Goal: Task Accomplishment & Management: Use online tool/utility

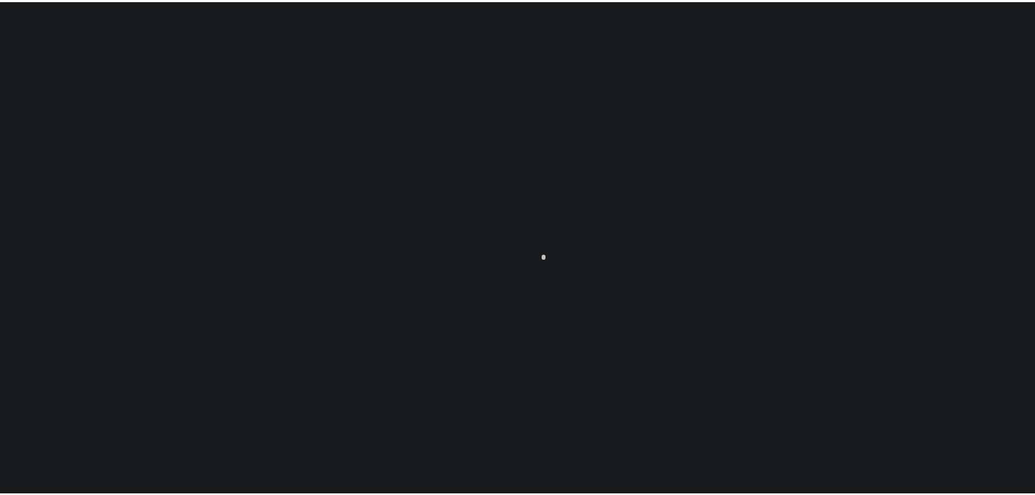
scroll to position [34, 0]
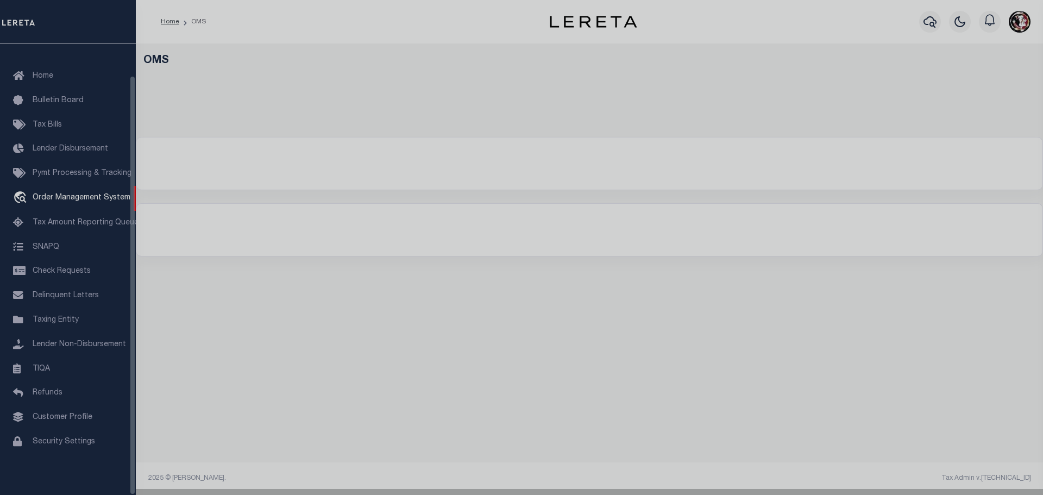
select select "200"
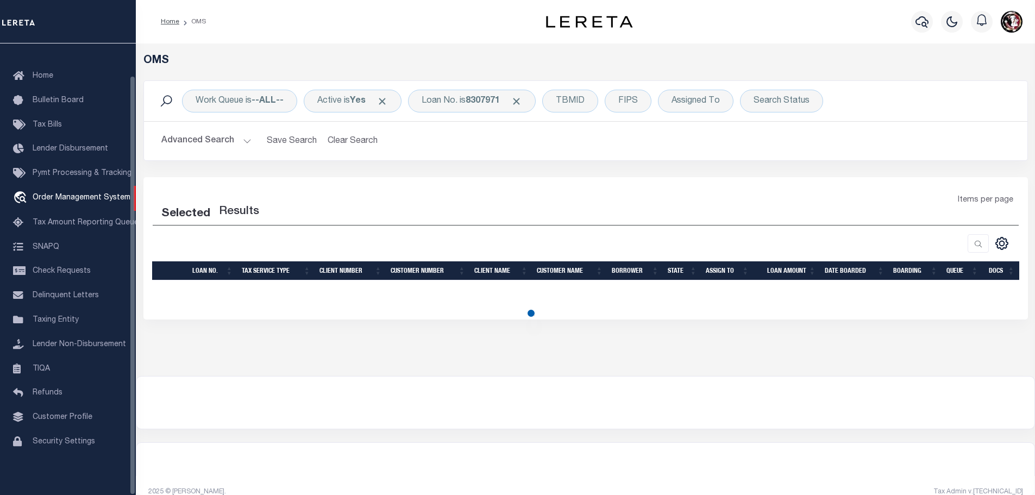
select select "200"
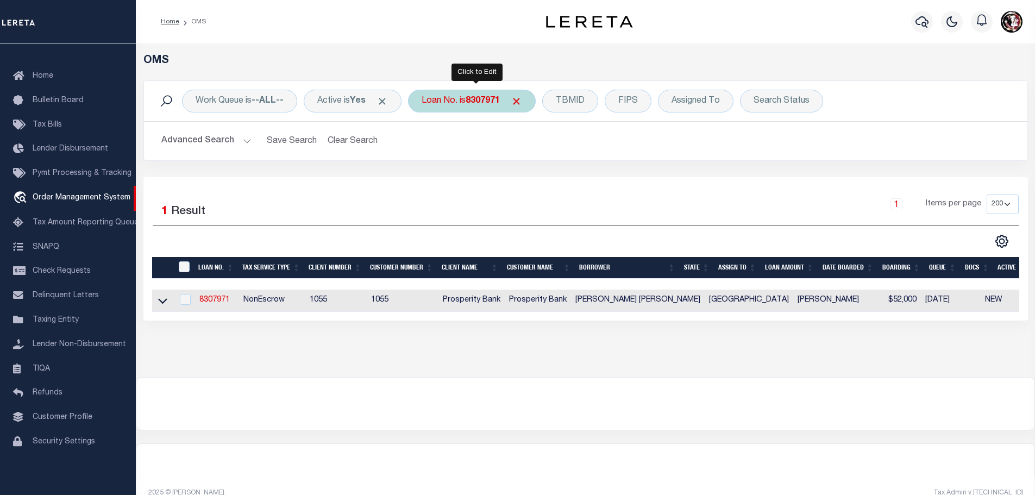
click at [479, 97] on b "8307971" at bounding box center [483, 101] width 34 height 9
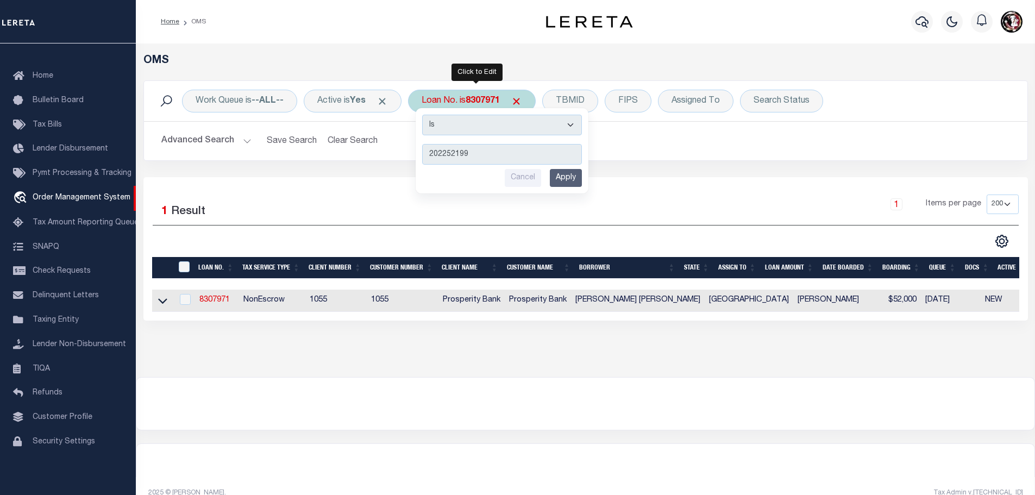
type input "202252199"
click at [567, 181] on input "Apply" at bounding box center [566, 178] width 32 height 18
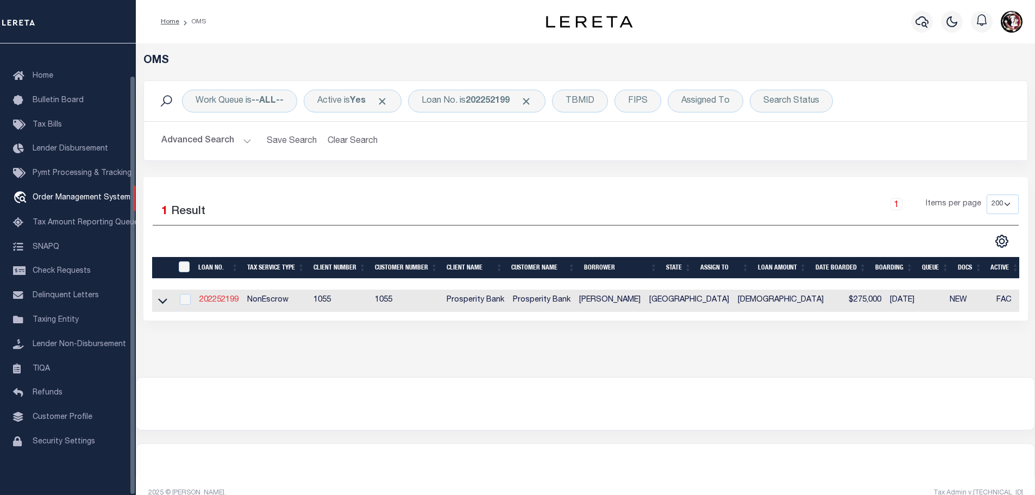
click at [212, 296] on link "202252199" at bounding box center [218, 300] width 39 height 8
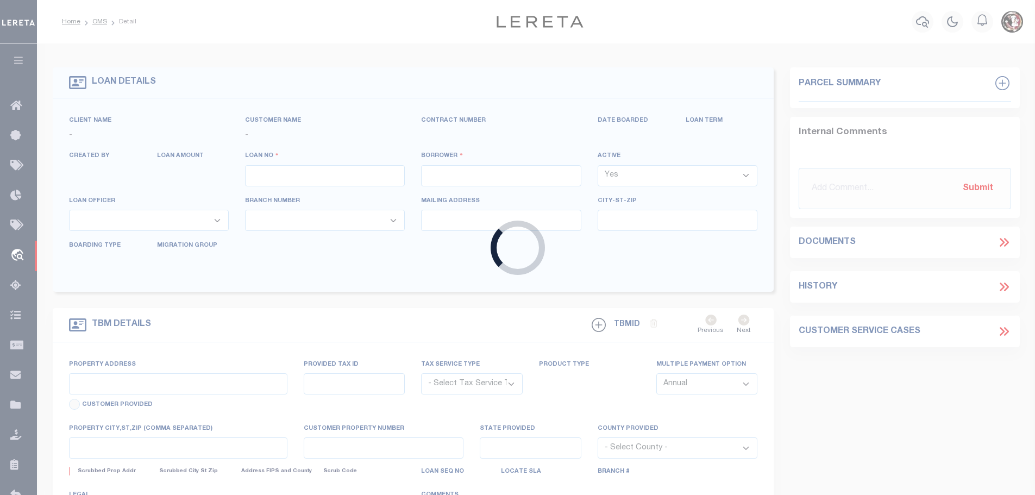
type input "202252199"
type input "[PERSON_NAME]"
select select
type input "2119 VON HAEFEN"
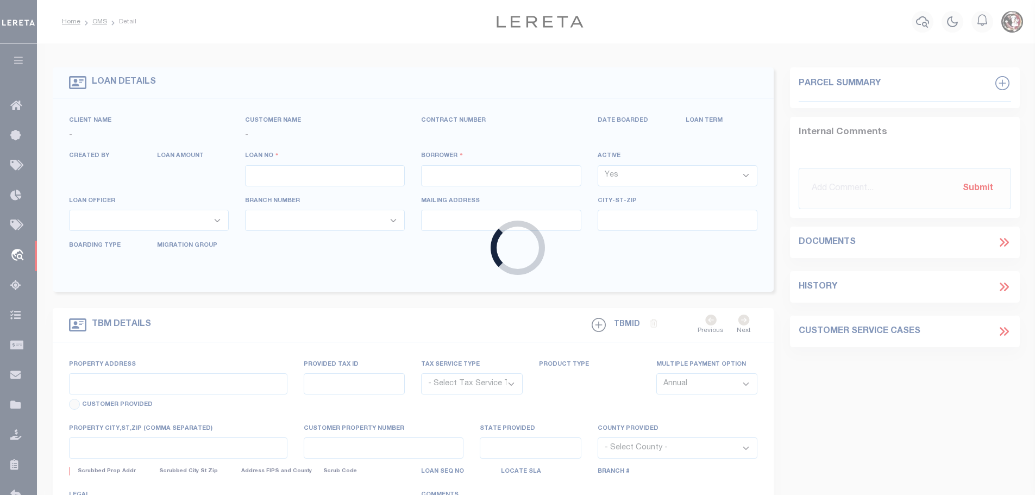
type input "CUERO [GEOGRAPHIC_DATA] 77954"
select select "100"
select select "NonEscrow"
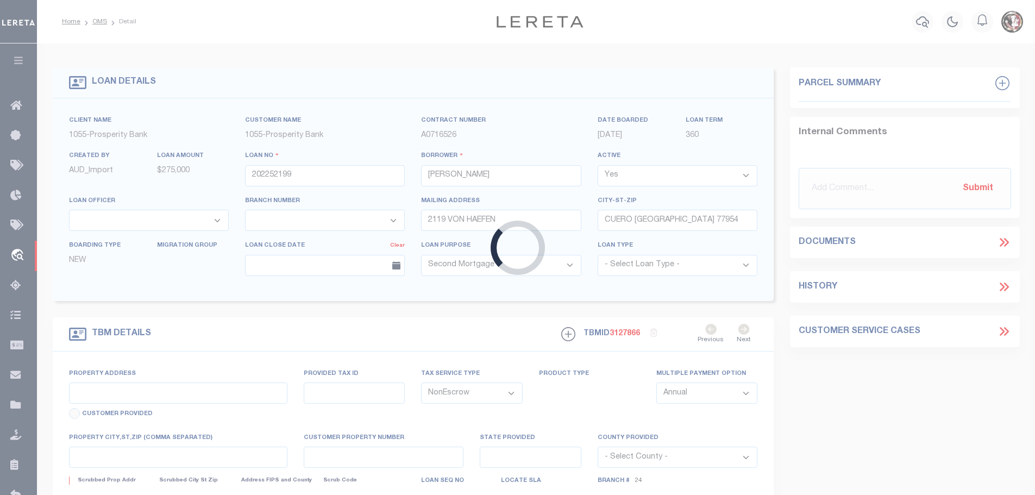
type input "[STREET_ADDRESS]"
type input "09100-00128-00201"
select select
type input "[GEOGRAPHIC_DATA]"
type textarea "TR 1 2.00AC [PERSON_NAME] SURV A128"
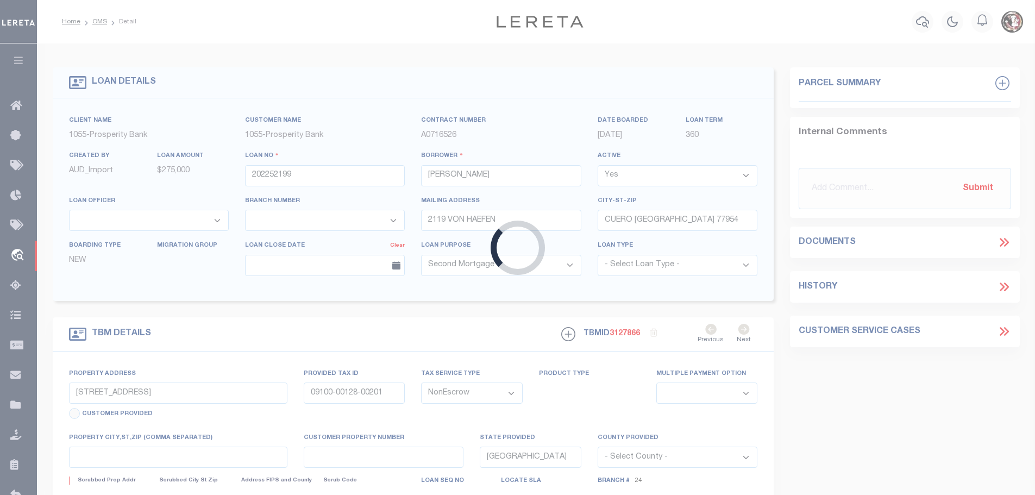
select select "10499"
select select "3951"
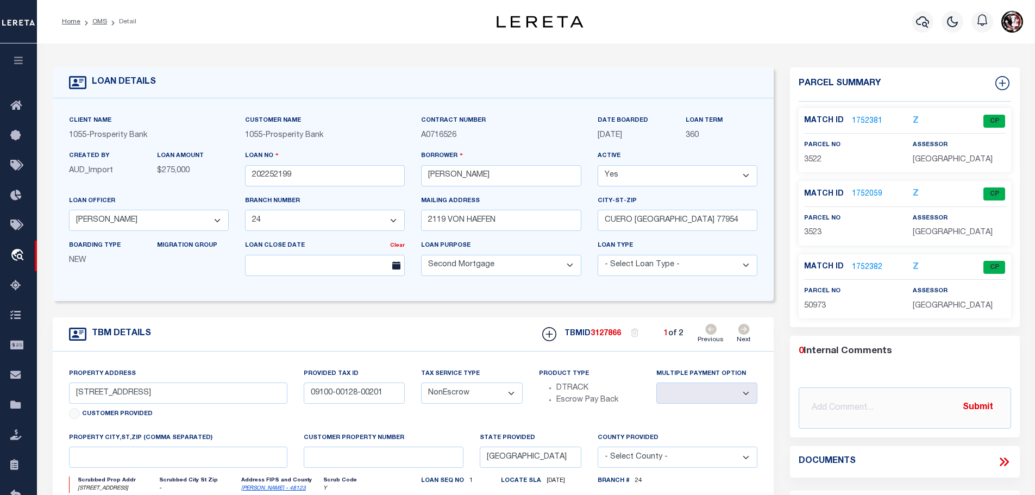
click at [859, 120] on link "1752381" at bounding box center [867, 121] width 30 height 11
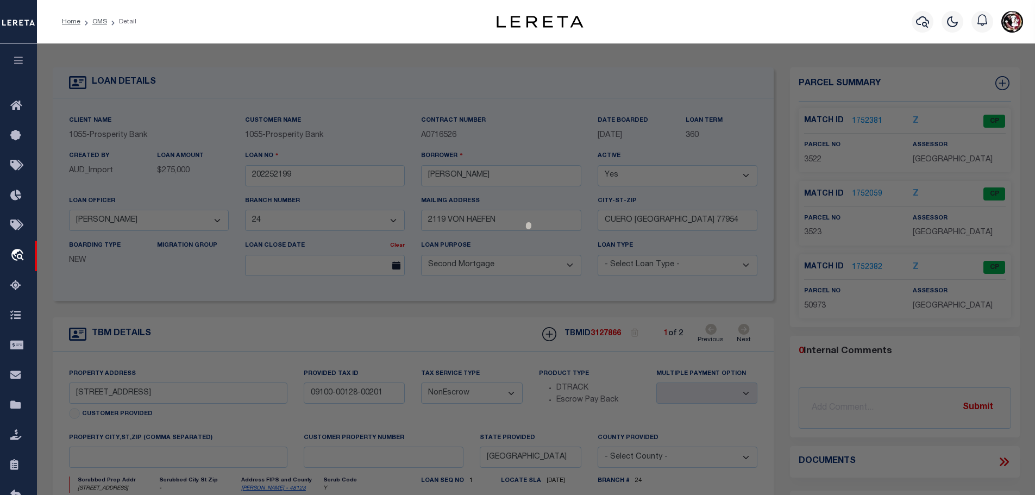
checkbox input "false"
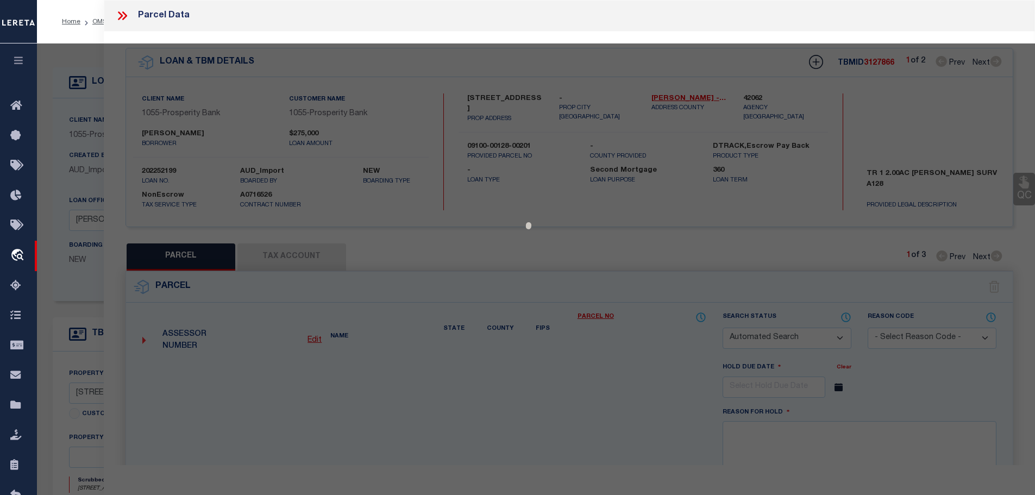
select select "CP"
type input "[PERSON_NAME] R & [PERSON_NAME]"
select select
type input "[STREET_ADDRESS]"
checkbox input "false"
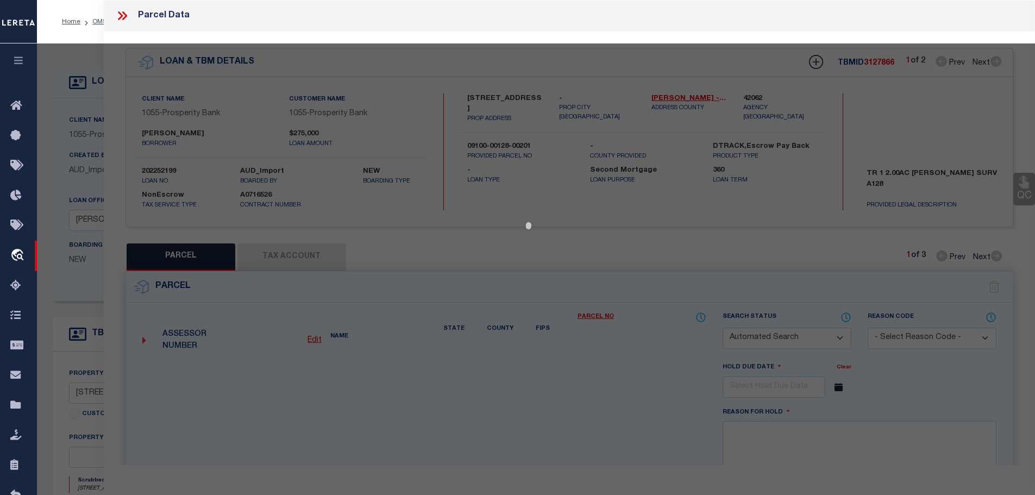
type input "CUERO [GEOGRAPHIC_DATA] 77954"
type textarea "61.000 128 [PERSON_NAME]"
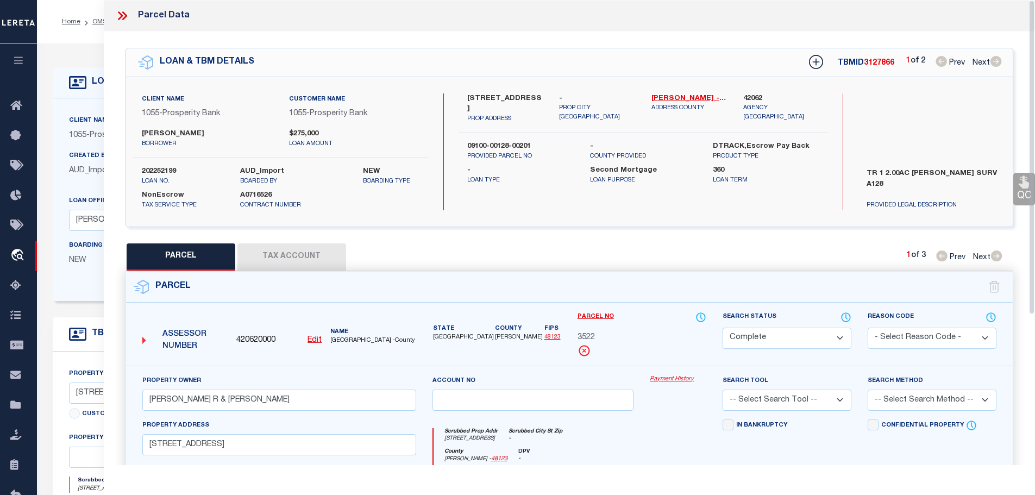
click at [277, 255] on button "Tax Account" at bounding box center [291, 256] width 109 height 27
select select "100"
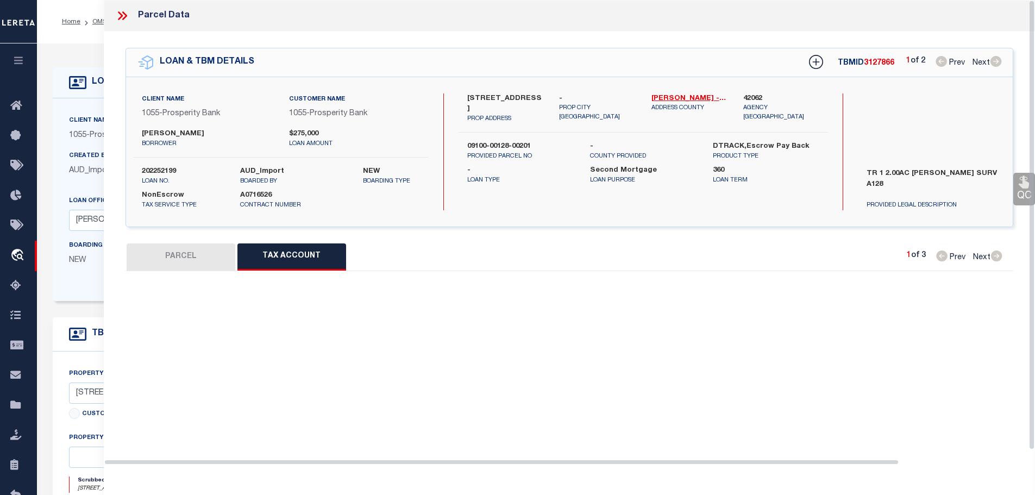
select select "100"
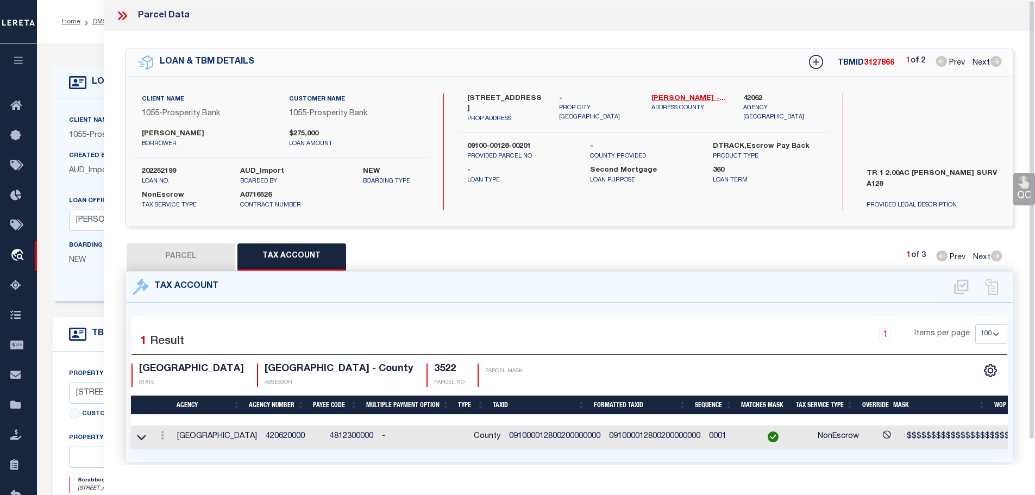
click at [117, 15] on icon at bounding box center [122, 16] width 14 height 14
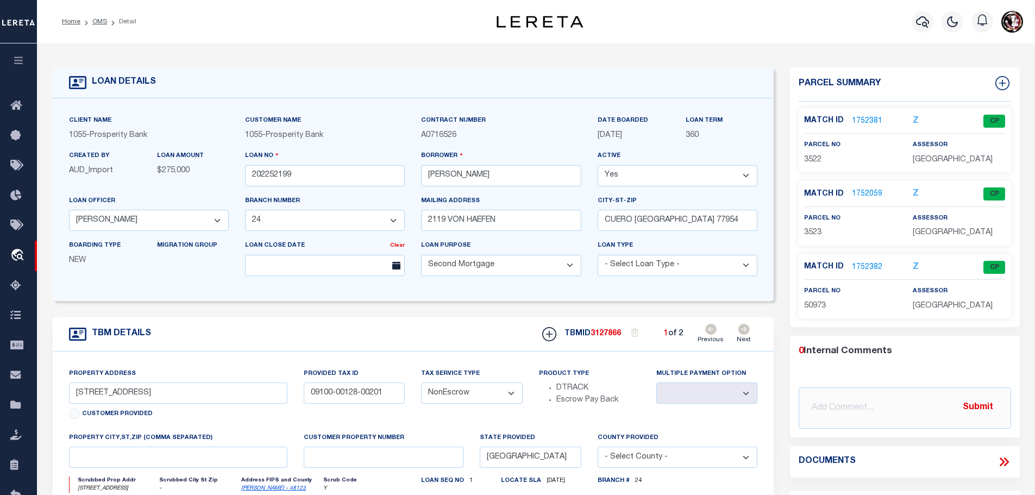
click at [862, 189] on link "1752059" at bounding box center [867, 194] width 30 height 11
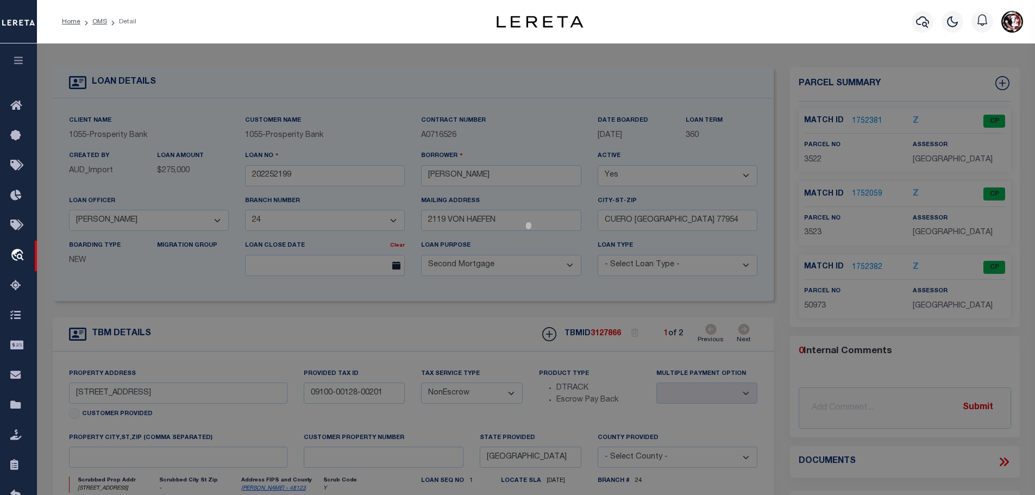
select select "AS"
checkbox input "false"
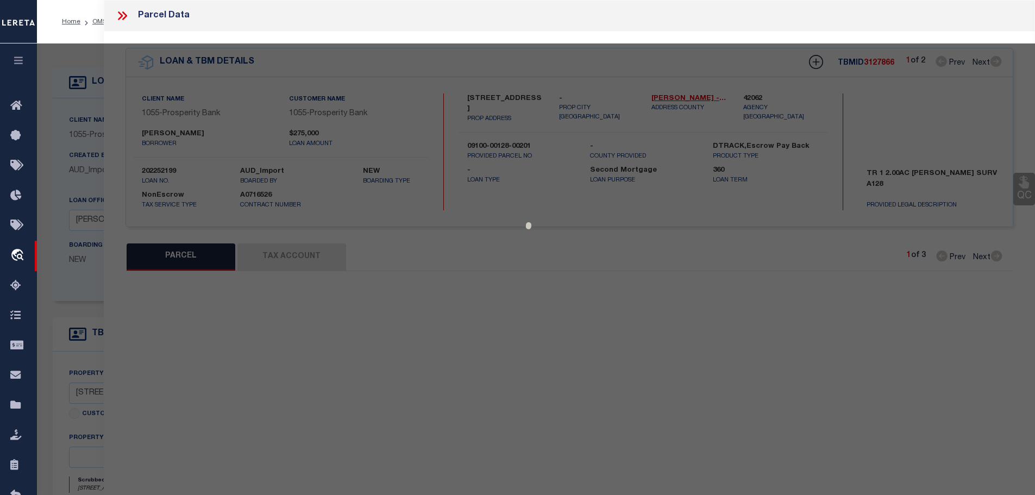
select select "CP"
type input "[PERSON_NAME] R & [PERSON_NAME]"
select select
type input "[STREET_ADDRESS]"
checkbox input "false"
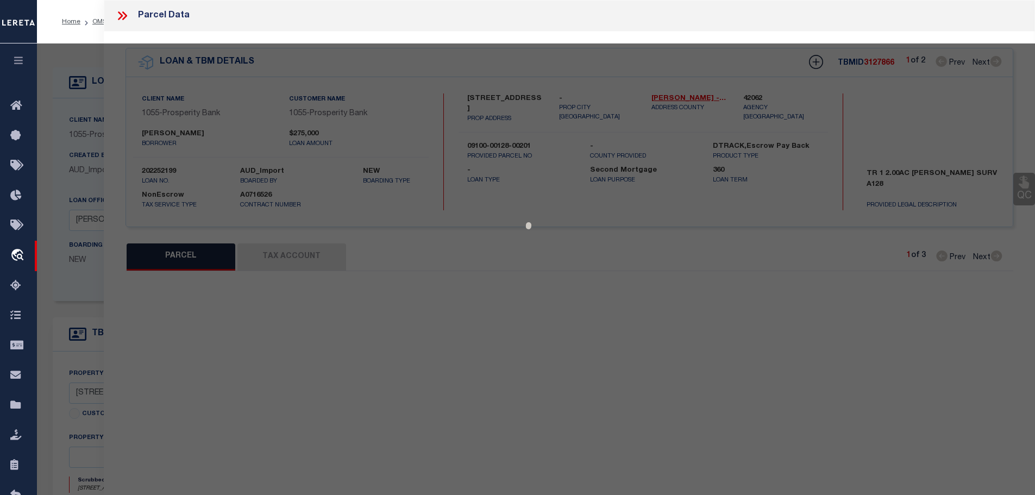
type input "CUERO [GEOGRAPHIC_DATA] 77954"
type textarea "128 [PERSON_NAME] 2.000"
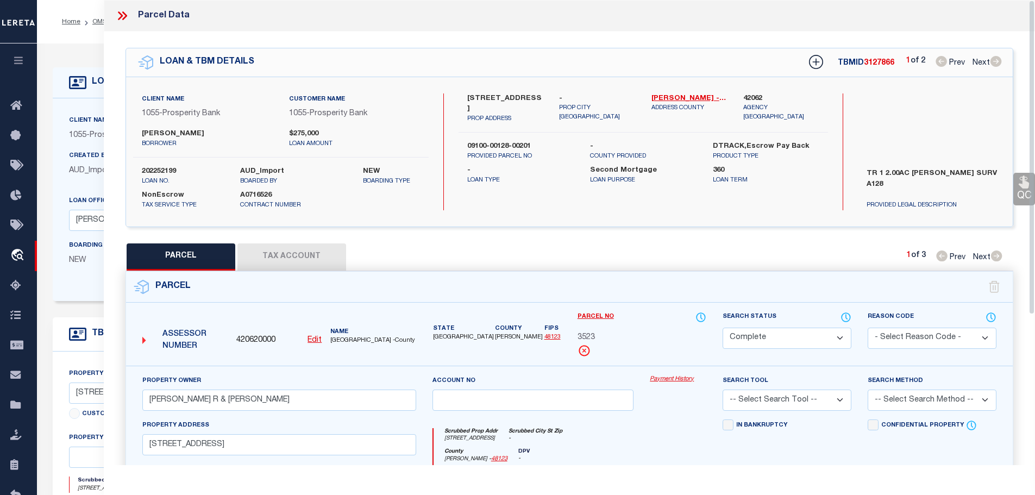
click at [280, 255] on button "Tax Account" at bounding box center [291, 256] width 109 height 27
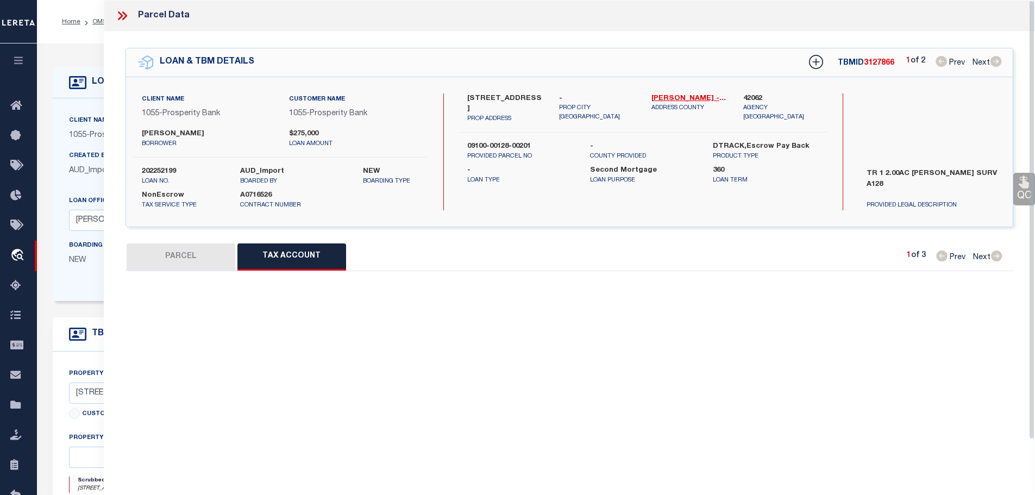
select select "100"
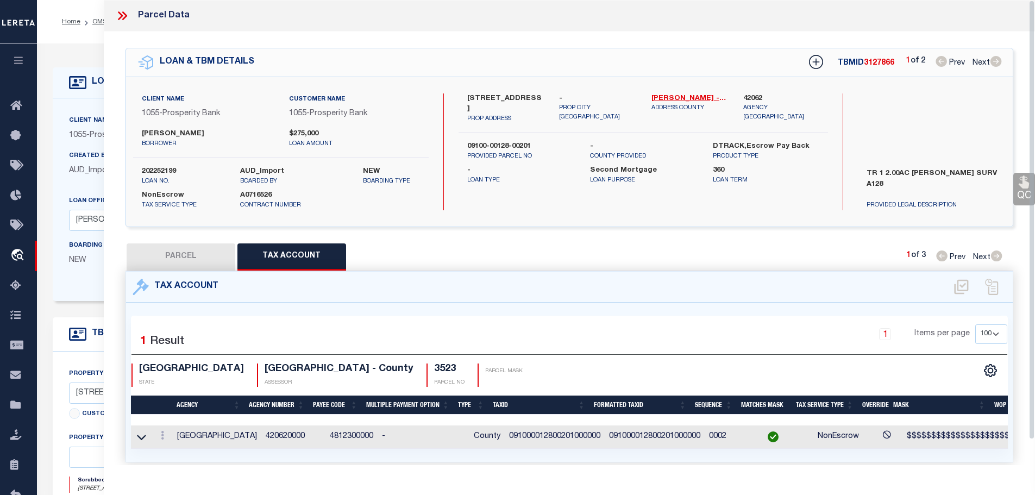
click at [121, 16] on icon at bounding box center [122, 16] width 14 height 14
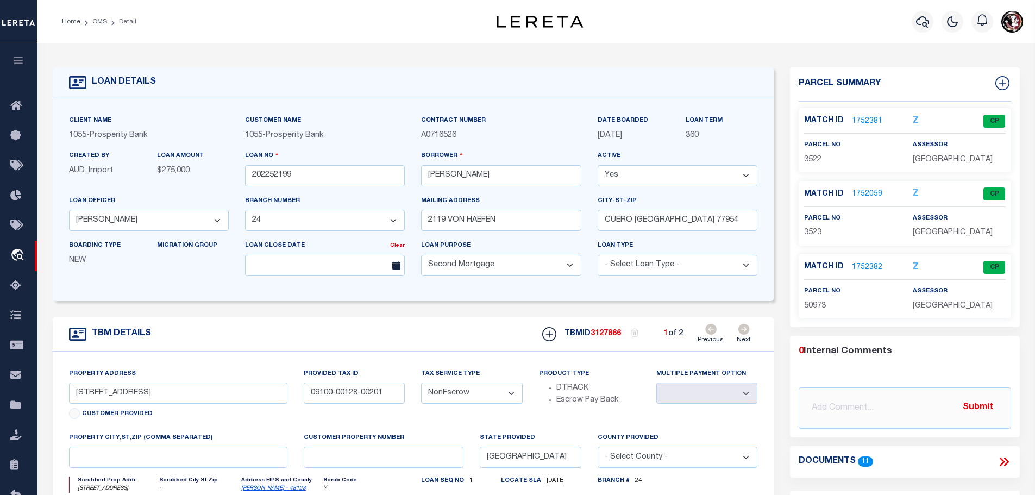
click at [867, 267] on link "1752382" at bounding box center [867, 267] width 30 height 11
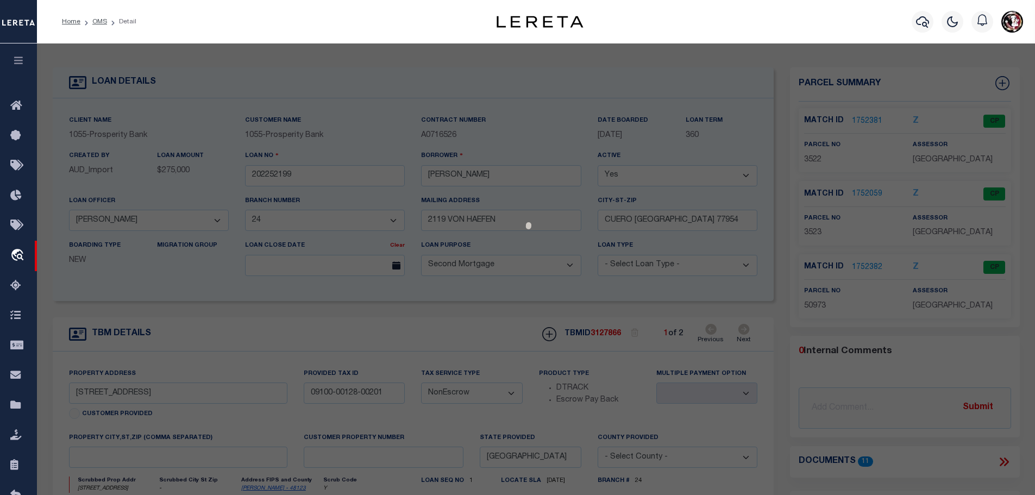
select select "AS"
checkbox input "false"
select select "CP"
type input "[PERSON_NAME] R & [PERSON_NAME]"
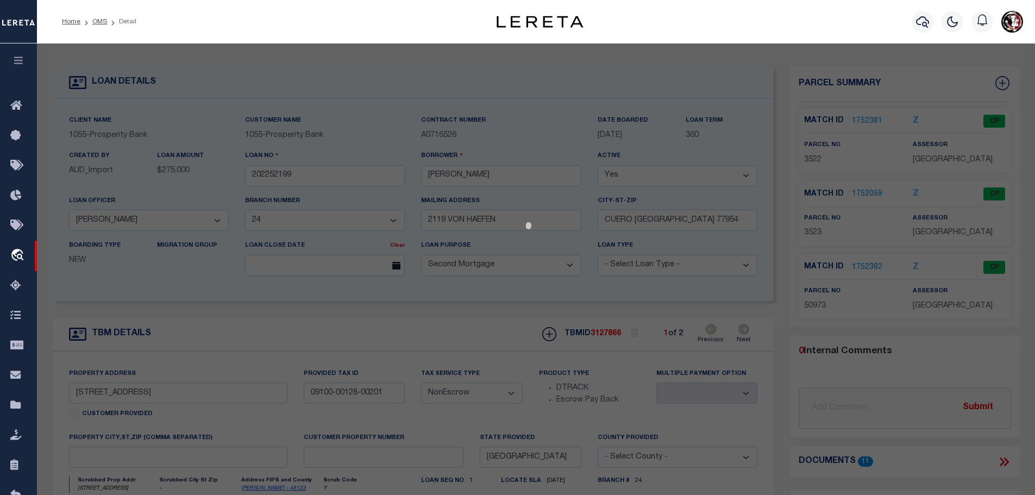
select select
type input "[STREET_ADDRESS]"
checkbox input "false"
type input "CUERO [GEOGRAPHIC_DATA] 77954"
type textarea "[STREET_ADDRESS][PERSON_NAME]"
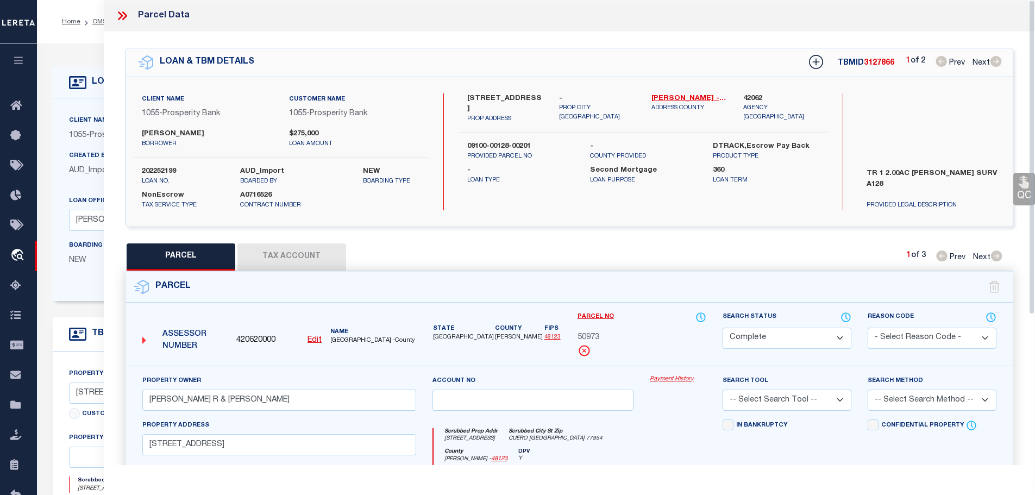
click at [271, 255] on button "Tax Account" at bounding box center [291, 256] width 109 height 27
select select "100"
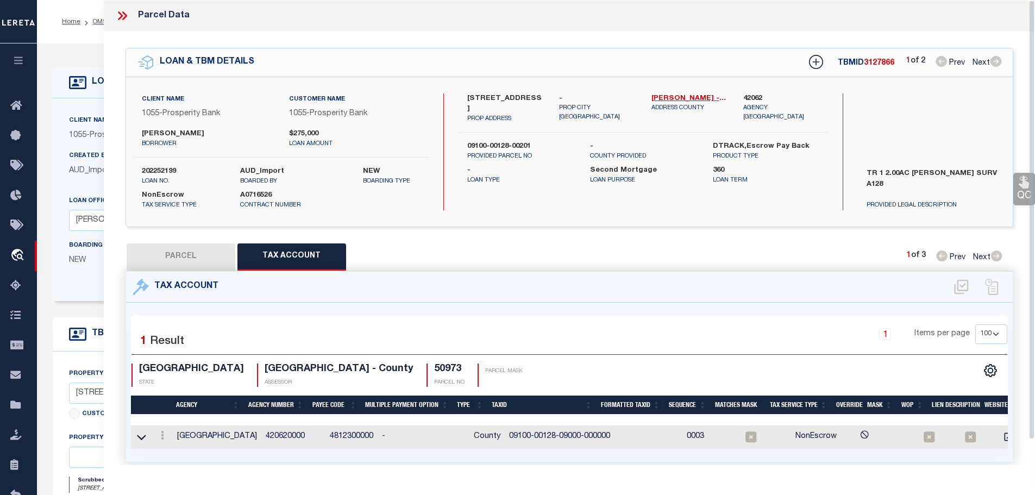
click at [191, 263] on button "PARCEL" at bounding box center [181, 256] width 109 height 27
select select "AS"
checkbox input "false"
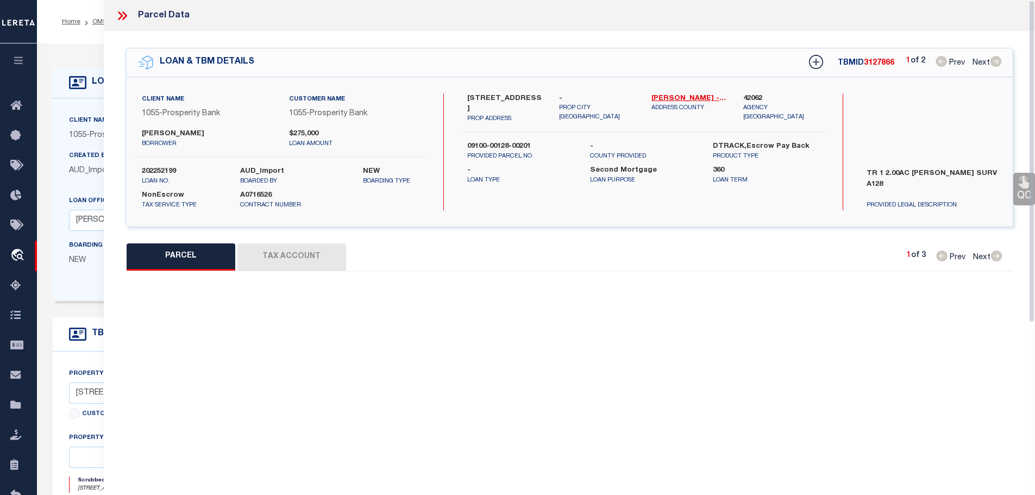
select select "CP"
type input "[PERSON_NAME] R & [PERSON_NAME]"
select select
type input "[STREET_ADDRESS]"
checkbox input "false"
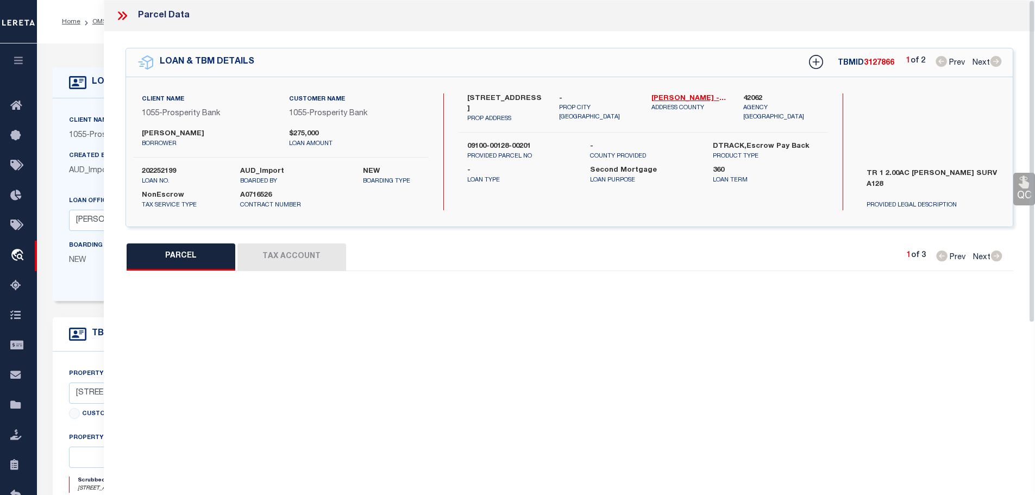
type input "CUERO [GEOGRAPHIC_DATA] 77954"
type textarea "[STREET_ADDRESS][PERSON_NAME]"
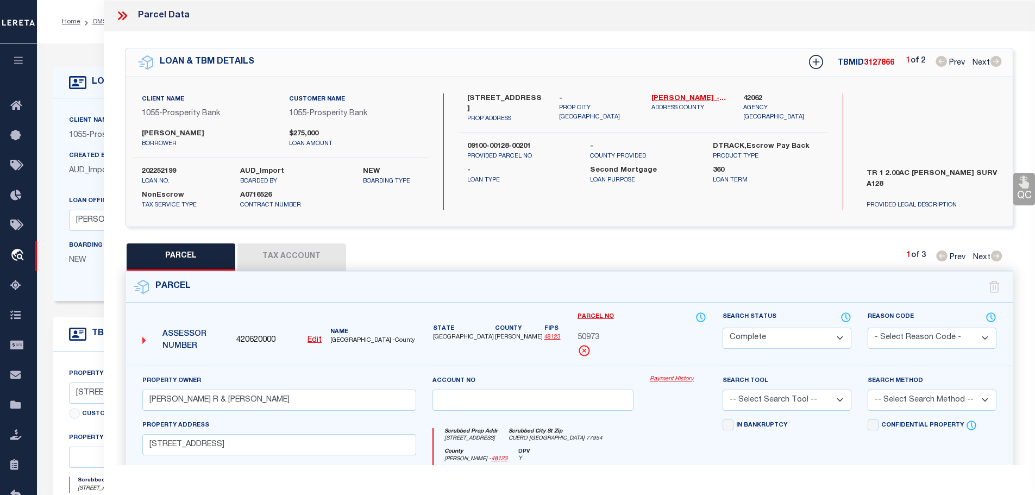
click at [295, 247] on button "Tax Account" at bounding box center [291, 256] width 109 height 27
select select "100"
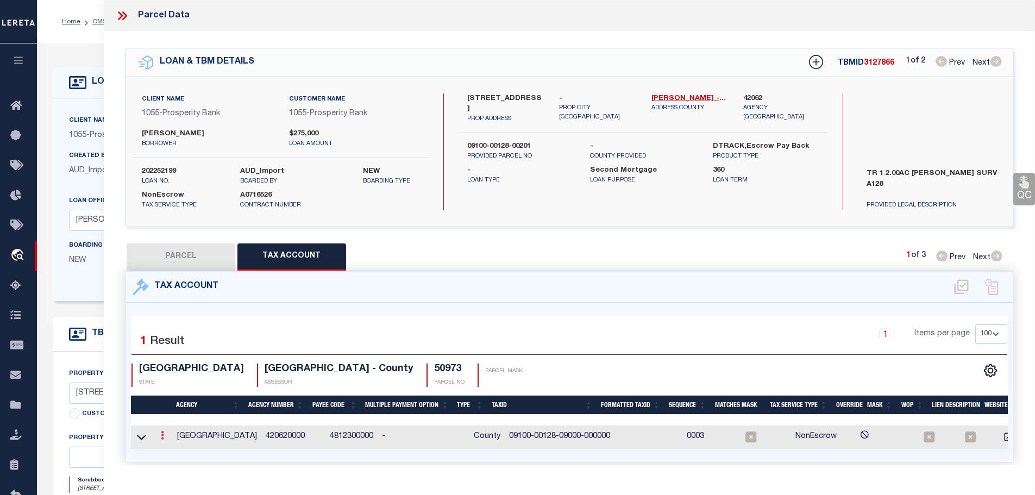
click at [164, 434] on icon at bounding box center [162, 435] width 3 height 9
click at [172, 450] on icon "" at bounding box center [174, 452] width 8 height 8
type input "09100-00128-09000-000000"
type textarea "$$$$$$$$$$$$$$$$$$$$$ 2-&$$$#X###### $$$$$$$$$$$$$$#"
checkbox input "true"
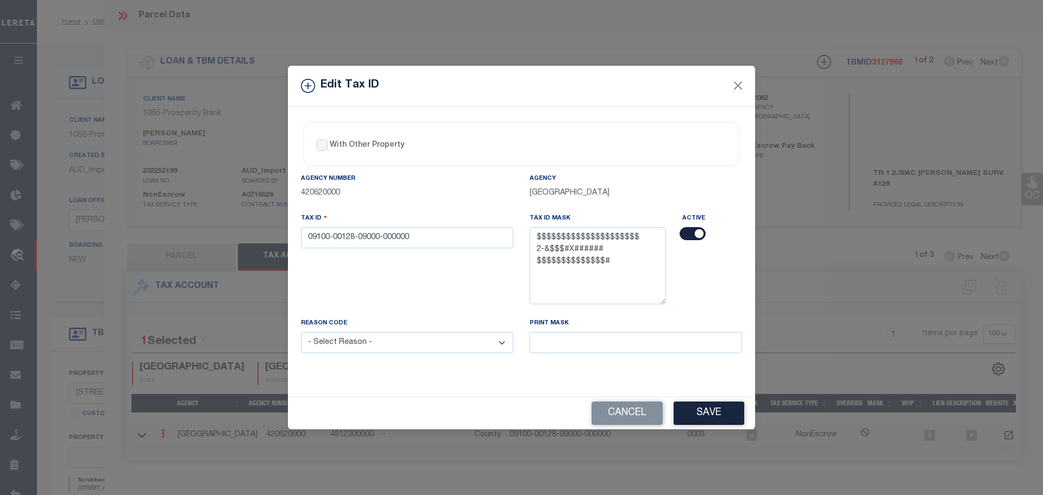
click at [413, 219] on div "Tax ID 09100-00128-09000-000000" at bounding box center [407, 230] width 212 height 36
click at [412, 245] on input "09100-00128-09000-000000" at bounding box center [407, 237] width 212 height 21
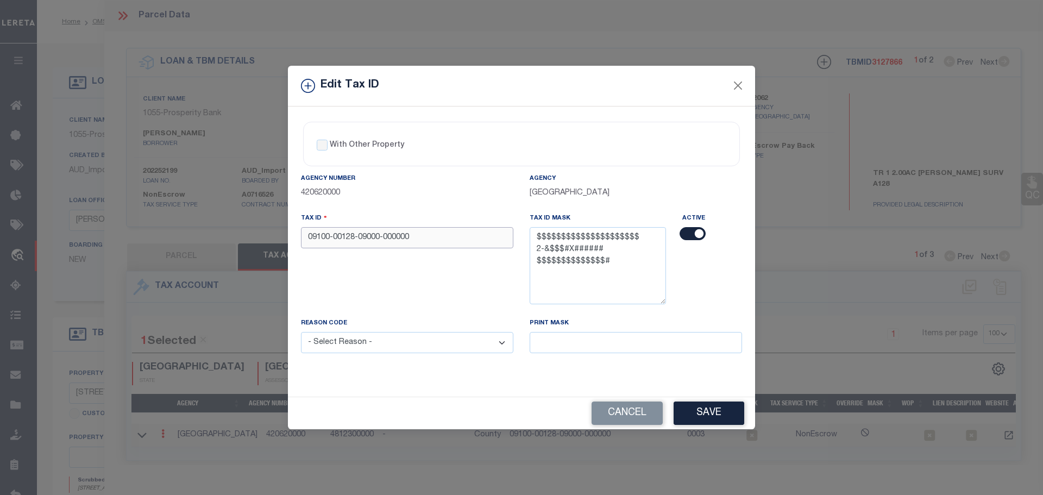
click at [412, 245] on input "09100-00128-09000-000000" at bounding box center [407, 237] width 212 height 21
paste input "0012809000"
type input "091000012809000000000"
click at [412, 346] on select "- Select Reason - 099 - Other (Provide additional detail) ACT - Agency Changed …" at bounding box center [407, 342] width 212 height 21
select select "ACT"
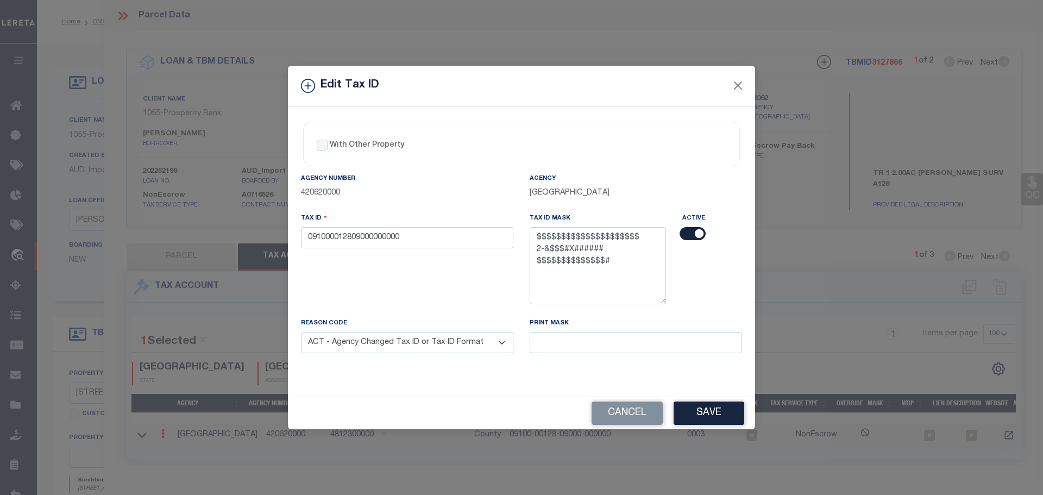
click at [301, 333] on select "- Select Reason - 099 - Other (Provide additional detail) ACT - Agency Changed …" at bounding box center [407, 342] width 212 height 21
click at [704, 410] on button "Save" at bounding box center [709, 413] width 71 height 23
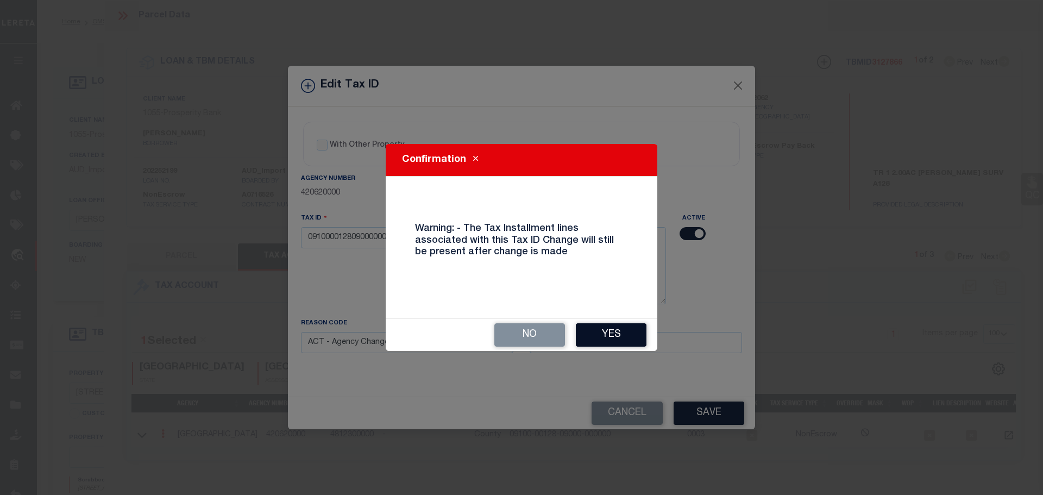
click at [620, 340] on button "Yes" at bounding box center [611, 334] width 71 height 23
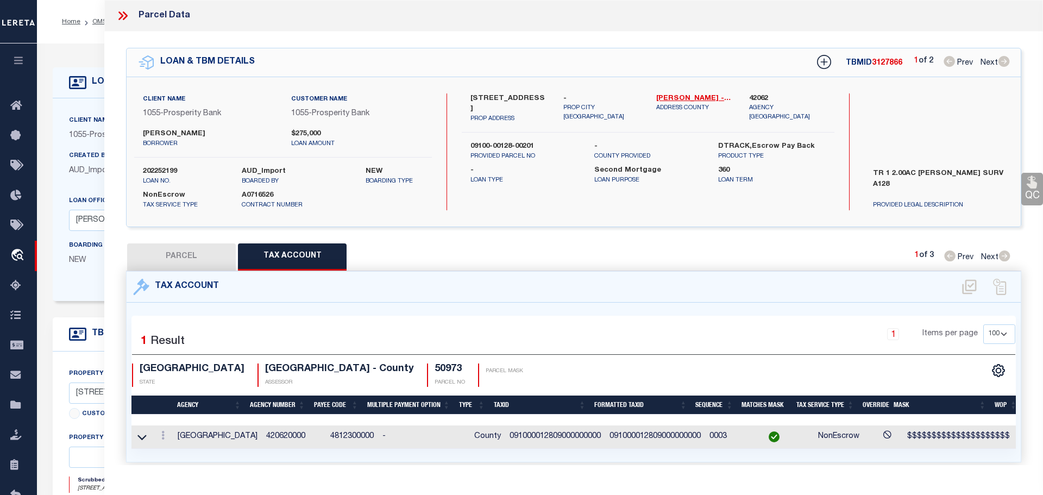
select select
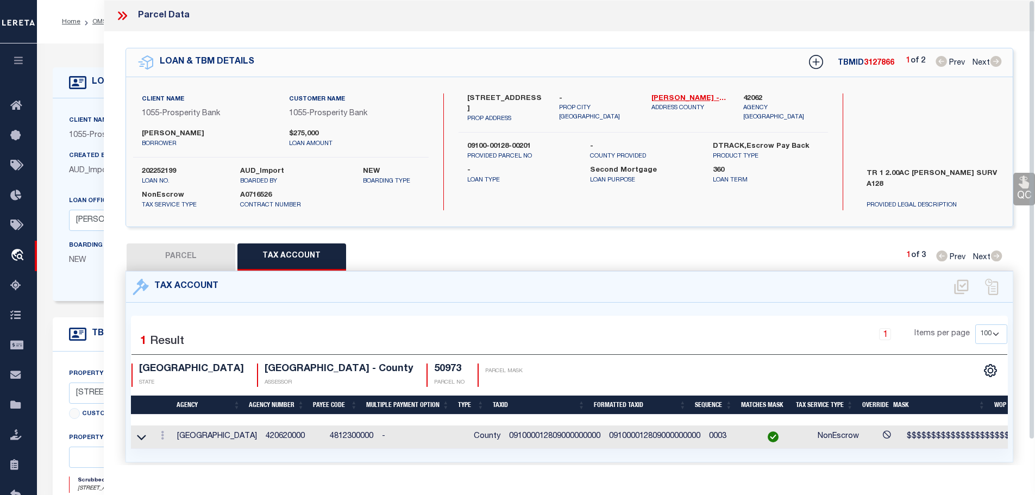
click at [120, 18] on icon at bounding box center [120, 15] width 5 height 9
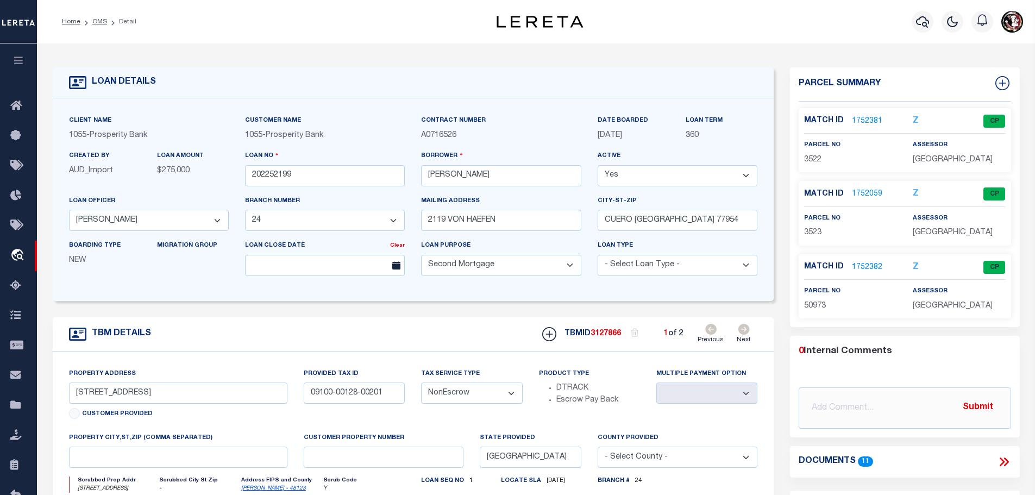
click at [88, 24] on li "OMS" at bounding box center [93, 22] width 27 height 10
click at [92, 25] on link "OMS" at bounding box center [99, 21] width 15 height 7
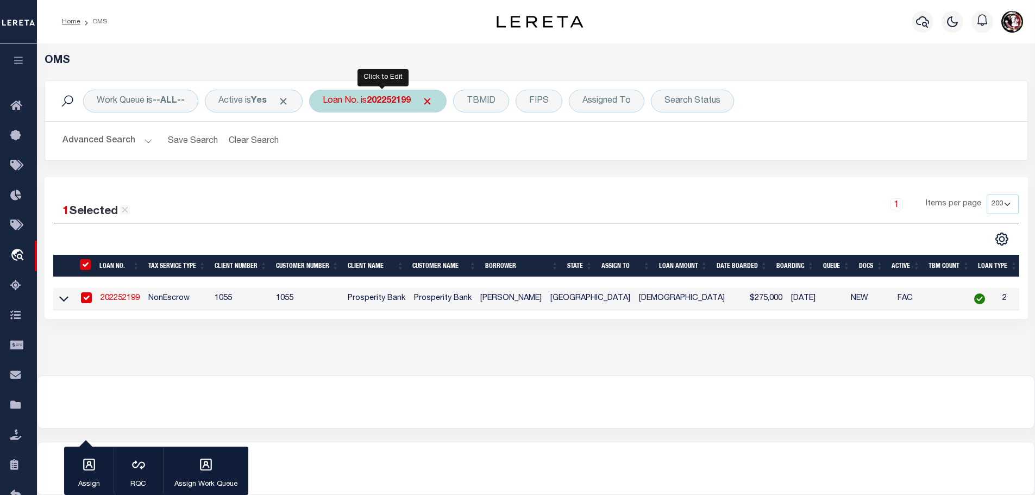
click at [374, 103] on b "202252199" at bounding box center [389, 101] width 44 height 9
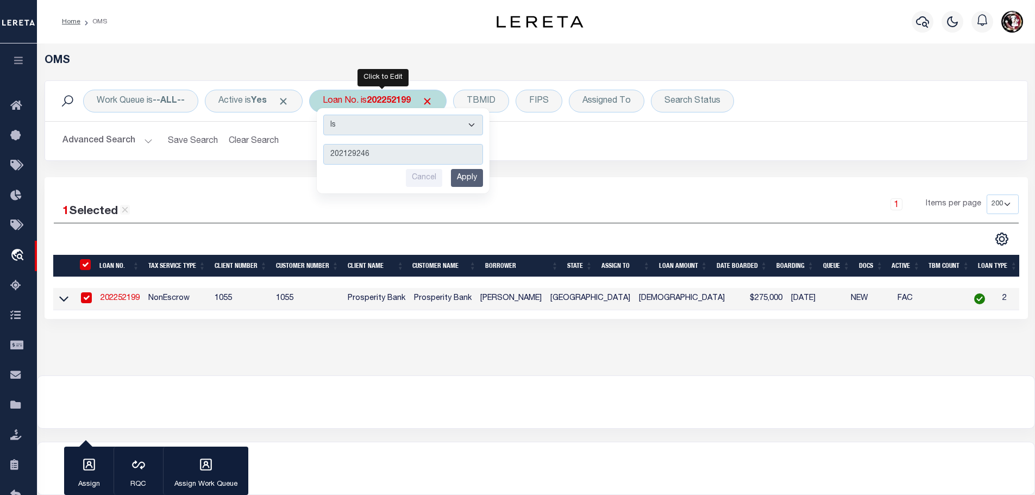
type input "202129246"
click at [469, 176] on input "Apply" at bounding box center [467, 178] width 32 height 18
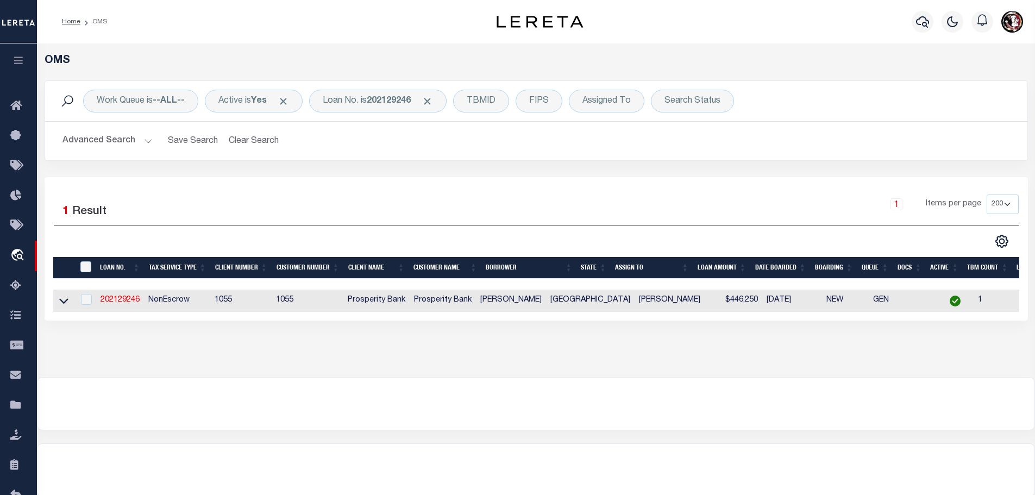
click at [121, 304] on td "202129246" at bounding box center [120, 301] width 48 height 22
checkbox input "true"
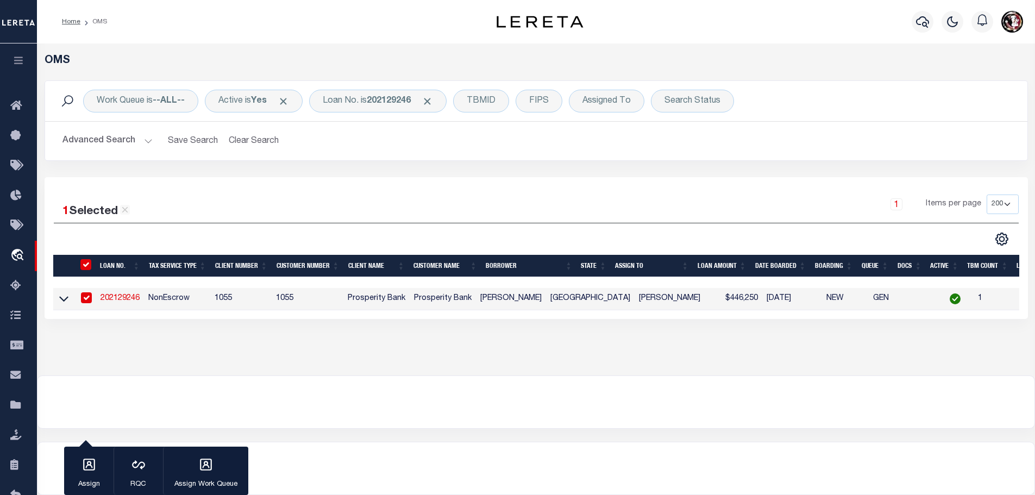
click at [111, 294] on link "202129246" at bounding box center [120, 298] width 39 height 8
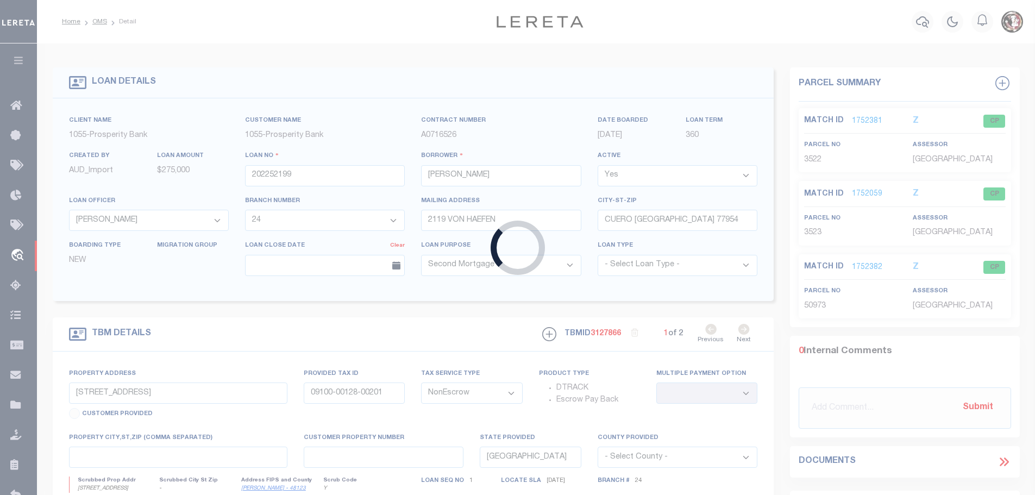
type input "202129246"
type input "[PERSON_NAME]"
select select "10401"
select select "4010"
type input "1935 MEYERSVILLE RD"
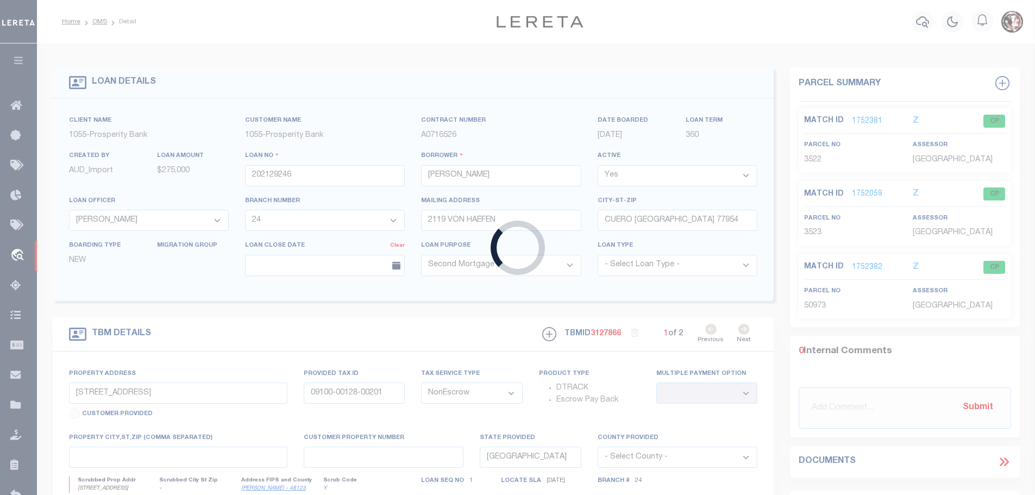
type input "[GEOGRAPHIC_DATA] [GEOGRAPHIC_DATA] 77974"
type input "[STREET_ADDRESS][PERSON_NAME]"
select select
type textarea "2.00 ACRES & 0.201 ACRE OF 30FT EASEMENT [PERSON_NAME] 1/3 LEAGUE A-396"
select select "10401"
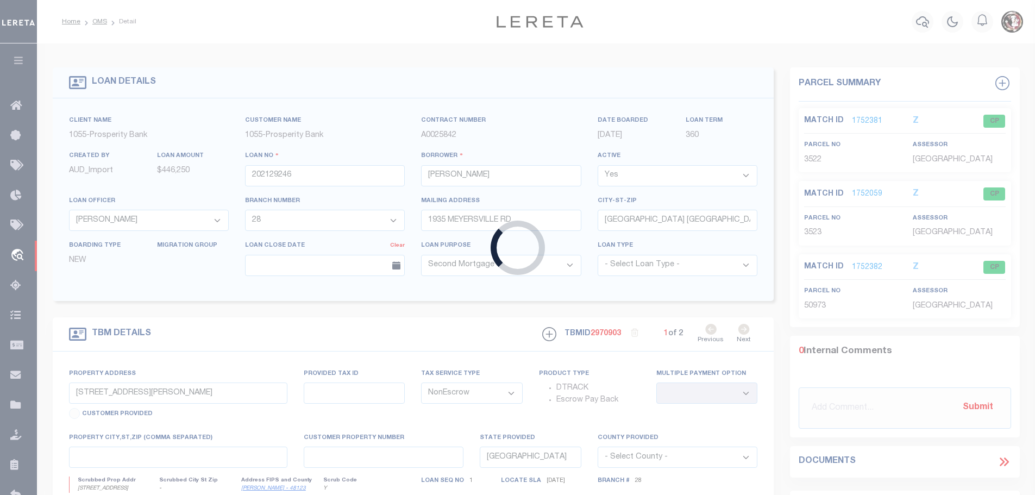
select select "4010"
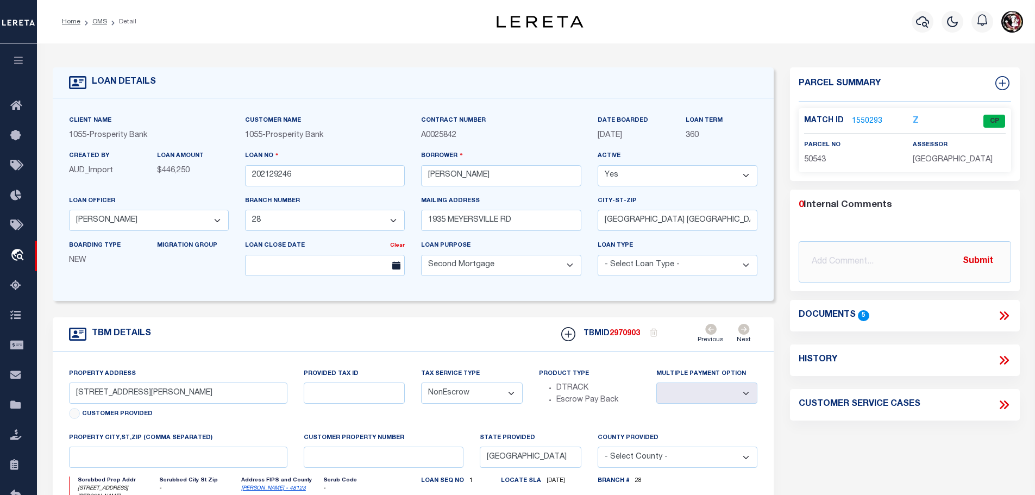
click at [866, 116] on link "1550293" at bounding box center [867, 121] width 30 height 11
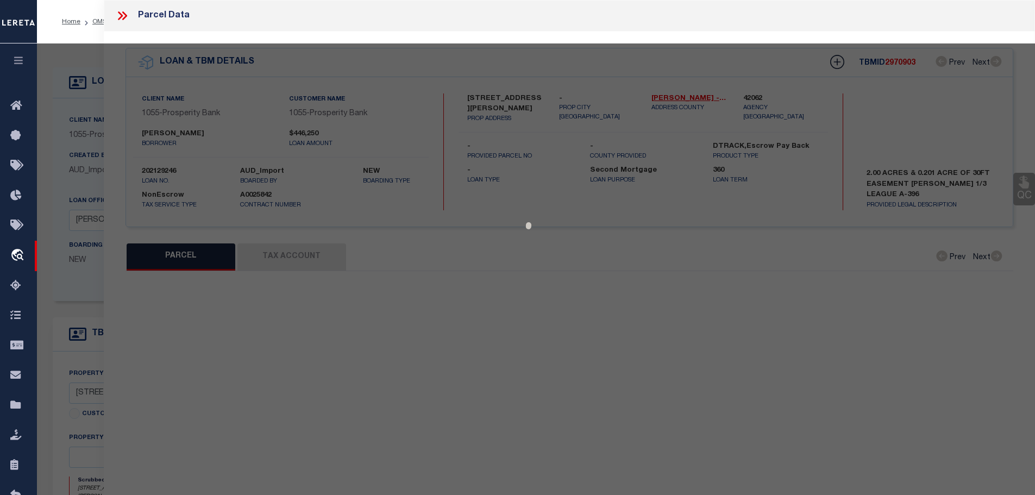
select select "AS"
checkbox input "false"
select select "CP"
type input "EGG JORDAN R"
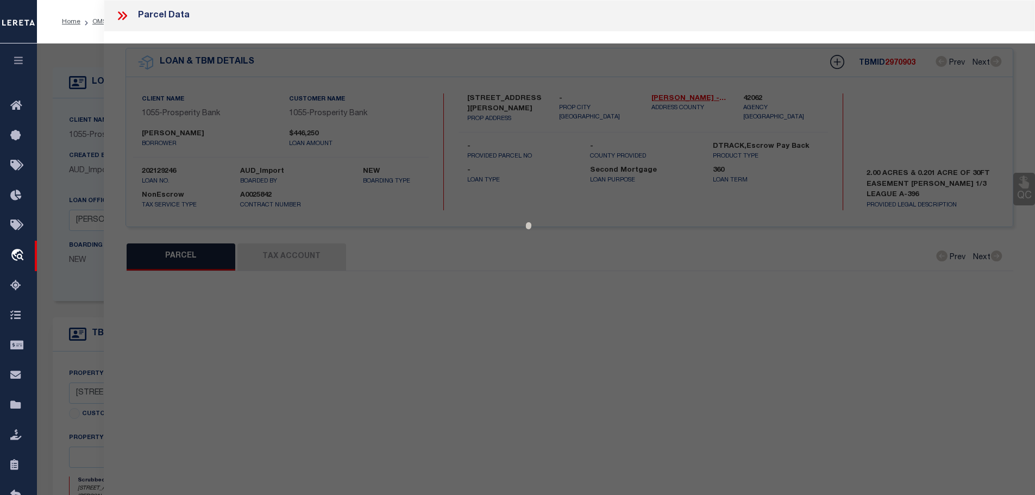
select select
type input "[STREET_ADDRESS][PERSON_NAME]"
checkbox input "false"
type input "[GEOGRAPHIC_DATA] [GEOGRAPHIC_DATA] 77974"
type textarea "396 [PERSON_NAME]"
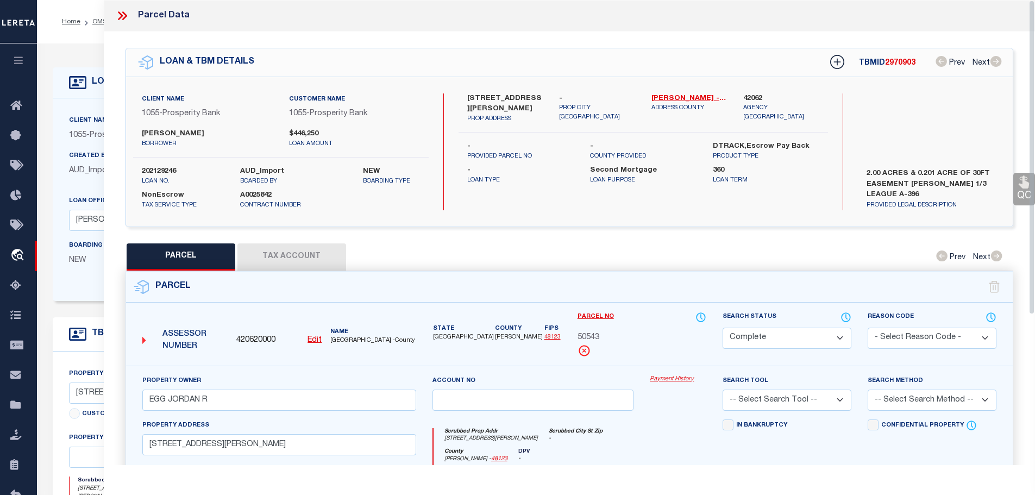
click at [298, 259] on button "Tax Account" at bounding box center [291, 256] width 109 height 27
select select "100"
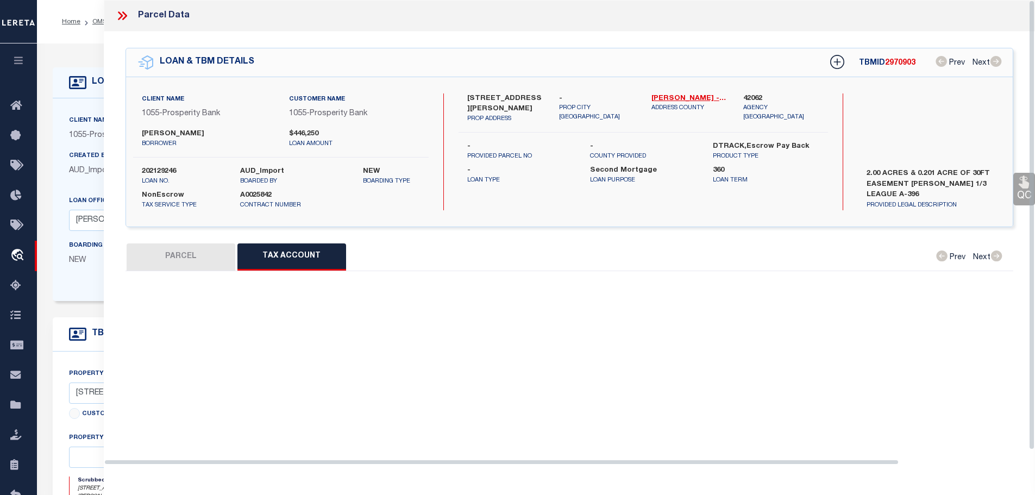
select select "100"
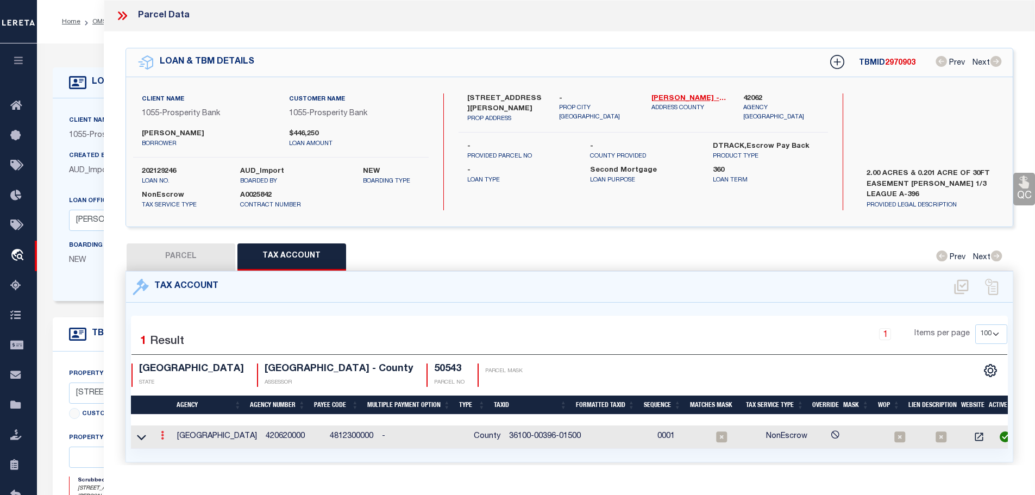
click at [164, 435] on icon at bounding box center [162, 435] width 3 height 9
click at [173, 448] on icon "" at bounding box center [174, 452] width 8 height 8
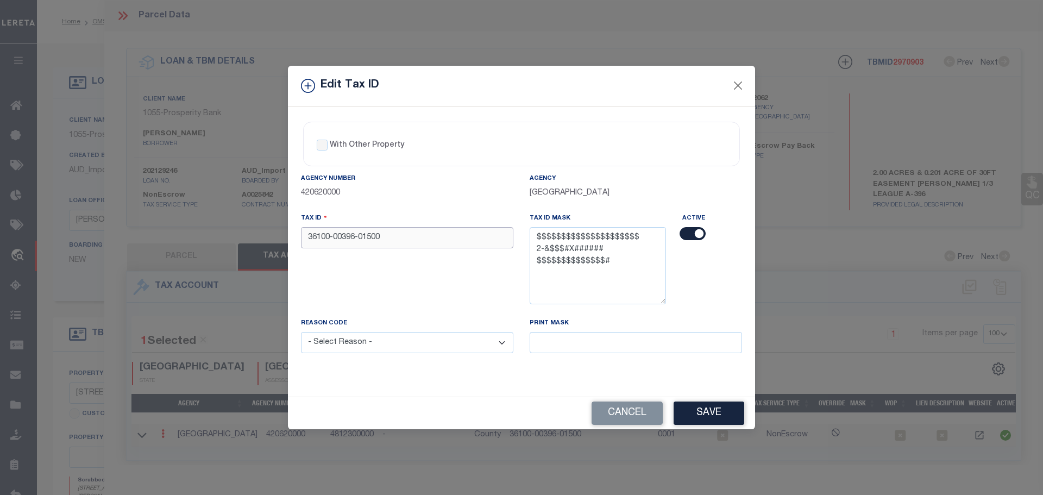
click at [411, 231] on input "36100-00396-01500" at bounding box center [407, 237] width 212 height 21
paste input "00396015000000"
type input "361000039601500000000"
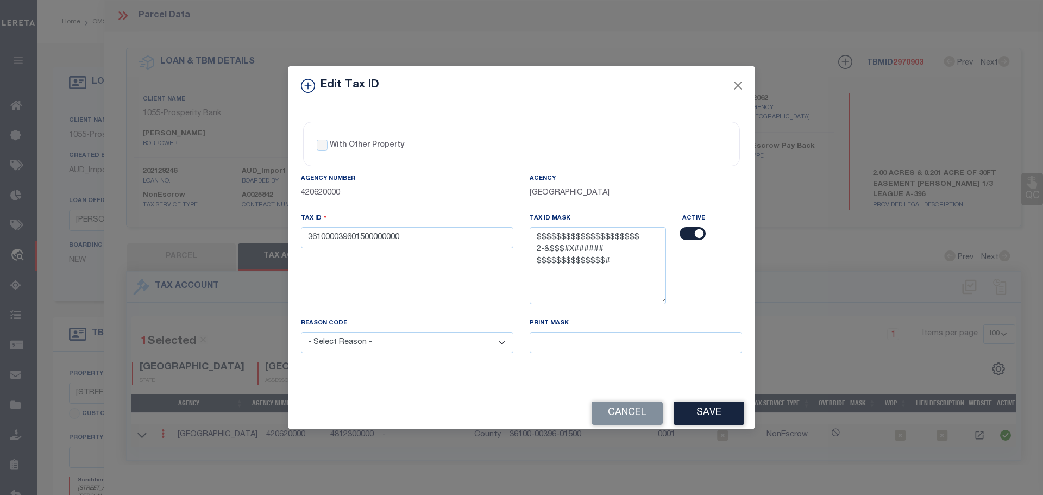
click at [378, 350] on select "- Select Reason - 099 - Other (Provide additional detail) ACT - Agency Changed …" at bounding box center [407, 342] width 212 height 21
select select "ACT"
click at [301, 333] on select "- Select Reason - 099 - Other (Provide additional detail) ACT - Agency Changed …" at bounding box center [407, 342] width 212 height 21
click at [713, 421] on button "Save" at bounding box center [709, 413] width 71 height 23
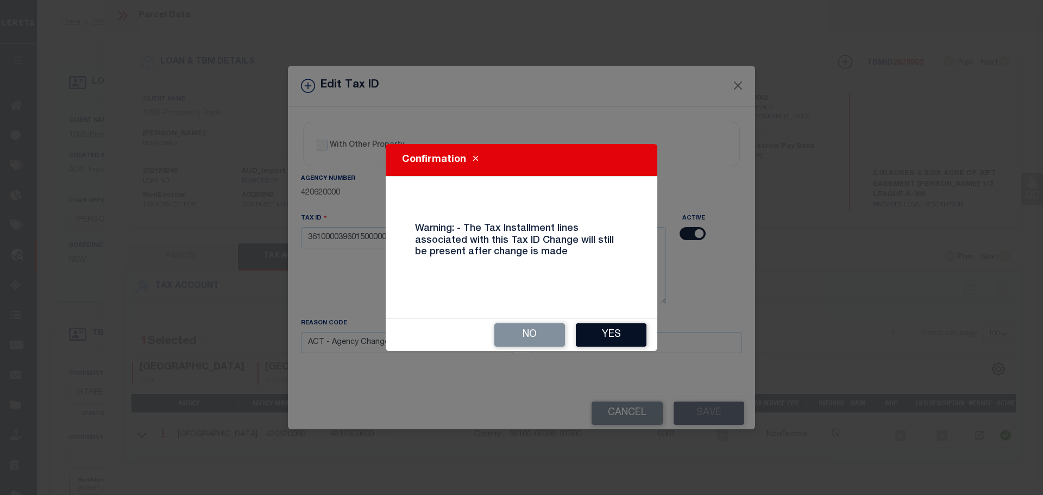
click at [621, 328] on button "Yes" at bounding box center [611, 334] width 71 height 23
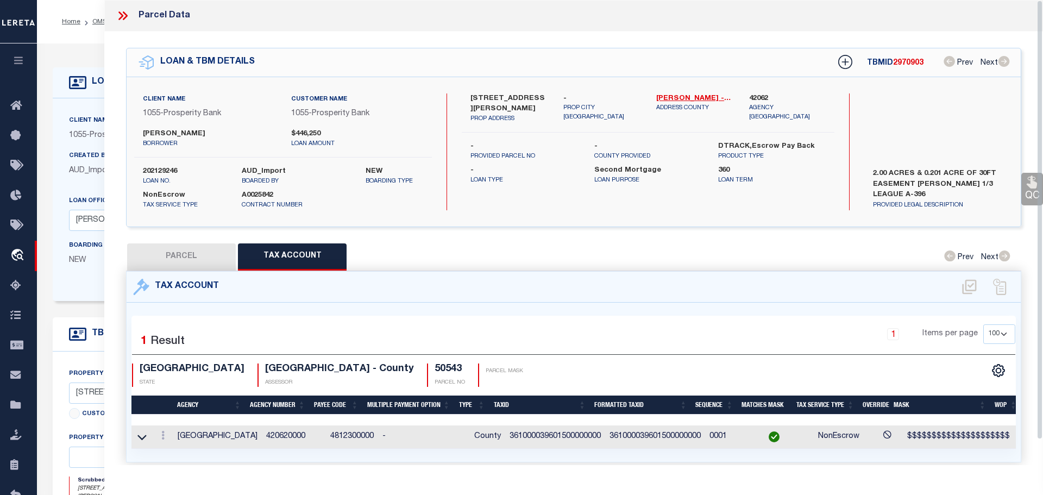
select select
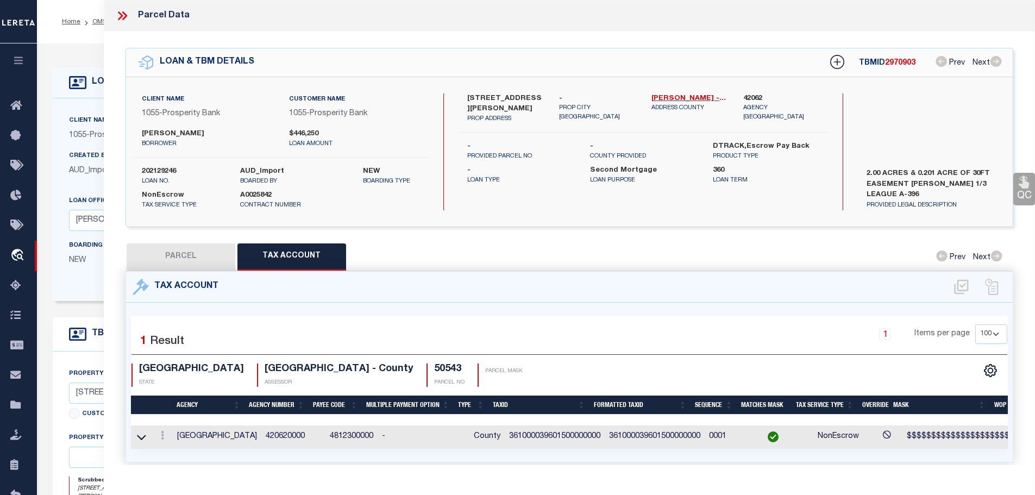
click at [121, 17] on icon at bounding box center [120, 15] width 5 height 9
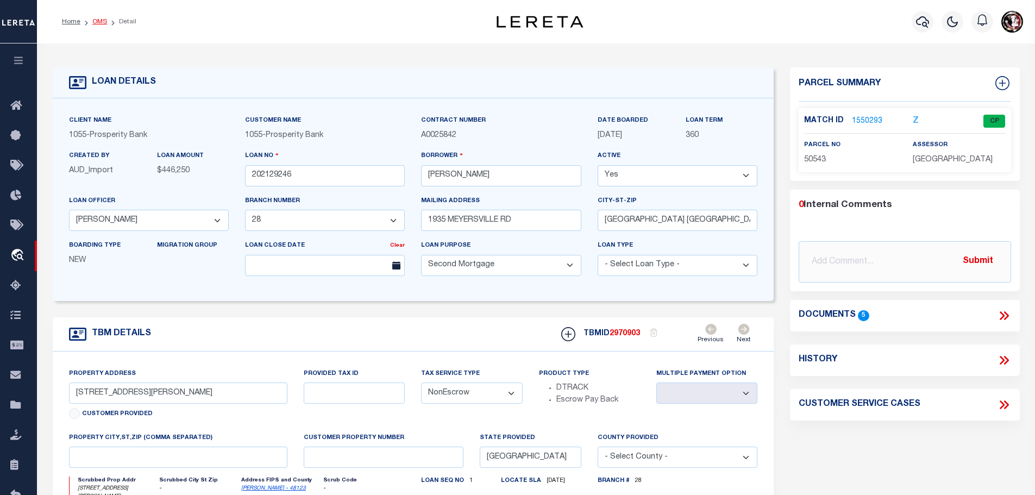
click at [95, 22] on link "OMS" at bounding box center [99, 21] width 15 height 7
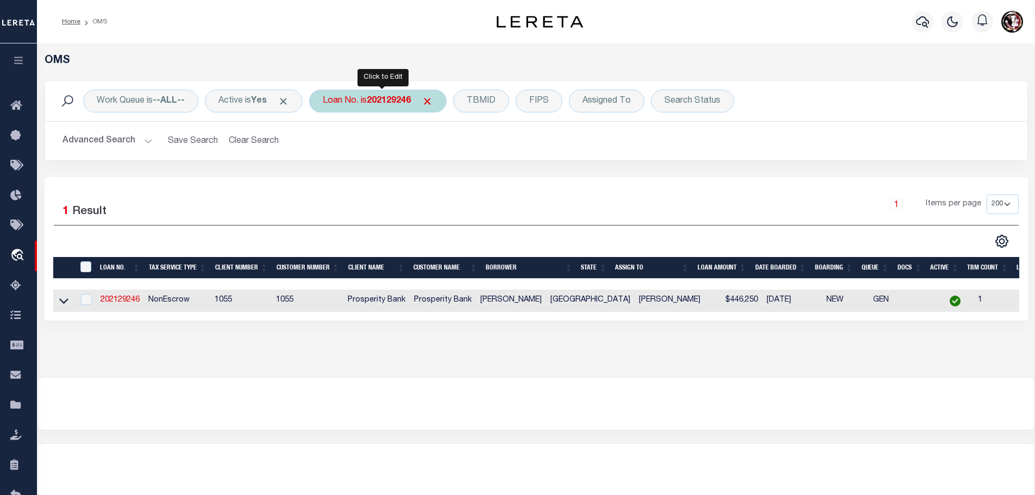
click at [381, 103] on b "202129246" at bounding box center [389, 101] width 44 height 9
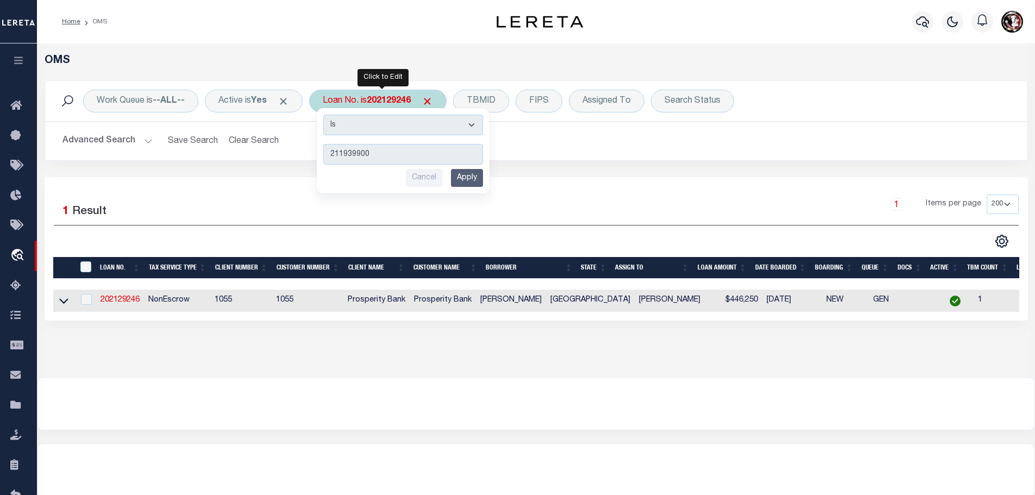
type input "211939900"
click at [473, 170] on input "Apply" at bounding box center [467, 178] width 32 height 18
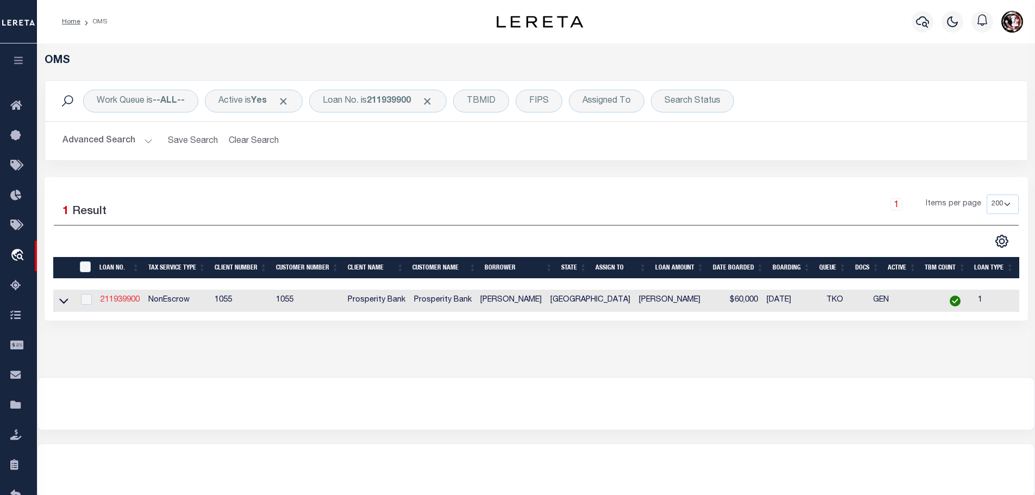
click at [128, 300] on link "211939900" at bounding box center [120, 300] width 39 height 8
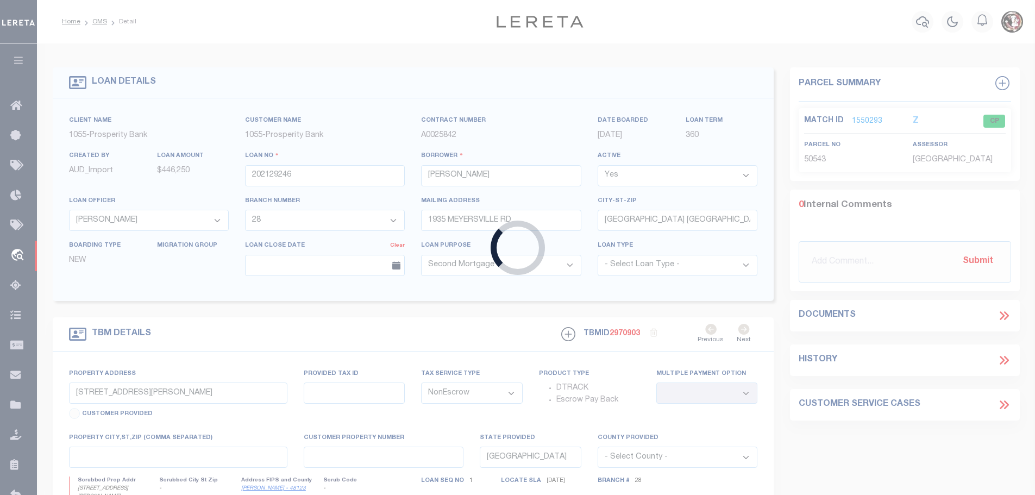
type input "211939900"
type input "[PERSON_NAME]"
select select "119928"
type input "2088 [PERSON_NAME]"
type input "CUERO [GEOGRAPHIC_DATA] 77954-6518"
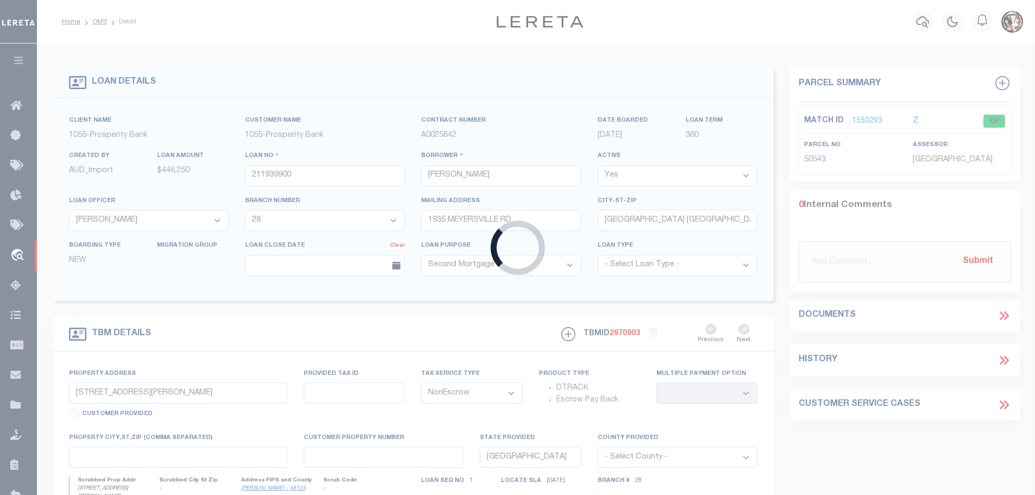
select select
type input "TBD [PERSON_NAME]"
select select
type input "CUERO [GEOGRAPHIC_DATA] 77954"
type input "1"
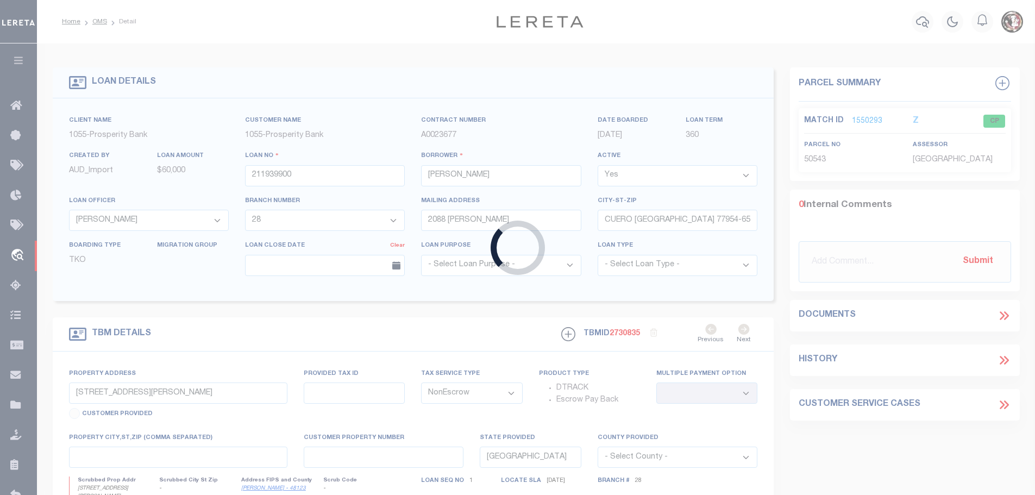
type textarea "TR 1: 16 AC - TR 2: 4 AC IN THE [PERSON_NAME] A-57 [PERSON_NAME] CO, [GEOGRAPHI…"
type textarea "1 OF 1"
select select "119928"
select select "4010"
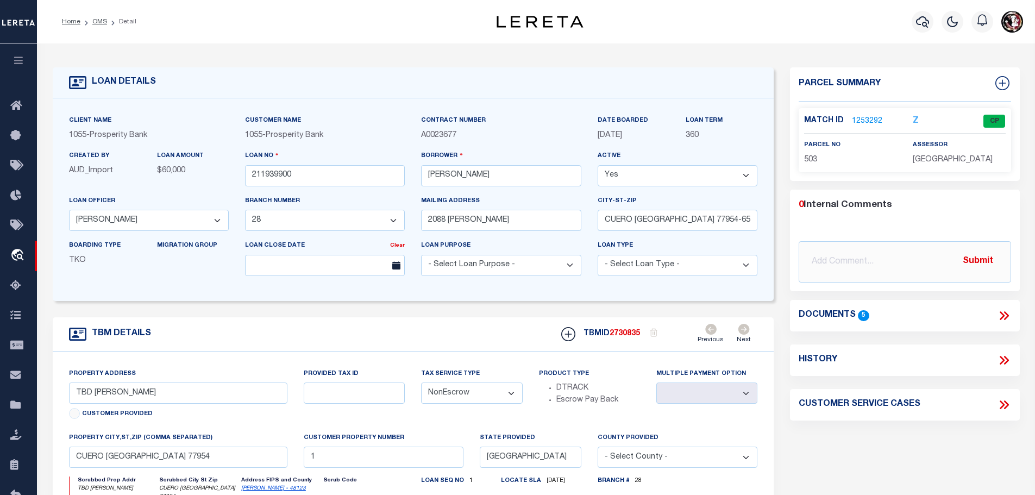
click at [860, 119] on link "1253292" at bounding box center [867, 121] width 30 height 11
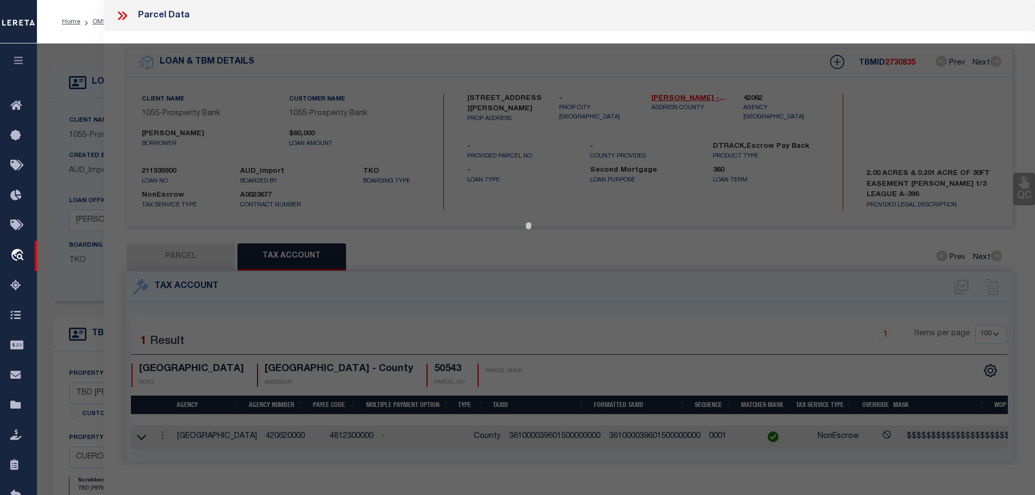
select select "AS"
checkbox input "false"
select select "CP"
type input "[PERSON_NAME]"
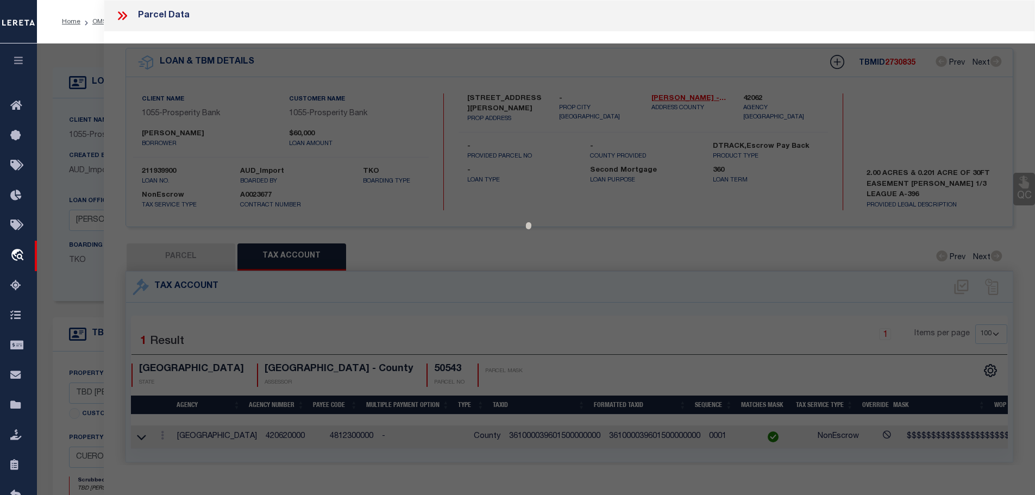
select select
type input "[PERSON_NAME]"
checkbox input "false"
type input "[GEOGRAPHIC_DATA] [GEOGRAPHIC_DATA]"
type textarea "57 [PERSON_NAME] MH-P44911 LOC HERE 20.010 AC"
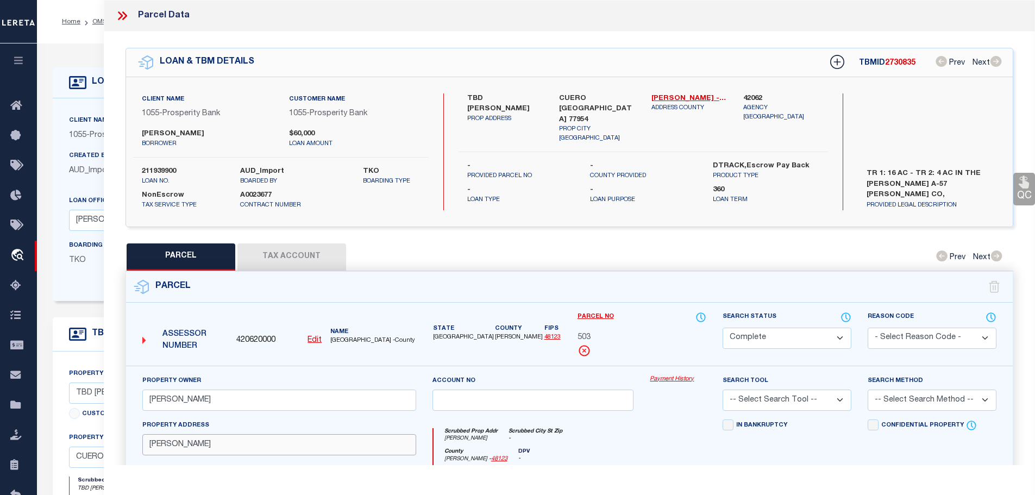
click at [171, 448] on input "[PERSON_NAME]" at bounding box center [279, 444] width 274 height 21
click at [283, 253] on button "Tax Account" at bounding box center [291, 256] width 109 height 27
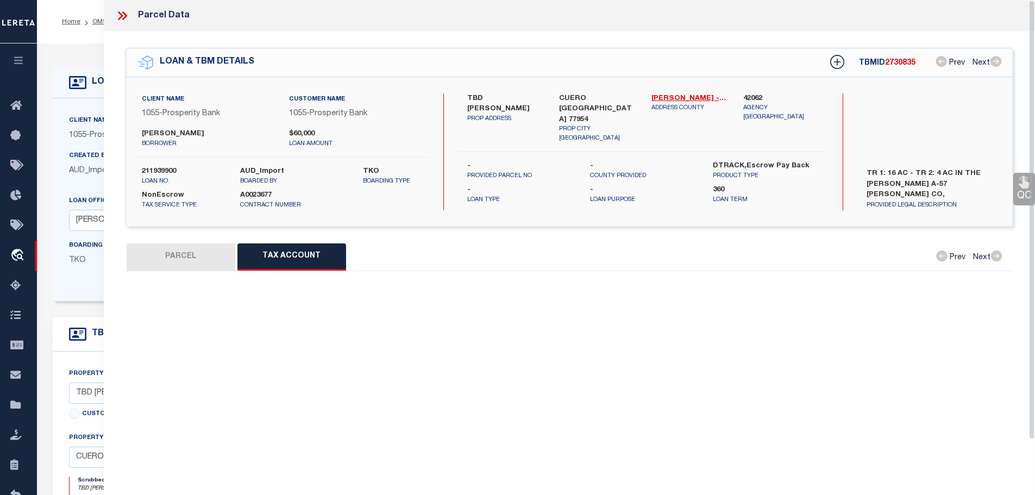
select select "100"
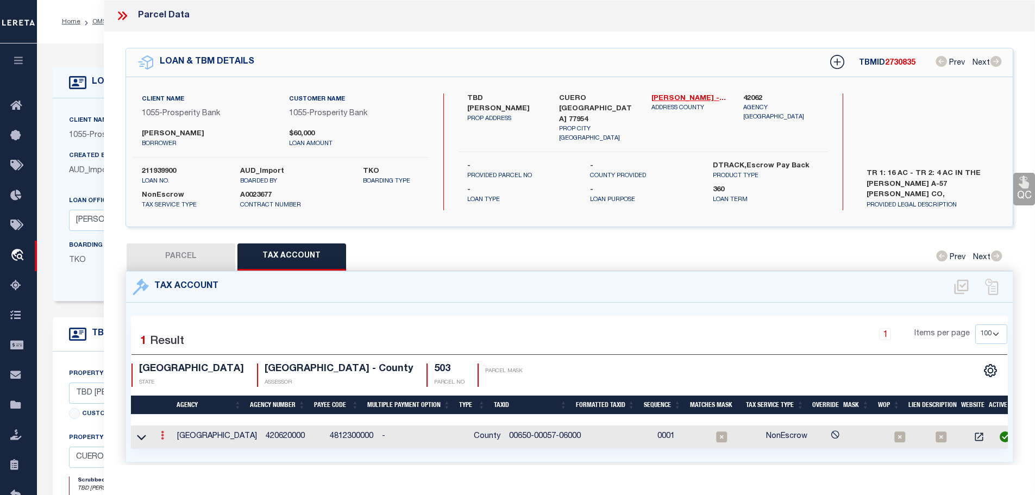
click at [161, 435] on link at bounding box center [162, 436] width 12 height 9
click at [170, 261] on button "PARCEL" at bounding box center [181, 256] width 109 height 27
select select "AS"
checkbox input "false"
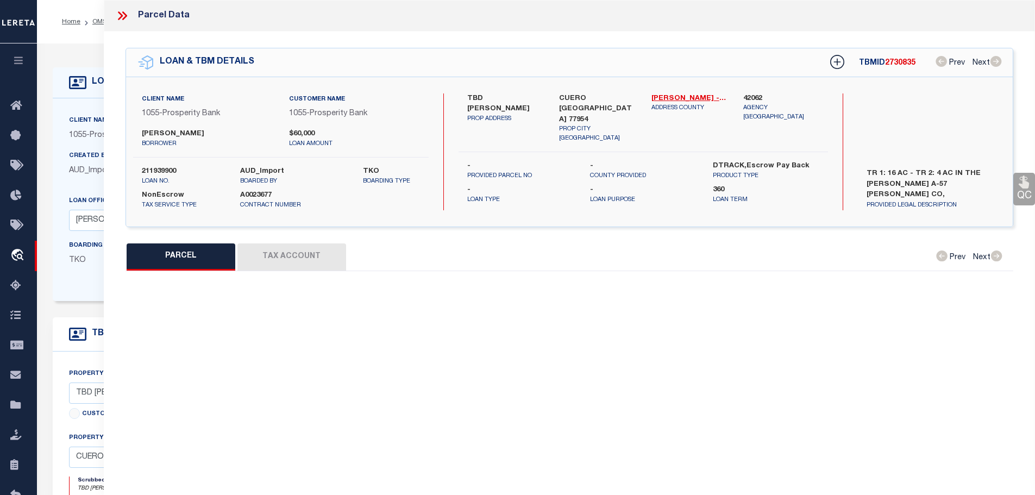
select select "CP"
type input "[PERSON_NAME]"
select select
type input "[PERSON_NAME]"
checkbox input "false"
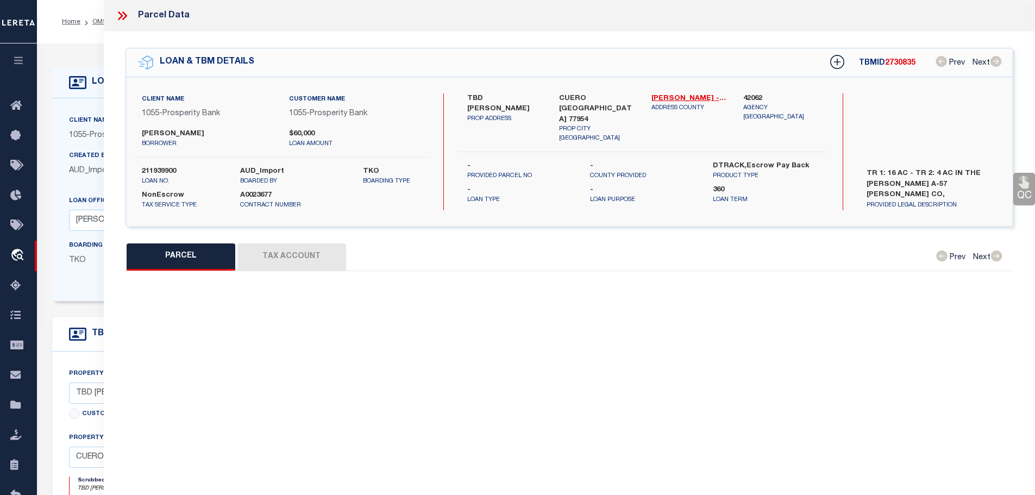
type input "[GEOGRAPHIC_DATA] [GEOGRAPHIC_DATA]"
type textarea "57 [PERSON_NAME] MH-P44911 LOC HERE 20.010 AC"
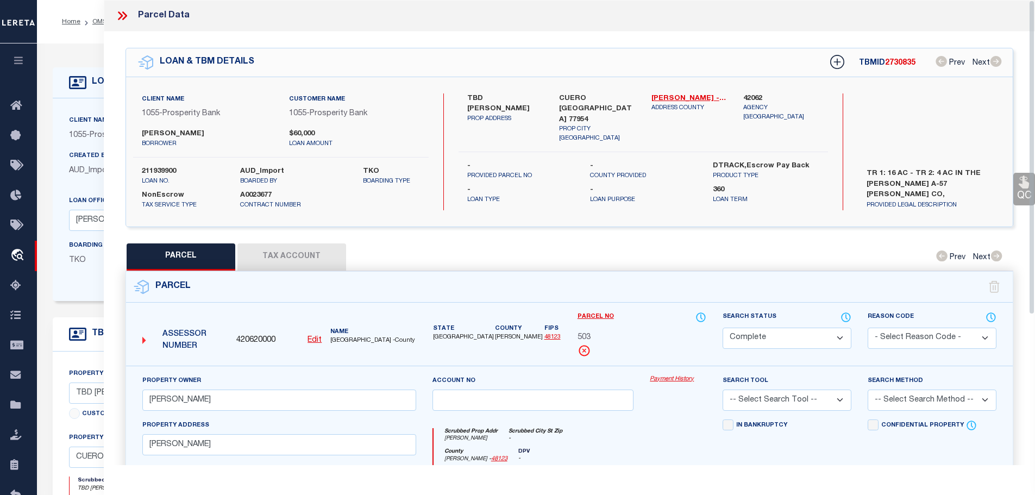
click at [309, 255] on button "Tax Account" at bounding box center [291, 256] width 109 height 27
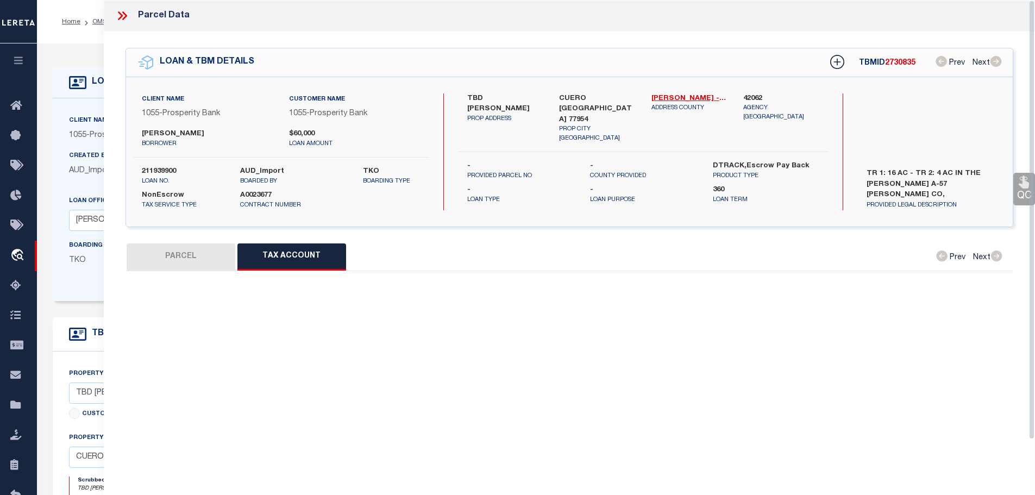
select select "100"
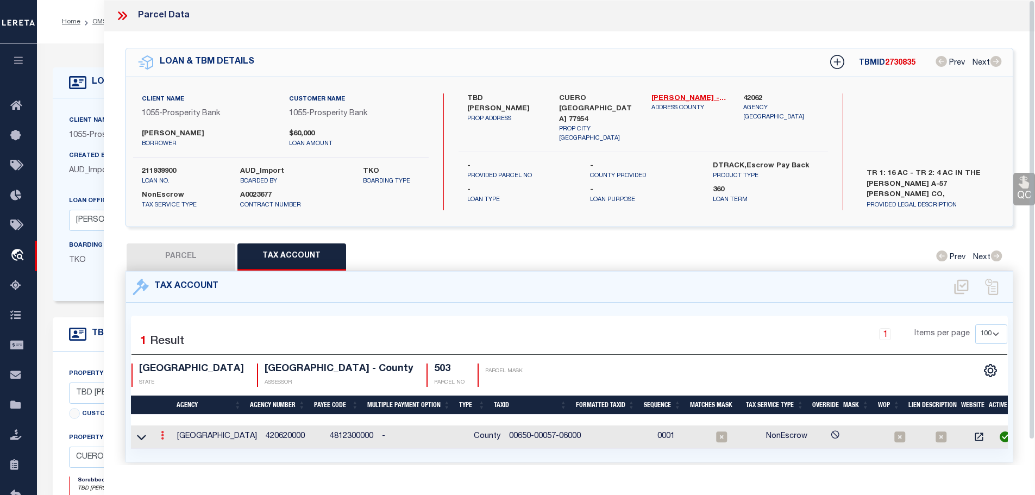
click at [161, 432] on link at bounding box center [162, 436] width 12 height 9
click at [175, 450] on icon "" at bounding box center [174, 452] width 8 height 8
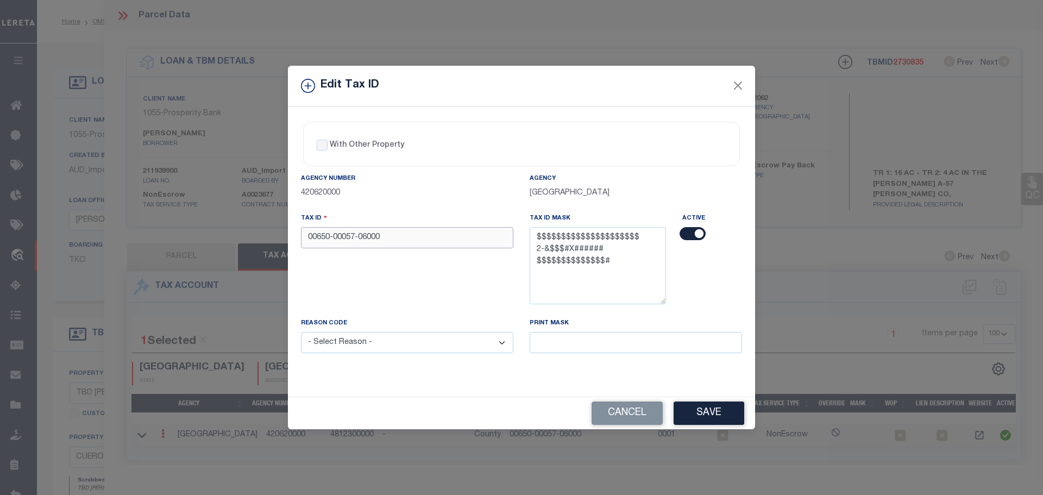
click at [386, 240] on input "00650-00057-06000" at bounding box center [407, 237] width 212 height 21
paste input "0005706000000"
type input "006500005706000000000"
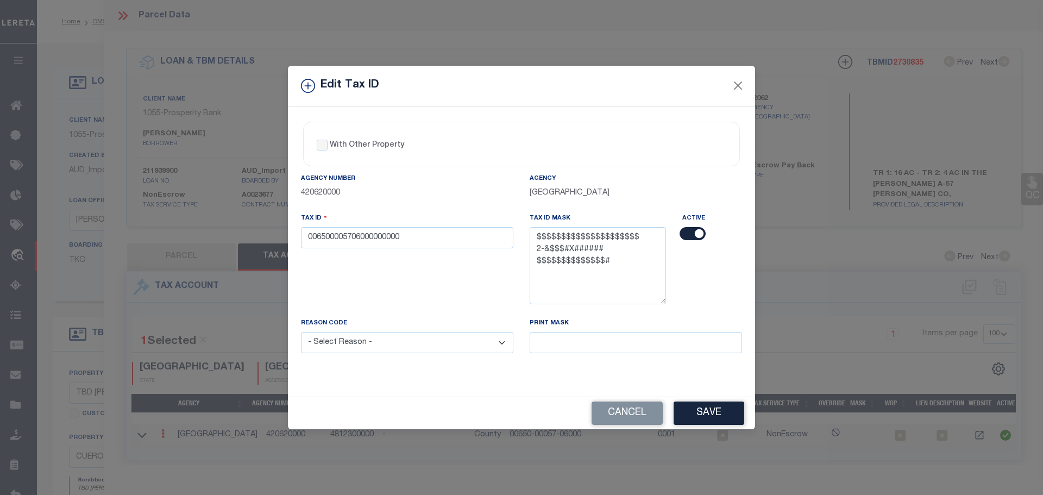
click at [402, 352] on select "- Select Reason - 099 - Other (Provide additional detail) ACT - Agency Changed …" at bounding box center [407, 342] width 212 height 21
select select "ACT"
click at [301, 333] on select "- Select Reason - 099 - Other (Provide additional detail) ACT - Agency Changed …" at bounding box center [407, 342] width 212 height 21
click at [735, 422] on button "Save" at bounding box center [709, 413] width 71 height 23
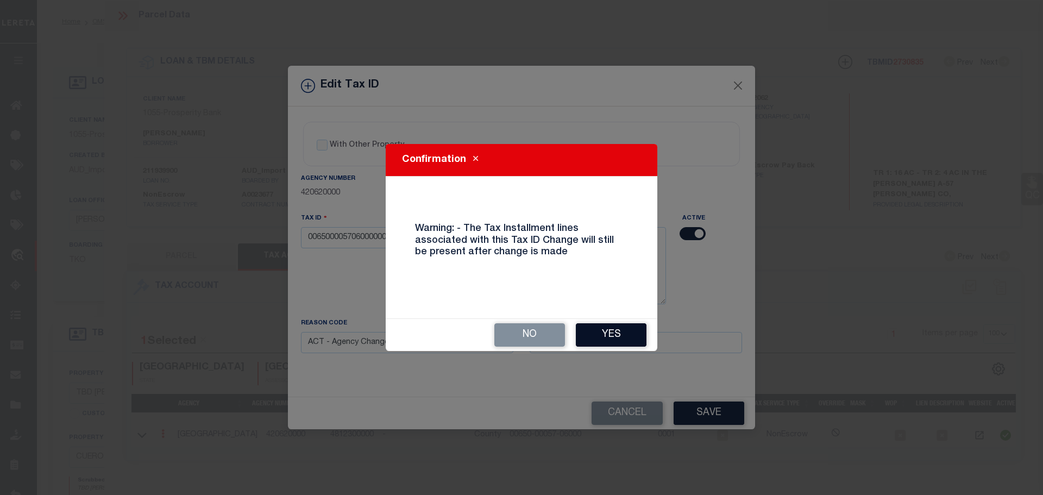
click at [607, 333] on button "Yes" at bounding box center [611, 334] width 71 height 23
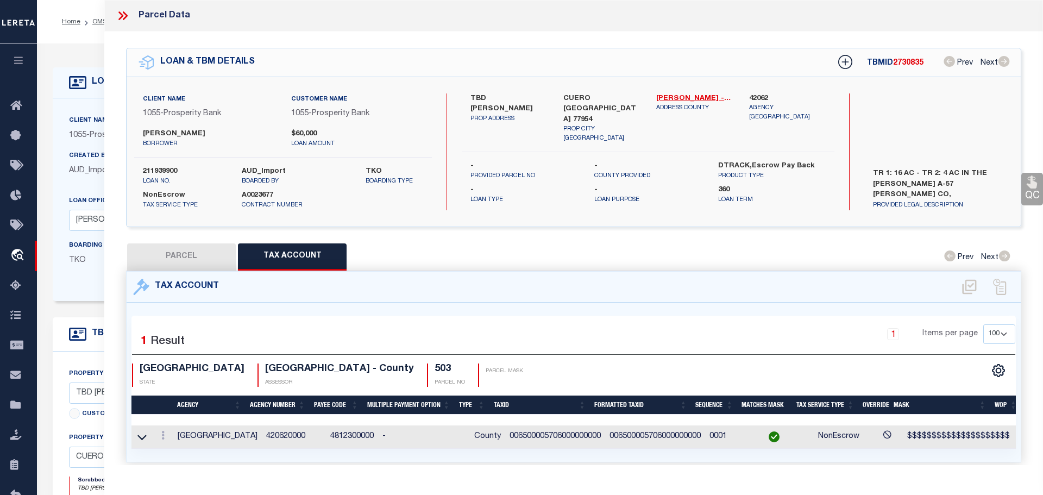
select select
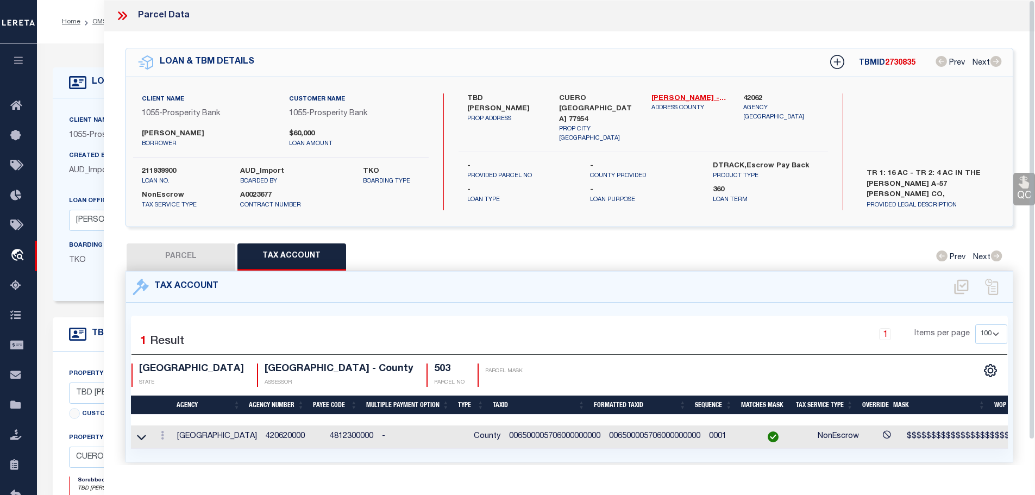
click at [120, 16] on icon at bounding box center [122, 16] width 14 height 14
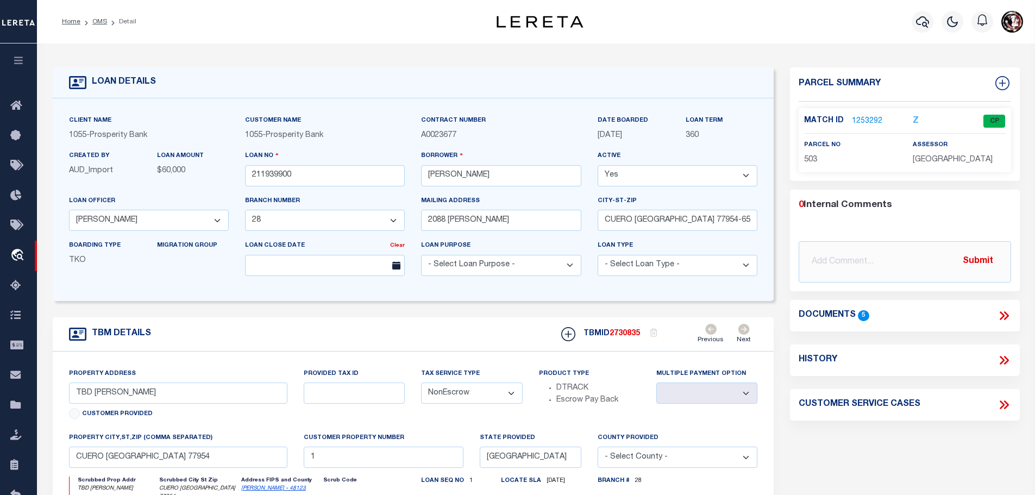
click at [94, 17] on ol "Home OMS Detail" at bounding box center [99, 21] width 92 height 23
click at [94, 21] on link "OMS" at bounding box center [99, 21] width 15 height 7
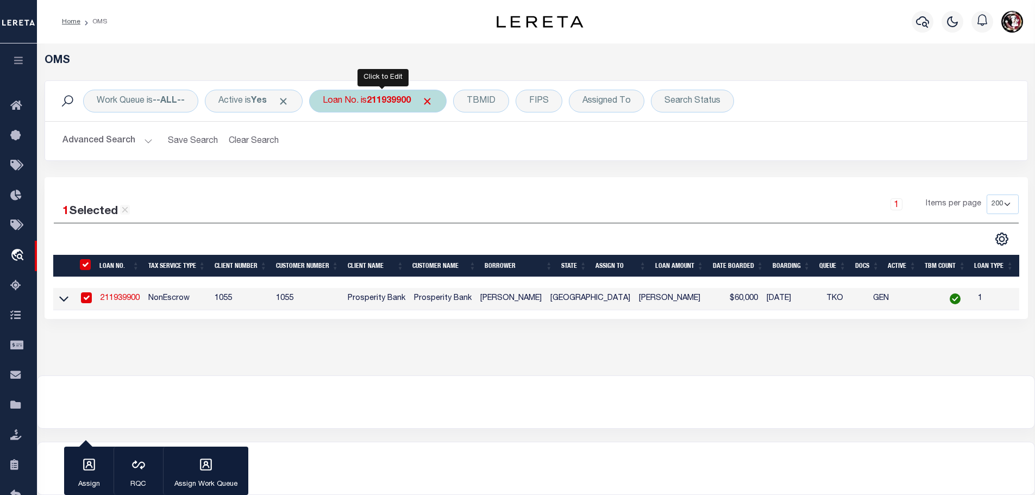
click at [373, 106] on div "Loan No. is 211939900" at bounding box center [377, 101] width 137 height 23
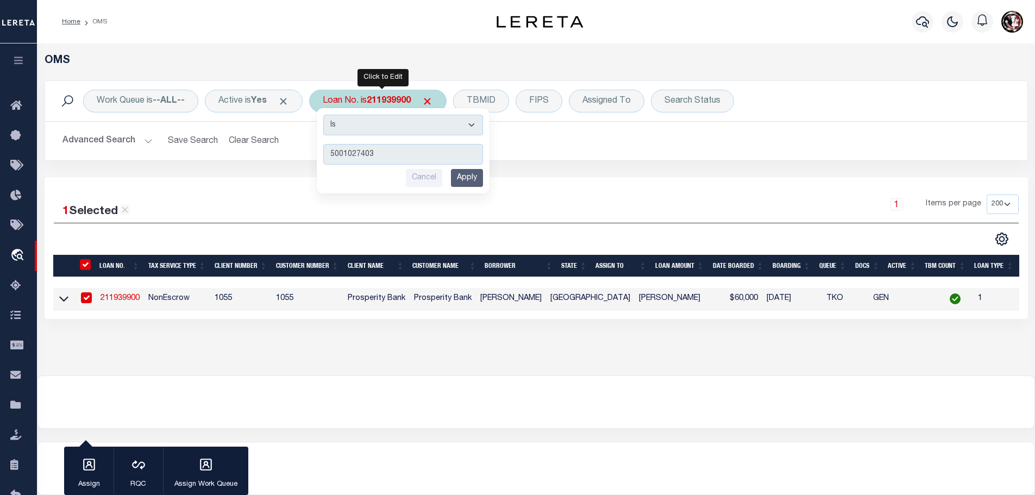
type input "5001027403"
click at [474, 180] on input "Apply" at bounding box center [467, 178] width 32 height 18
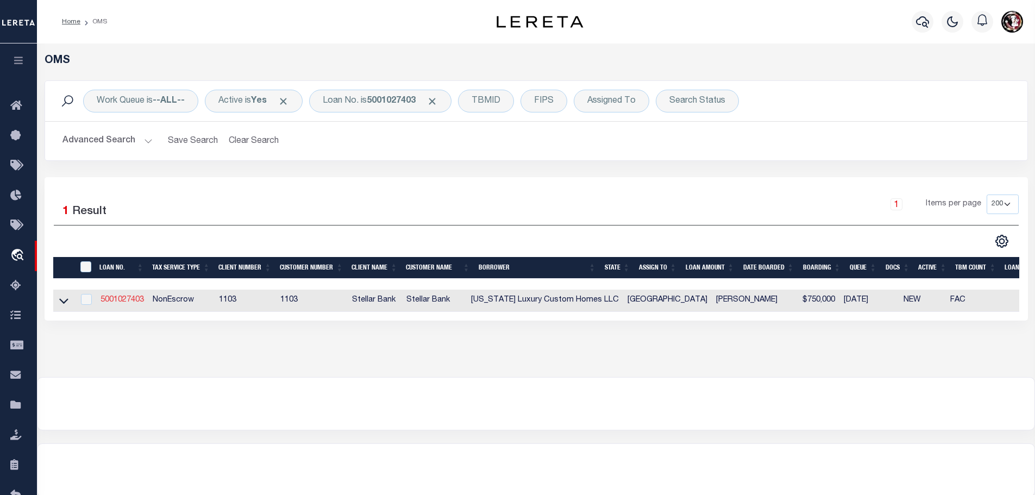
click at [113, 296] on link "5001027403" at bounding box center [122, 300] width 43 height 8
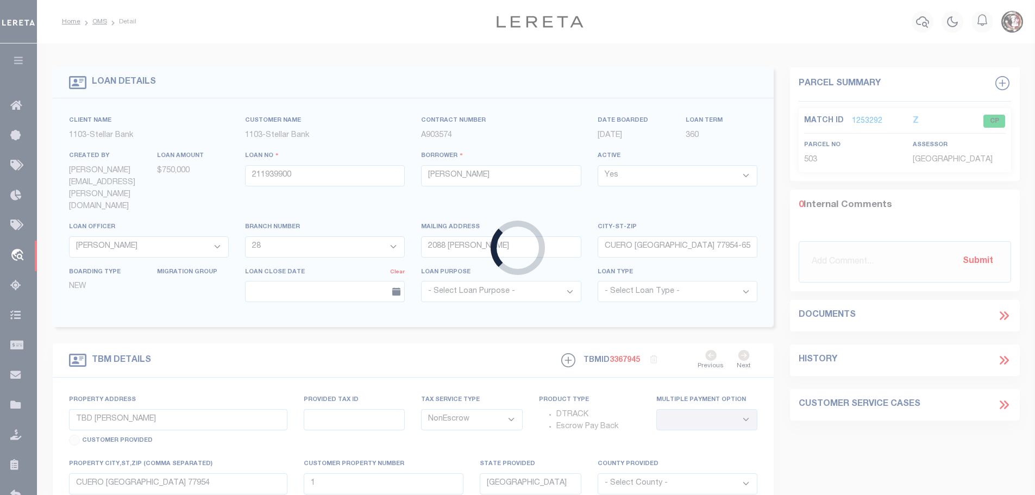
type input "5001027403"
type input "[US_STATE] Luxury Custom Homes LLC"
select select
type input "[STREET_ADDRESS][PERSON_NAME]"
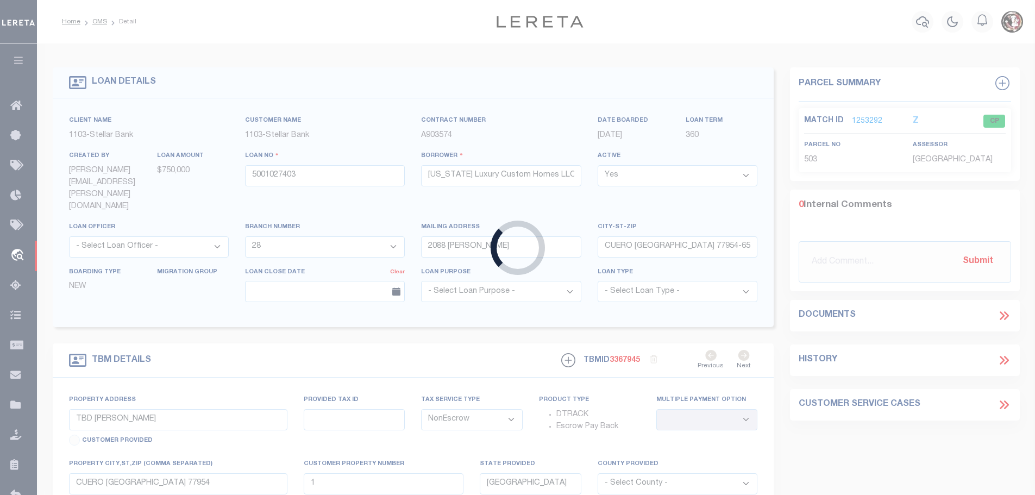
type input "CUERO TX 77954-5018"
type input "[STREET_ADDRESS][PERSON_NAME]"
type input "447000000000030"
select select
type input "Cuero [GEOGRAPHIC_DATA] 77954"
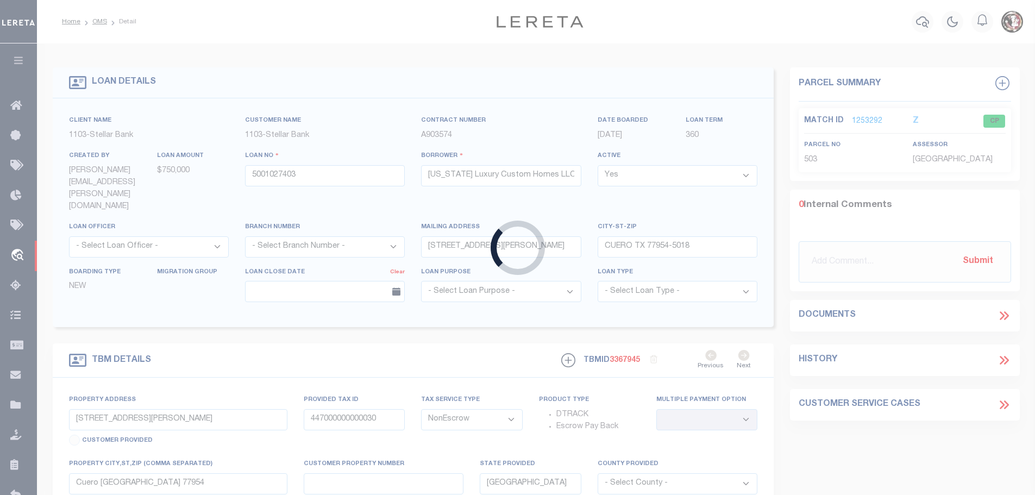
select select "[PERSON_NAME]"
type textarea "Tract D 45 [PERSON_NAME]; N [PERSON_NAME] 5.15Acres"
select select "11273"
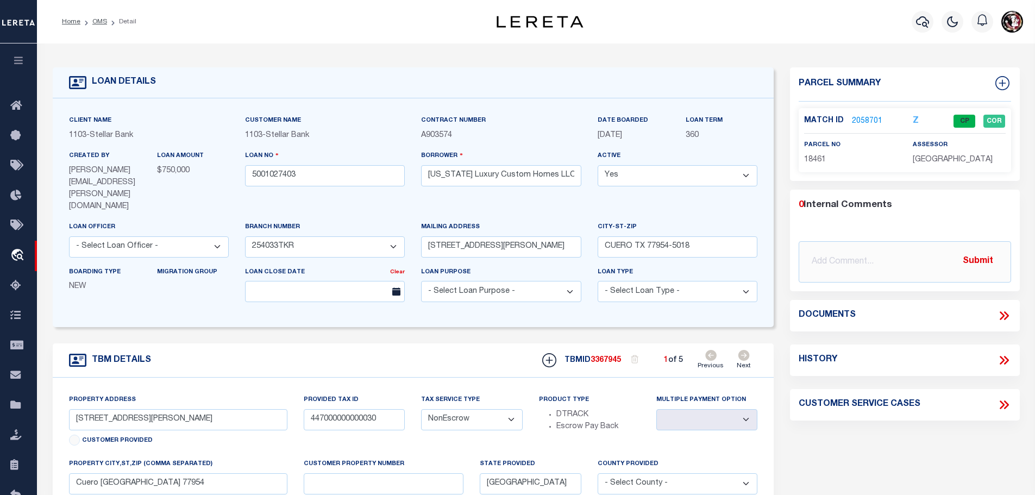
click at [854, 117] on link "2058701" at bounding box center [867, 121] width 30 height 11
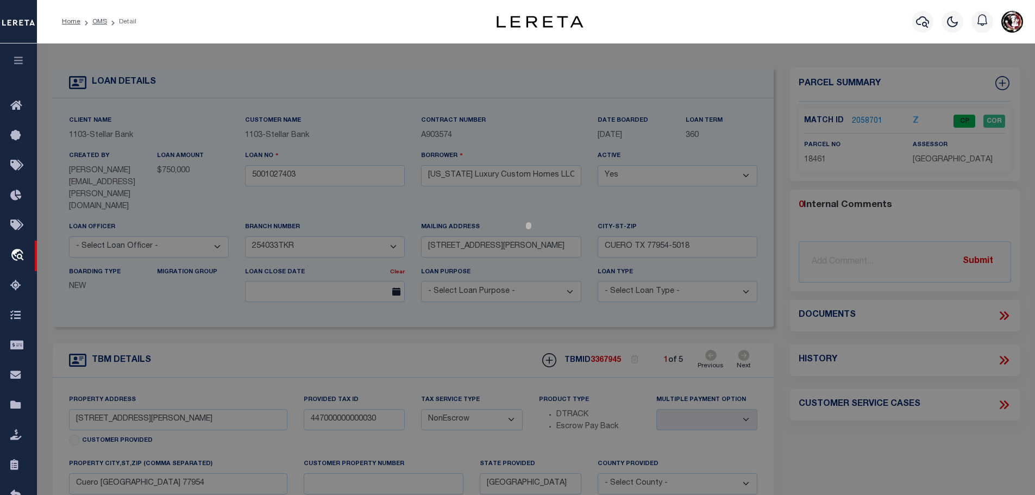
select select "AS"
checkbox input "false"
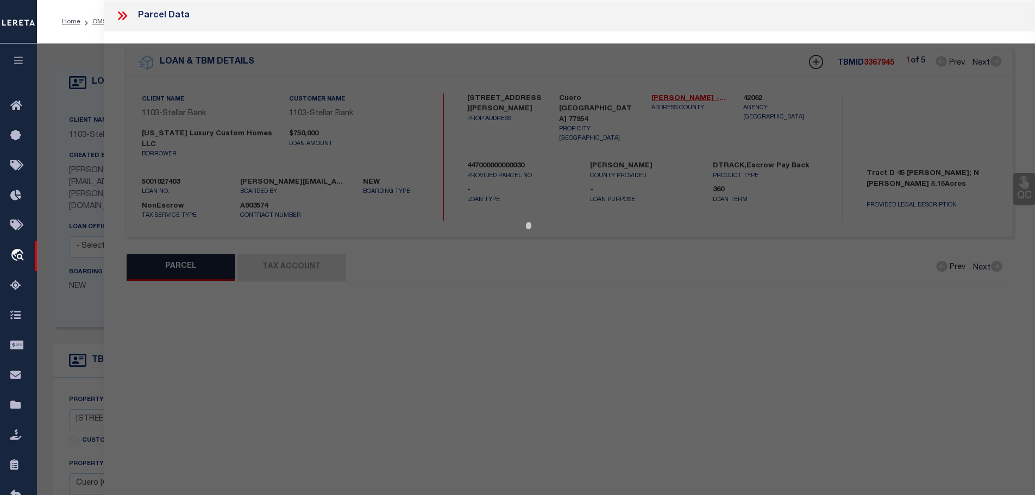
select select "CP"
type input "[US_STATE] LUXURY CUSTOM HOMES LLC"
select select "AGW"
select select
type input "N [PERSON_NAME]"
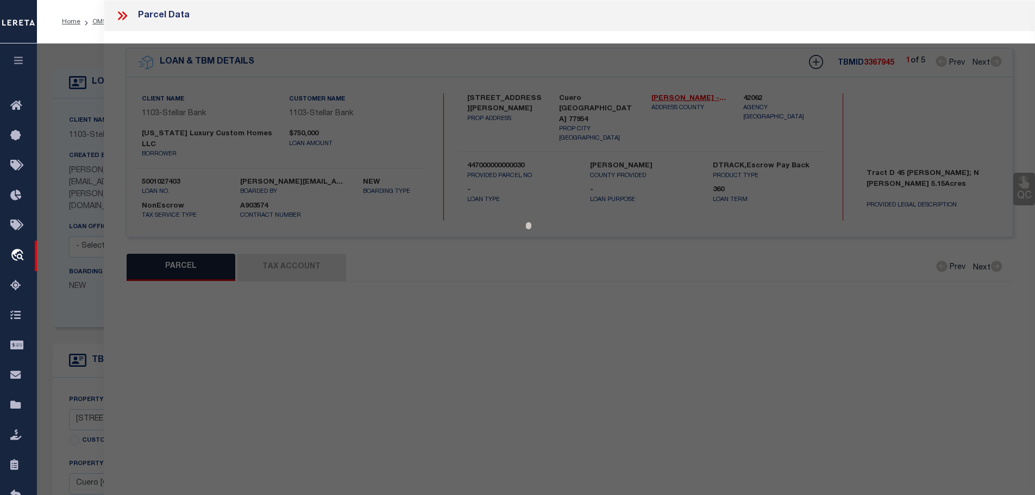
checkbox input "false"
type input "Cuero [GEOGRAPHIC_DATA] 77954"
type textarea "TRACT D 45 [PERSON_NAME] 5.1500 acres"
type textarea "Order completed based on given text legal."
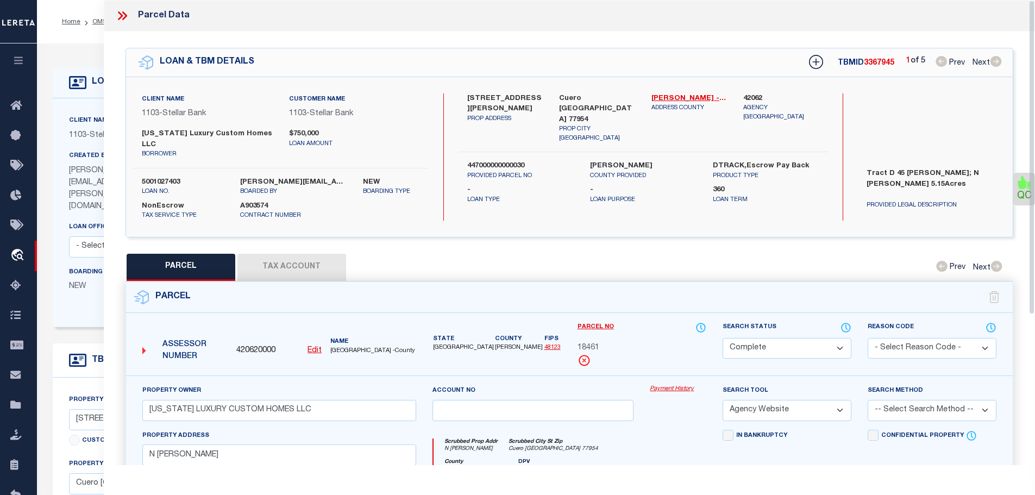
click at [282, 254] on button "Tax Account" at bounding box center [291, 267] width 109 height 27
select select "100"
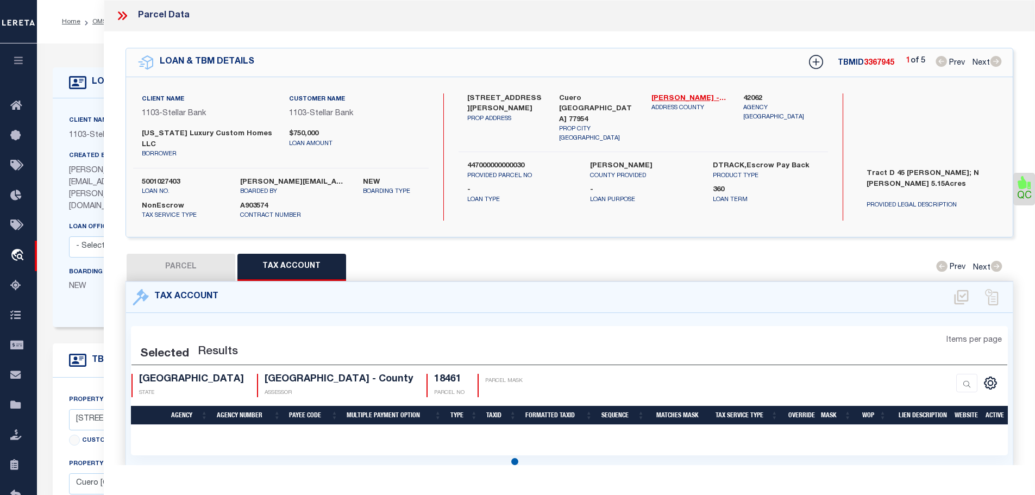
select select "100"
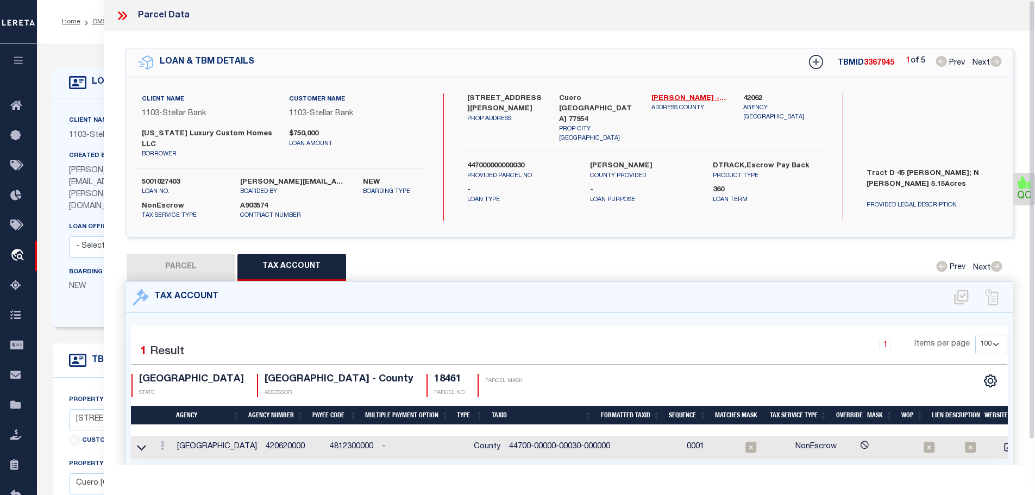
click at [121, 20] on icon at bounding box center [122, 16] width 14 height 14
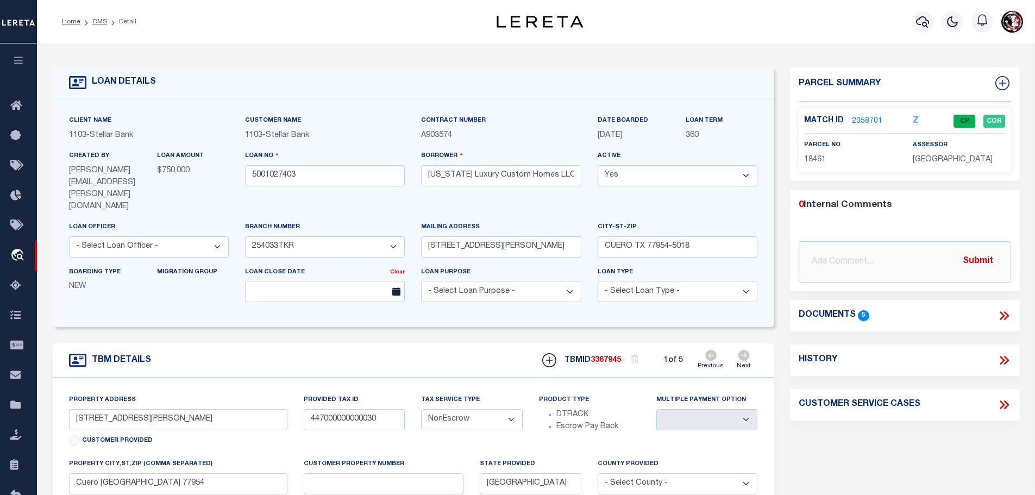
click at [745, 350] on icon at bounding box center [743, 355] width 11 height 11
type input "447000000000032"
select select
type textarea "Tract a 45 [PERSON_NAME] 10 Acres"
click at [858, 121] on link "2058702" at bounding box center [867, 121] width 30 height 11
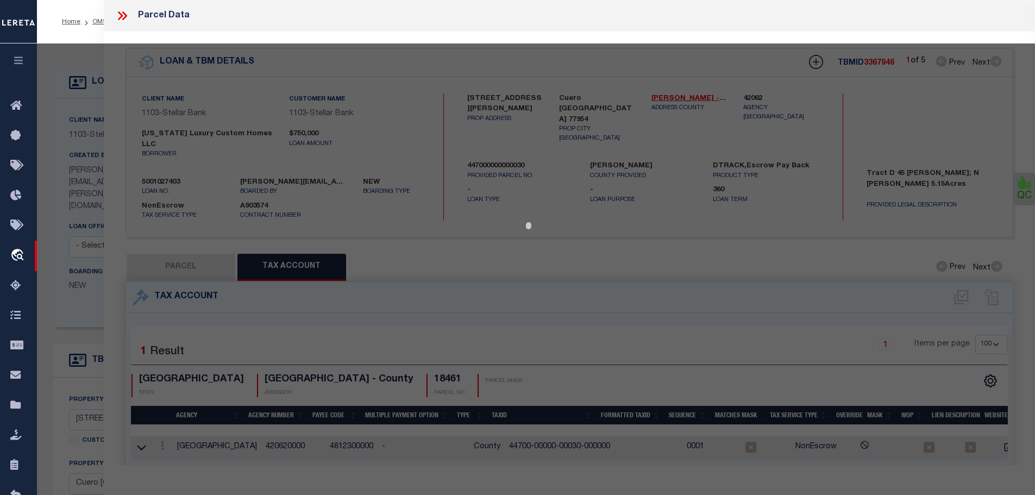
select select "AS"
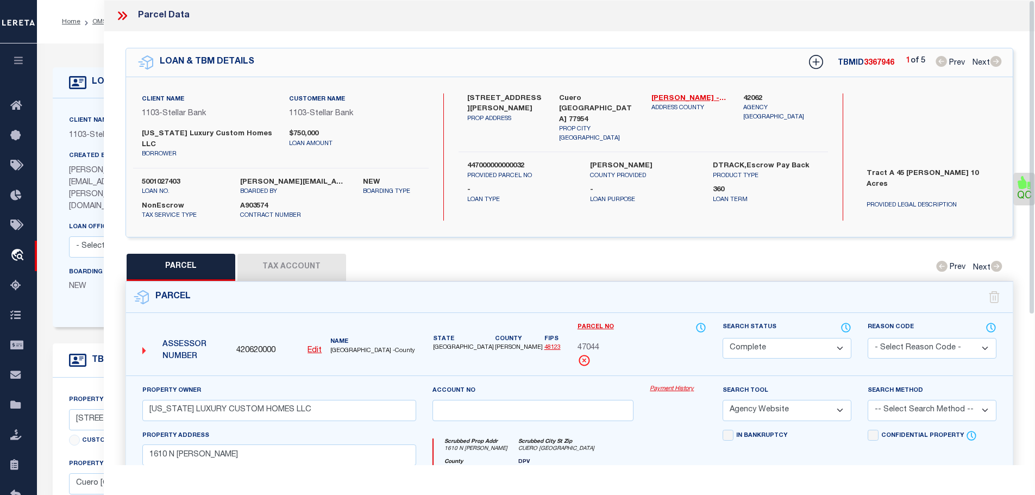
click at [322, 254] on button "Tax Account" at bounding box center [291, 267] width 109 height 27
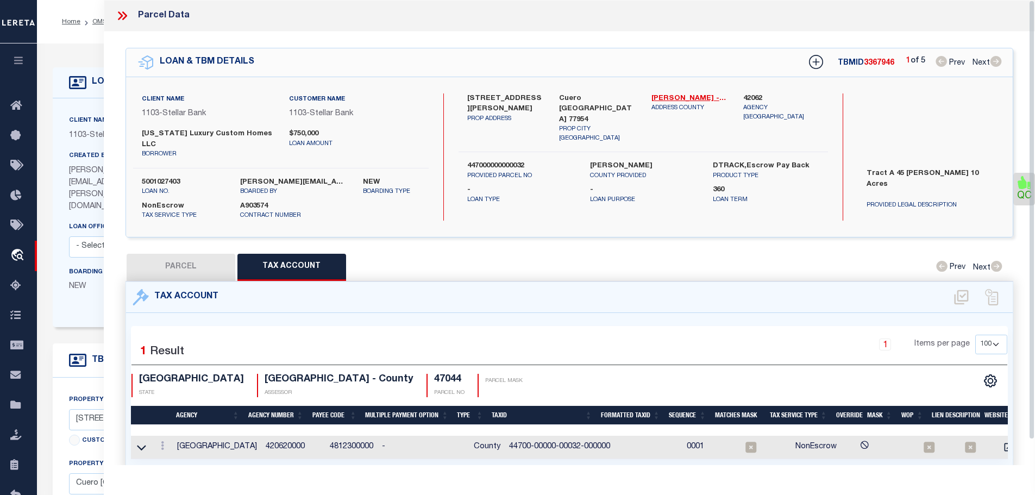
drag, startPoint x: 186, startPoint y: 246, endPoint x: 192, endPoint y: 248, distance: 6.7
click at [188, 254] on button "PARCEL" at bounding box center [181, 267] width 109 height 27
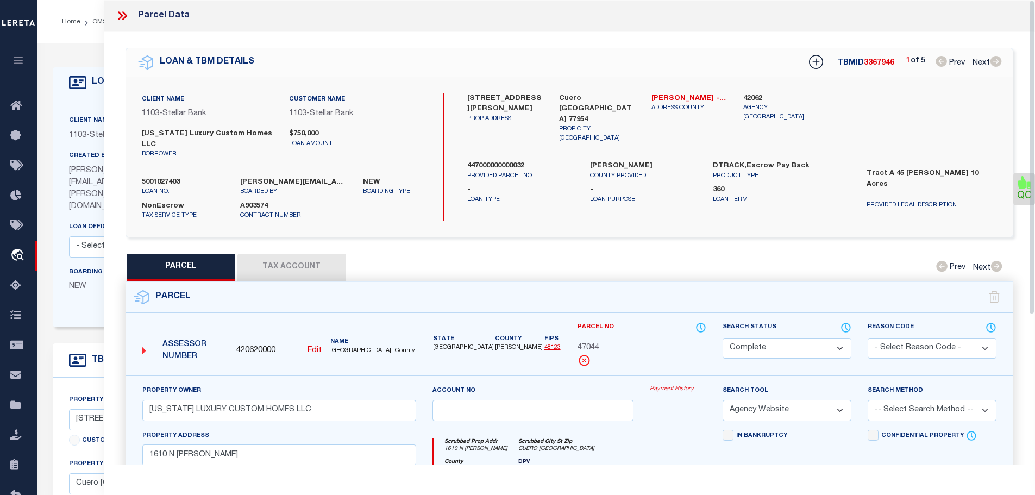
click at [275, 256] on button "Tax Account" at bounding box center [291, 267] width 109 height 27
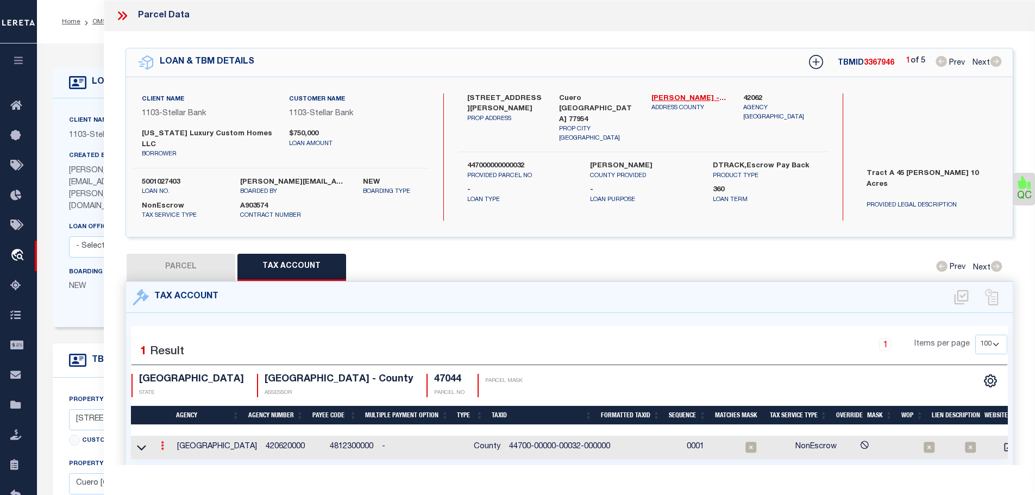
click at [159, 443] on link at bounding box center [162, 447] width 12 height 9
click at [174, 458] on icon "" at bounding box center [174, 462] width 8 height 8
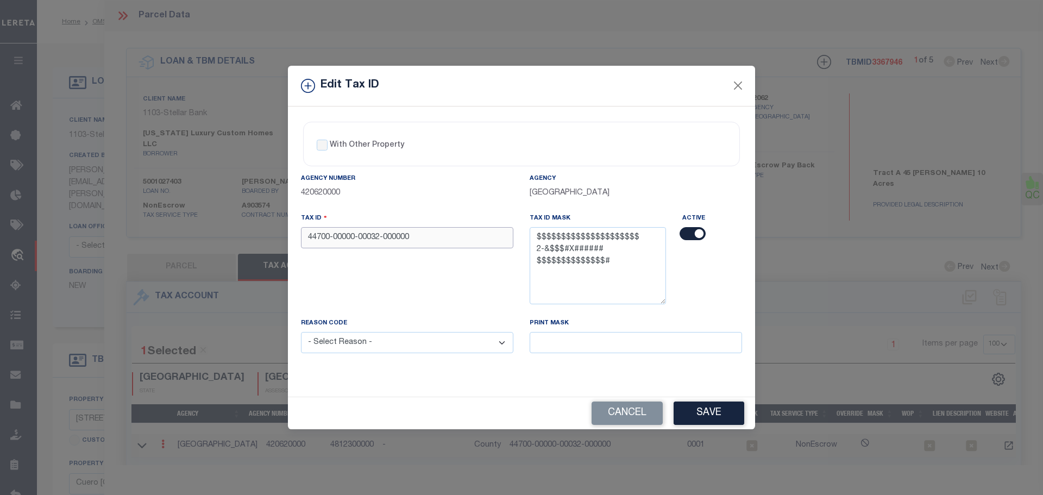
click at [415, 237] on input "44700-00000-00032-000000" at bounding box center [407, 237] width 212 height 21
paste input "0000000032"
click at [439, 343] on select "- Select Reason - 099 - Other (Provide additional detail) ACT - Agency Changed …" at bounding box center [407, 342] width 212 height 21
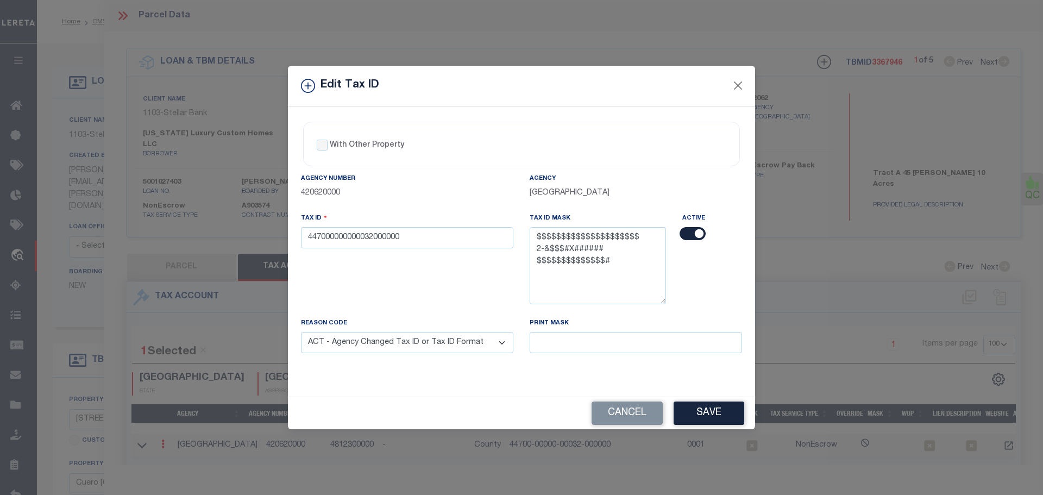
click at [301, 333] on select "- Select Reason - 099 - Other (Provide additional detail) ACT - Agency Changed …" at bounding box center [407, 342] width 212 height 21
click at [719, 416] on button "Save" at bounding box center [709, 413] width 71 height 23
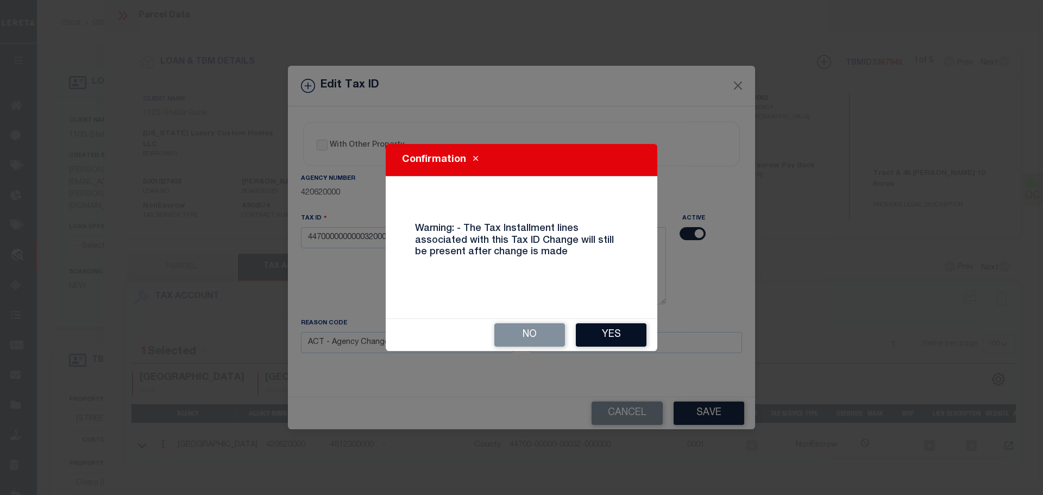
click at [610, 335] on button "Yes" at bounding box center [611, 334] width 71 height 23
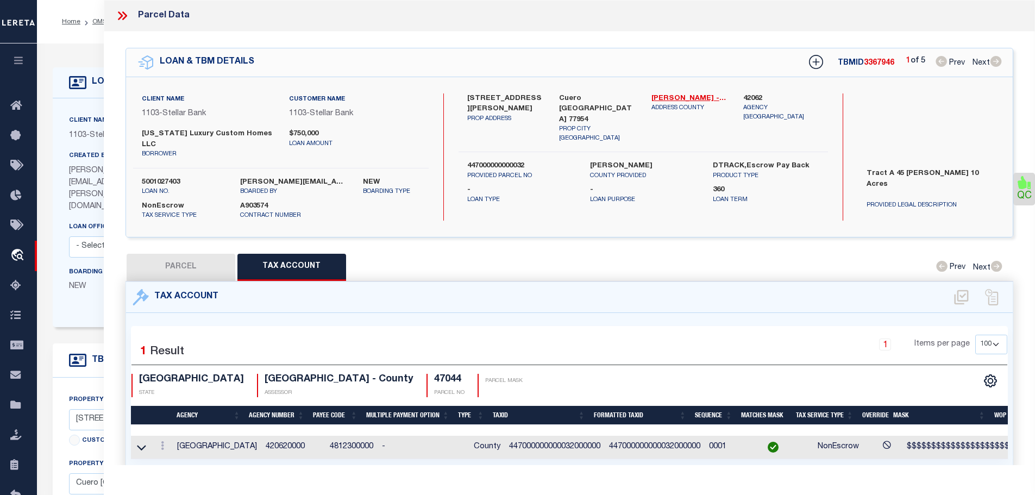
click at [117, 17] on icon at bounding box center [122, 16] width 14 height 14
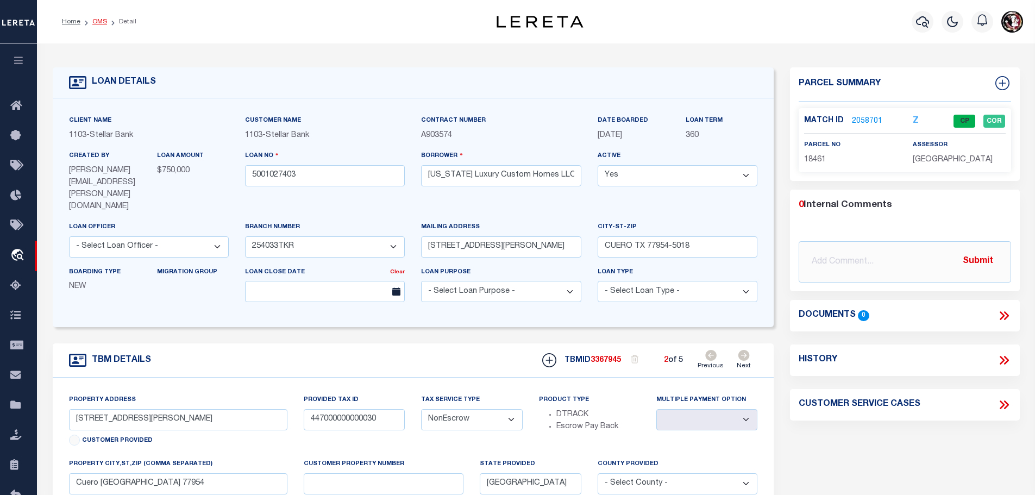
click at [96, 21] on link "OMS" at bounding box center [99, 21] width 15 height 7
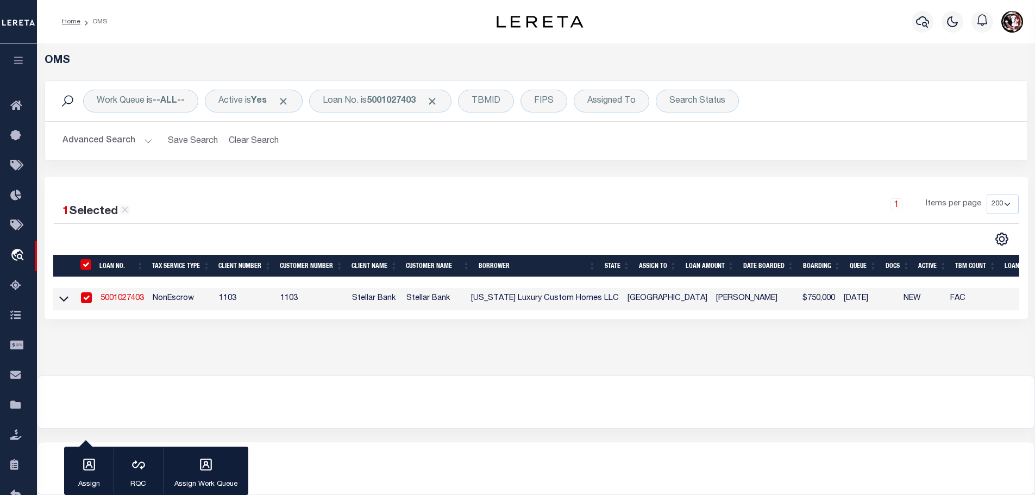
click at [137, 297] on link "5001027403" at bounding box center [122, 298] width 43 height 8
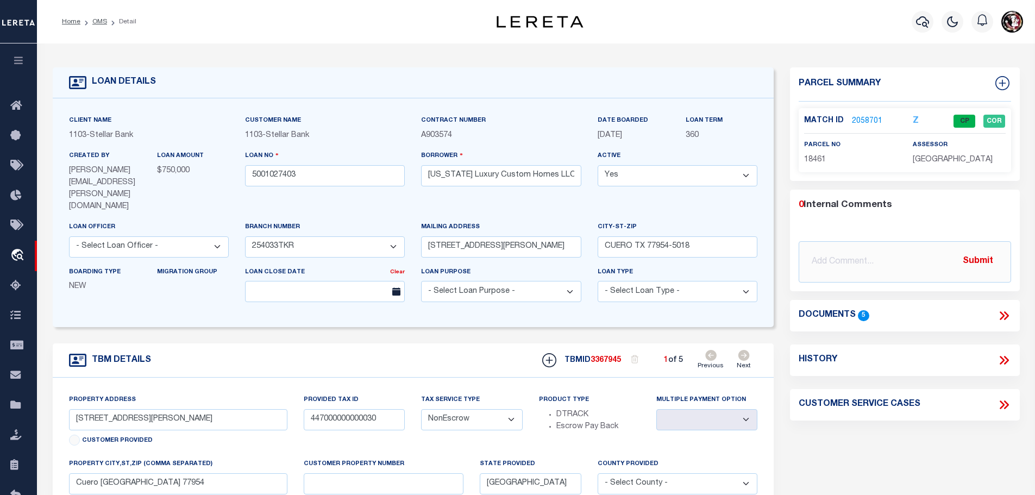
click at [87, 18] on li "OMS" at bounding box center [93, 22] width 27 height 10
click at [93, 18] on link "OMS" at bounding box center [99, 21] width 15 height 7
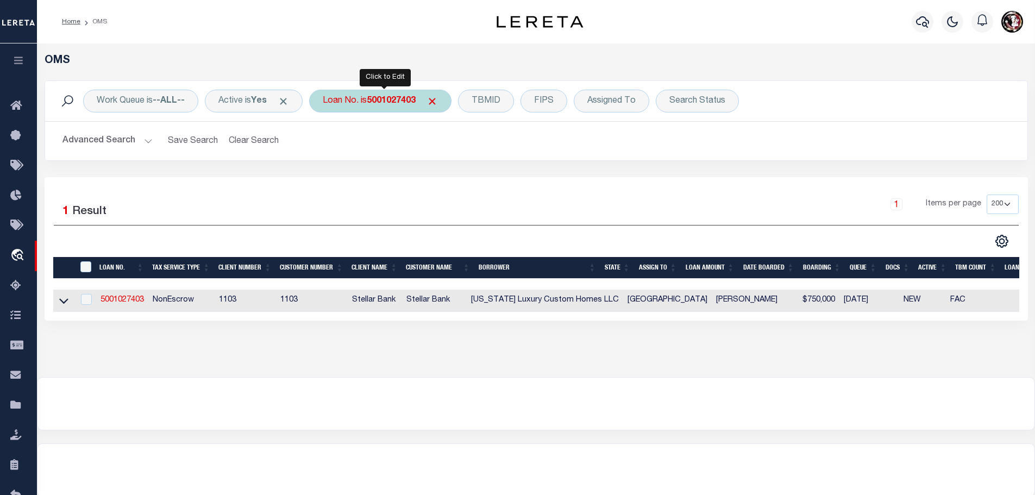
click at [363, 105] on div "Loan No. is 5001027403" at bounding box center [380, 101] width 142 height 23
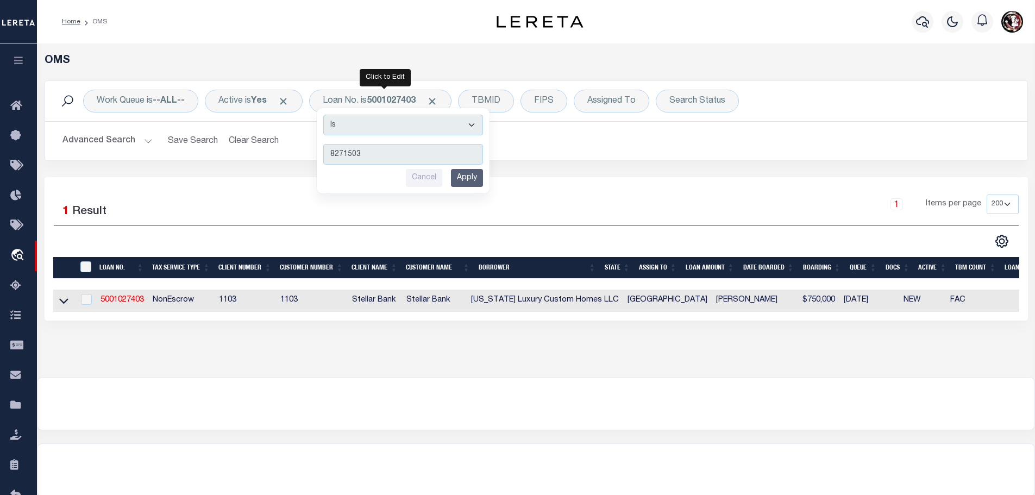
click at [473, 176] on input "Apply" at bounding box center [467, 178] width 32 height 18
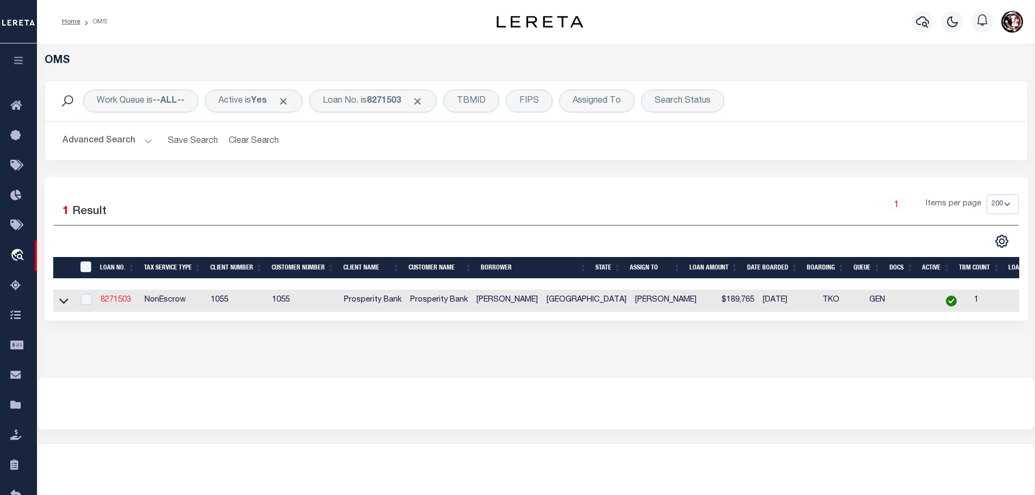
click at [114, 300] on link "8271503" at bounding box center [116, 300] width 30 height 8
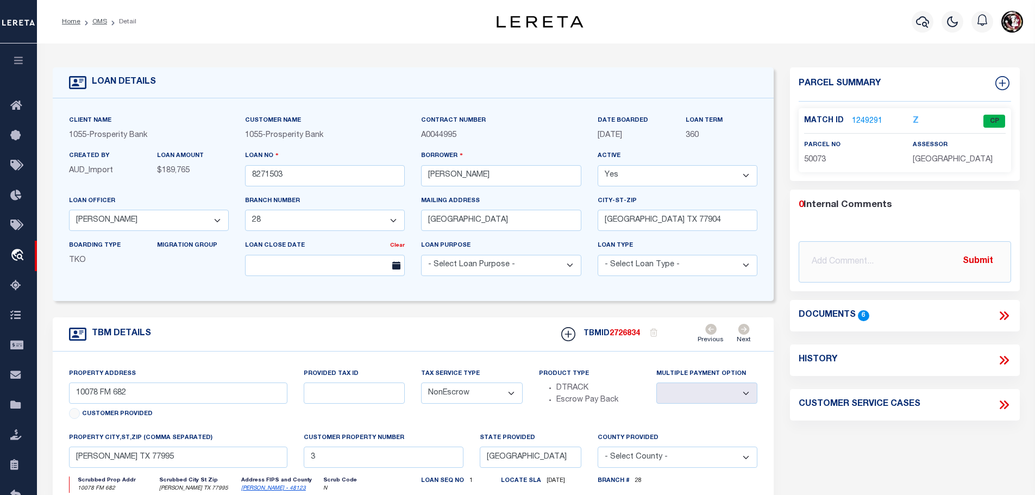
click at [858, 118] on link "1249291" at bounding box center [867, 121] width 30 height 11
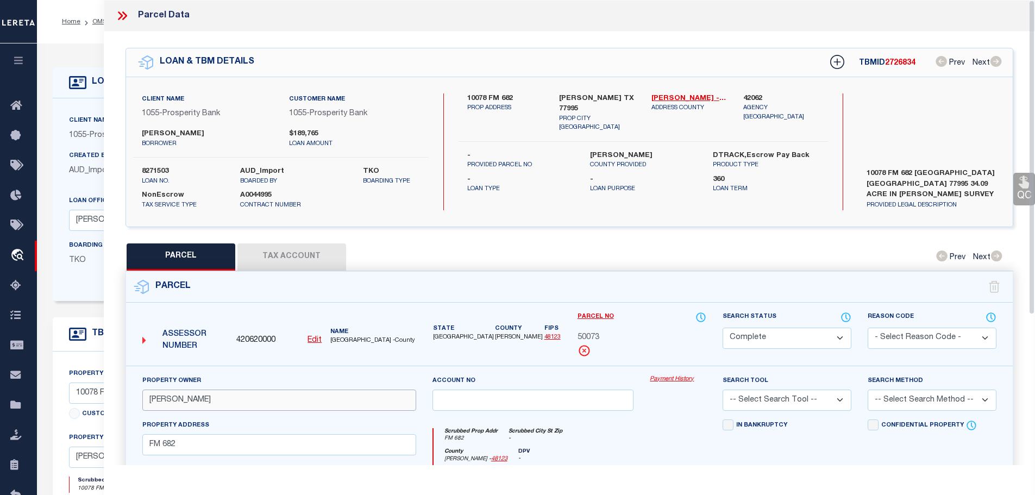
click at [243, 401] on input "[PERSON_NAME]" at bounding box center [279, 400] width 274 height 21
click at [310, 248] on button "Tax Account" at bounding box center [291, 256] width 109 height 27
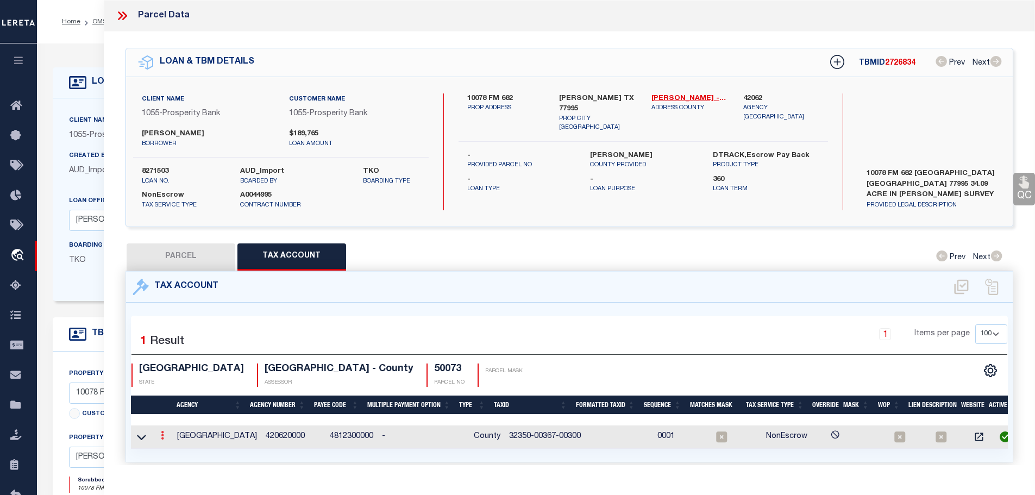
click at [158, 435] on link at bounding box center [162, 436] width 12 height 9
click at [177, 448] on icon "" at bounding box center [174, 452] width 8 height 8
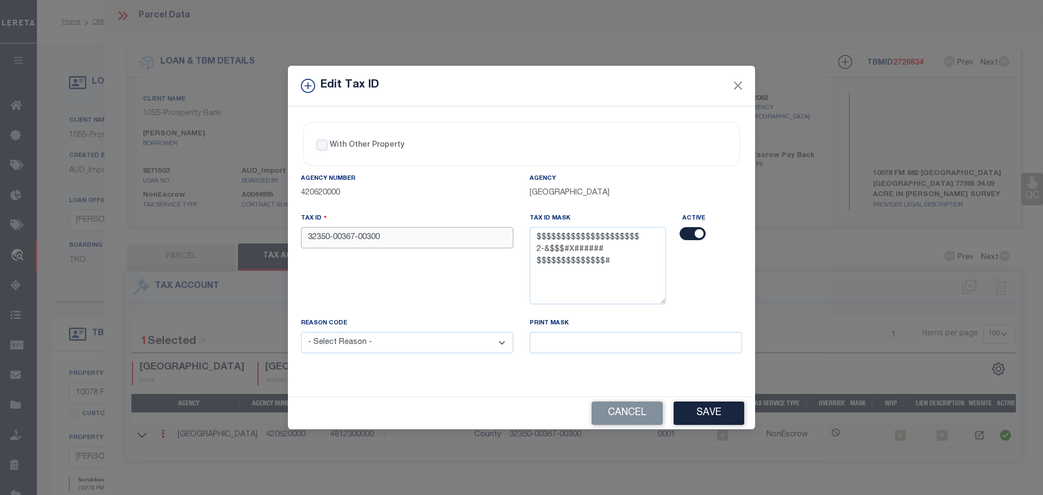
click at [437, 242] on input "32350-00367-00300" at bounding box center [407, 237] width 212 height 21
paste input "00367003000000"
click at [430, 341] on select "- Select Reason - 099 - Other (Provide additional detail) ACT - Agency Changed …" at bounding box center [407, 342] width 212 height 21
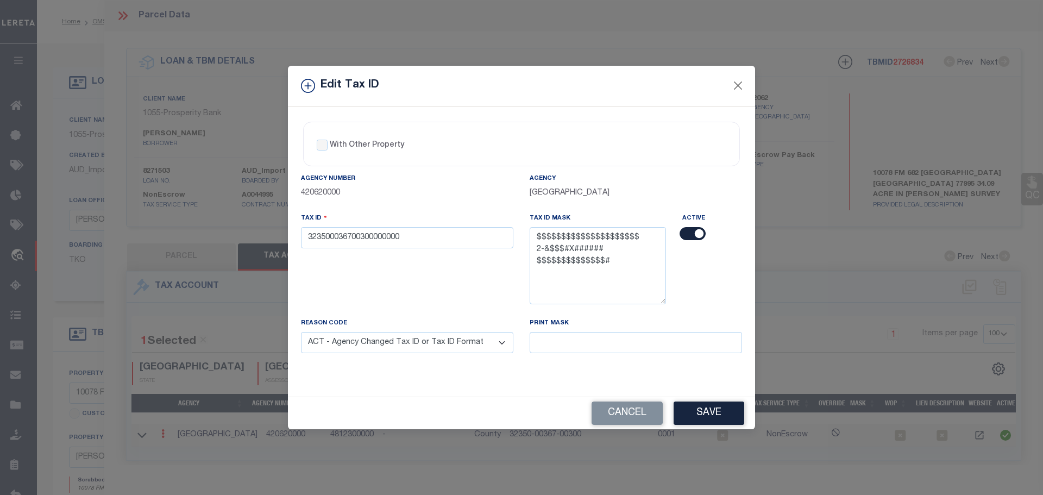
click at [301, 333] on select "- Select Reason - 099 - Other (Provide additional detail) ACT - Agency Changed …" at bounding box center [407, 342] width 212 height 21
click at [722, 409] on button "Save" at bounding box center [709, 413] width 71 height 23
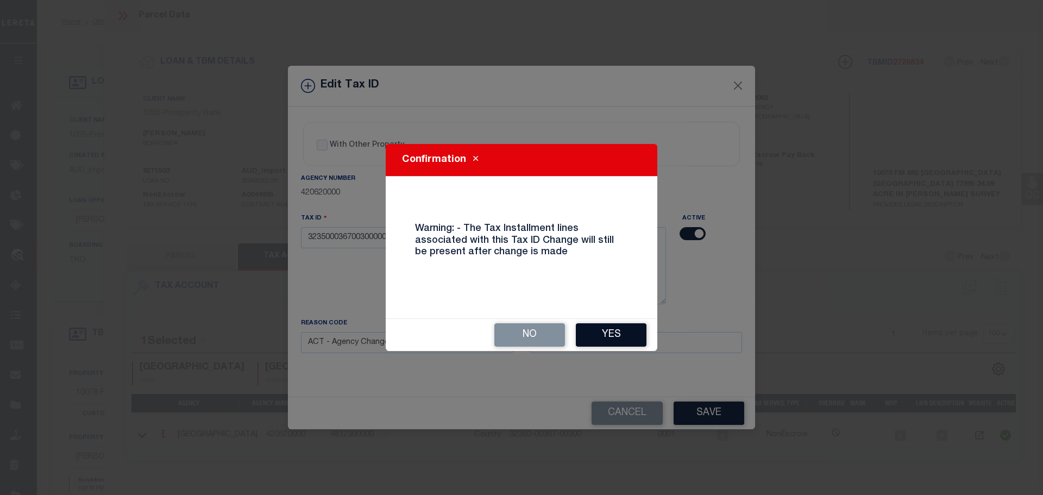
click at [626, 332] on button "Yes" at bounding box center [611, 334] width 71 height 23
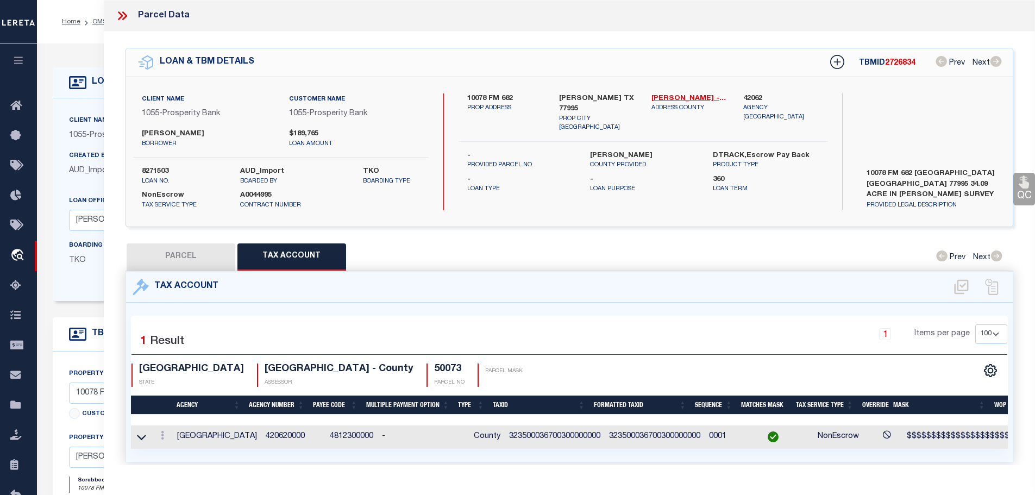
click at [118, 16] on icon at bounding box center [122, 16] width 14 height 14
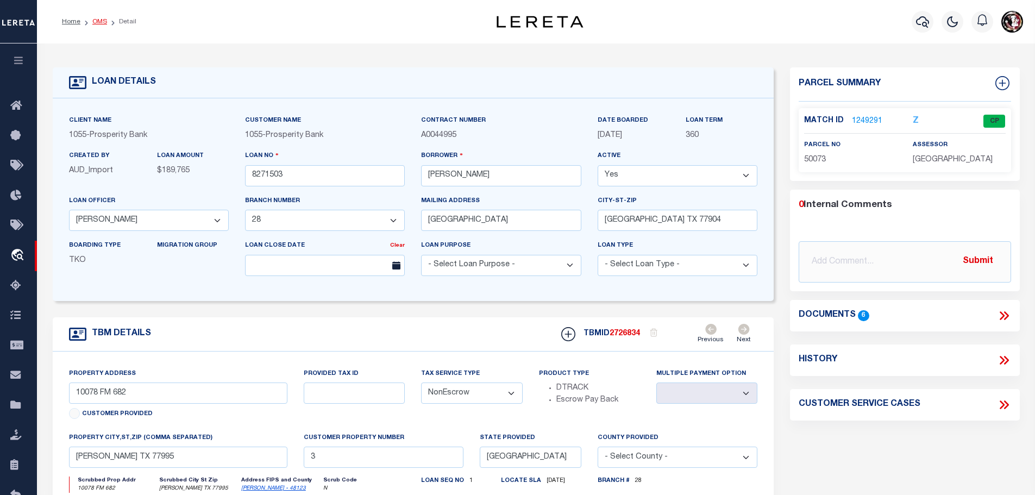
click at [101, 22] on link "OMS" at bounding box center [99, 21] width 15 height 7
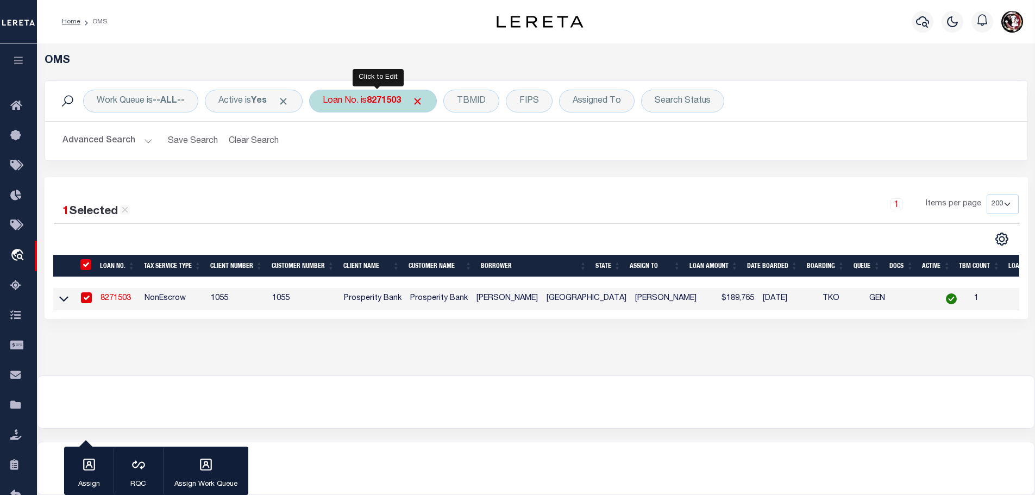
click at [398, 106] on div "Loan No. is 8271503" at bounding box center [373, 101] width 128 height 23
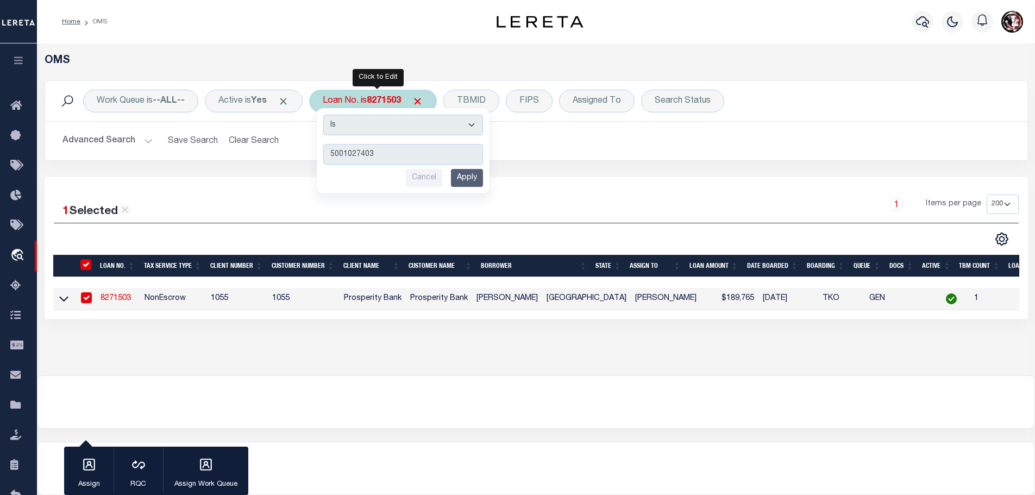
click at [476, 172] on input "Apply" at bounding box center [467, 178] width 32 height 18
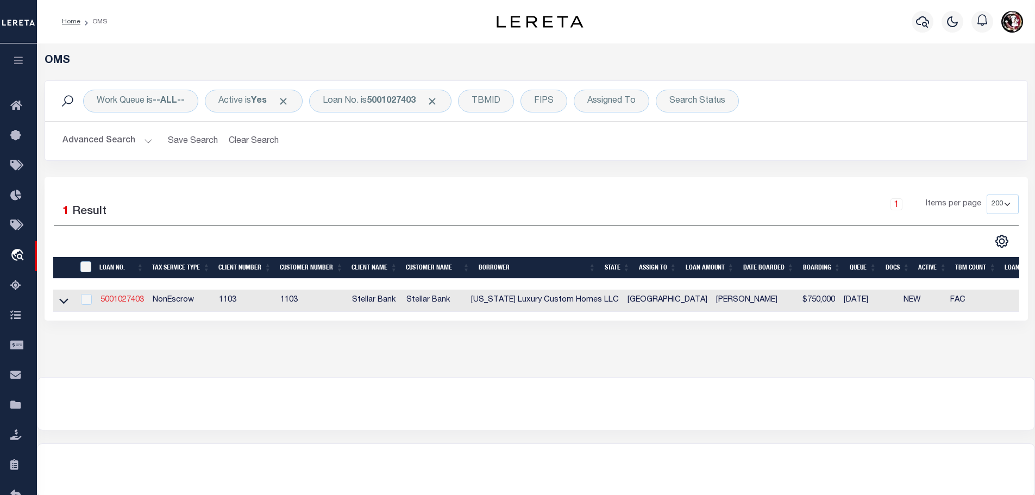
click at [114, 297] on link "5001027403" at bounding box center [122, 300] width 43 height 8
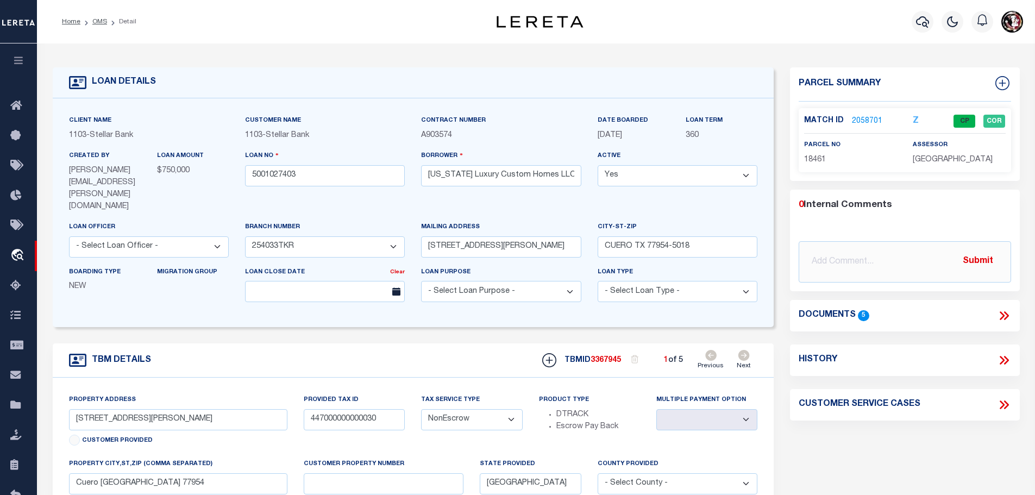
click at [747, 350] on icon at bounding box center [744, 355] width 12 height 11
click at [746, 350] on icon at bounding box center [743, 355] width 11 height 11
click at [867, 124] on link "2058703" at bounding box center [867, 121] width 30 height 11
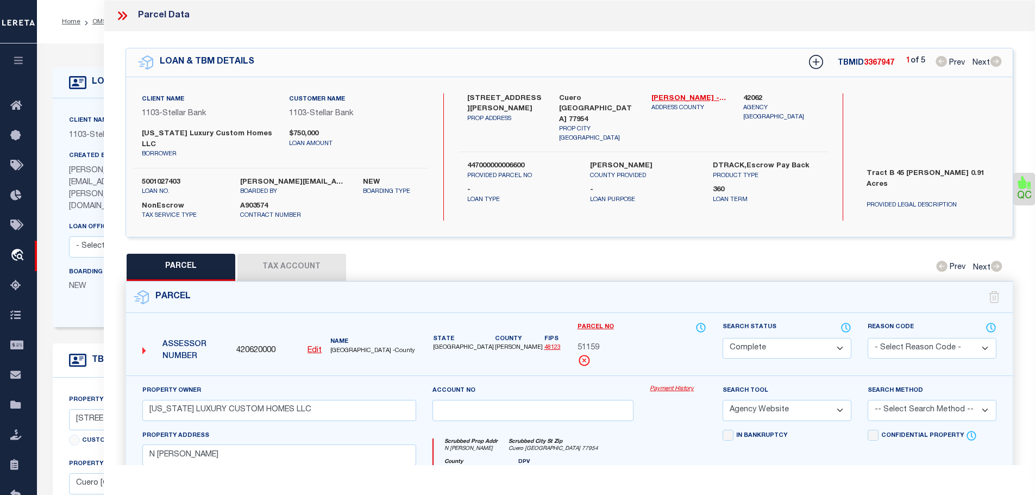
click at [288, 254] on button "Tax Account" at bounding box center [291, 267] width 109 height 27
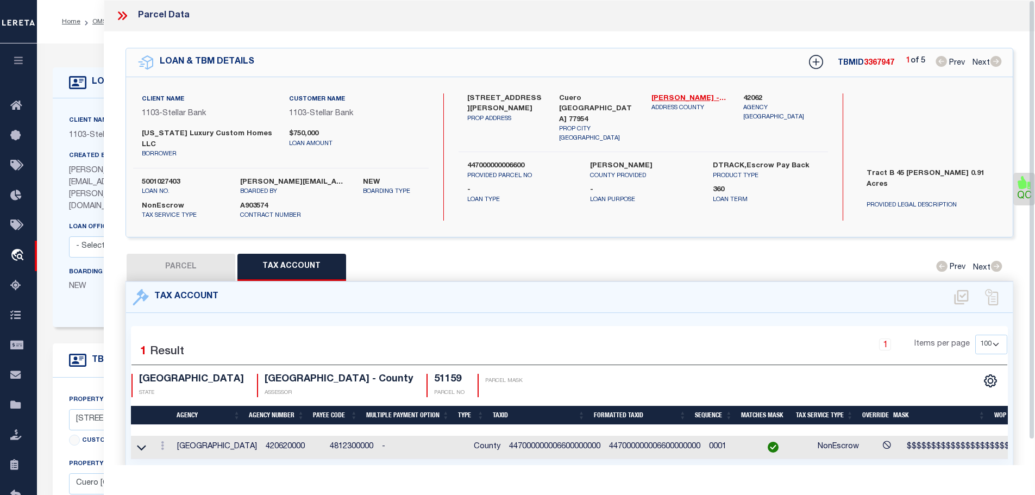
click at [116, 17] on icon at bounding box center [122, 16] width 14 height 14
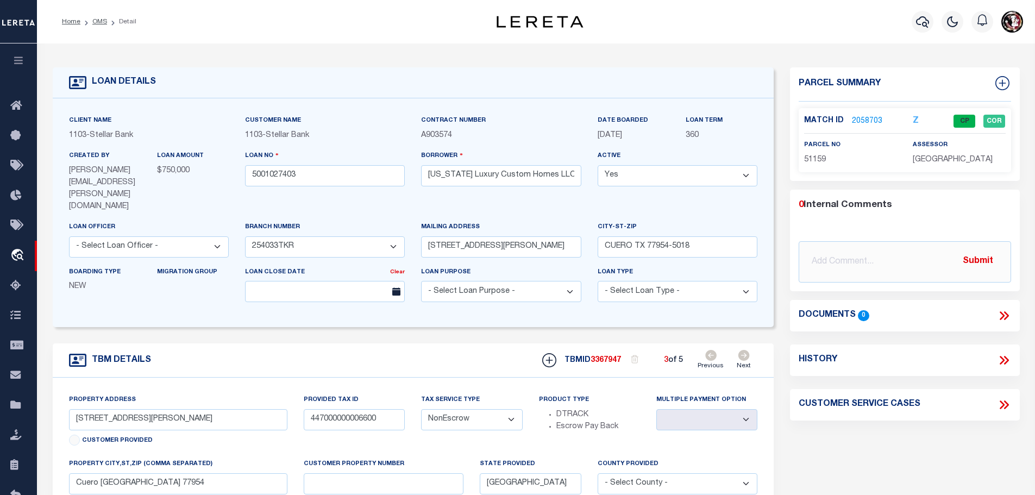
click at [748, 350] on icon at bounding box center [744, 355] width 12 height 11
click at [860, 118] on link "2058704" at bounding box center [867, 121] width 30 height 11
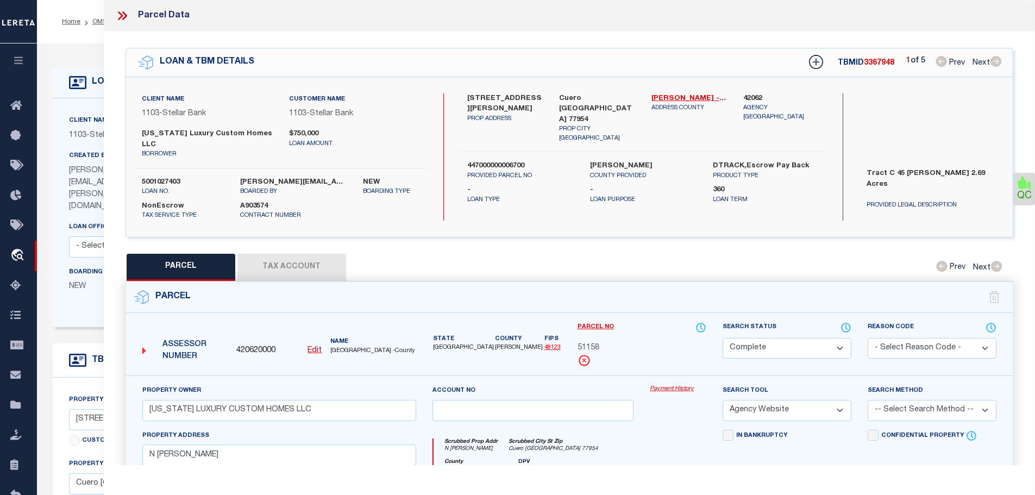
click at [298, 254] on button "Tax Account" at bounding box center [291, 267] width 109 height 27
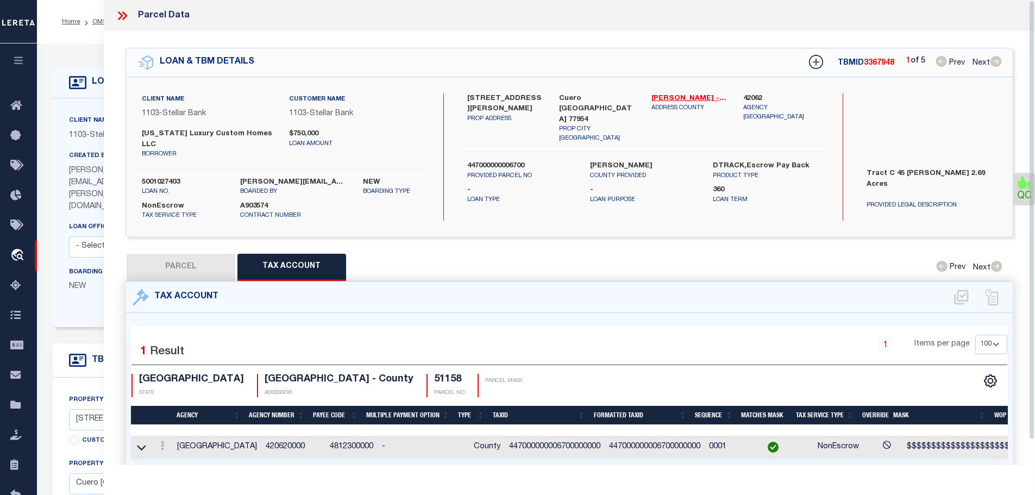
click at [115, 12] on icon at bounding box center [122, 16] width 14 height 14
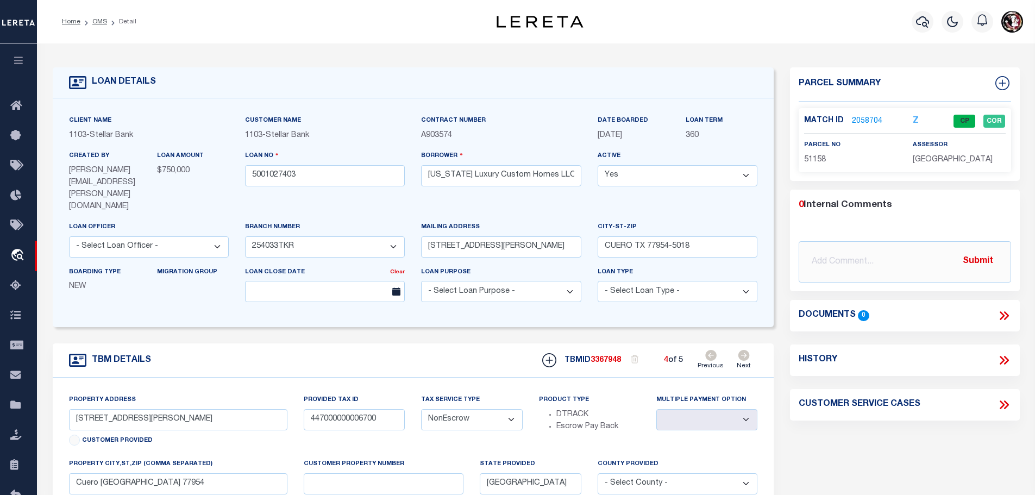
click at [745, 350] on icon at bounding box center [744, 355] width 12 height 11
click at [860, 121] on link "2058705" at bounding box center [867, 121] width 30 height 11
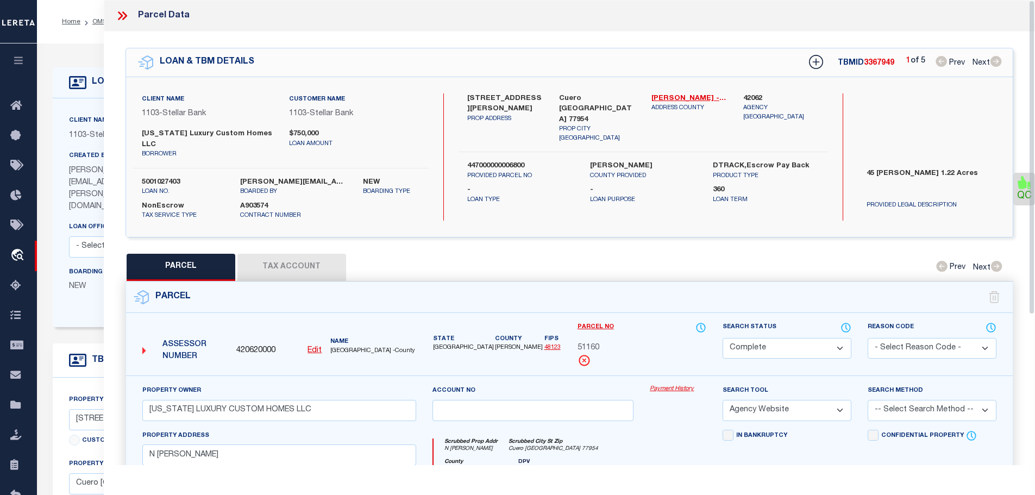
drag, startPoint x: 318, startPoint y: 231, endPoint x: 318, endPoint y: 238, distance: 6.5
click at [318, 237] on div "QC" at bounding box center [570, 366] width 932 height 668
click at [315, 254] on button "Tax Account" at bounding box center [291, 267] width 109 height 27
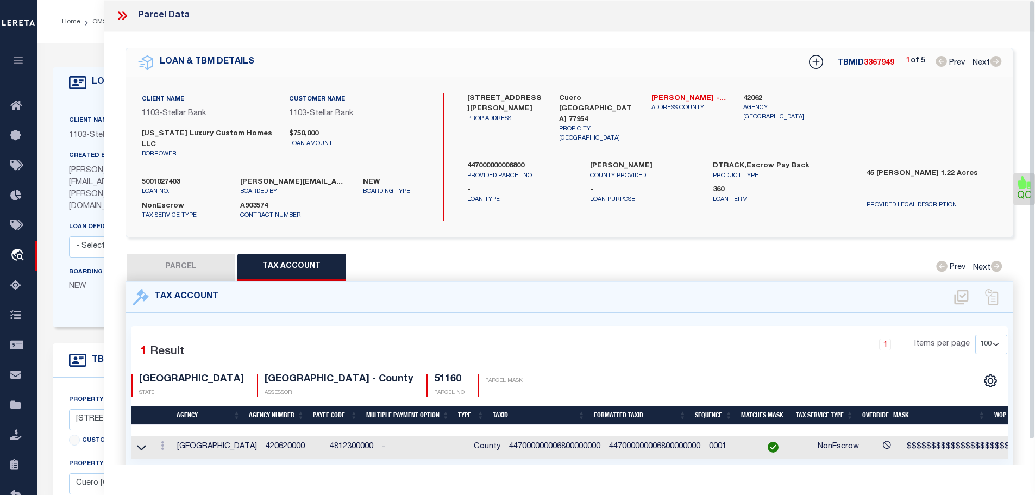
drag, startPoint x: 111, startPoint y: 15, endPoint x: 118, endPoint y: 16, distance: 7.1
click at [115, 15] on div "Parcel Data" at bounding box center [570, 16] width 932 height 32
click at [118, 16] on icon at bounding box center [122, 16] width 14 height 14
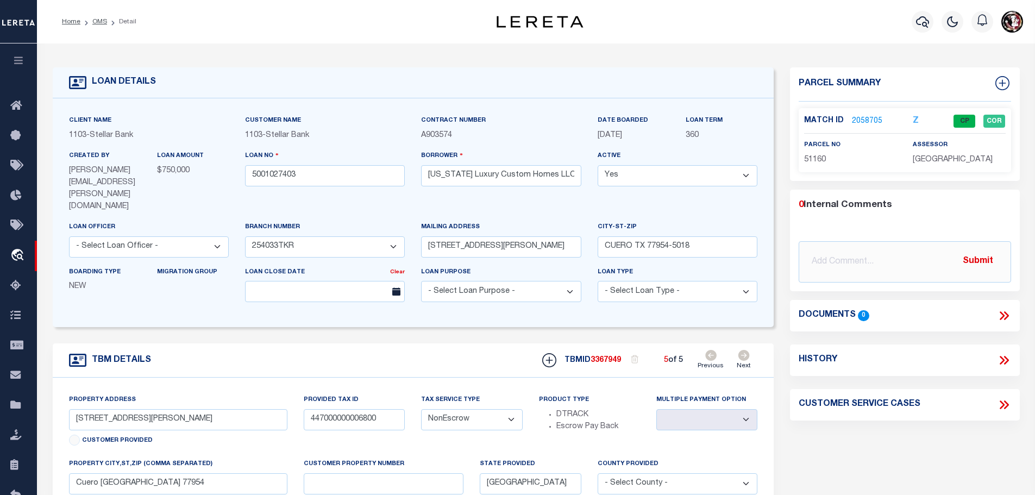
click at [710, 350] on icon at bounding box center [710, 355] width 11 height 11
click at [865, 112] on div "Match ID 2058705 Z CP COR parcel no 51160" at bounding box center [905, 140] width 212 height 64
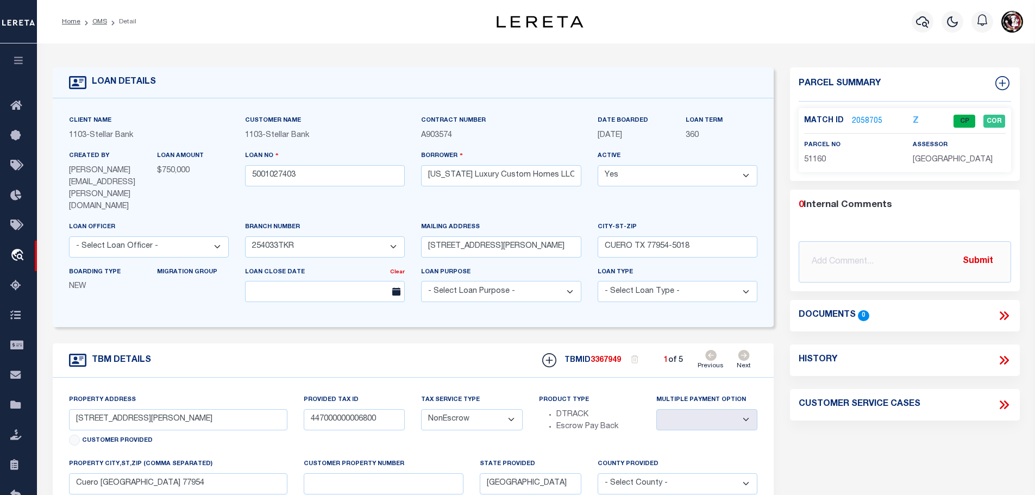
click at [865, 121] on link "2058705" at bounding box center [867, 121] width 30 height 11
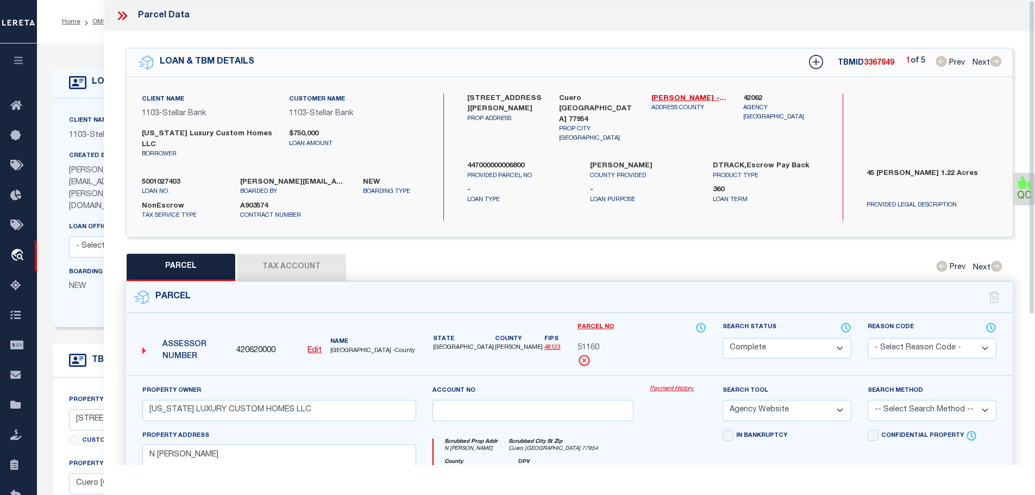
click at [299, 254] on button "Tax Account" at bounding box center [291, 267] width 109 height 27
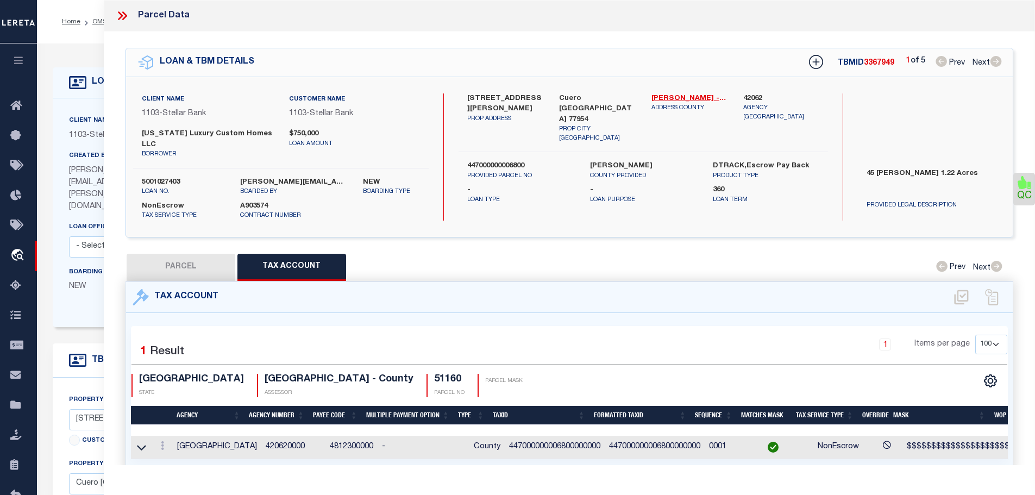
click at [121, 15] on icon at bounding box center [120, 15] width 5 height 9
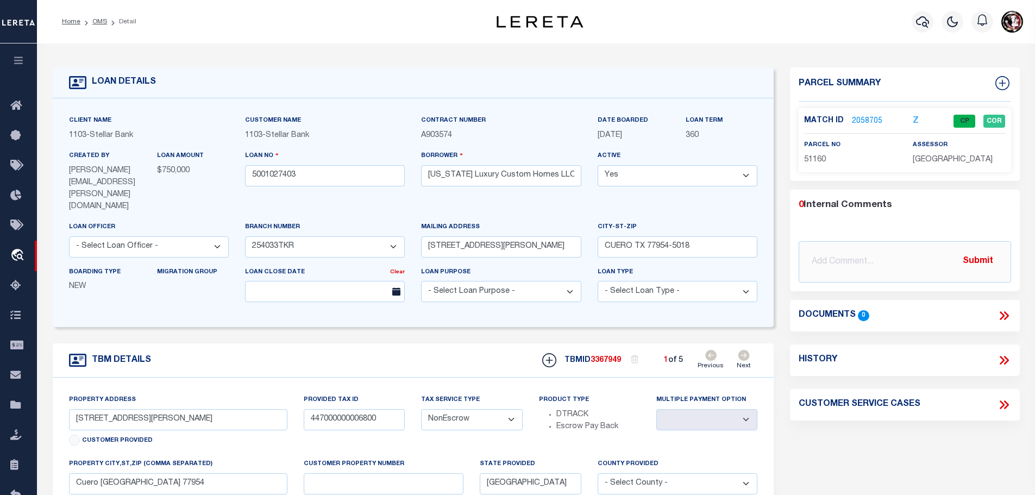
click at [745, 350] on icon at bounding box center [743, 355] width 11 height 11
click at [863, 116] on link "2058702" at bounding box center [867, 121] width 30 height 11
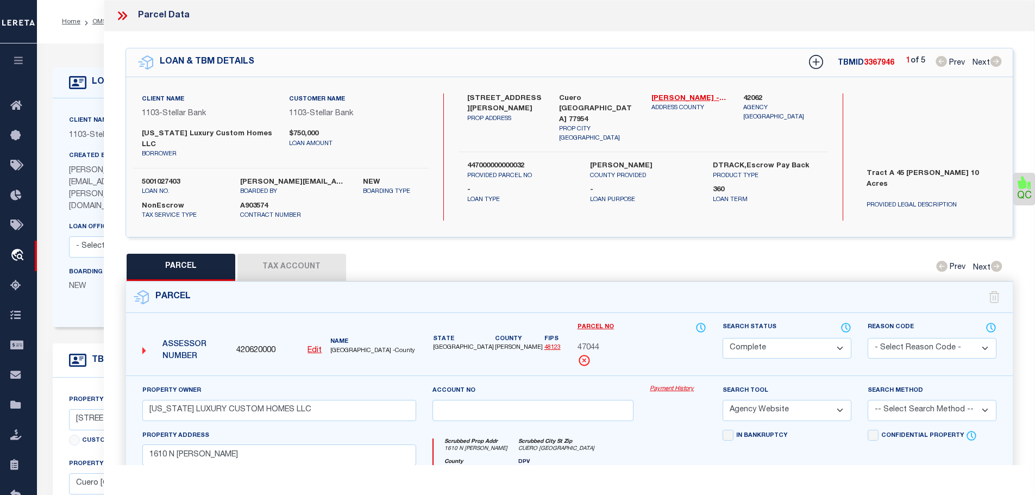
click at [332, 254] on button "Tax Account" at bounding box center [291, 267] width 109 height 27
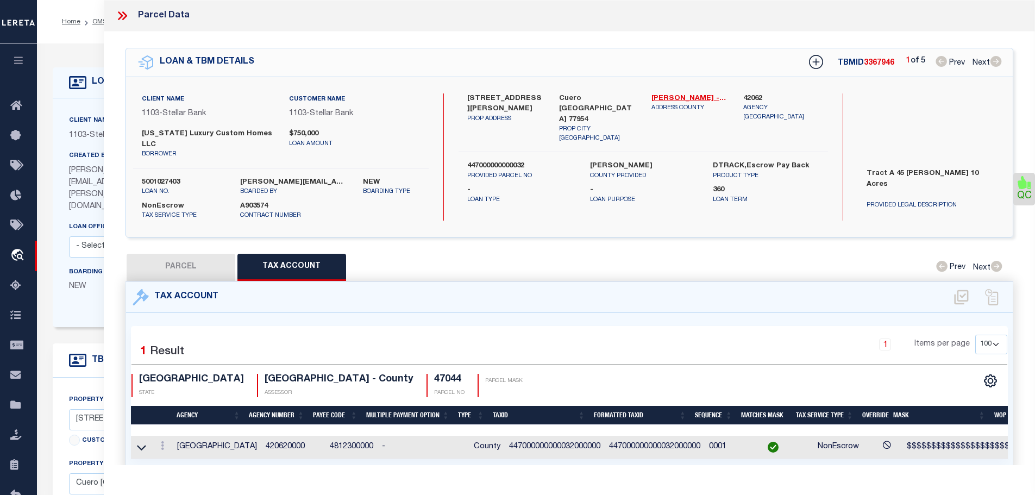
click at [123, 14] on icon at bounding box center [122, 16] width 14 height 14
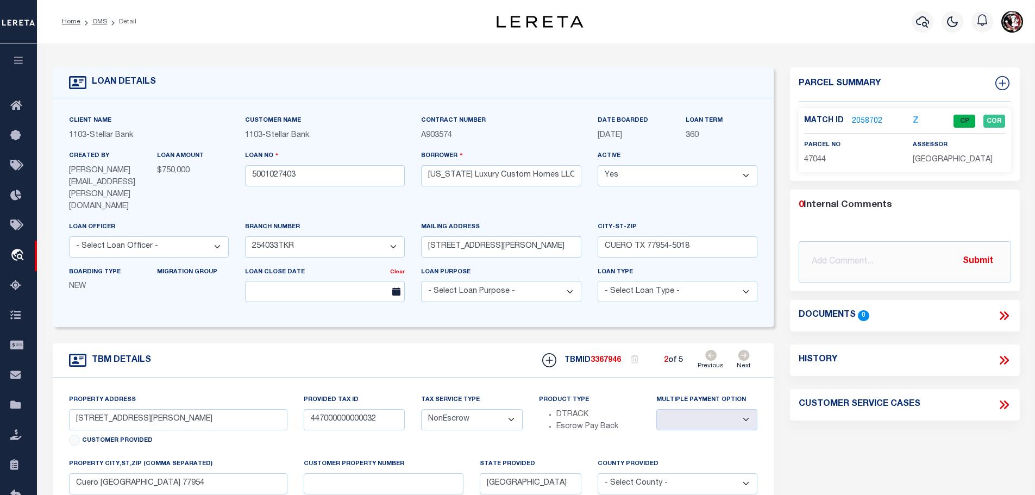
click at [707, 350] on icon at bounding box center [710, 355] width 11 height 11
click at [866, 117] on link "2058702" at bounding box center [867, 121] width 30 height 11
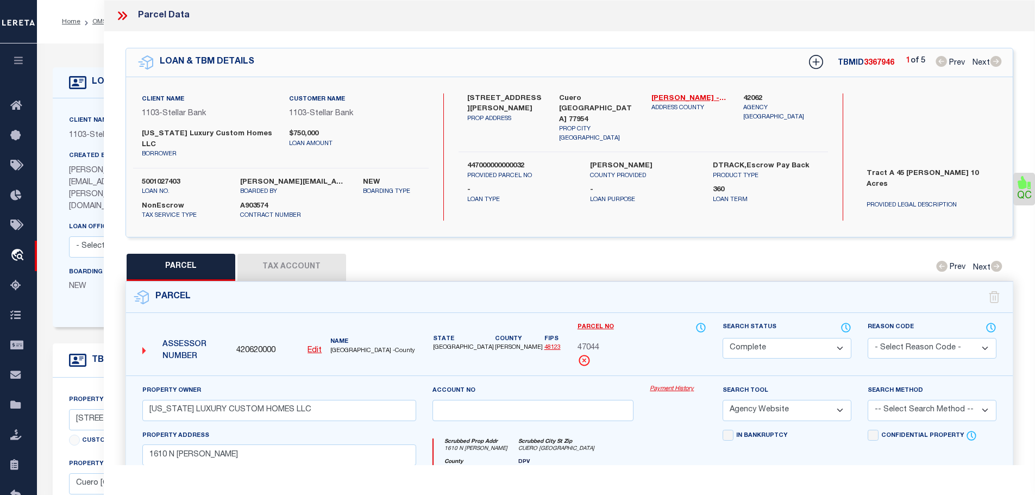
click at [294, 254] on button "Tax Account" at bounding box center [291, 267] width 109 height 27
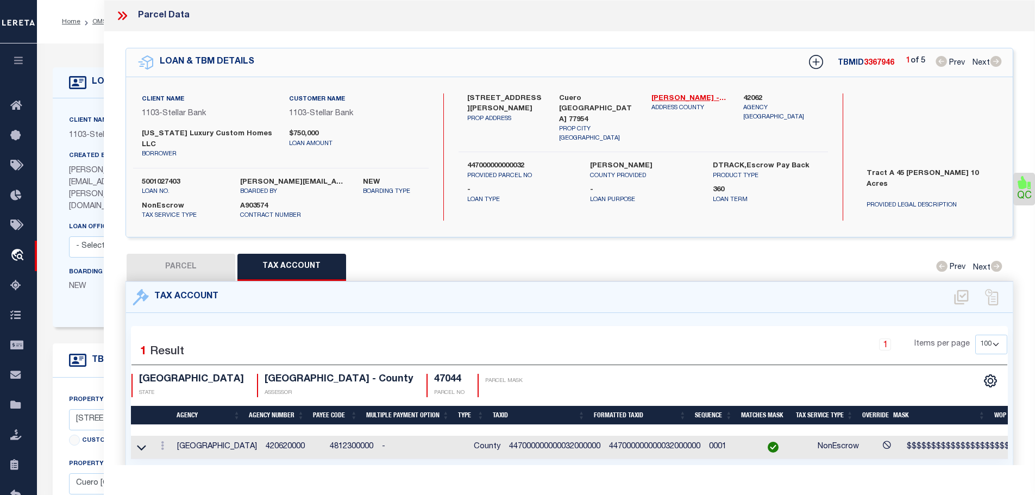
click at [120, 16] on icon at bounding box center [122, 16] width 14 height 14
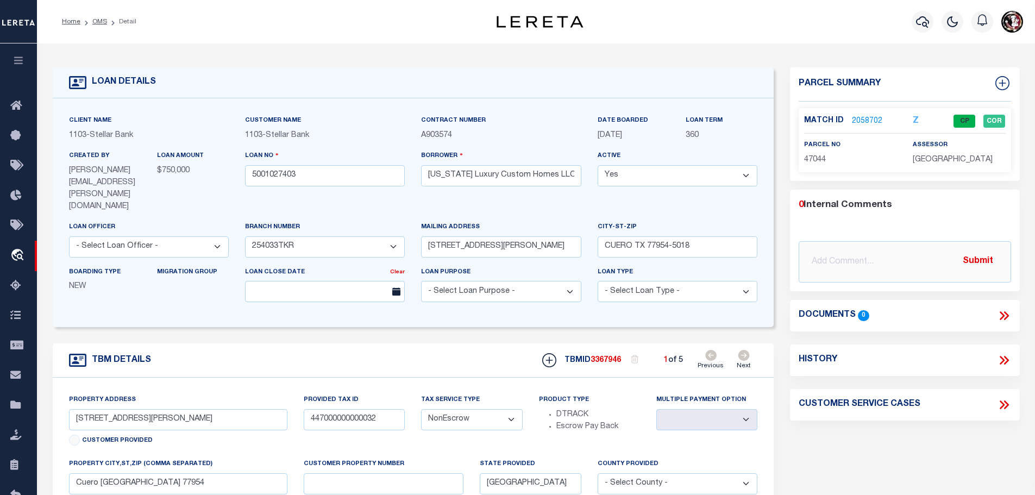
click at [749, 350] on icon at bounding box center [743, 355] width 11 height 11
click at [857, 121] on link "2058701" at bounding box center [867, 121] width 30 height 11
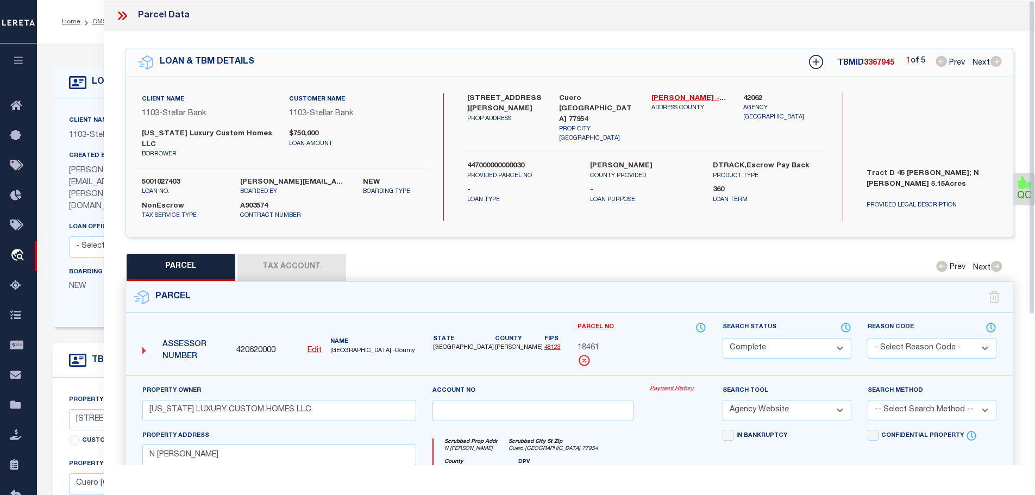
click at [261, 254] on button "Tax Account" at bounding box center [291, 267] width 109 height 27
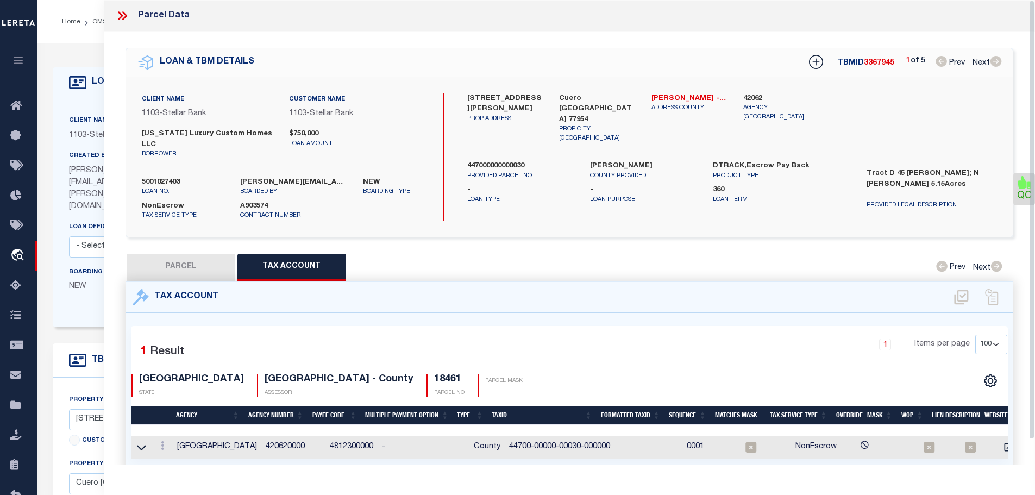
click at [122, 15] on icon at bounding box center [120, 15] width 5 height 9
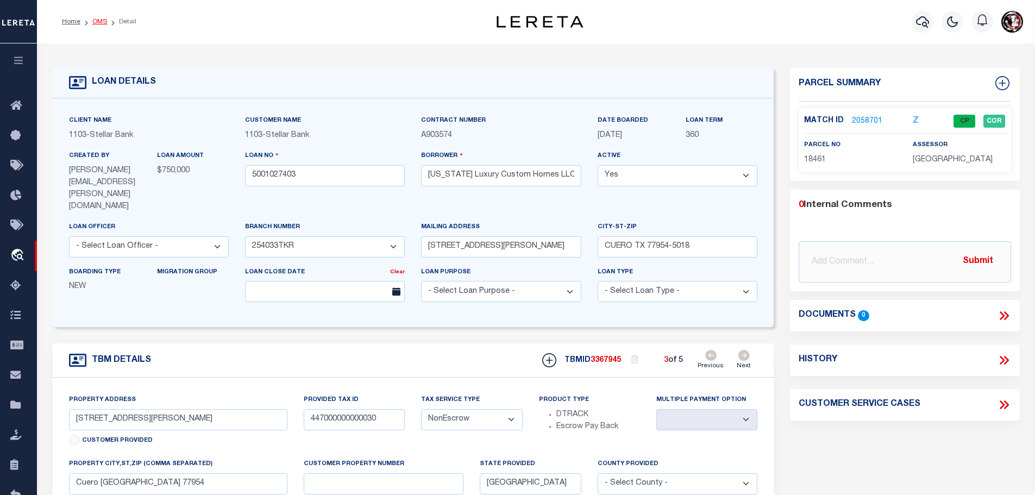
click at [93, 23] on link "OMS" at bounding box center [99, 21] width 15 height 7
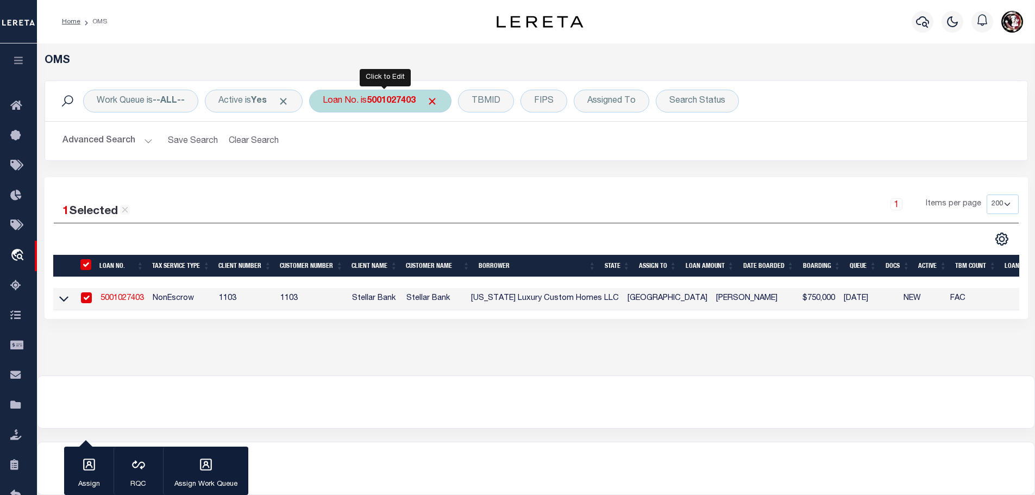
click at [368, 96] on div "Loan No. is 5001027403" at bounding box center [380, 101] width 142 height 23
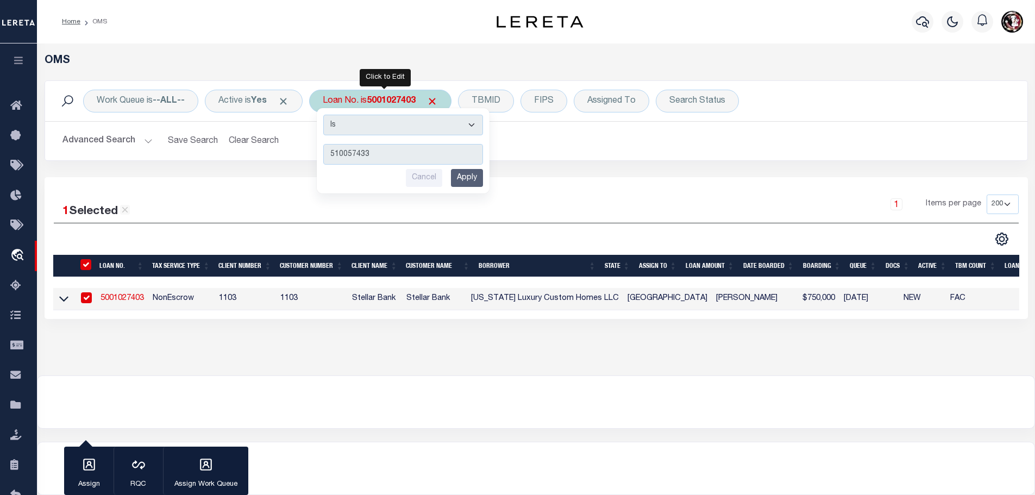
click at [474, 178] on input "Apply" at bounding box center [467, 178] width 32 height 18
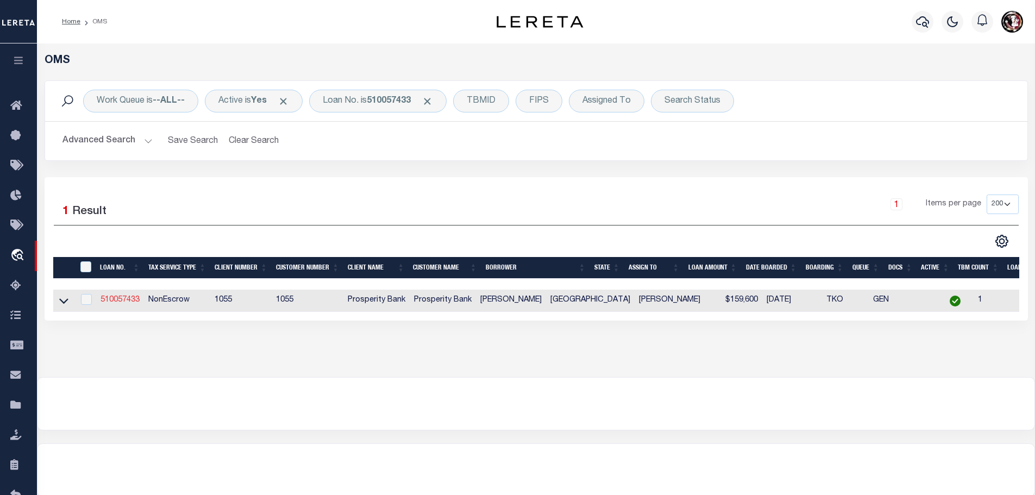
click at [115, 301] on link "510057433" at bounding box center [120, 300] width 39 height 8
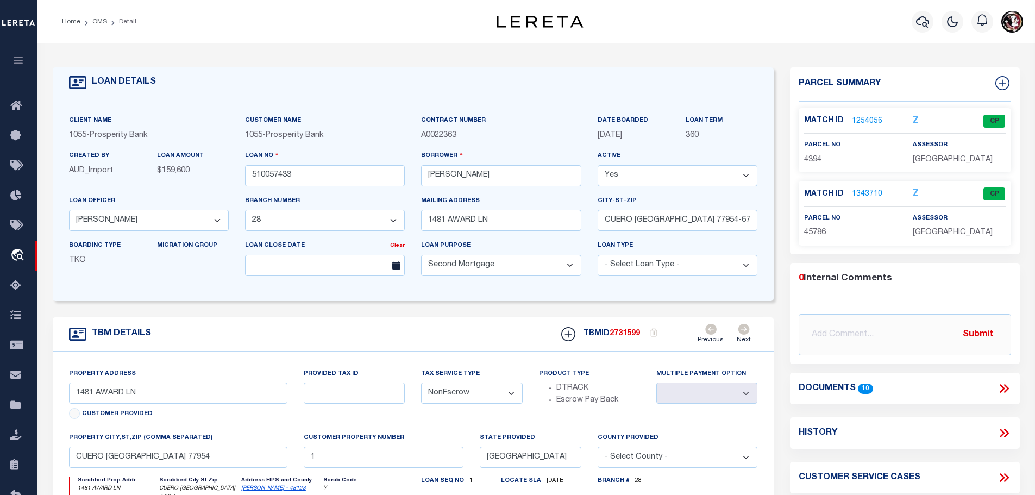
click at [868, 116] on link "1254056" at bounding box center [867, 121] width 30 height 11
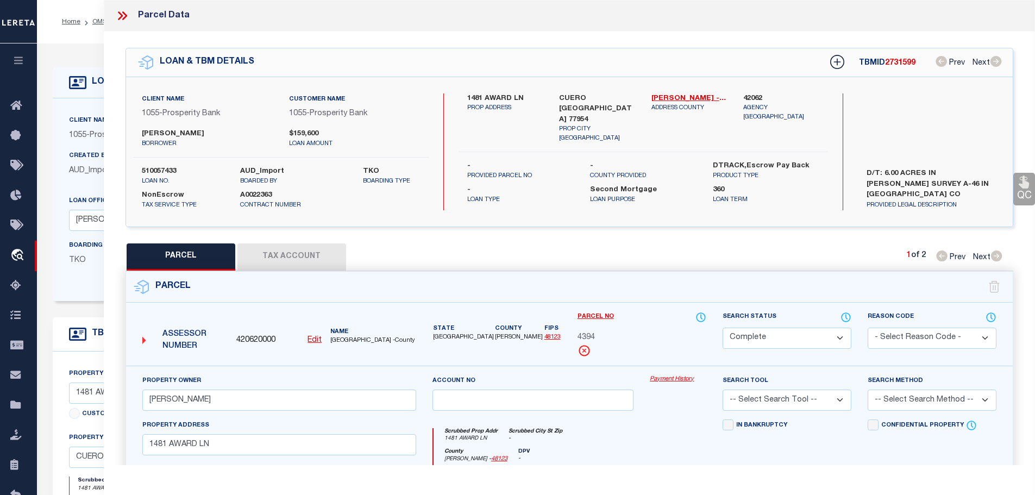
click at [288, 251] on button "Tax Account" at bounding box center [291, 256] width 109 height 27
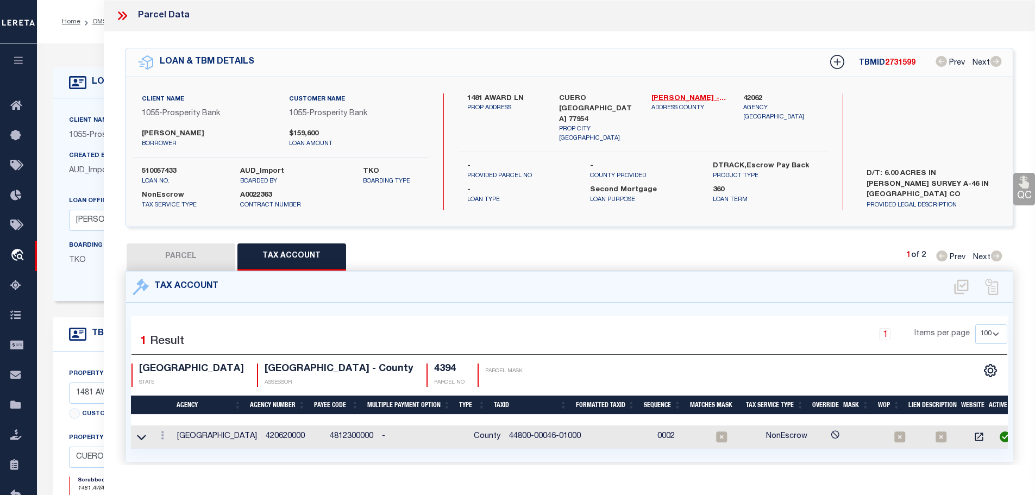
click at [181, 254] on button "PARCEL" at bounding box center [181, 256] width 109 height 27
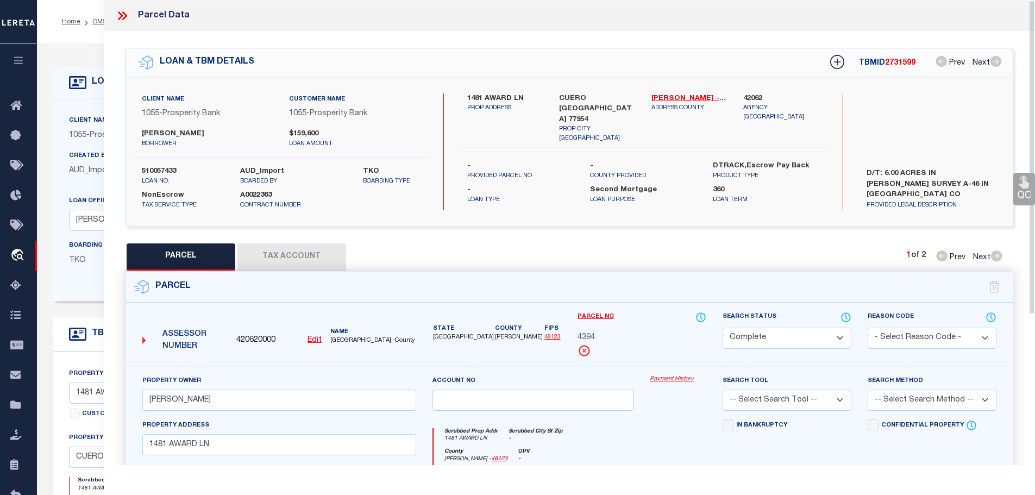
click at [311, 246] on button "Tax Account" at bounding box center [291, 256] width 109 height 27
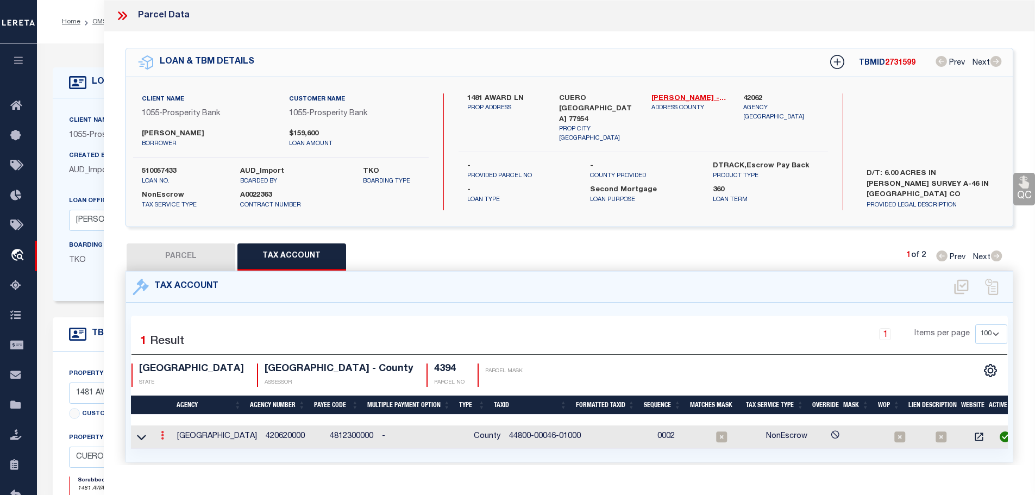
click at [164, 436] on icon at bounding box center [162, 435] width 3 height 9
click at [175, 449] on icon "" at bounding box center [174, 452] width 8 height 8
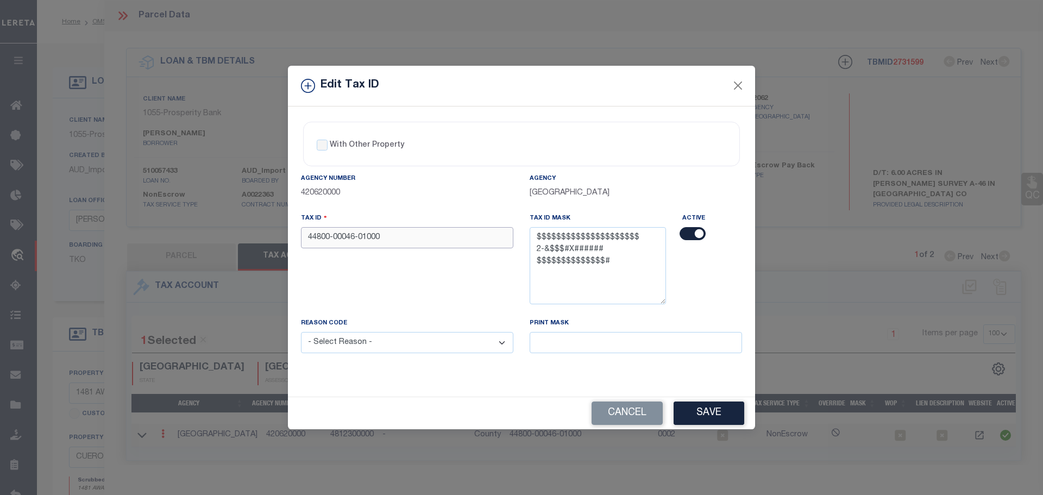
click at [412, 234] on input "44800-00046-01000" at bounding box center [407, 237] width 212 height 21
paste input "0004601000000"
click at [455, 344] on select "- Select Reason - 099 - Other (Provide additional detail) ACT - Agency Changed …" at bounding box center [407, 342] width 212 height 21
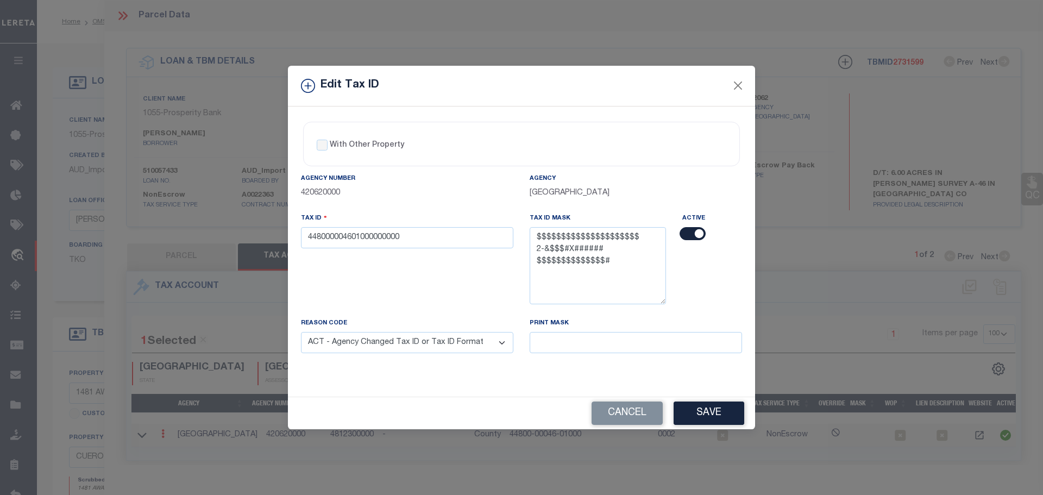
click at [301, 333] on select "- Select Reason - 099 - Other (Provide additional detail) ACT - Agency Changed …" at bounding box center [407, 342] width 212 height 21
click at [709, 411] on button "Save" at bounding box center [709, 413] width 71 height 23
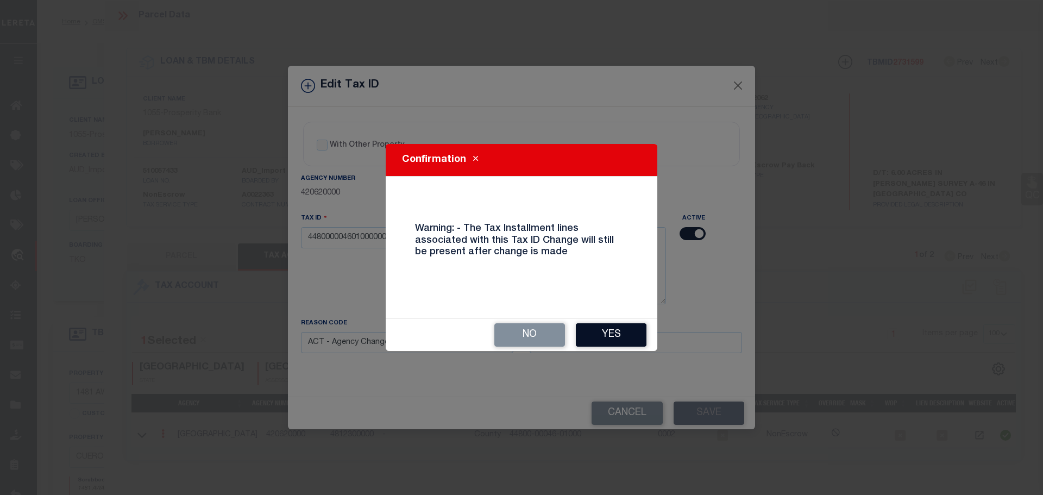
click at [595, 341] on button "Yes" at bounding box center [611, 334] width 71 height 23
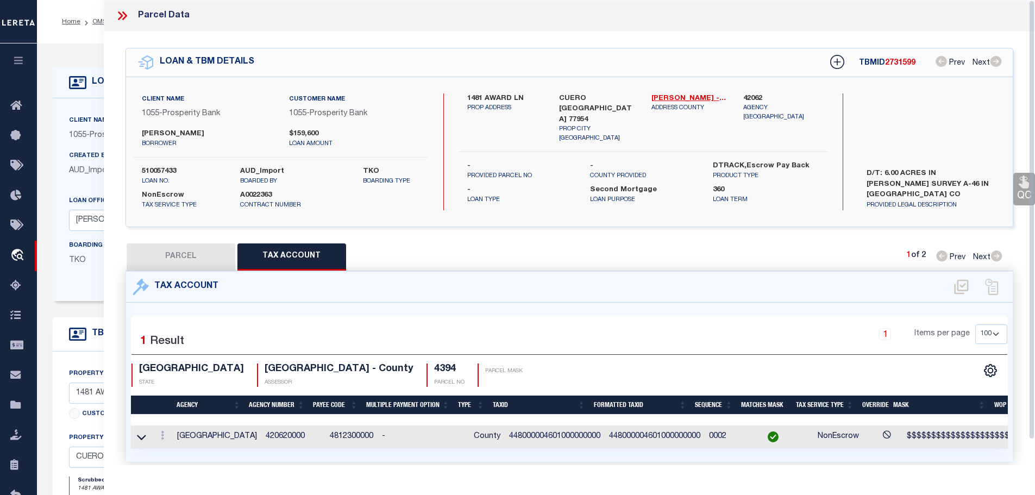
click at [121, 17] on icon at bounding box center [120, 15] width 5 height 9
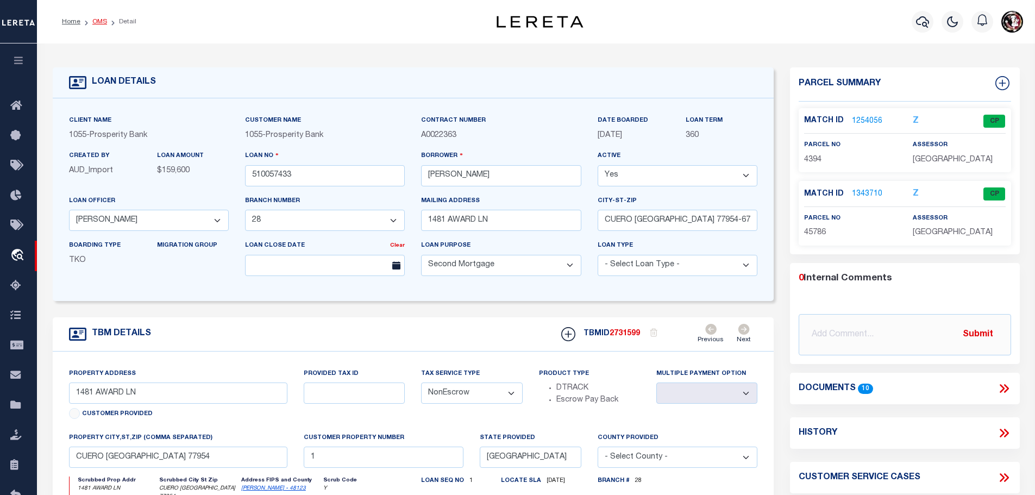
click at [95, 22] on link "OMS" at bounding box center [99, 21] width 15 height 7
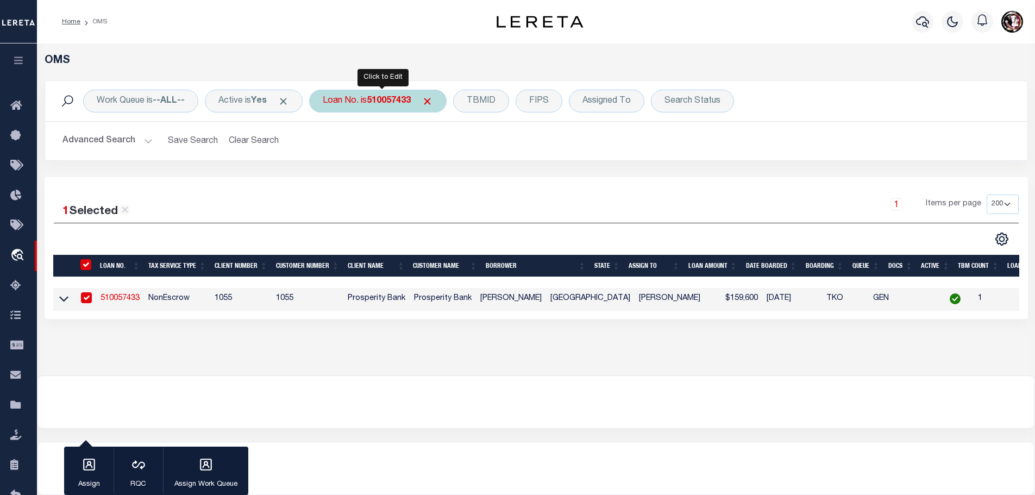
click at [390, 103] on b "510057433" at bounding box center [389, 101] width 44 height 9
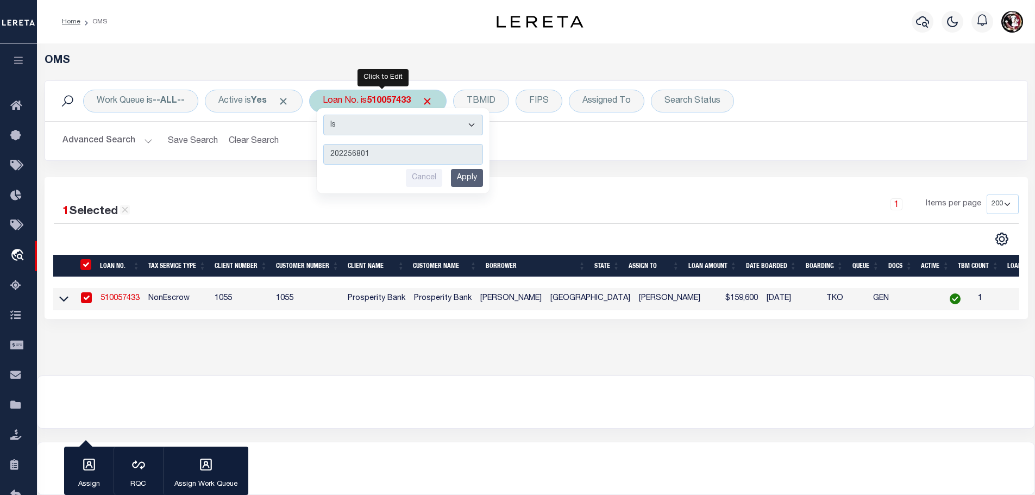
click at [469, 179] on input "Apply" at bounding box center [467, 178] width 32 height 18
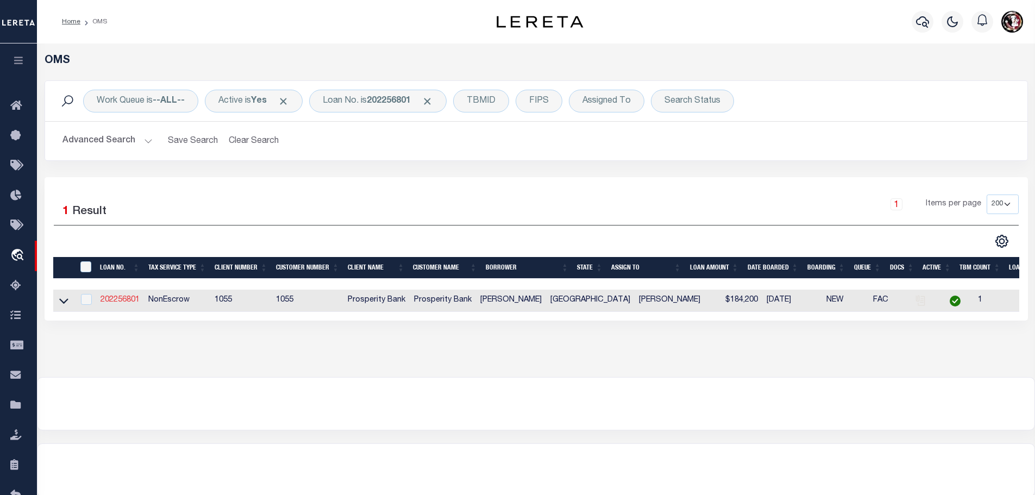
click at [131, 299] on link "202256801" at bounding box center [120, 300] width 39 height 8
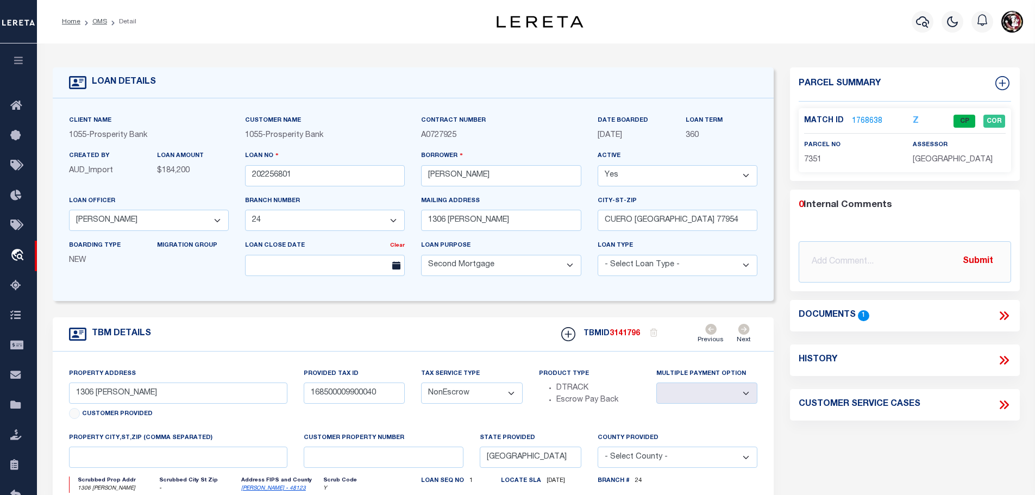
click at [870, 120] on link "1768638" at bounding box center [867, 121] width 30 height 11
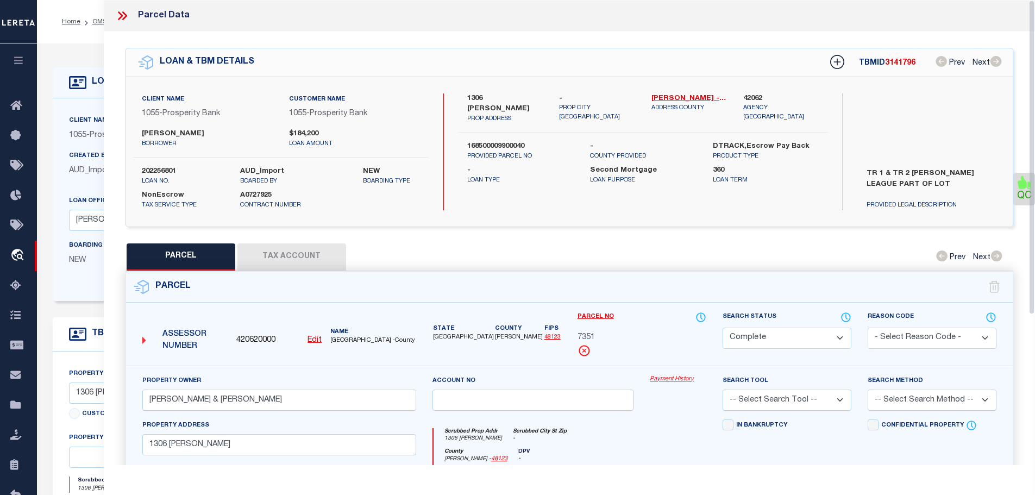
click at [273, 255] on button "Tax Account" at bounding box center [291, 256] width 109 height 27
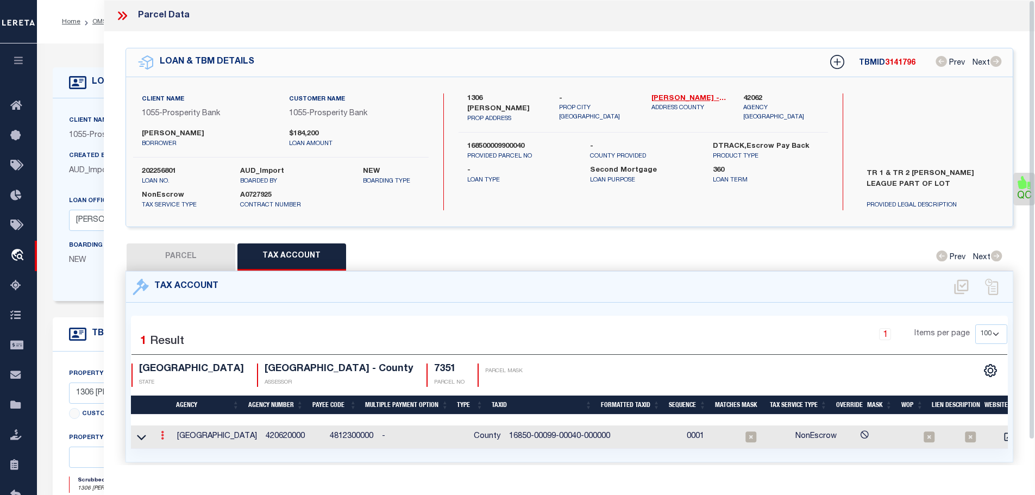
click at [164, 431] on icon at bounding box center [162, 435] width 3 height 9
click at [175, 448] on icon "" at bounding box center [174, 452] width 8 height 8
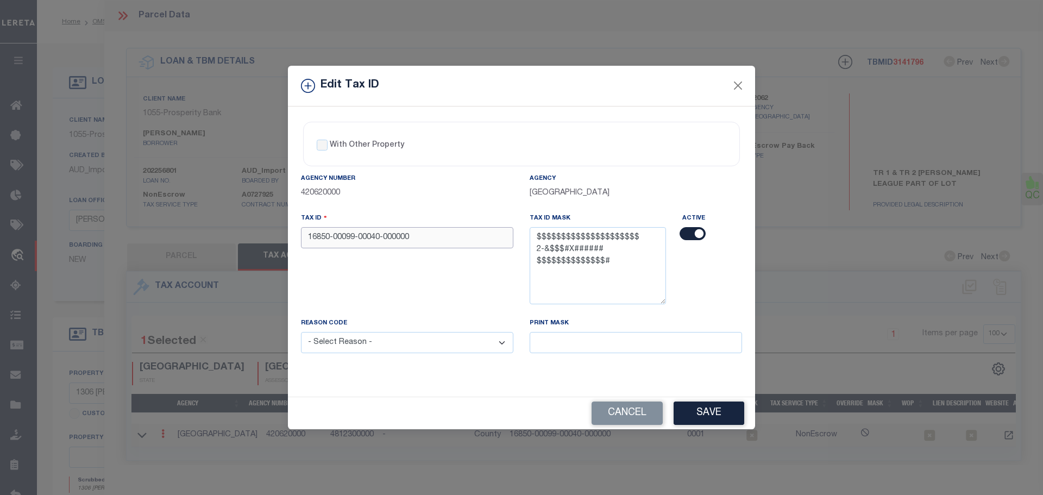
click at [422, 235] on input "16850-00099-00040-000000" at bounding box center [407, 237] width 212 height 21
paste input "0009900040"
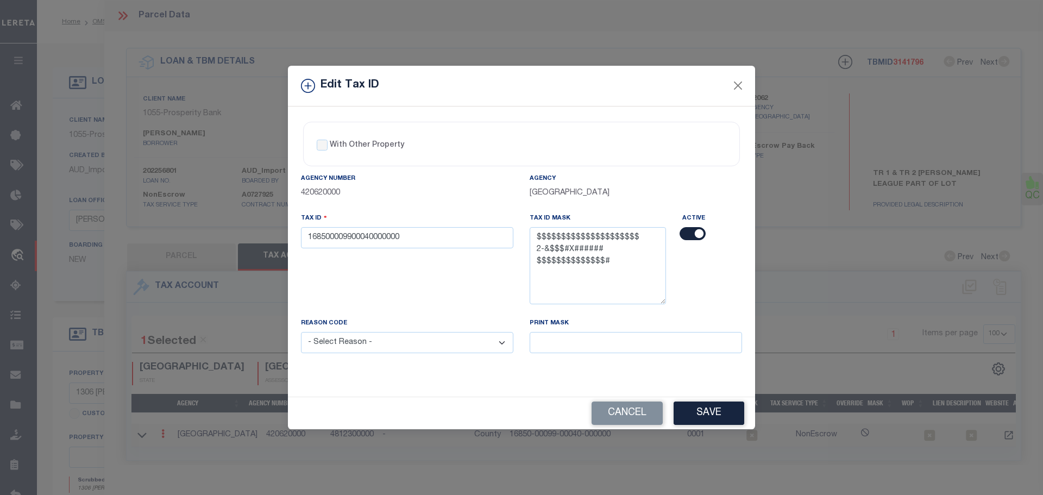
click at [409, 340] on select "- Select Reason - 099 - Other (Provide additional detail) ACT - Agency Changed …" at bounding box center [407, 342] width 212 height 21
click at [301, 333] on select "- Select Reason - 099 - Other (Provide additional detail) ACT - Agency Changed …" at bounding box center [407, 342] width 212 height 21
click at [683, 408] on button "Save" at bounding box center [709, 413] width 71 height 23
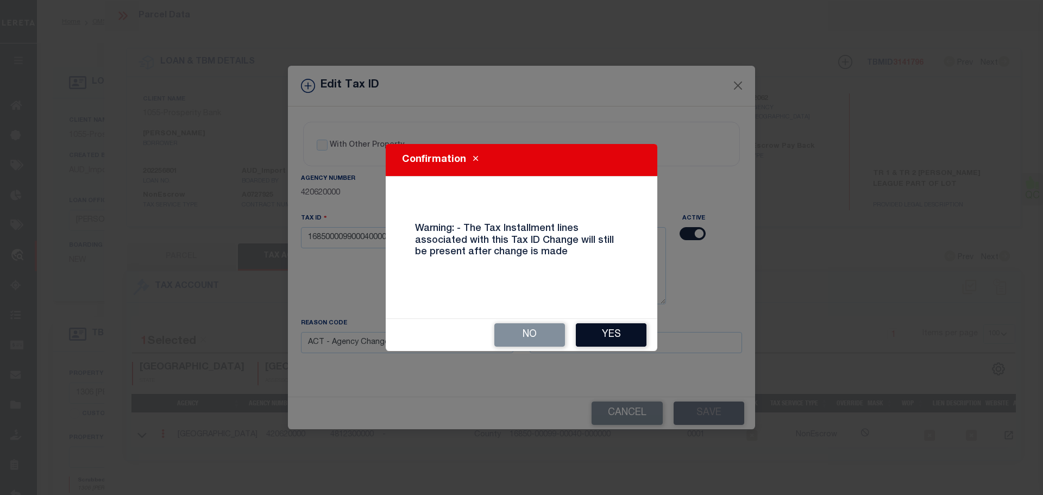
click at [618, 340] on button "Yes" at bounding box center [611, 334] width 71 height 23
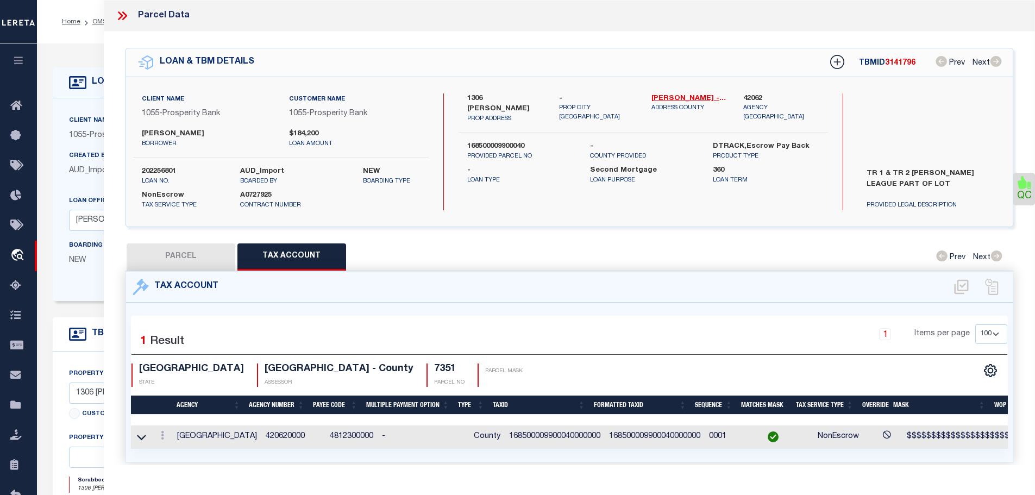
click at [126, 18] on icon at bounding box center [122, 16] width 14 height 14
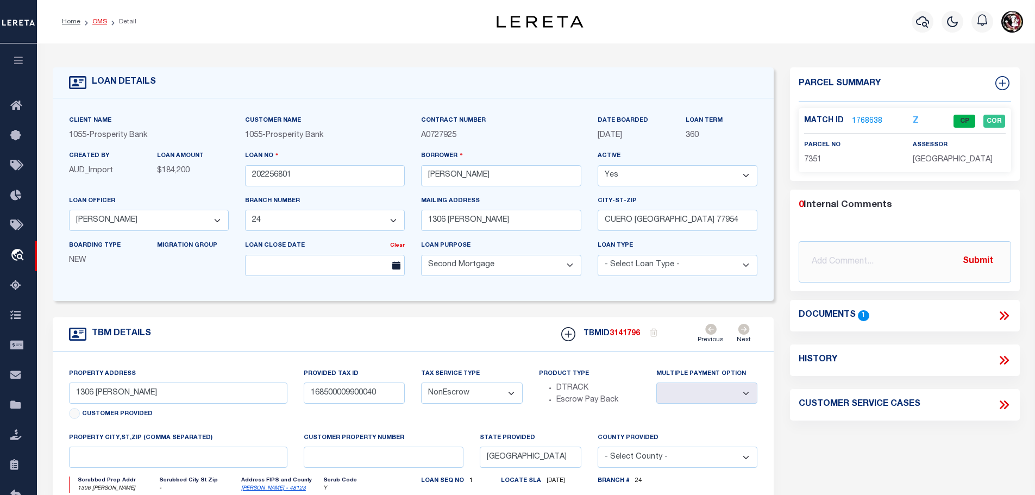
click at [95, 21] on link "OMS" at bounding box center [99, 21] width 15 height 7
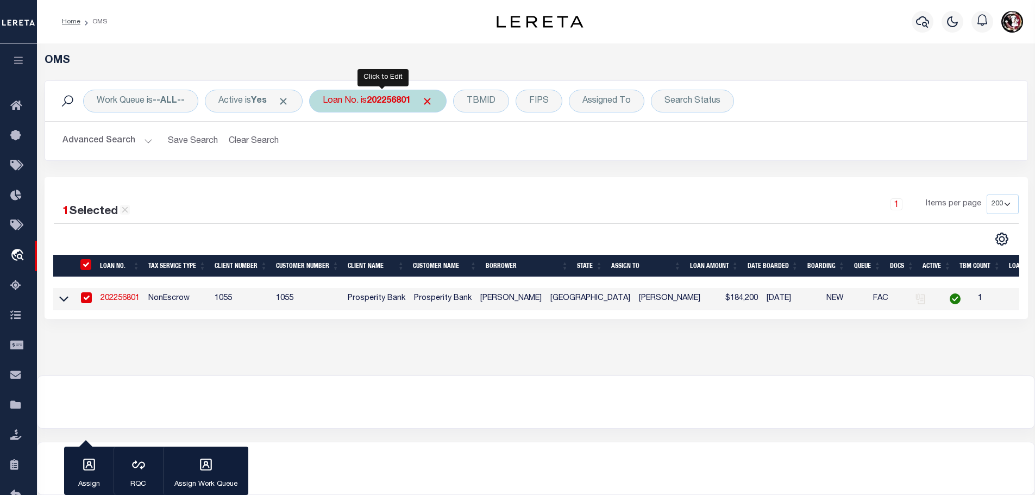
click at [385, 101] on b "202256801" at bounding box center [389, 101] width 44 height 9
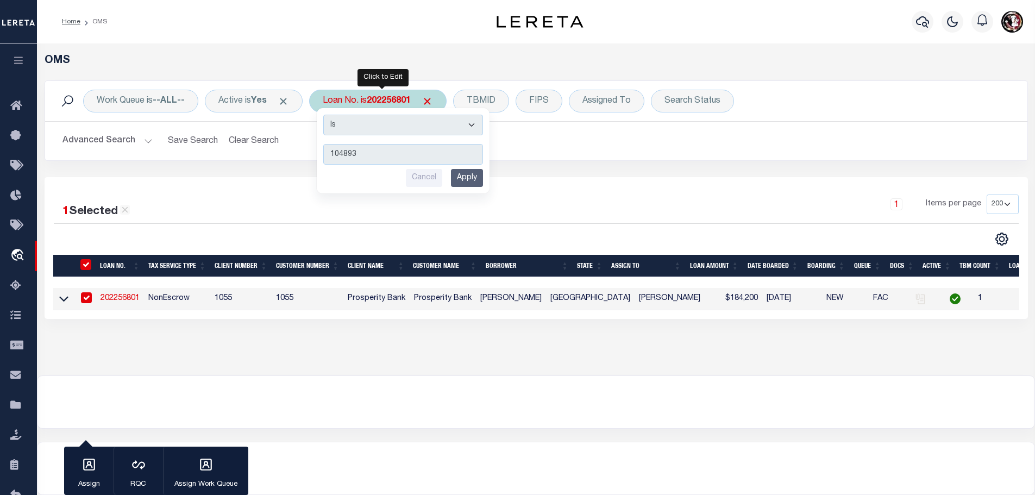
click at [469, 173] on input "Apply" at bounding box center [467, 178] width 32 height 18
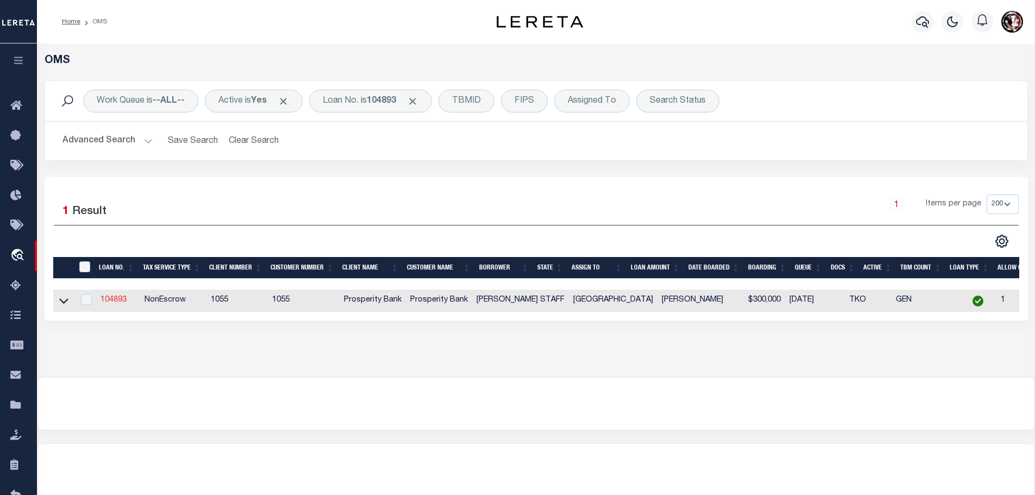
click at [114, 297] on link "104893" at bounding box center [114, 300] width 26 height 8
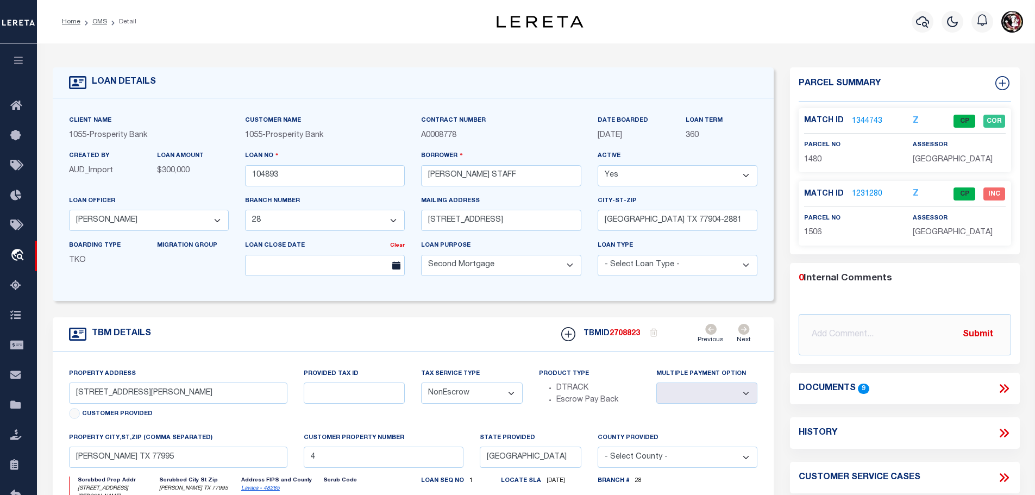
click at [859, 120] on link "1344743" at bounding box center [867, 121] width 30 height 11
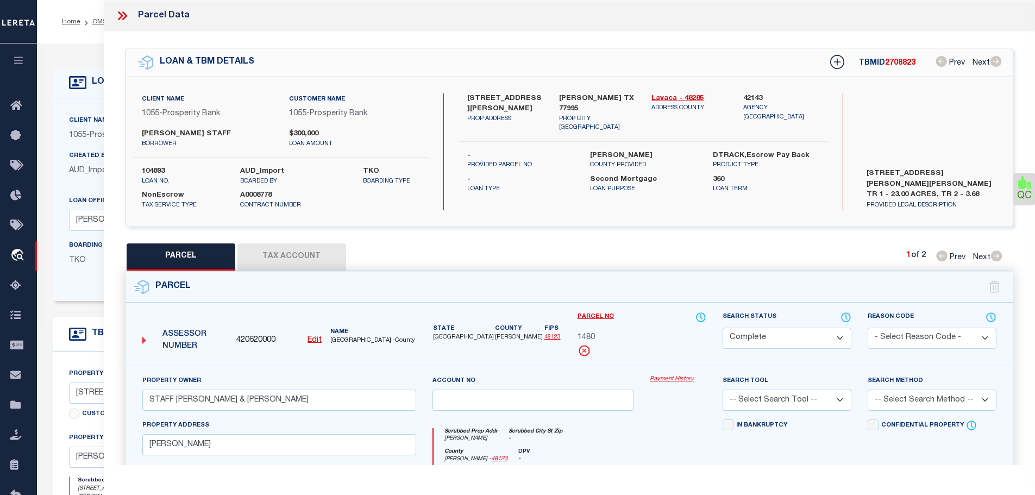
click at [273, 244] on button "Tax Account" at bounding box center [291, 256] width 109 height 27
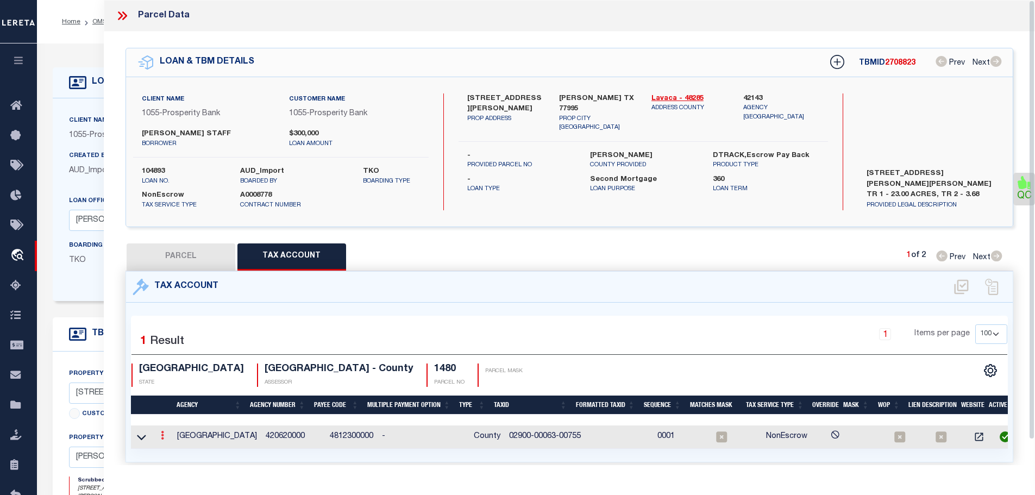
click at [163, 433] on icon at bounding box center [162, 435] width 3 height 9
click at [174, 451] on icon "" at bounding box center [174, 452] width 8 height 8
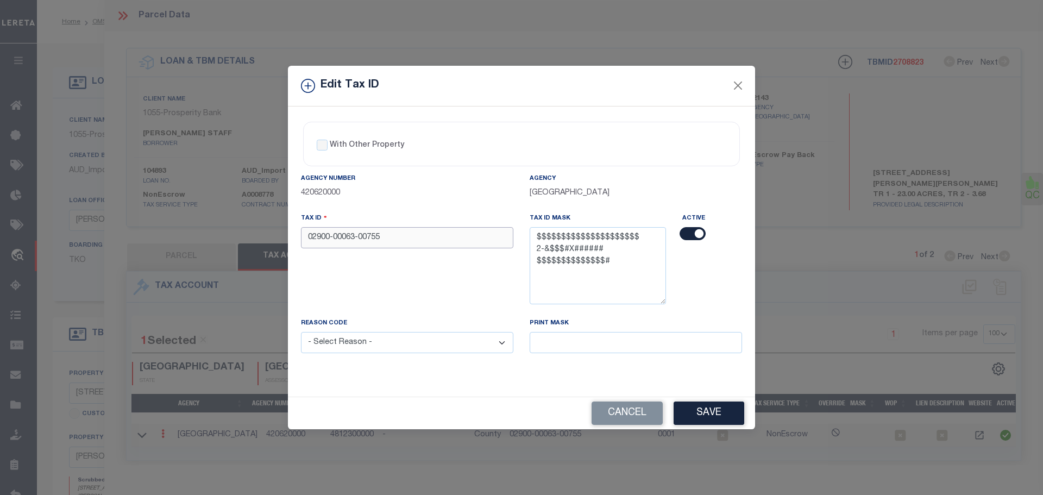
click at [431, 241] on input "02900-00063-00755" at bounding box center [407, 237] width 212 height 21
paste input "0006302700000000"
click at [422, 344] on select "- Select Reason - 099 - Other (Provide additional detail) ACT - Agency Changed …" at bounding box center [407, 342] width 212 height 21
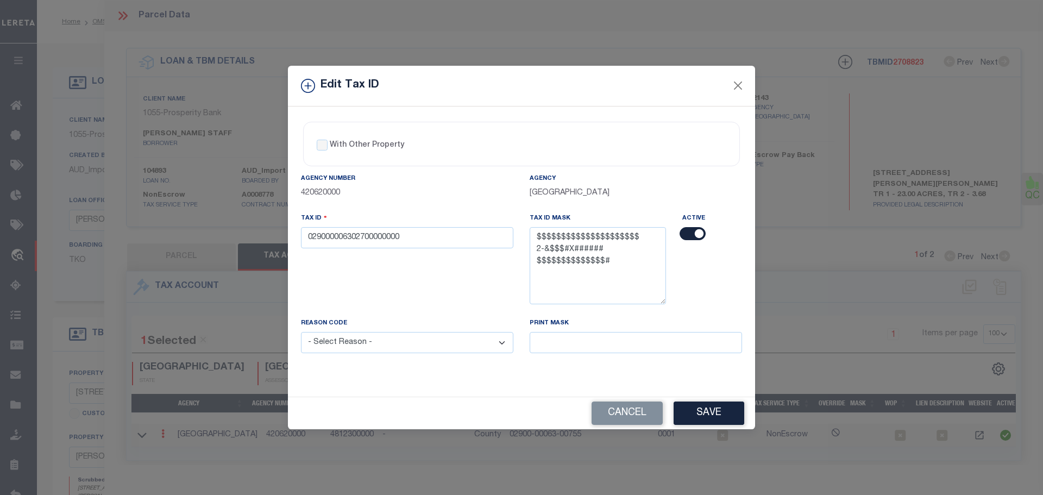
click at [426, 299] on div "Tax ID 029000006302700000000" at bounding box center [407, 264] width 229 height 105
click at [633, 413] on button "Cancel" at bounding box center [627, 413] width 71 height 23
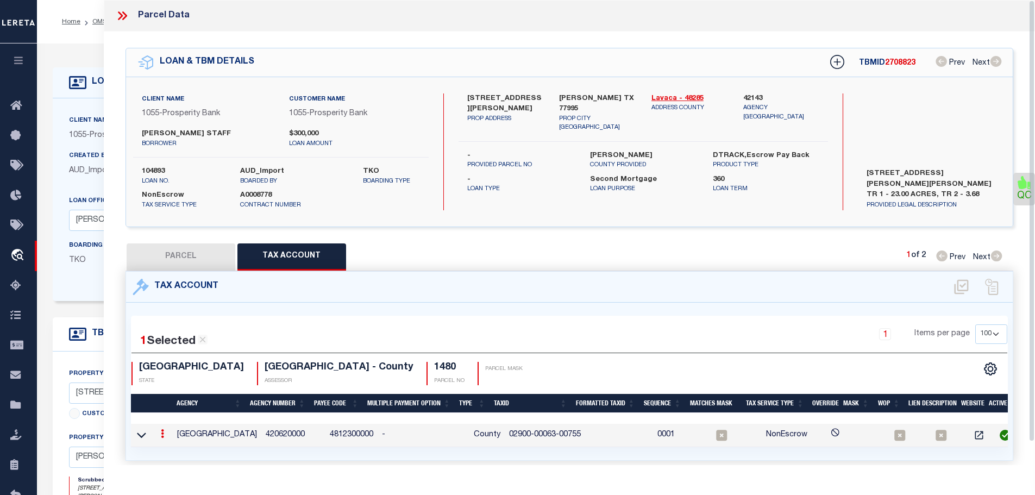
click at [180, 254] on button "PARCEL" at bounding box center [181, 256] width 109 height 27
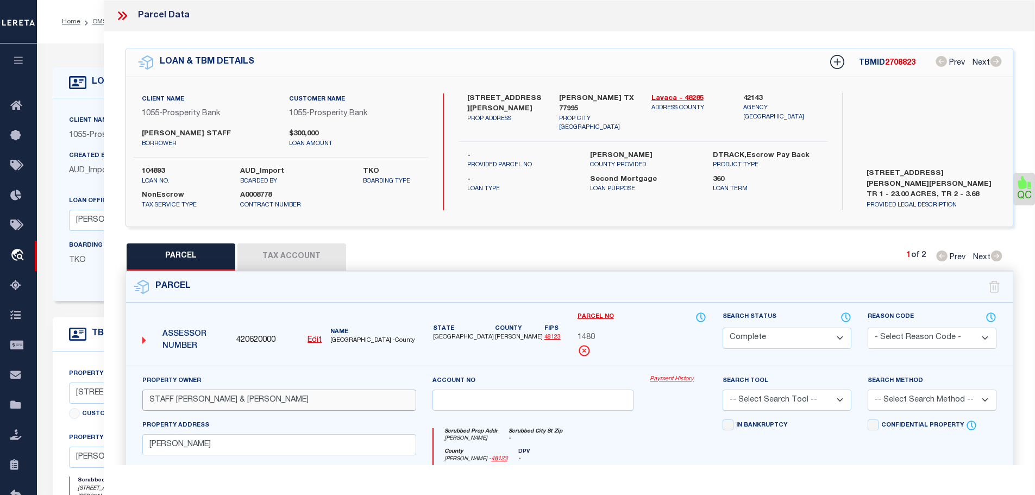
click at [163, 397] on input "STAFF [PERSON_NAME] & [PERSON_NAME]" at bounding box center [279, 400] width 274 height 21
click at [291, 247] on button "Tax Account" at bounding box center [291, 256] width 109 height 27
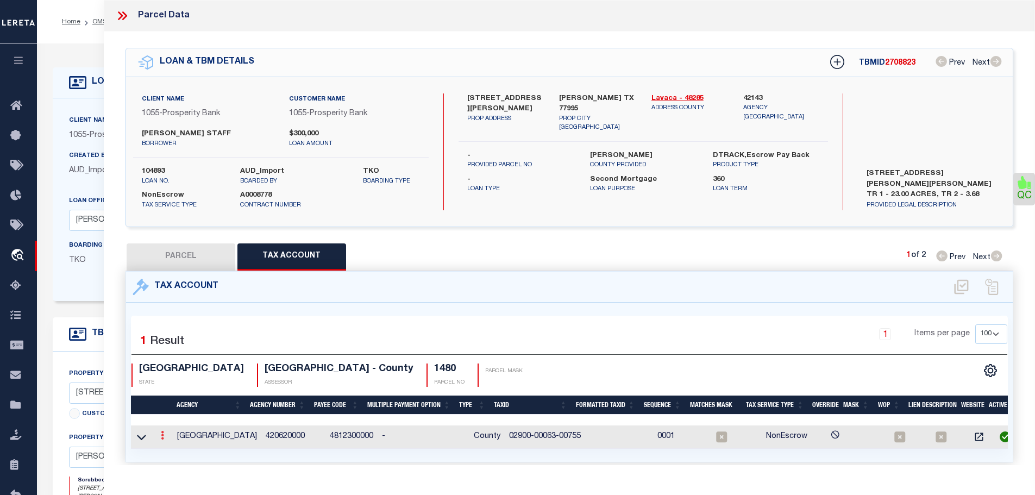
click at [167, 434] on link at bounding box center [162, 436] width 12 height 9
drag, startPoint x: 174, startPoint y: 449, endPoint x: 181, endPoint y: 444, distance: 8.9
click at [174, 450] on icon "" at bounding box center [174, 452] width 8 height 8
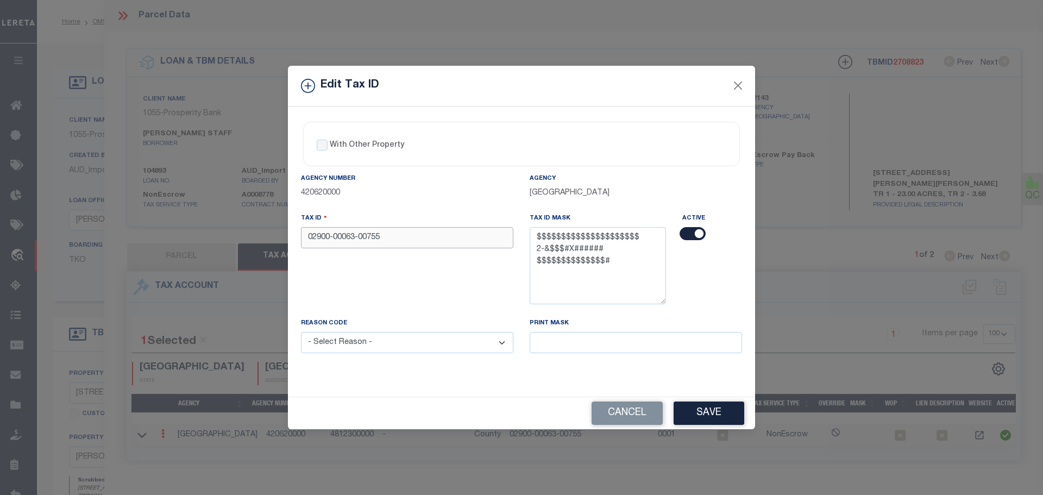
click at [399, 240] on input "02900-00063-00755" at bounding box center [407, 237] width 212 height 21
paste input "0006300755000000"
click at [398, 346] on select "- Select Reason - 099 - Other (Provide additional detail) ACT - Agency Changed …" at bounding box center [407, 342] width 212 height 21
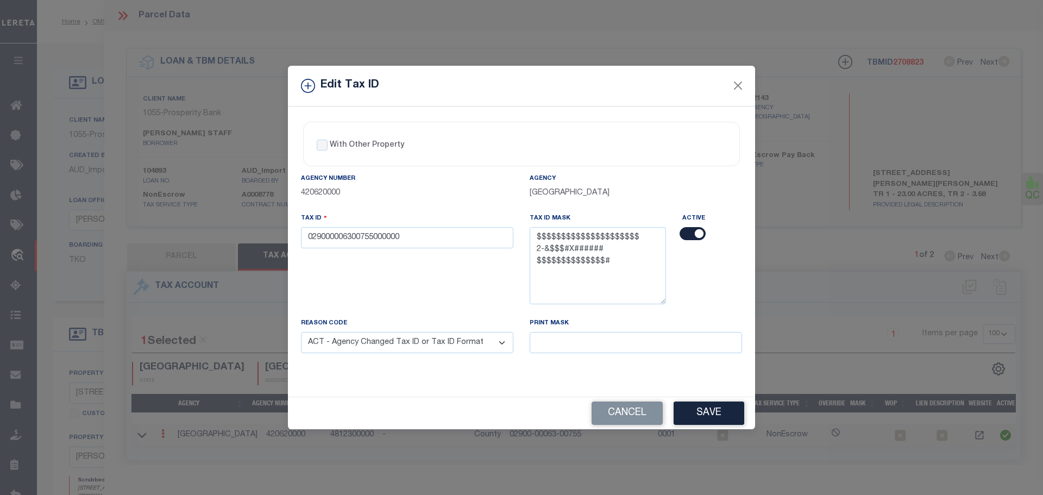
click at [301, 333] on select "- Select Reason - 099 - Other (Provide additional detail) ACT - Agency Changed …" at bounding box center [407, 342] width 212 height 21
click at [727, 407] on button "Save" at bounding box center [709, 413] width 71 height 23
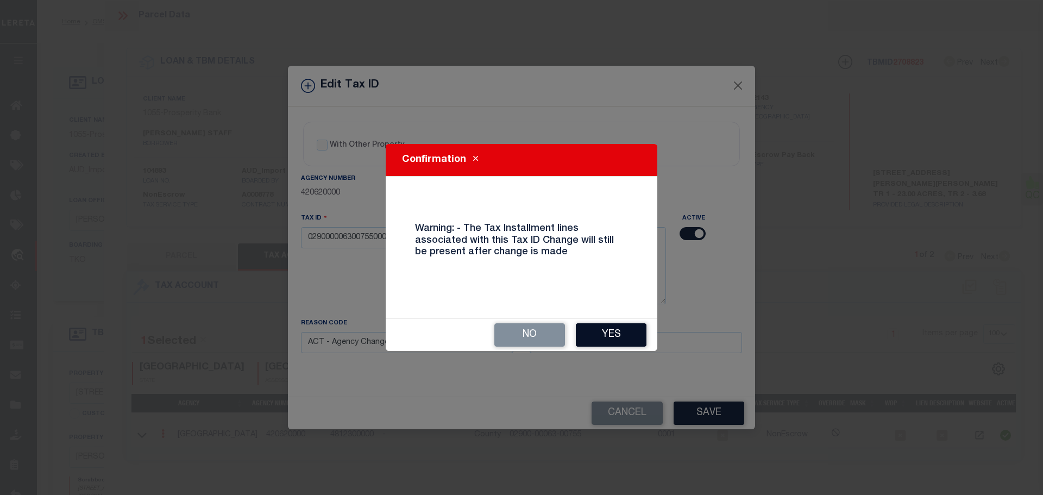
click at [618, 343] on button "Yes" at bounding box center [611, 334] width 71 height 23
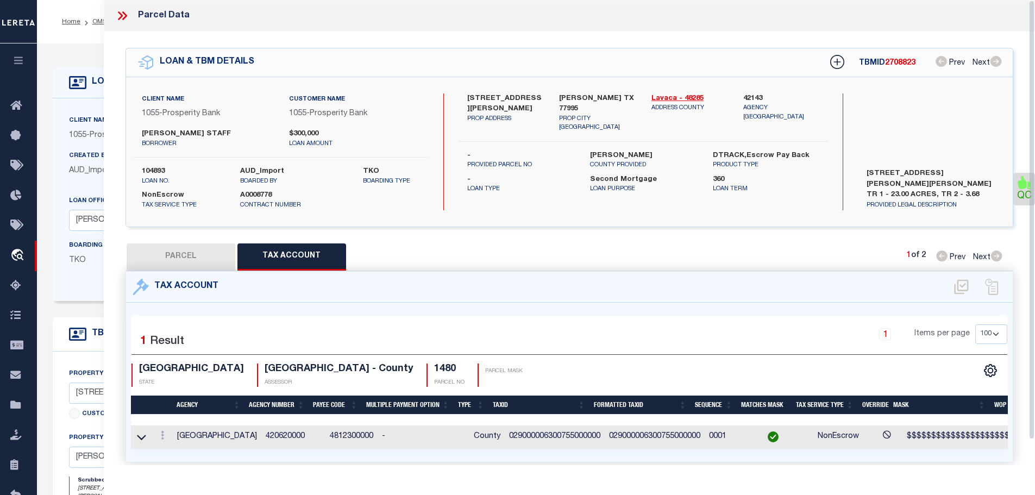
click at [122, 18] on icon at bounding box center [122, 16] width 14 height 14
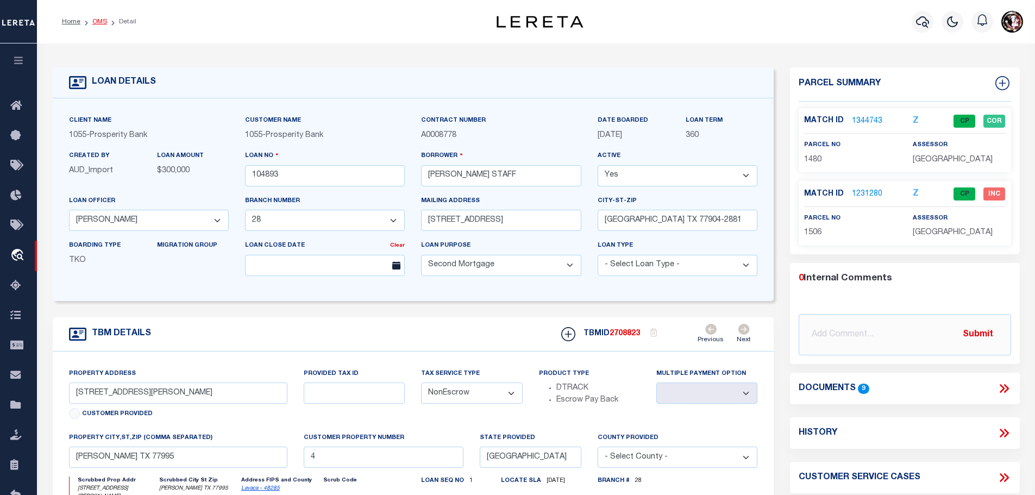
click at [92, 23] on link "OMS" at bounding box center [99, 21] width 15 height 7
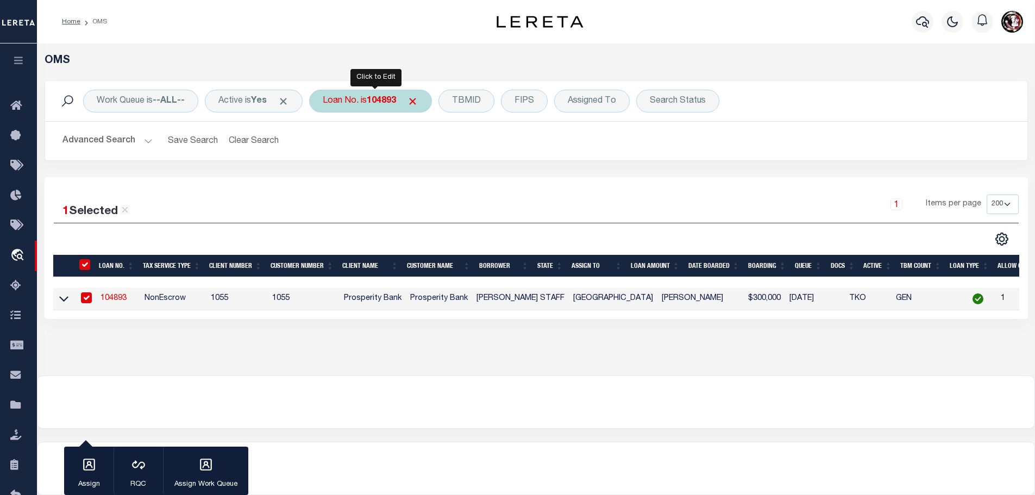
click at [369, 105] on div "Loan No. is 104893" at bounding box center [370, 101] width 123 height 23
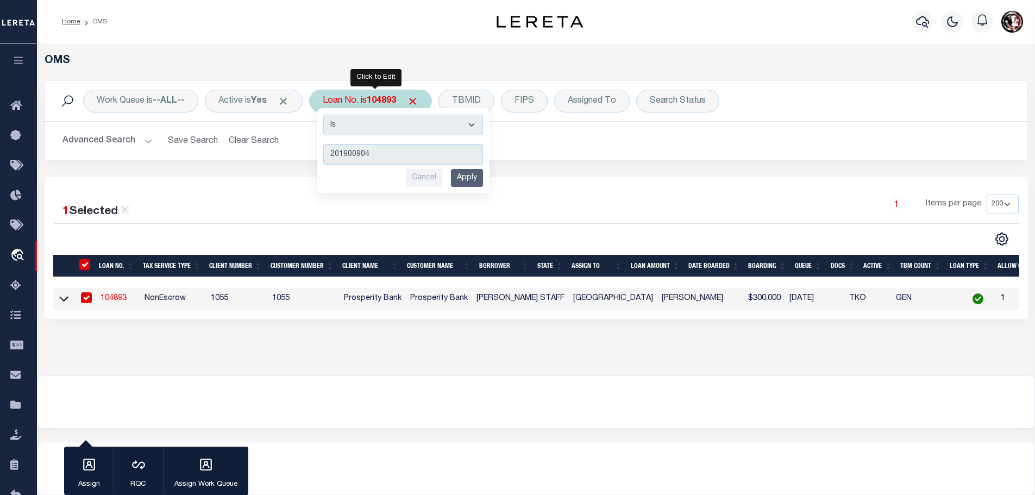
click at [475, 181] on input "Apply" at bounding box center [467, 178] width 32 height 18
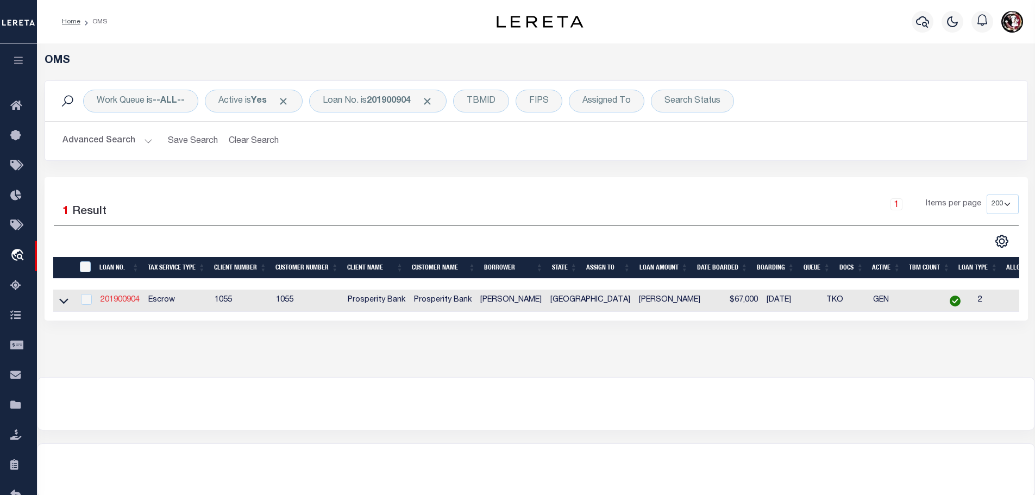
click at [120, 299] on link "201900904" at bounding box center [120, 300] width 39 height 8
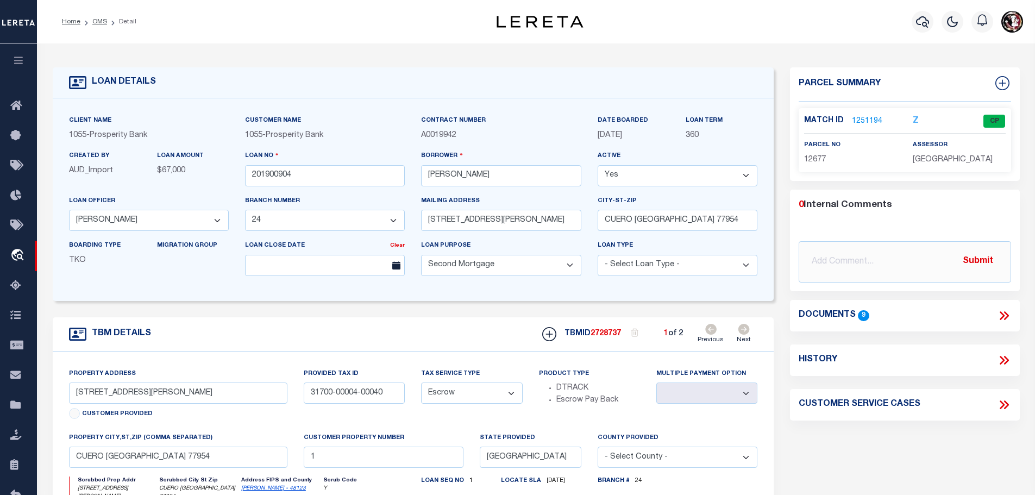
click at [852, 118] on link "1251194" at bounding box center [867, 121] width 30 height 11
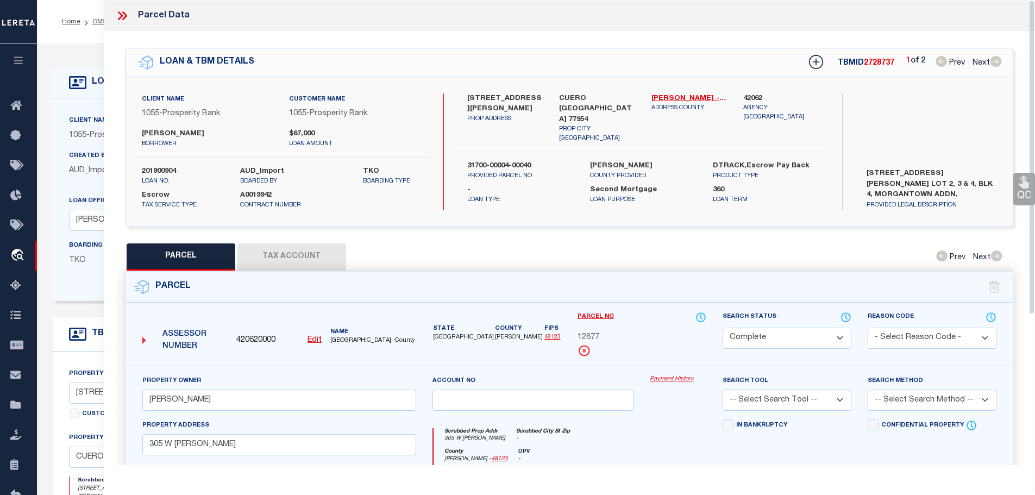
click at [284, 255] on button "Tax Account" at bounding box center [291, 256] width 109 height 27
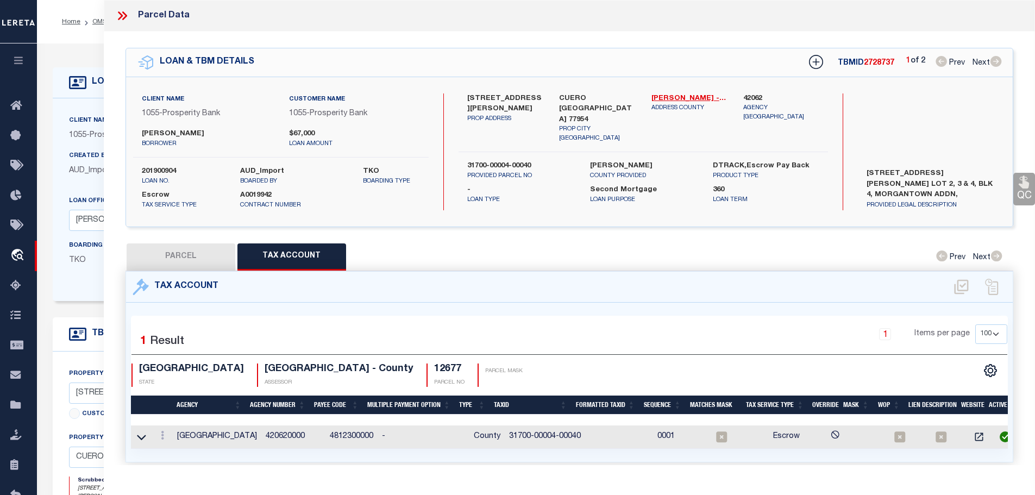
click at [215, 253] on button "PARCEL" at bounding box center [181, 256] width 109 height 27
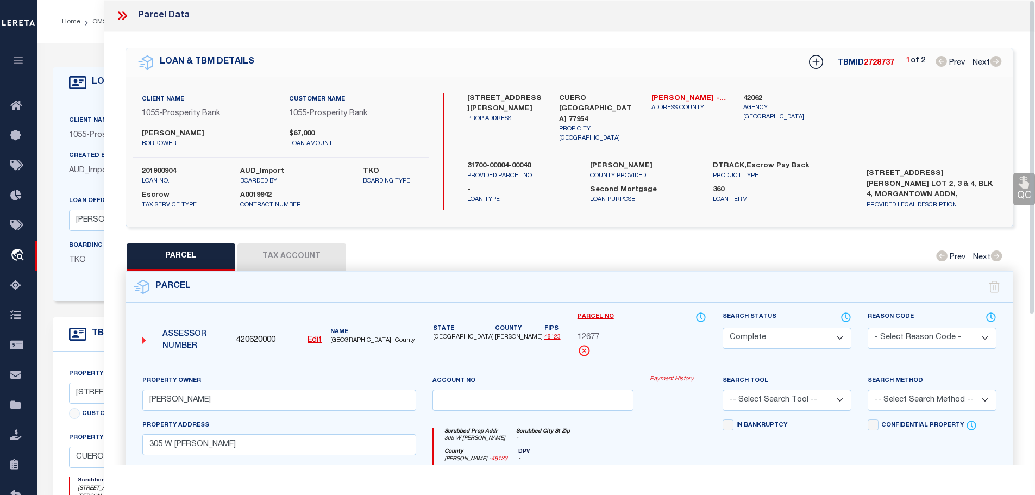
click at [298, 255] on button "Tax Account" at bounding box center [291, 256] width 109 height 27
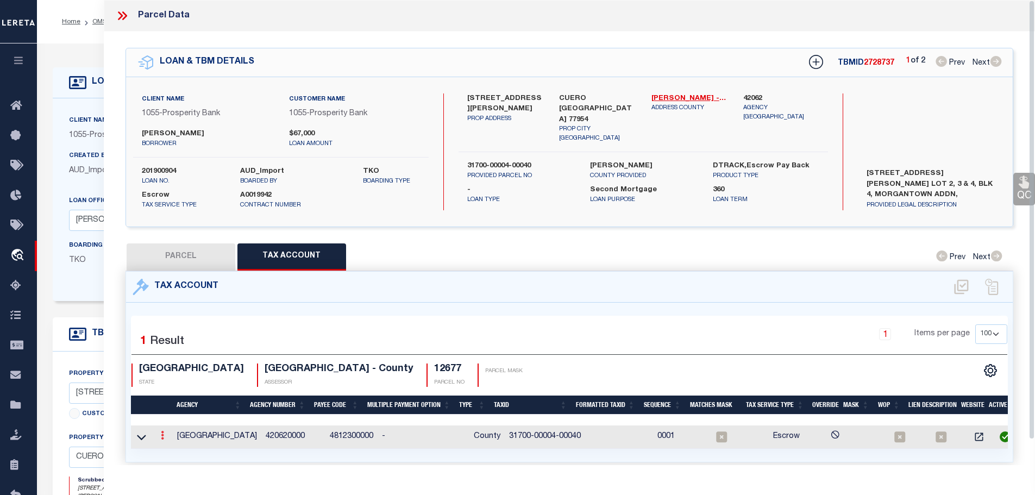
click at [164, 434] on icon at bounding box center [162, 435] width 3 height 9
click at [178, 449] on icon "" at bounding box center [174, 452] width 8 height 8
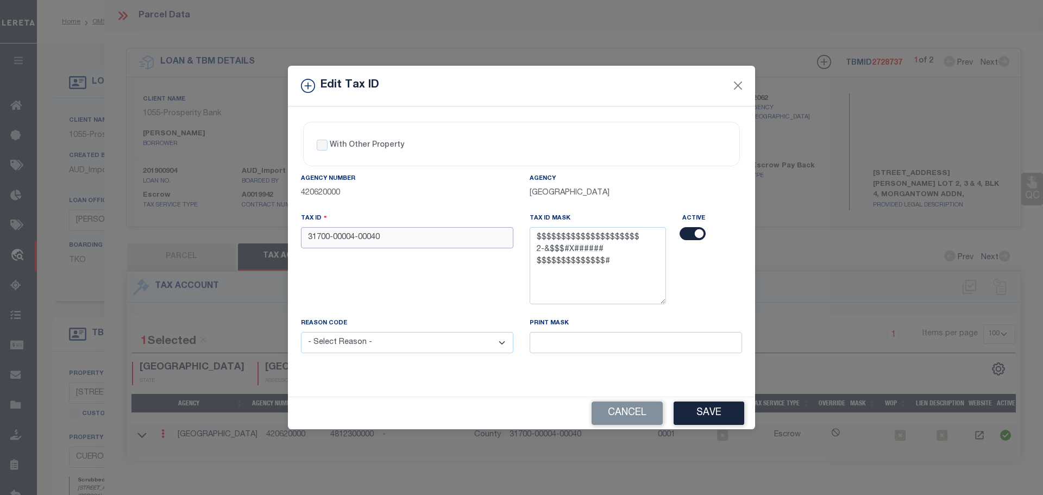
click at [429, 244] on input "31700-00004-00040" at bounding box center [407, 237] width 212 height 21
paste input "000040004000000"
click at [432, 343] on select "- Select Reason - 099 - Other (Provide additional detail) ACT - Agency Changed …" at bounding box center [407, 342] width 212 height 21
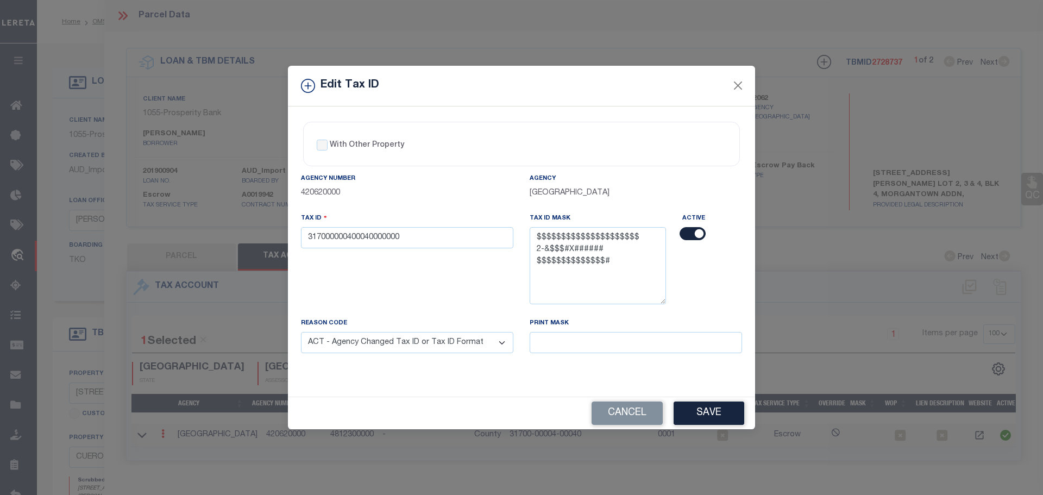
click at [301, 333] on select "- Select Reason - 099 - Other (Provide additional detail) ACT - Agency Changed …" at bounding box center [407, 342] width 212 height 21
click at [706, 413] on button "Save" at bounding box center [709, 413] width 71 height 23
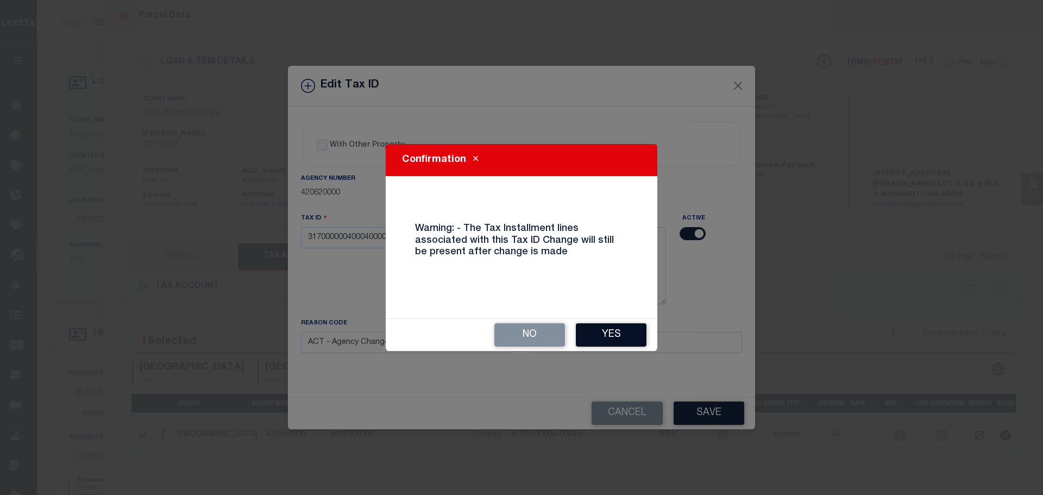
click at [608, 328] on button "Yes" at bounding box center [611, 334] width 71 height 23
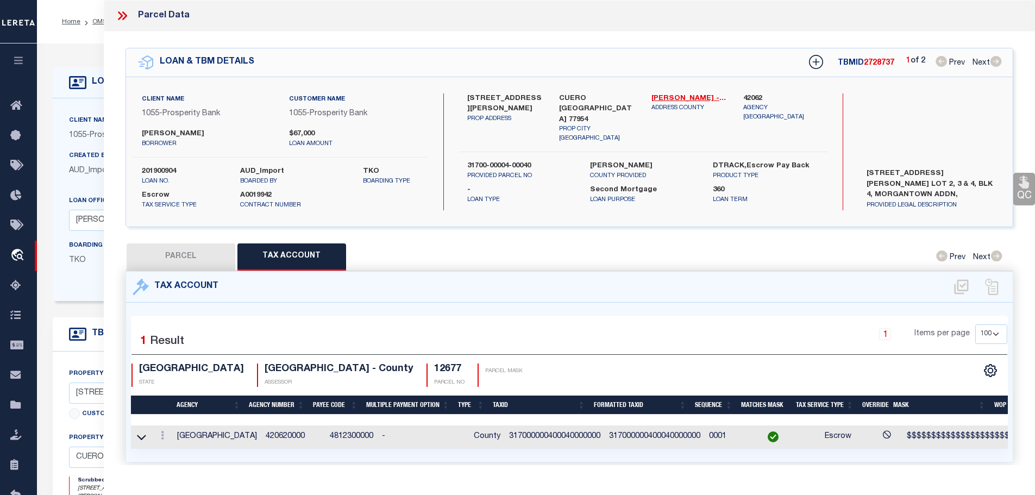
click at [122, 14] on icon at bounding box center [122, 16] width 14 height 14
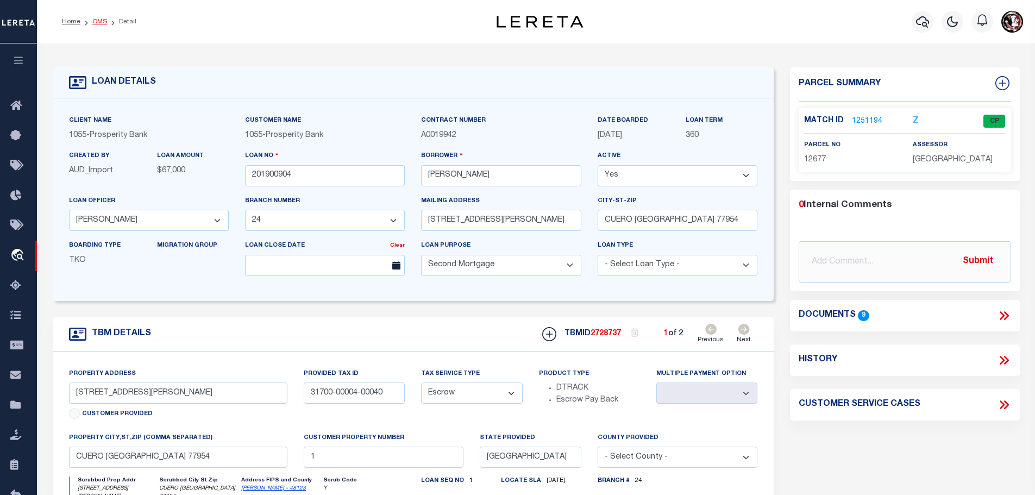
click at [92, 21] on link "OMS" at bounding box center [99, 21] width 15 height 7
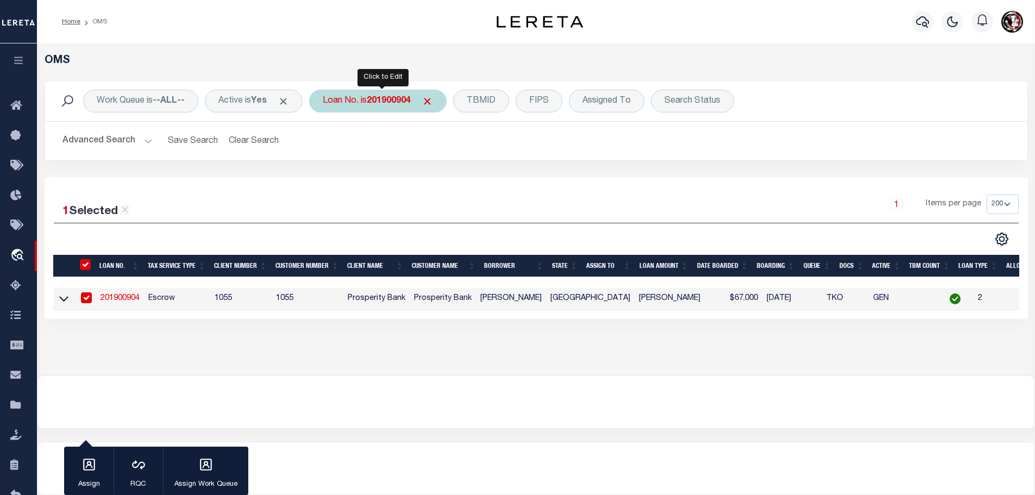
click at [395, 100] on b "201900904" at bounding box center [389, 101] width 44 height 9
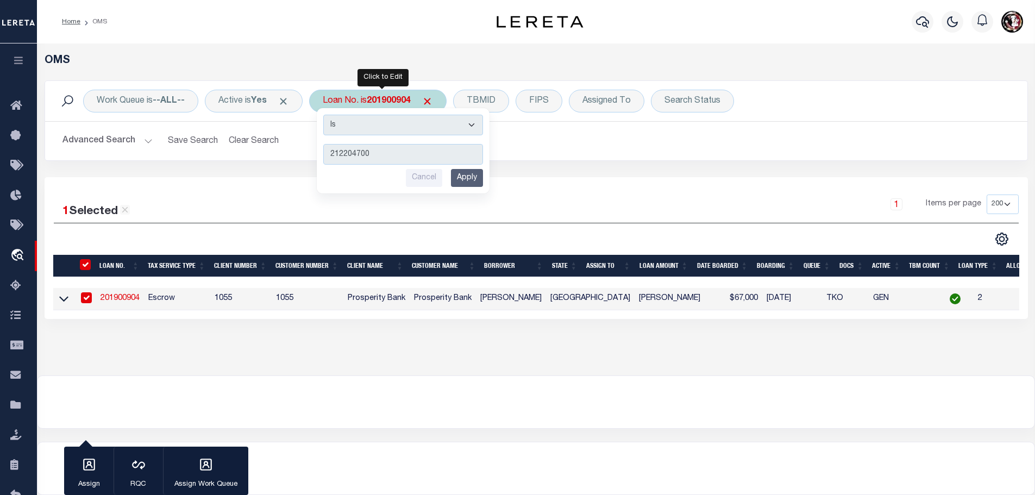
click at [471, 175] on input "Apply" at bounding box center [467, 178] width 32 height 18
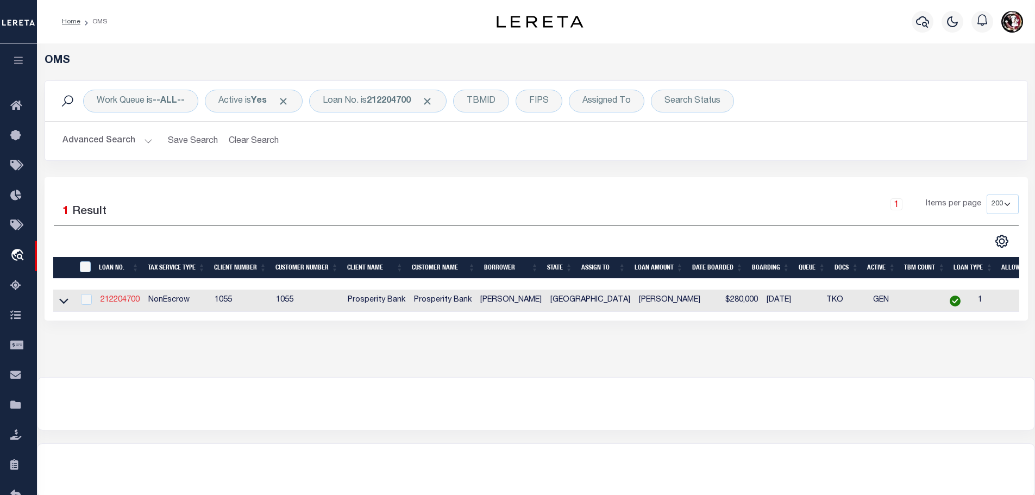
click at [121, 298] on link "212204700" at bounding box center [120, 300] width 39 height 8
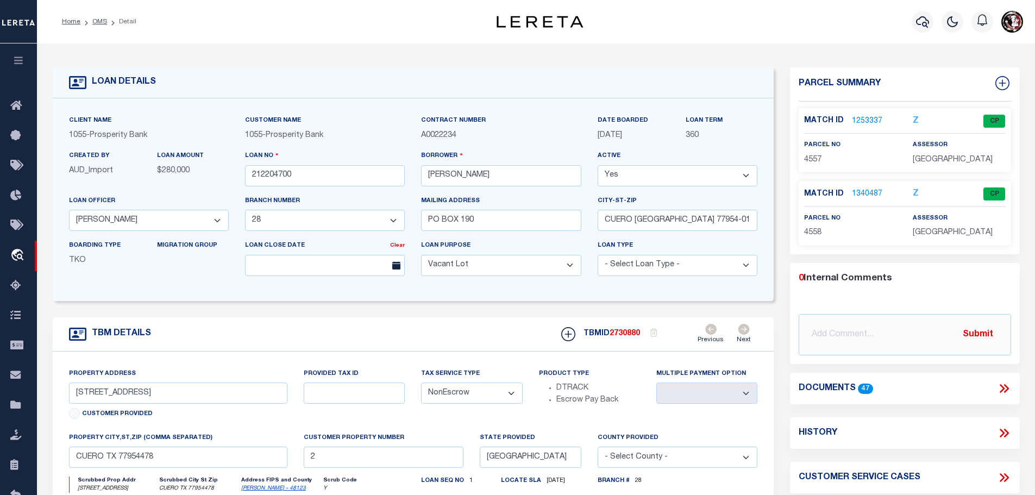
click at [858, 117] on link "1253337" at bounding box center [867, 121] width 30 height 11
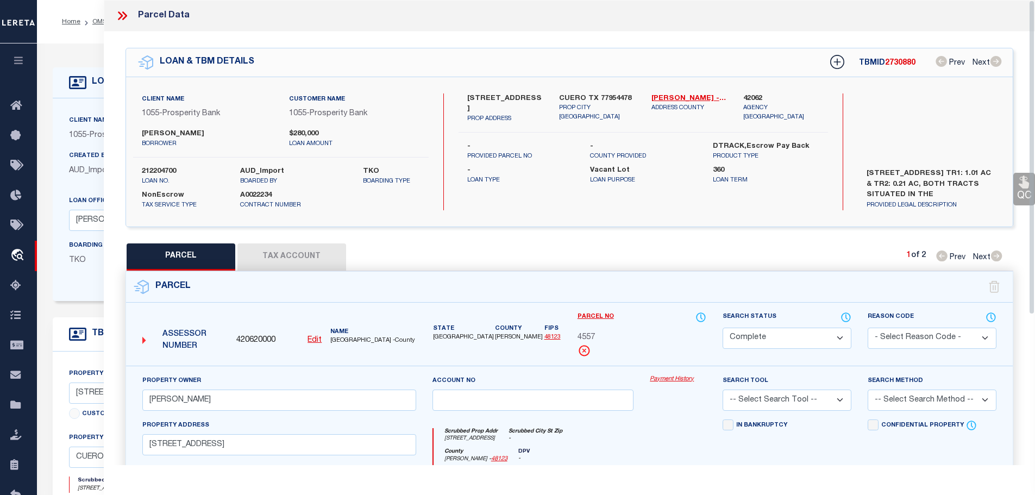
click at [305, 251] on button "Tax Account" at bounding box center [291, 256] width 109 height 27
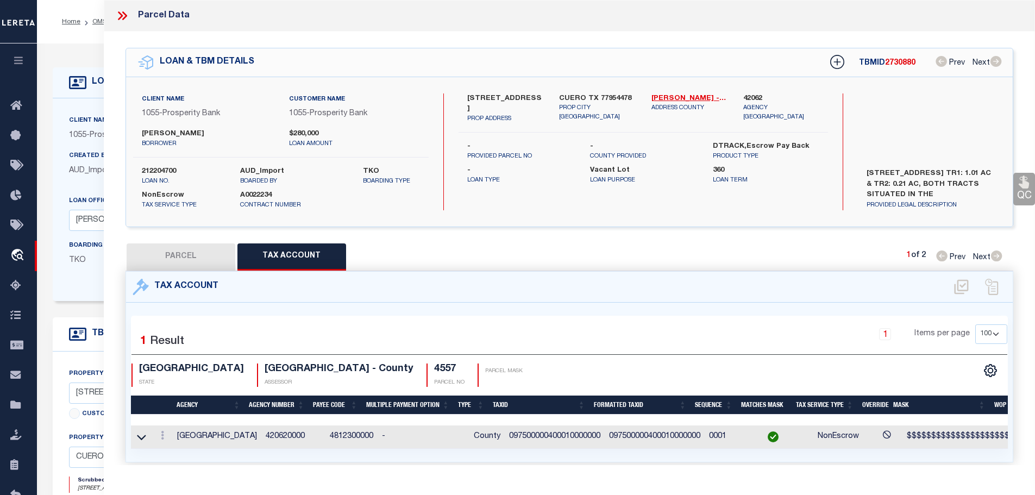
click at [121, 15] on icon at bounding box center [120, 15] width 5 height 9
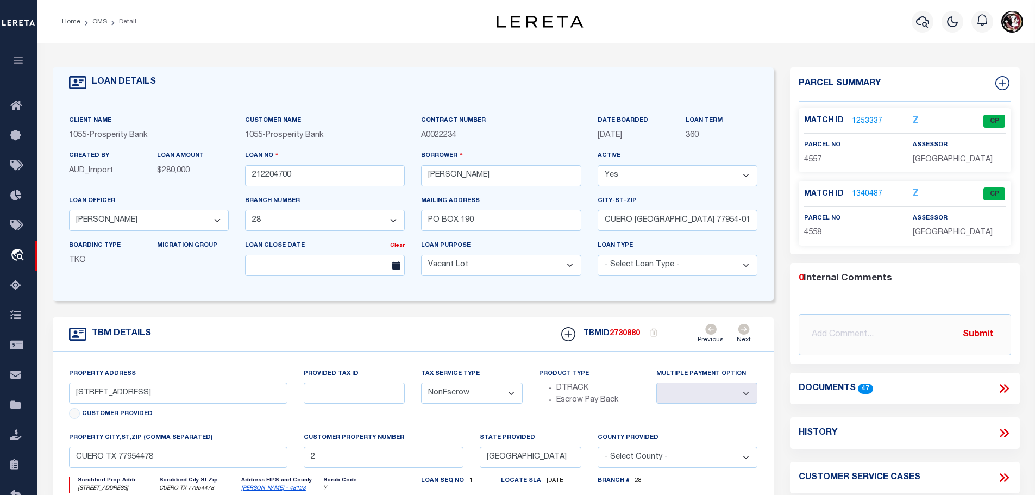
click at [859, 190] on link "1340487" at bounding box center [867, 194] width 30 height 11
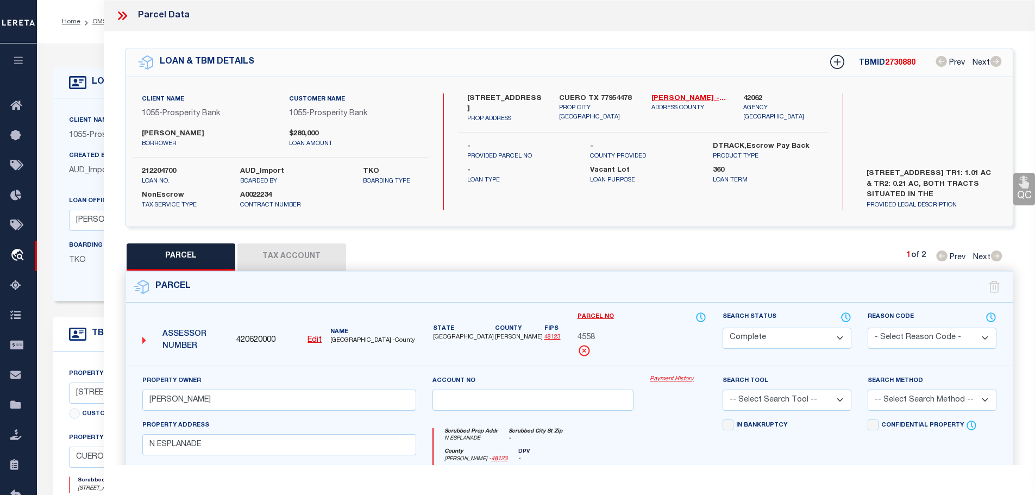
click at [269, 256] on button "Tax Account" at bounding box center [291, 256] width 109 height 27
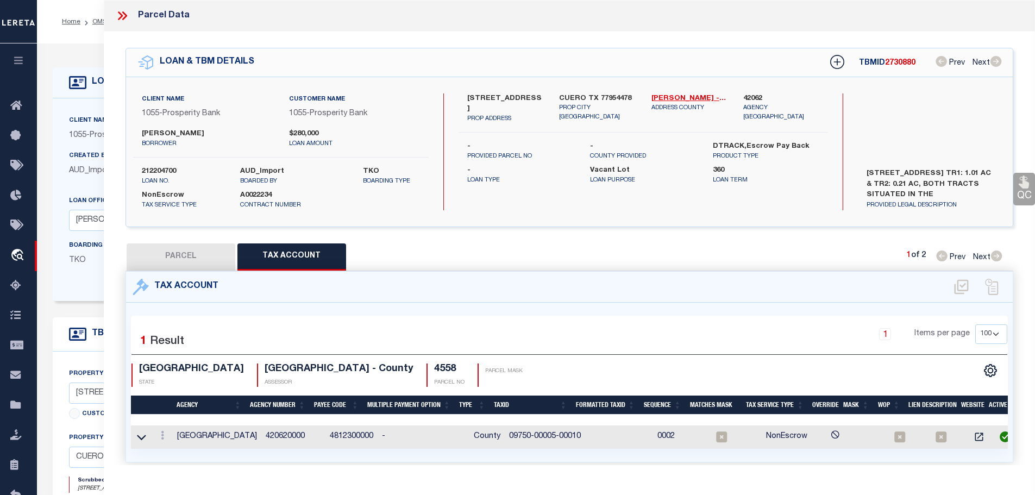
click at [203, 254] on button "PARCEL" at bounding box center [181, 256] width 109 height 27
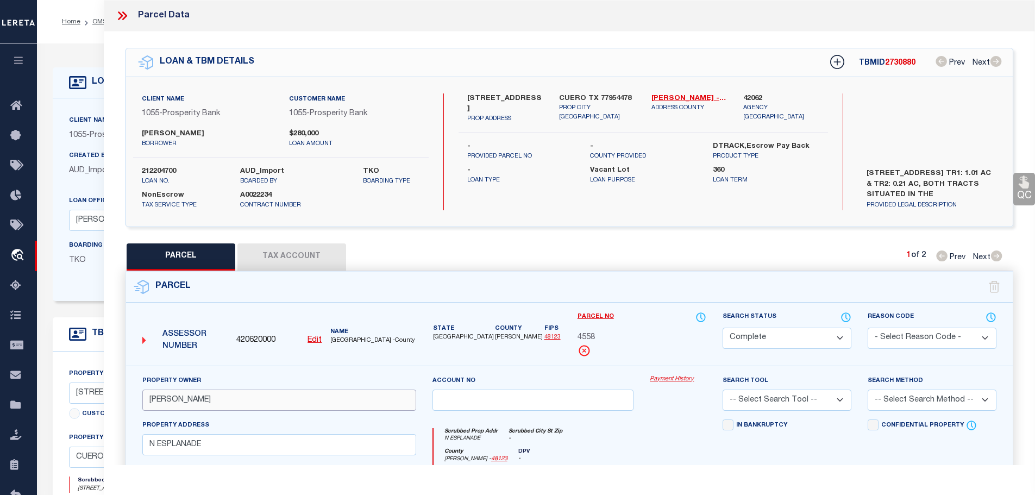
click at [151, 395] on input "[PERSON_NAME]" at bounding box center [279, 400] width 274 height 21
drag, startPoint x: 284, startPoint y: 254, endPoint x: 476, endPoint y: 291, distance: 195.8
click at [284, 254] on button "Tax Account" at bounding box center [291, 256] width 109 height 27
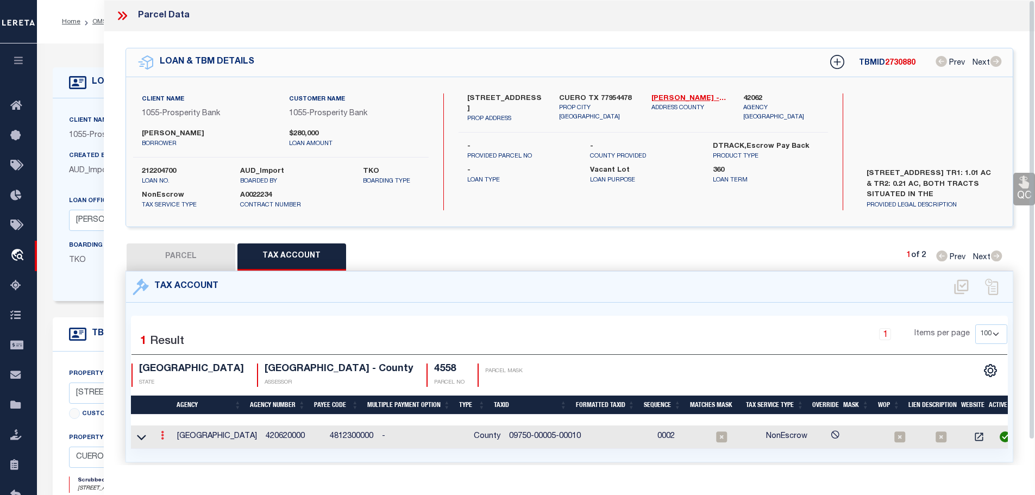
click at [164, 433] on icon at bounding box center [162, 435] width 3 height 9
click at [172, 448] on icon "" at bounding box center [174, 452] width 8 height 8
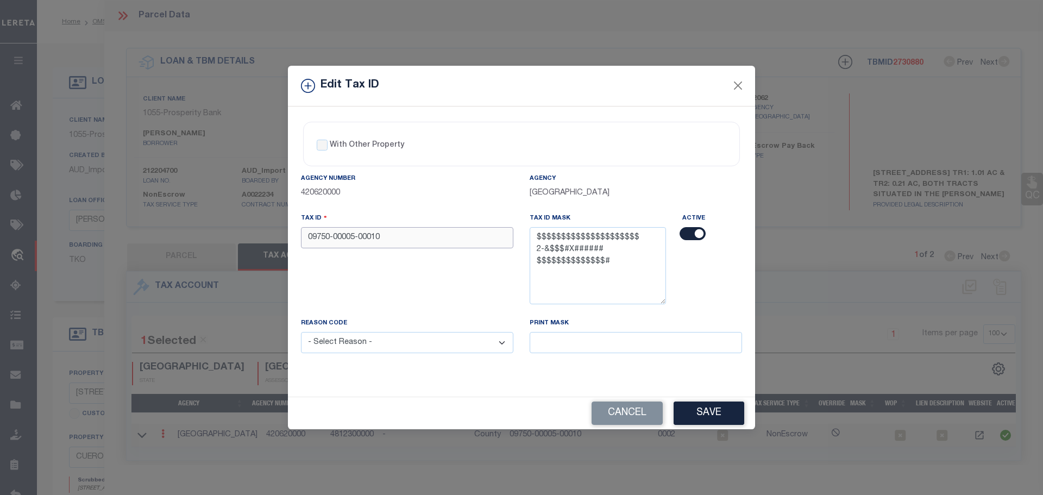
click at [443, 242] on input "09750-00005-00010" at bounding box center [407, 237] width 212 height 21
paste input "000050001000000"
click at [407, 343] on select "- Select Reason - 099 - Other (Provide additional detail) ACT - Agency Changed …" at bounding box center [407, 342] width 212 height 21
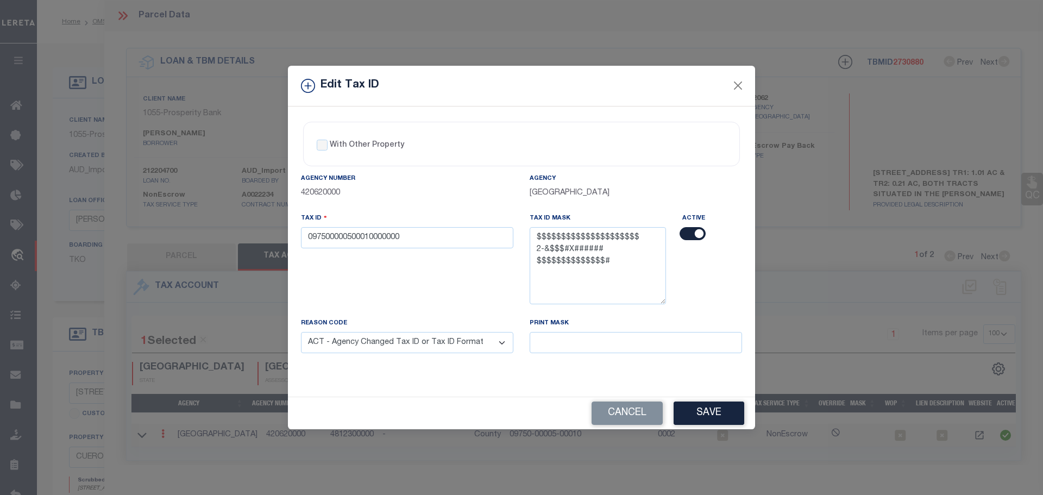
click at [301, 333] on select "- Select Reason - 099 - Other (Provide additional detail) ACT - Agency Changed …" at bounding box center [407, 342] width 212 height 21
click at [701, 417] on button "Save" at bounding box center [709, 413] width 71 height 23
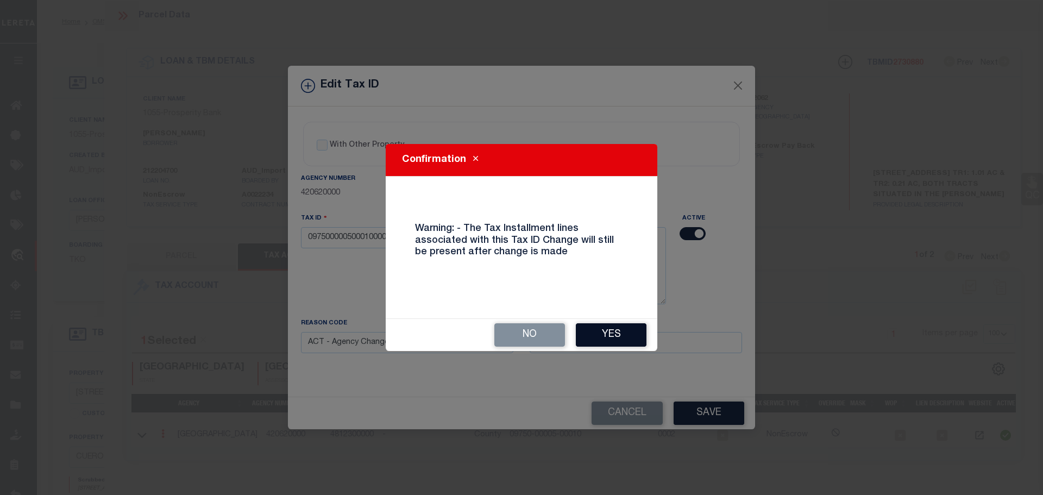
click at [601, 333] on button "Yes" at bounding box center [611, 334] width 71 height 23
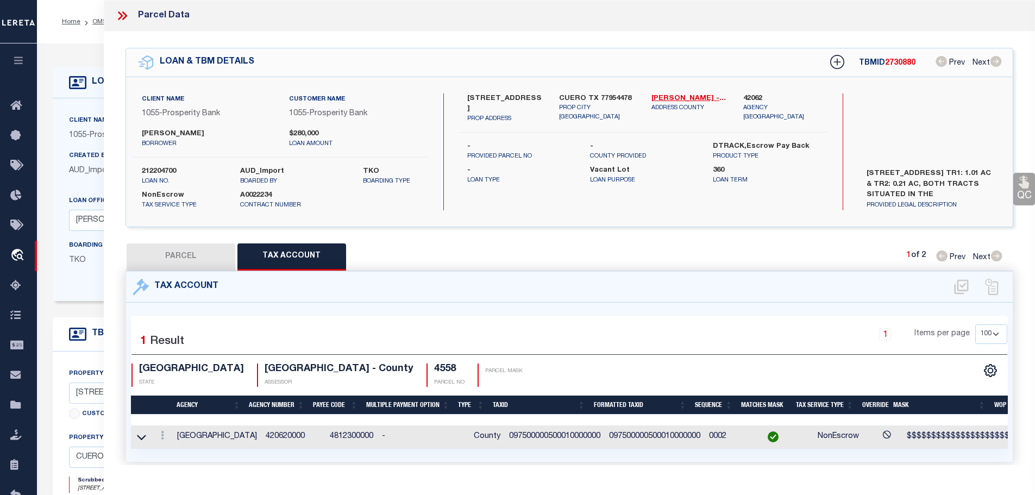
click at [118, 16] on icon at bounding box center [122, 16] width 14 height 14
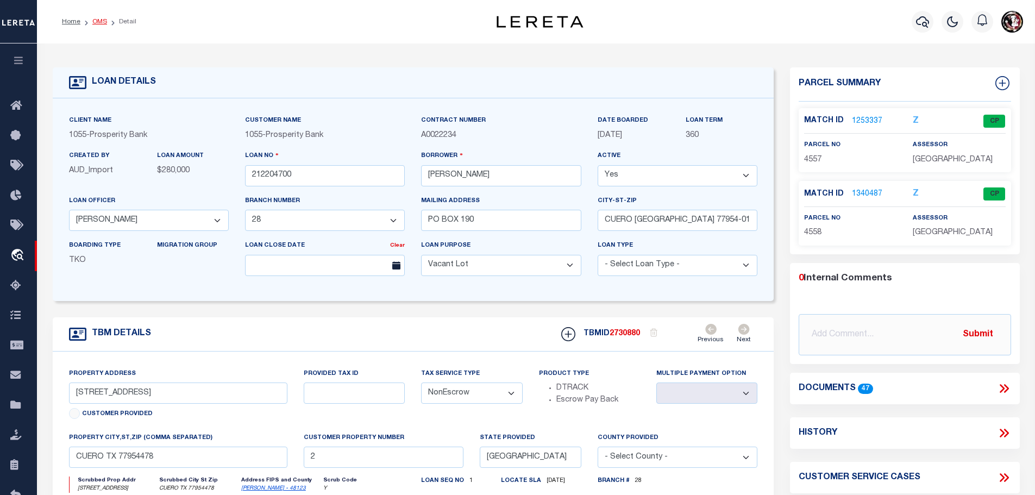
click at [101, 22] on link "OMS" at bounding box center [99, 21] width 15 height 7
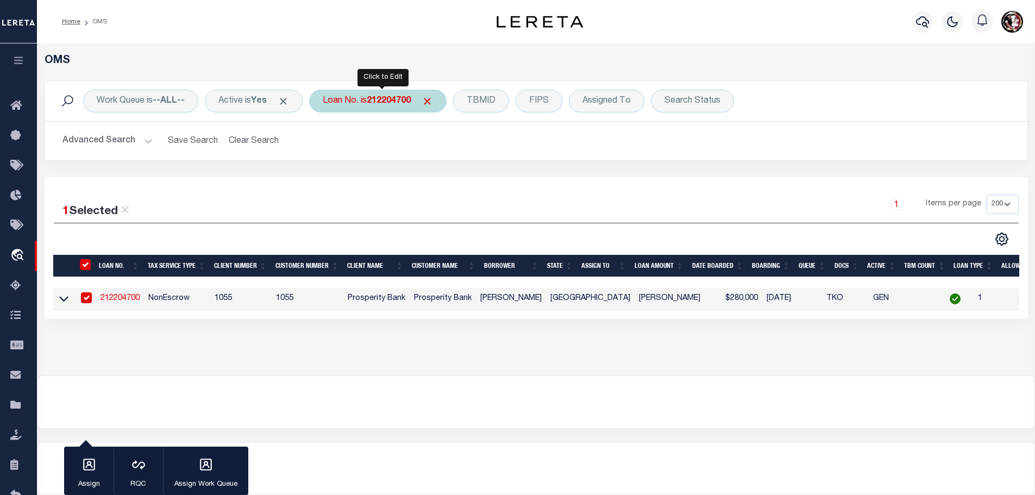
click at [387, 103] on b "212204700" at bounding box center [389, 101] width 44 height 9
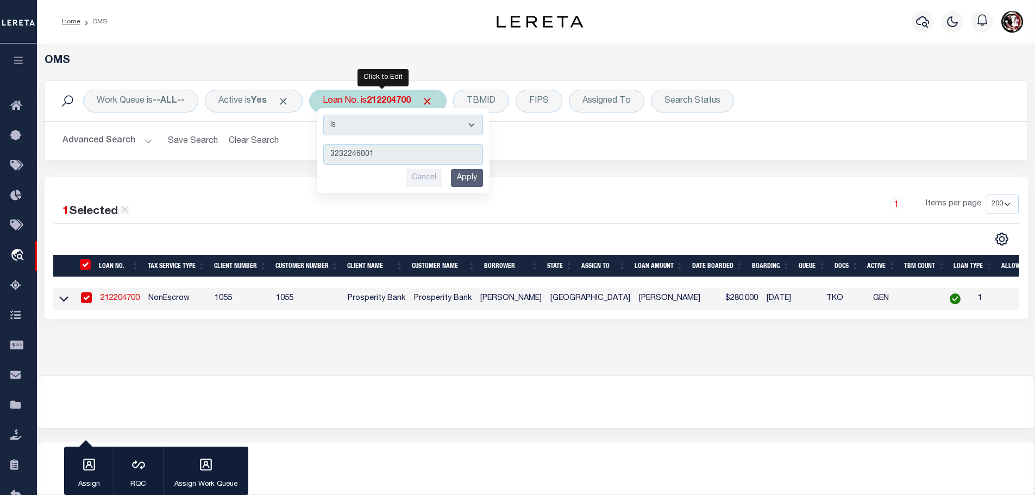
click at [466, 180] on input "Apply" at bounding box center [467, 178] width 32 height 18
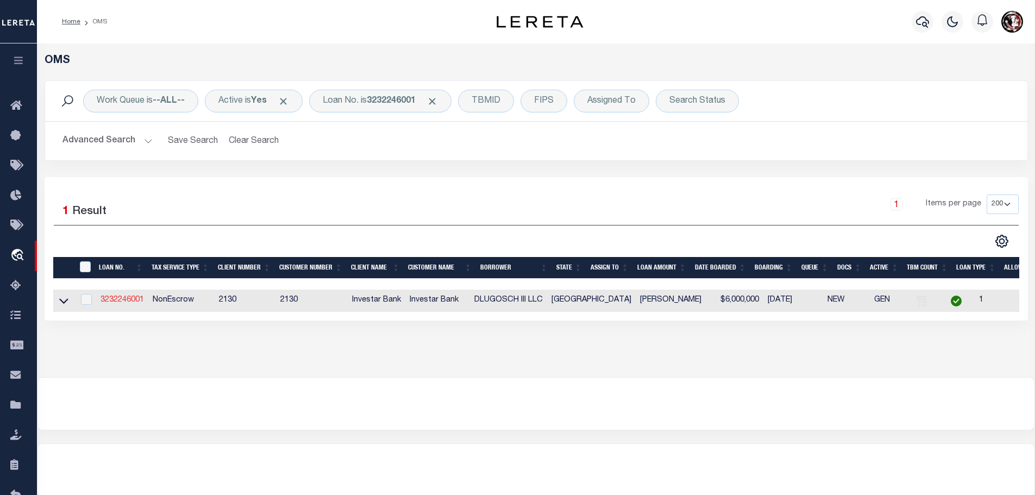
click at [126, 300] on link "3232246001" at bounding box center [122, 300] width 43 height 8
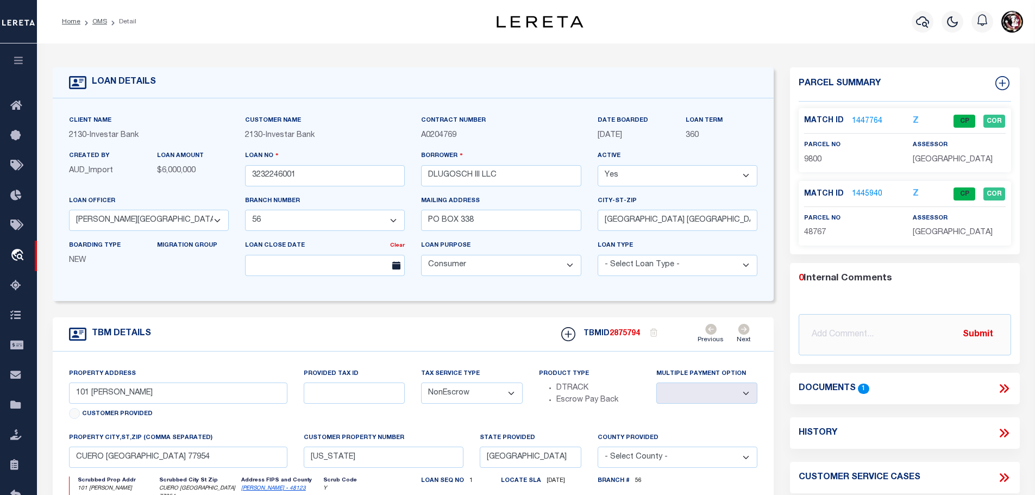
click at [873, 118] on link "1447764" at bounding box center [867, 121] width 30 height 11
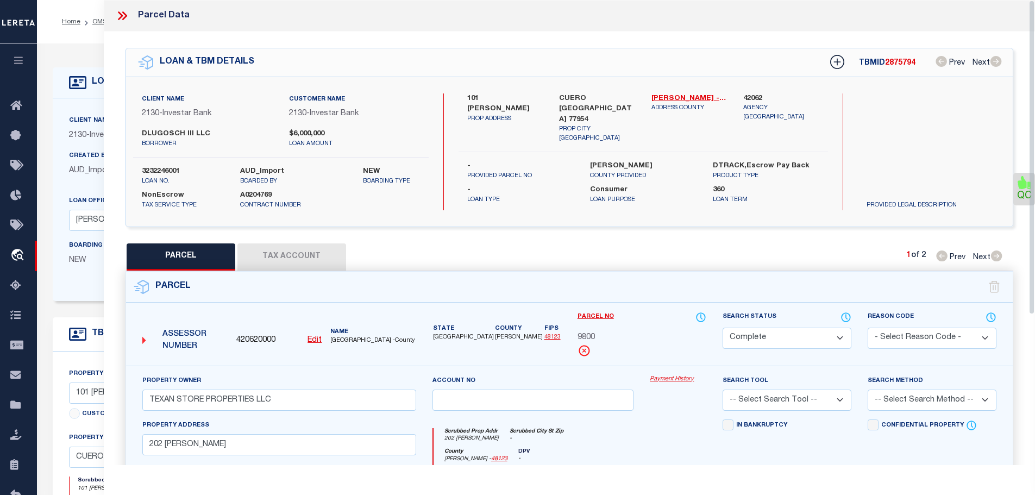
click at [297, 244] on button "Tax Account" at bounding box center [291, 256] width 109 height 27
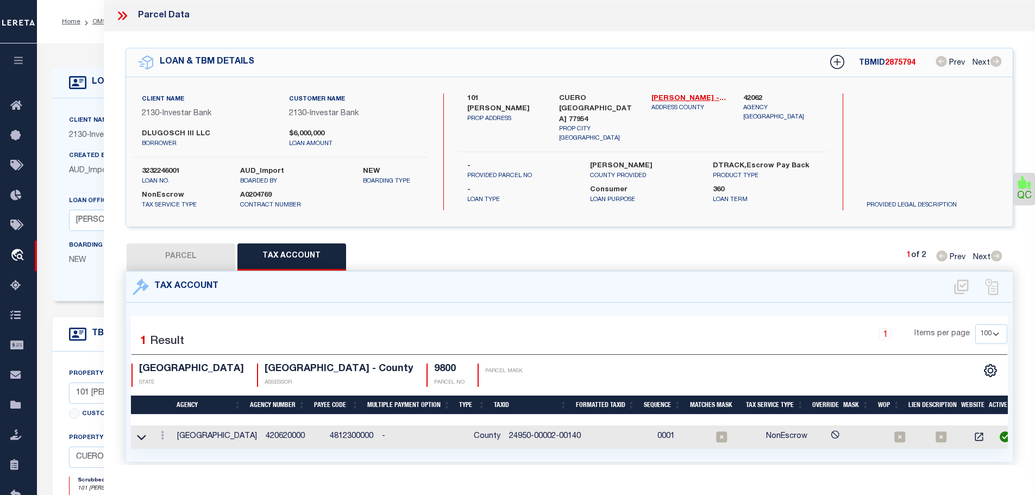
drag, startPoint x: 153, startPoint y: 249, endPoint x: 167, endPoint y: 261, distance: 19.3
click at [156, 249] on button "PARCEL" at bounding box center [181, 256] width 109 height 27
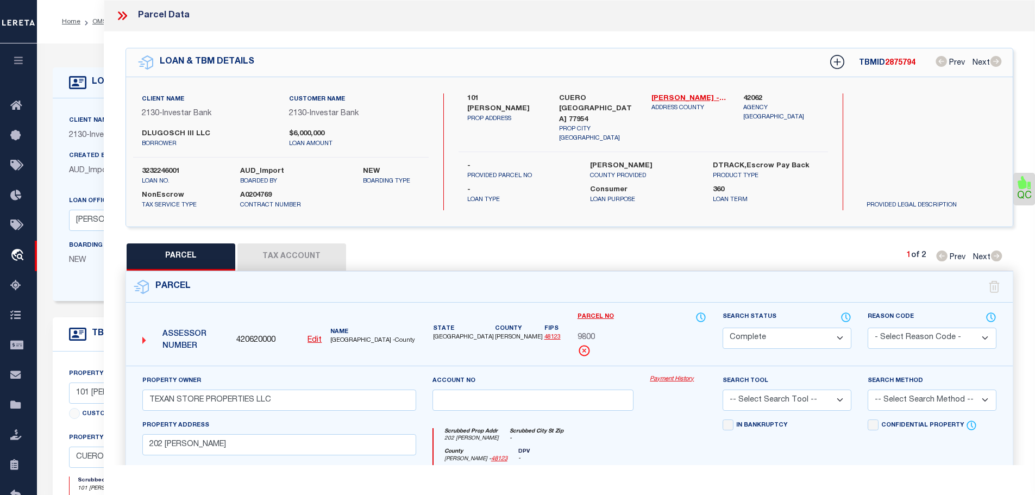
click at [299, 259] on button "Tax Account" at bounding box center [291, 256] width 109 height 27
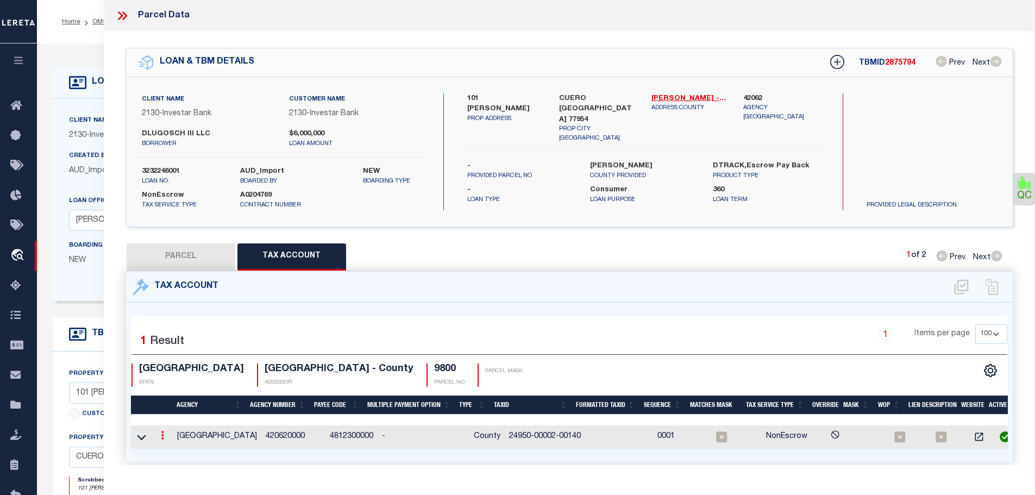
click at [161, 432] on link at bounding box center [162, 436] width 12 height 9
click at [171, 447] on link at bounding box center [177, 453] width 40 height 18
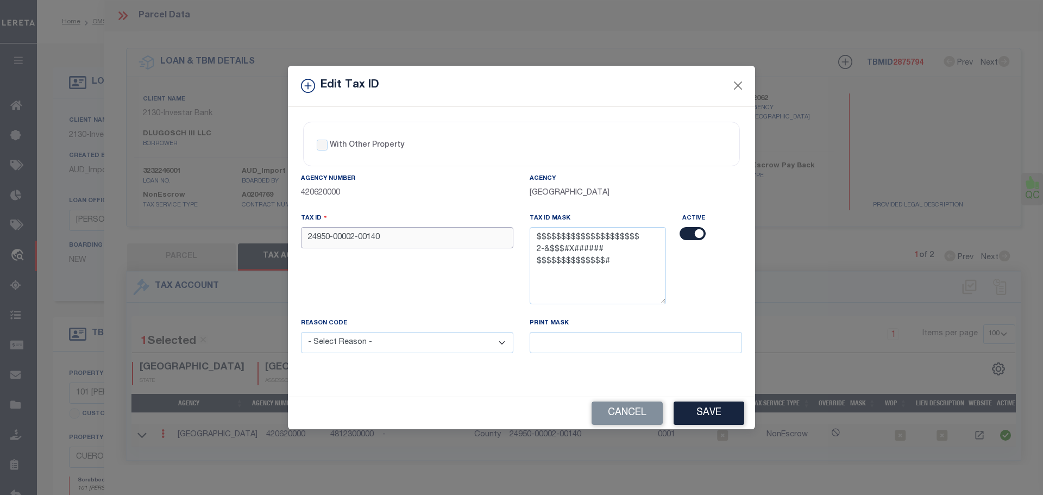
click at [377, 242] on input "24950-00002-00140" at bounding box center [407, 237] width 212 height 21
paste input "000020014000000"
click at [393, 356] on div "Reason Code - Select Reason - 099 - Other (Provide additional detail) ACT - Age…" at bounding box center [407, 341] width 229 height 49
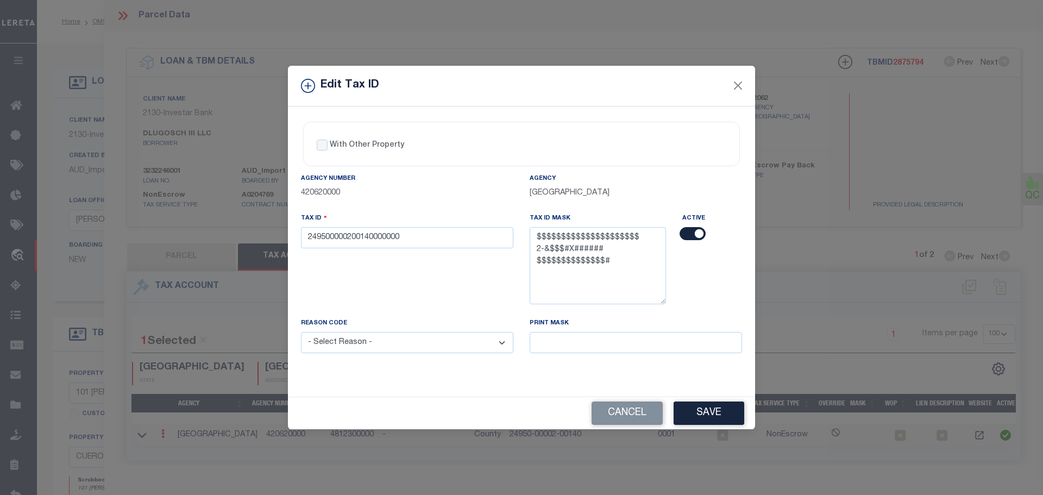
click at [389, 347] on select "- Select Reason - 099 - Other (Provide additional detail) ACT - Agency Changed …" at bounding box center [407, 342] width 212 height 21
click at [301, 333] on select "- Select Reason - 099 - Other (Provide additional detail) ACT - Agency Changed …" at bounding box center [407, 342] width 212 height 21
click at [707, 415] on button "Save" at bounding box center [709, 413] width 71 height 23
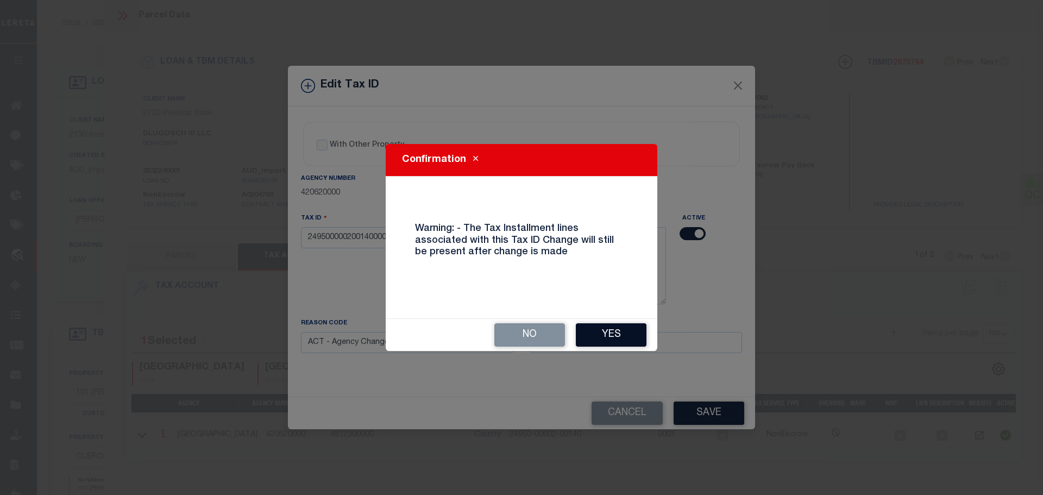
click at [606, 331] on button "Yes" at bounding box center [611, 334] width 71 height 23
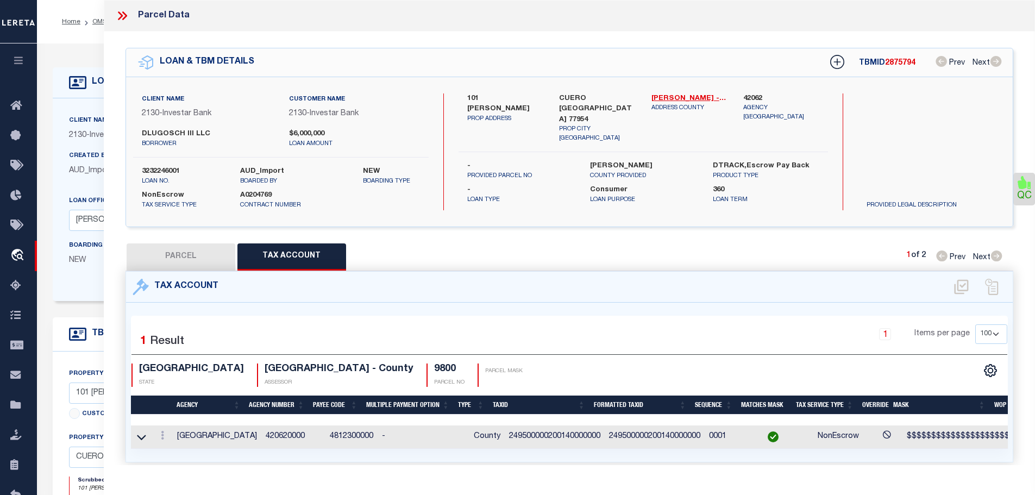
click at [122, 18] on icon at bounding box center [122, 16] width 14 height 14
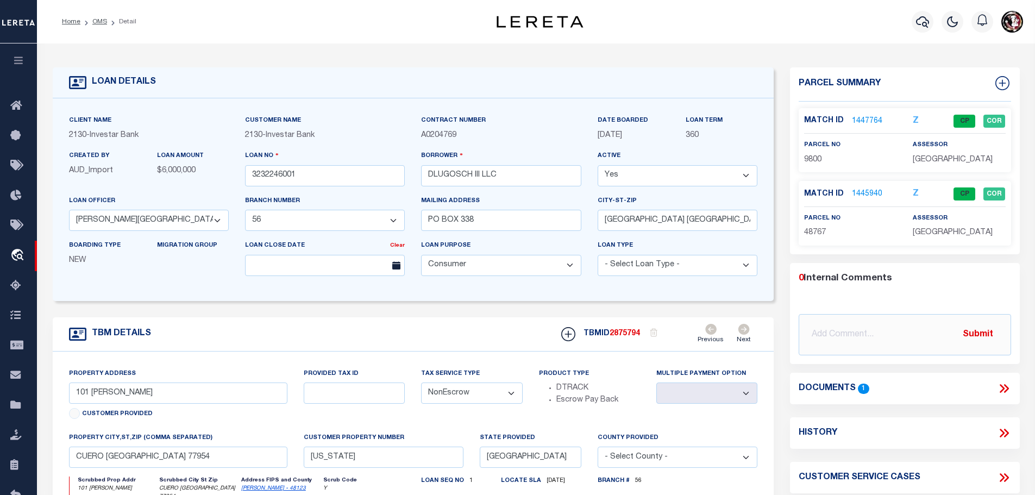
click at [93, 27] on ol "Home OMS Detail" at bounding box center [99, 21] width 92 height 23
click at [93, 21] on link "OMS" at bounding box center [99, 21] width 15 height 7
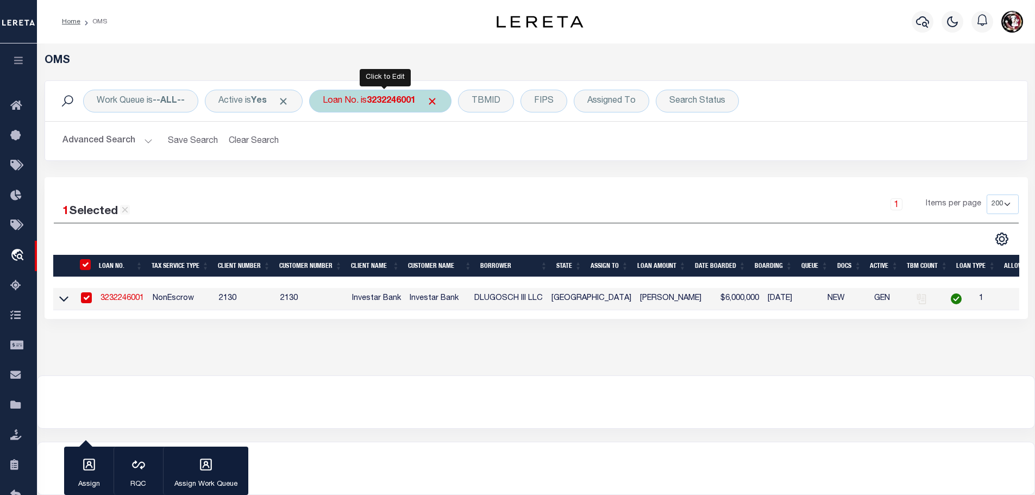
click at [387, 101] on b "3232246001" at bounding box center [391, 101] width 49 height 9
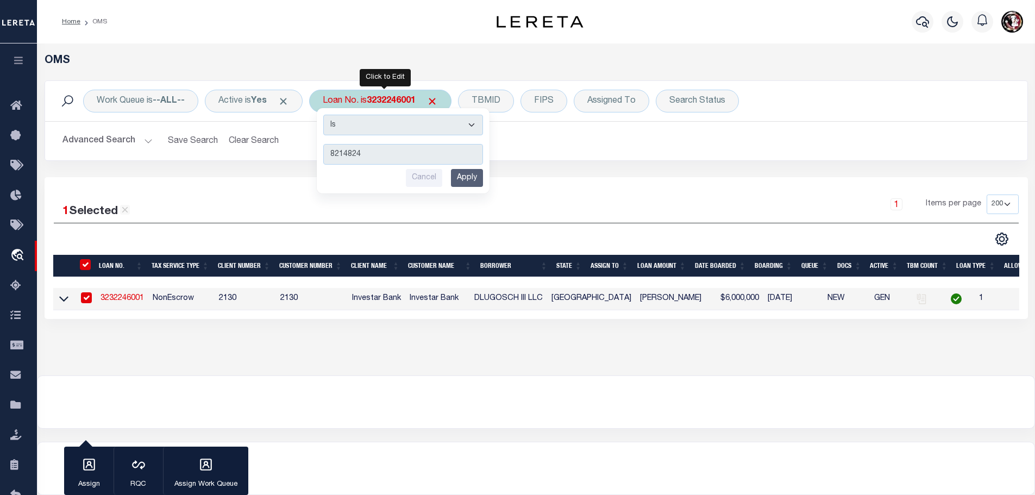
click at [476, 175] on input "Apply" at bounding box center [467, 178] width 32 height 18
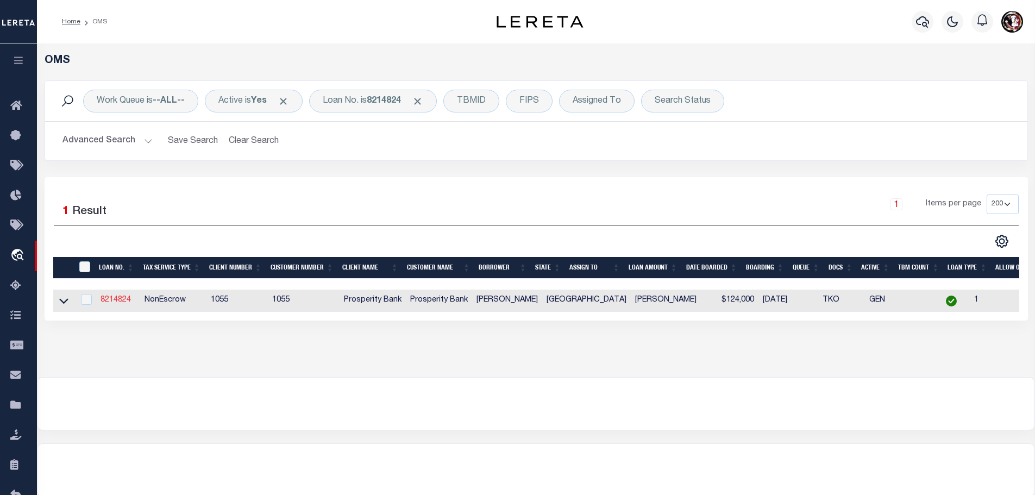
click at [122, 298] on link "8214824" at bounding box center [116, 300] width 30 height 8
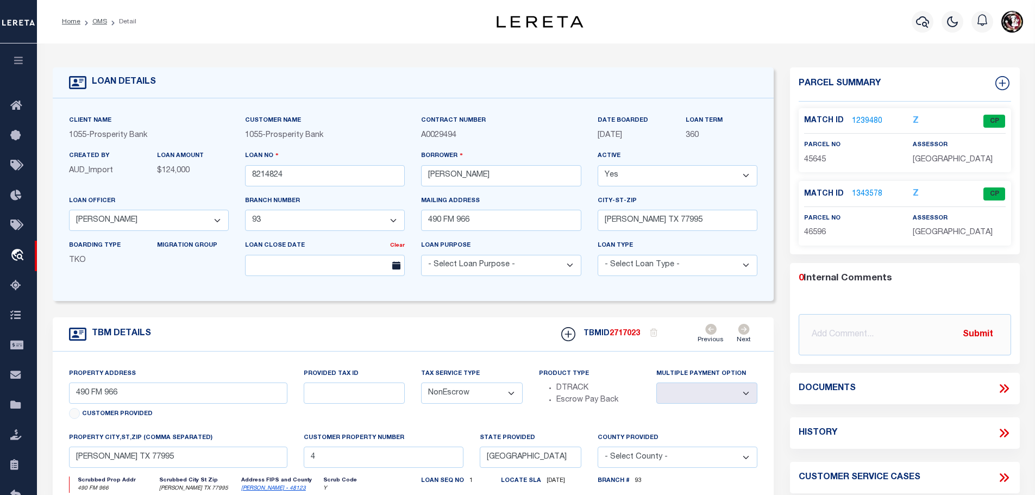
click at [864, 118] on link "1239480" at bounding box center [867, 121] width 30 height 11
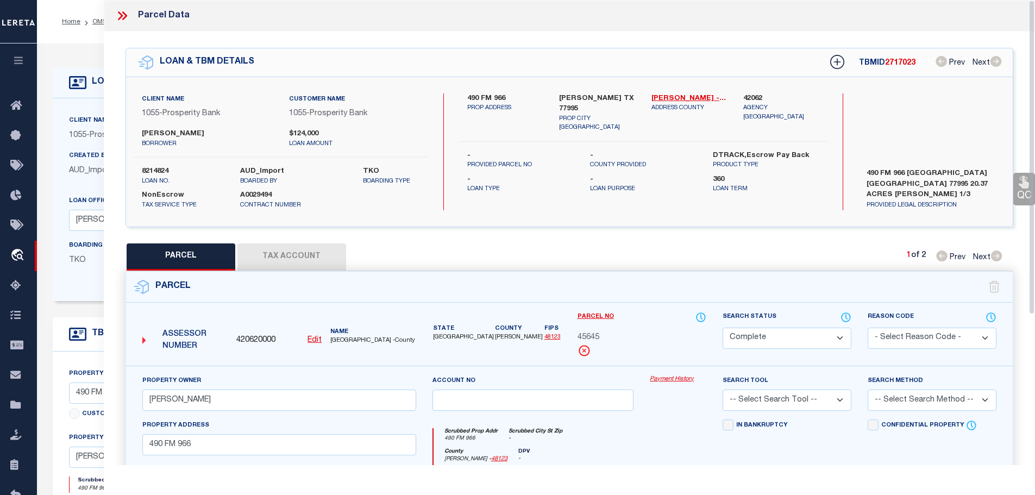
click at [294, 247] on button "Tax Account" at bounding box center [291, 256] width 109 height 27
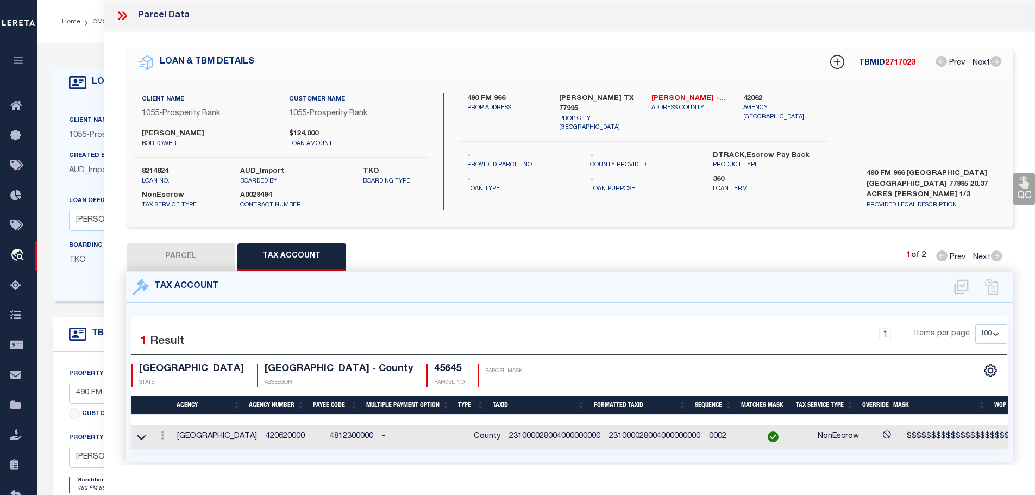
click at [121, 15] on icon at bounding box center [122, 16] width 14 height 14
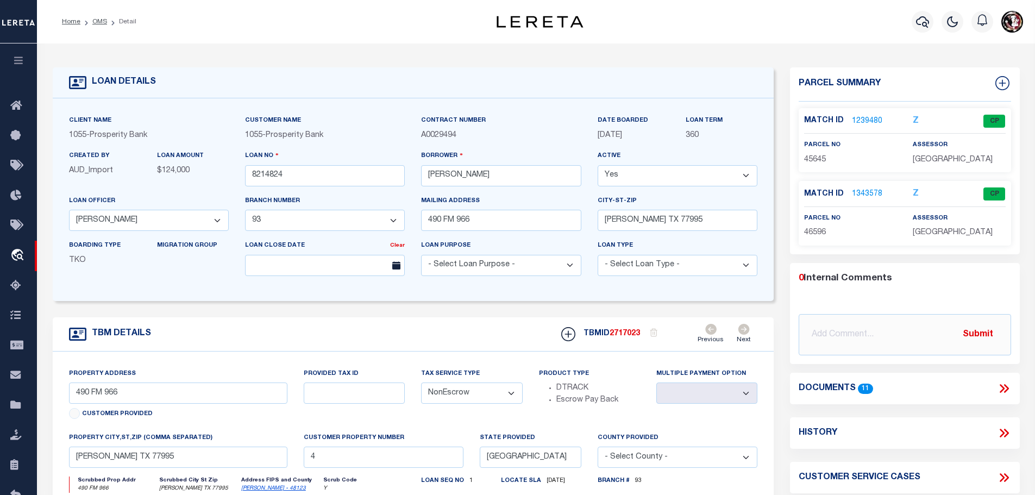
click at [873, 193] on link "1343578" at bounding box center [867, 194] width 30 height 11
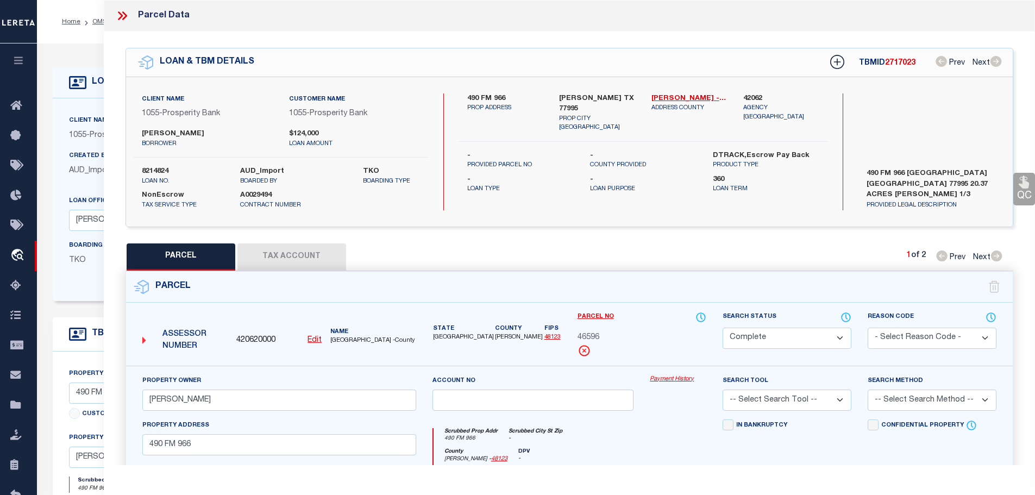
click at [286, 257] on button "Tax Account" at bounding box center [291, 256] width 109 height 27
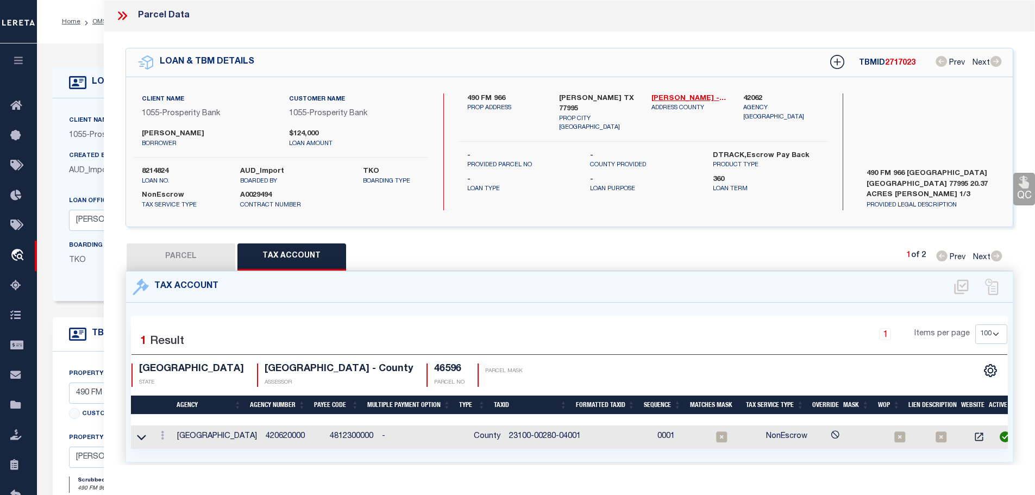
click at [203, 250] on button "PARCEL" at bounding box center [181, 256] width 109 height 27
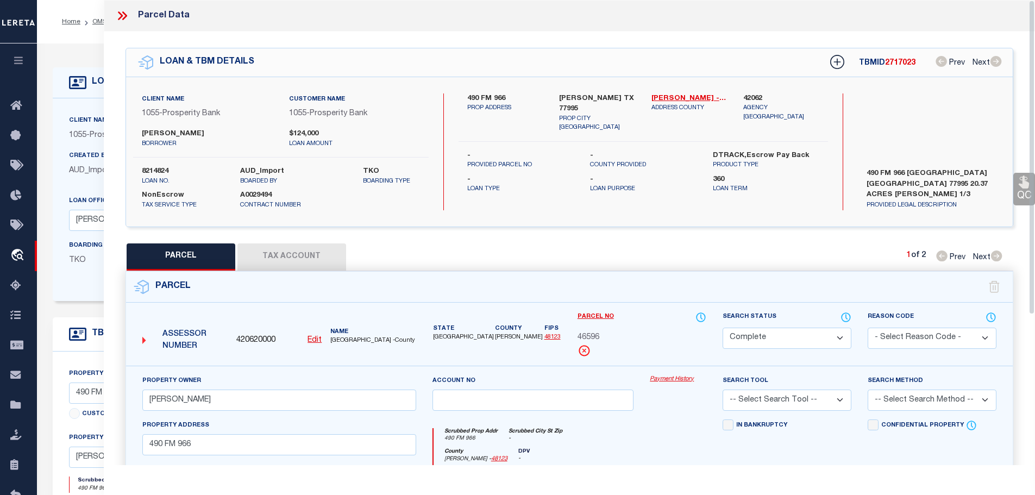
drag, startPoint x: 296, startPoint y: 252, endPoint x: 299, endPoint y: 262, distance: 10.8
click at [296, 252] on button "Tax Account" at bounding box center [291, 256] width 109 height 27
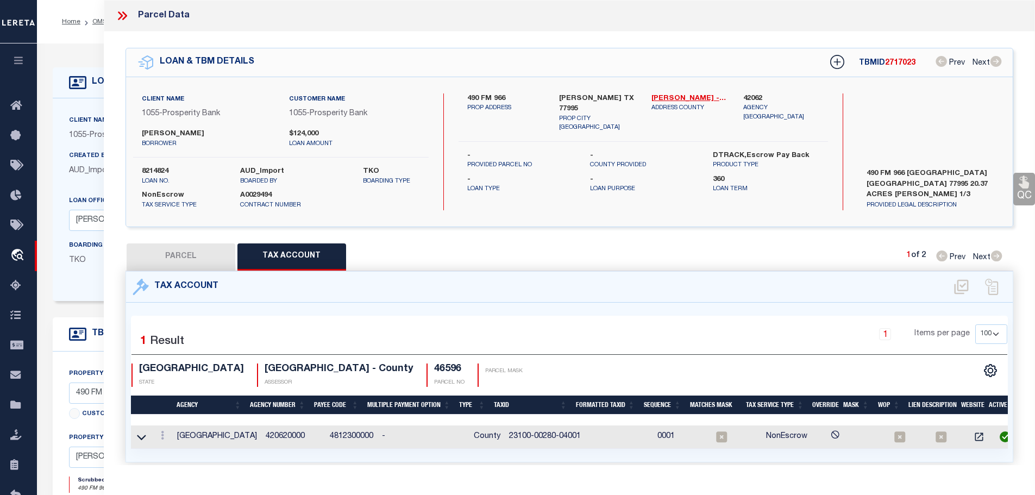
click at [205, 252] on button "PARCEL" at bounding box center [181, 256] width 109 height 27
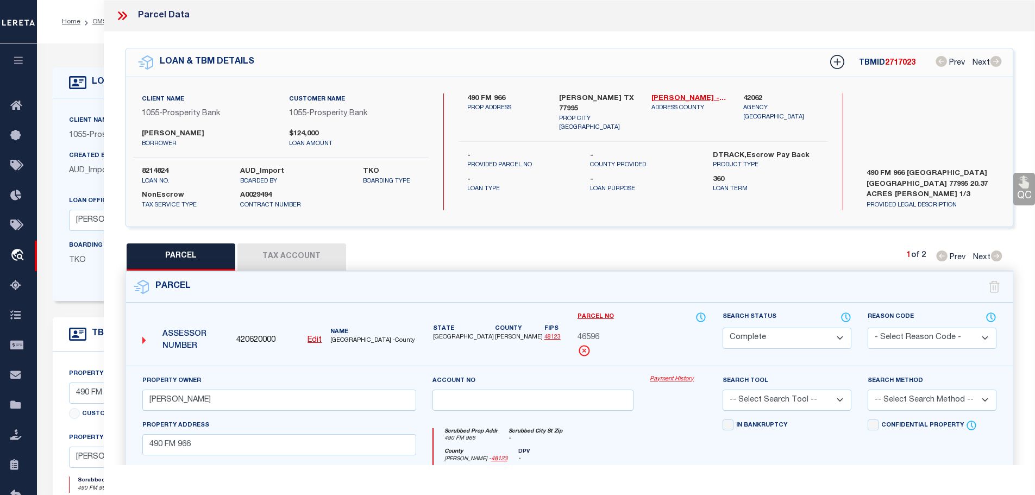
click at [309, 253] on button "Tax Account" at bounding box center [291, 256] width 109 height 27
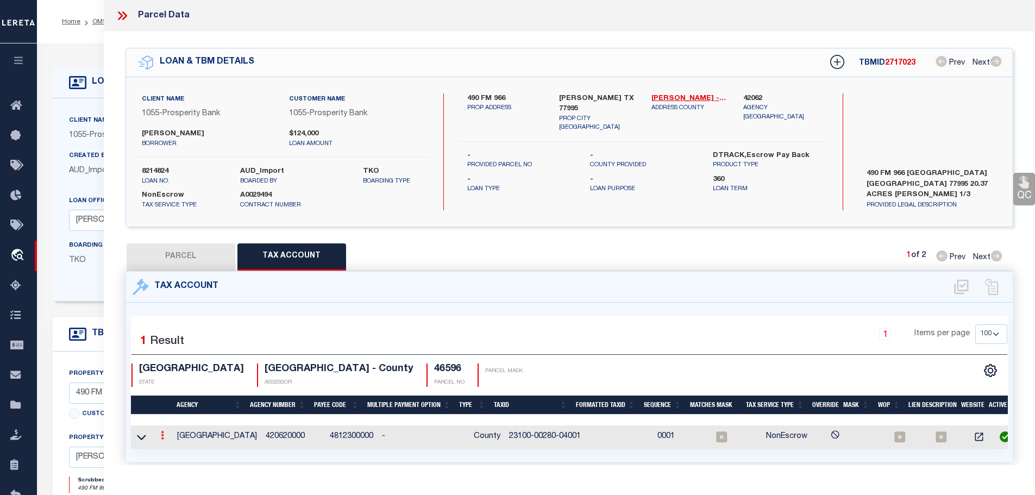
click at [164, 432] on icon at bounding box center [162, 435] width 3 height 9
click at [175, 449] on icon "" at bounding box center [174, 452] width 8 height 8
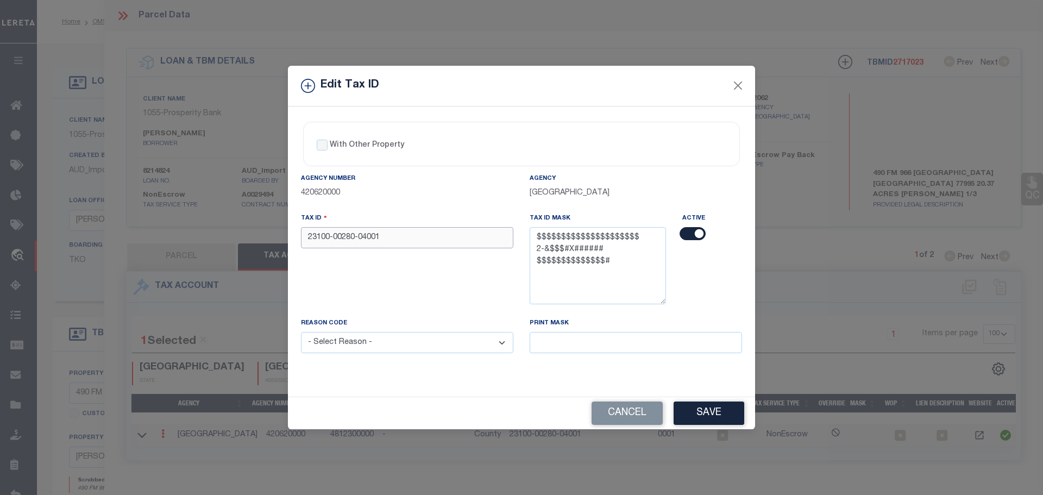
click at [397, 235] on input "23100-00280-04001" at bounding box center [407, 237] width 212 height 21
paste input "0028004000000000"
click at [418, 353] on select "- Select Reason - 099 - Other (Provide additional detail) ACT - Agency Changed …" at bounding box center [407, 342] width 212 height 21
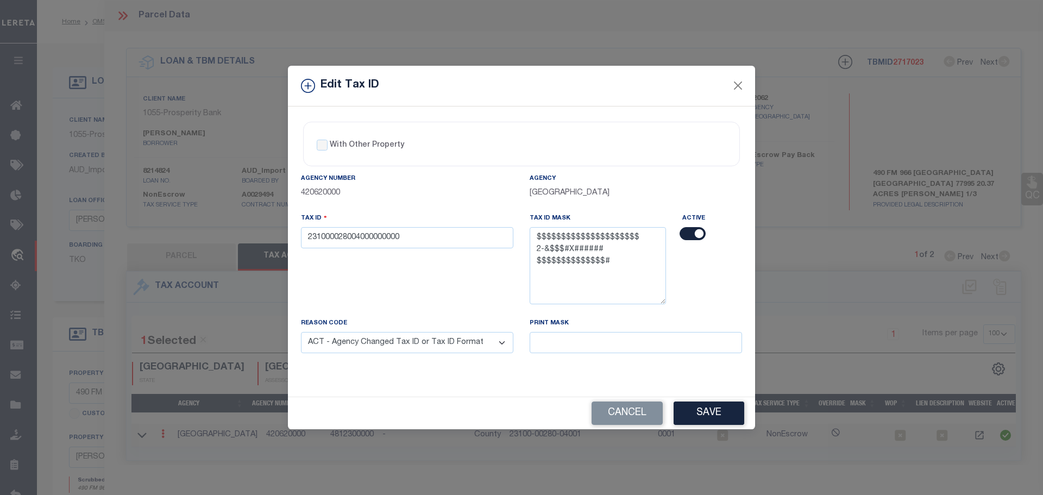
click at [301, 333] on select "- Select Reason - 099 - Other (Provide additional detail) ACT - Agency Changed …" at bounding box center [407, 342] width 212 height 21
click at [710, 412] on button "Save" at bounding box center [709, 413] width 71 height 23
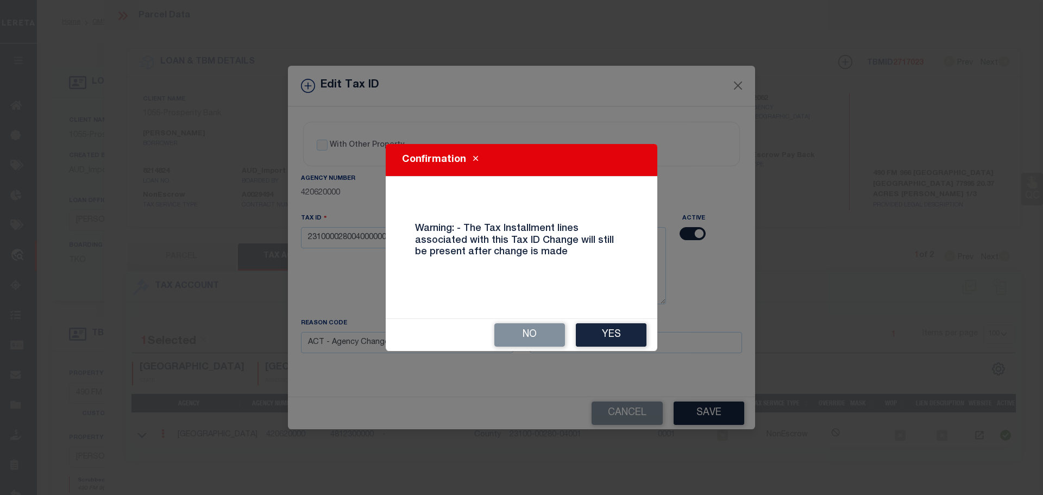
drag, startPoint x: 601, startPoint y: 343, endPoint x: 603, endPoint y: 337, distance: 5.9
click at [604, 339] on button "Yes" at bounding box center [611, 334] width 71 height 23
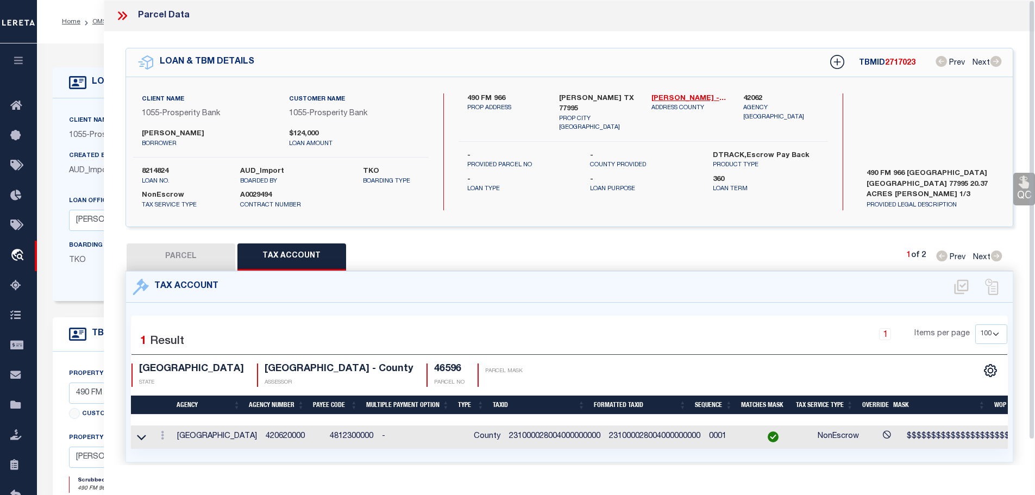
click at [117, 15] on icon at bounding box center [122, 16] width 14 height 14
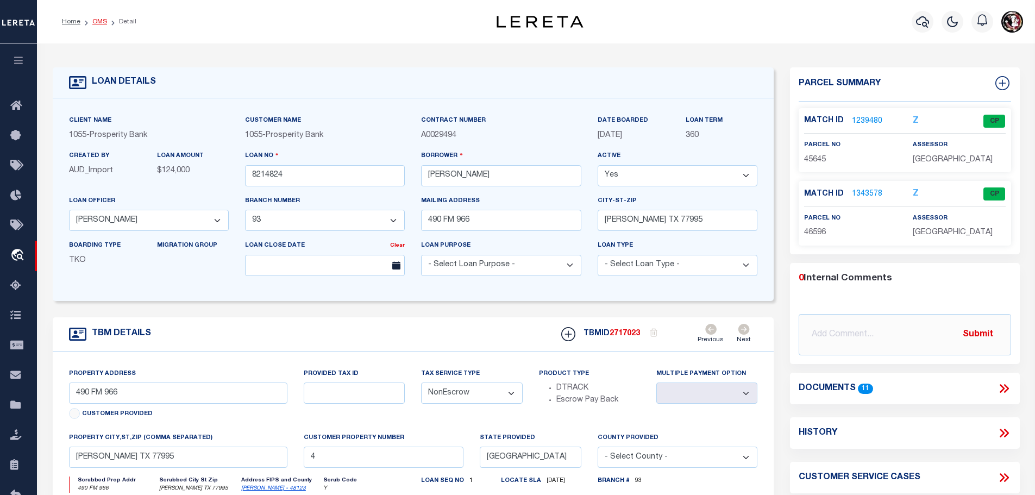
click at [96, 20] on link "OMS" at bounding box center [99, 21] width 15 height 7
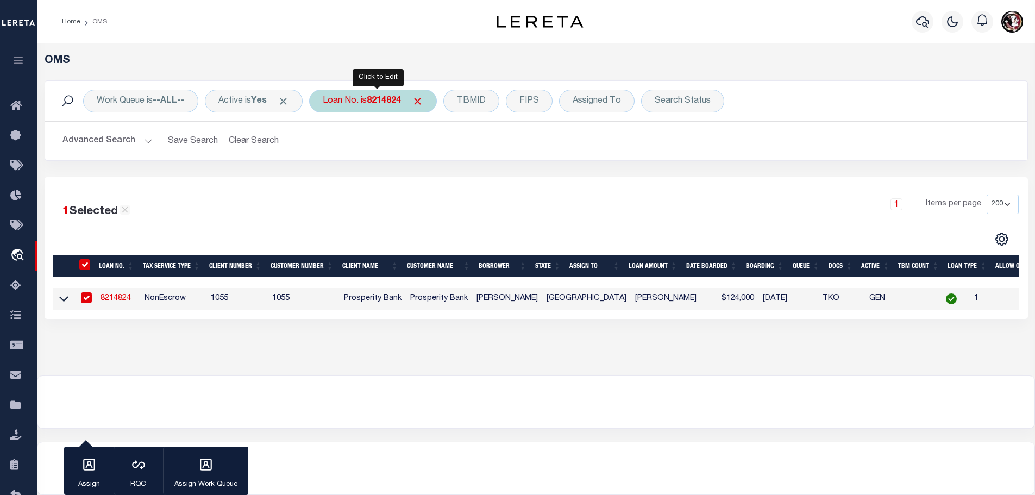
click at [382, 98] on b "8214824" at bounding box center [384, 101] width 34 height 9
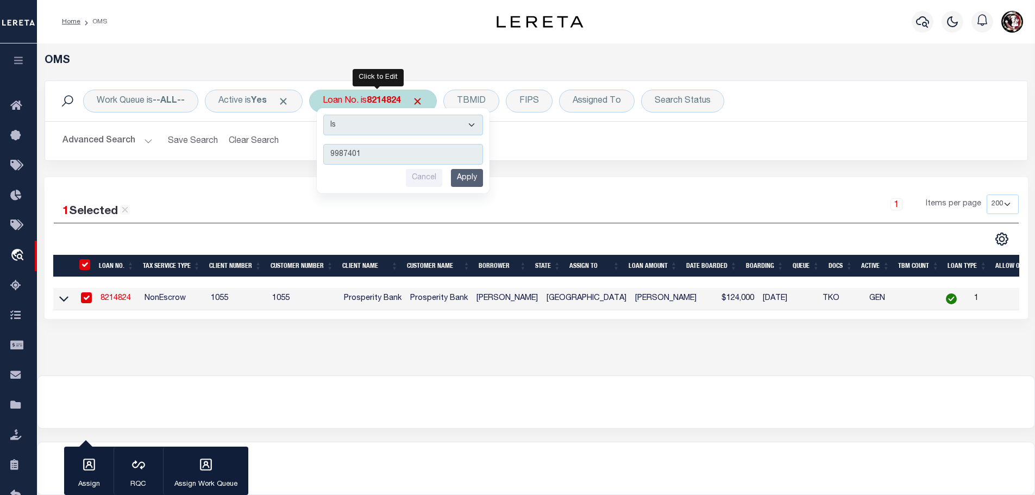
click at [465, 174] on input "Apply" at bounding box center [467, 178] width 32 height 18
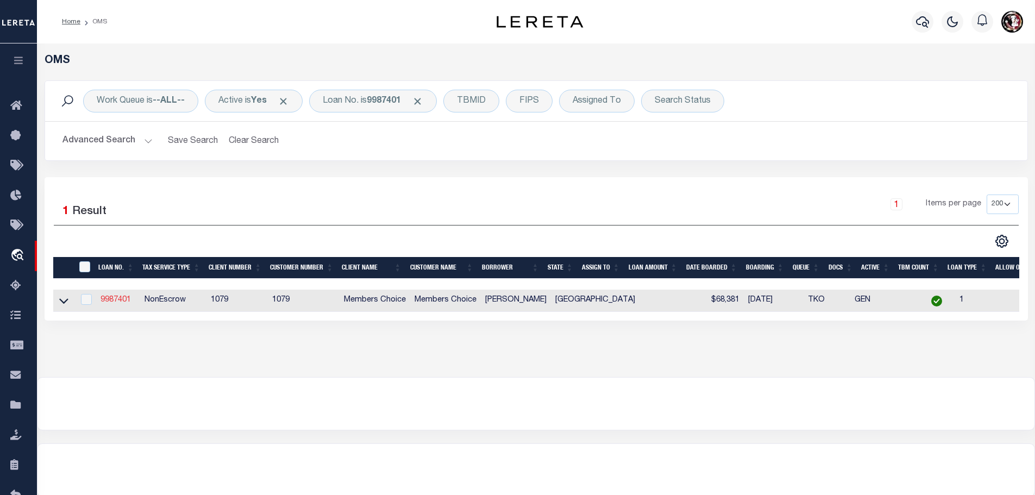
click at [112, 296] on link "9987401" at bounding box center [116, 300] width 30 height 8
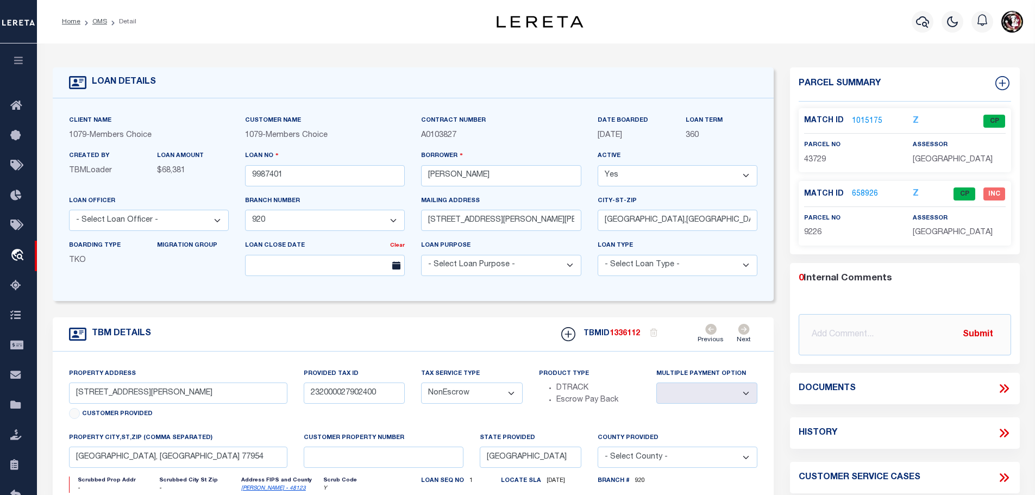
click at [866, 119] on link "1015175" at bounding box center [867, 121] width 30 height 11
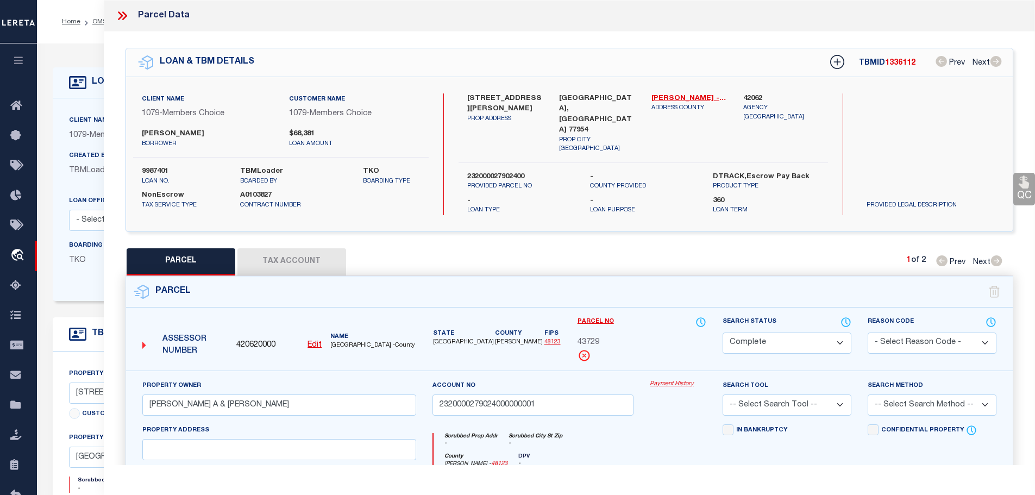
click at [283, 277] on div "Parcel" at bounding box center [569, 292] width 887 height 31
click at [287, 256] on button "Tax Account" at bounding box center [291, 261] width 109 height 27
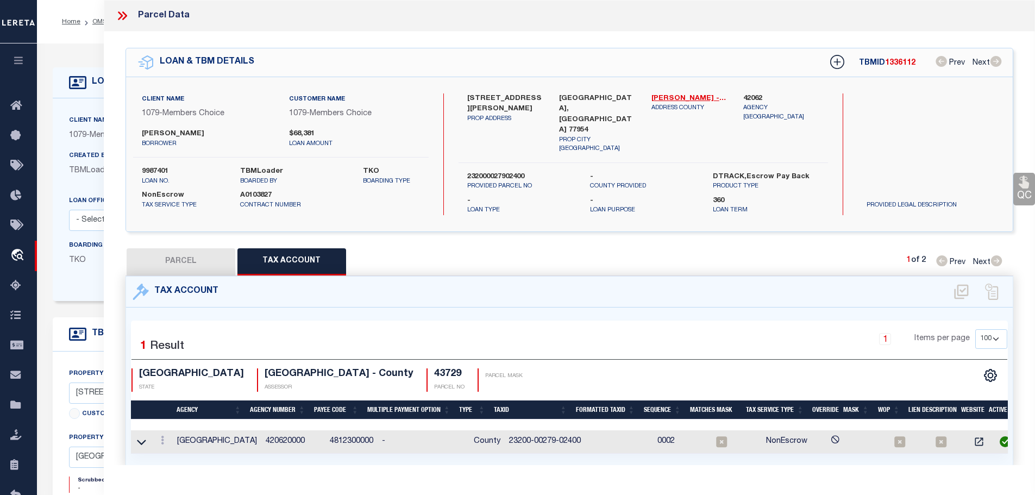
click at [200, 252] on button "PARCEL" at bounding box center [181, 261] width 109 height 27
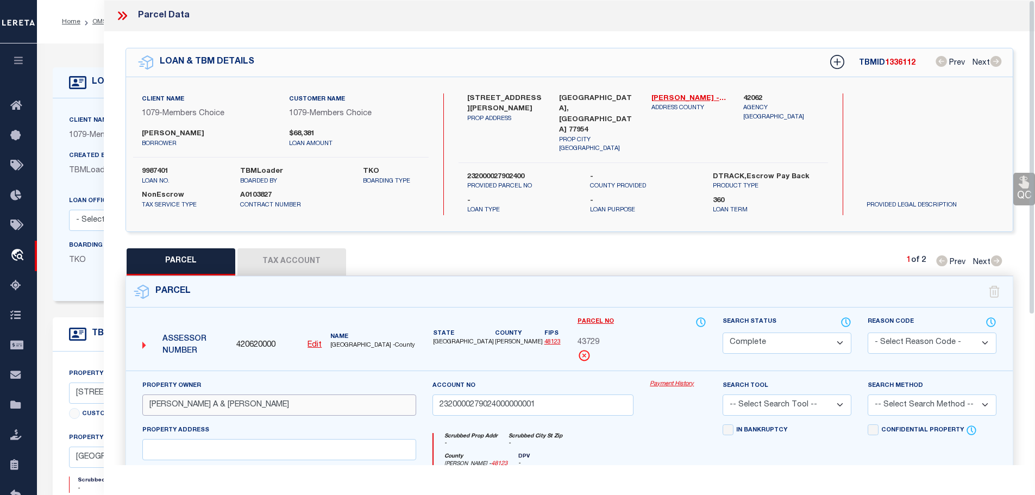
click at [163, 396] on input "[PERSON_NAME] A & [PERSON_NAME]" at bounding box center [279, 404] width 274 height 21
click at [305, 248] on button "Tax Account" at bounding box center [291, 261] width 109 height 27
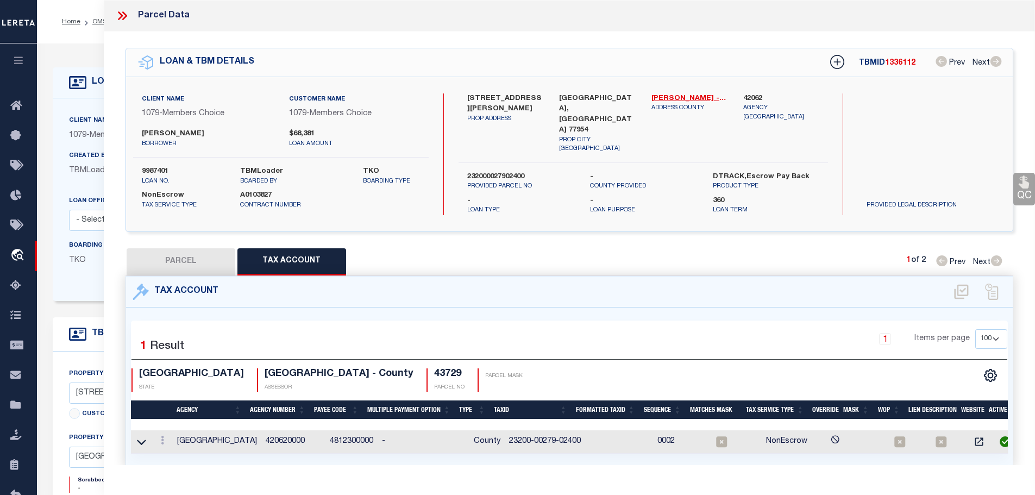
click at [207, 248] on button "PARCEL" at bounding box center [181, 261] width 109 height 27
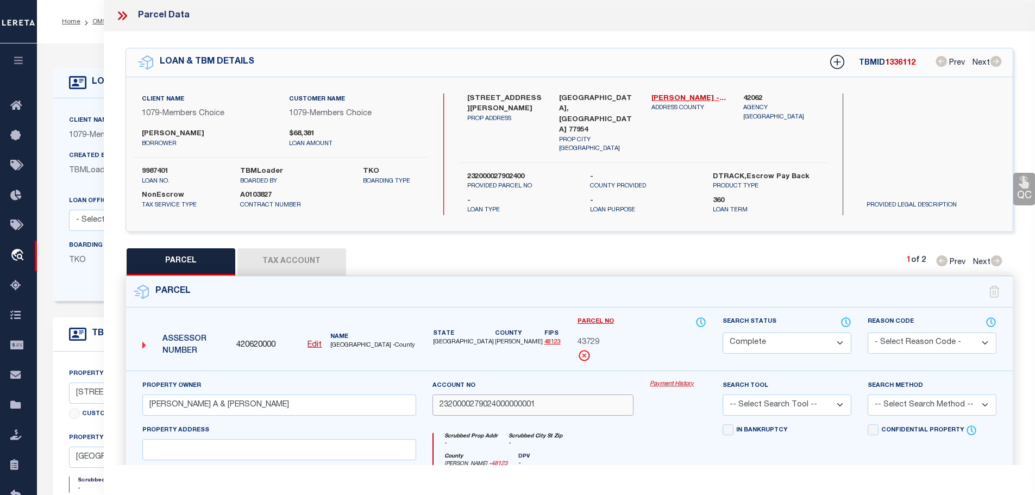
click at [517, 400] on input "2320000279024000000001" at bounding box center [533, 404] width 202 height 21
click at [290, 248] on button "Tax Account" at bounding box center [291, 261] width 109 height 27
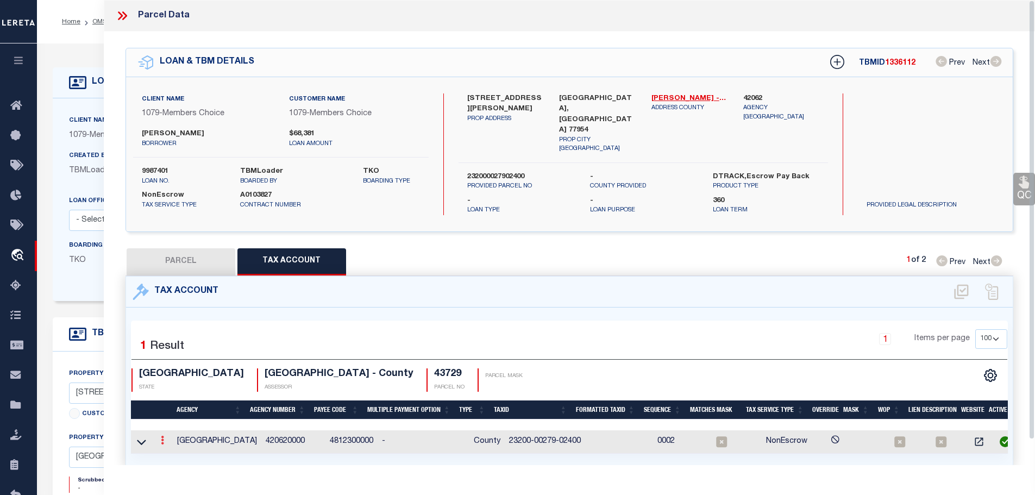
click at [164, 436] on icon at bounding box center [162, 440] width 3 height 9
click at [173, 453] on icon "" at bounding box center [174, 457] width 8 height 8
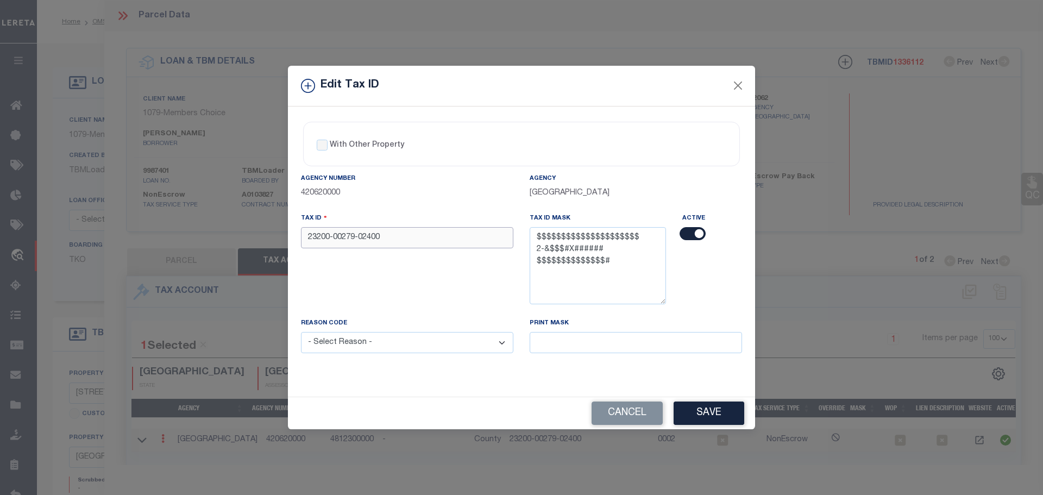
click at [397, 244] on input "23200-00279-02400" at bounding box center [407, 237] width 212 height 21
paste input "00279024000000001"
click at [384, 341] on select "- Select Reason - 099 - Other (Provide additional detail) ACT - Agency Changed …" at bounding box center [407, 342] width 212 height 21
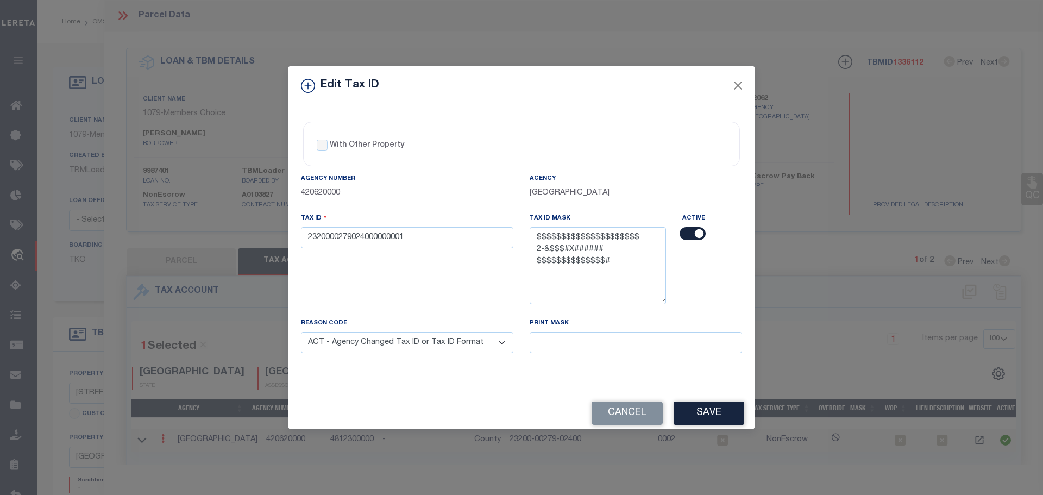
click at [301, 333] on select "- Select Reason - 099 - Other (Provide additional detail) ACT - Agency Changed …" at bounding box center [407, 342] width 212 height 21
click at [687, 410] on button "Save" at bounding box center [709, 413] width 71 height 23
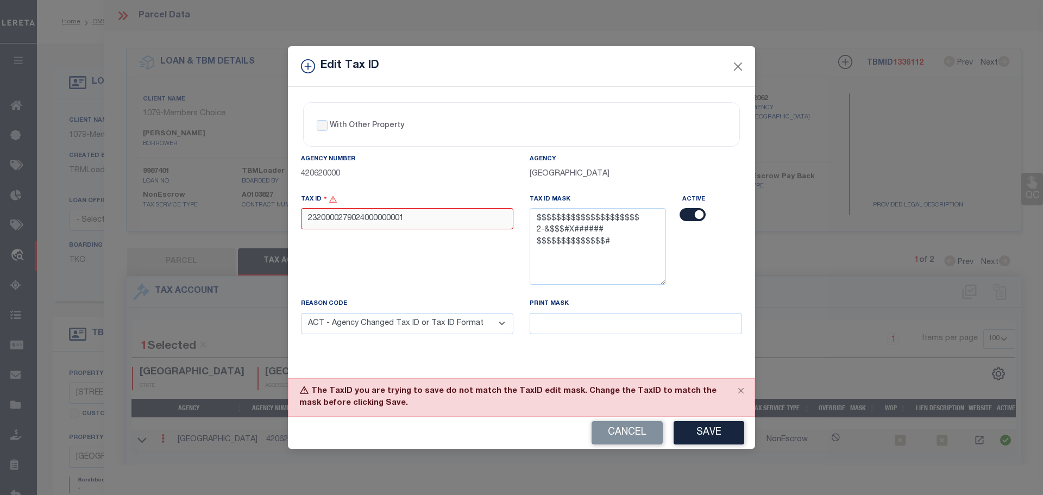
click at [421, 220] on input "2320000279024000000001" at bounding box center [407, 218] width 212 height 21
paste input "300000000"
click at [364, 226] on input "232000027902300000000" at bounding box center [407, 218] width 212 height 21
click at [698, 435] on button "Save" at bounding box center [709, 432] width 71 height 23
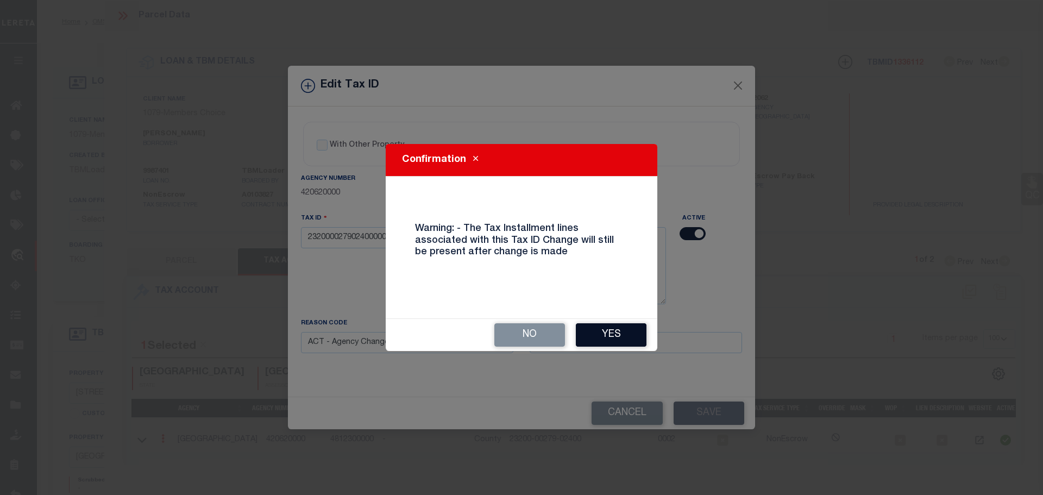
click at [621, 338] on button "Yes" at bounding box center [611, 334] width 71 height 23
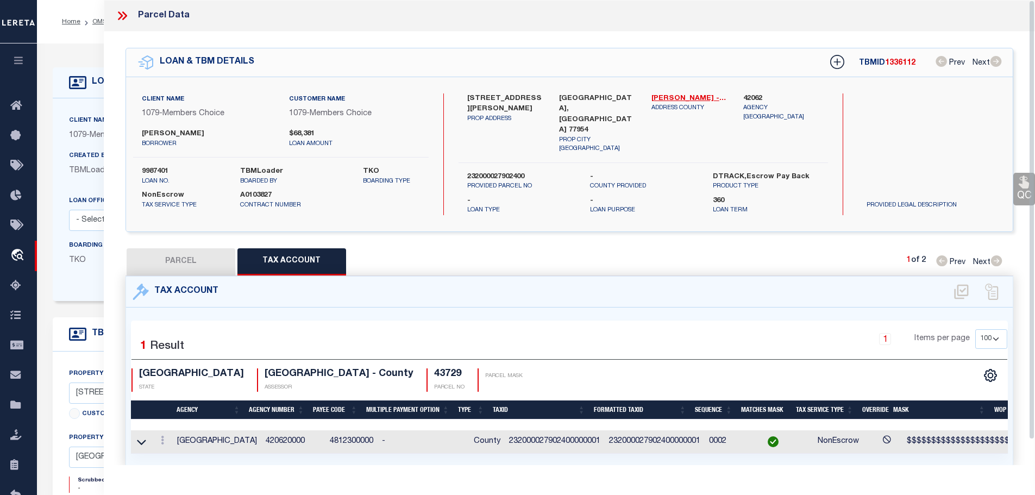
click at [118, 20] on icon at bounding box center [122, 16] width 14 height 14
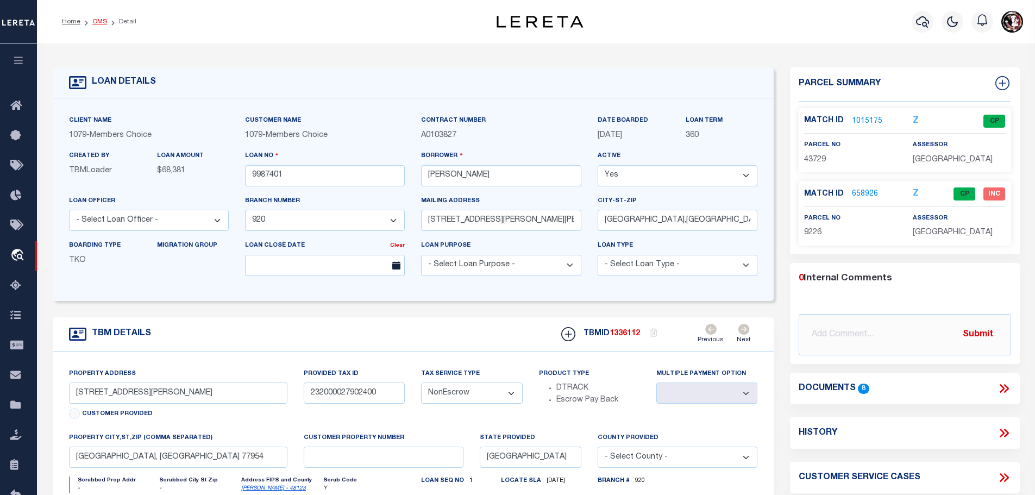
click at [94, 25] on link "OMS" at bounding box center [99, 21] width 15 height 7
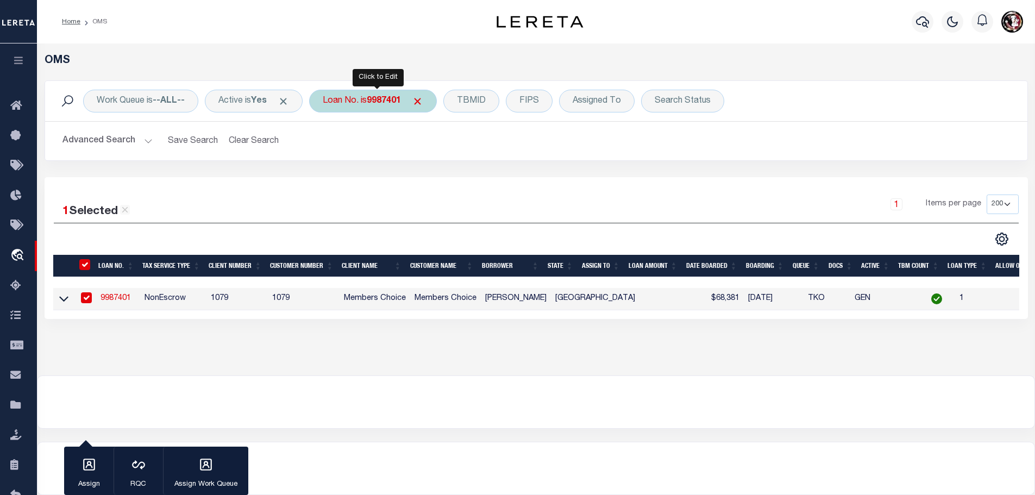
click at [383, 97] on b "9987401" at bounding box center [384, 101] width 34 height 9
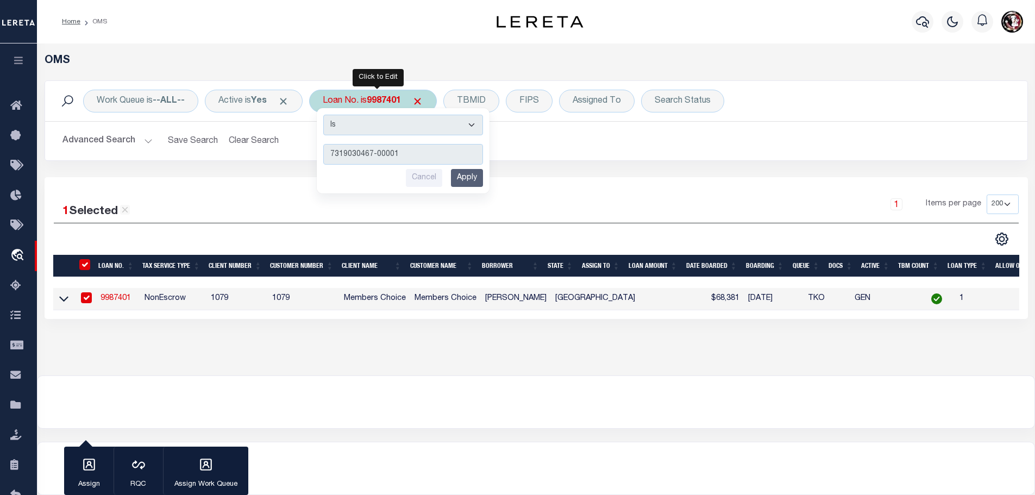
click at [476, 178] on input "Apply" at bounding box center [467, 178] width 32 height 18
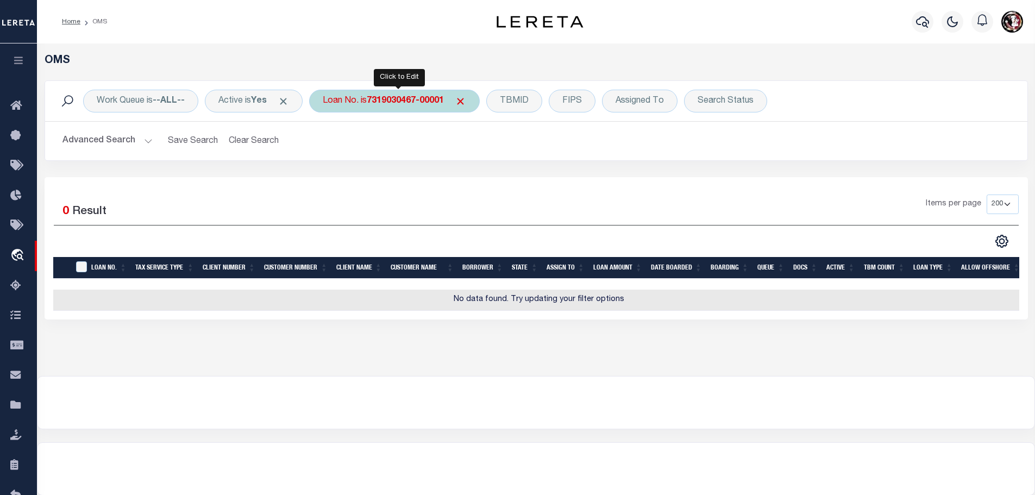
click at [415, 100] on b "7319030467-00001" at bounding box center [405, 101] width 77 height 9
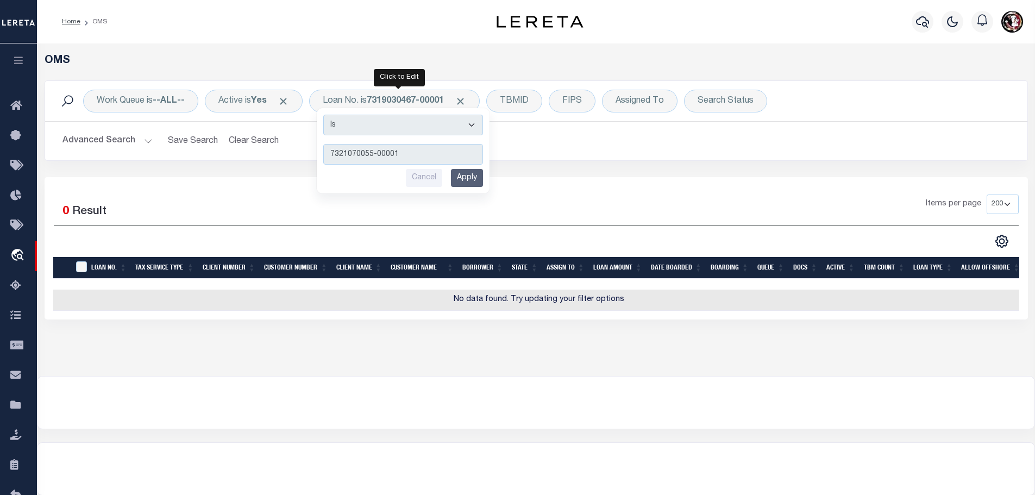
click at [474, 179] on input "Apply" at bounding box center [467, 178] width 32 height 18
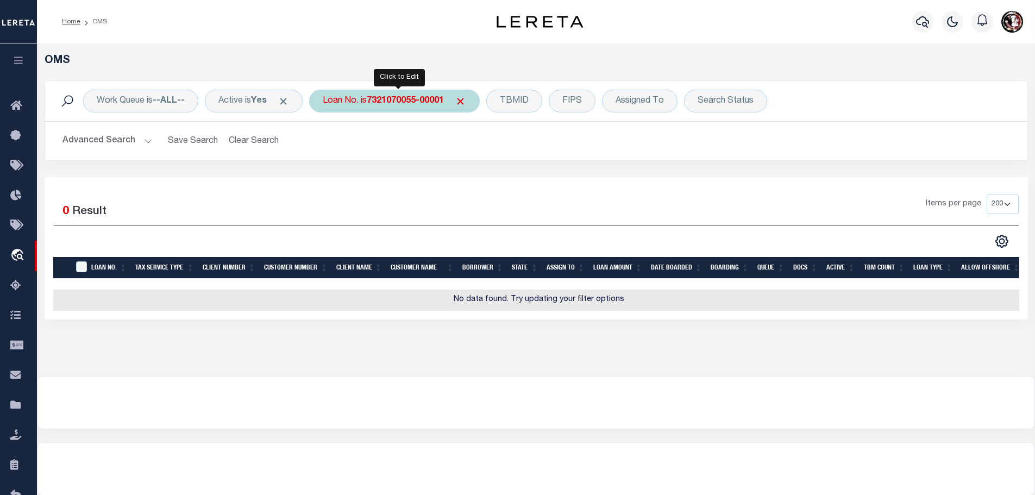
click at [393, 101] on b "7321070055-00001" at bounding box center [405, 101] width 77 height 9
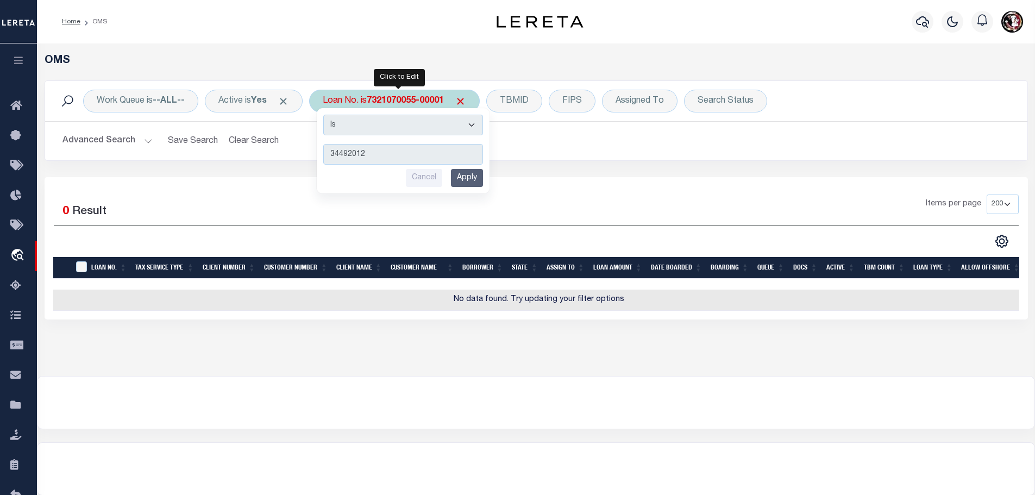
click at [475, 181] on input "Apply" at bounding box center [467, 178] width 32 height 18
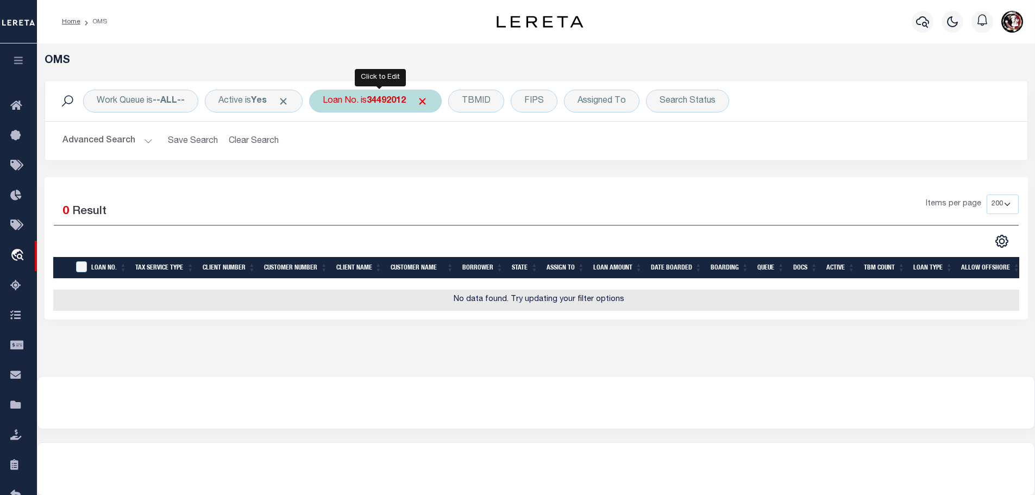
click at [384, 100] on b "34492012" at bounding box center [386, 101] width 39 height 9
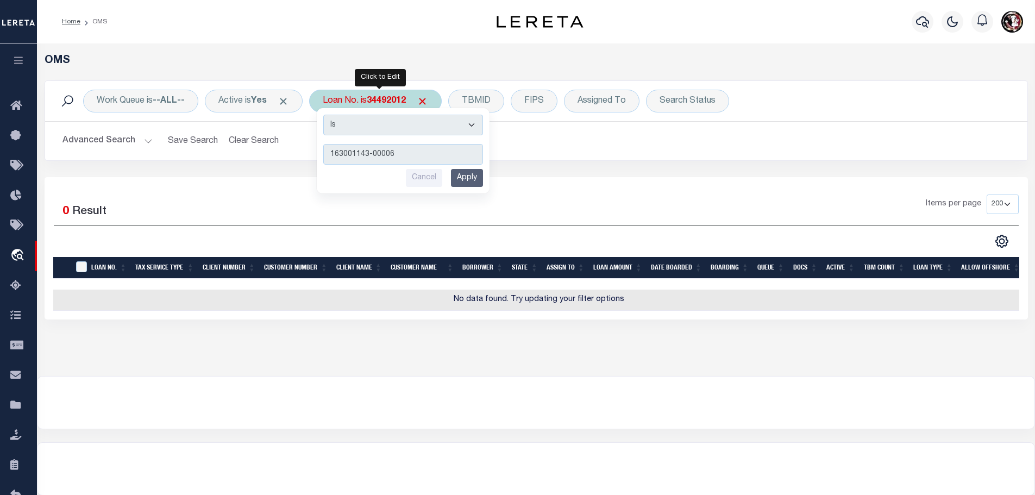
click at [474, 178] on input "Apply" at bounding box center [467, 178] width 32 height 18
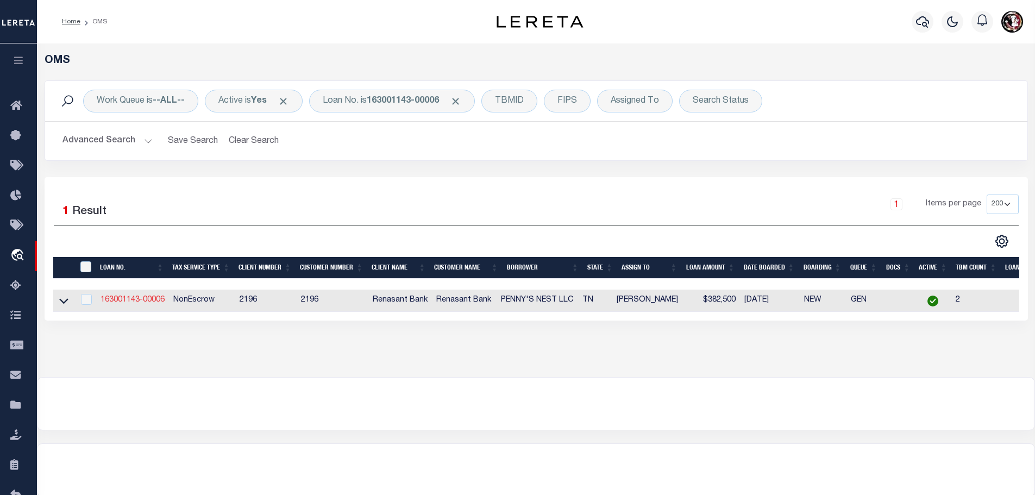
click at [143, 297] on link "163001143-00006" at bounding box center [133, 300] width 64 height 8
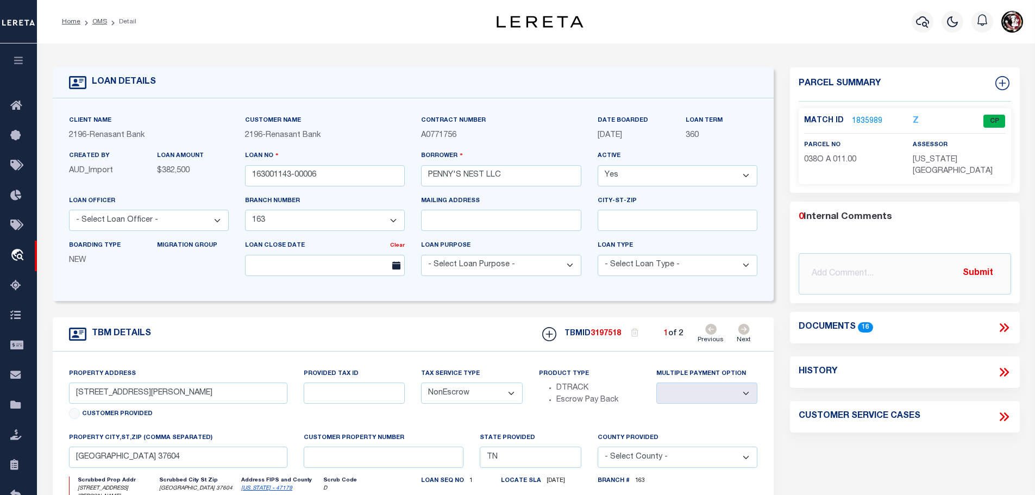
click at [865, 118] on link "1835989" at bounding box center [867, 121] width 30 height 11
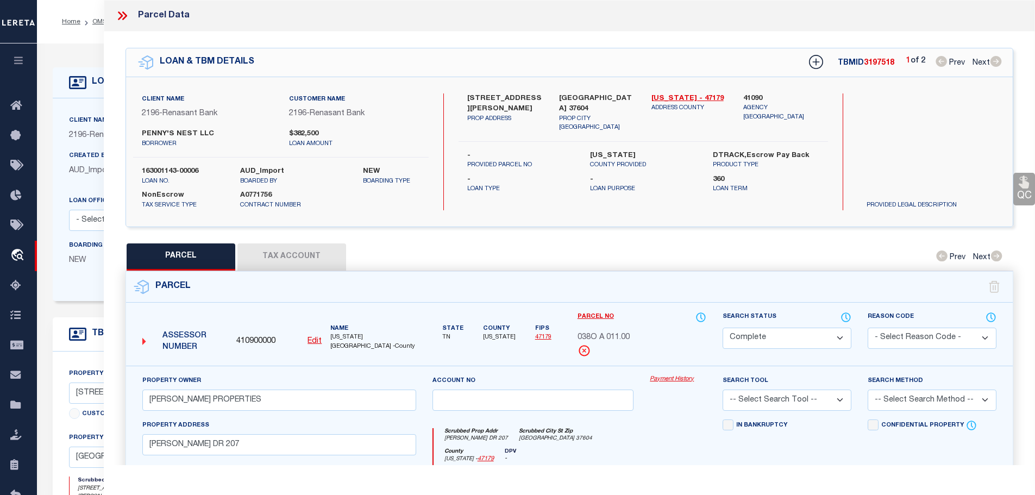
click at [287, 249] on button "Tax Account" at bounding box center [291, 256] width 109 height 27
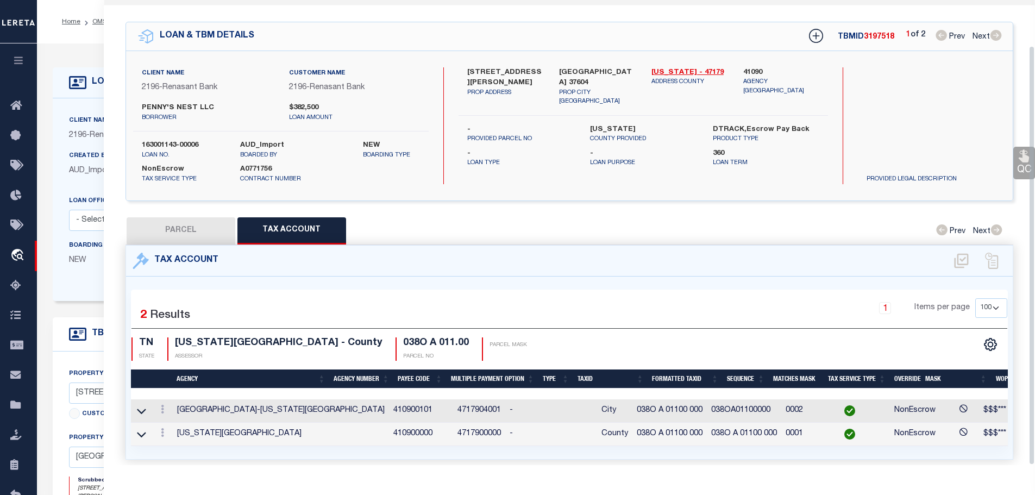
scroll to position [51, 0]
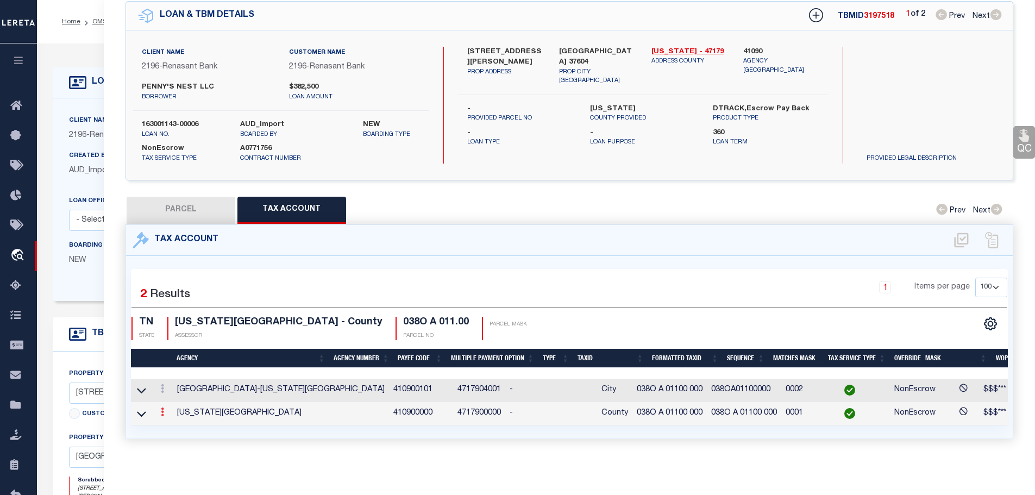
click at [162, 408] on icon at bounding box center [162, 411] width 3 height 9
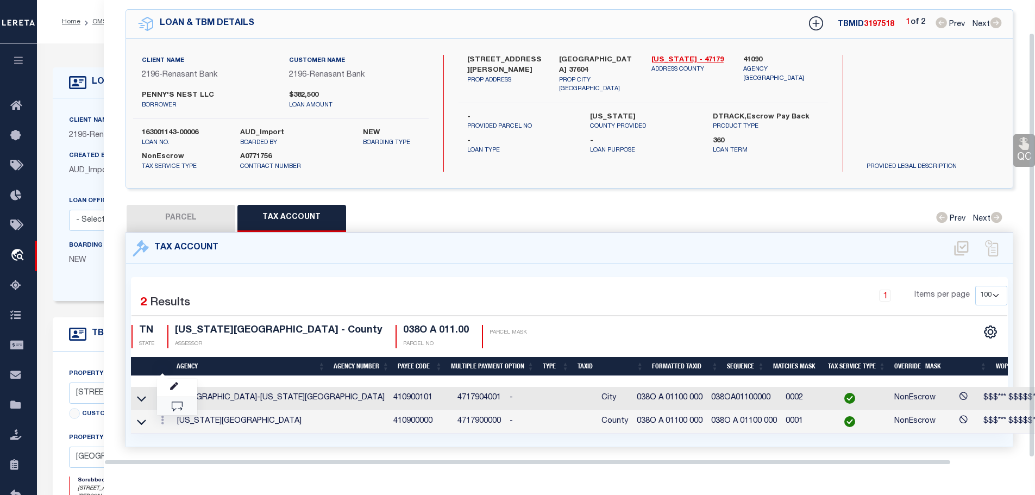
scroll to position [35, 0]
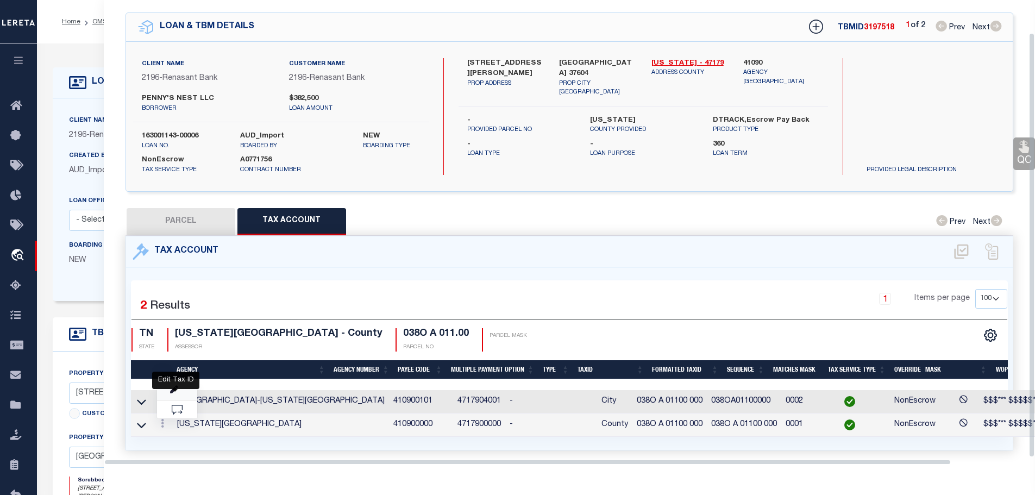
click at [174, 387] on icon "" at bounding box center [174, 390] width 8 height 8
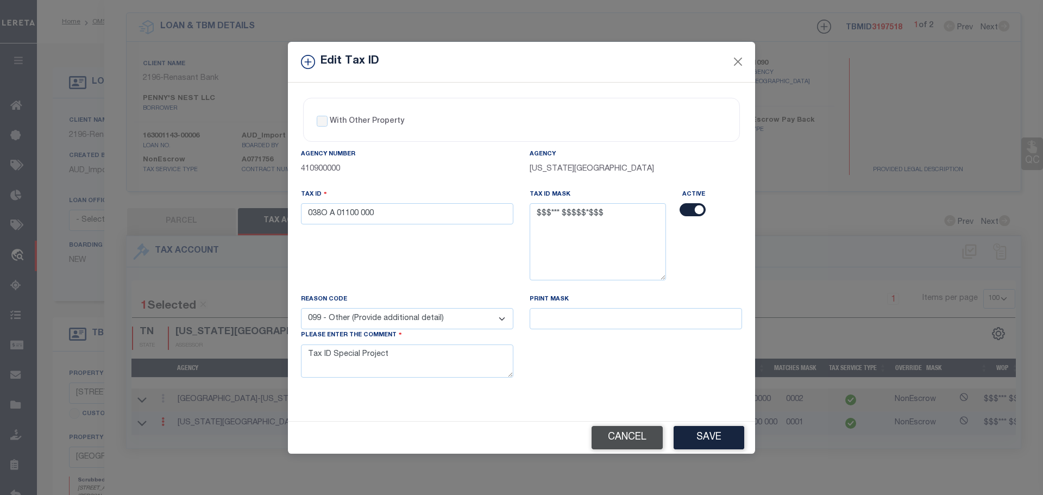
click at [615, 442] on button "Cancel" at bounding box center [627, 437] width 71 height 23
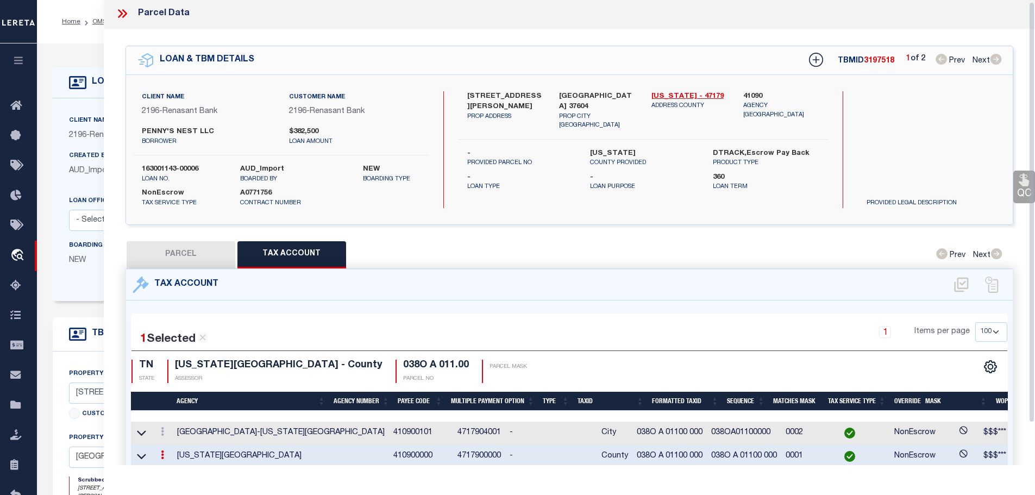
scroll to position [0, 0]
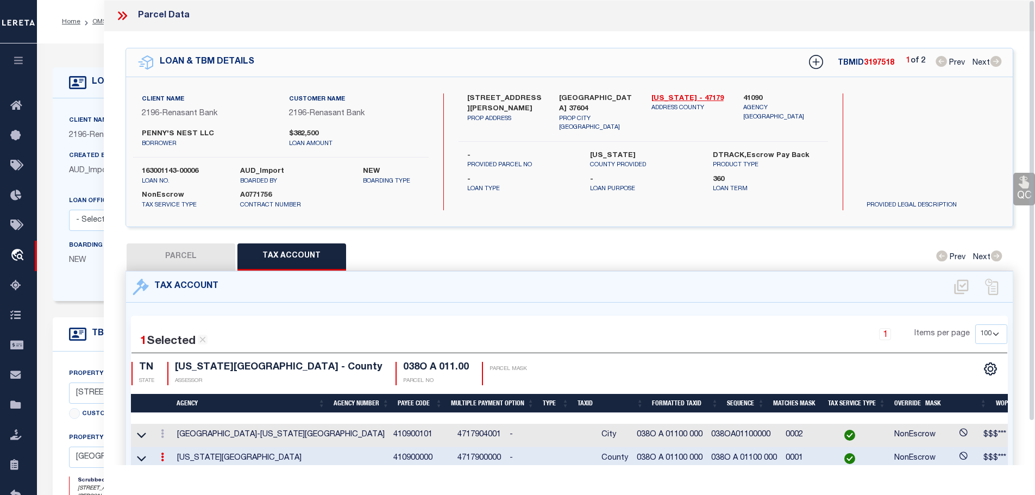
click at [127, 17] on div at bounding box center [126, 16] width 23 height 14
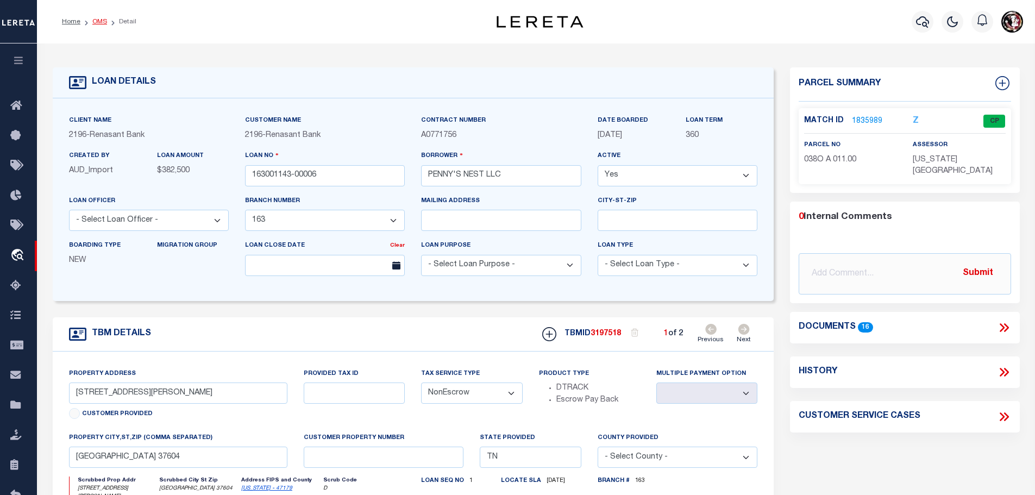
click at [96, 25] on li "OMS" at bounding box center [93, 22] width 27 height 10
click at [96, 24] on link "OMS" at bounding box center [99, 21] width 15 height 7
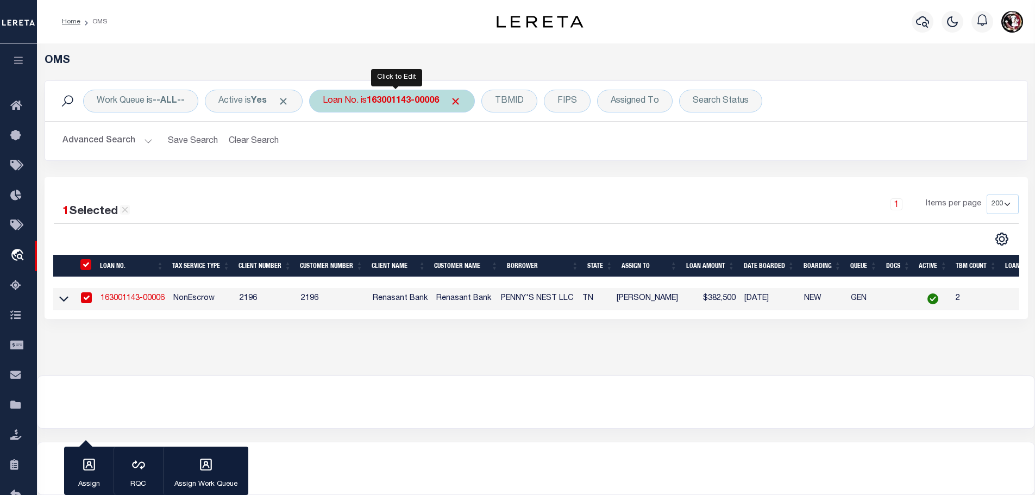
click at [402, 99] on b "163001143-00006" at bounding box center [403, 101] width 72 height 9
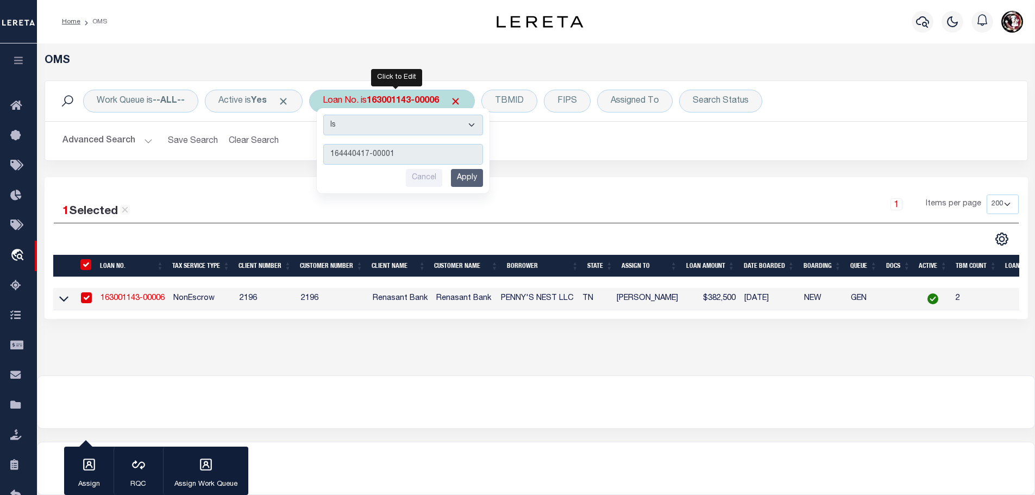
click at [476, 180] on input "Apply" at bounding box center [467, 178] width 32 height 18
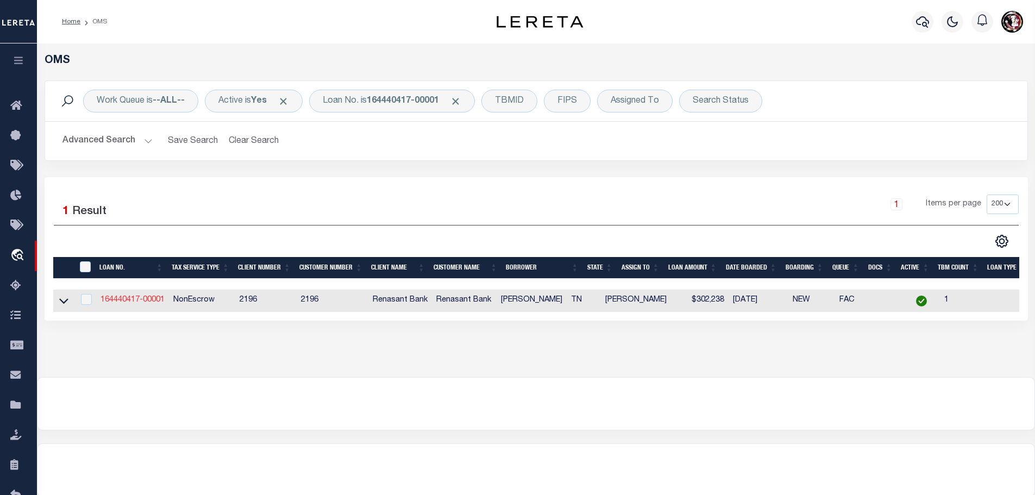
click at [131, 296] on link "164440417-00001" at bounding box center [133, 300] width 64 height 8
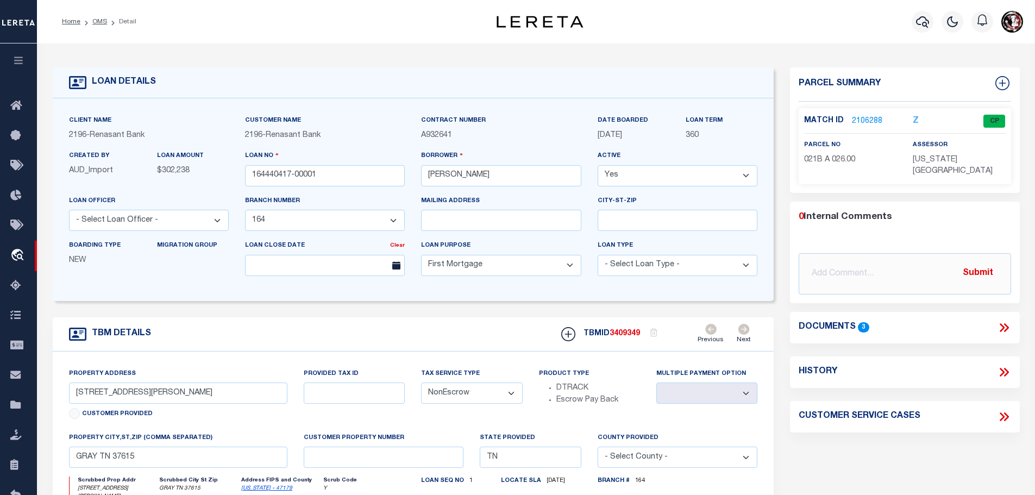
click at [864, 119] on link "2106288" at bounding box center [867, 121] width 30 height 11
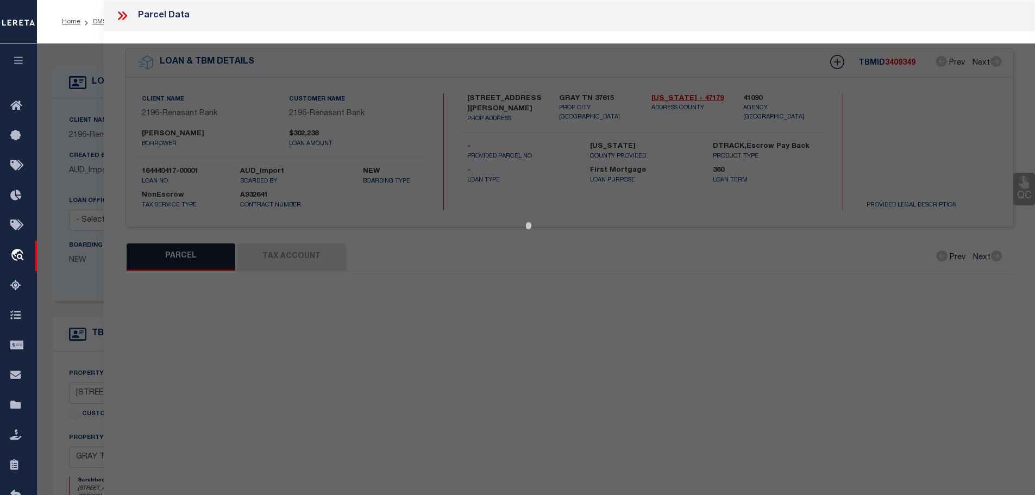
select select "CP"
select select "5109"
select select "10"
select select "NonEscrow"
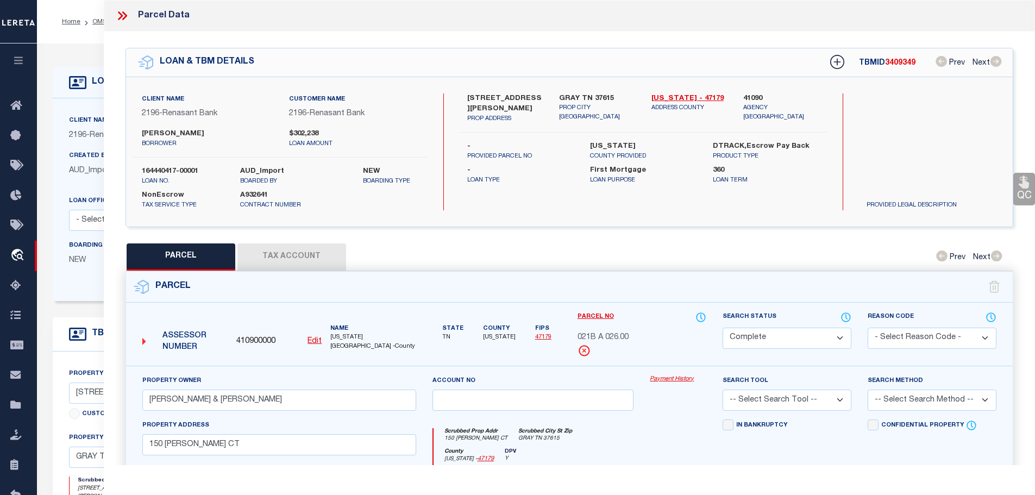
click at [279, 255] on button "Tax Account" at bounding box center [291, 256] width 109 height 27
select select "100"
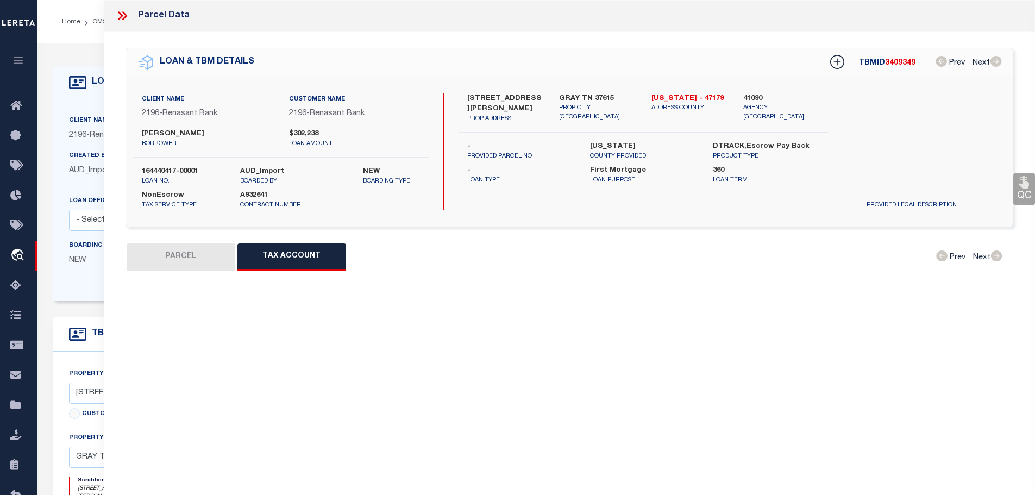
select select "100"
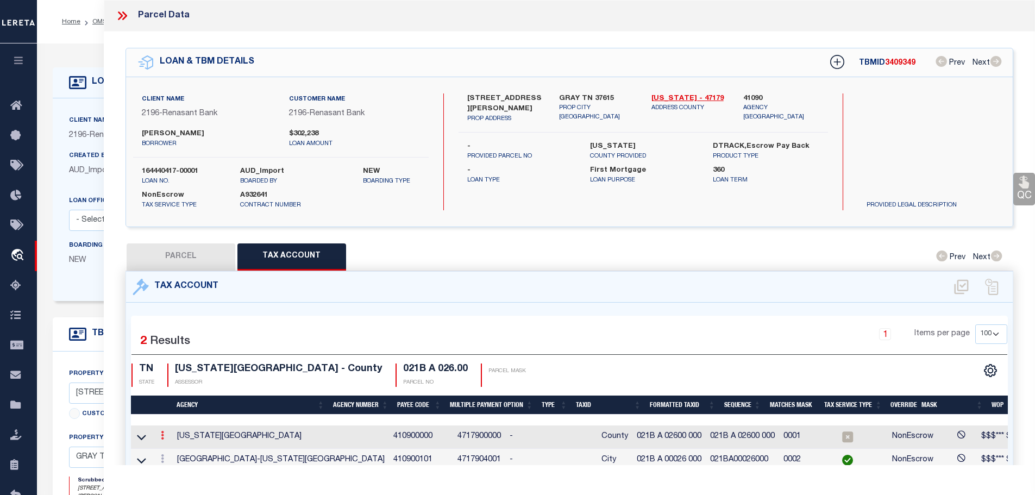
click at [164, 434] on icon at bounding box center [162, 435] width 3 height 9
click at [174, 448] on icon "" at bounding box center [174, 452] width 8 height 8
type input "021B A 02600 000"
type textarea "match to PTDB"
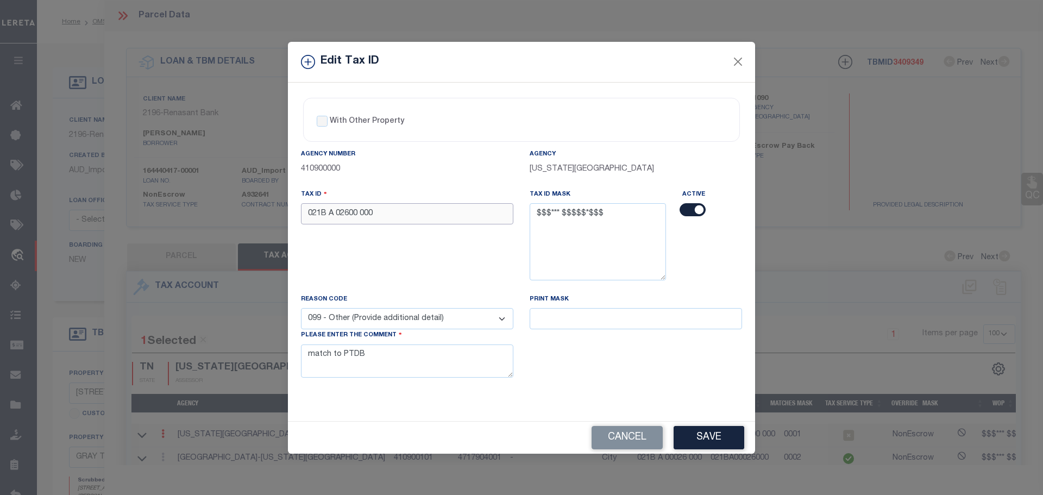
click at [393, 213] on input "021B A 02600 000" at bounding box center [407, 213] width 212 height 21
paste input "text"
click at [621, 435] on button "Cancel" at bounding box center [627, 437] width 71 height 23
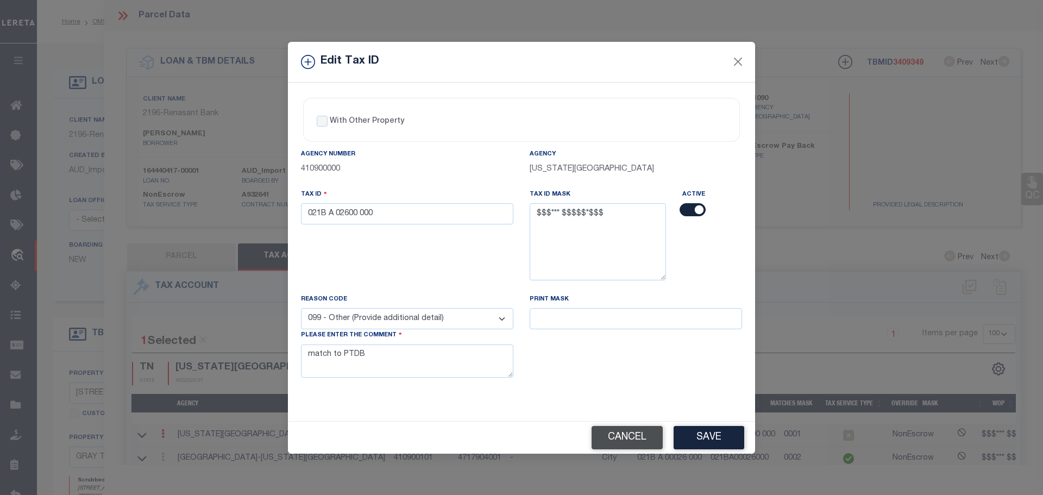
type input "021B A 02600 000"
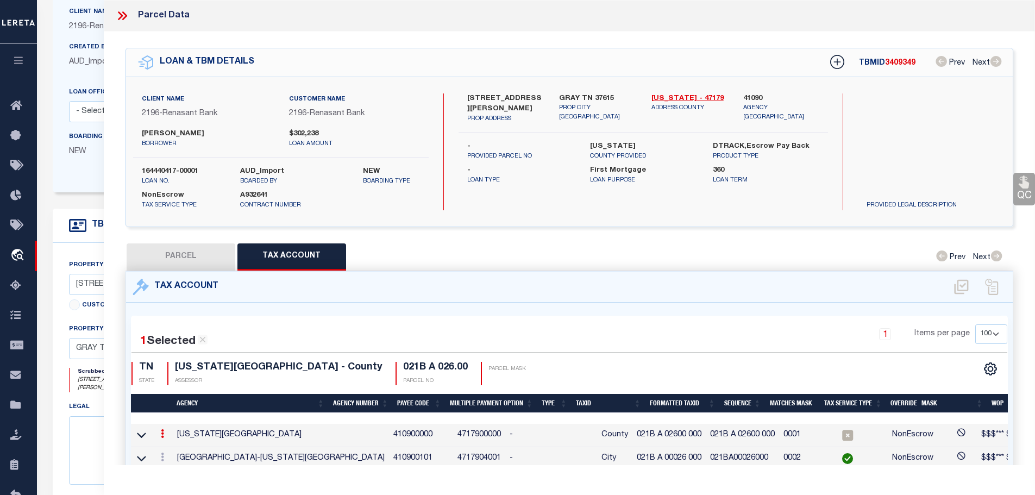
click at [121, 15] on icon at bounding box center [120, 15] width 5 height 9
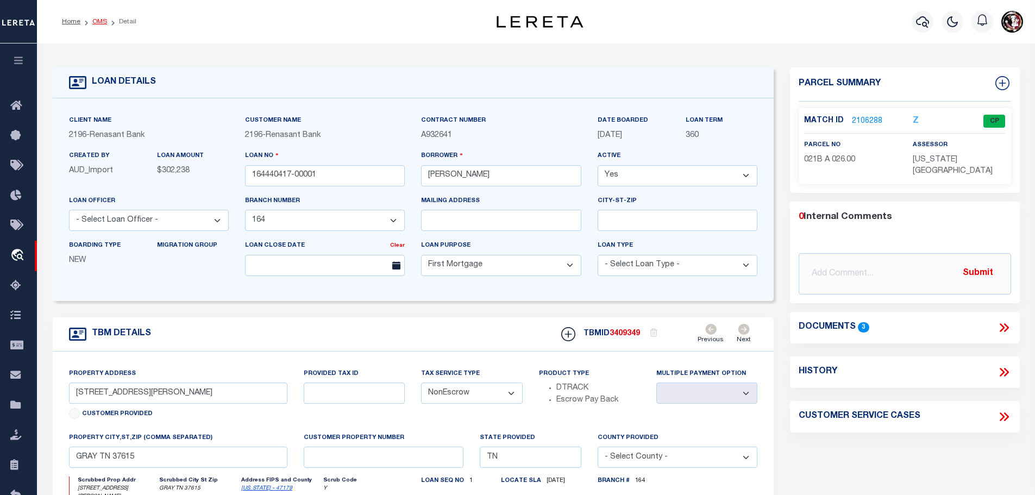
click at [96, 20] on link "OMS" at bounding box center [99, 21] width 15 height 7
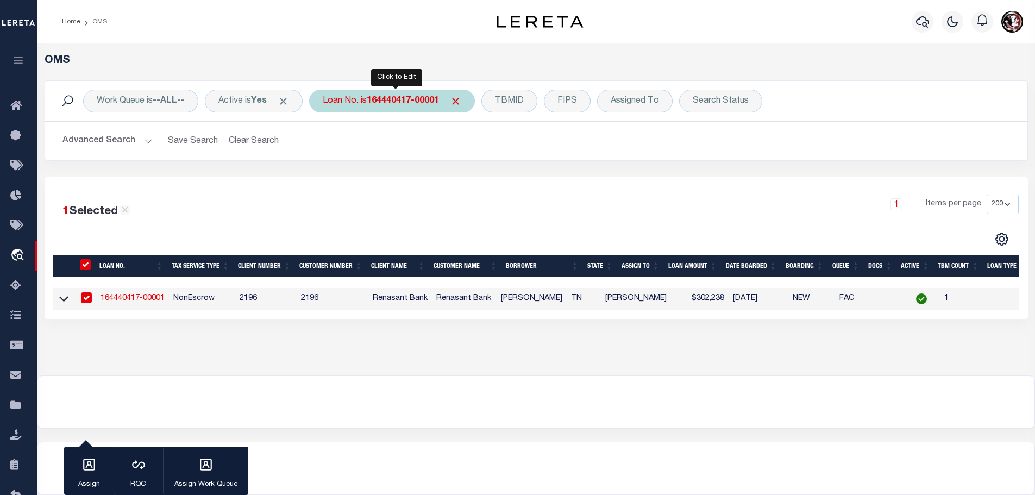
click at [399, 98] on b "164440417-00001" at bounding box center [403, 101] width 72 height 9
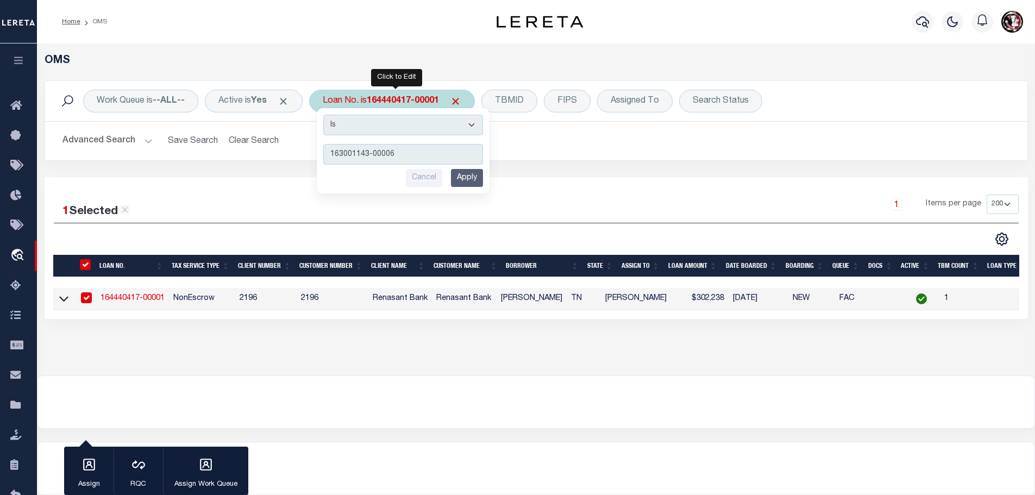
type input "163001143-00006"
click at [472, 178] on input "Apply" at bounding box center [467, 178] width 32 height 18
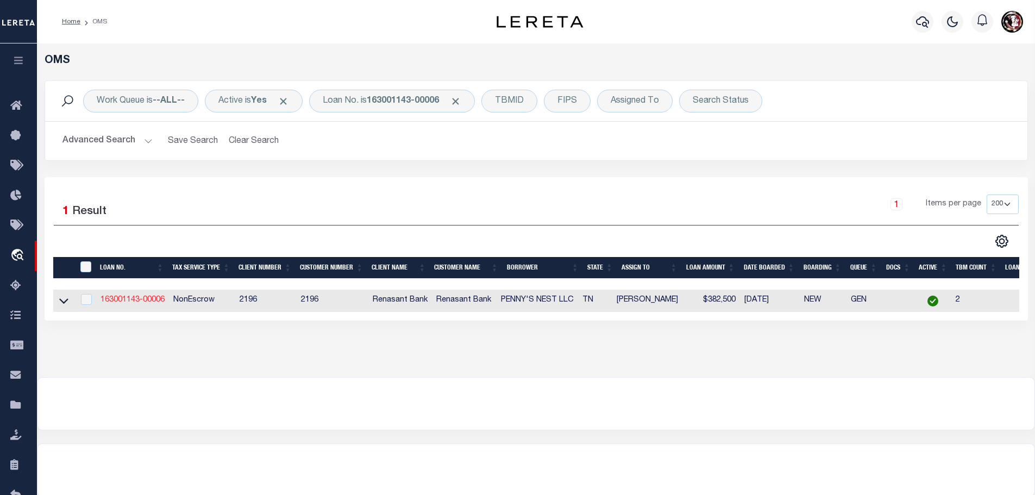
click at [133, 298] on link "163001143-00006" at bounding box center [133, 300] width 64 height 8
type input "163001143-00006"
type input "PENNY'S NEST LLC"
select select "5108"
select select
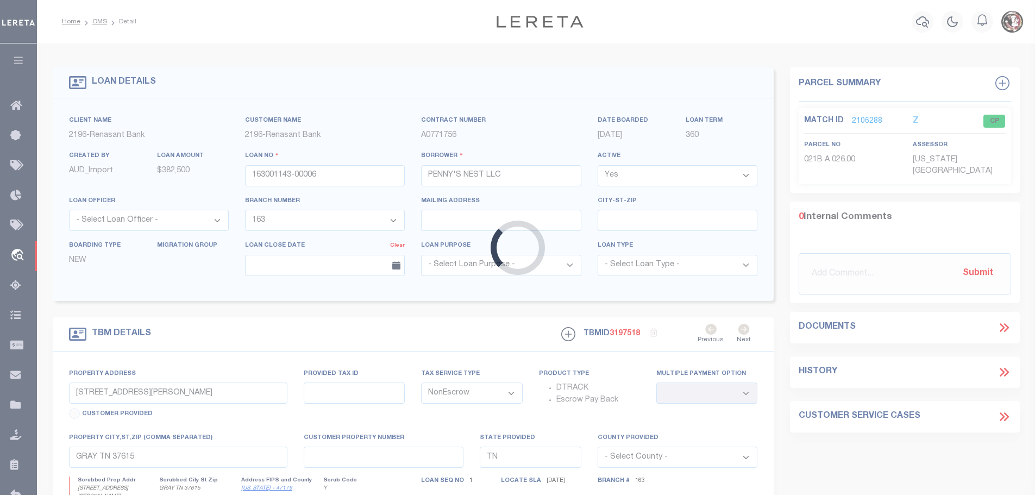
type input "[STREET_ADDRESS][PERSON_NAME]"
select select
type input "[GEOGRAPHIC_DATA] 37604"
select select
type textarea "TAX ID Update last comment: Tax ID Special Project"
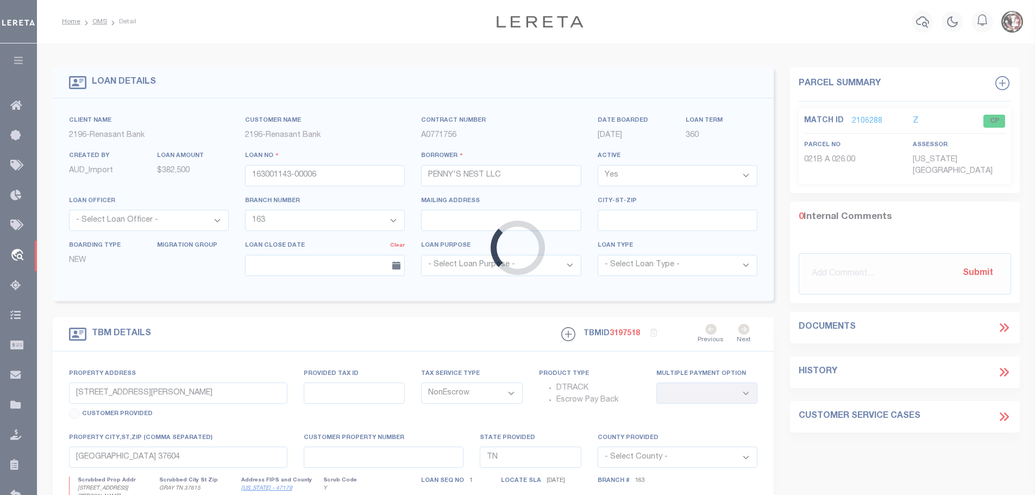
select select "5108"
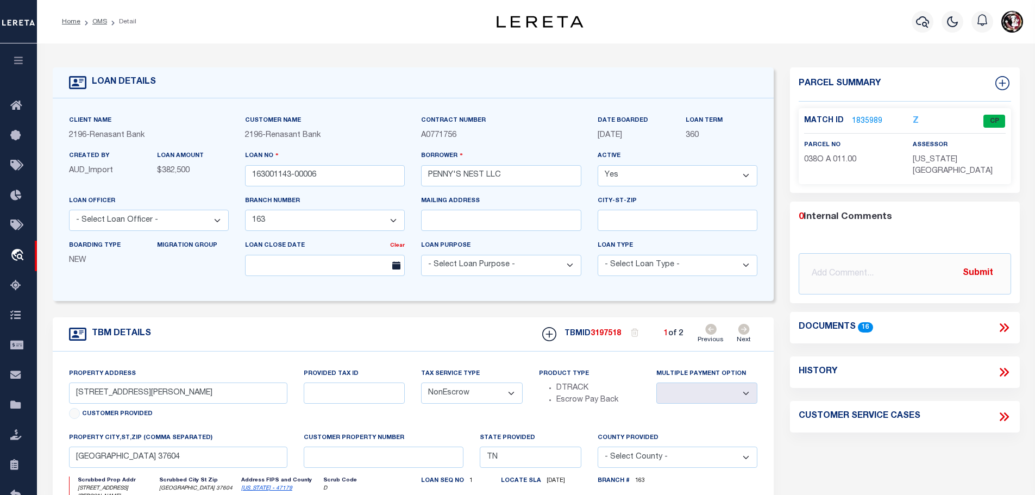
click at [744, 332] on icon at bounding box center [743, 329] width 11 height 11
type input "312 W HOLSTON AVE"
select select
click at [863, 115] on p "1836008" at bounding box center [867, 121] width 30 height 12
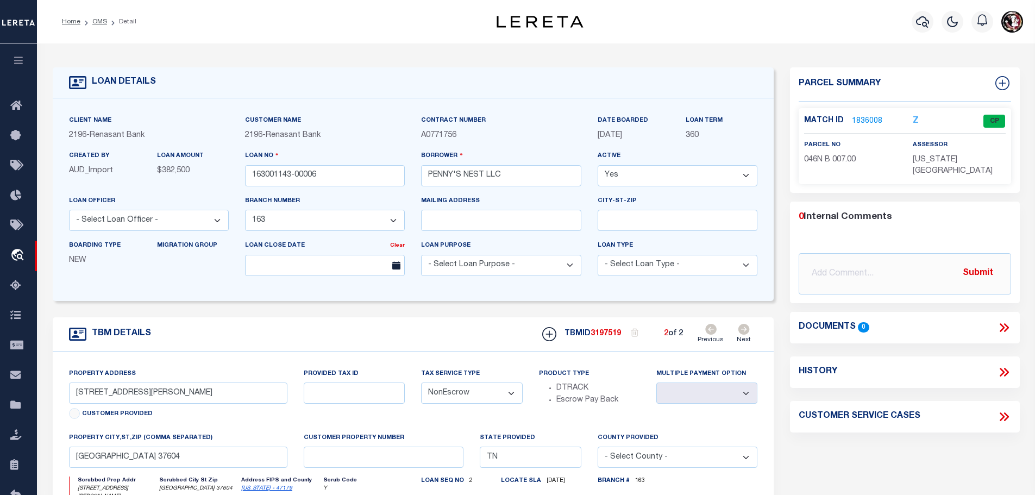
click at [864, 118] on link "1836008" at bounding box center [867, 121] width 30 height 11
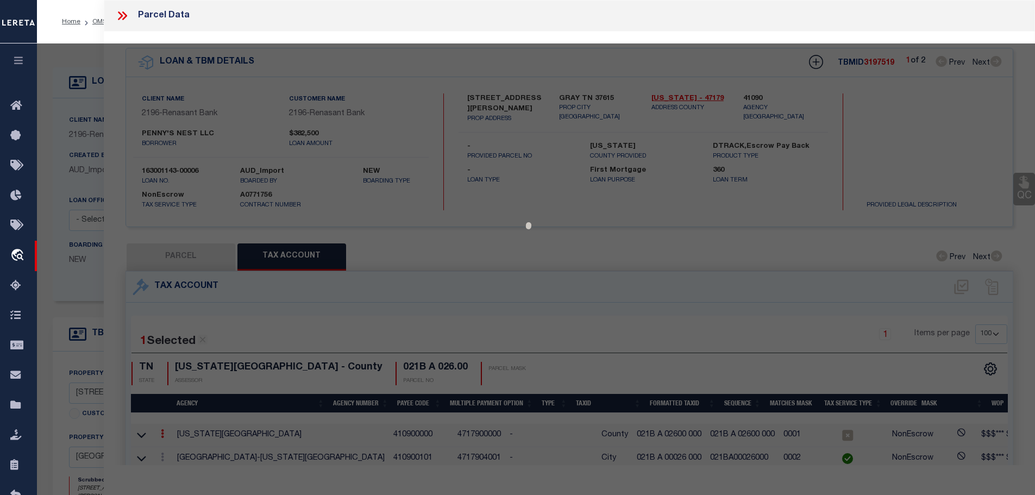
select select "AS"
checkbox input "false"
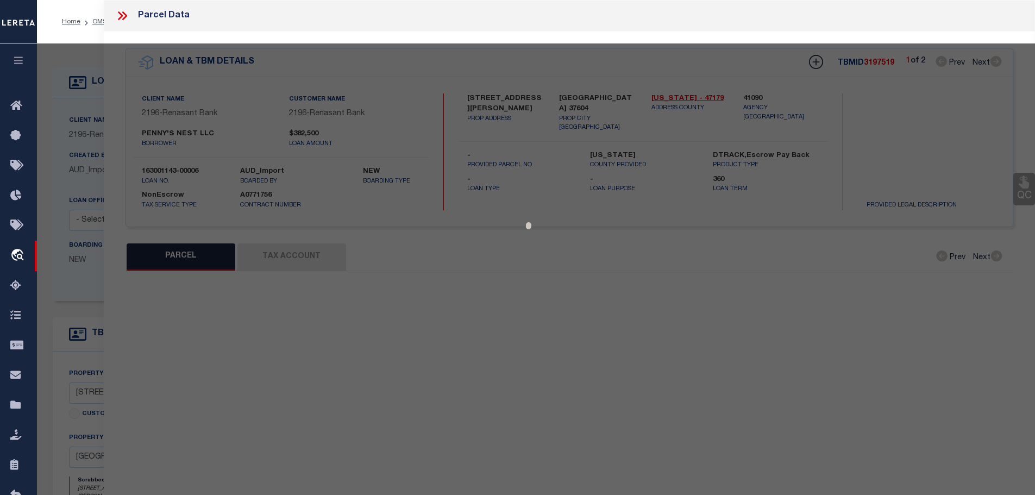
select select "CP"
type input "REEVES GEORGE W & MARY KATE"
select select
type input "HOLSTON AVE W 312"
checkbox input "false"
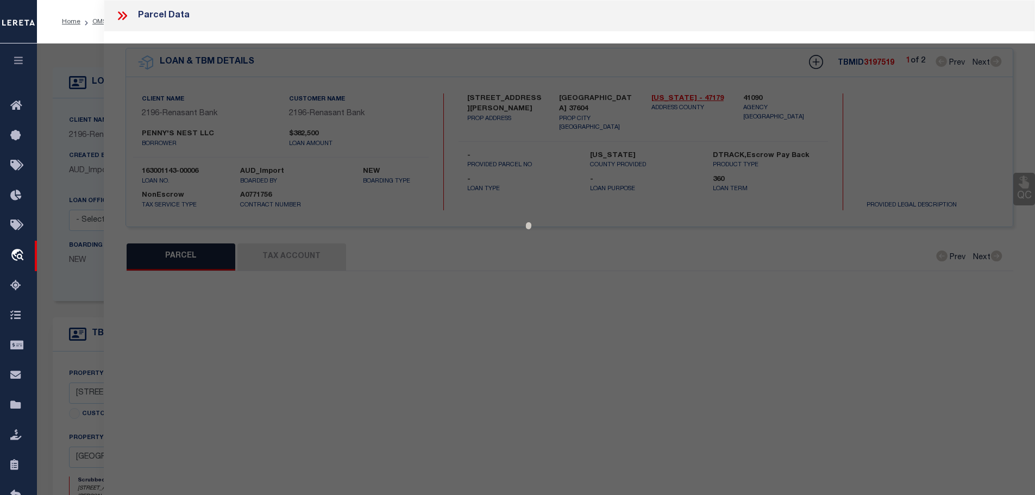
type input "[GEOGRAPHIC_DATA] 37604"
type textarea "CENTRAL ADD Lot: 7"
type textarea "Tax ID Special Project"
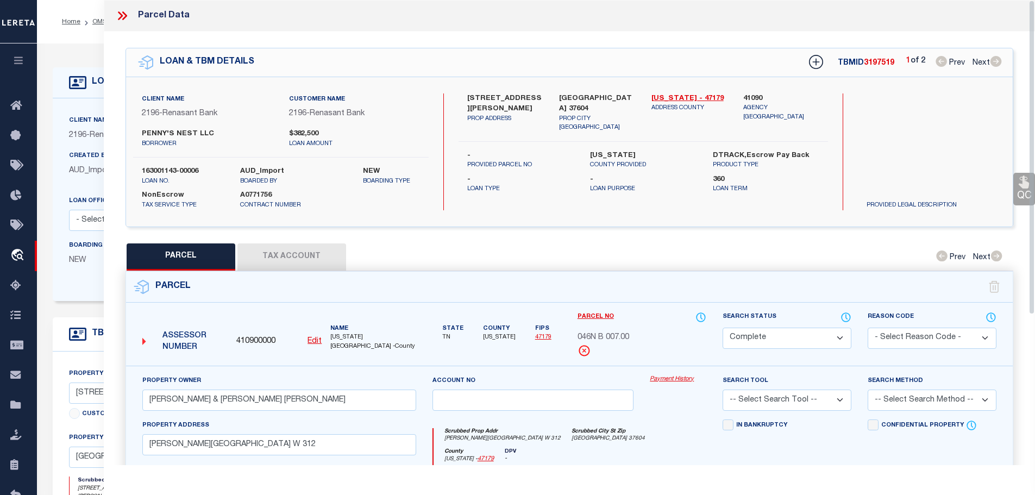
click at [279, 251] on button "Tax Account" at bounding box center [291, 256] width 109 height 27
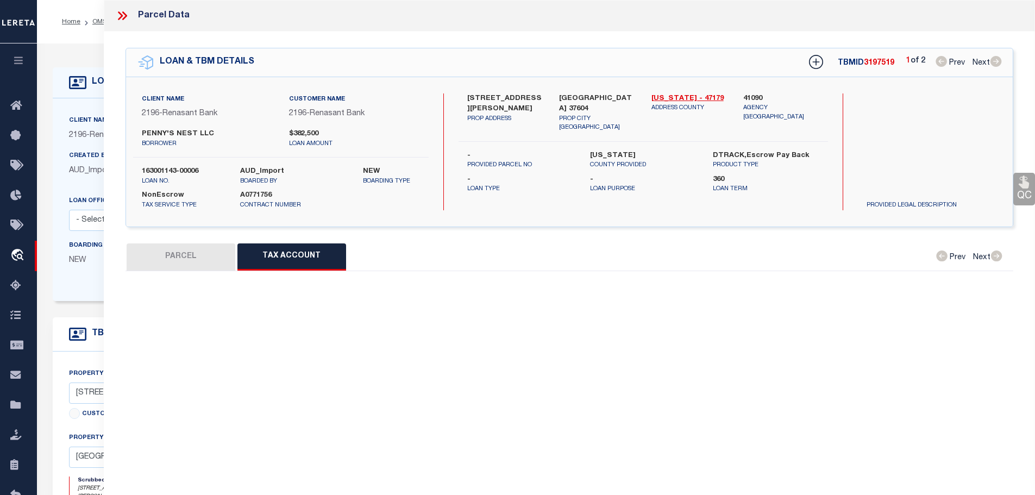
select select "100"
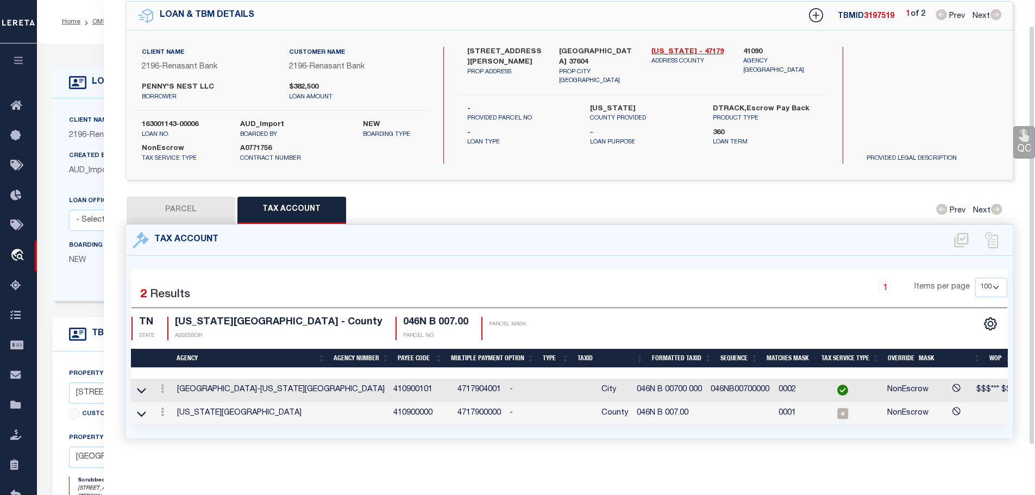
scroll to position [51, 0]
click at [160, 409] on link at bounding box center [162, 413] width 12 height 9
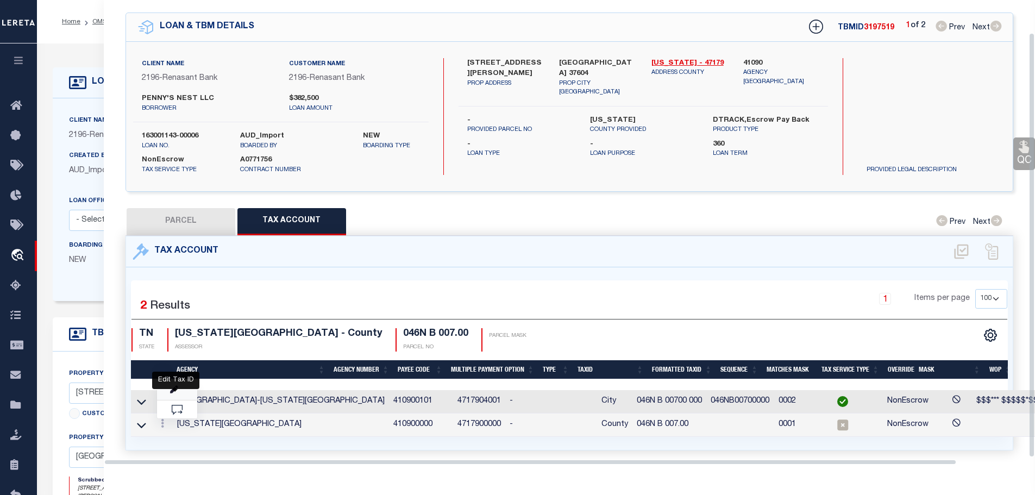
click at [171, 390] on icon "" at bounding box center [174, 390] width 8 height 8
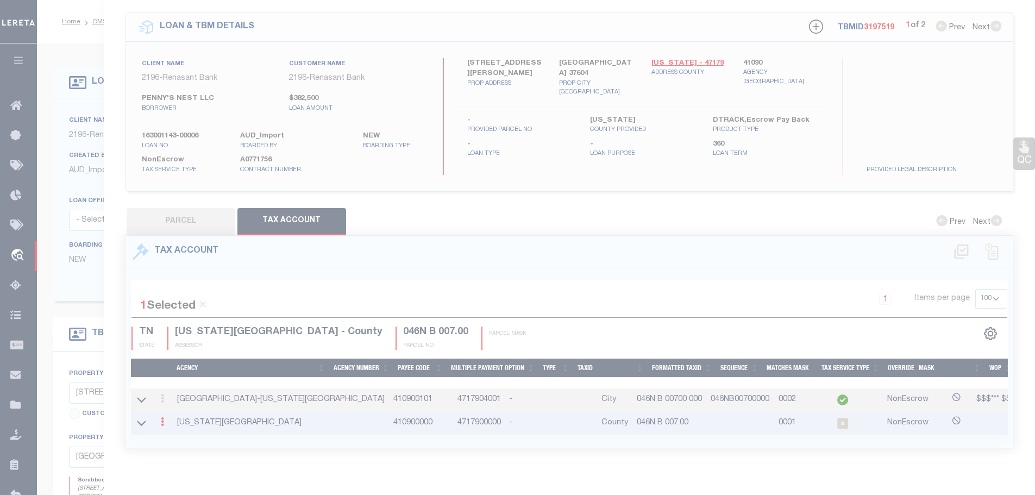
type input "046N B 007.00"
select select
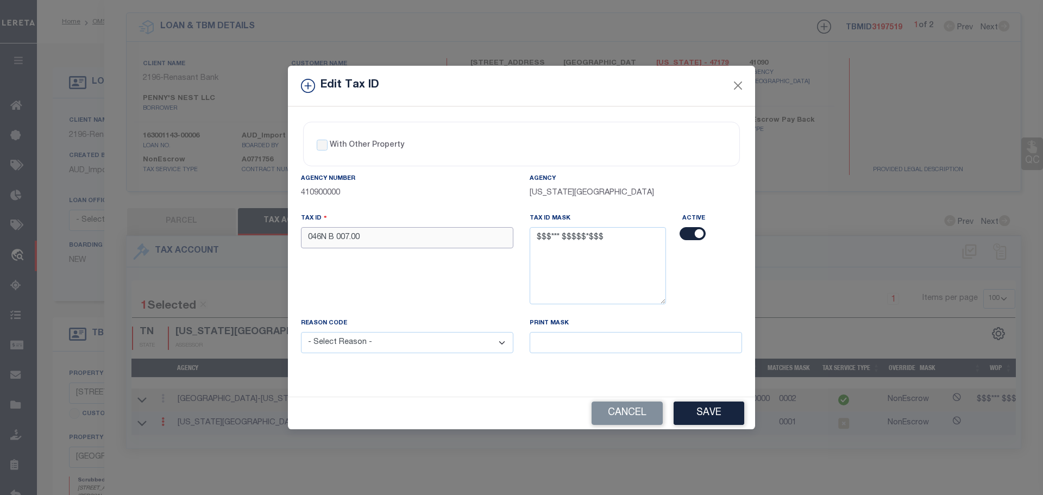
click at [394, 238] on input "046N B 007.00" at bounding box center [407, 237] width 212 height 21
paste input "00 0"
type input "046N B 00700 000"
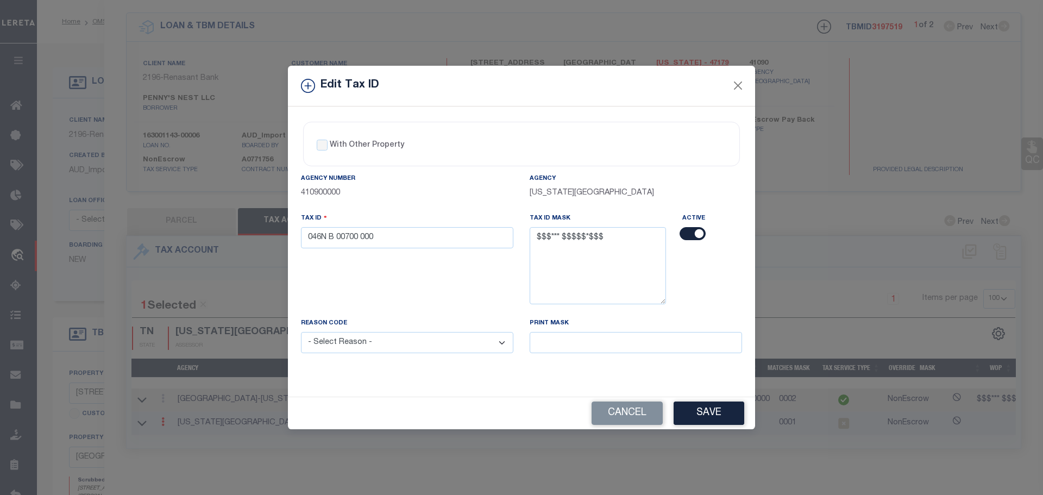
click at [449, 346] on select "- Select Reason - 099 - Other (Provide additional detail) ACT - Agency Changed …" at bounding box center [407, 342] width 212 height 21
select select "ACT"
click at [301, 333] on select "- Select Reason - 099 - Other (Provide additional detail) ACT - Agency Changed …" at bounding box center [407, 342] width 212 height 21
click at [713, 411] on button "Save" at bounding box center [709, 413] width 71 height 23
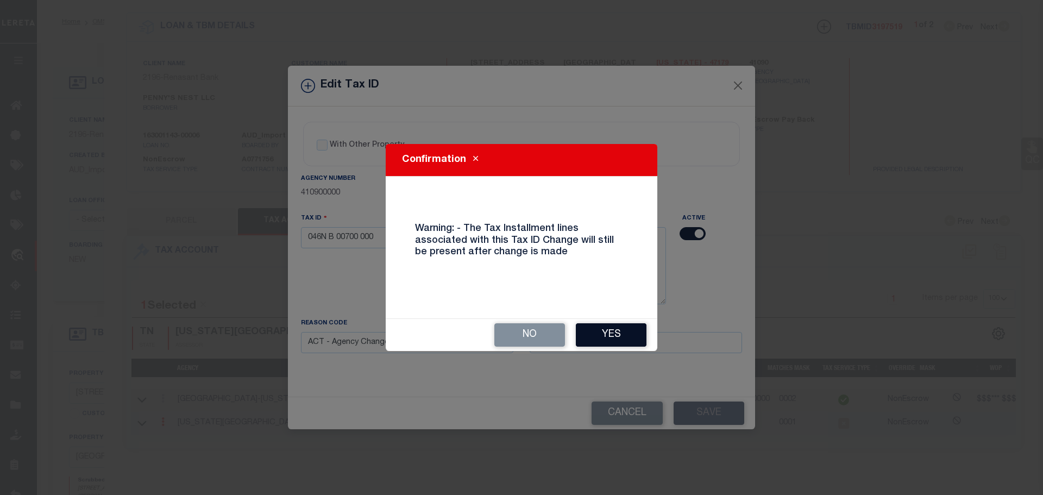
click at [622, 345] on button "Yes" at bounding box center [611, 334] width 71 height 23
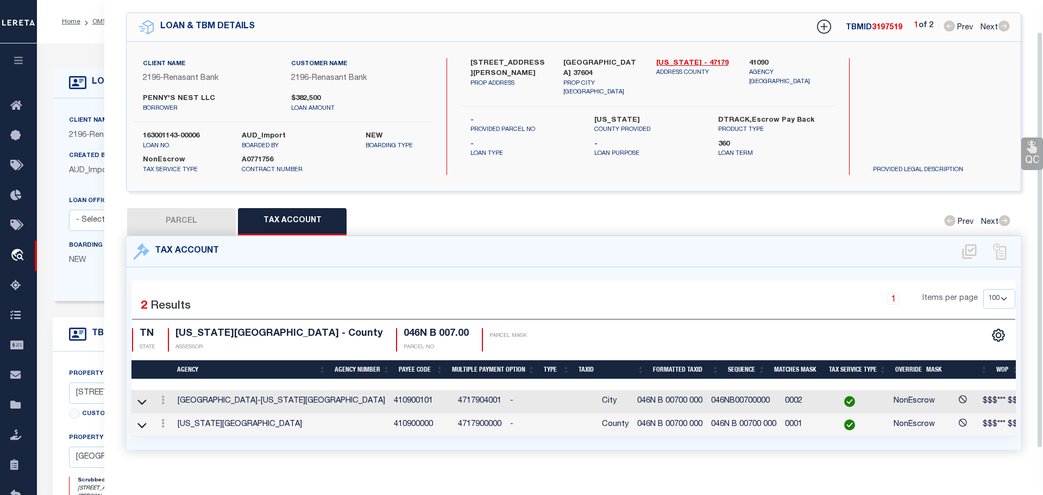
type input "[STREET_ADDRESS][PERSON_NAME]"
select select
type textarea "TAX ID Update last comment: Tax ID Special Project"
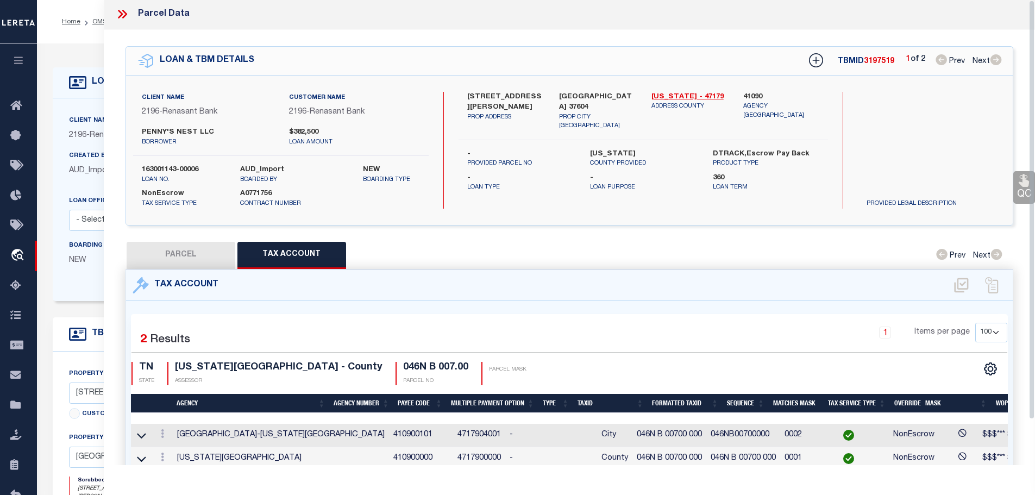
scroll to position [0, 0]
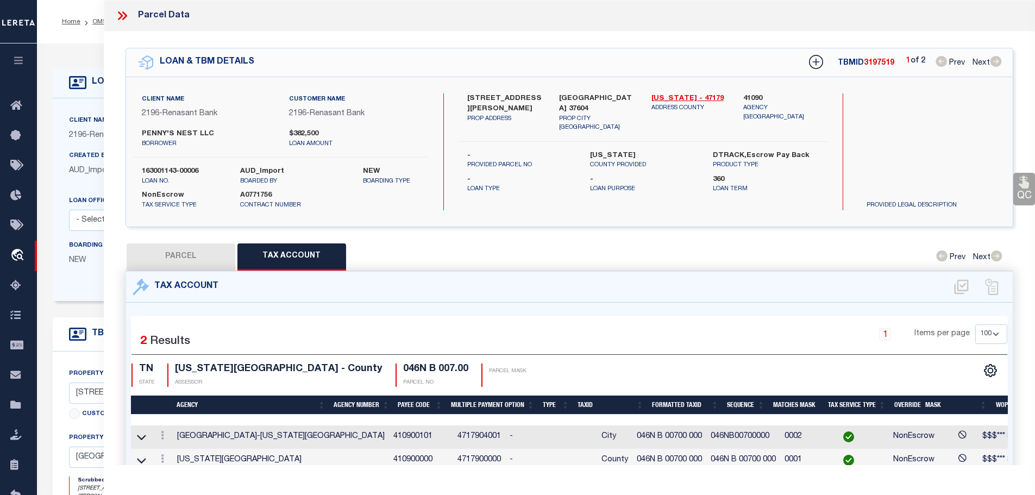
click at [120, 11] on icon at bounding box center [122, 16] width 14 height 14
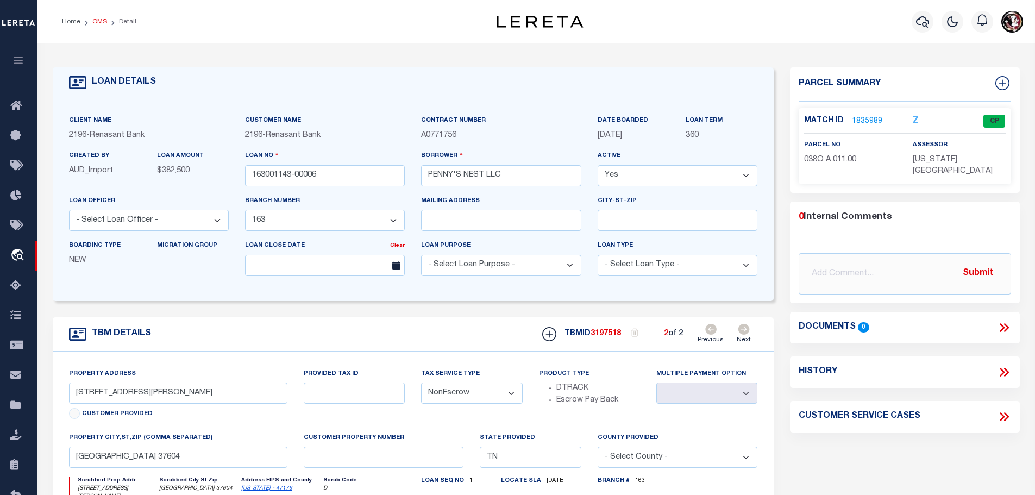
click at [92, 20] on link "OMS" at bounding box center [99, 21] width 15 height 7
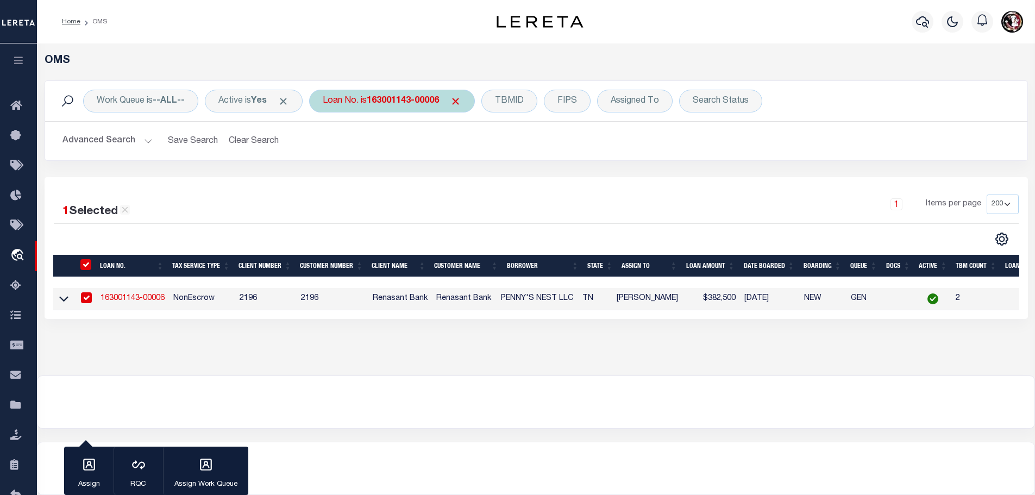
click at [413, 104] on b "163001143-00006" at bounding box center [403, 101] width 72 height 9
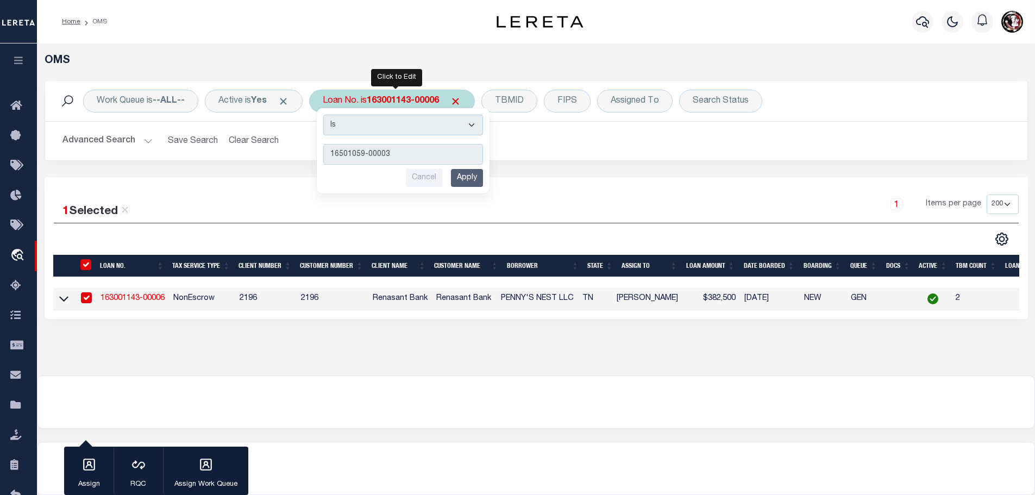
type input "16501059-00003"
click at [475, 175] on input "Apply" at bounding box center [467, 178] width 32 height 18
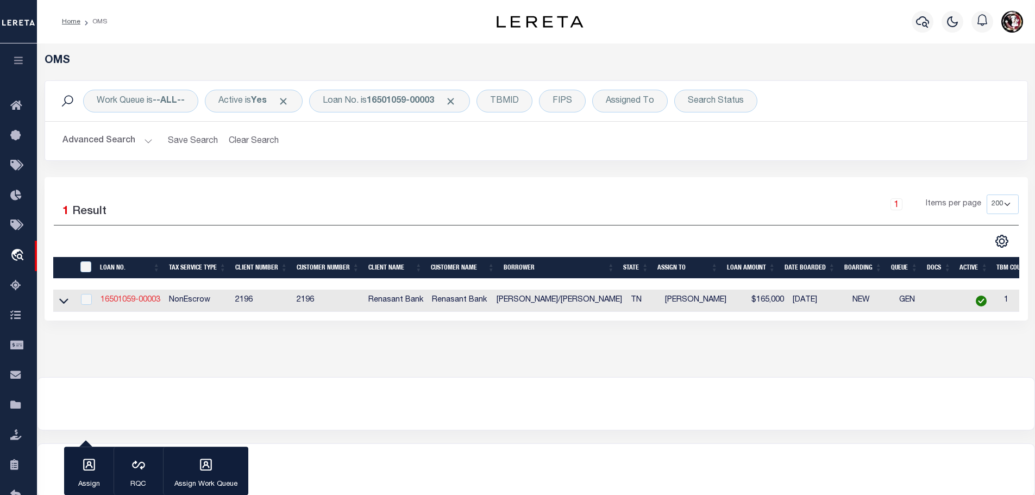
click at [124, 299] on link "16501059-00003" at bounding box center [131, 300] width 60 height 8
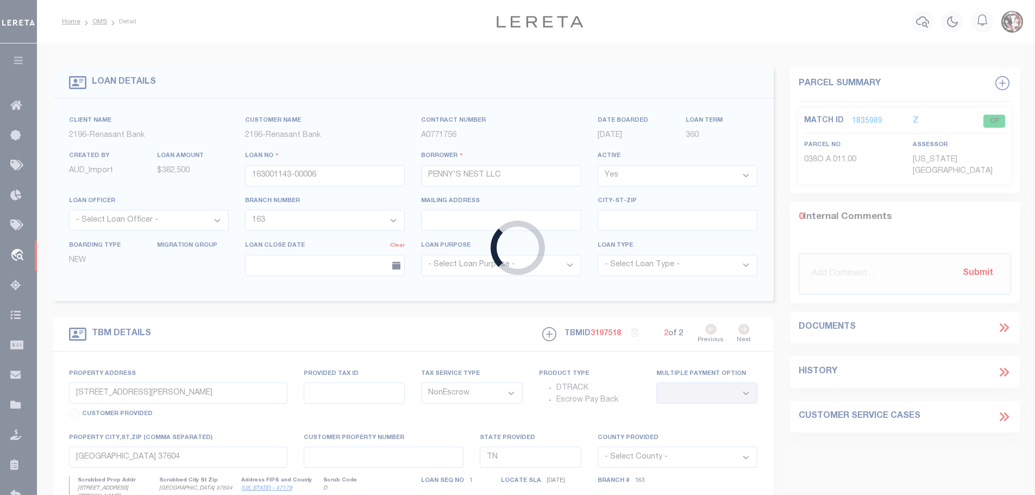
type input "16501059-00003"
type input "LUDECKER MICHAEL/SHERRY"
select select
type input "101 E 10TH AVENUE"
select select
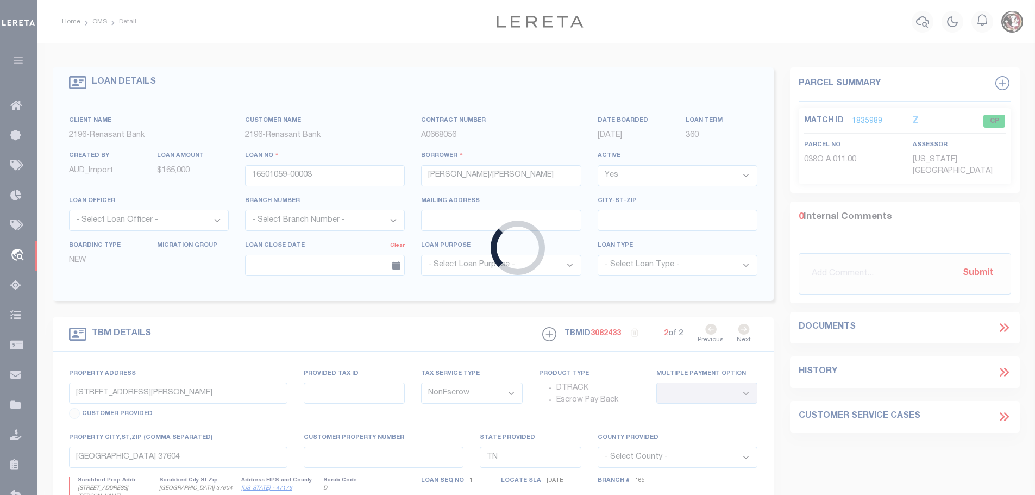
type input "JOHNSON CITY TN 37601-3980"
select select
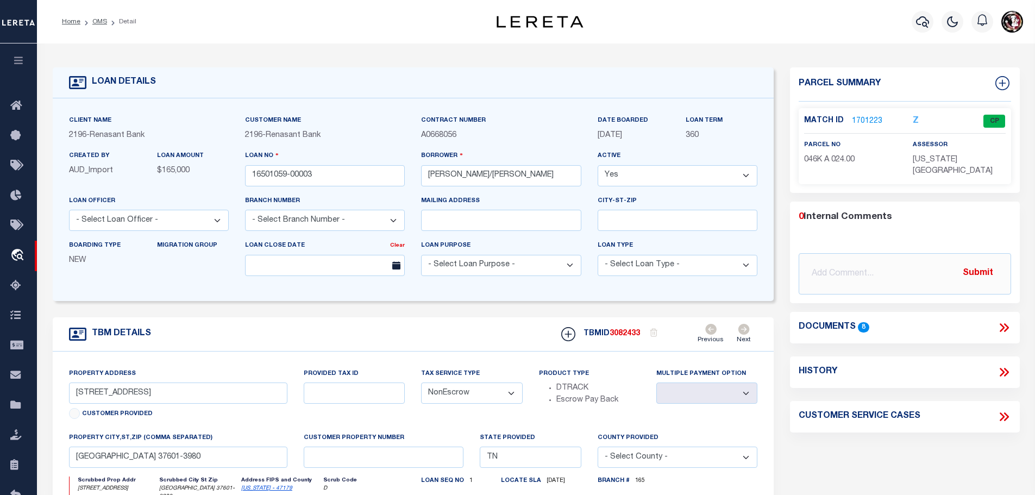
click at [873, 116] on link "1701223" at bounding box center [867, 121] width 30 height 11
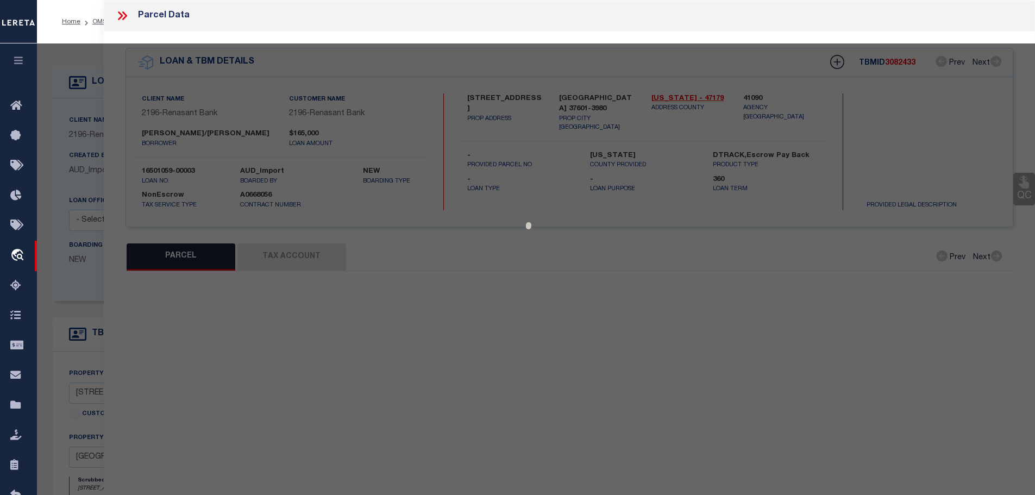
select select "AS"
checkbox input "false"
select select "CP"
type input "LUDECKER MICHAEL & SHERRY"
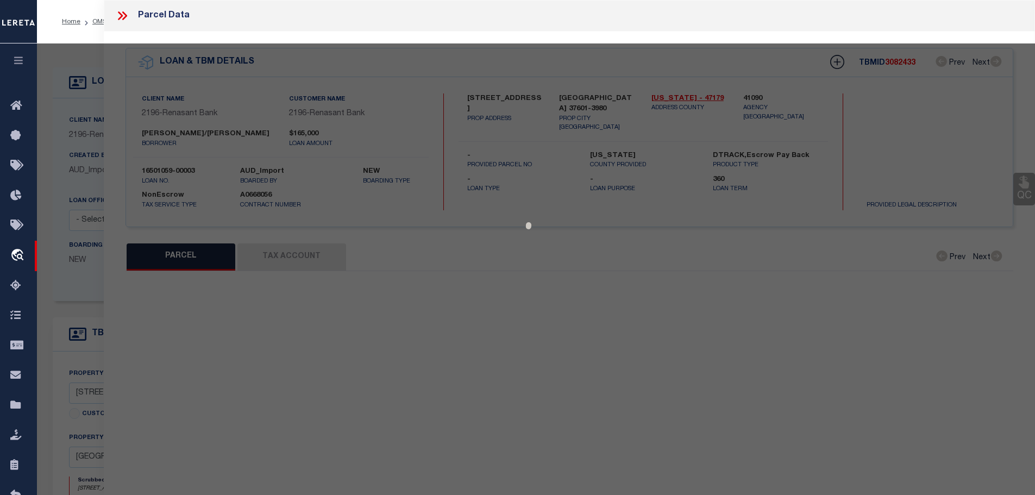
select select
type input "TENTH AVE E 101"
checkbox input "false"
type input "JOHNSON CITY TN 37601"
type textarea "Subdivision: SUNSET HILL ADD LOT: 5"
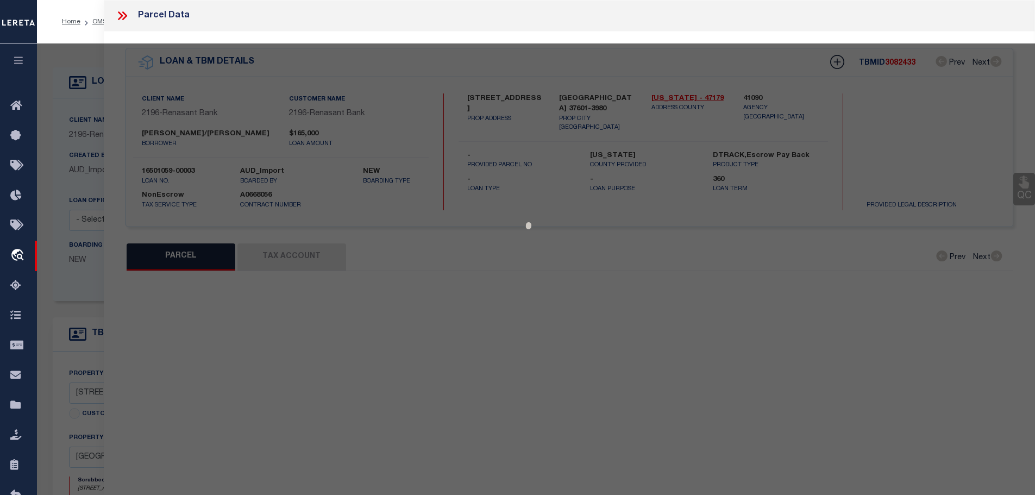
type textarea "Tax ID Special Project"
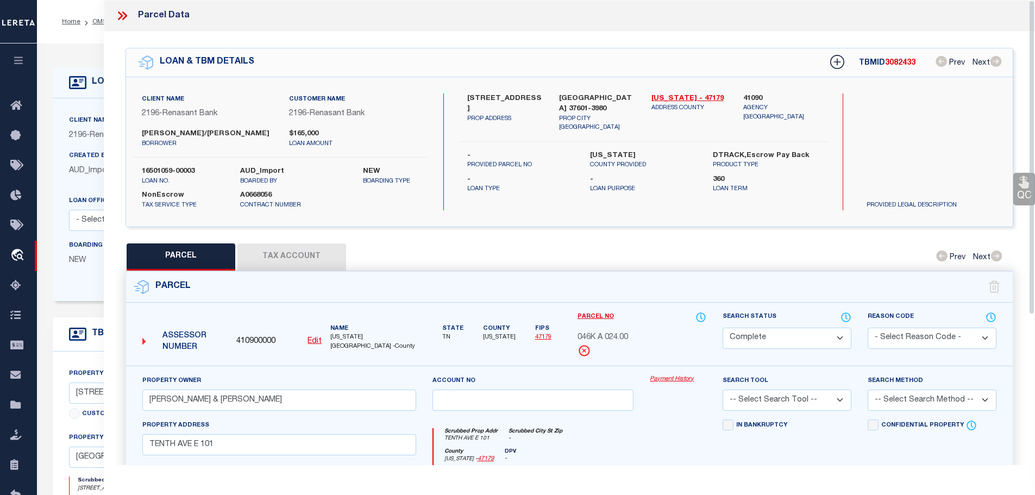
click at [302, 252] on button "Tax Account" at bounding box center [291, 256] width 109 height 27
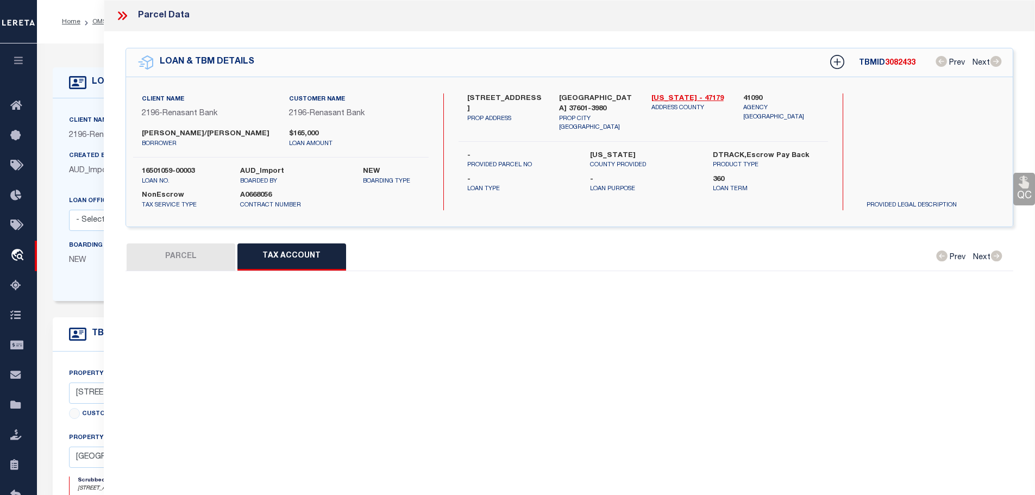
select select "100"
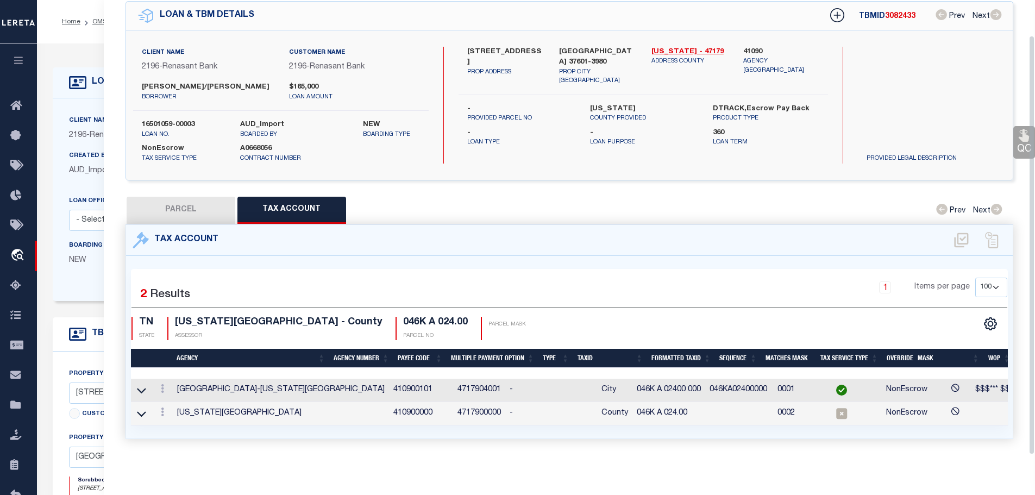
scroll to position [51, 0]
click at [164, 409] on link at bounding box center [162, 413] width 12 height 9
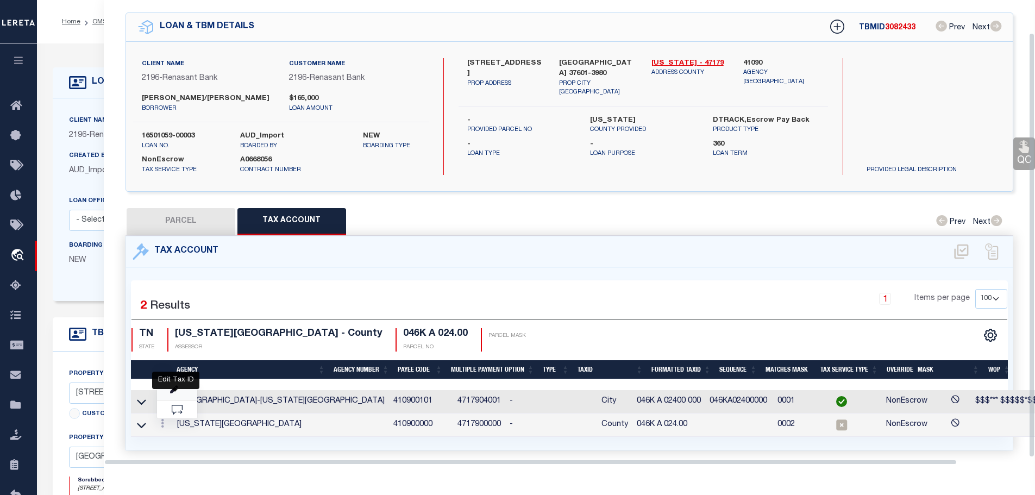
click at [173, 387] on icon "" at bounding box center [174, 390] width 8 height 8
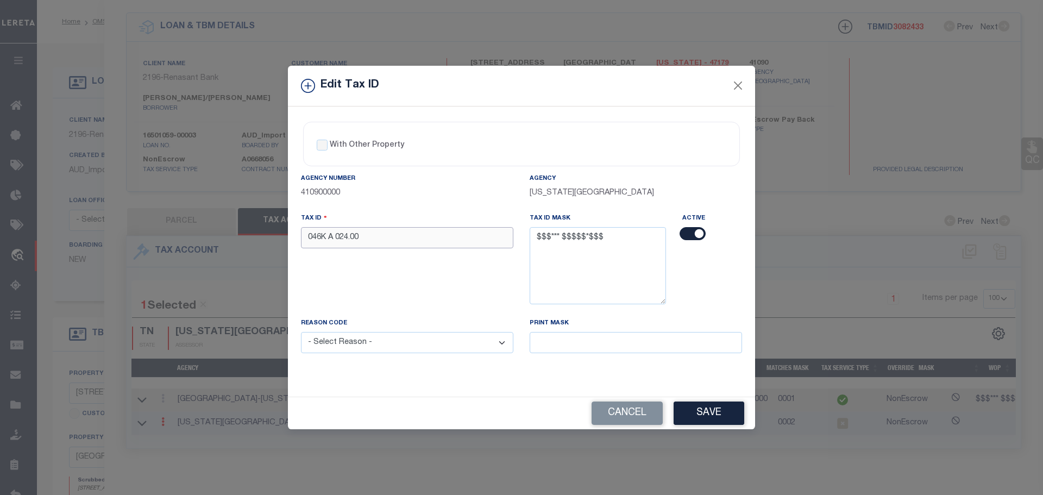
click at [429, 229] on input "046K A 024.00" at bounding box center [407, 237] width 212 height 21
paste input "00 0"
type input "046K A 02400 000"
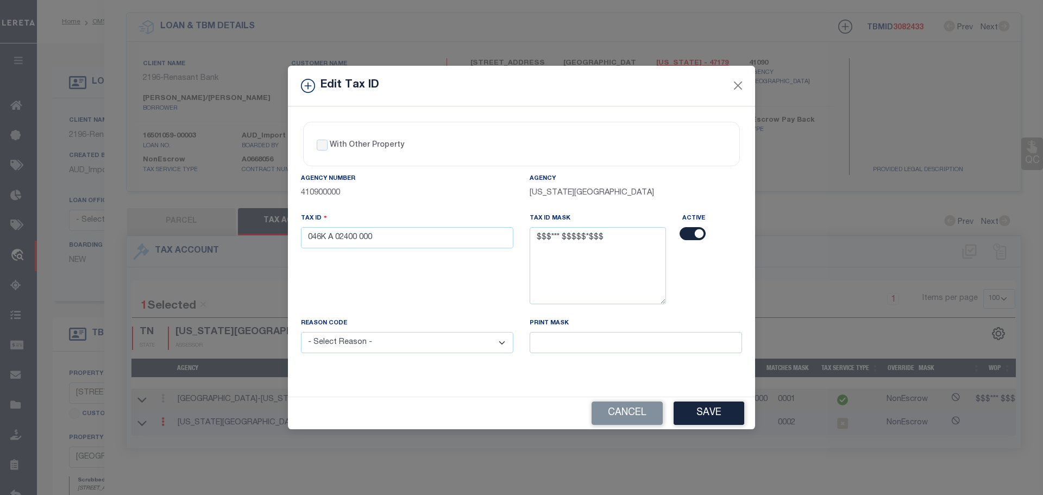
click at [418, 343] on select "- Select Reason - 099 - Other (Provide additional detail) ACT - Agency Changed …" at bounding box center [407, 342] width 212 height 21
select select "ACT"
click at [301, 333] on select "- Select Reason - 099 - Other (Provide additional detail) ACT - Agency Changed …" at bounding box center [407, 342] width 212 height 21
click at [705, 407] on button "Save" at bounding box center [709, 413] width 71 height 23
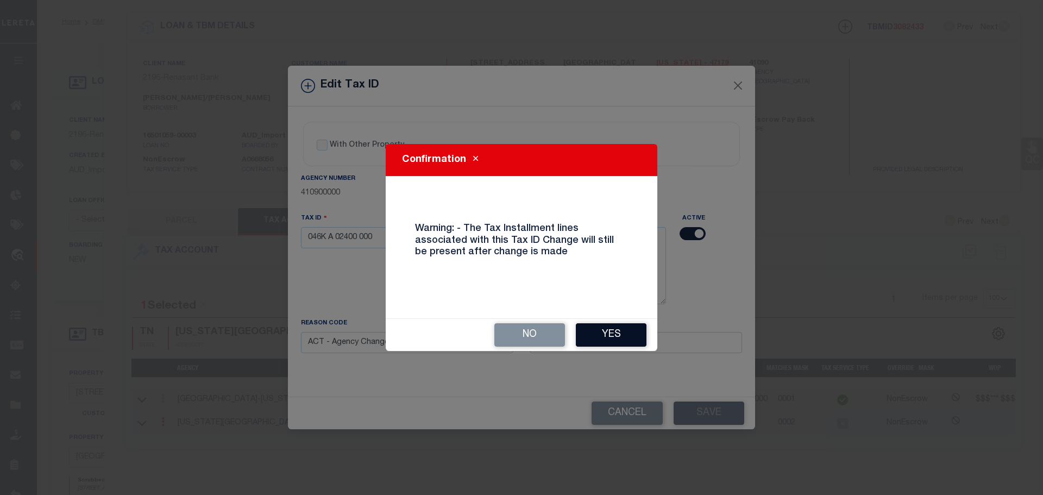
click at [611, 330] on button "Yes" at bounding box center [611, 334] width 71 height 23
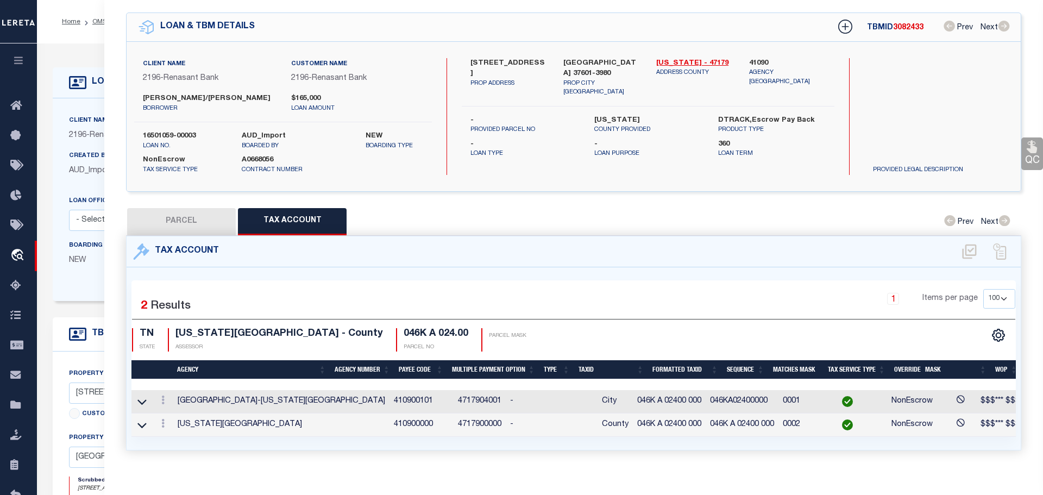
select select
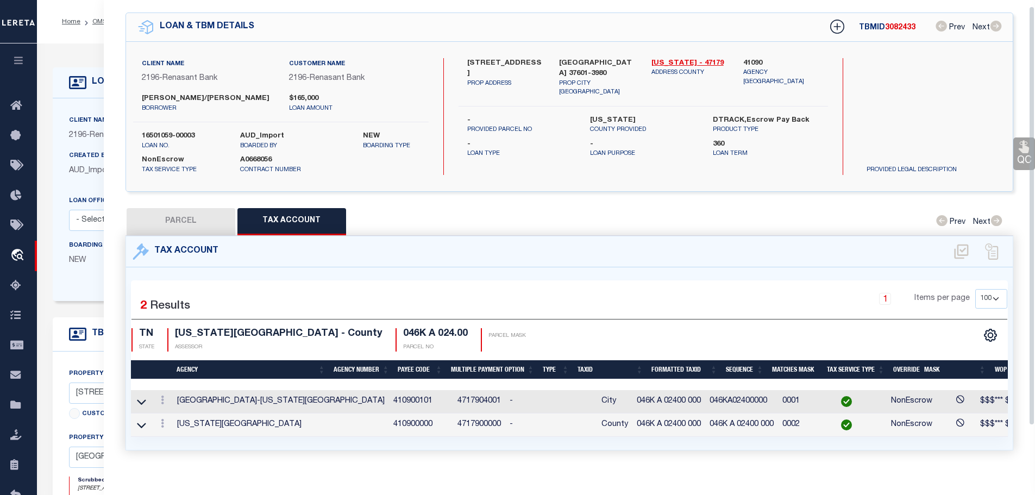
scroll to position [0, 0]
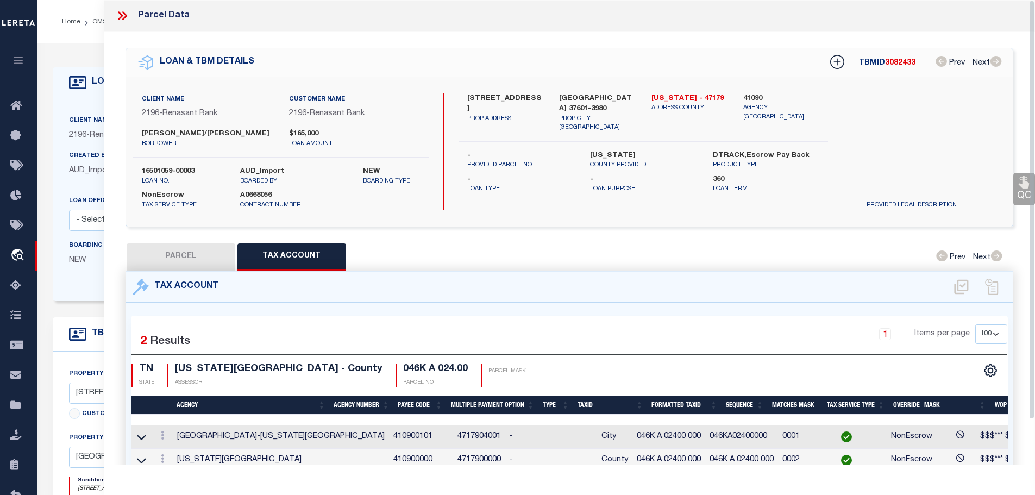
click at [121, 16] on icon at bounding box center [120, 15] width 5 height 9
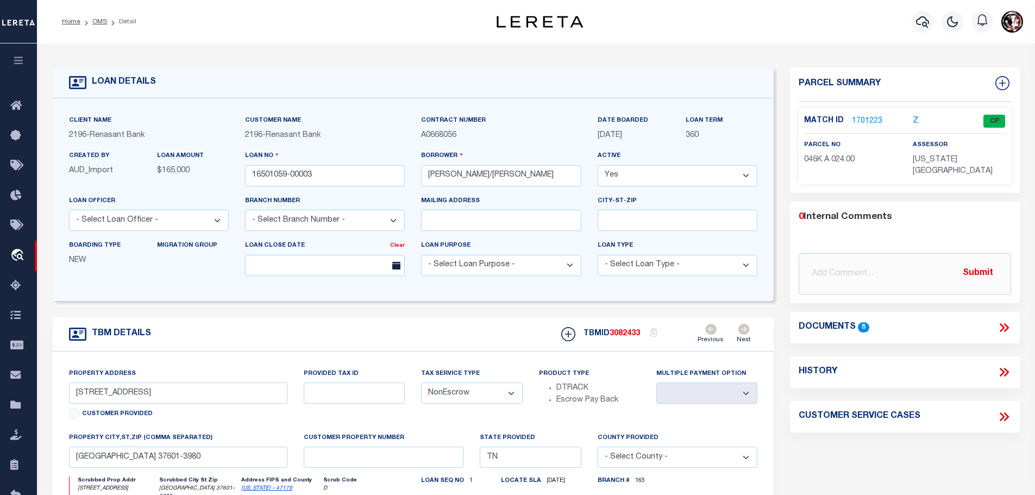
drag, startPoint x: 96, startPoint y: 22, endPoint x: 129, endPoint y: 21, distance: 33.2
click at [96, 23] on link "OMS" at bounding box center [99, 21] width 15 height 7
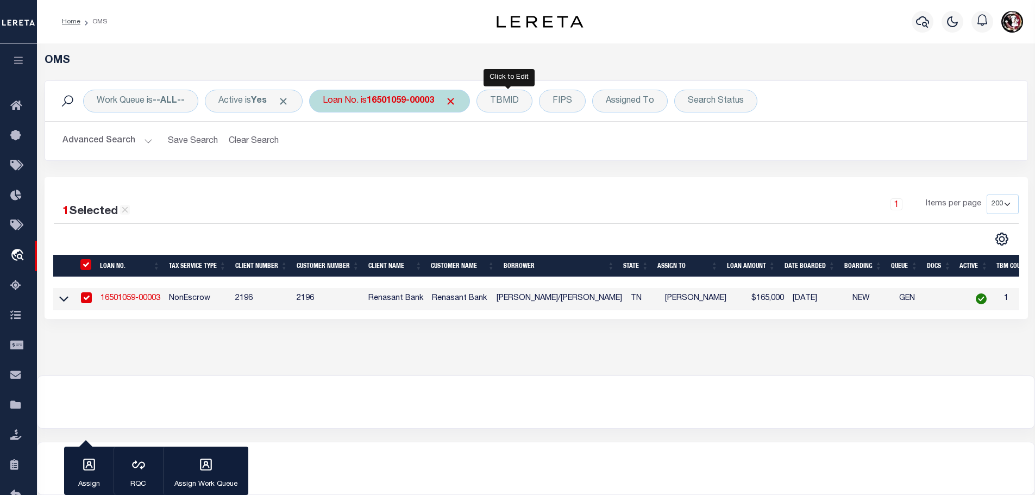
click at [397, 99] on b "16501059-00003" at bounding box center [400, 101] width 67 height 9
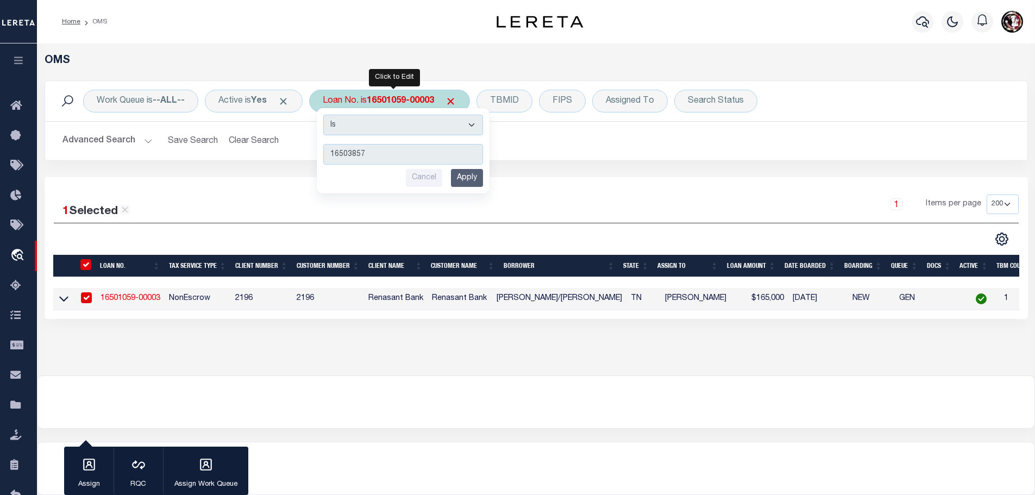
type input "16503857"
click at [472, 181] on input "Apply" at bounding box center [467, 178] width 32 height 18
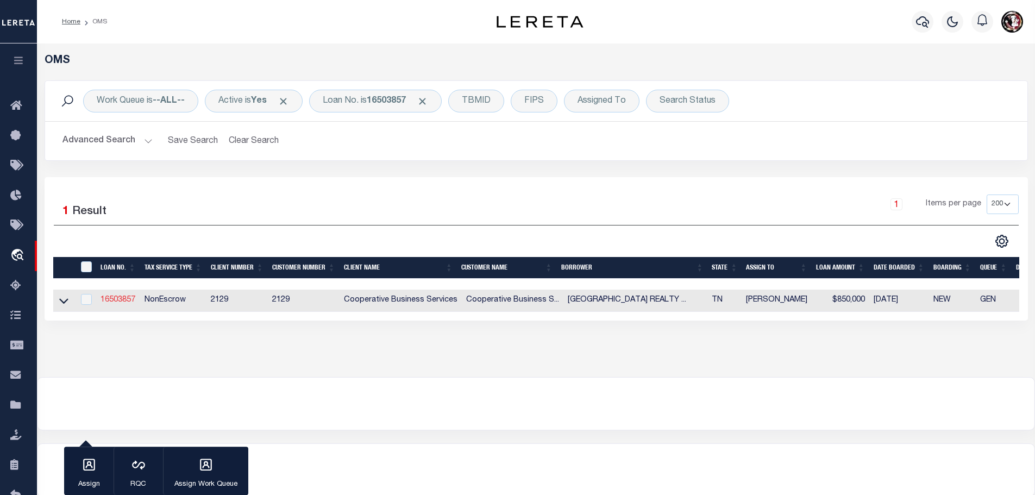
click at [109, 301] on link "16503857" at bounding box center [118, 300] width 35 height 8
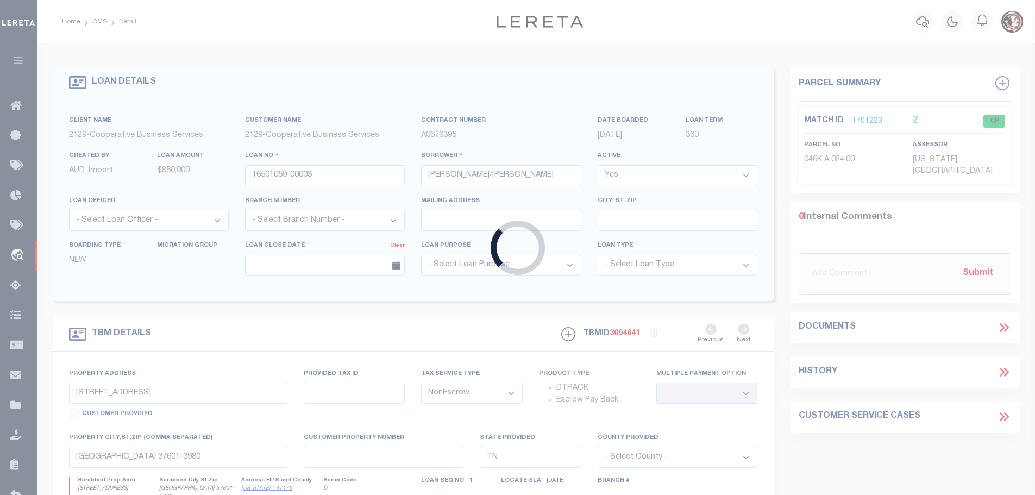
type input "16503857"
type input "JOHNSON CITY CENTER TN REALTY LLC"
select select
type input "295 MADISON AVENUE 37TH FLOOR"
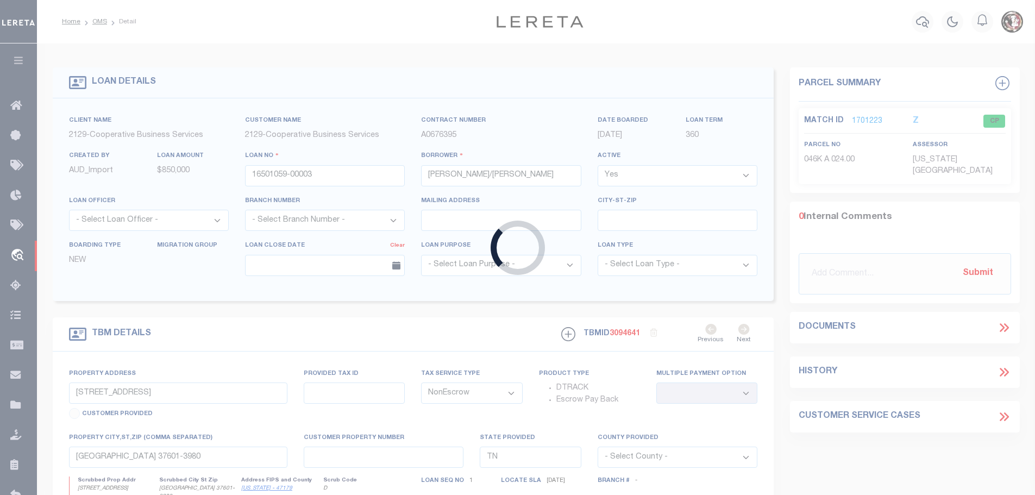
type input "NEW YORK, NY 10017"
select select "10"
type input "1909 SOUTH ROAN STREET"
select select
type input "JOHNSON CITY, TN 37601"
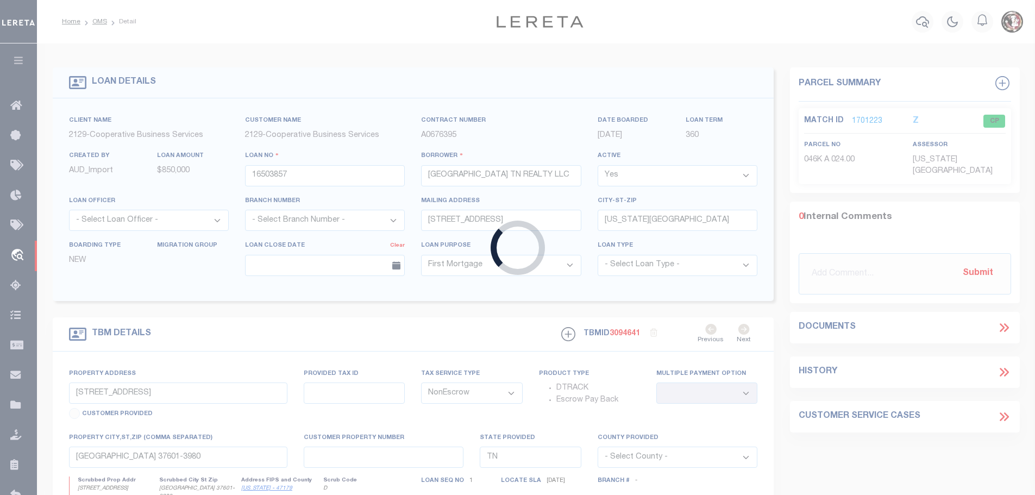
type input "6414"
select select
select select "7366"
select select "3334"
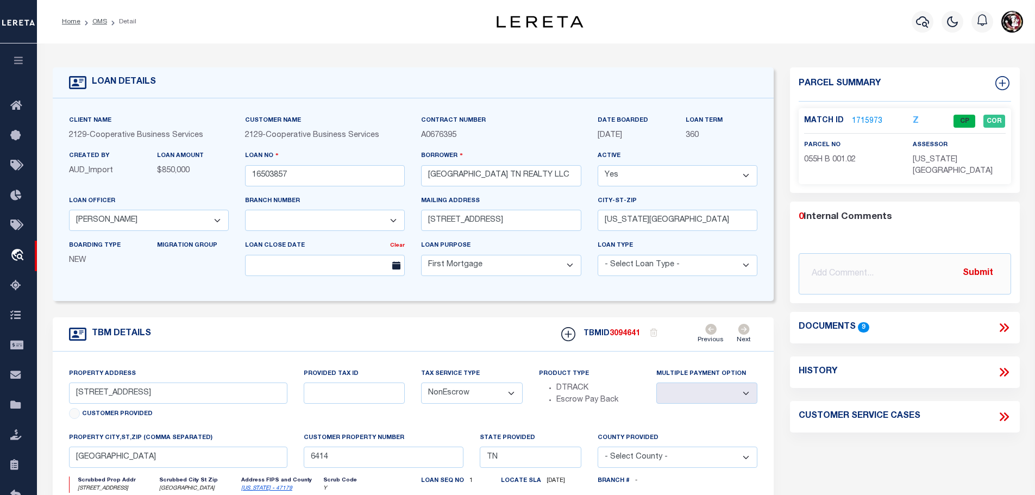
click at [865, 116] on link "1715973" at bounding box center [867, 121] width 30 height 11
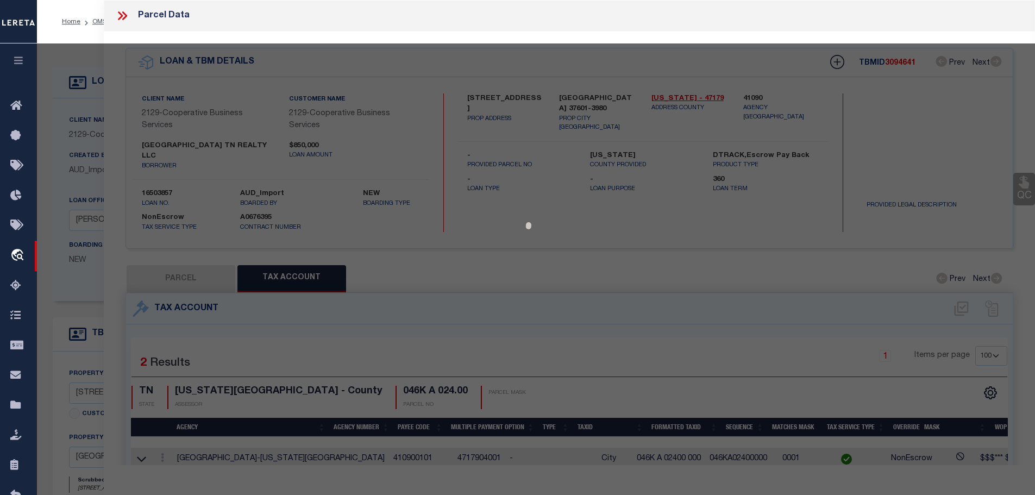
select select "AS"
checkbox input "false"
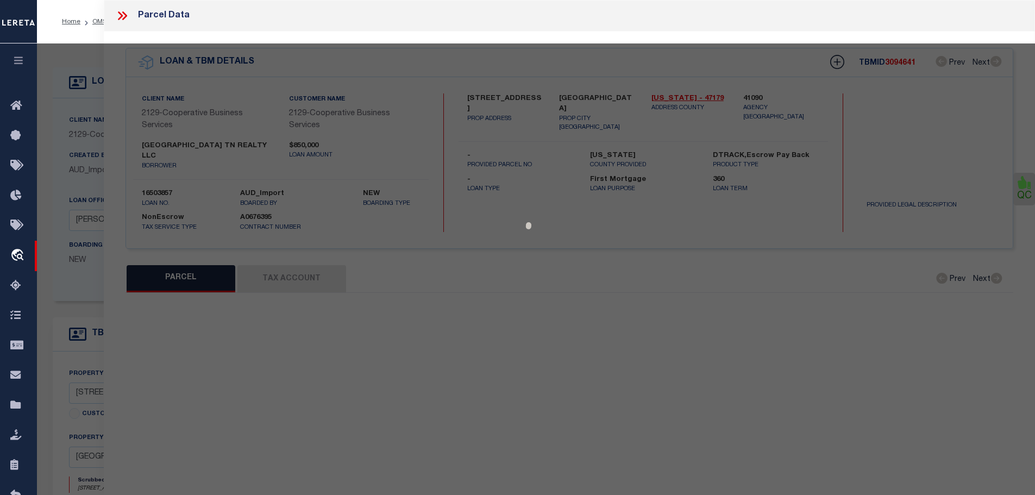
select select "CP"
type input "JOHNSON CITY CENTER TN REALTY LLC %TLM REALTY COR"
select select
type input "1909 S ROAN ST"
checkbox input "false"
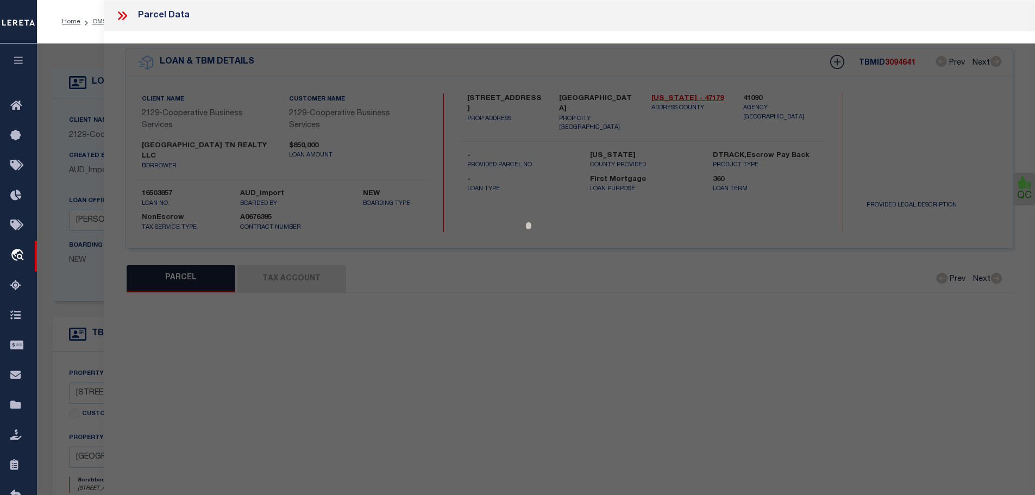
type input "JOHNSON CITY-TN TN 37601"
type textarea "Map: 055H Grp: B Ctrl Map: 055H Parcel: 001.02 PI: S/I: 000"
type textarea "Tax ID Special Project"
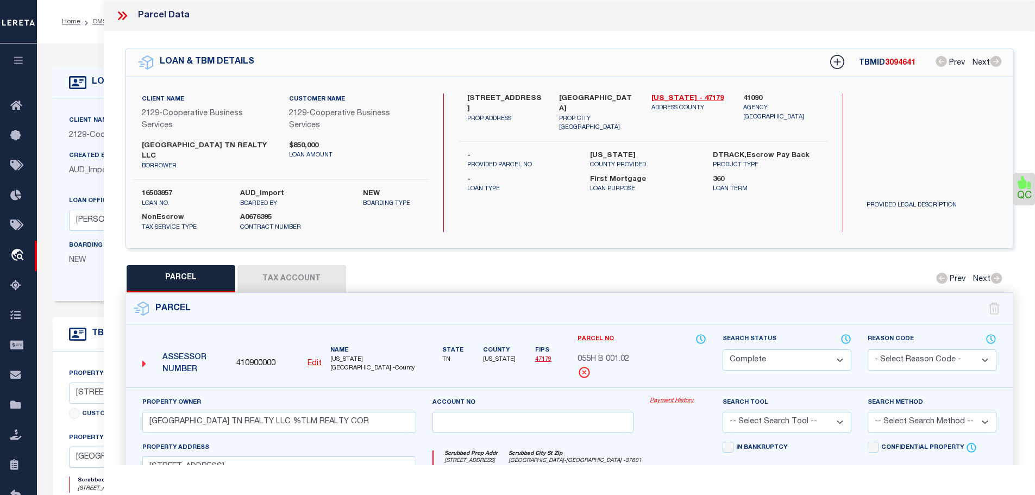
click at [288, 267] on button "Tax Account" at bounding box center [291, 278] width 109 height 27
select select "100"
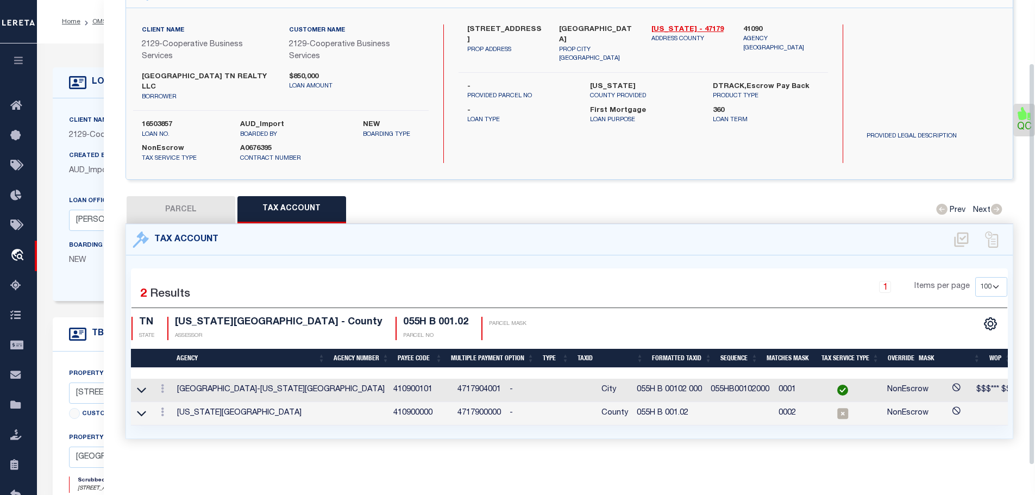
scroll to position [73, 0]
click at [162, 407] on icon at bounding box center [162, 411] width 3 height 9
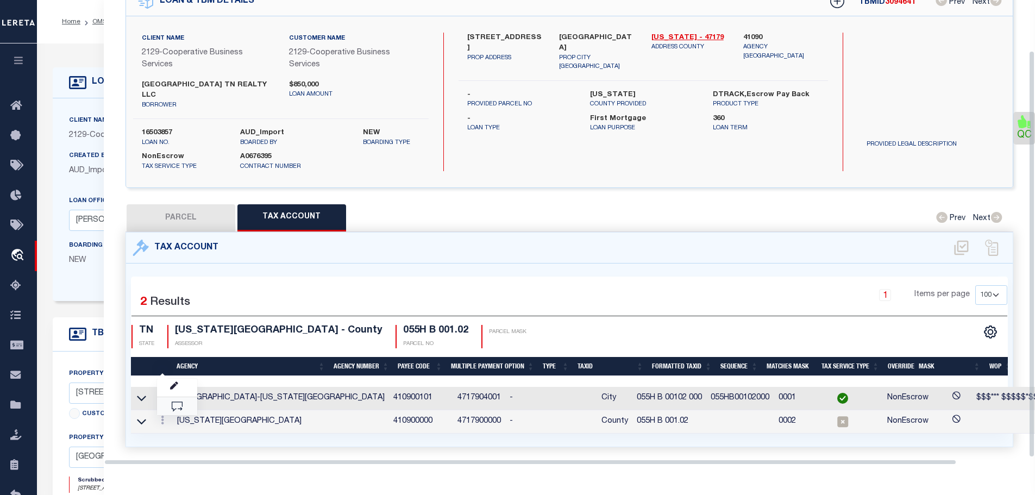
scroll to position [58, 0]
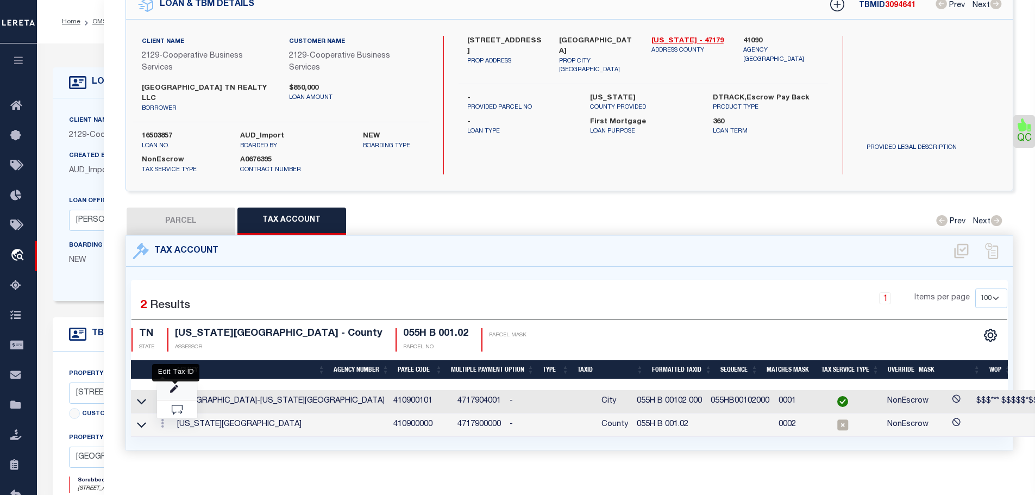
click at [177, 385] on icon "" at bounding box center [174, 389] width 8 height 8
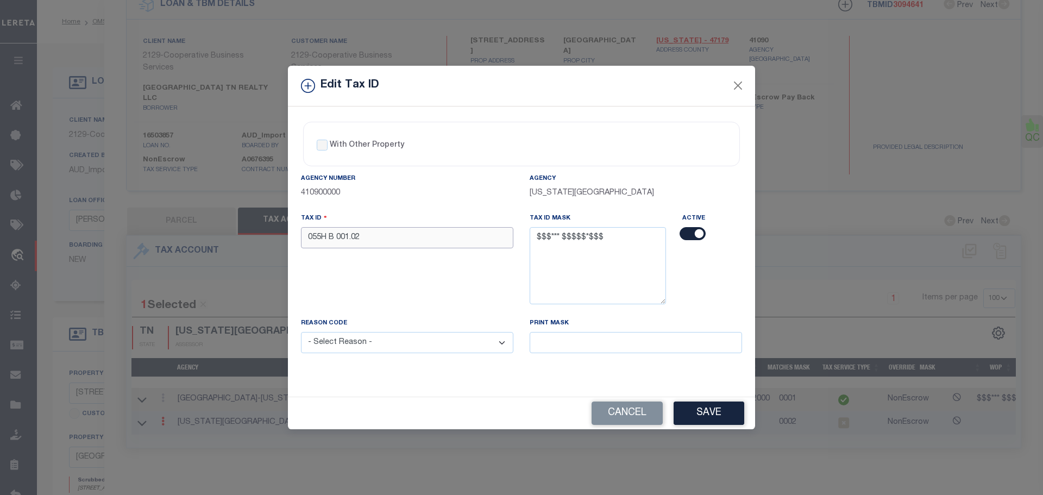
click at [387, 236] on input "055H B 001.02" at bounding box center [407, 237] width 212 height 21
paste input "02 000"
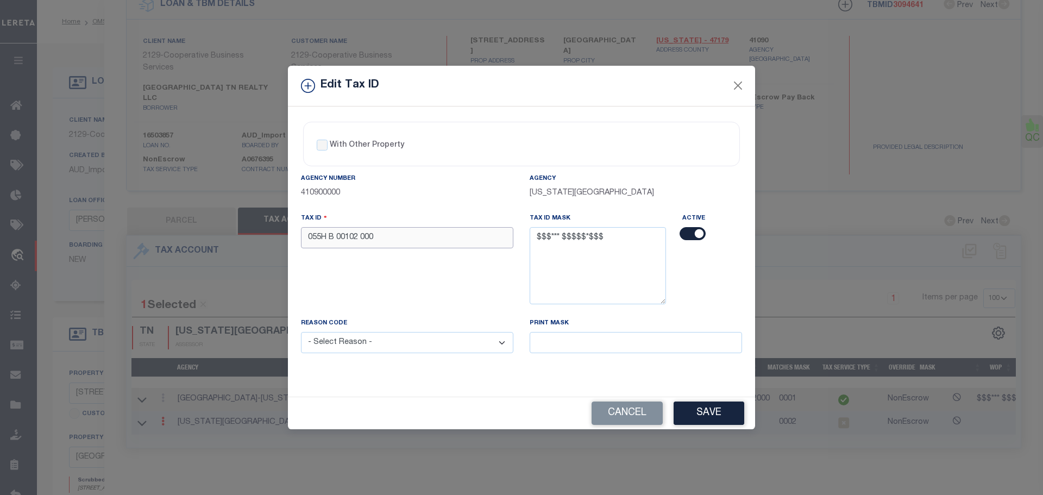
type input "055H B 00102 000"
click at [425, 346] on select "- Select Reason - 099 - Other (Provide additional detail) ACT - Agency Changed …" at bounding box center [407, 342] width 212 height 21
select select "ACT"
click at [301, 333] on select "- Select Reason - 099 - Other (Provide additional detail) ACT - Agency Changed …" at bounding box center [407, 342] width 212 height 21
click at [703, 409] on button "Save" at bounding box center [709, 413] width 71 height 23
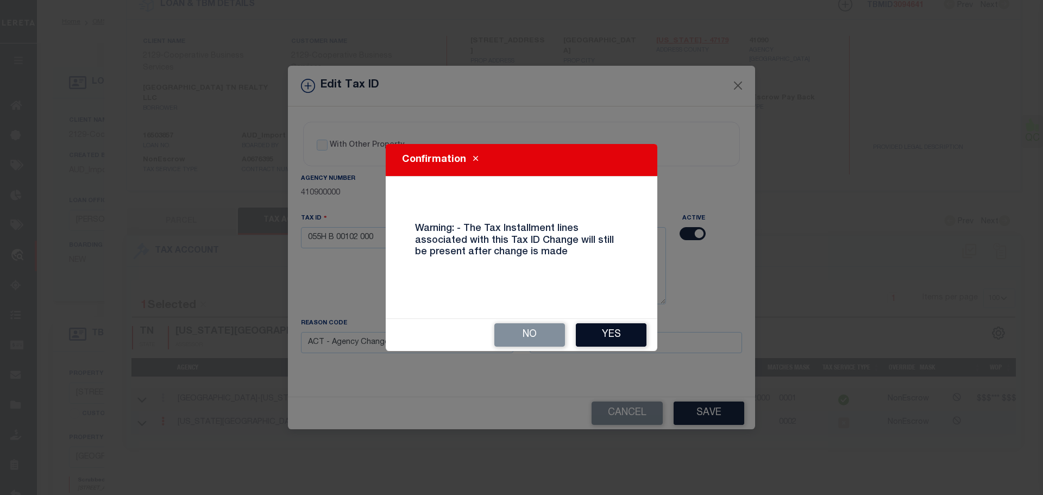
click at [632, 336] on button "Yes" at bounding box center [611, 334] width 71 height 23
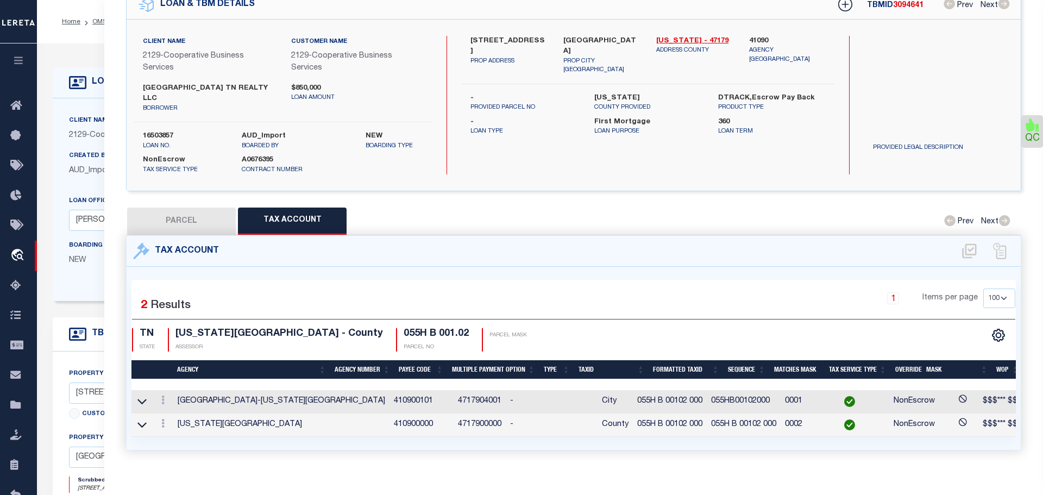
select select
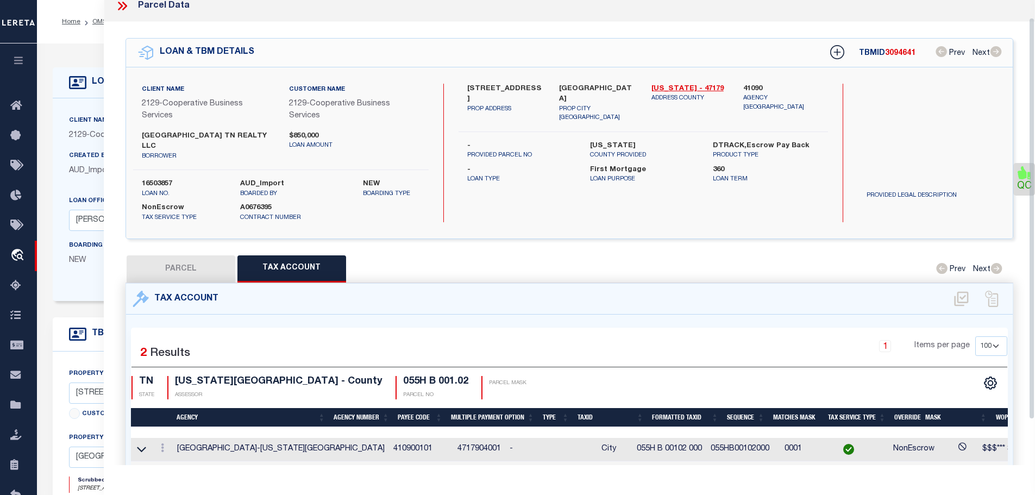
scroll to position [0, 0]
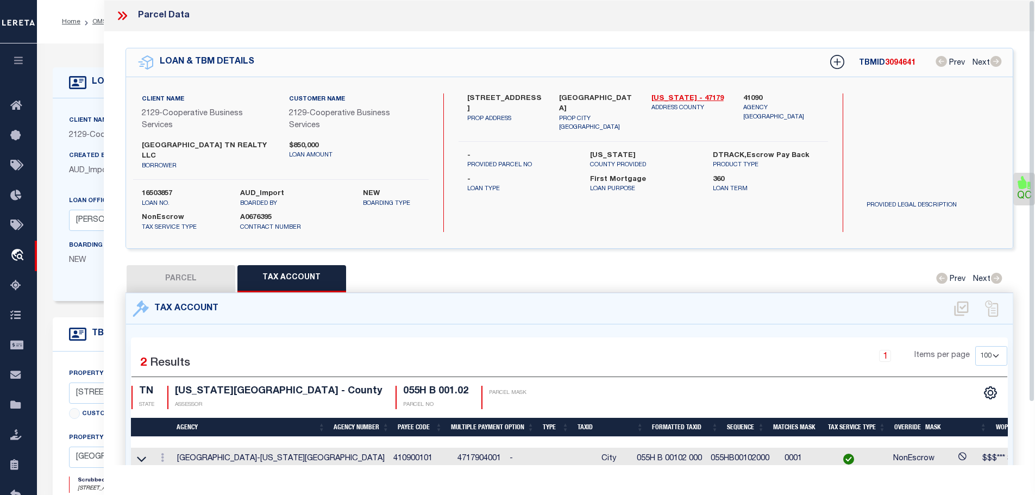
click at [121, 16] on icon at bounding box center [120, 15] width 5 height 9
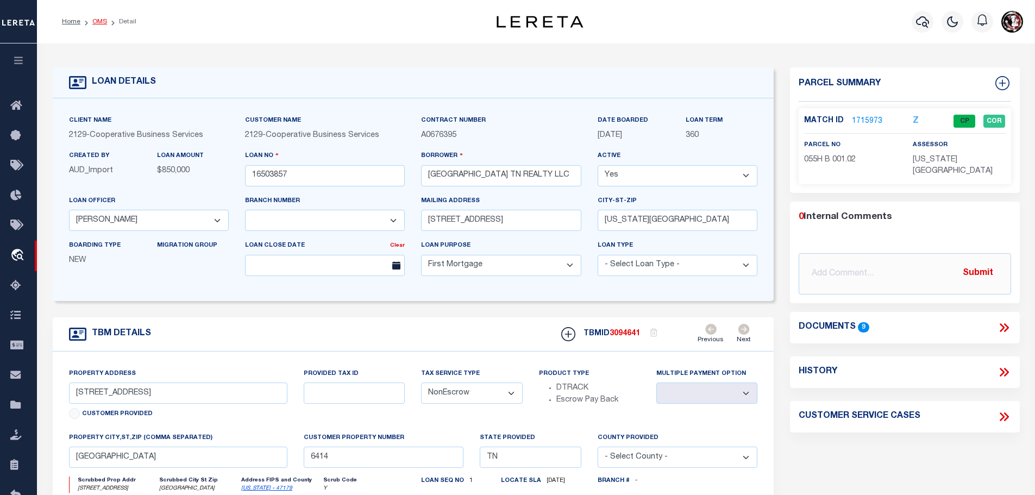
click at [101, 21] on link "OMS" at bounding box center [99, 21] width 15 height 7
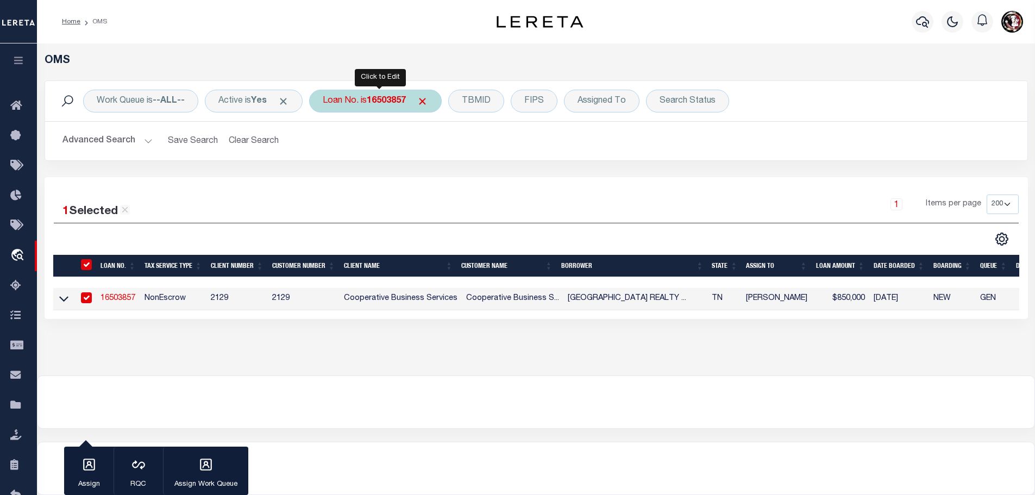
click at [376, 105] on b "16503857" at bounding box center [386, 101] width 39 height 9
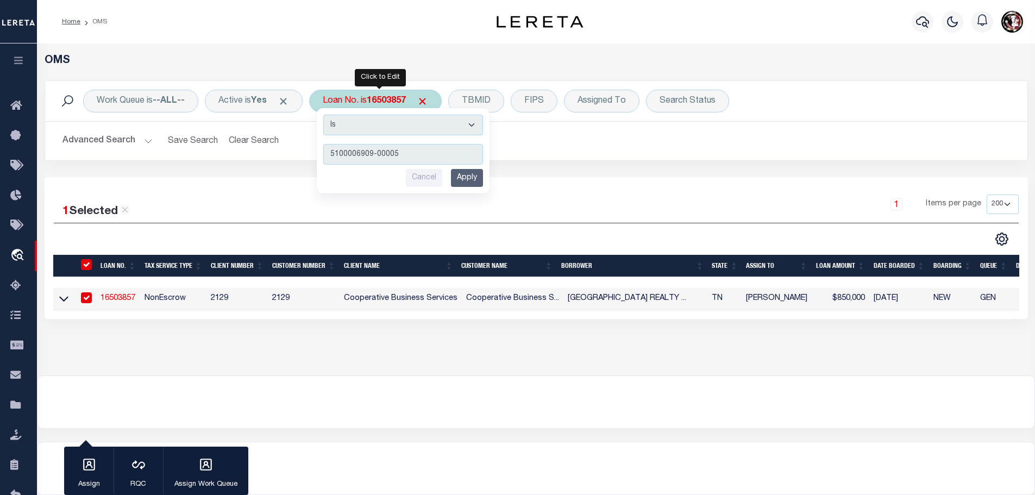
type input "5100006909-00005"
click at [476, 175] on input "Apply" at bounding box center [467, 178] width 32 height 18
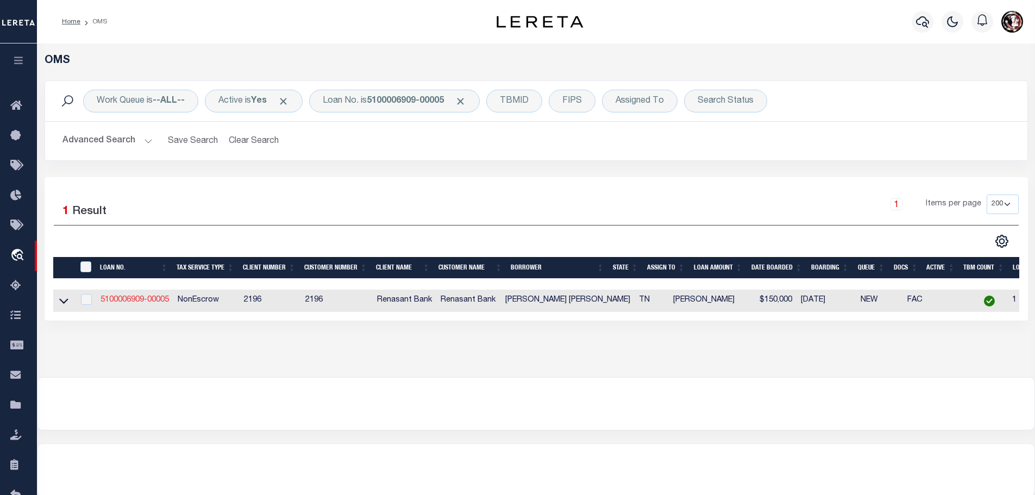
click at [149, 298] on link "5100006909-00005" at bounding box center [135, 300] width 68 height 8
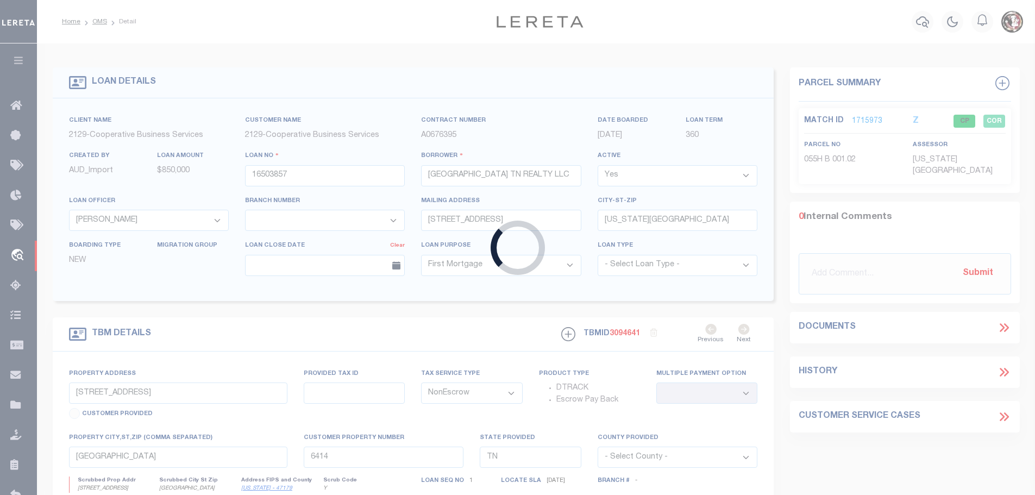
type input "5100006909-00005"
type input "MYERS AVERY DOUGLAS"
select select
type input "103 CLOVERCROFT DRIVE"
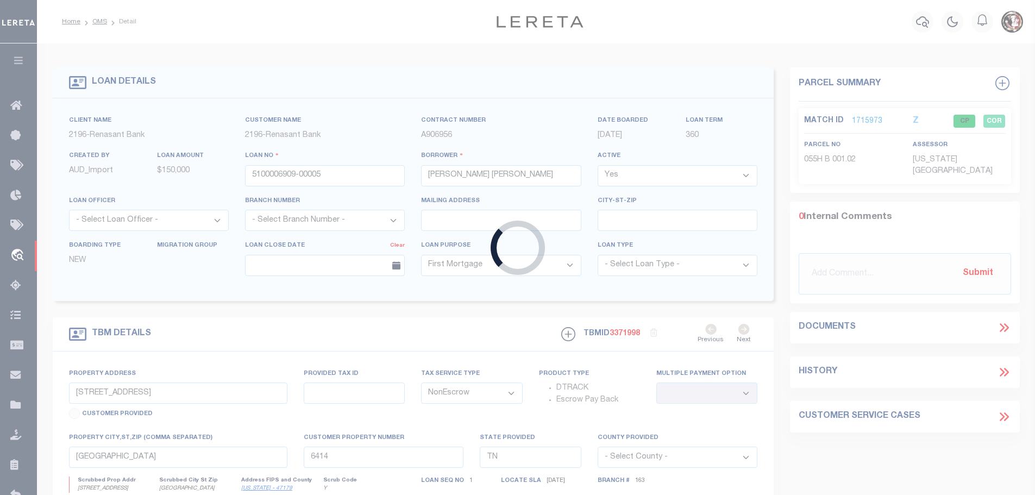
select select
type input "JONESBOROUGH TN 37659"
select select
select select "5108"
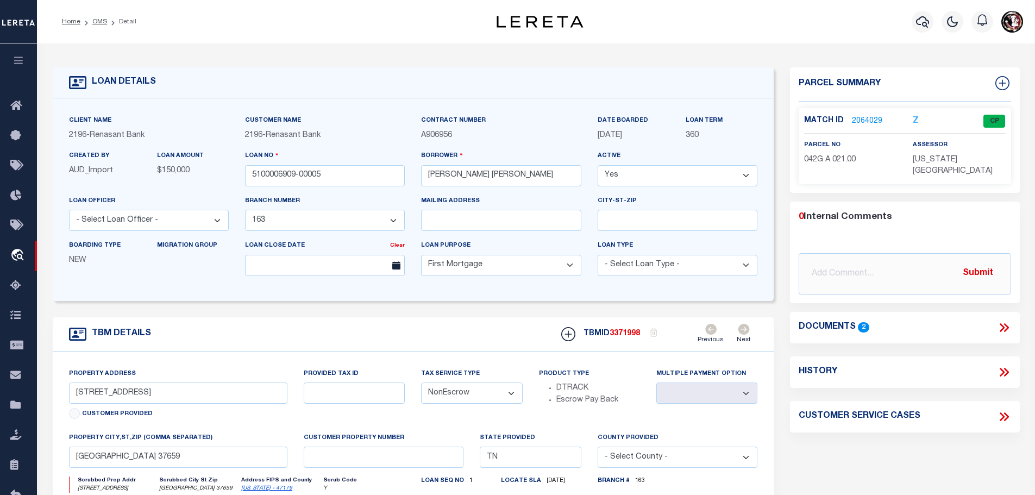
click at [864, 118] on link "2064029" at bounding box center [867, 121] width 30 height 11
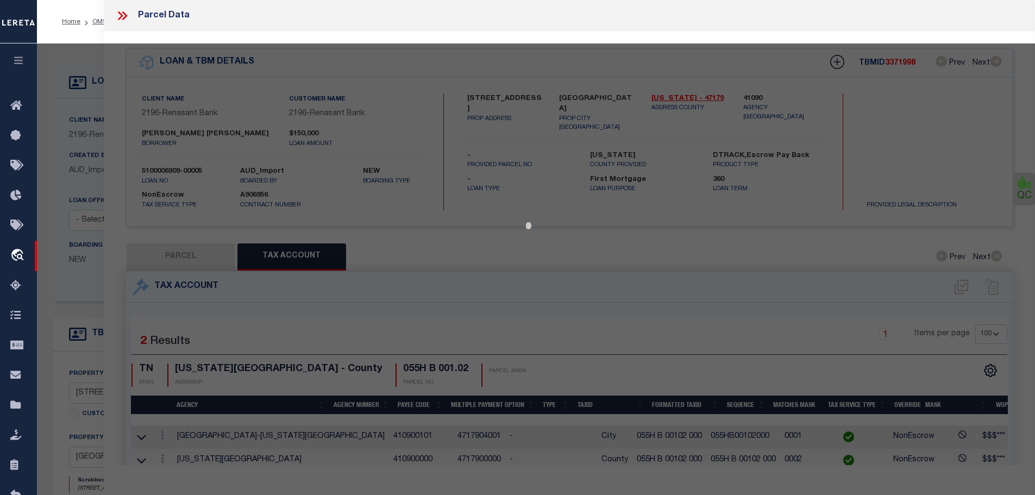
select select "AS"
checkbox input "false"
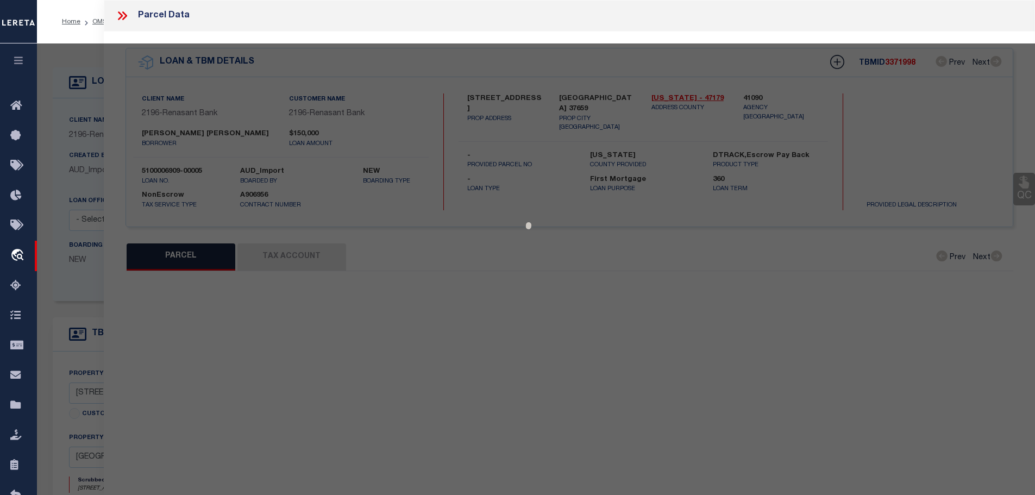
select select "CP"
type input "MYERS AVERY"
select select "AGW"
select select
type input "CLOVERCROFT DR 103"
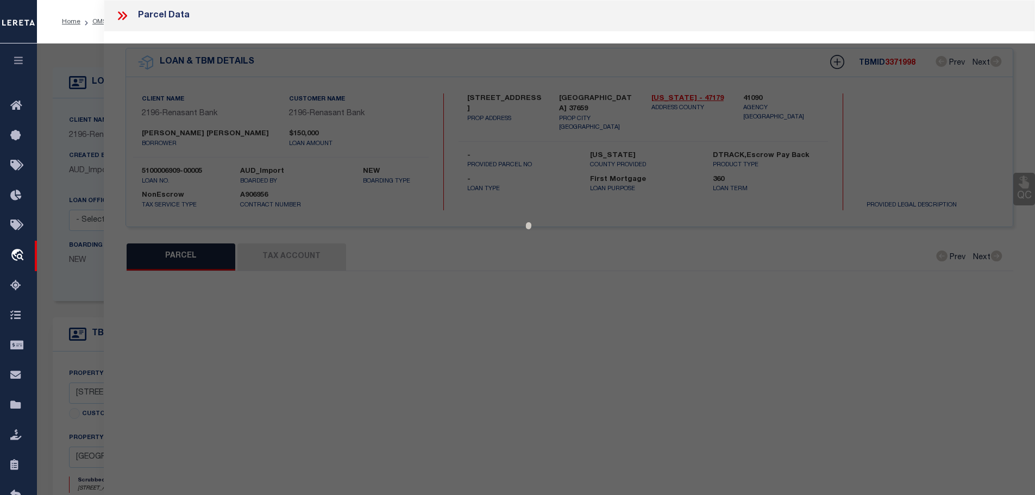
checkbox input "false"
type input "JONESBOROUGH TN 37659"
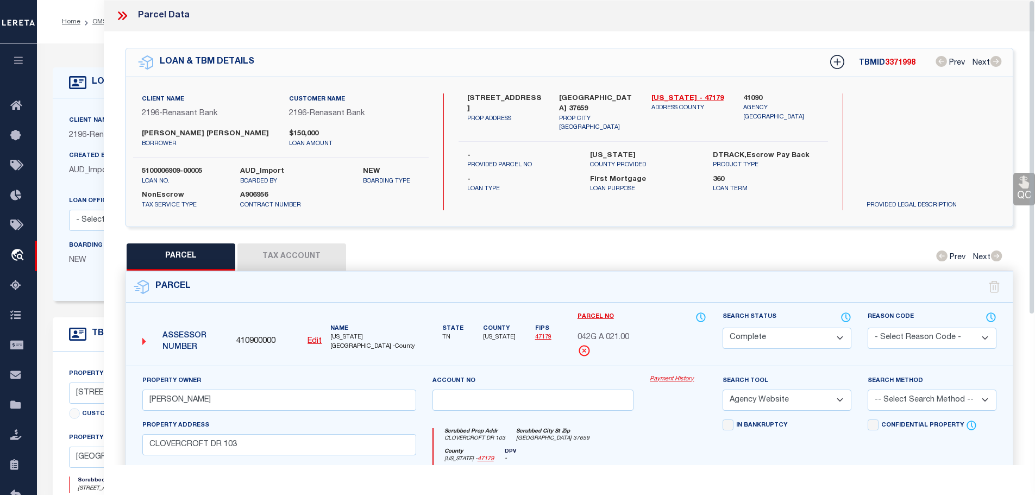
click at [320, 260] on button "Tax Account" at bounding box center [291, 256] width 109 height 27
select select "100"
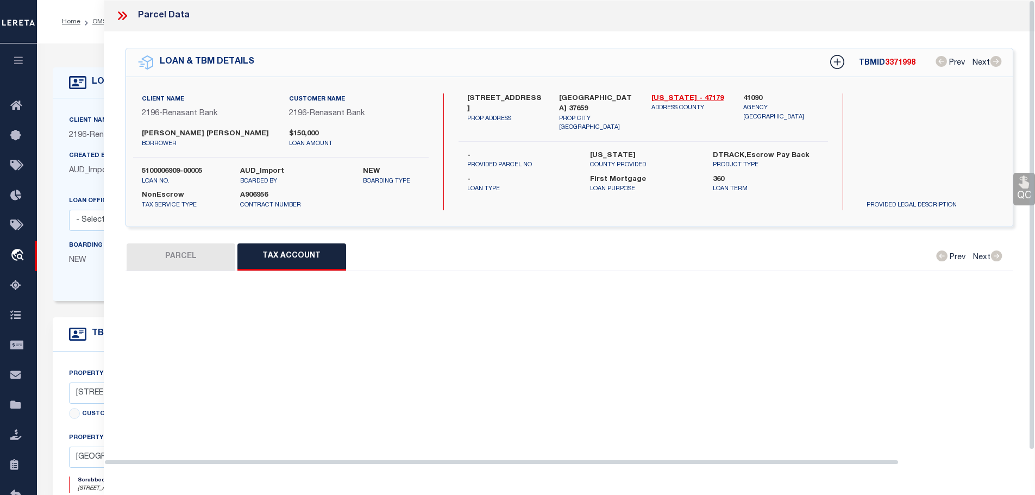
select select "100"
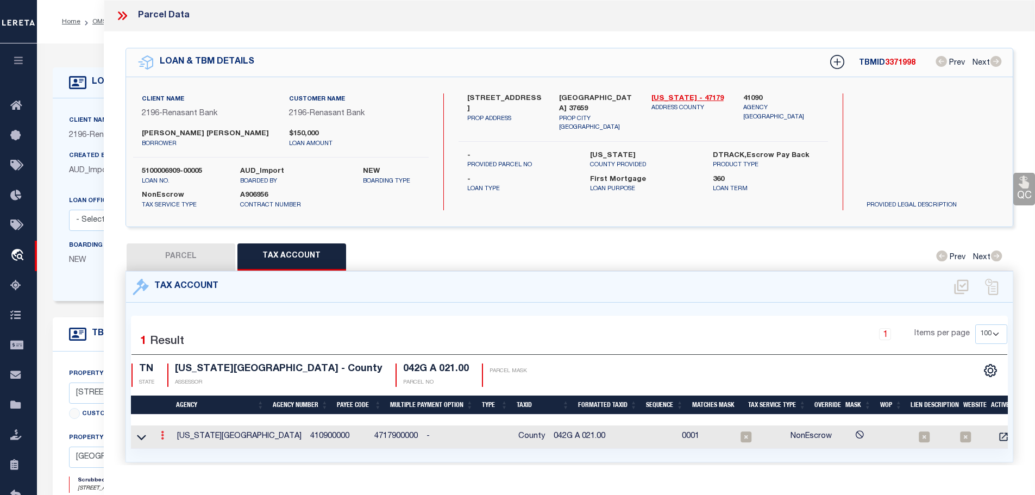
click at [164, 432] on icon at bounding box center [162, 435] width 3 height 9
click at [178, 449] on icon "" at bounding box center [174, 452] width 8 height 8
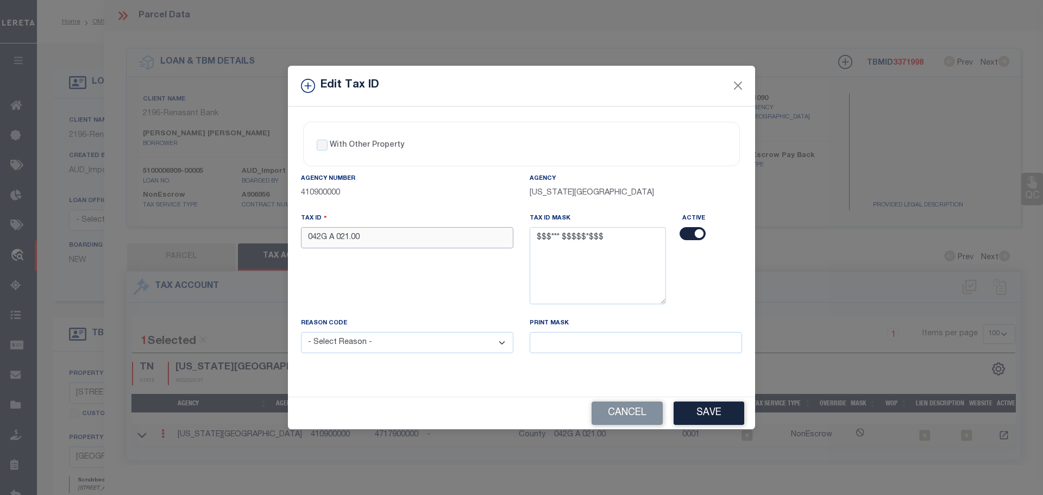
click at [398, 243] on input "042G A 021.00" at bounding box center [407, 237] width 212 height 21
paste input "00 0"
type input "042G A 02100 000"
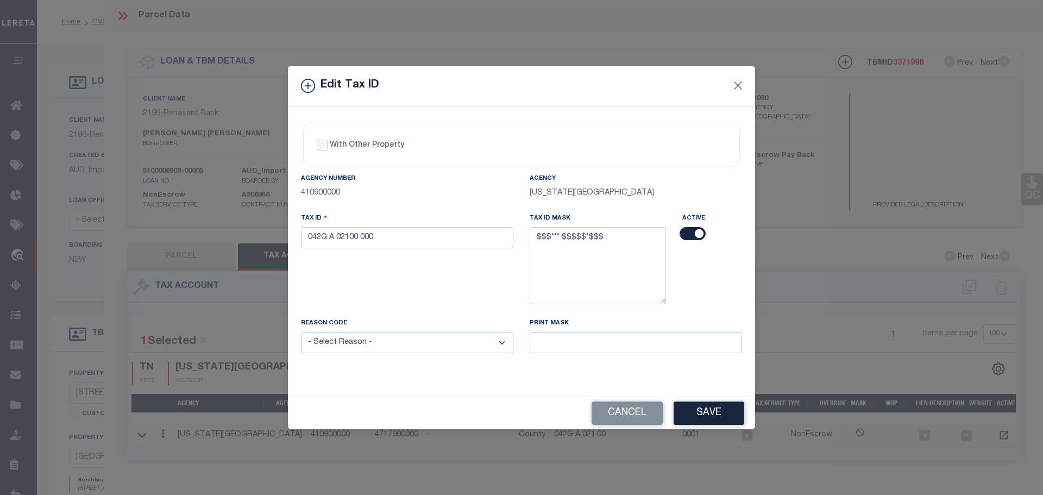
click at [453, 343] on select "- Select Reason - 099 - Other (Provide additional detail) ACT - Agency Changed …" at bounding box center [407, 342] width 212 height 21
select select "ACT"
click at [301, 333] on select "- Select Reason - 099 - Other (Provide additional detail) ACT - Agency Changed …" at bounding box center [407, 342] width 212 height 21
click at [697, 411] on button "Save" at bounding box center [709, 413] width 71 height 23
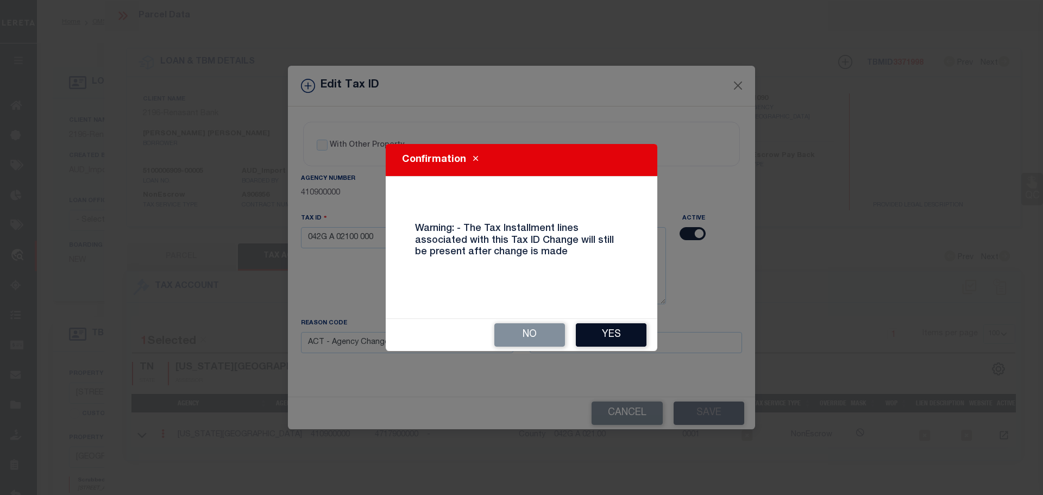
click at [619, 338] on button "Yes" at bounding box center [611, 334] width 71 height 23
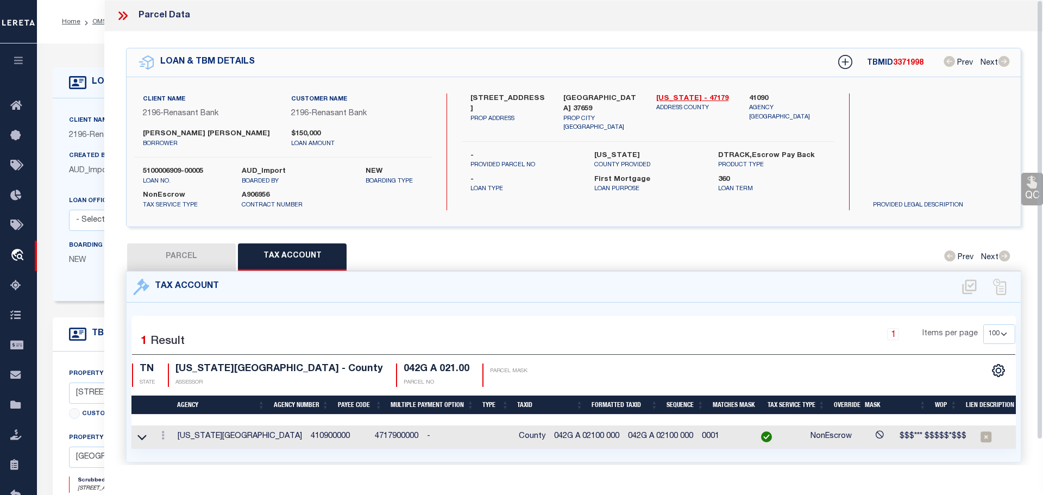
select select
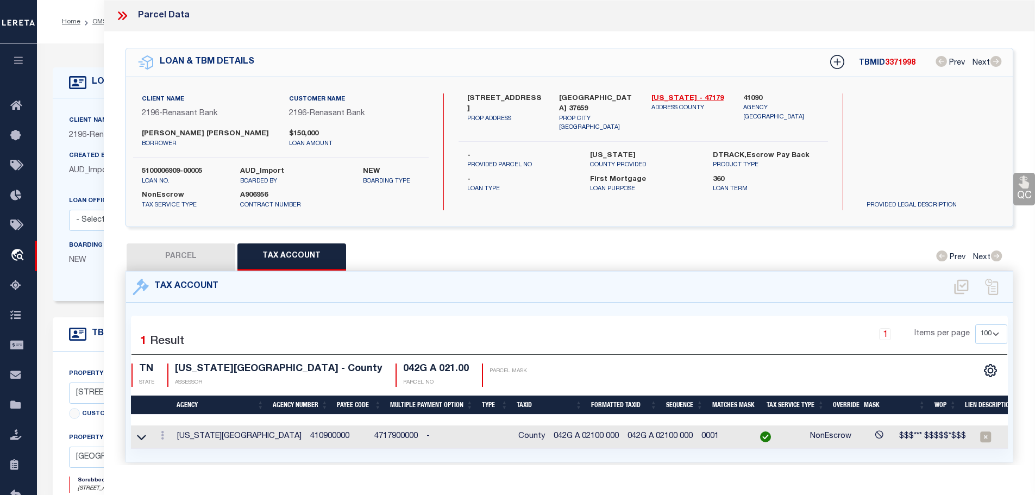
click at [123, 12] on icon at bounding box center [124, 15] width 5 height 9
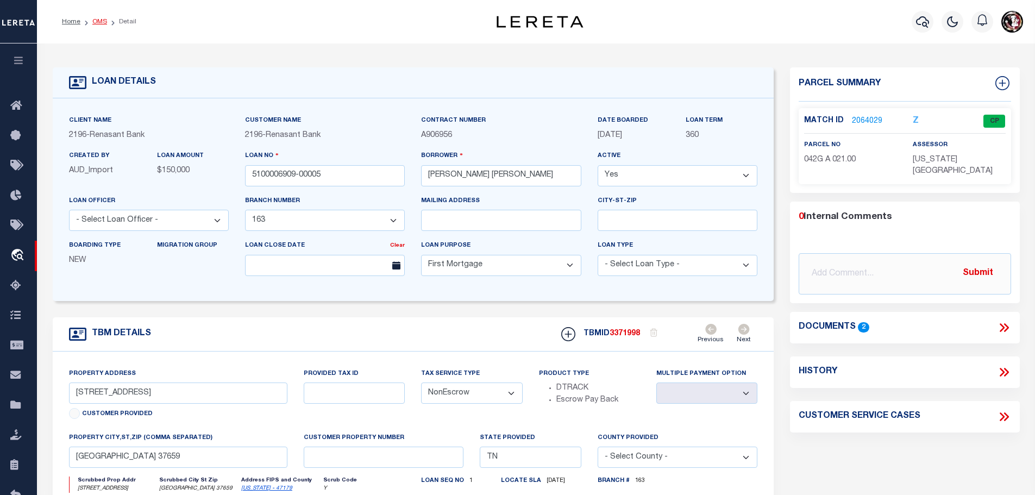
click at [98, 18] on link "OMS" at bounding box center [99, 21] width 15 height 7
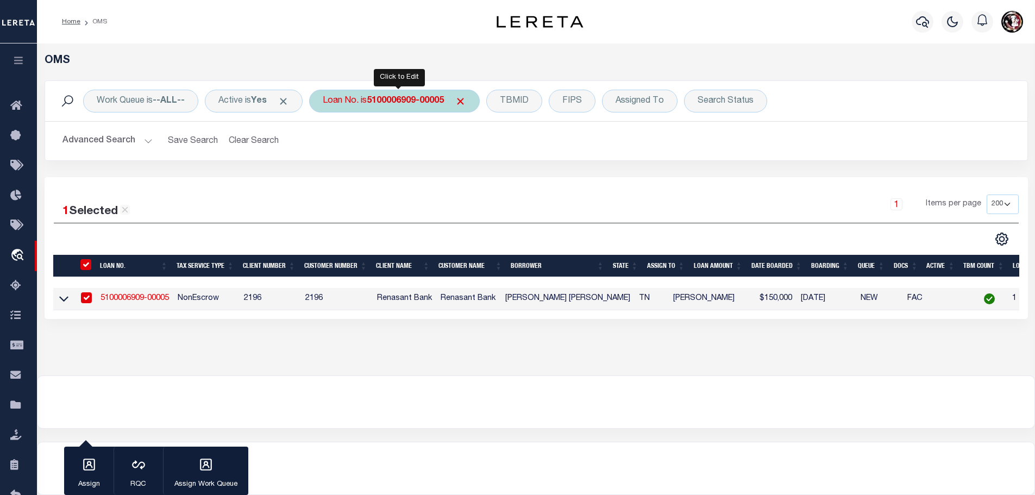
click at [405, 103] on b "5100006909-00005" at bounding box center [405, 101] width 77 height 9
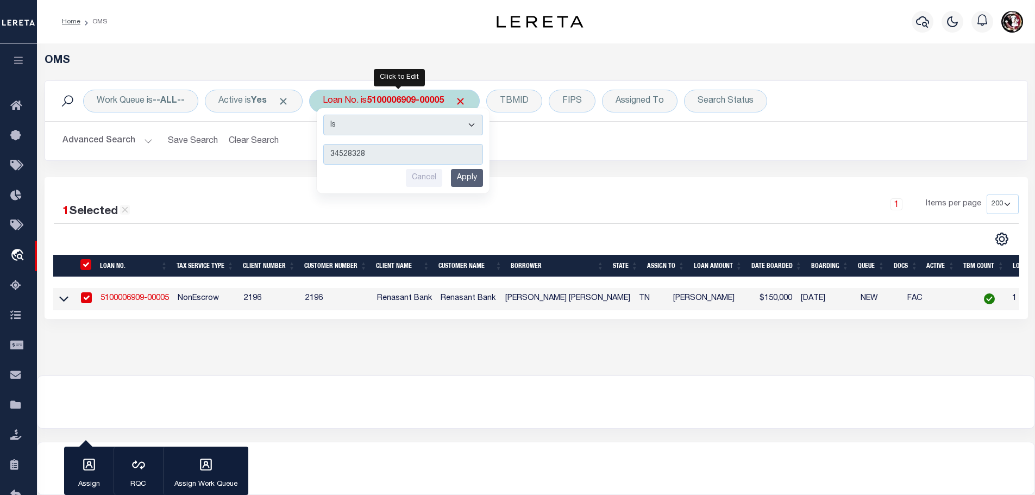
type input "34528328"
click at [482, 177] on input "Apply" at bounding box center [467, 178] width 32 height 18
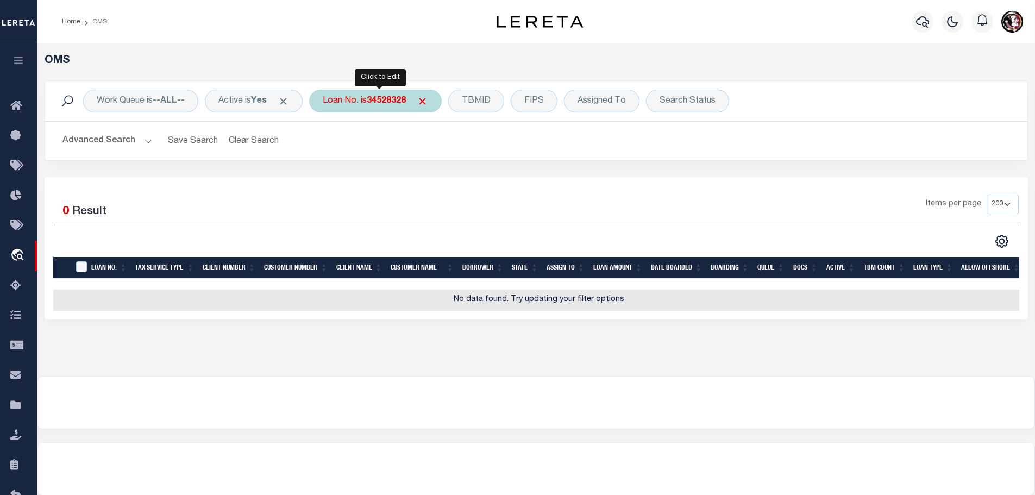
click at [383, 97] on b "34528328" at bounding box center [386, 101] width 39 height 9
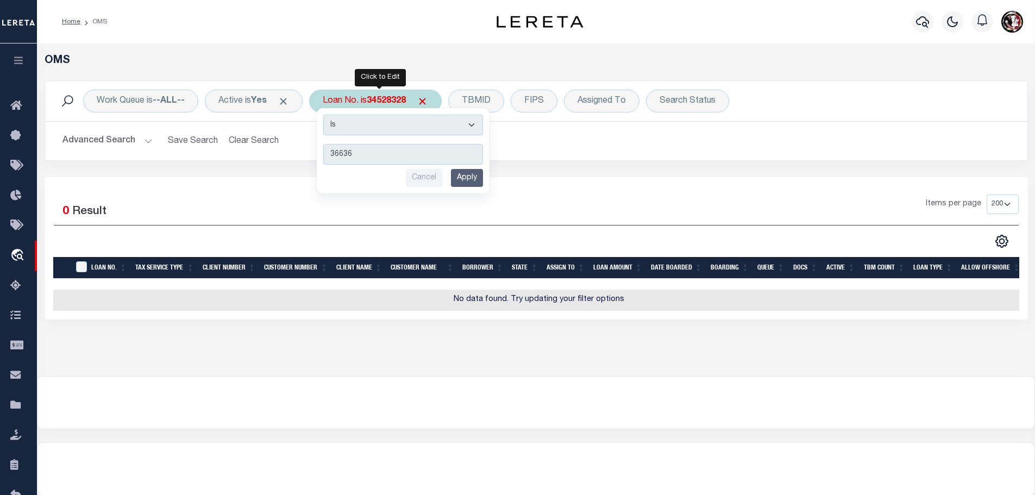
type input "36636"
click at [478, 173] on input "Apply" at bounding box center [467, 178] width 32 height 18
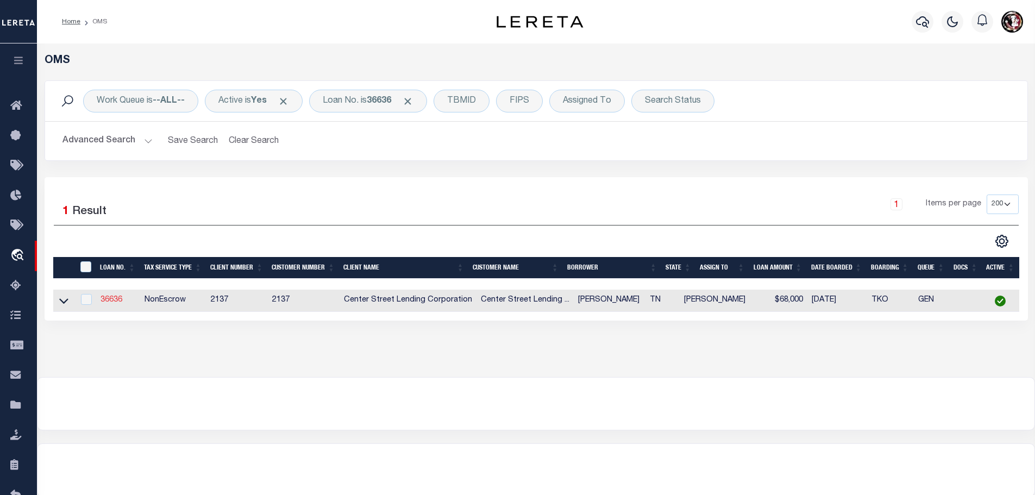
click at [114, 296] on link "36636" at bounding box center [112, 300] width 22 height 8
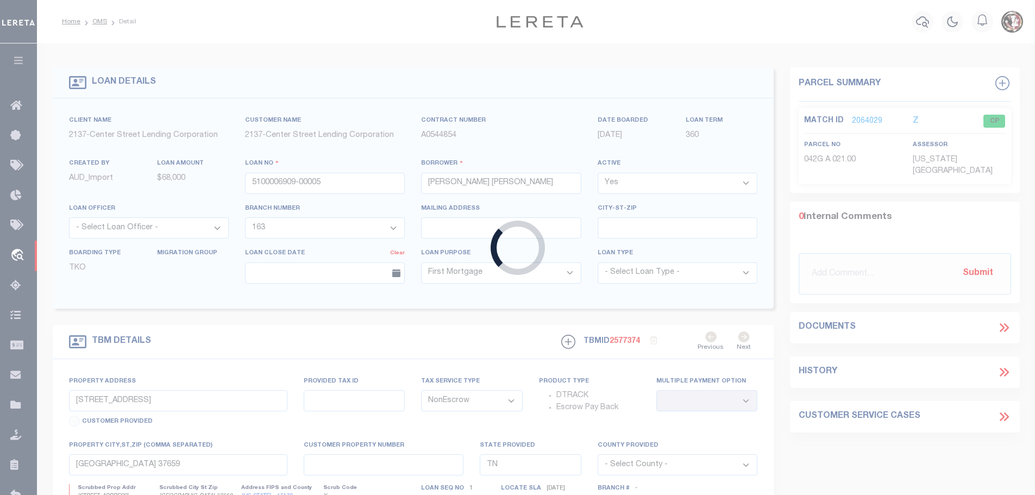
type input "36636"
type input "KENNETH RAY TALBERT"
select select
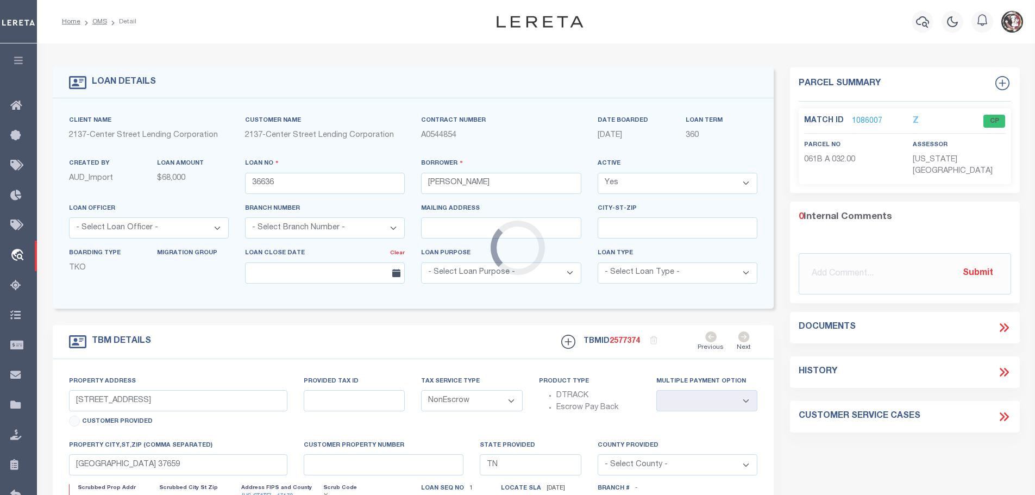
select select "3184"
type input "125 LEACH DR"
select select
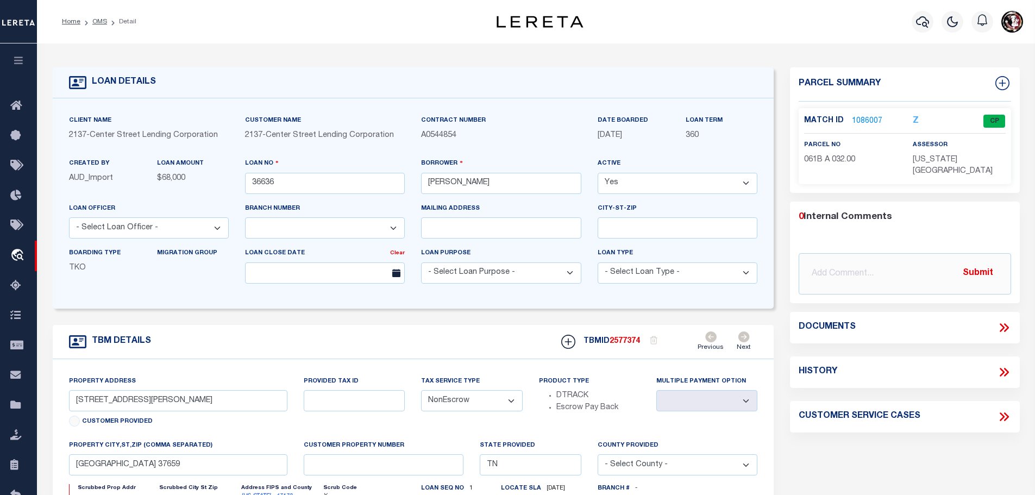
click at [876, 116] on link "1086007" at bounding box center [867, 121] width 30 height 11
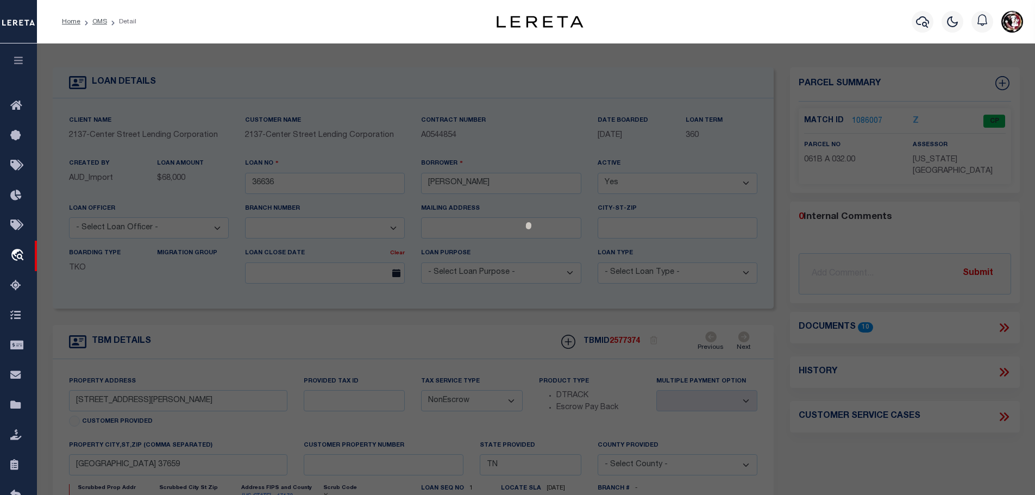
select select "AS"
select select
checkbox input "false"
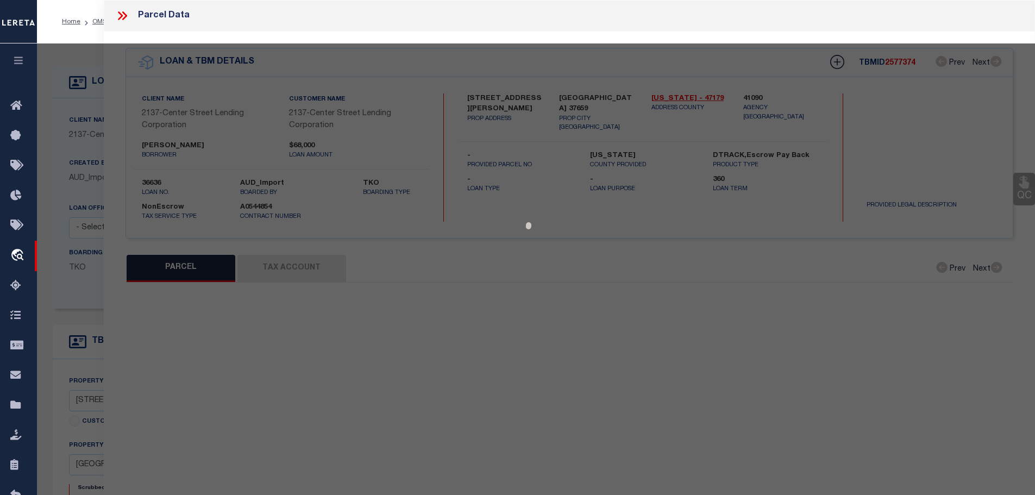
select select "CP"
type input "SAM LILY PROPERTIES LLC"
select select
type input "125 LEACH DR"
checkbox input "false"
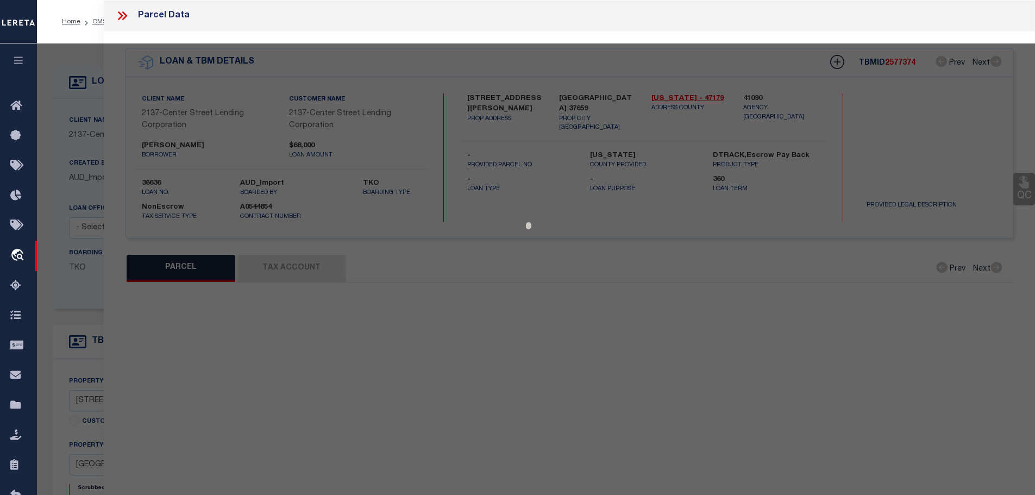
type input "JONESBOROUGH TN 37659"
type textarea "Tax ID Special Project"
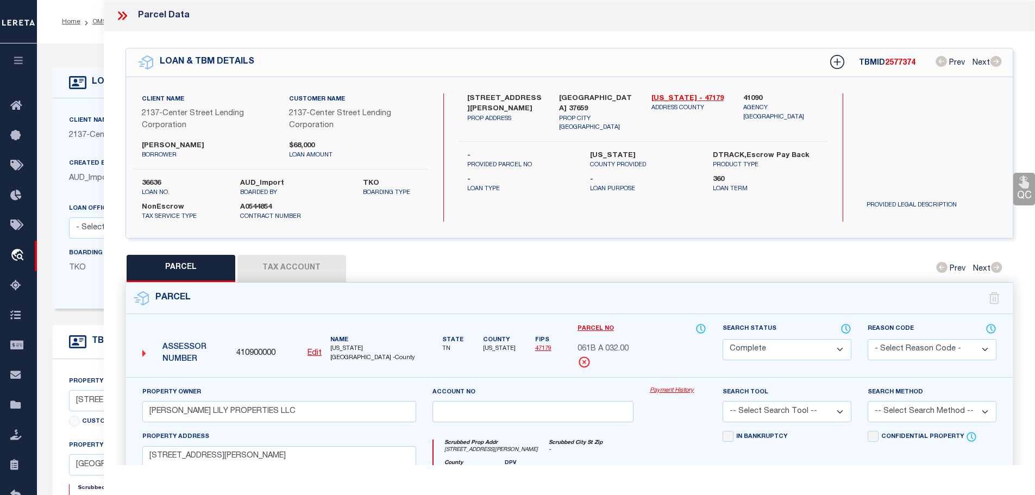
click at [269, 261] on button "Tax Account" at bounding box center [291, 268] width 109 height 27
select select "100"
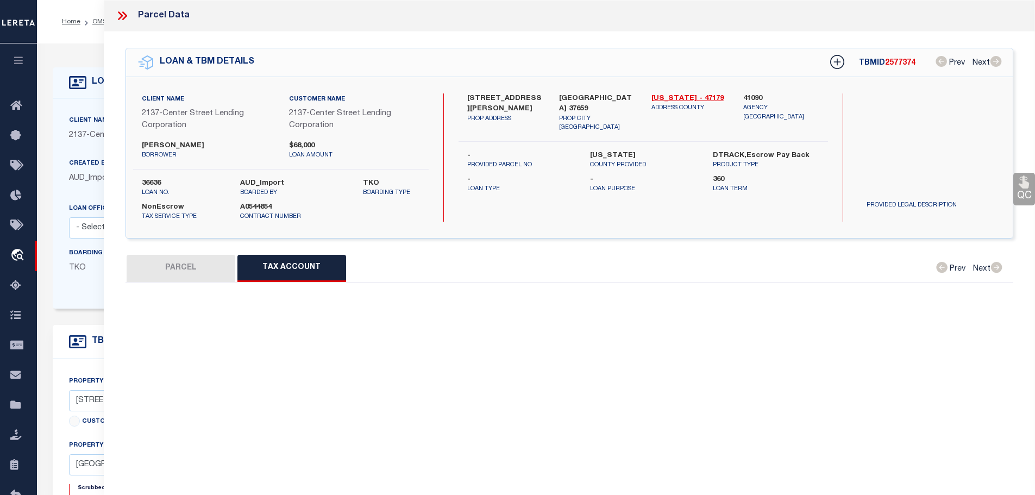
select select "100"
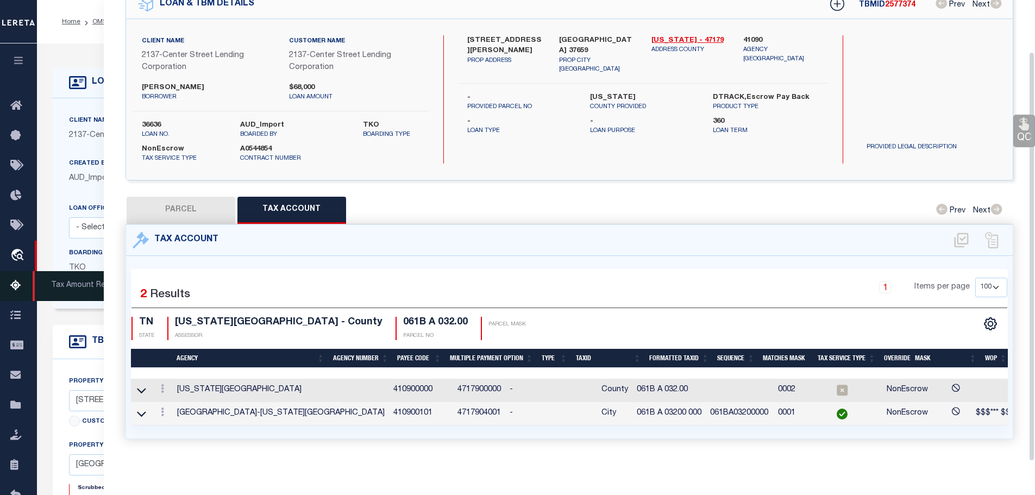
scroll to position [62, 0]
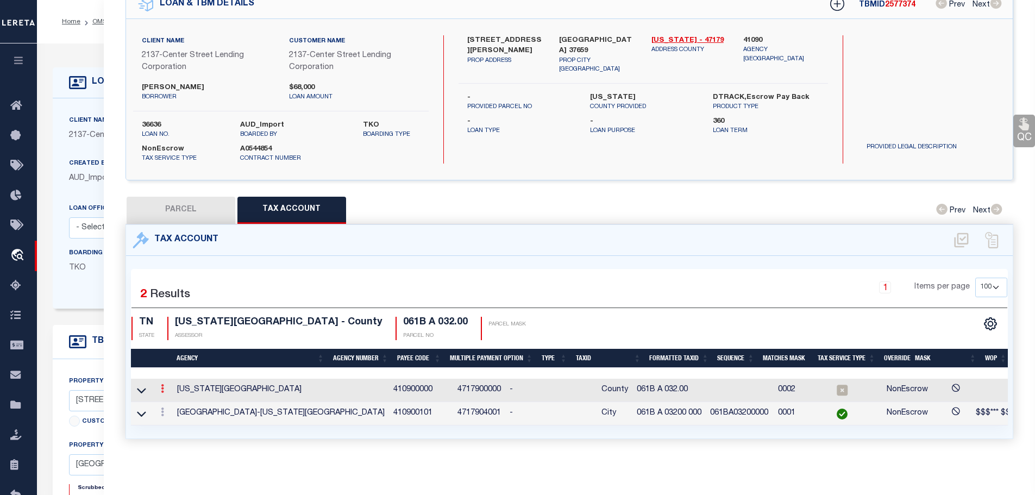
click at [163, 384] on icon at bounding box center [162, 388] width 3 height 9
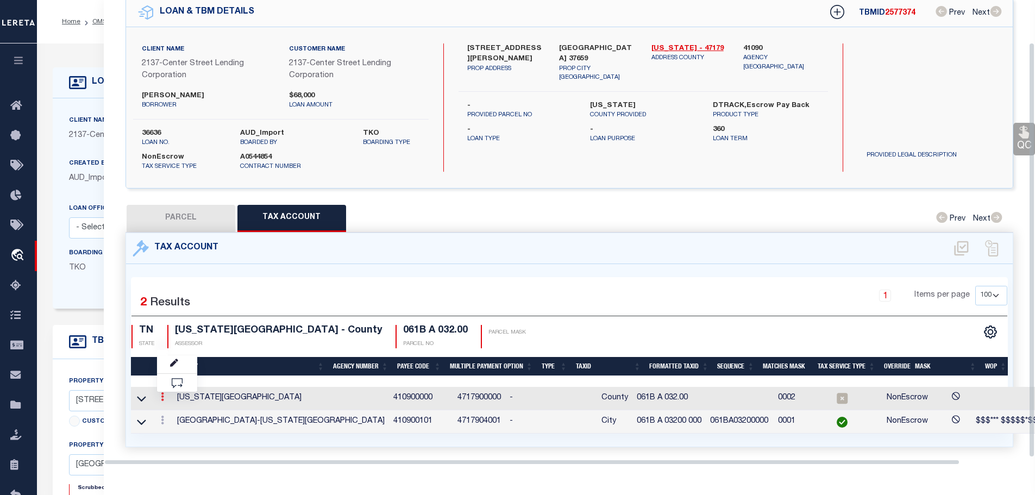
scroll to position [47, 0]
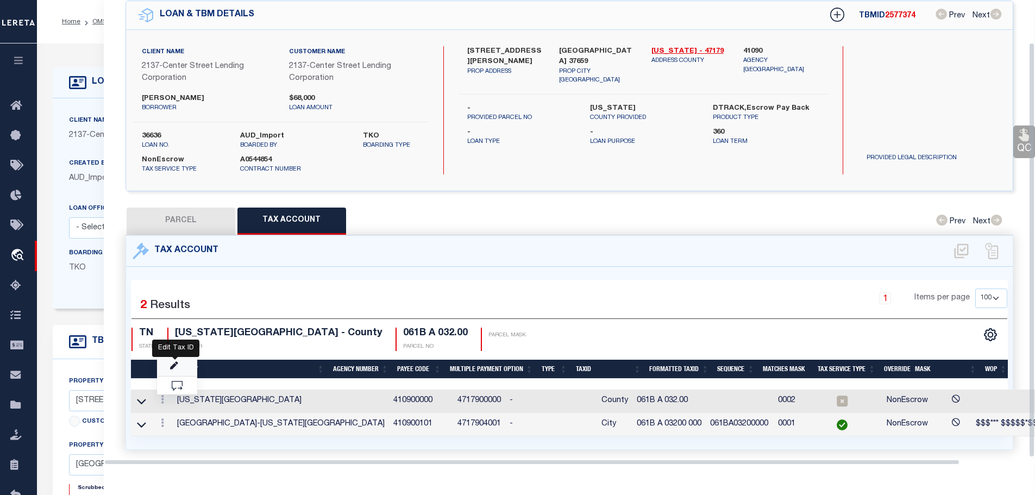
drag, startPoint x: 178, startPoint y: 385, endPoint x: 178, endPoint y: 361, distance: 23.4
click at [178, 362] on icon "" at bounding box center [174, 366] width 8 height 8
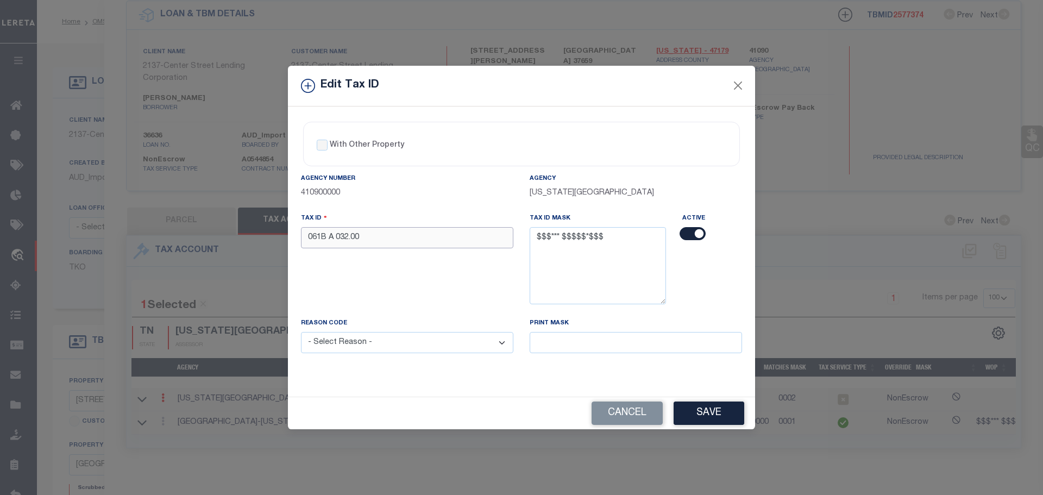
click at [426, 231] on input "061B A 032.00" at bounding box center [407, 237] width 212 height 21
paste input "00 0"
type input "061B A 03200 000"
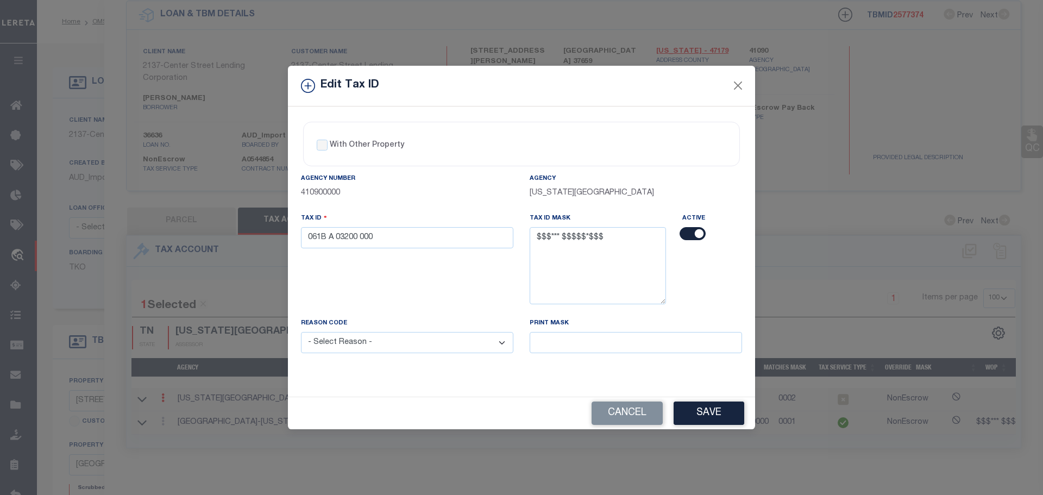
click at [442, 353] on select "- Select Reason - 099 - Other (Provide additional detail) ACT - Agency Changed …" at bounding box center [407, 342] width 212 height 21
select select "ACT"
click at [301, 333] on select "- Select Reason - 099 - Other (Provide additional detail) ACT - Agency Changed …" at bounding box center [407, 342] width 212 height 21
click at [695, 413] on button "Save" at bounding box center [709, 413] width 71 height 23
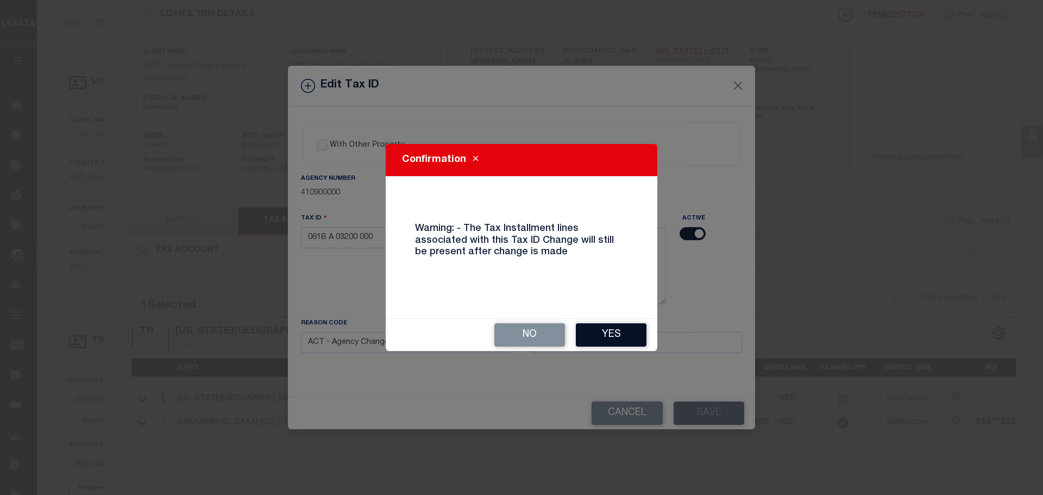
click at [612, 336] on button "Yes" at bounding box center [611, 334] width 71 height 23
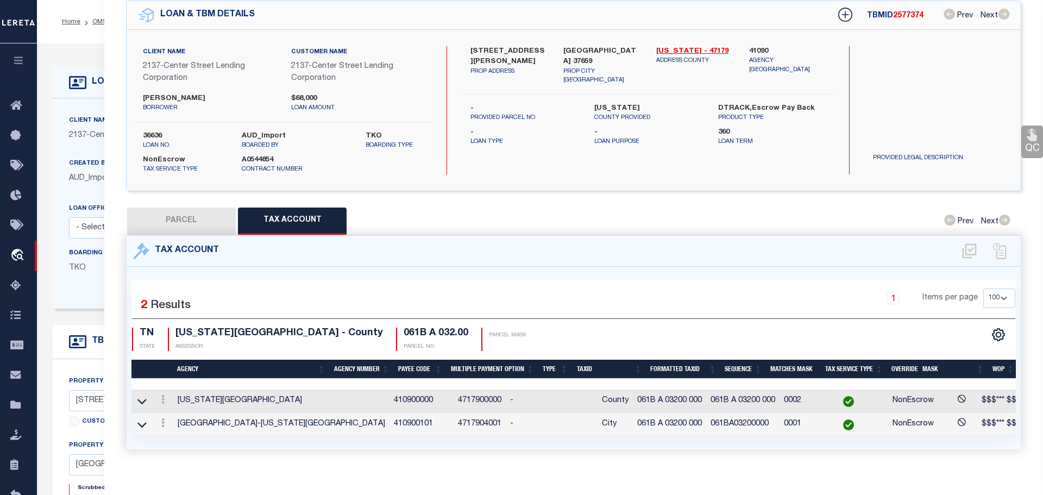
select select
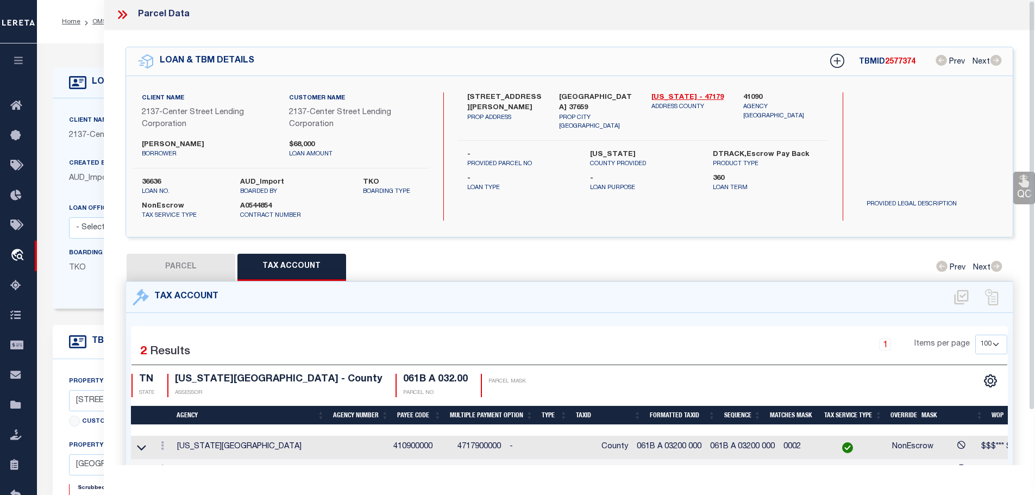
scroll to position [0, 0]
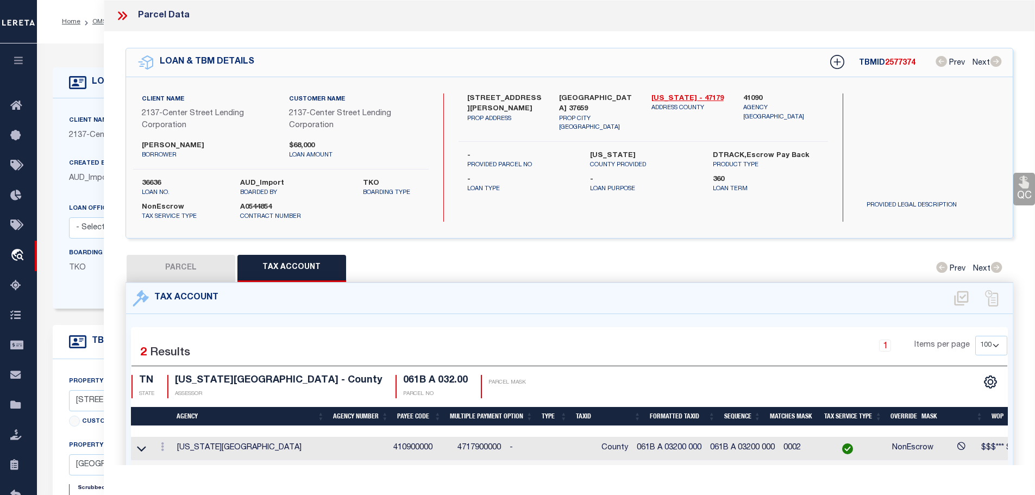
click at [123, 18] on icon at bounding box center [124, 15] width 5 height 9
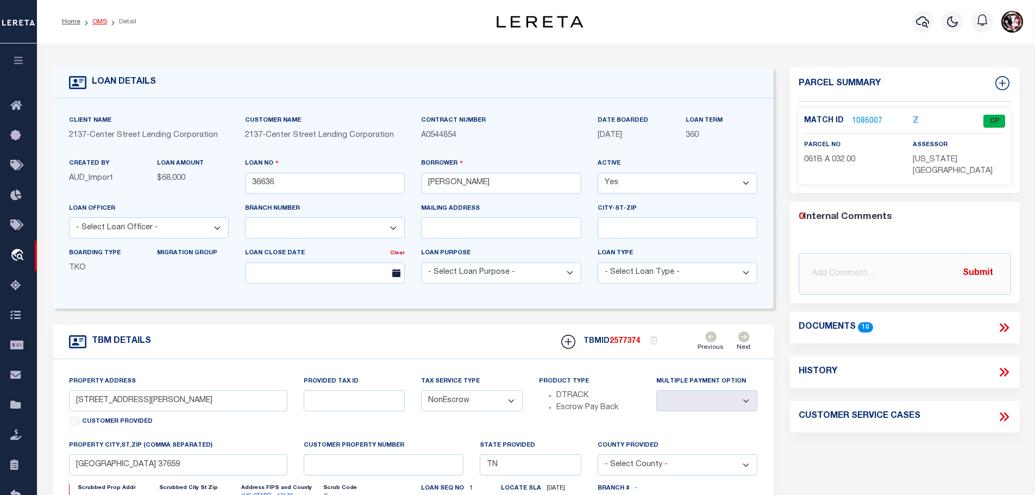
click at [92, 20] on link "OMS" at bounding box center [99, 21] width 15 height 7
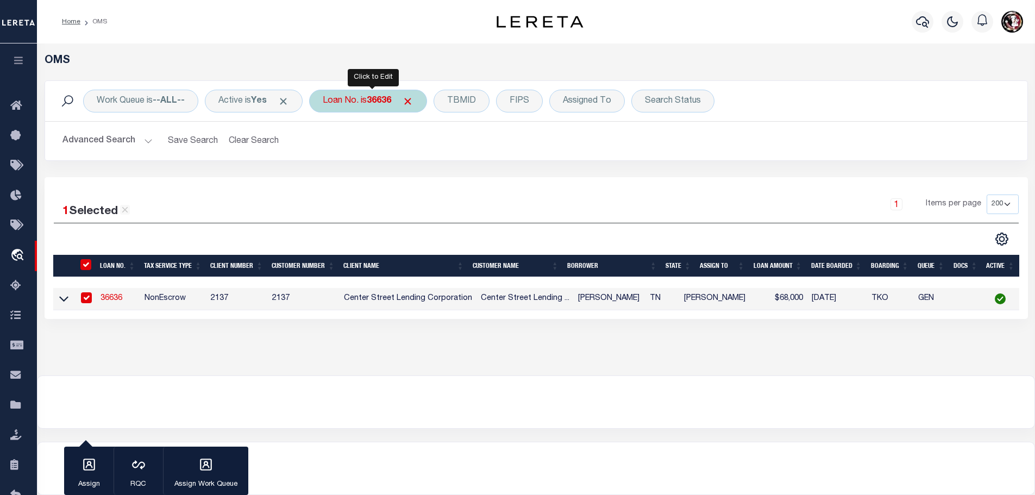
click at [389, 99] on b "36636" at bounding box center [379, 101] width 24 height 9
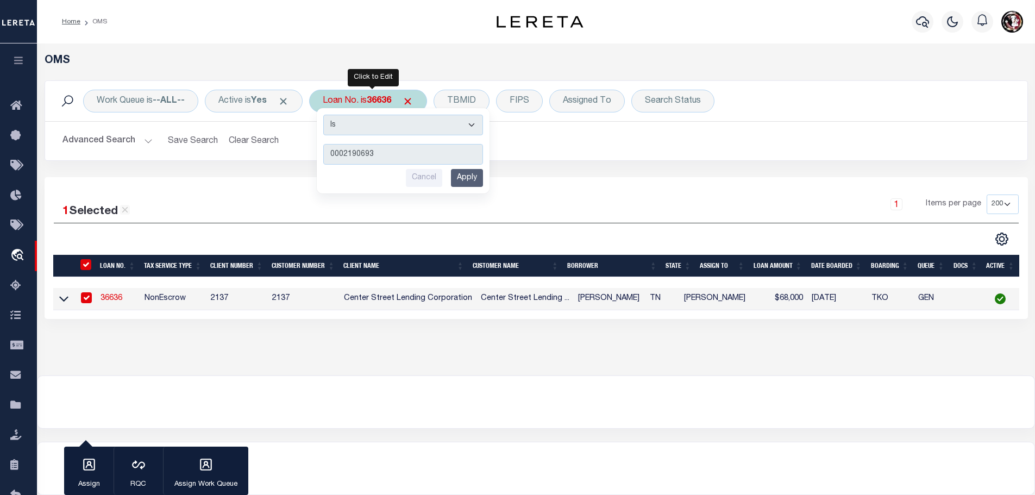
type input "0002190693"
click at [467, 177] on input "Apply" at bounding box center [467, 178] width 32 height 18
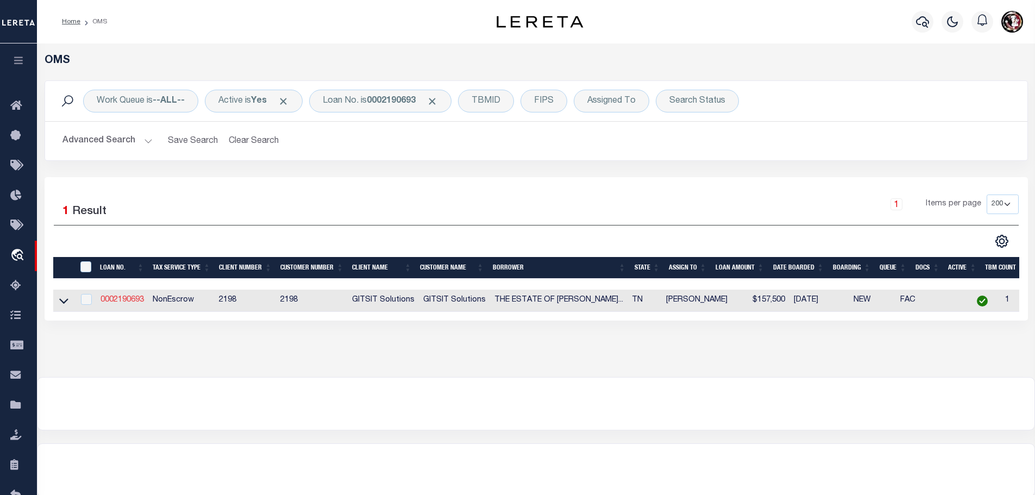
click at [121, 296] on link "0002190693" at bounding box center [122, 300] width 43 height 8
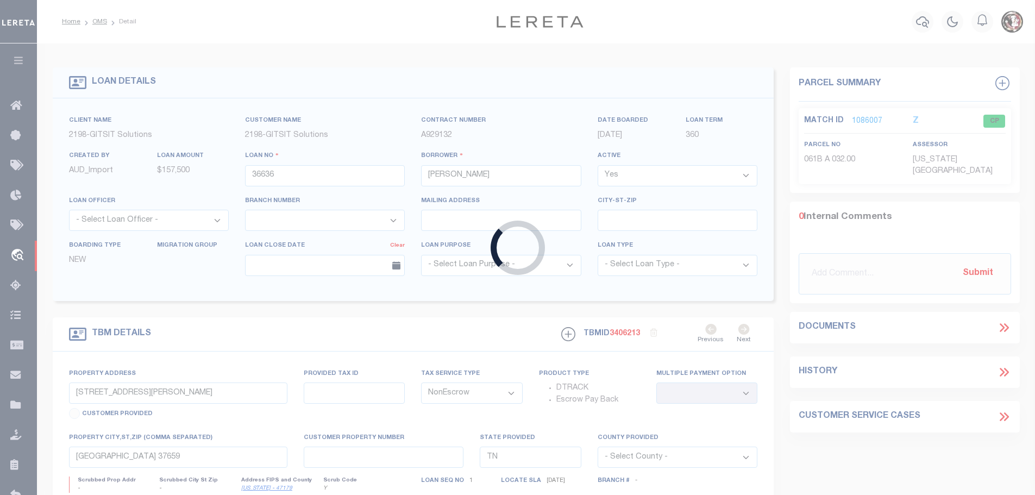
type input "0002190693"
type input "THE ESTATE OF NATILEE V STINNETT"
select select
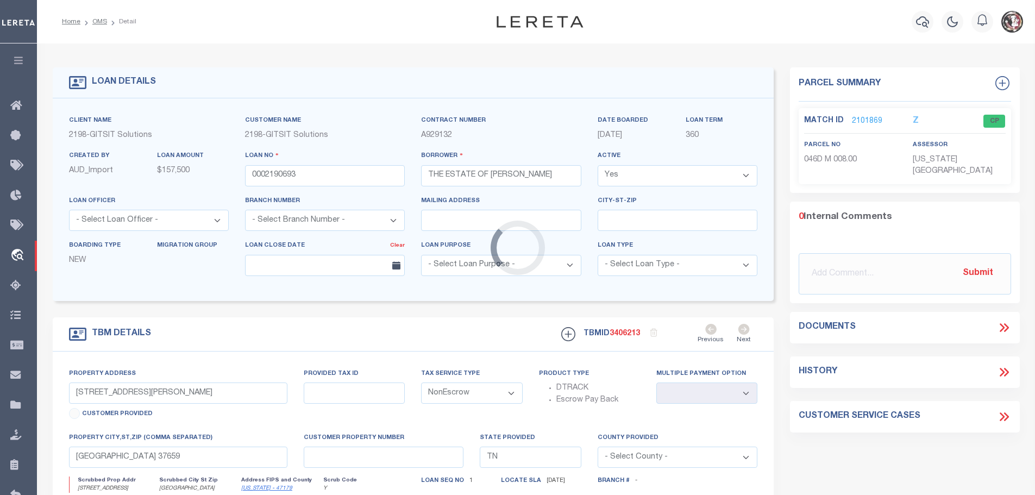
select select "16881"
type input "1009 E MYRTLE AVE"
select select
type input "JOHNSON CITY TN 37601"
select select
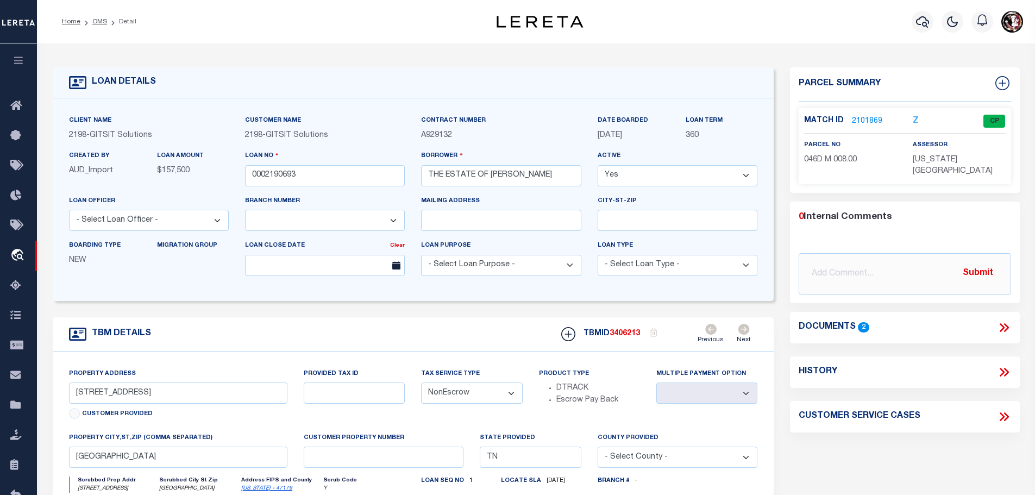
click at [865, 122] on link "2101869" at bounding box center [867, 121] width 30 height 11
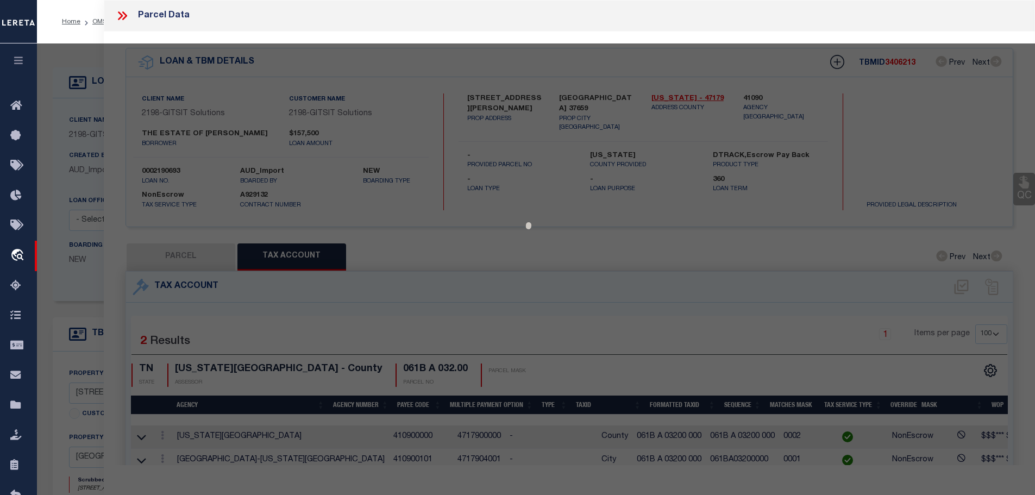
select select "AS"
checkbox input "false"
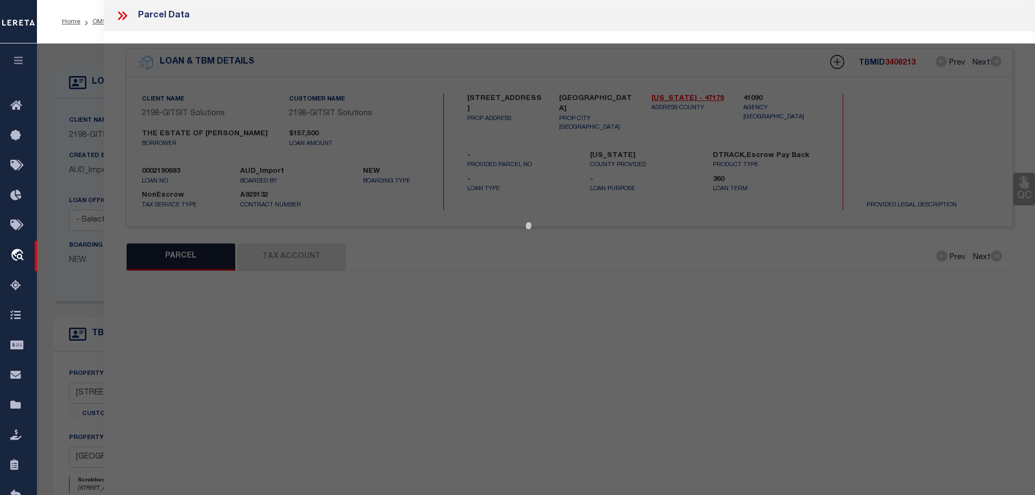
select select "CP"
type input "STINNETT KENNETH E & NATILEE V"
select select "AGW"
select select
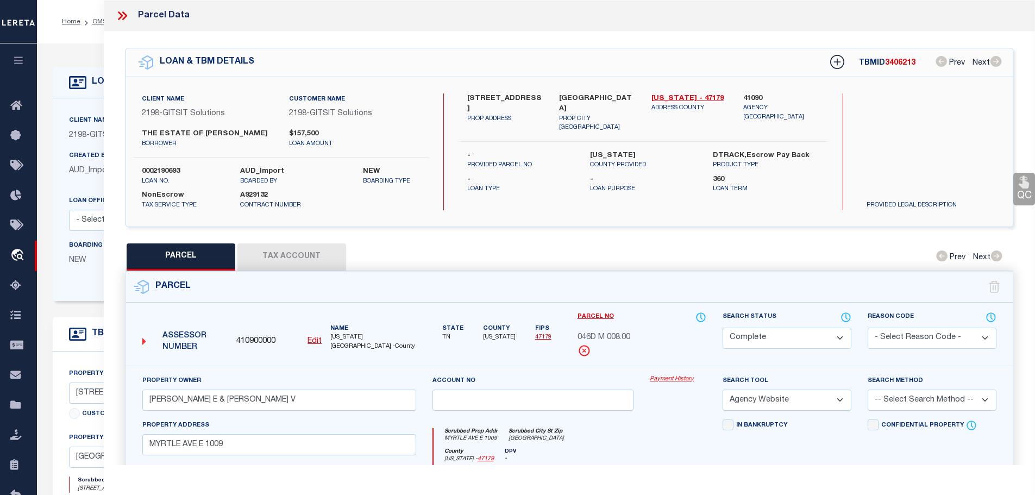
click at [309, 253] on button "Tax Account" at bounding box center [291, 256] width 109 height 27
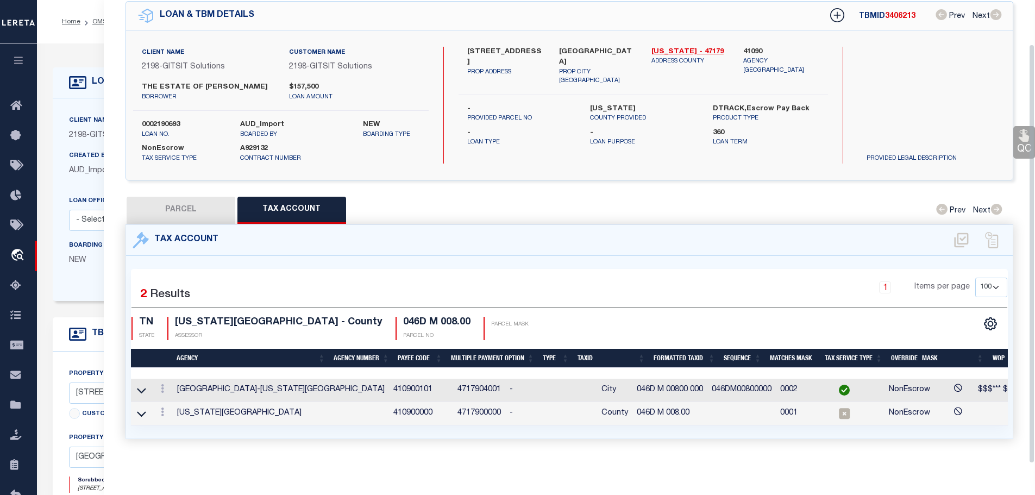
scroll to position [51, 0]
click at [164, 407] on icon at bounding box center [162, 411] width 3 height 9
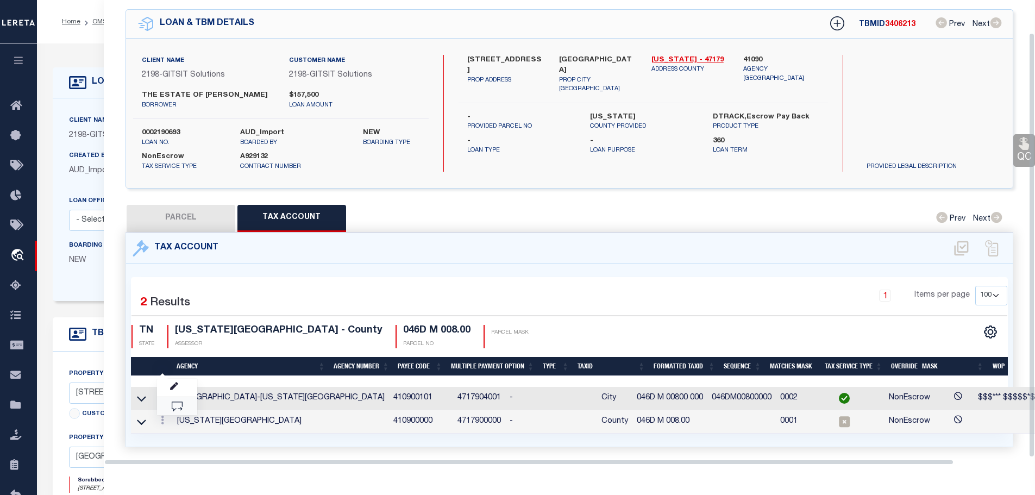
scroll to position [35, 0]
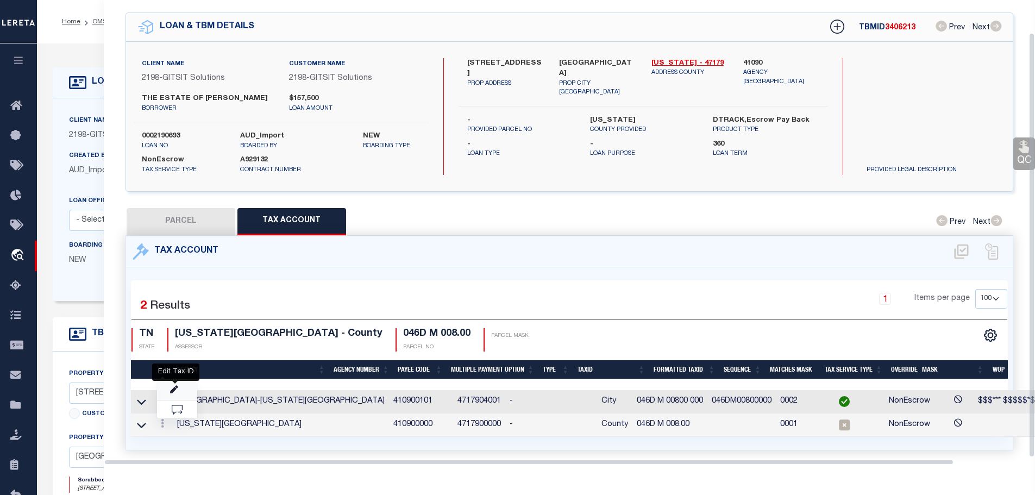
click at [176, 386] on icon "" at bounding box center [174, 390] width 8 height 8
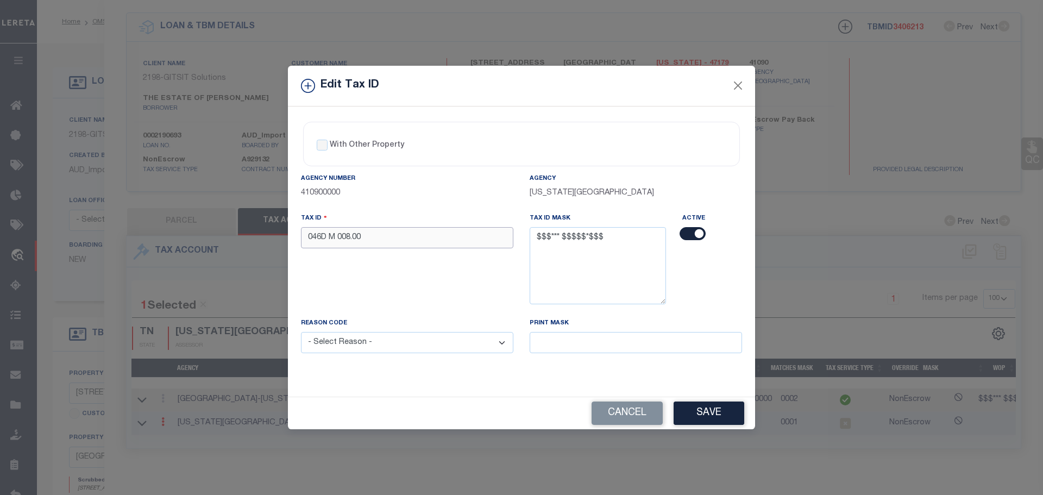
click at [406, 244] on input "046D M 008.00" at bounding box center [407, 237] width 212 height 21
paste input "00 0"
click at [449, 349] on select "- Select Reason - 099 - Other (Provide additional detail) ACT - Agency Changed …" at bounding box center [407, 342] width 212 height 21
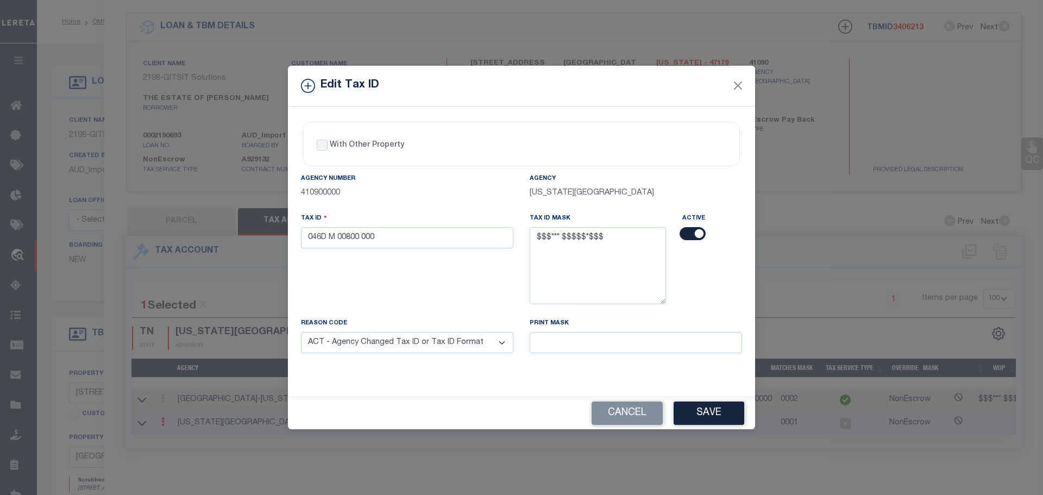
click at [301, 333] on select "- Select Reason - 099 - Other (Provide additional detail) ACT - Agency Changed …" at bounding box center [407, 342] width 212 height 21
click at [707, 412] on button "Save" at bounding box center [709, 413] width 71 height 23
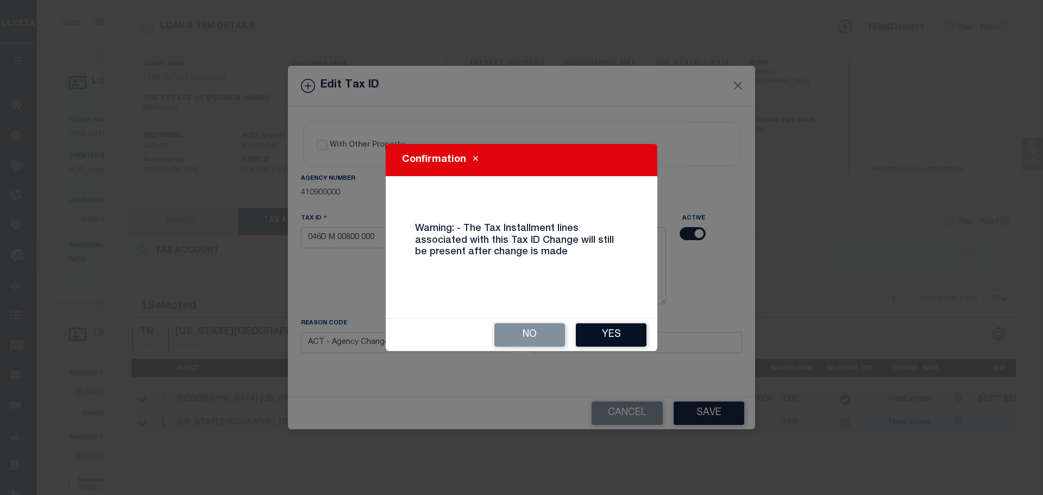
click at [600, 336] on button "Yes" at bounding box center [611, 334] width 71 height 23
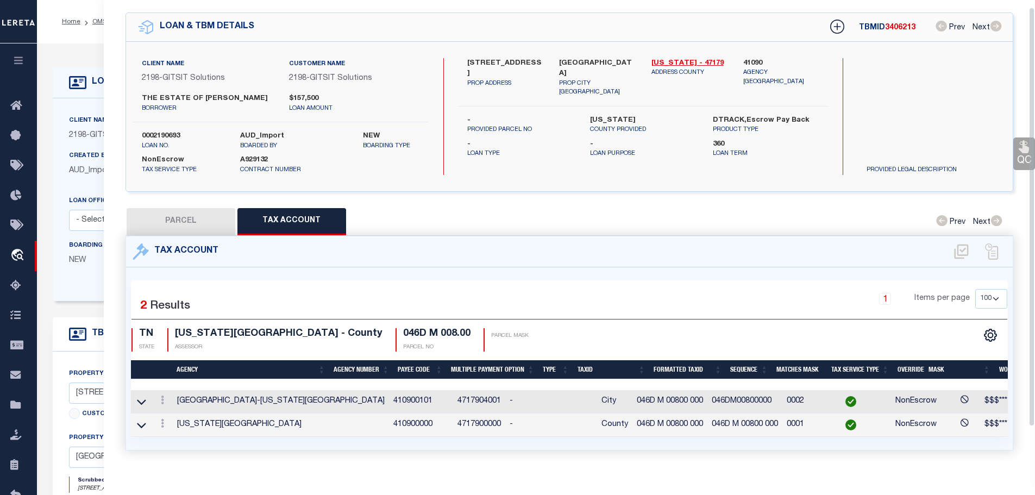
scroll to position [0, 0]
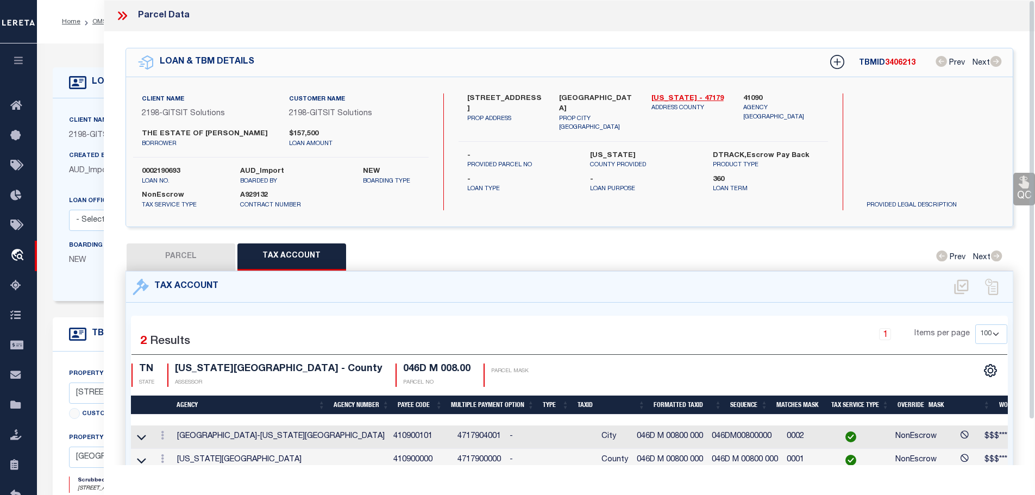
click at [120, 16] on icon at bounding box center [122, 16] width 14 height 14
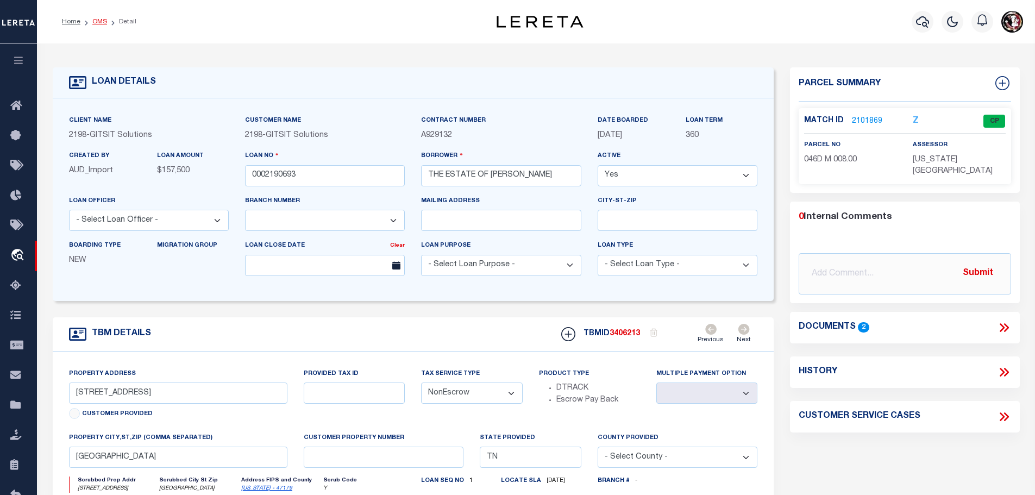
click at [92, 21] on link "OMS" at bounding box center [99, 21] width 15 height 7
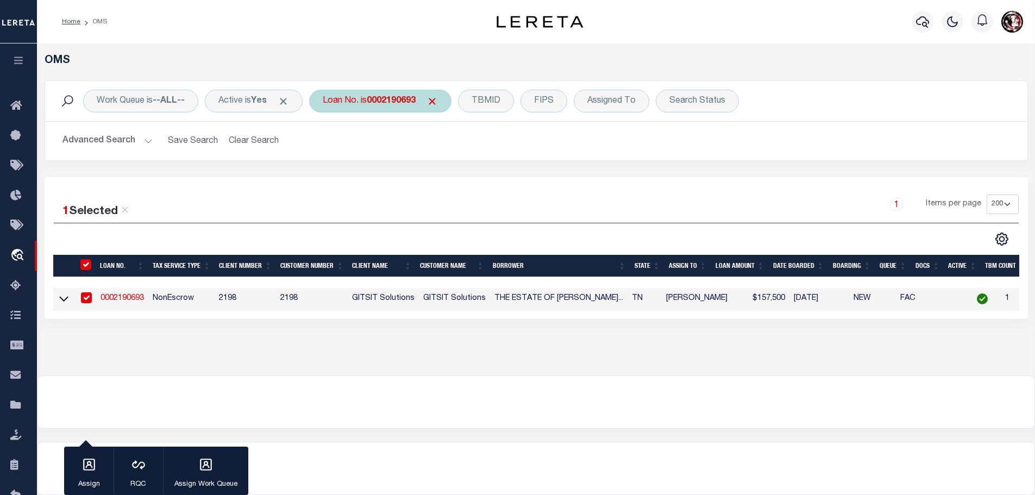
click at [397, 98] on b "0002190693" at bounding box center [391, 101] width 49 height 9
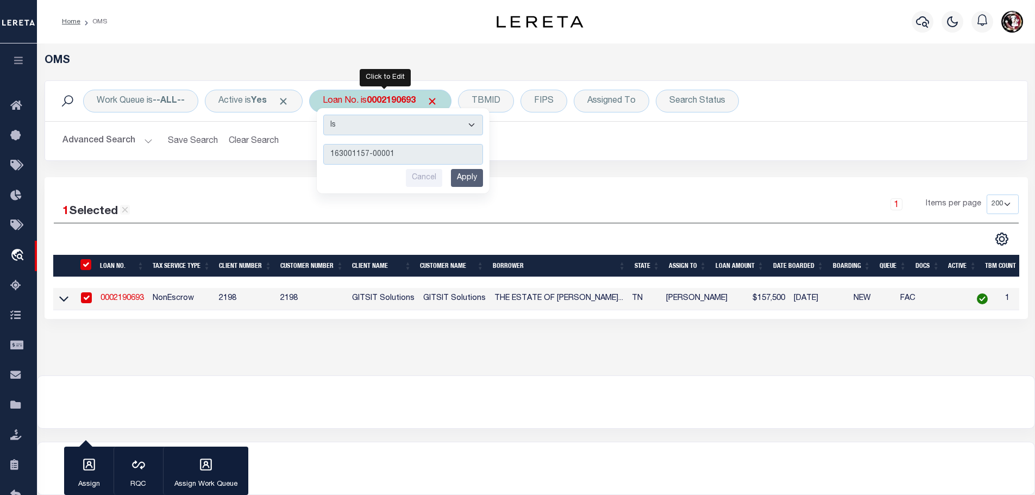
click at [463, 174] on input "Apply" at bounding box center [467, 178] width 32 height 18
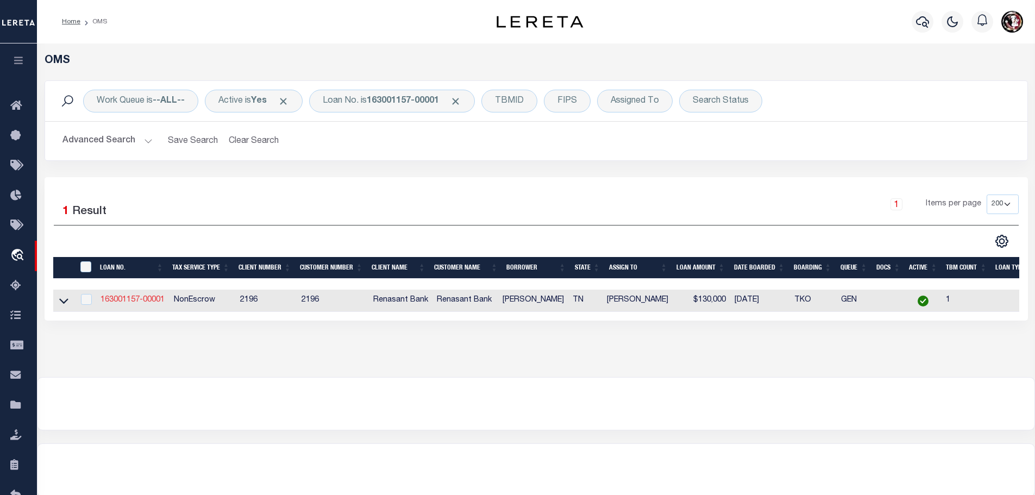
click at [132, 299] on link "163001157-00001" at bounding box center [133, 300] width 64 height 8
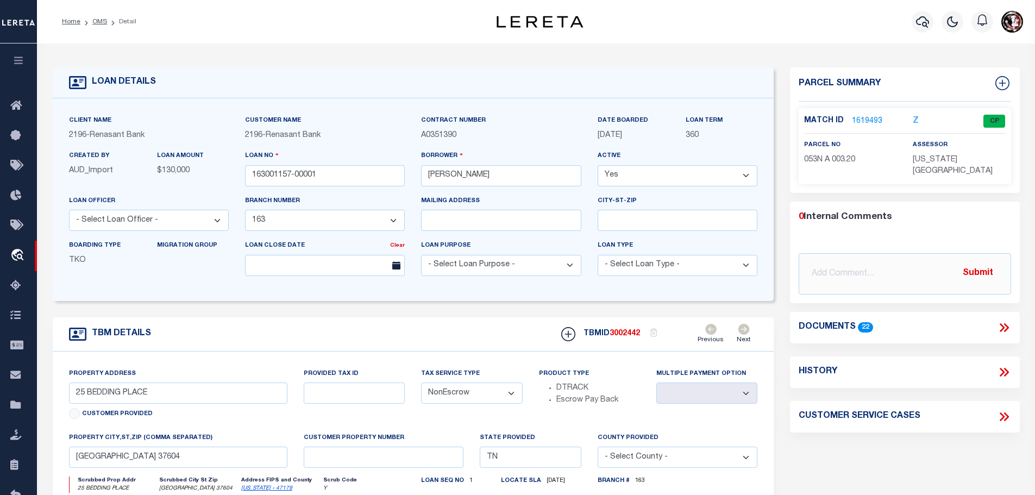
click at [858, 117] on link "1619493" at bounding box center [867, 121] width 30 height 11
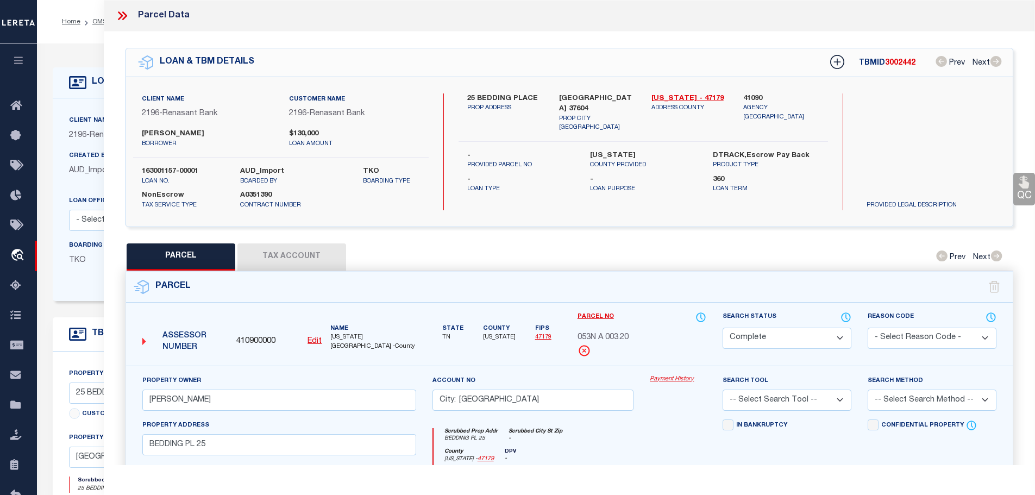
click at [275, 243] on button "Tax Account" at bounding box center [291, 256] width 109 height 27
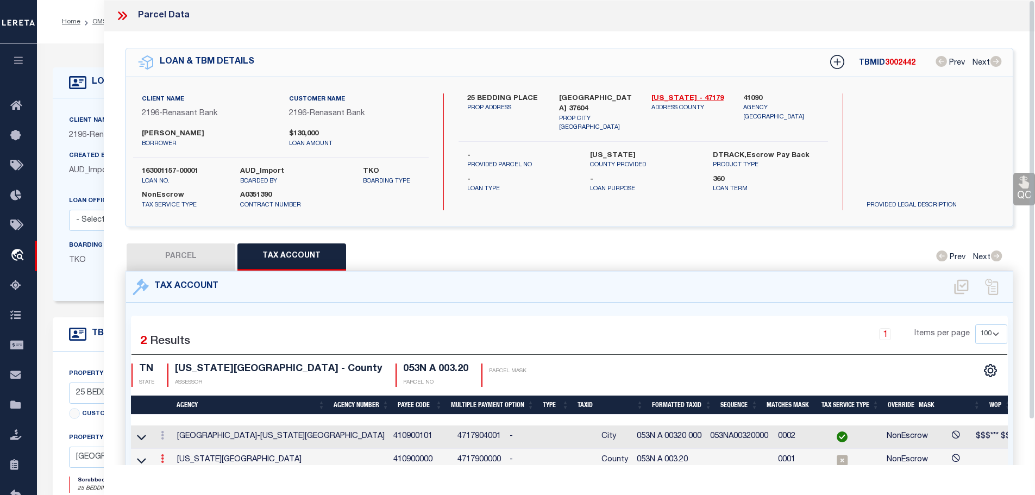
click at [164, 457] on icon at bounding box center [162, 458] width 3 height 9
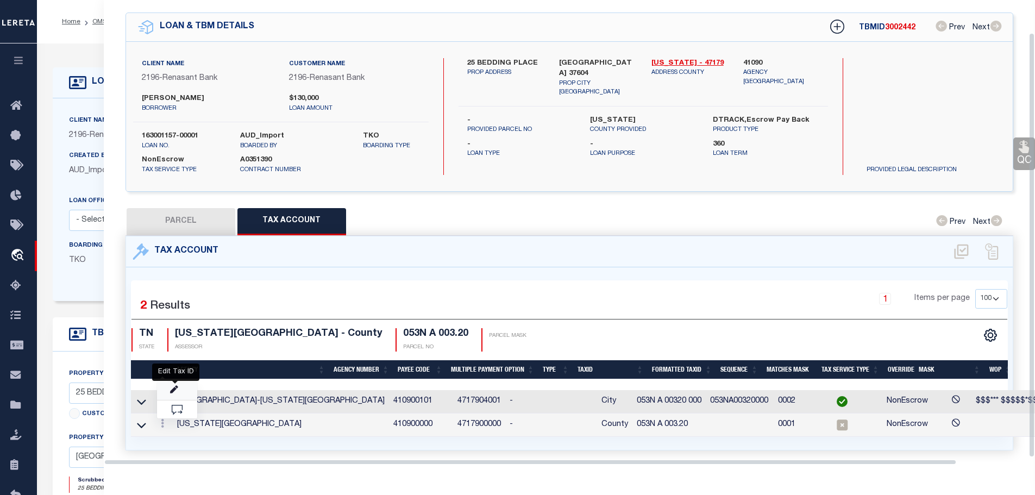
click at [177, 386] on icon "" at bounding box center [174, 390] width 8 height 8
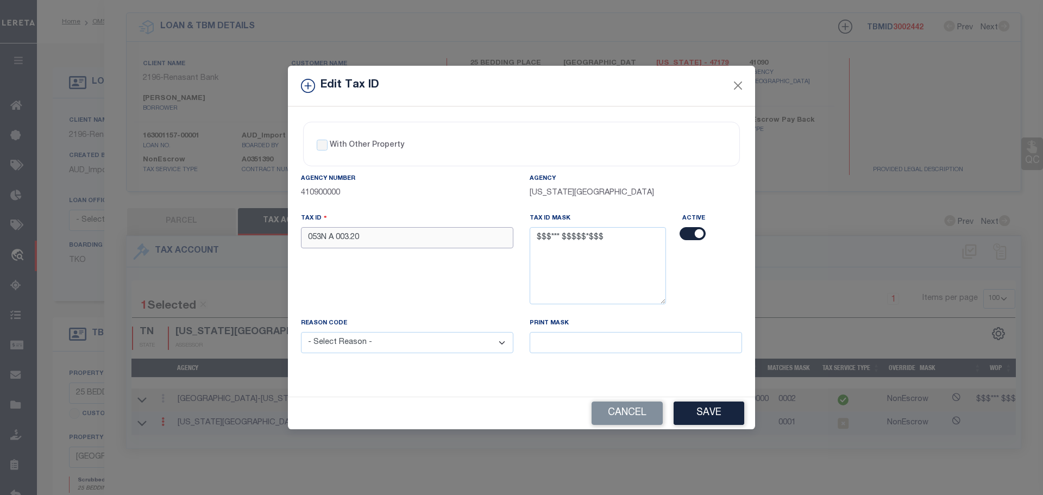
click at [398, 232] on input "053N A 003.20" at bounding box center [407, 237] width 212 height 21
paste input "20 00"
click at [400, 353] on select "- Select Reason - 099 - Other (Provide additional detail) ACT - Agency Changed …" at bounding box center [407, 342] width 212 height 21
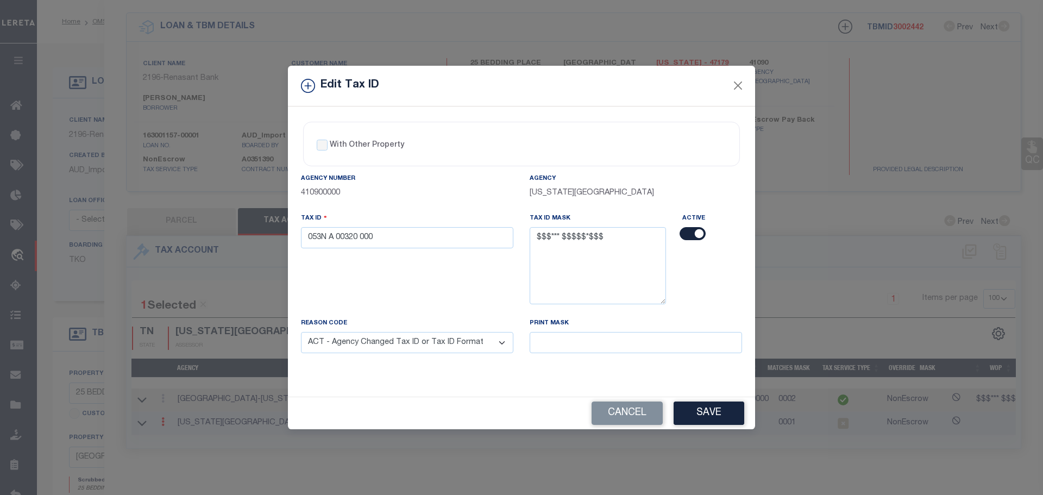
click at [301, 333] on select "- Select Reason - 099 - Other (Provide additional detail) ACT - Agency Changed …" at bounding box center [407, 342] width 212 height 21
click at [700, 411] on button "Save" at bounding box center [709, 413] width 71 height 23
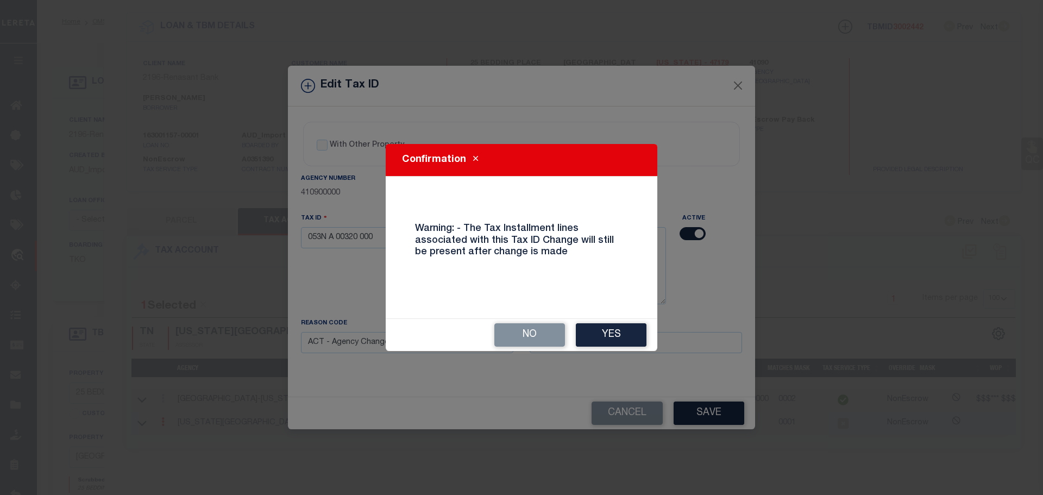
click at [593, 323] on div "No Yes" at bounding box center [522, 335] width 272 height 32
click at [598, 336] on button "Yes" at bounding box center [611, 334] width 71 height 23
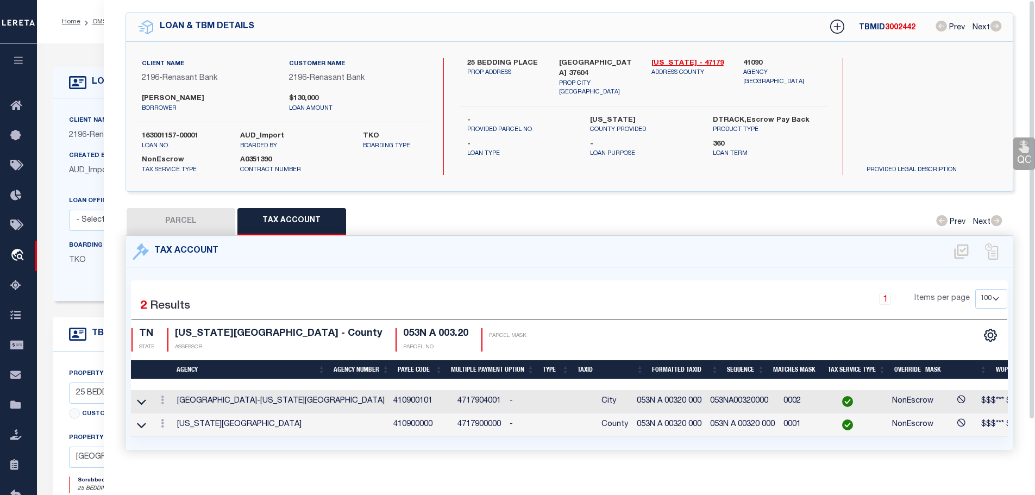
scroll to position [0, 0]
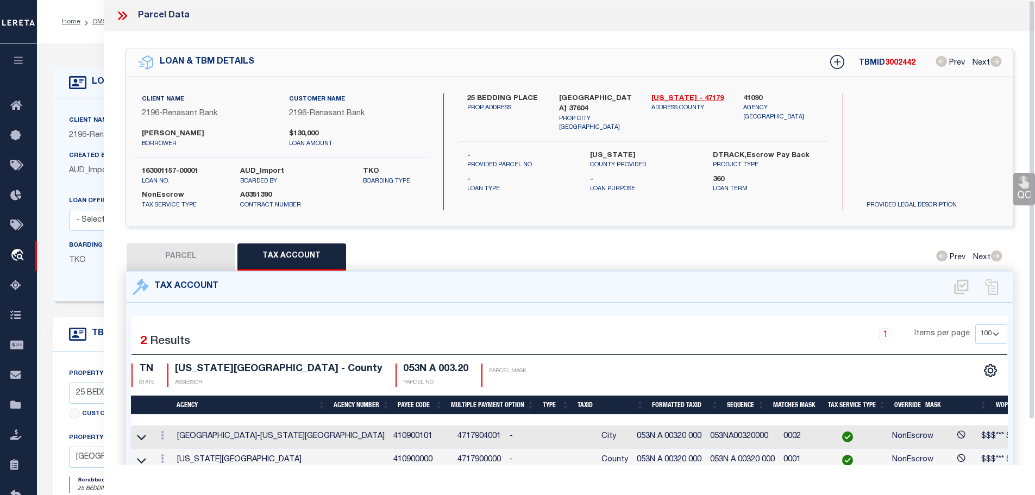
click at [118, 15] on icon at bounding box center [122, 16] width 14 height 14
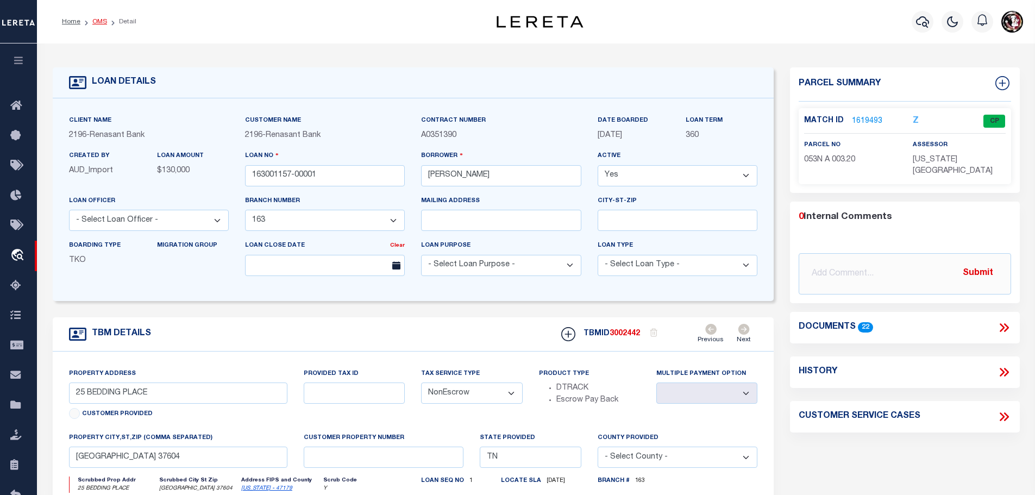
click at [99, 21] on link "OMS" at bounding box center [99, 21] width 15 height 7
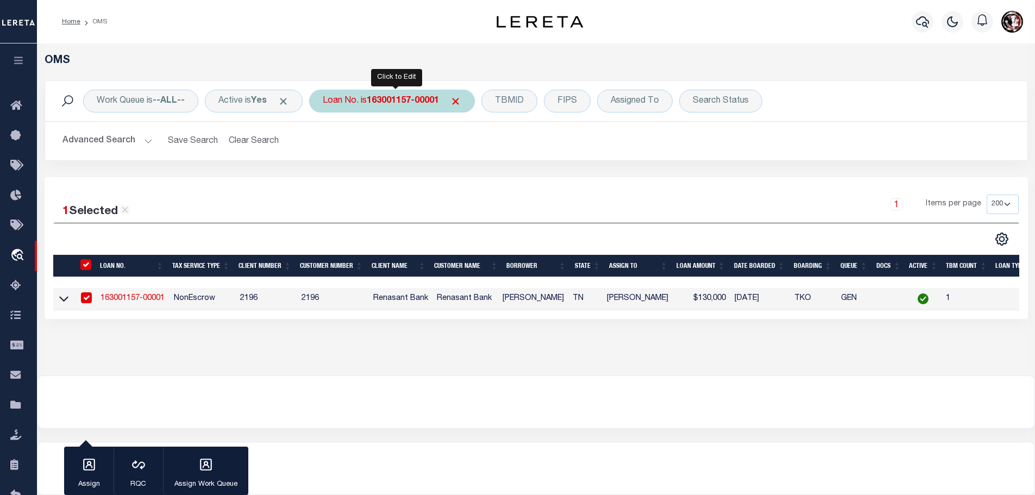
click at [402, 108] on div "Loan No. is 163001157-00001" at bounding box center [392, 101] width 166 height 23
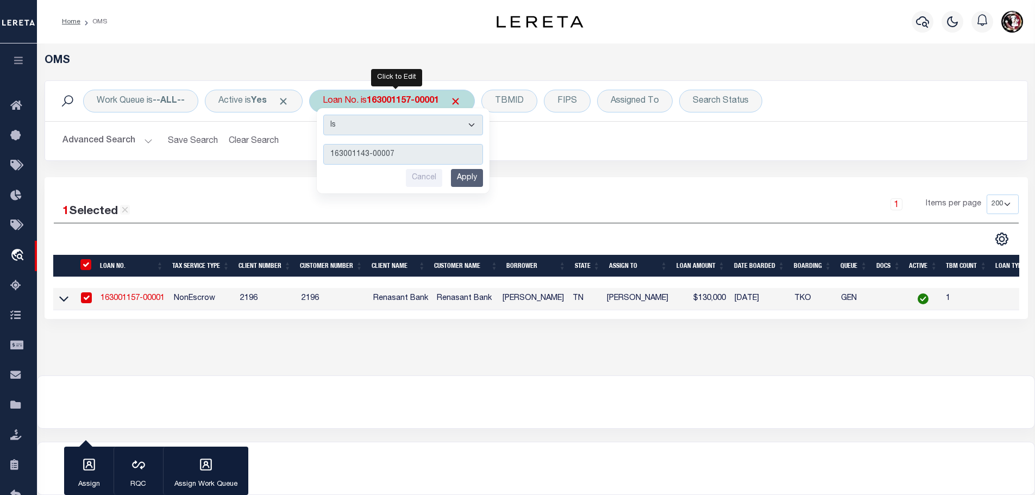
click at [475, 180] on input "Apply" at bounding box center [467, 178] width 32 height 18
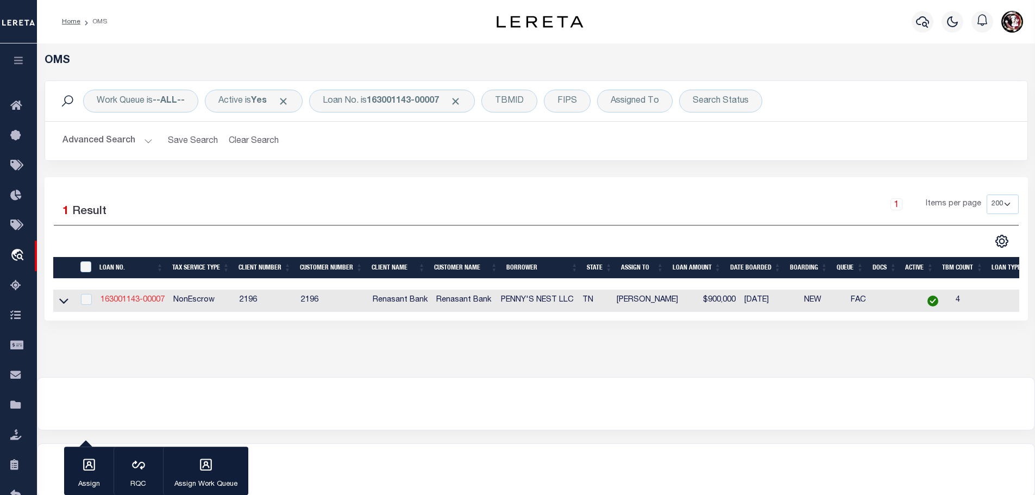
click at [144, 296] on link "163001143-00007" at bounding box center [133, 300] width 64 height 8
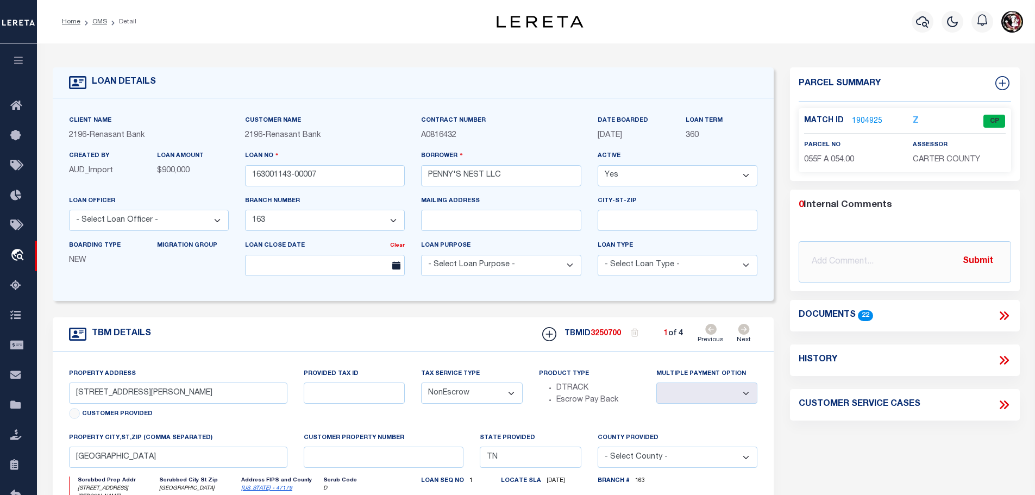
click at [860, 118] on link "1904925" at bounding box center [867, 121] width 30 height 11
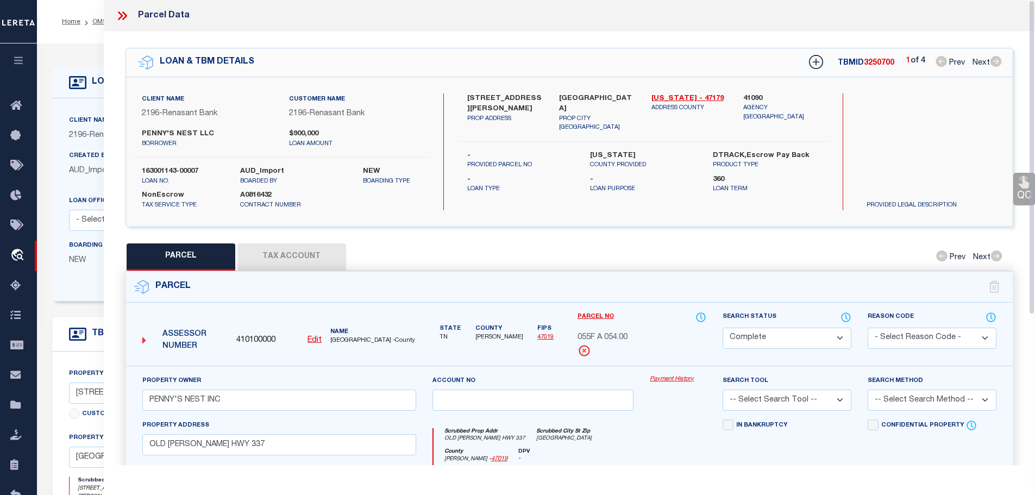
click at [292, 249] on button "Tax Account" at bounding box center [291, 256] width 109 height 27
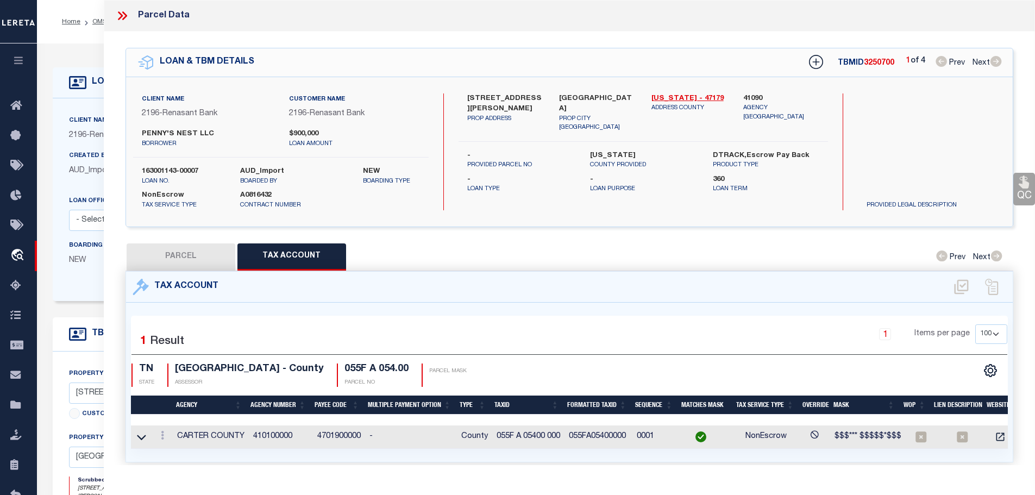
click at [121, 13] on icon at bounding box center [122, 16] width 14 height 14
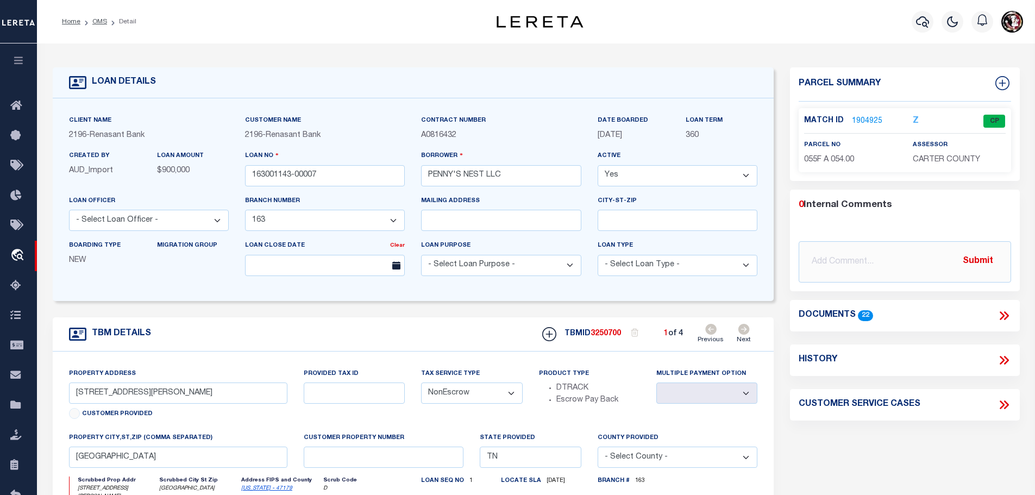
click at [748, 330] on icon at bounding box center [744, 329] width 12 height 11
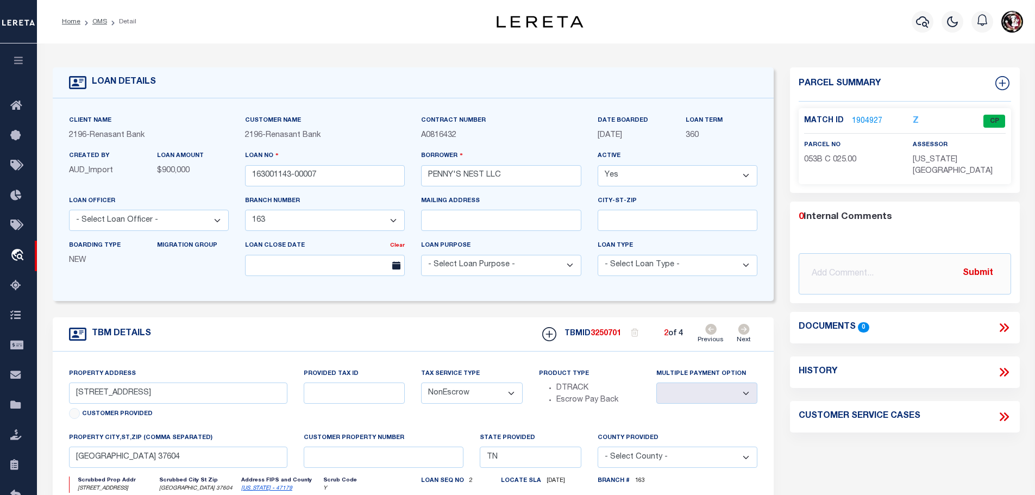
click at [748, 330] on icon at bounding box center [743, 329] width 11 height 11
click at [709, 328] on icon at bounding box center [710, 329] width 11 height 11
click at [710, 328] on icon at bounding box center [710, 329] width 11 height 11
click at [861, 119] on link "1904927" at bounding box center [867, 121] width 30 height 11
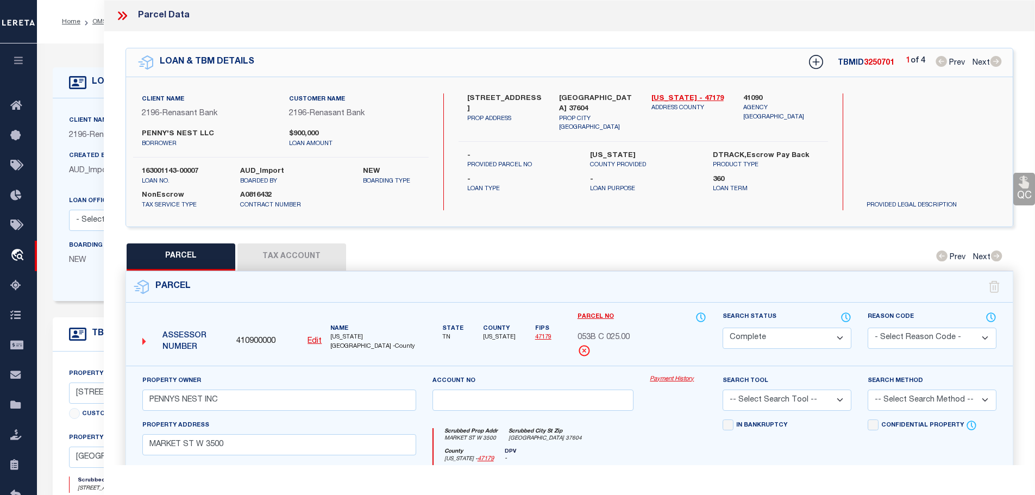
click at [279, 248] on button "Tax Account" at bounding box center [291, 256] width 109 height 27
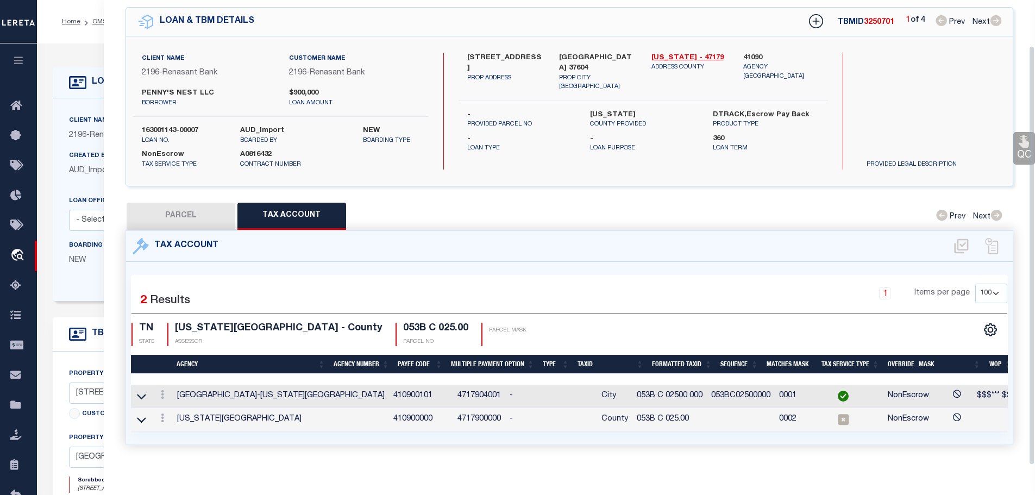
scroll to position [51, 0]
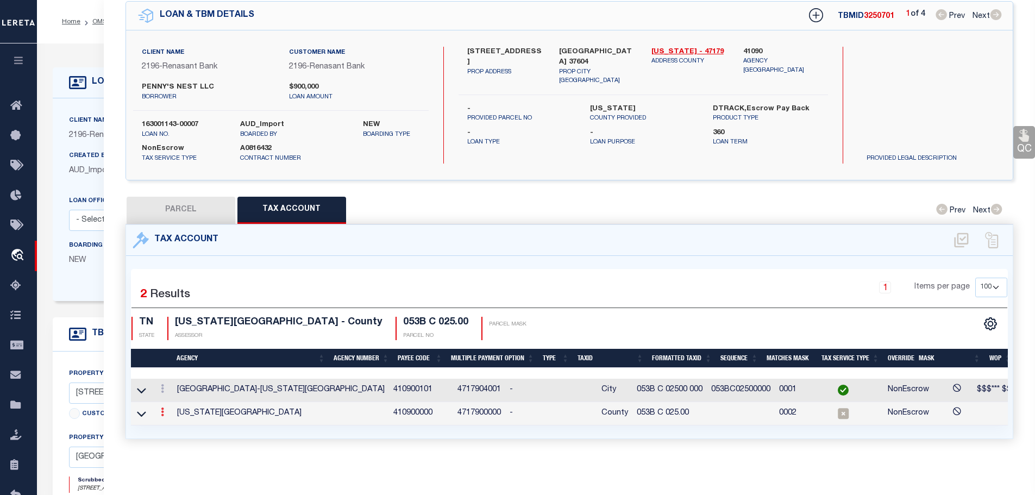
click at [162, 408] on icon at bounding box center [162, 411] width 3 height 9
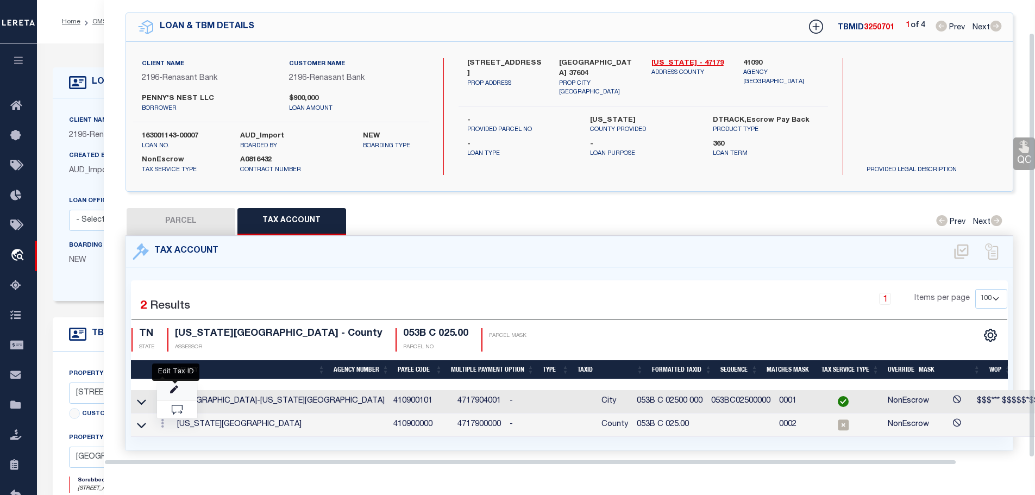
click at [175, 386] on icon "" at bounding box center [174, 390] width 8 height 8
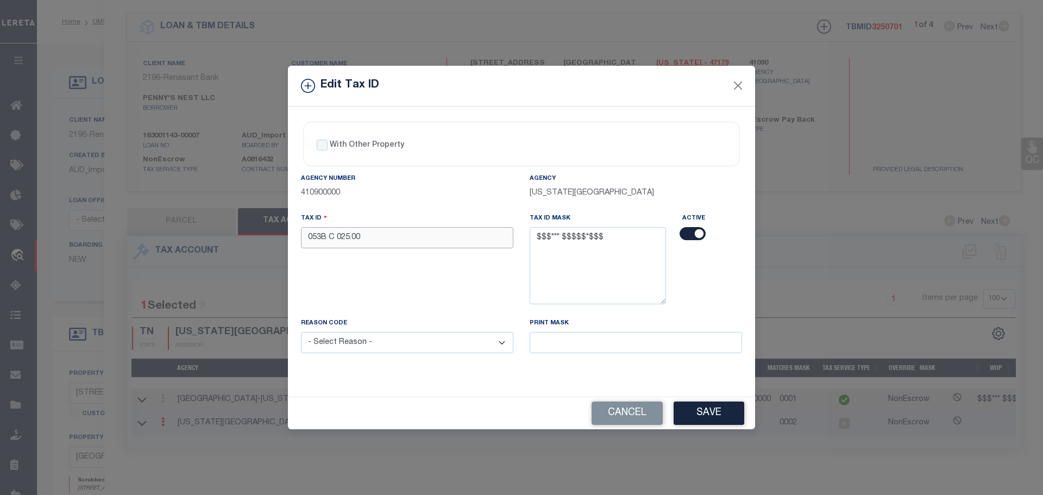
click at [396, 237] on input "053B C 025.00" at bounding box center [407, 237] width 212 height 21
paste input "00 0"
click at [403, 344] on select "- Select Reason - 099 - Other (Provide additional detail) ACT - Agency Changed …" at bounding box center [407, 342] width 212 height 21
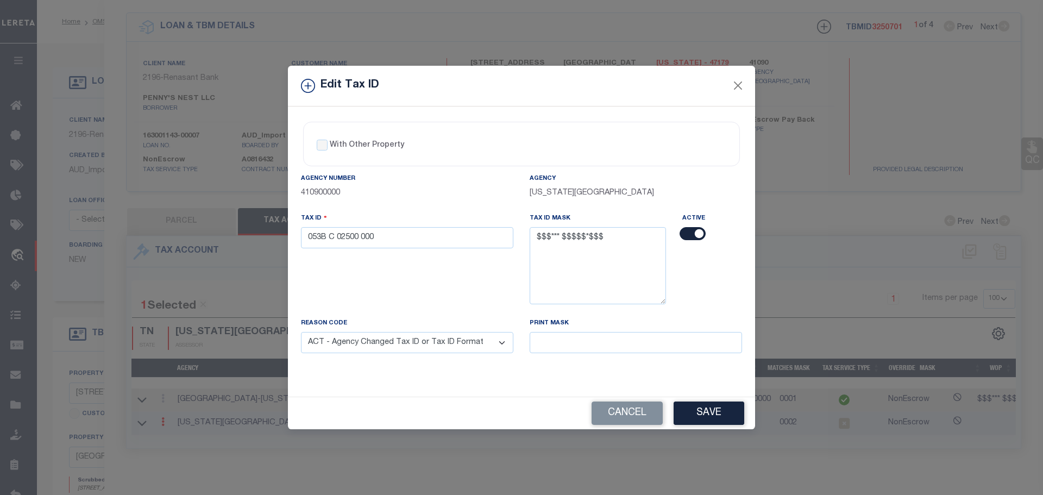
click at [301, 333] on select "- Select Reason - 099 - Other (Provide additional detail) ACT - Agency Changed …" at bounding box center [407, 342] width 212 height 21
click at [707, 411] on button "Save" at bounding box center [709, 413] width 71 height 23
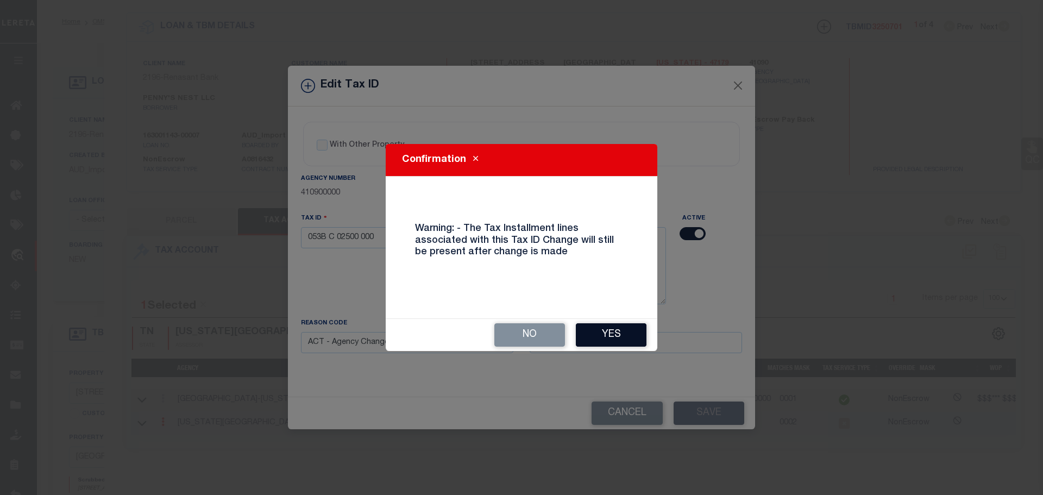
click at [610, 338] on button "Yes" at bounding box center [611, 334] width 71 height 23
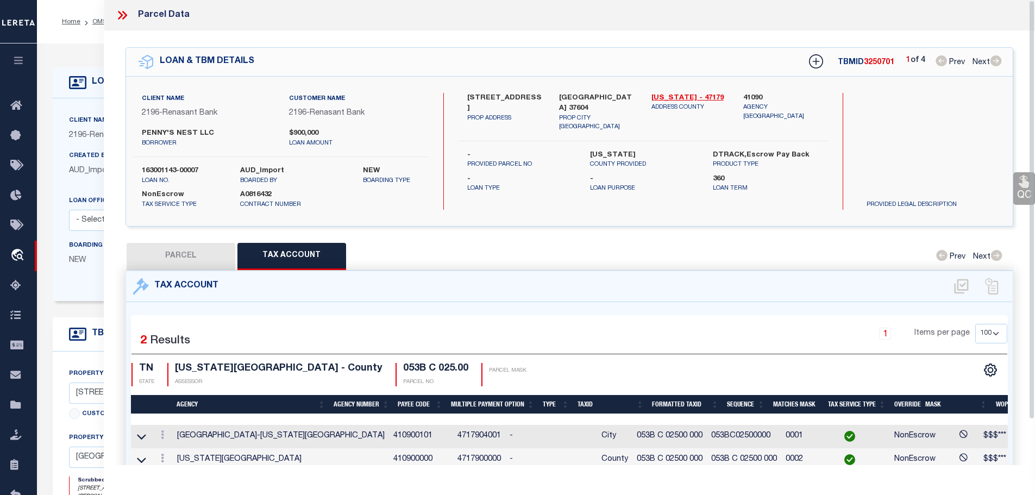
scroll to position [0, 0]
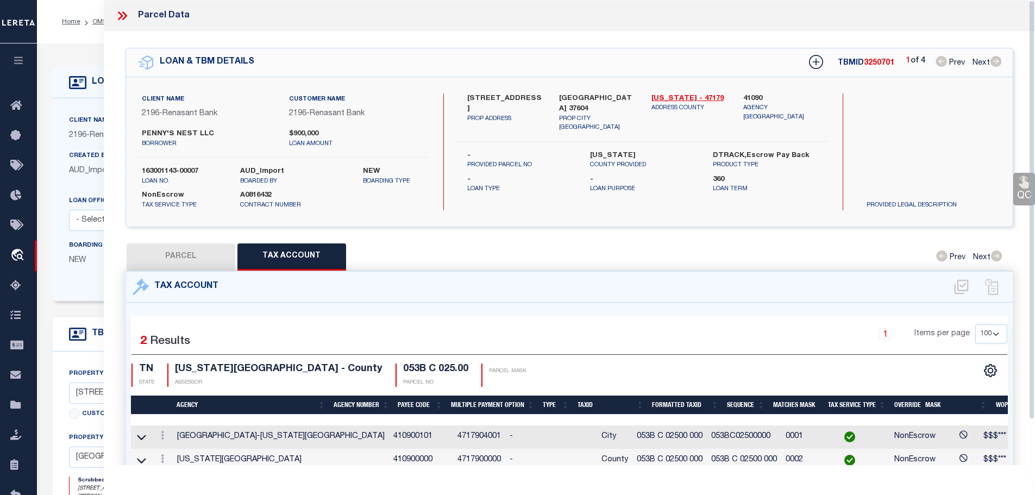
click at [121, 15] on icon at bounding box center [120, 15] width 5 height 9
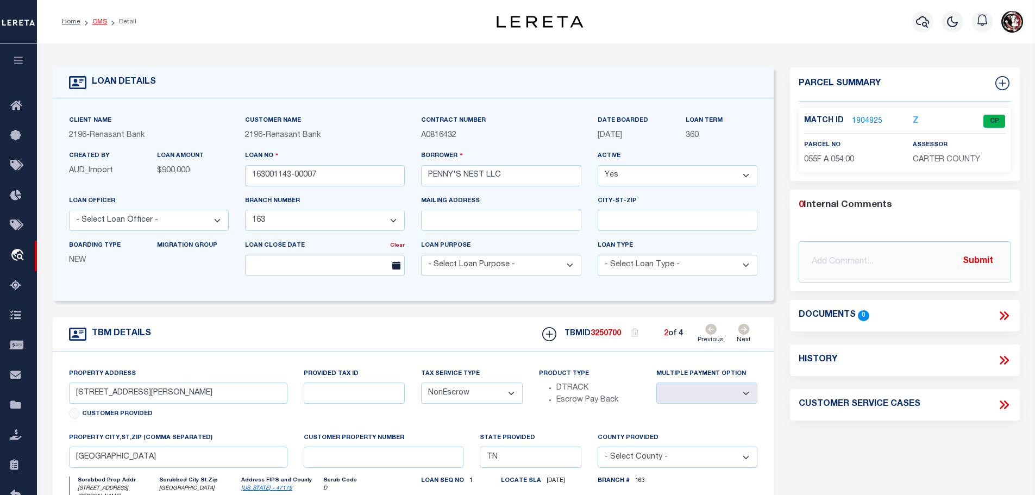
click at [97, 25] on link "OMS" at bounding box center [99, 21] width 15 height 7
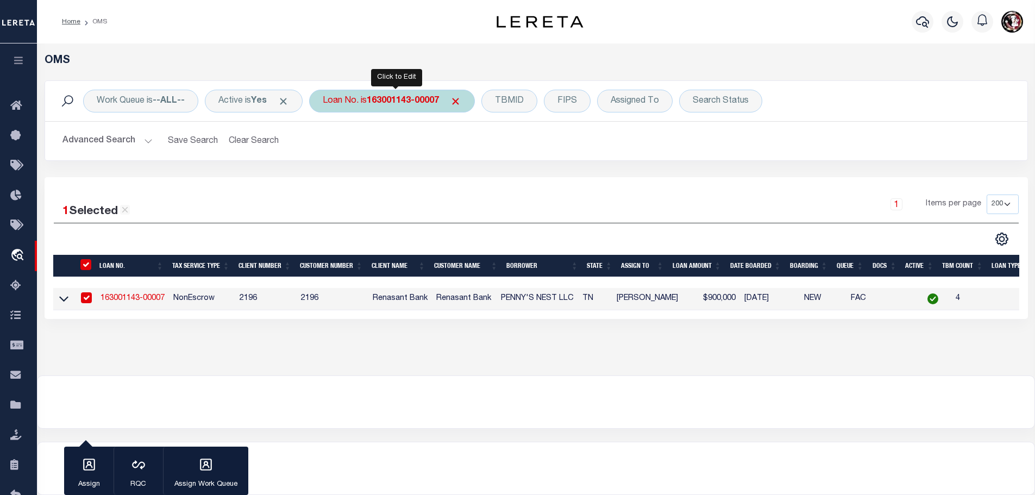
click at [404, 108] on div "Loan No. is 163001143-00007" at bounding box center [392, 101] width 166 height 23
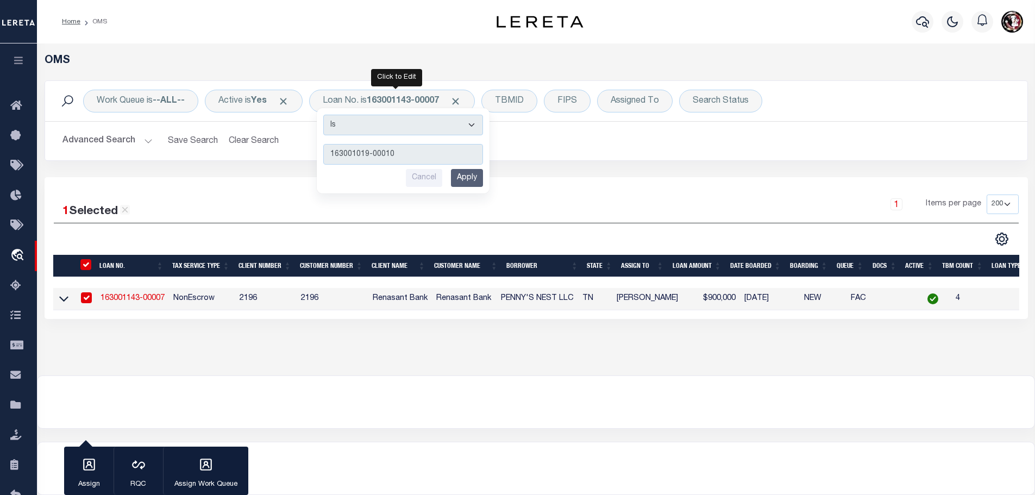
click at [467, 174] on input "Apply" at bounding box center [467, 178] width 32 height 18
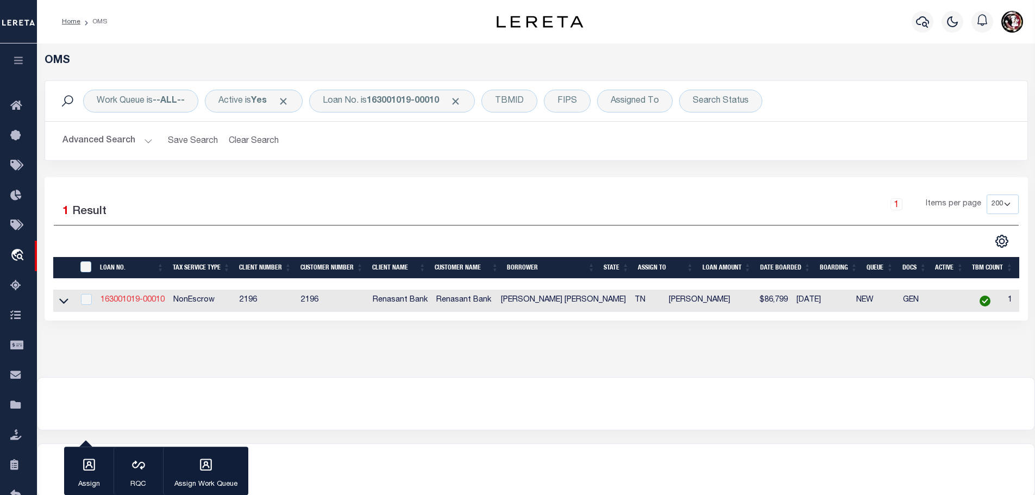
click at [156, 296] on link "163001019-00010" at bounding box center [133, 300] width 64 height 8
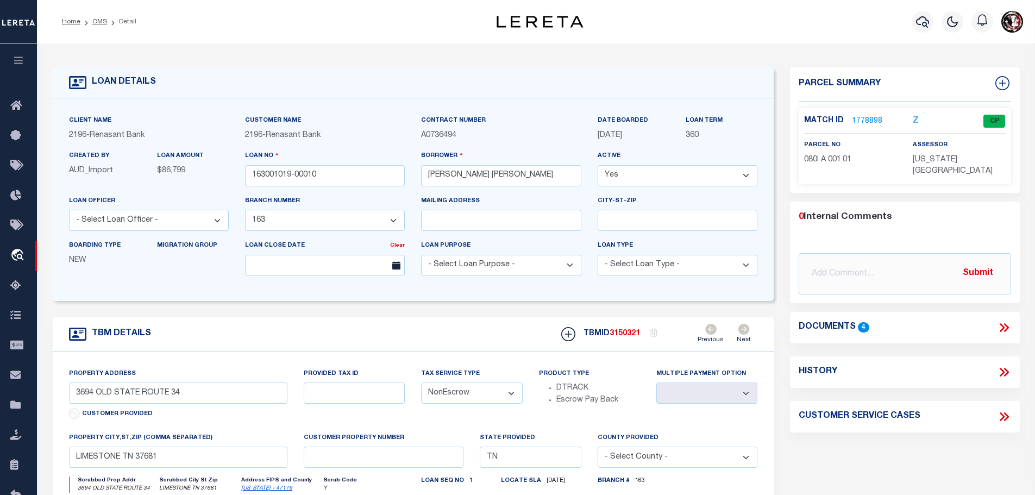
click at [868, 116] on link "1778898" at bounding box center [867, 121] width 30 height 11
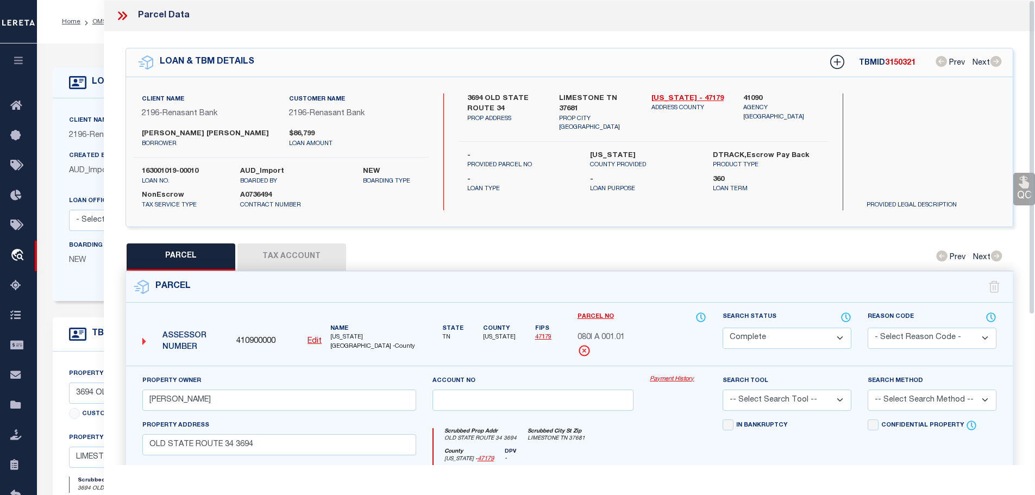
click at [272, 255] on button "Tax Account" at bounding box center [291, 256] width 109 height 27
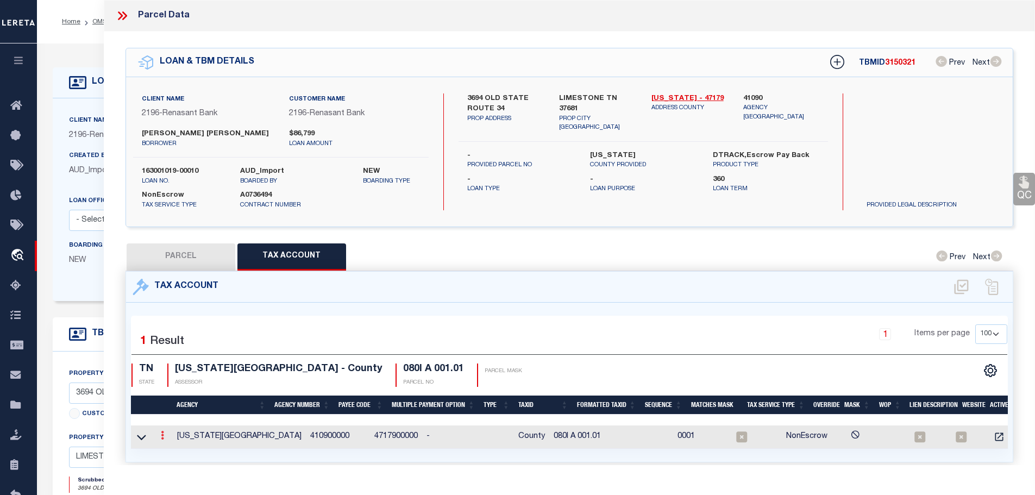
click at [164, 433] on icon at bounding box center [162, 435] width 3 height 9
click at [178, 449] on icon "" at bounding box center [174, 452] width 8 height 8
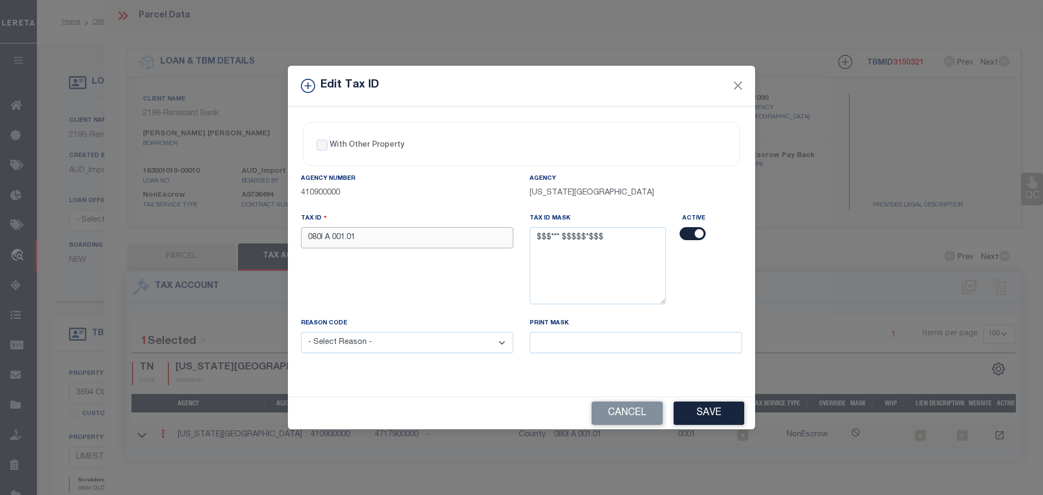
click at [394, 241] on input "080I A 001.01" at bounding box center [407, 237] width 212 height 21
paste input "01 000"
click at [358, 344] on select "- Select Reason - 099 - Other (Provide additional detail) ACT - Agency Changed …" at bounding box center [407, 342] width 212 height 21
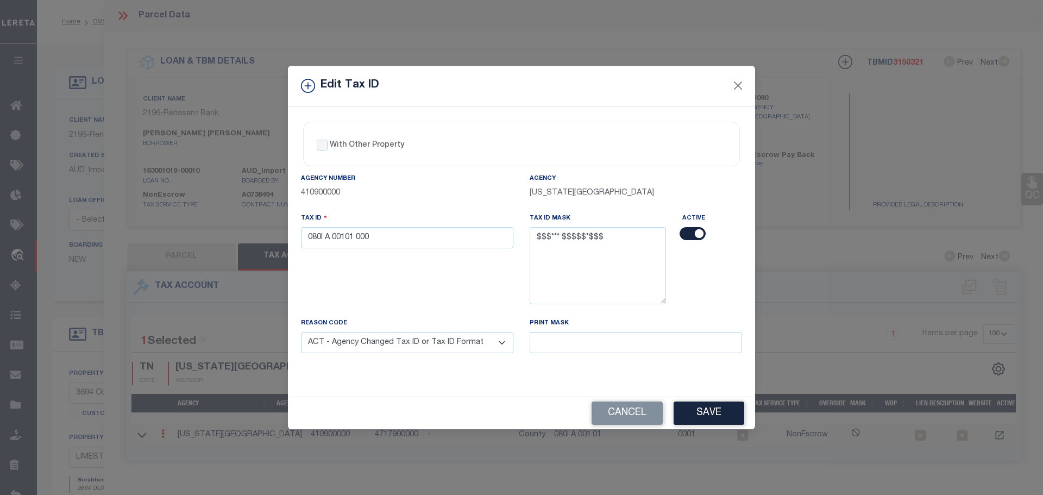
click at [301, 333] on select "- Select Reason - 099 - Other (Provide additional detail) ACT - Agency Changed …" at bounding box center [407, 342] width 212 height 21
click at [722, 413] on button "Save" at bounding box center [709, 413] width 71 height 23
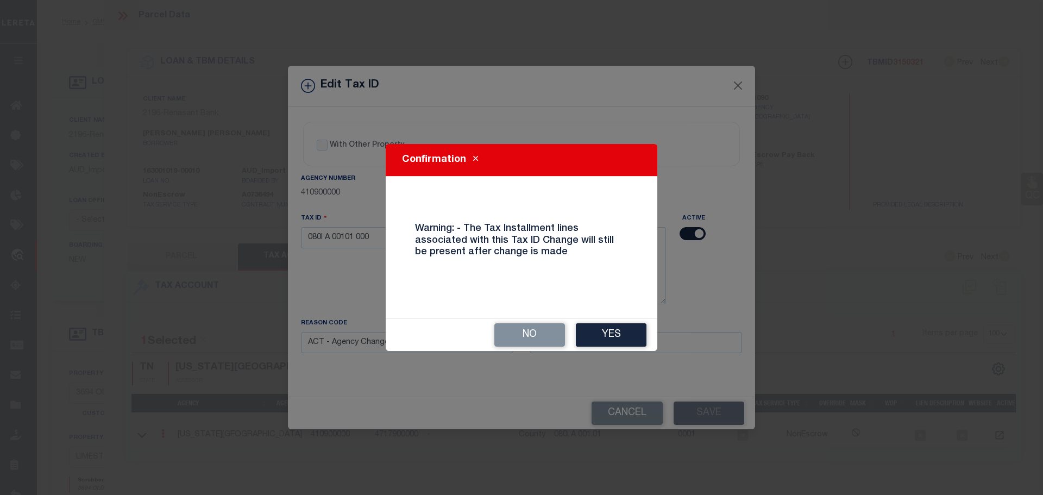
click at [605, 328] on button "Yes" at bounding box center [611, 334] width 71 height 23
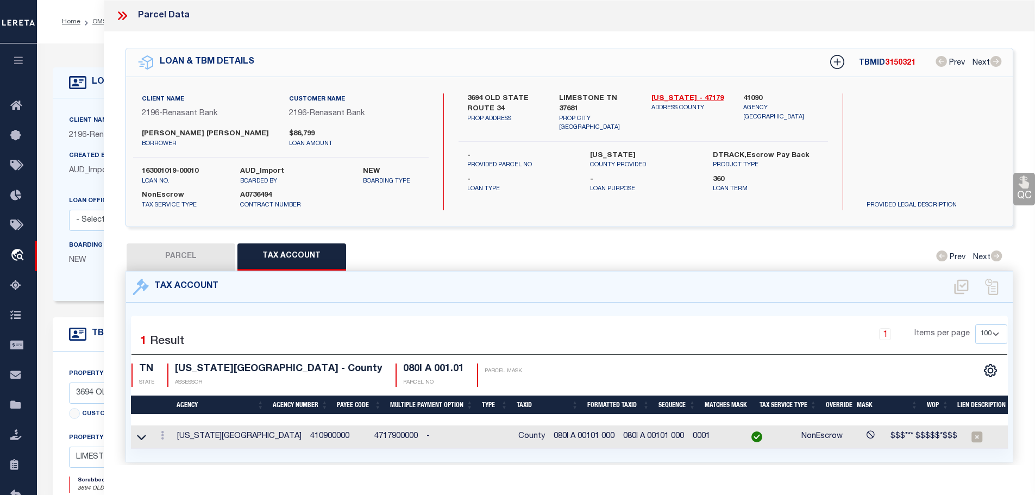
click at [128, 20] on icon at bounding box center [122, 16] width 14 height 14
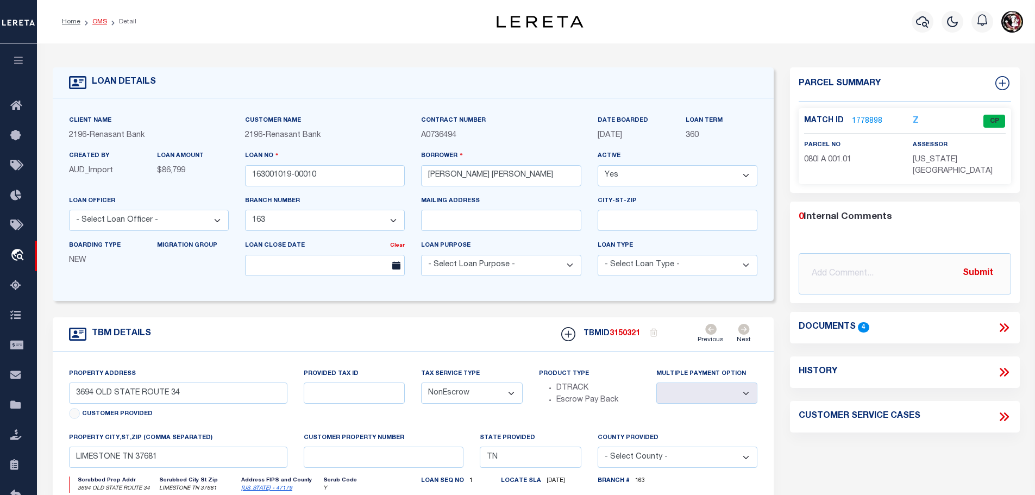
click at [97, 22] on link "OMS" at bounding box center [99, 21] width 15 height 7
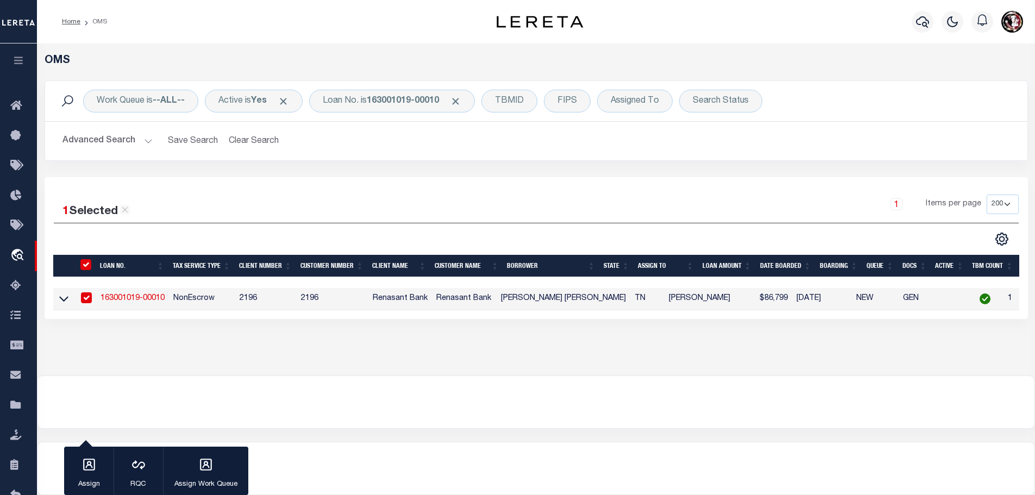
click at [149, 297] on link "163001019-00010" at bounding box center [133, 298] width 64 height 8
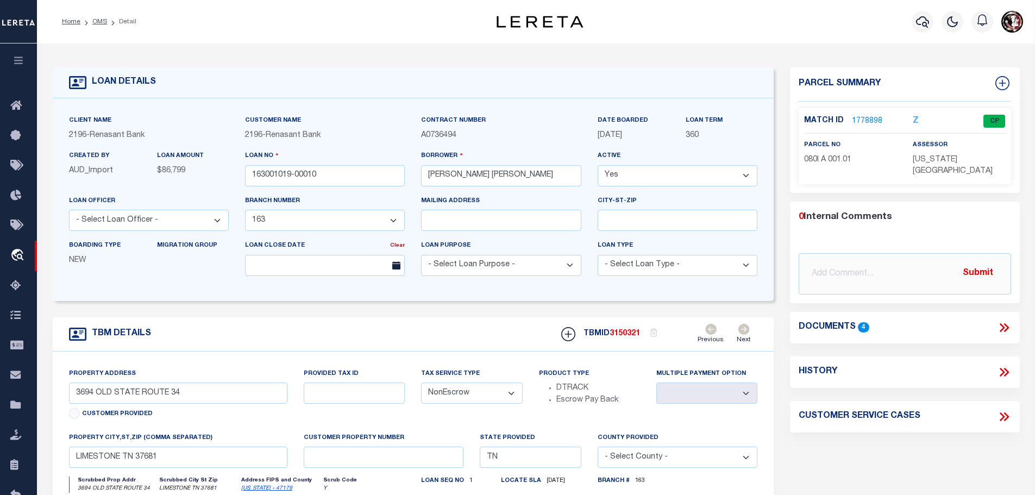
click at [858, 121] on link "1778898" at bounding box center [867, 121] width 30 height 11
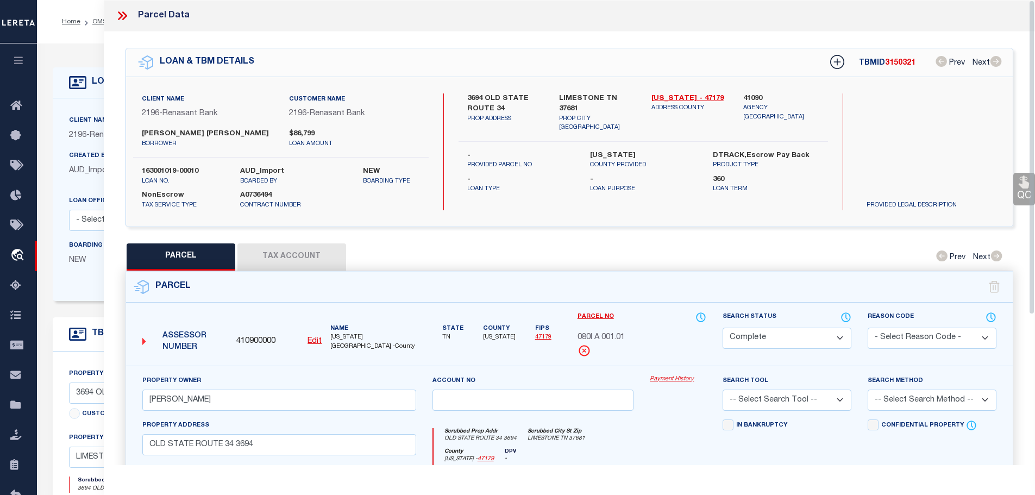
click at [296, 251] on button "Tax Account" at bounding box center [291, 256] width 109 height 27
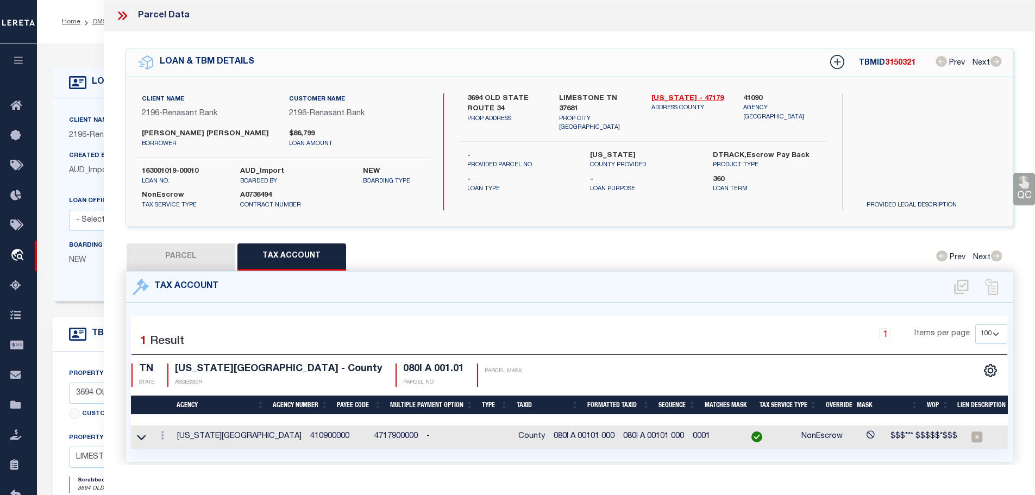
click at [120, 18] on icon at bounding box center [120, 15] width 5 height 9
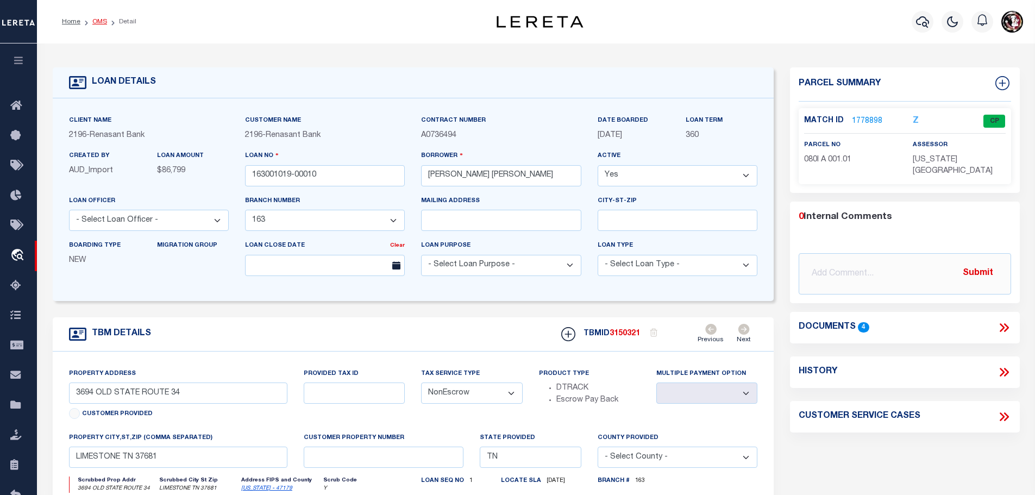
click at [93, 21] on link "OMS" at bounding box center [99, 21] width 15 height 7
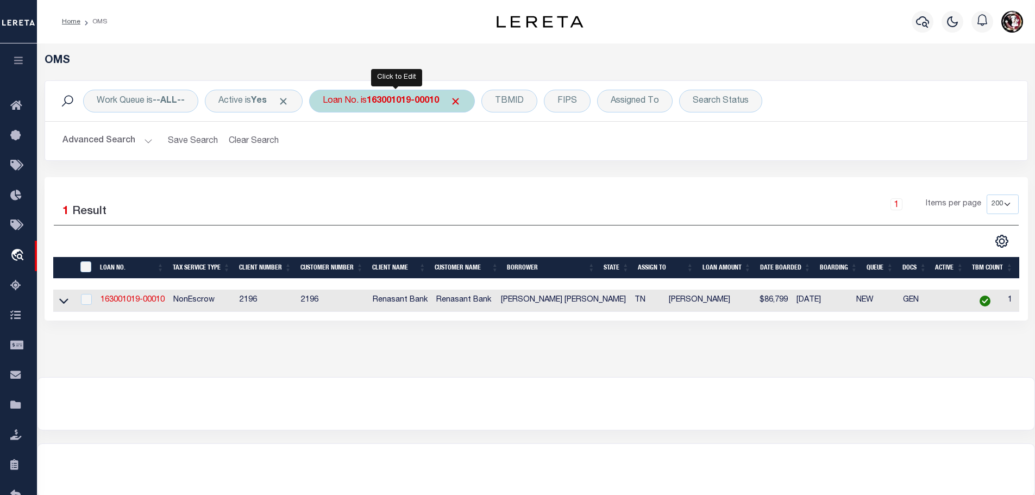
click at [404, 97] on b "163001019-00010" at bounding box center [403, 101] width 72 height 9
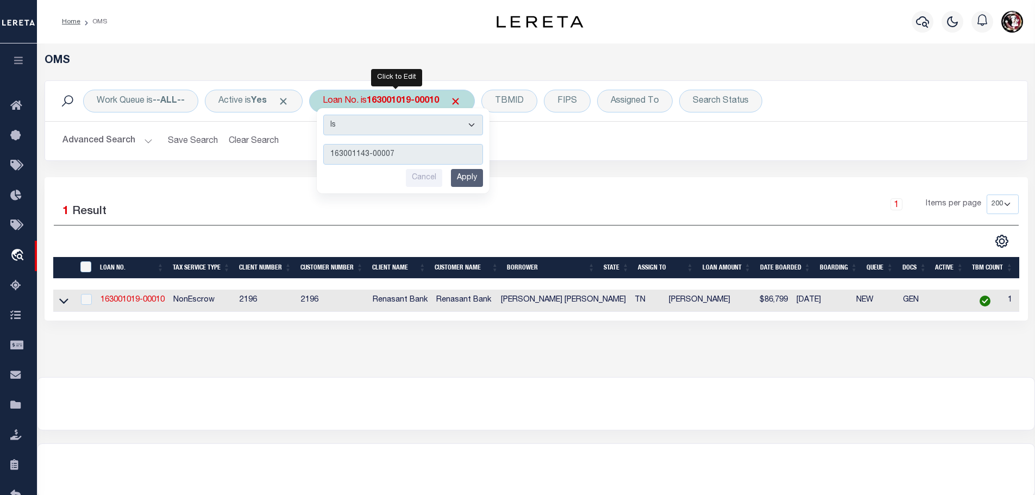
click at [473, 173] on input "Apply" at bounding box center [467, 178] width 32 height 18
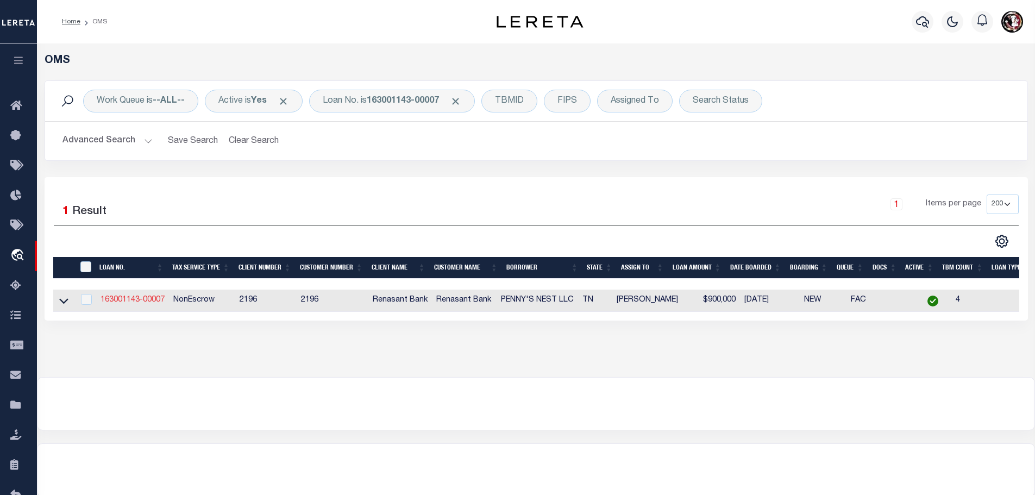
click at [140, 298] on link "163001143-00007" at bounding box center [133, 300] width 64 height 8
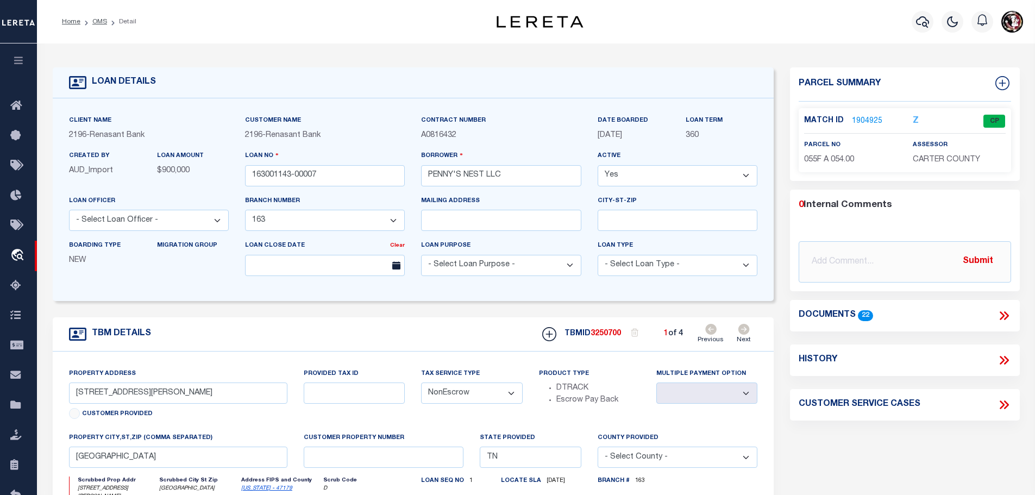
click at [739, 333] on link "Next" at bounding box center [744, 334] width 14 height 21
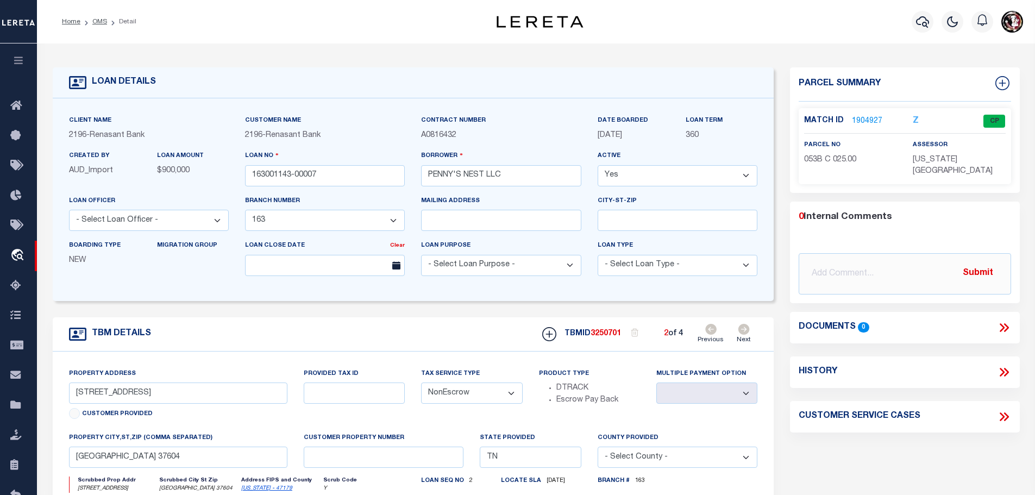
click at [739, 333] on link "Next" at bounding box center [744, 334] width 14 height 21
click at [708, 329] on icon at bounding box center [710, 329] width 11 height 11
click at [860, 116] on link "1904928" at bounding box center [867, 121] width 30 height 11
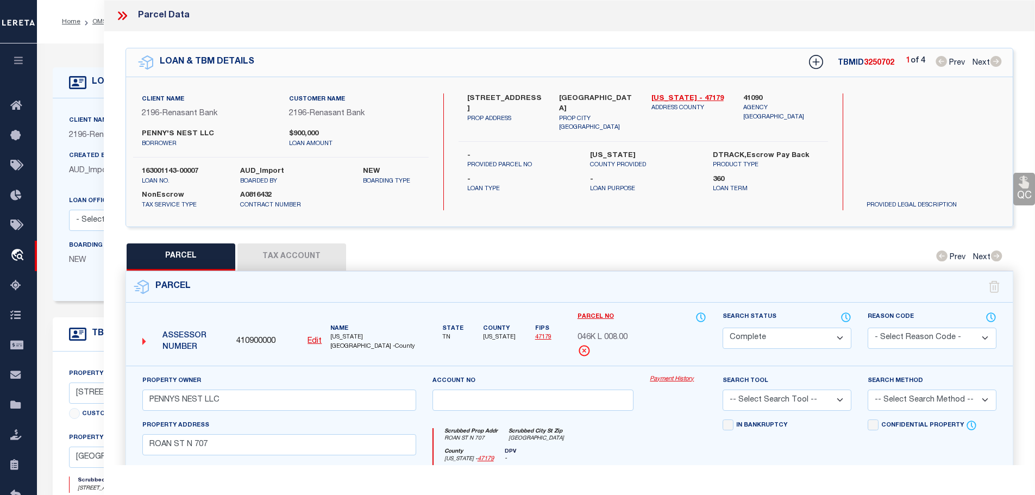
click at [289, 252] on button "Tax Account" at bounding box center [291, 256] width 109 height 27
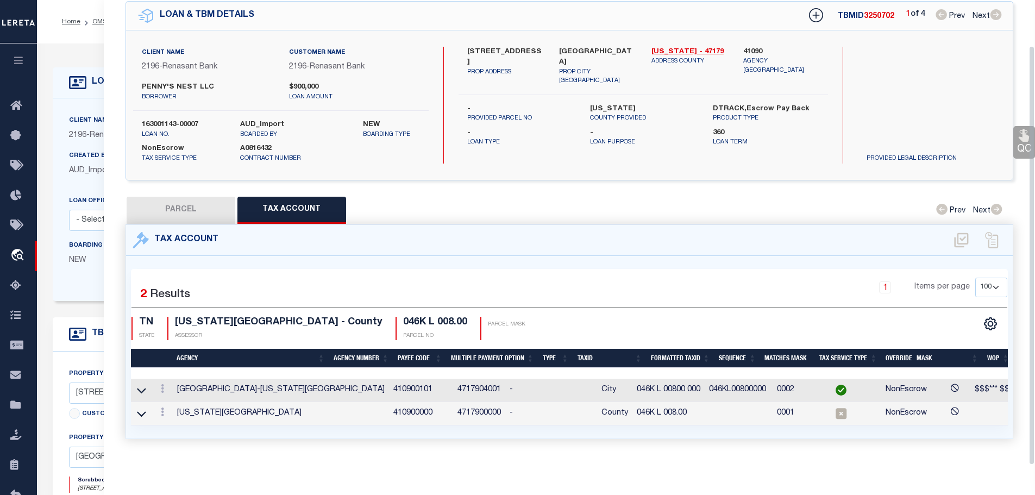
scroll to position [51, 0]
click at [162, 407] on icon at bounding box center [162, 411] width 3 height 9
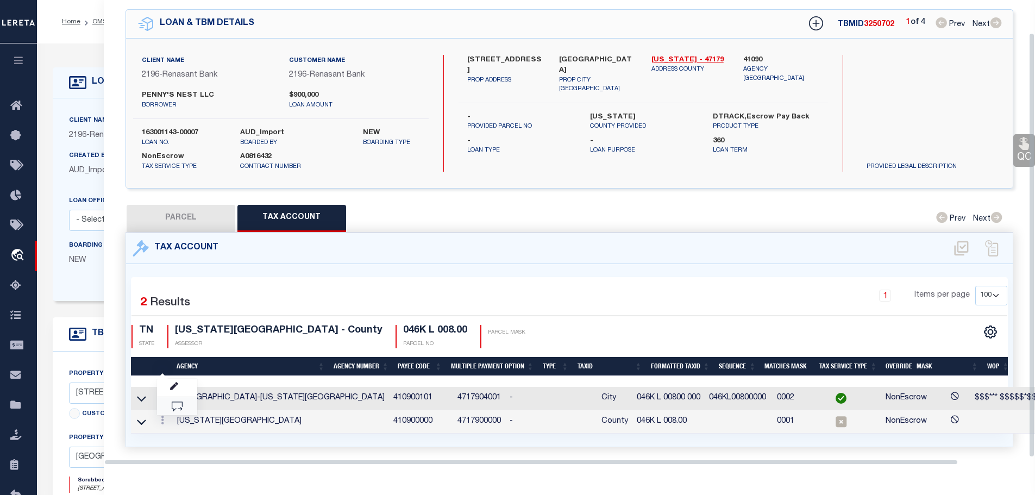
scroll to position [35, 0]
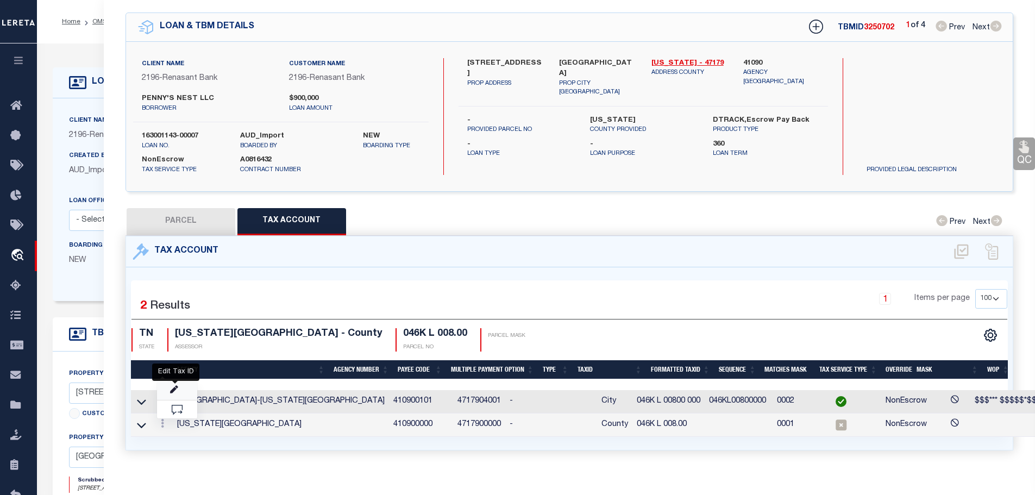
click at [173, 386] on icon "" at bounding box center [174, 390] width 8 height 8
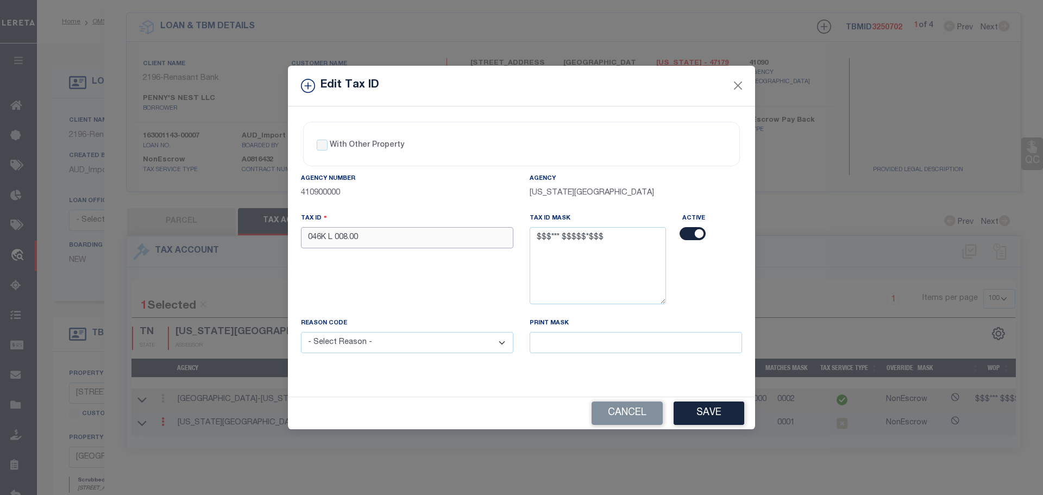
click at [390, 239] on input "046K L 008.00" at bounding box center [407, 237] width 212 height 21
paste input "00 0"
click at [385, 344] on select "- Select Reason - 099 - Other (Provide additional detail) ACT - Agency Changed …" at bounding box center [407, 342] width 212 height 21
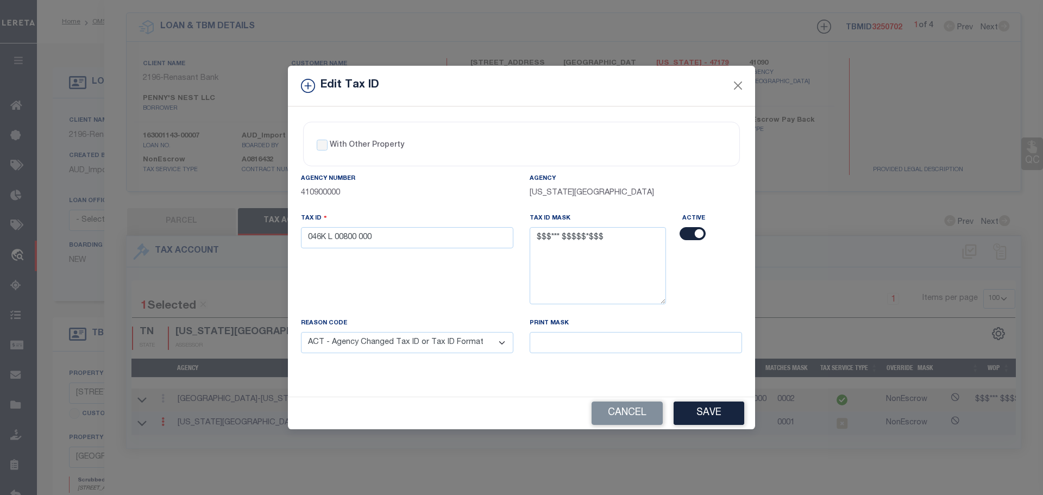
click at [301, 333] on select "- Select Reason - 099 - Other (Provide additional detail) ACT - Agency Changed …" at bounding box center [407, 342] width 212 height 21
click at [722, 409] on button "Save" at bounding box center [709, 413] width 71 height 23
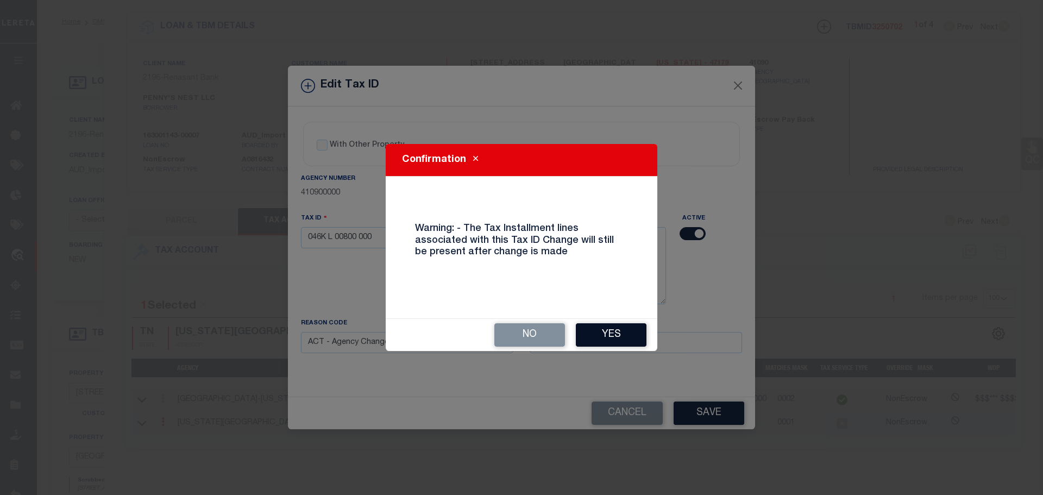
click at [598, 337] on button "Yes" at bounding box center [611, 334] width 71 height 23
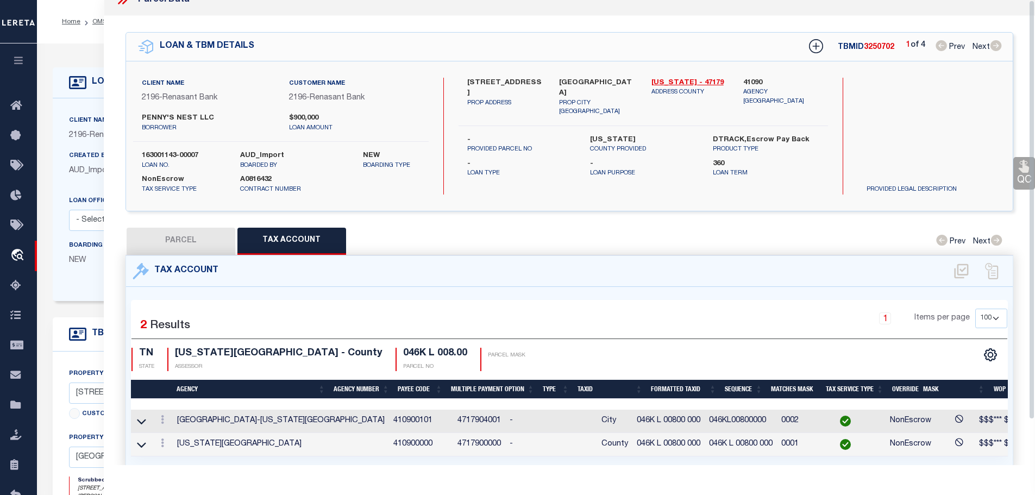
scroll to position [0, 0]
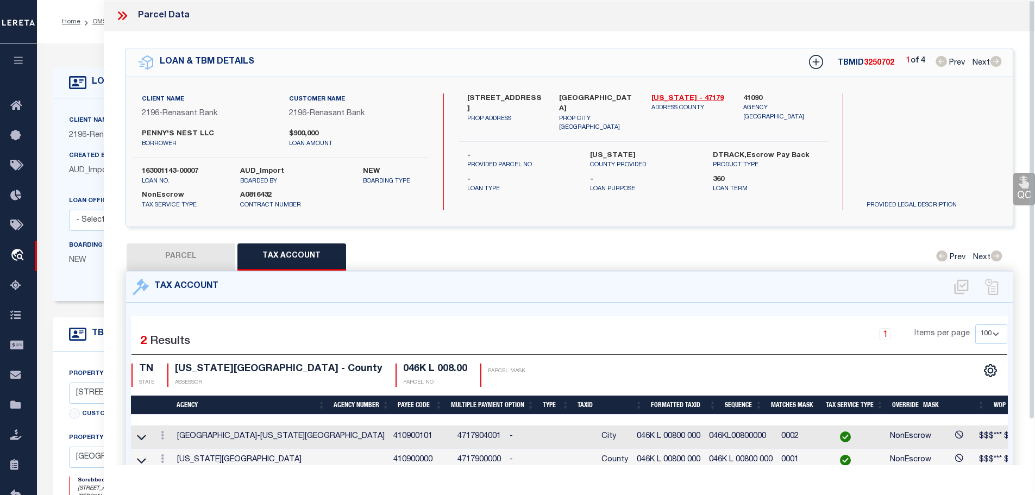
click at [118, 20] on icon at bounding box center [120, 15] width 5 height 9
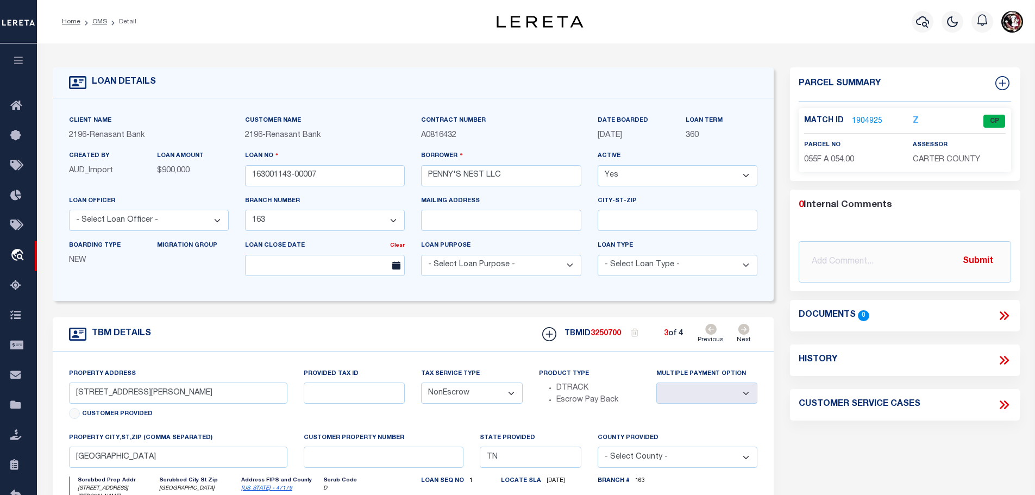
click at [90, 17] on li "OMS" at bounding box center [93, 22] width 27 height 10
click at [93, 20] on link "OMS" at bounding box center [99, 21] width 15 height 7
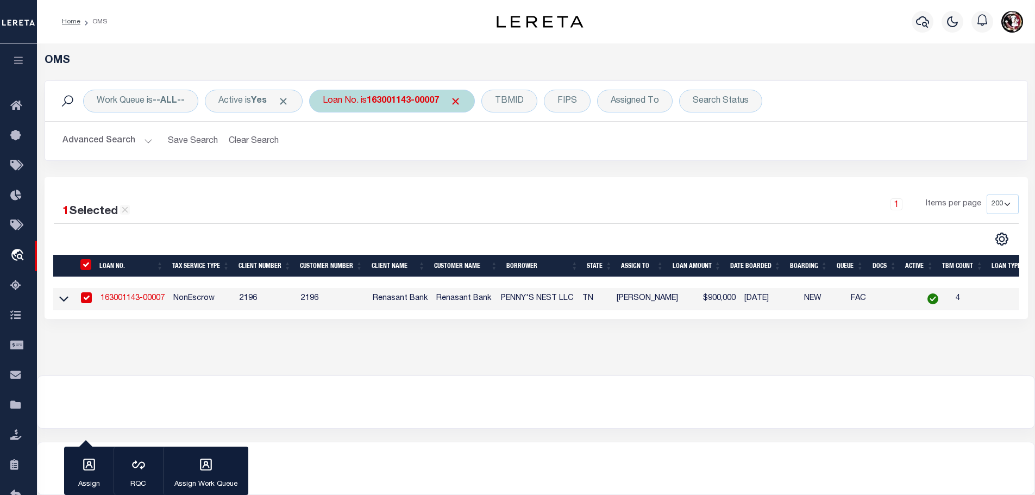
click at [410, 107] on div "Loan No. is 163001143-00007" at bounding box center [392, 101] width 166 height 23
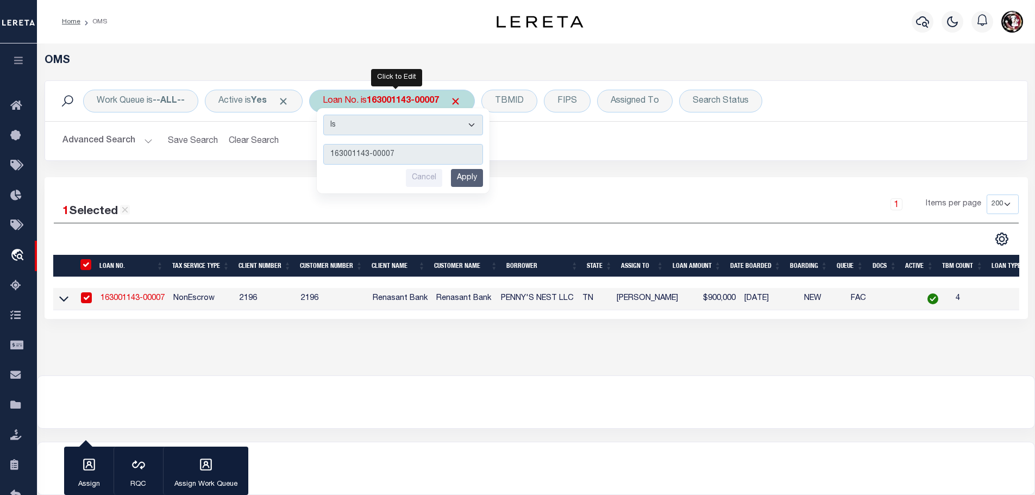
click at [472, 179] on input "Apply" at bounding box center [467, 178] width 32 height 18
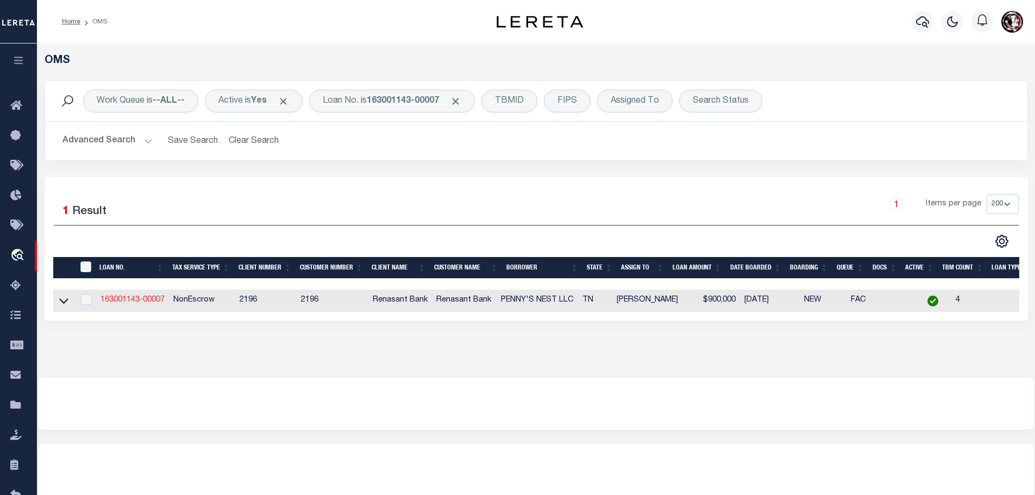
click at [141, 296] on link "163001143-00007" at bounding box center [133, 300] width 64 height 8
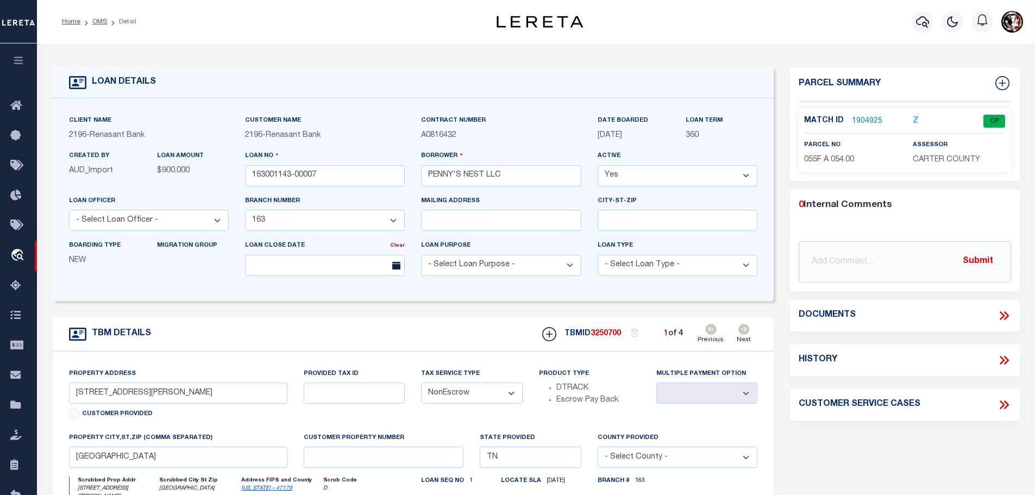
click at [747, 329] on icon at bounding box center [743, 329] width 11 height 11
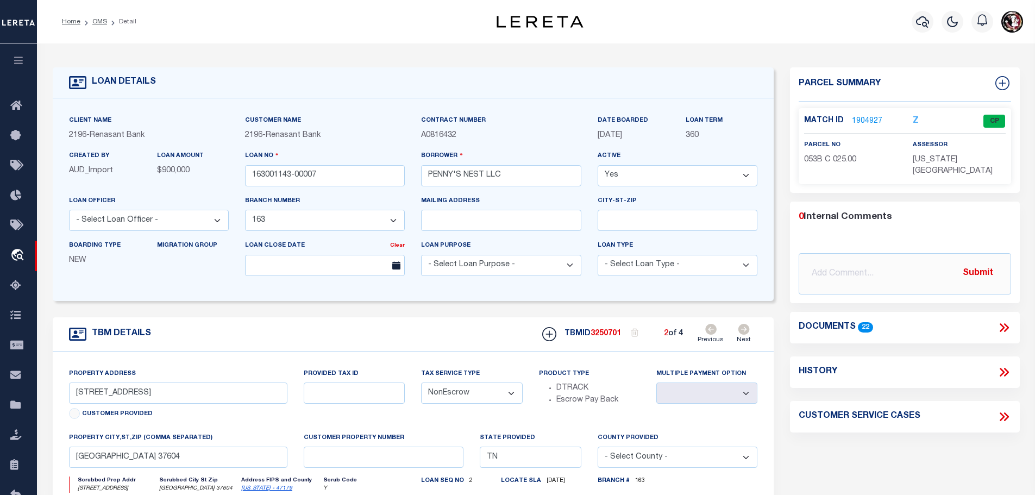
click at [746, 329] on icon at bounding box center [743, 329] width 11 height 11
click at [857, 118] on link "1904926" at bounding box center [867, 121] width 30 height 11
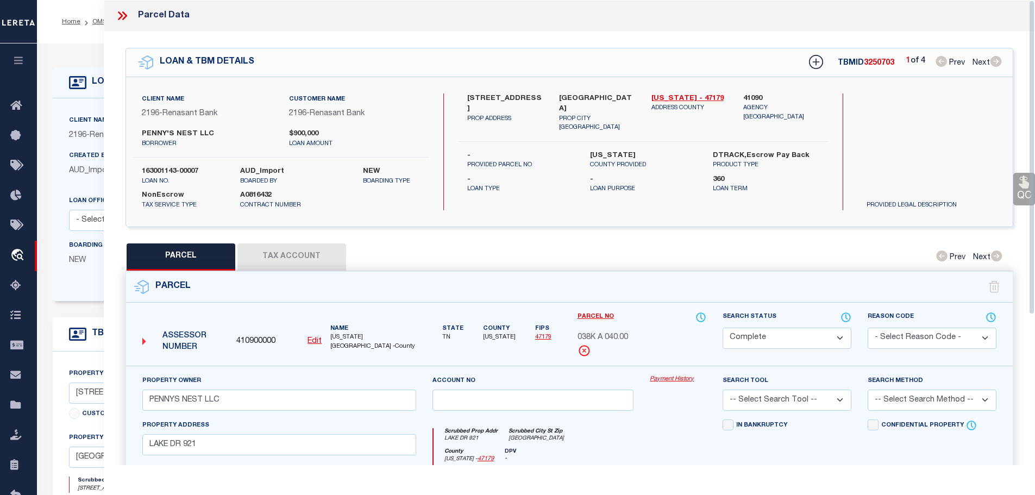
click at [272, 253] on button "Tax Account" at bounding box center [291, 256] width 109 height 27
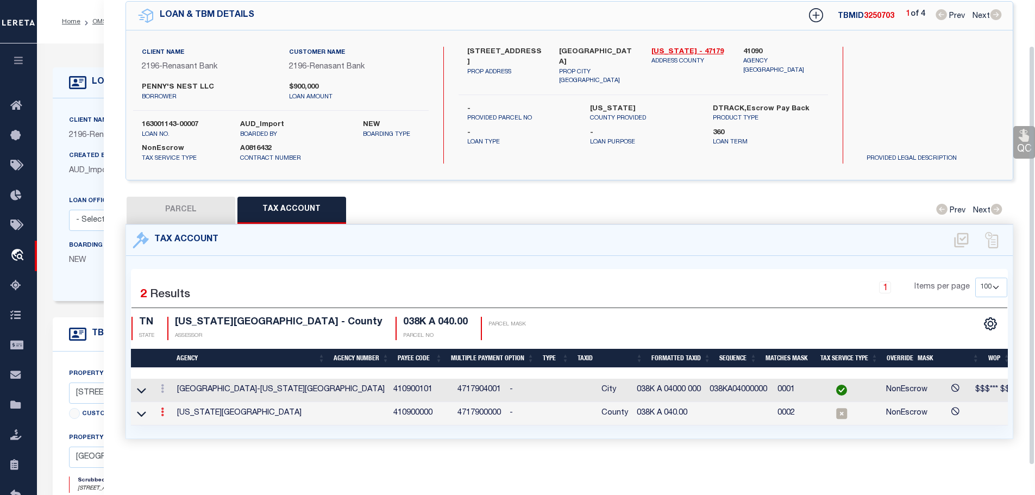
click at [163, 407] on icon at bounding box center [162, 411] width 3 height 9
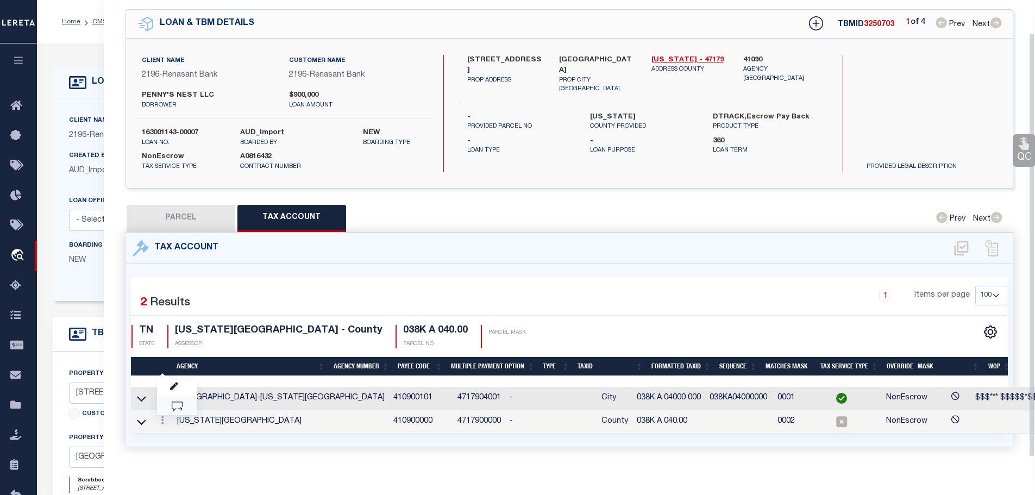
scroll to position [35, 0]
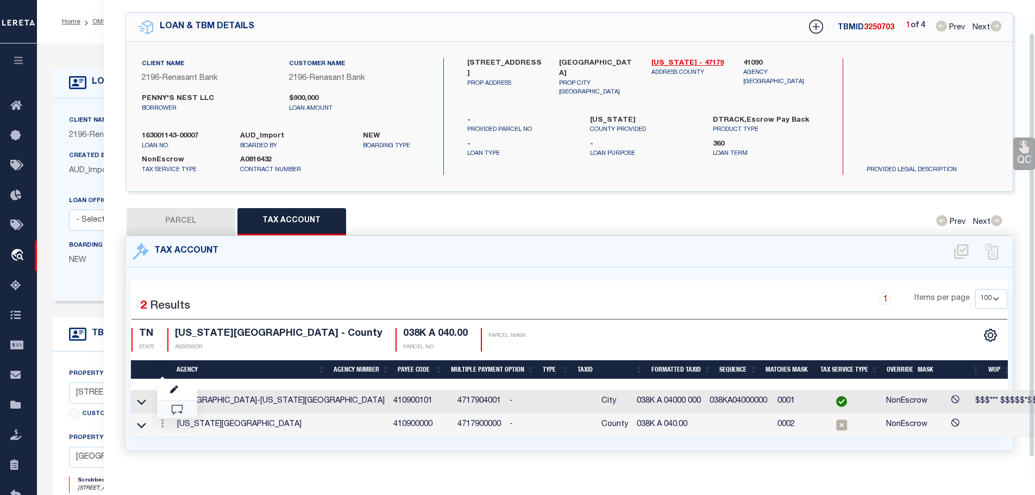
click at [163, 405] on link at bounding box center [177, 409] width 40 height 18
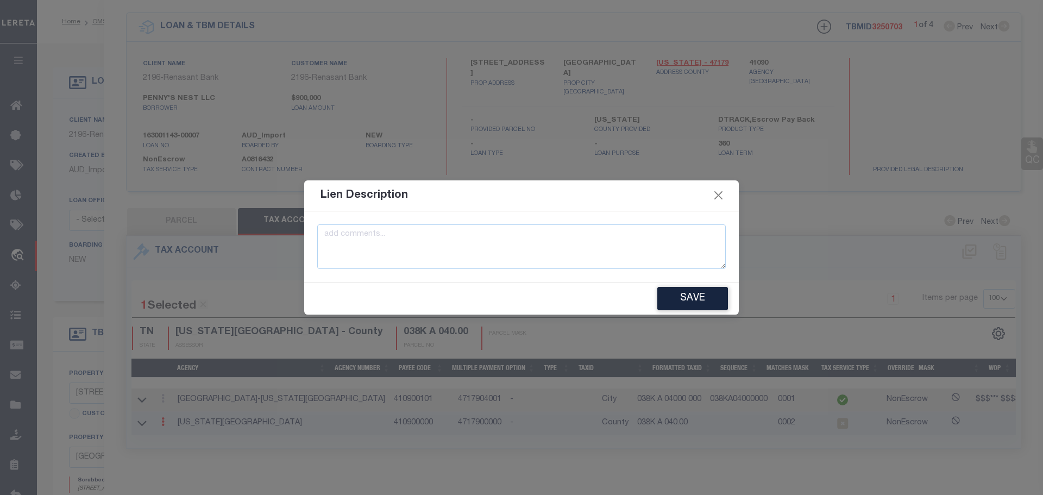
click at [726, 197] on div "Lien Description" at bounding box center [521, 195] width 435 height 31
click at [717, 197] on button "Close" at bounding box center [719, 196] width 14 height 14
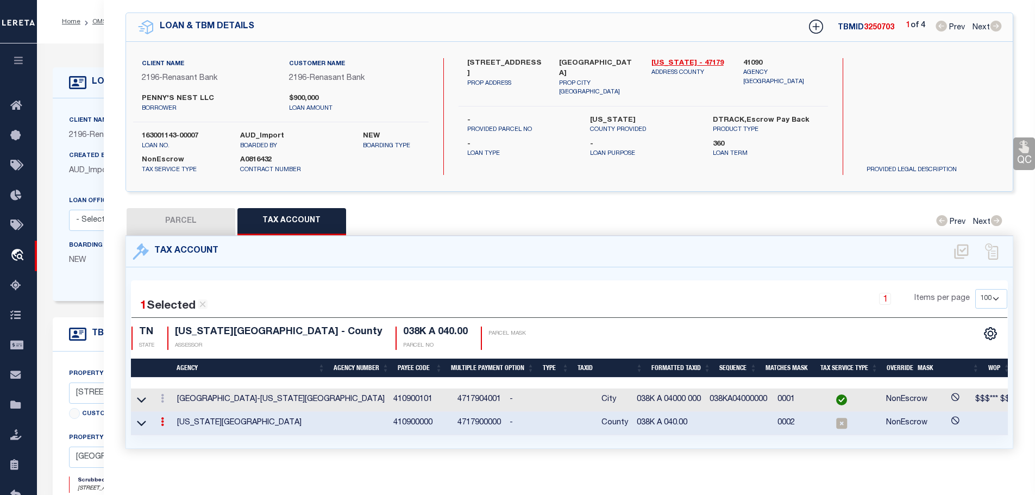
click at [164, 422] on icon at bounding box center [162, 421] width 3 height 9
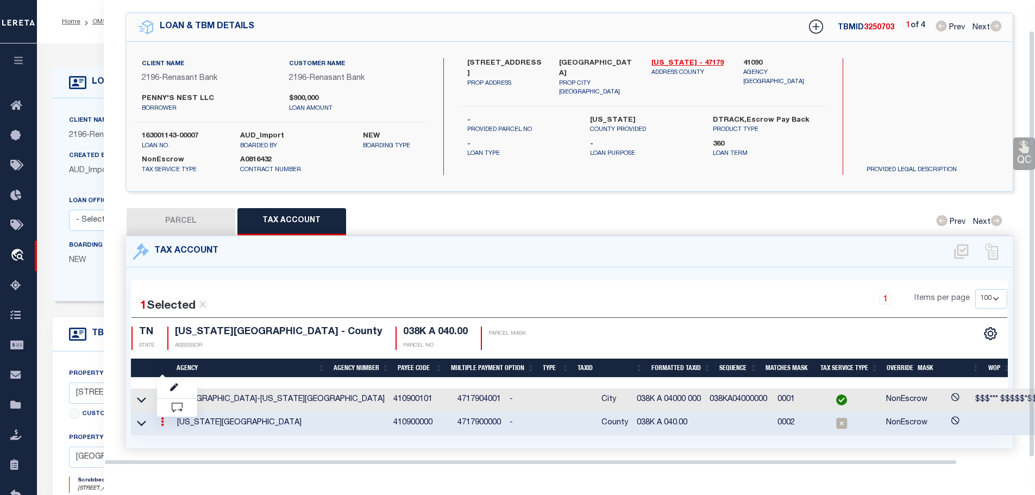
scroll to position [33, 0]
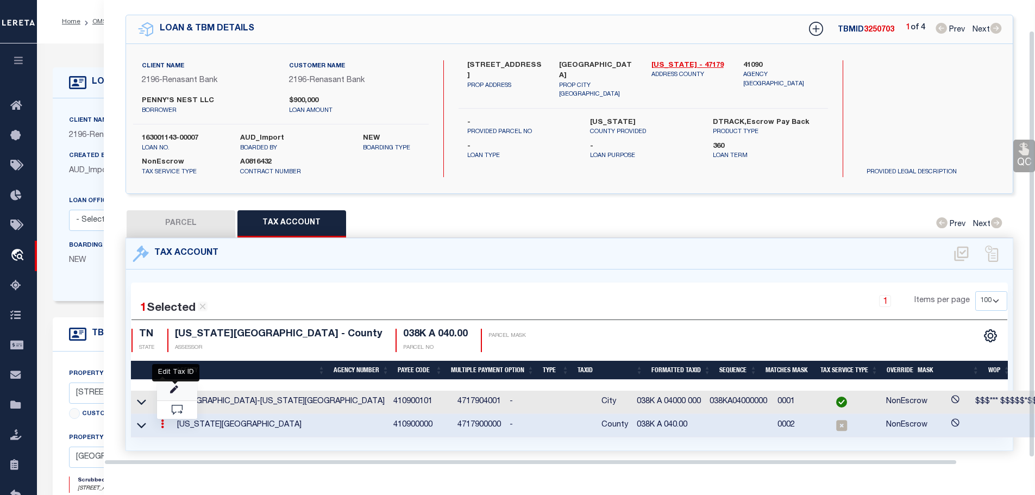
click at [174, 386] on icon "" at bounding box center [174, 390] width 8 height 8
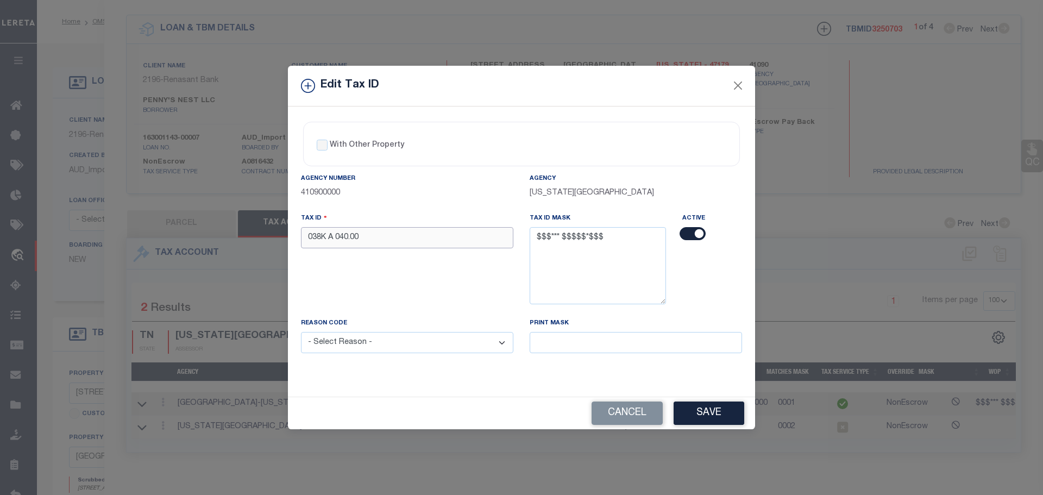
click at [383, 246] on input "038K A 040.00" at bounding box center [407, 237] width 212 height 21
paste input "00 0"
click at [407, 346] on select "- Select Reason - 099 - Other (Provide additional detail) ACT - Agency Changed …" at bounding box center [407, 342] width 212 height 21
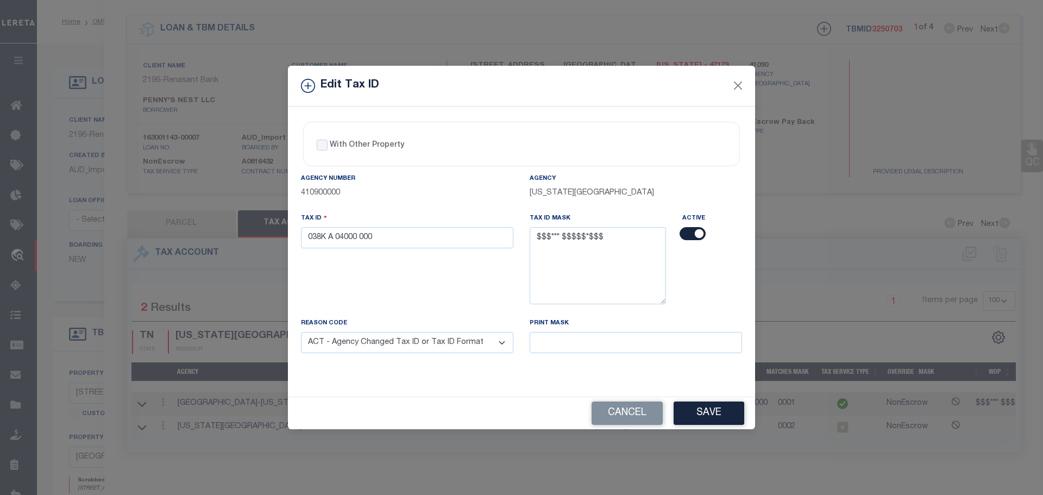
click at [301, 333] on select "- Select Reason - 099 - Other (Provide additional detail) ACT - Agency Changed …" at bounding box center [407, 342] width 212 height 21
click at [416, 392] on div "With Other Property With Other Property Type Temporary Permanent Parent Parcel …" at bounding box center [521, 251] width 467 height 291
click at [704, 408] on button "Save" at bounding box center [709, 413] width 71 height 23
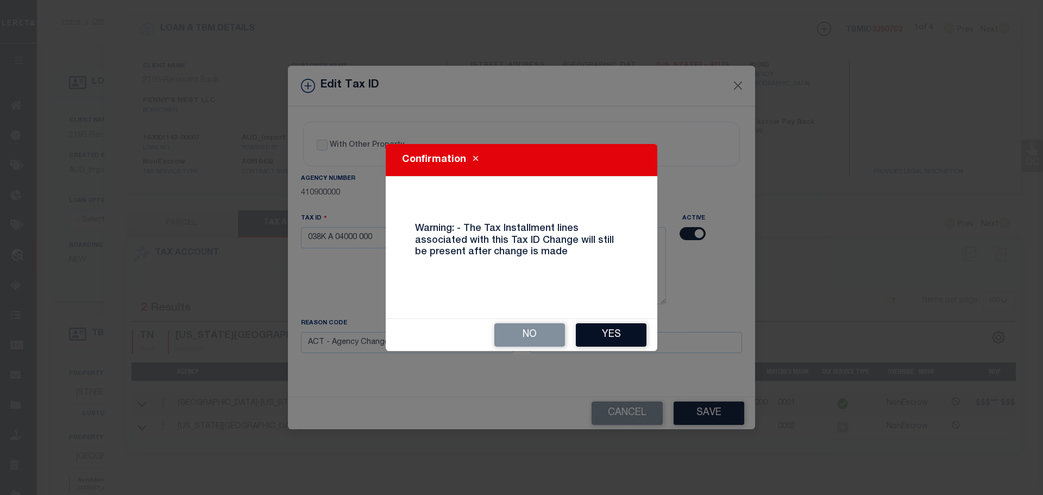
click at [608, 332] on button "Yes" at bounding box center [611, 334] width 71 height 23
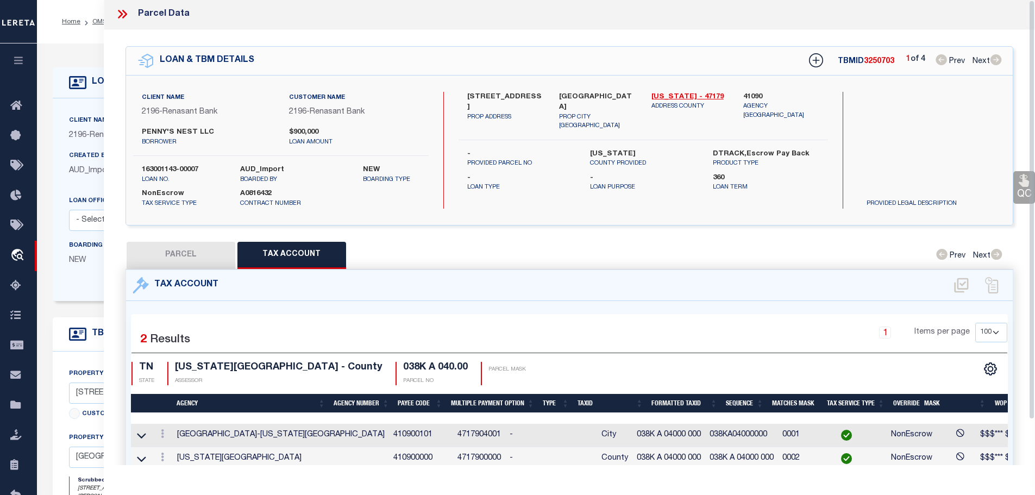
scroll to position [0, 0]
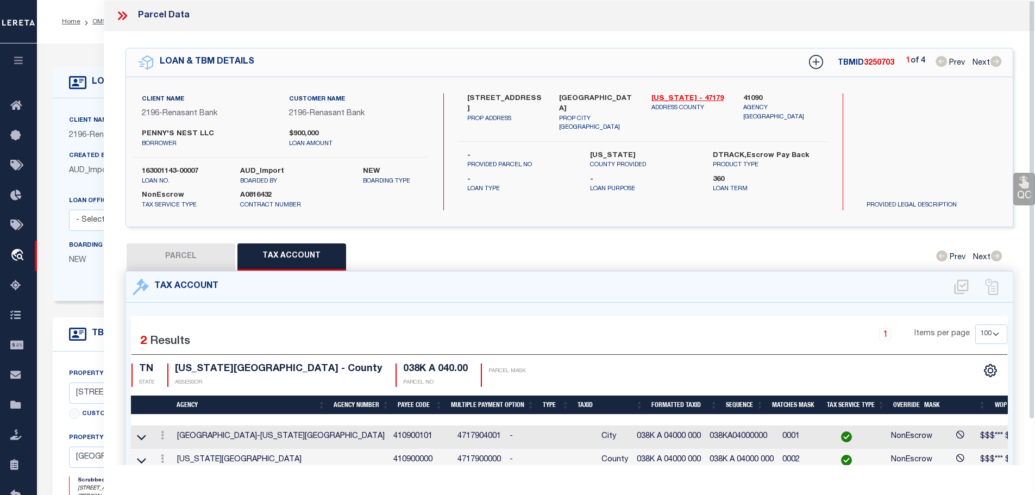
click at [118, 18] on icon at bounding box center [122, 16] width 14 height 14
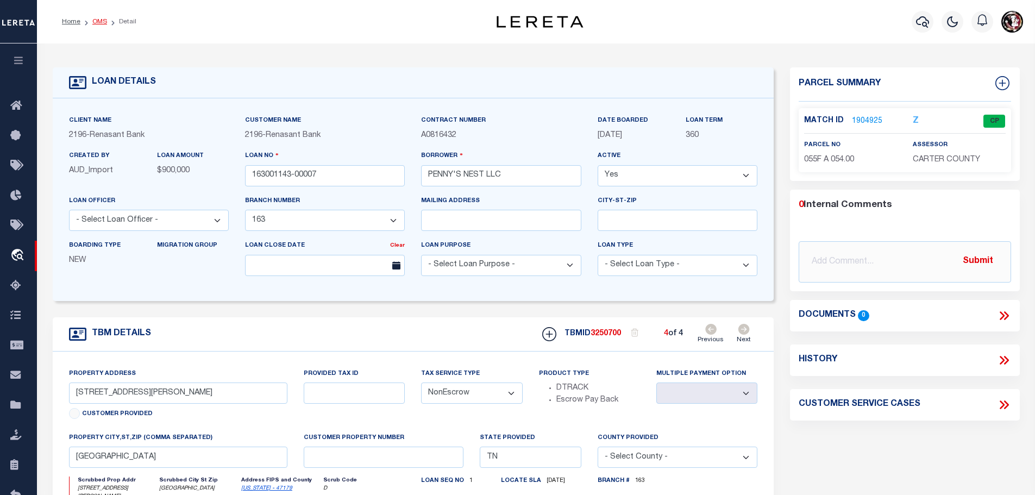
click at [98, 25] on link "OMS" at bounding box center [99, 21] width 15 height 7
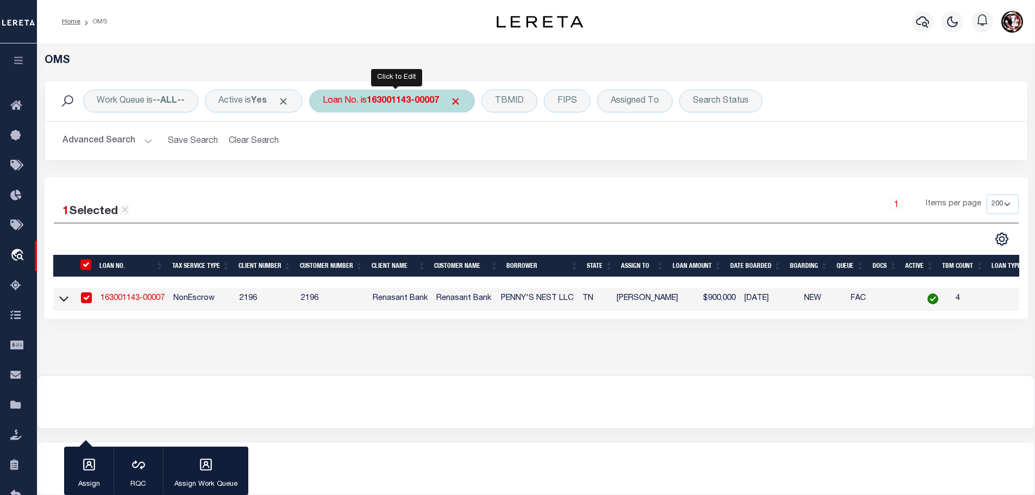
click at [405, 102] on b "163001143-00007" at bounding box center [403, 101] width 72 height 9
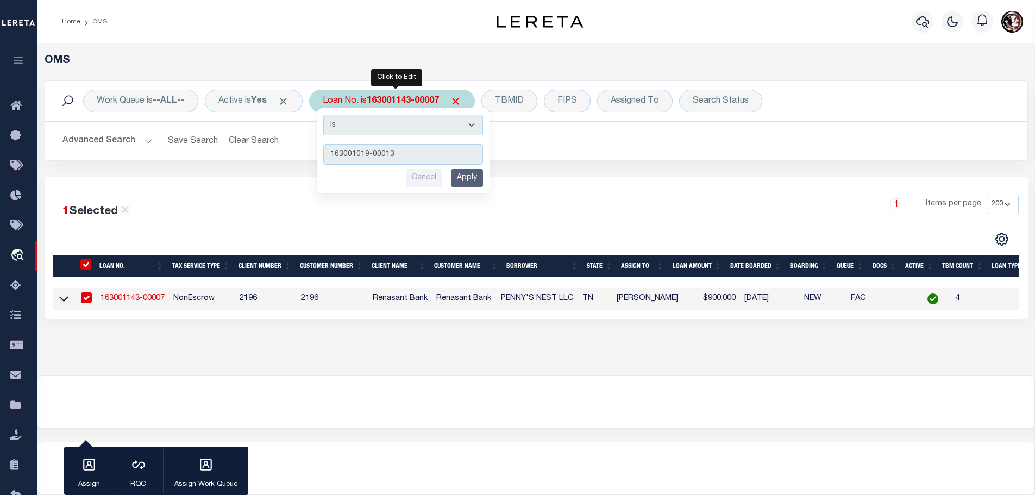
click at [469, 183] on input "Apply" at bounding box center [467, 178] width 32 height 18
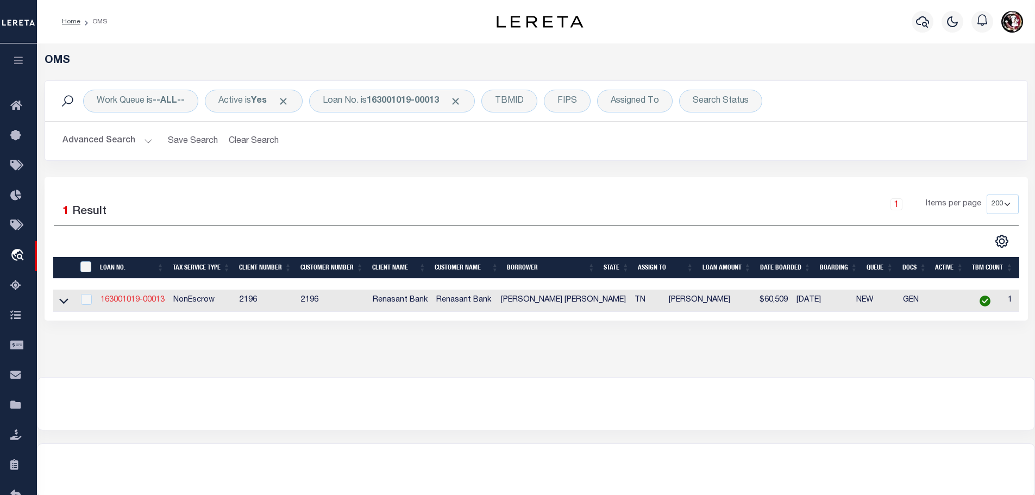
click at [126, 299] on link "163001019-00013" at bounding box center [133, 300] width 64 height 8
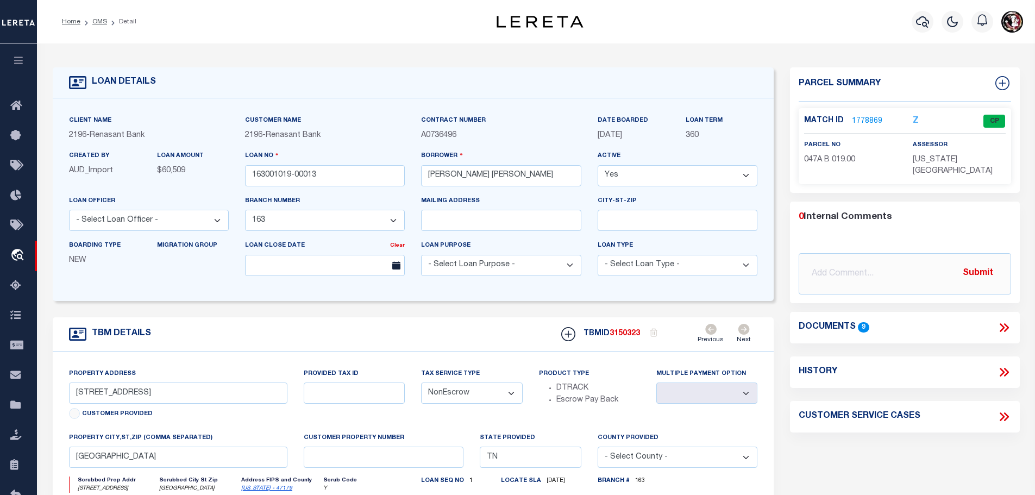
click at [862, 116] on link "1778869" at bounding box center [867, 121] width 30 height 11
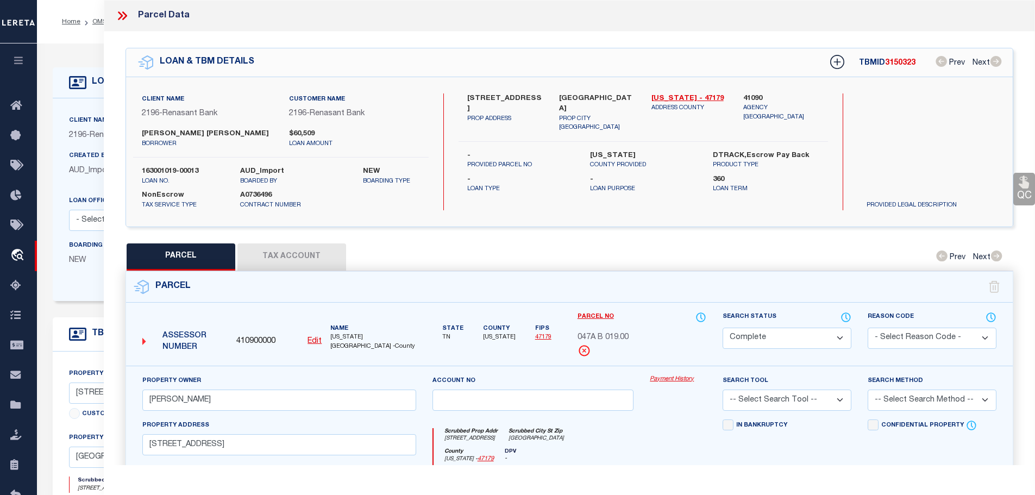
click at [285, 251] on button "Tax Account" at bounding box center [291, 256] width 109 height 27
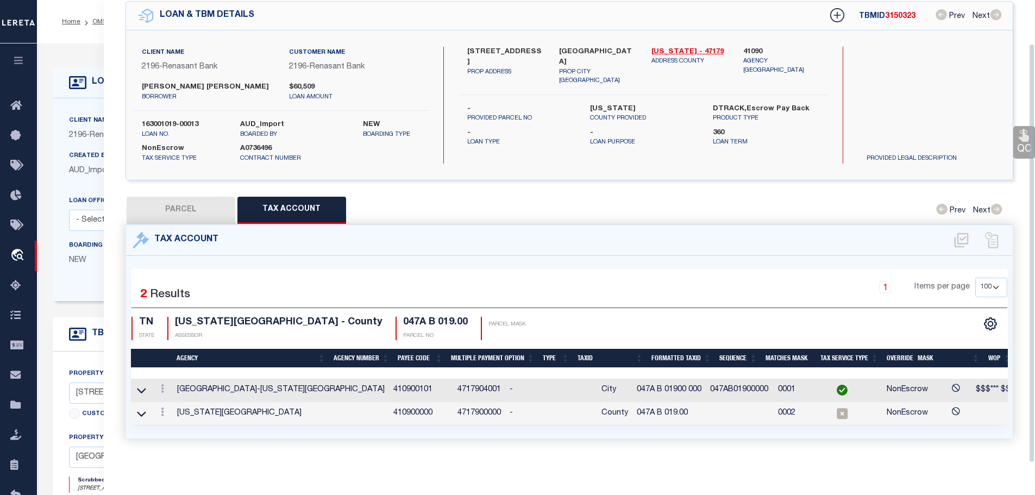
scroll to position [51, 0]
click at [162, 409] on icon at bounding box center [162, 411] width 3 height 9
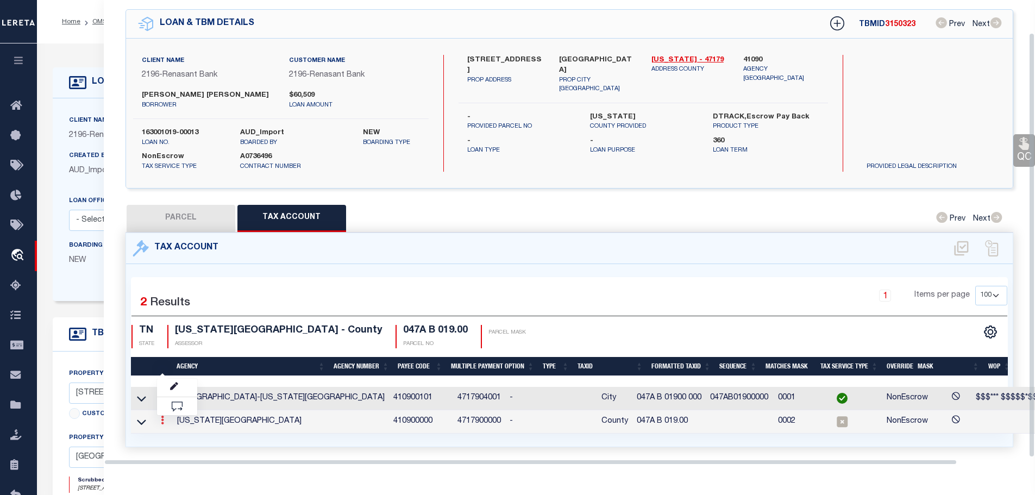
scroll to position [35, 0]
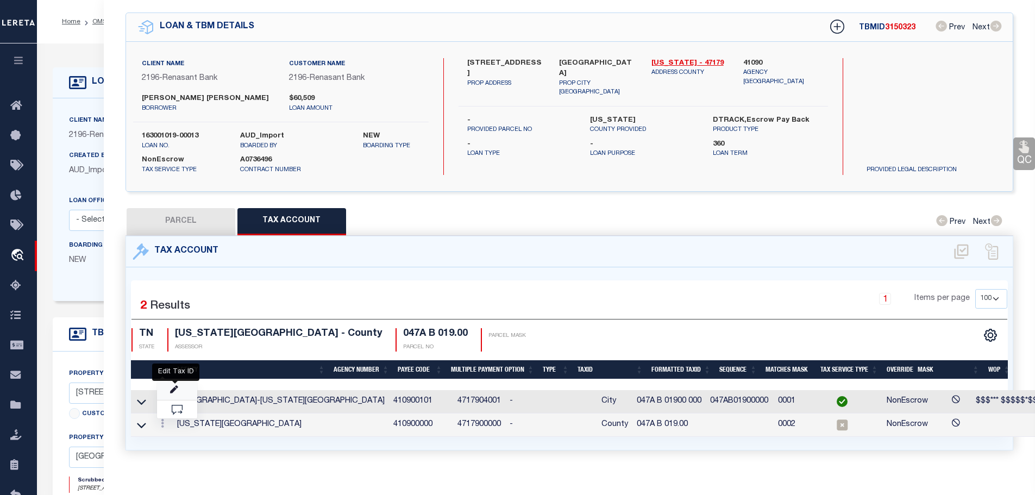
click at [175, 386] on icon "" at bounding box center [174, 390] width 8 height 8
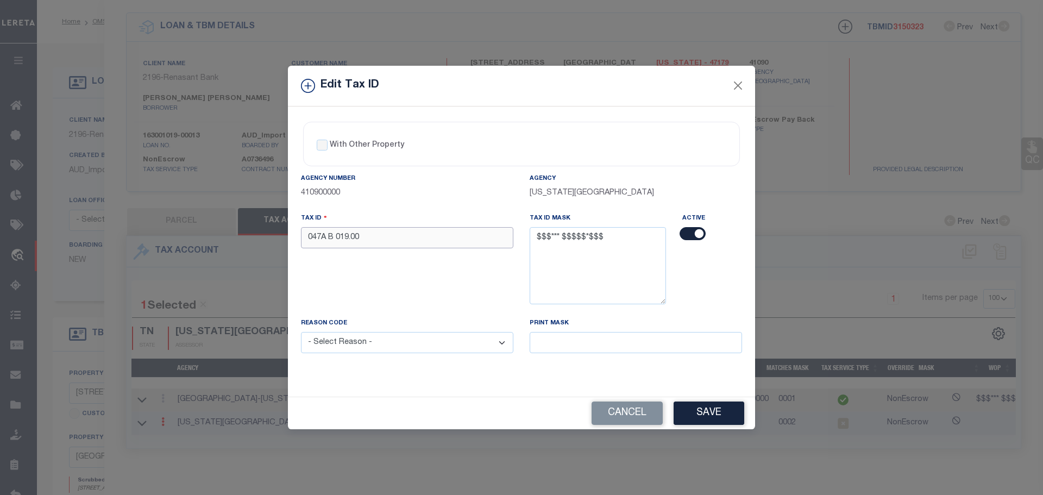
click at [381, 231] on input "047A B 019.00" at bounding box center [407, 237] width 212 height 21
paste input "00 0"
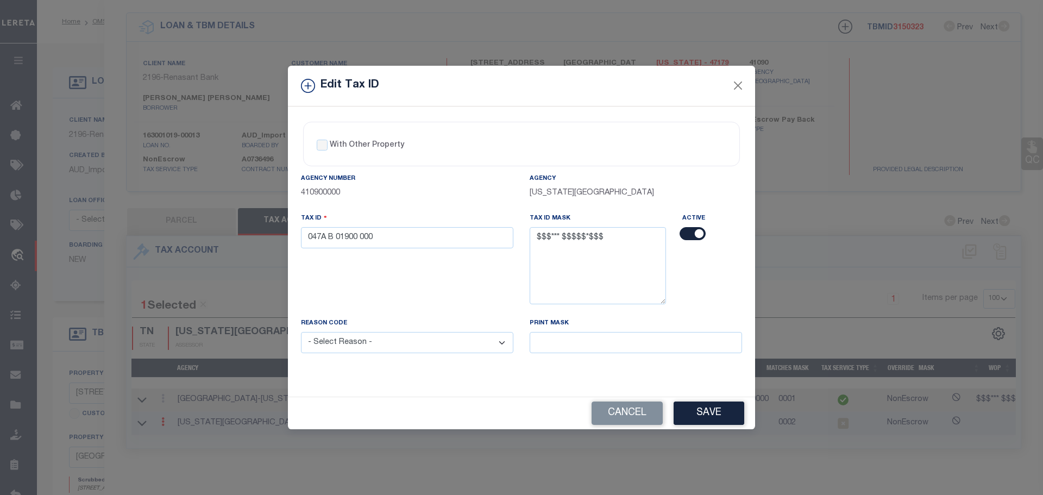
click at [413, 347] on select "- Select Reason - 099 - Other (Provide additional detail) ACT - Agency Changed …" at bounding box center [407, 342] width 212 height 21
click at [301, 333] on select "- Select Reason - 099 - Other (Provide additional detail) ACT - Agency Changed …" at bounding box center [407, 342] width 212 height 21
click at [697, 422] on button "Save" at bounding box center [709, 413] width 71 height 23
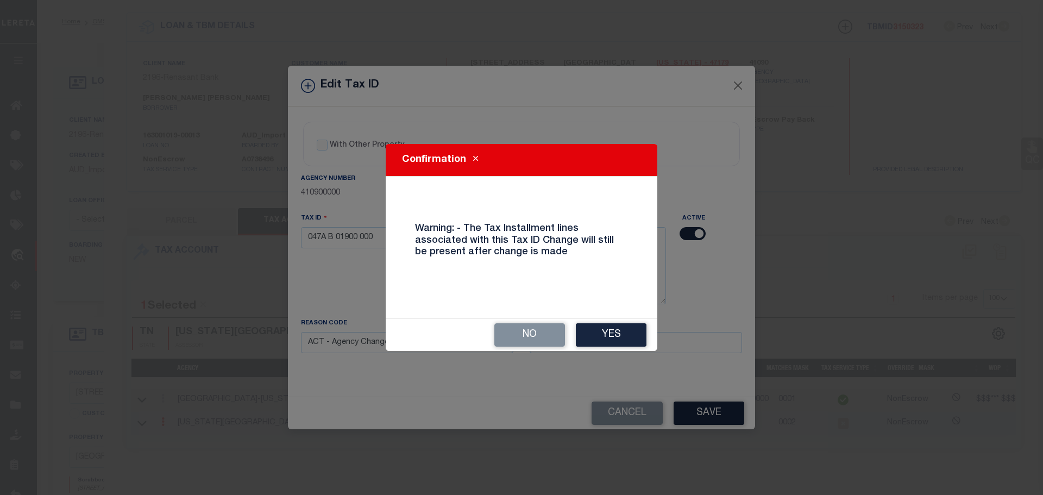
click at [614, 340] on button "Yes" at bounding box center [611, 334] width 71 height 23
click at [614, 340] on input at bounding box center [636, 342] width 212 height 21
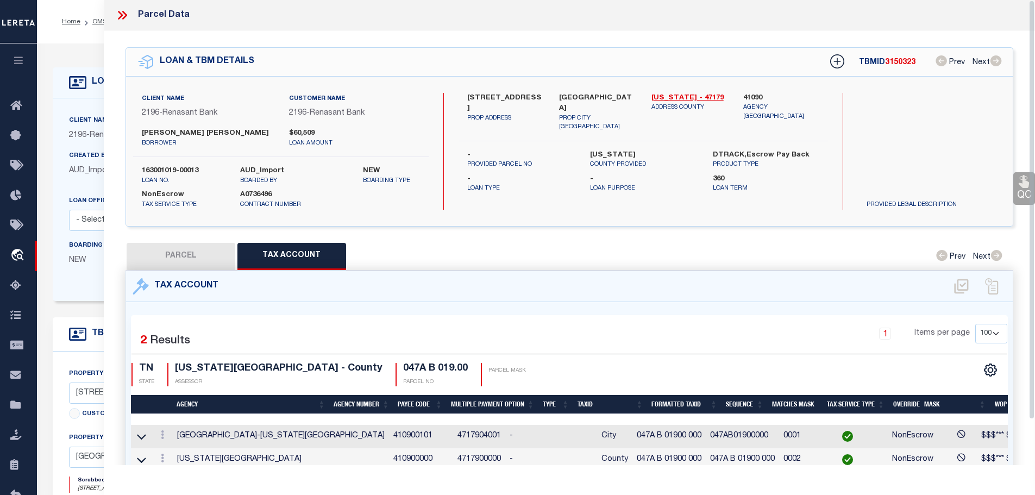
scroll to position [0, 0]
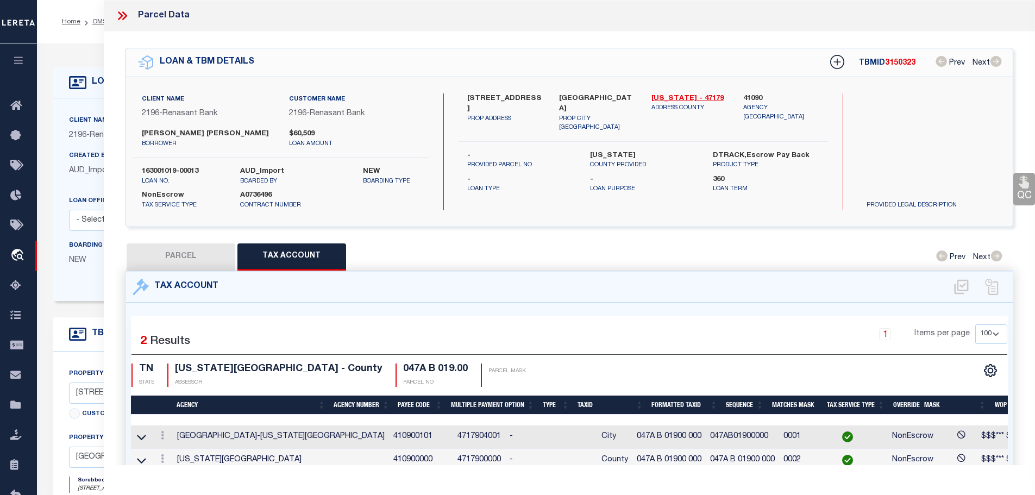
click at [122, 16] on icon at bounding box center [120, 15] width 5 height 9
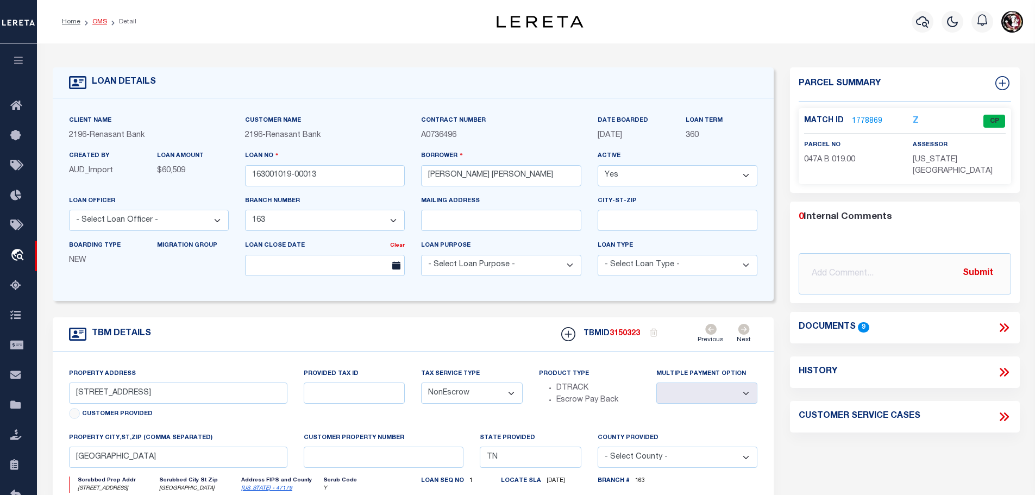
click at [93, 18] on link "OMS" at bounding box center [99, 21] width 15 height 7
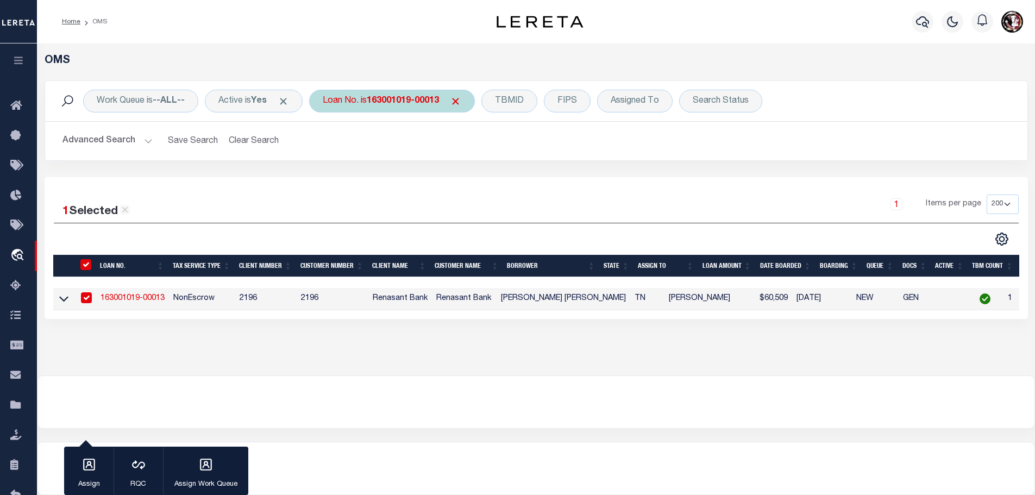
click at [404, 105] on b "163001019-00013" at bounding box center [403, 101] width 72 height 9
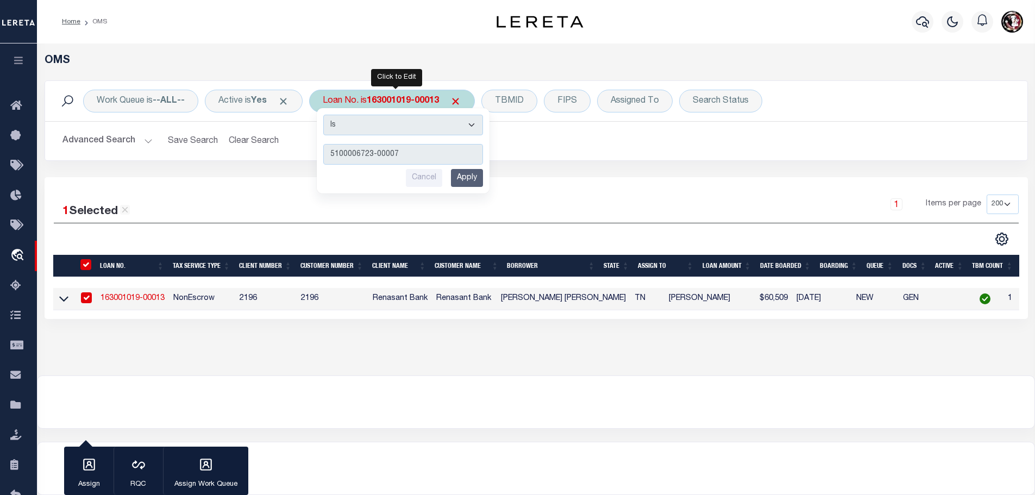
click at [474, 183] on input "Apply" at bounding box center [467, 178] width 32 height 18
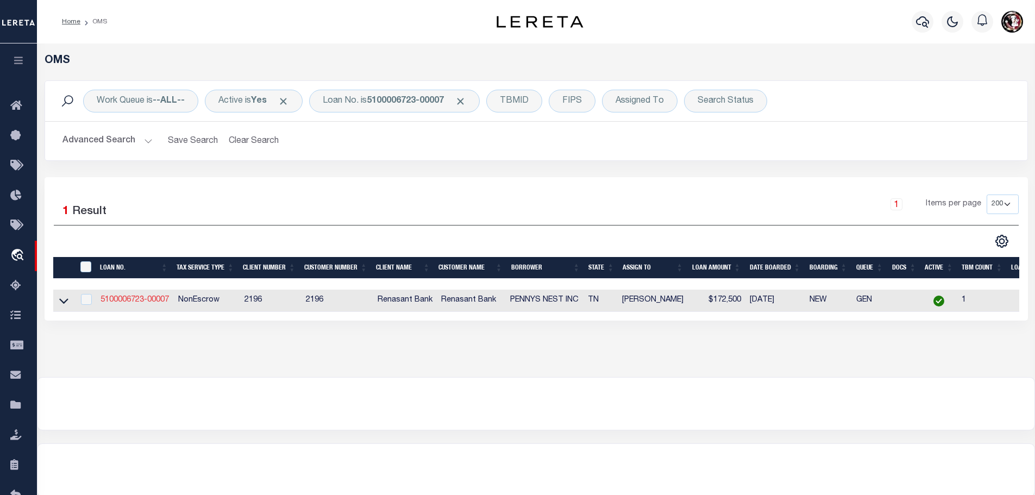
click at [127, 296] on link "5100006723-00007" at bounding box center [135, 300] width 68 height 8
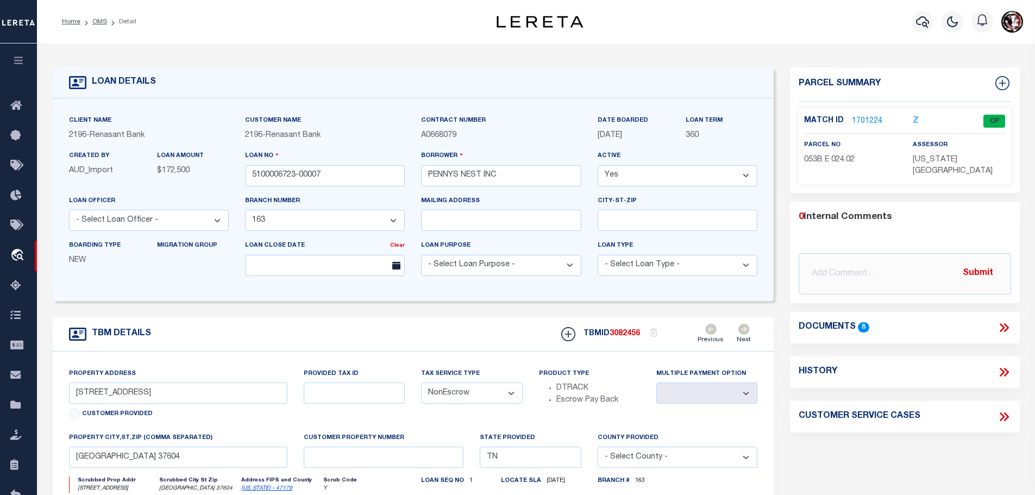
click at [869, 118] on link "1701224" at bounding box center [867, 121] width 30 height 11
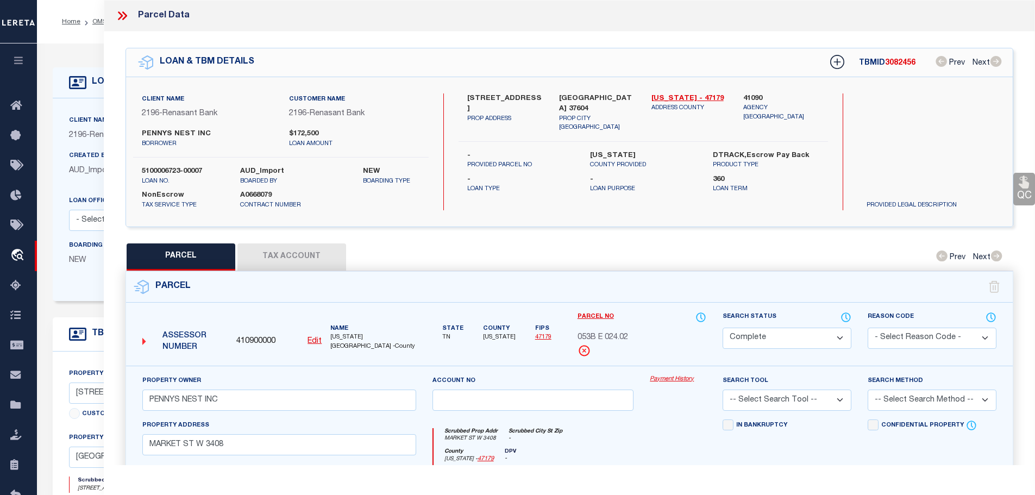
click at [271, 246] on button "Tax Account" at bounding box center [291, 256] width 109 height 27
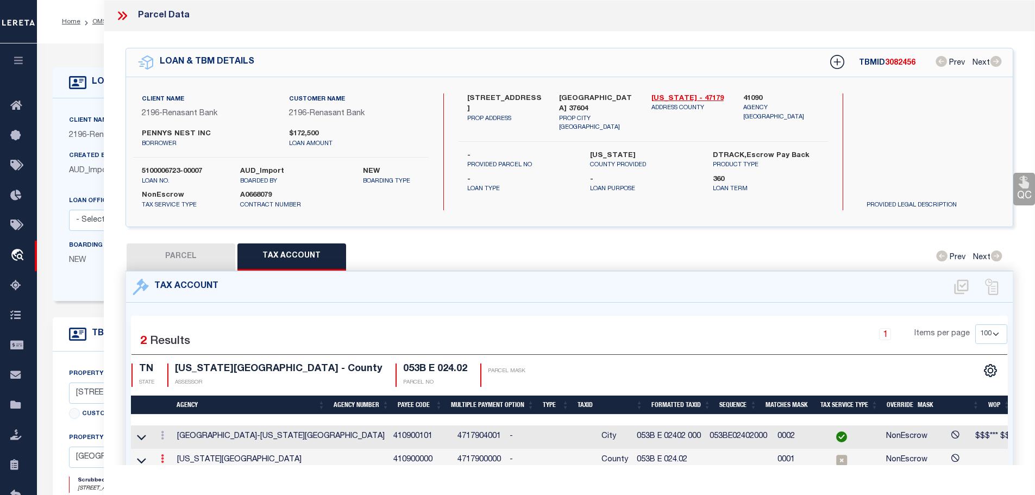
click at [162, 455] on icon at bounding box center [162, 458] width 3 height 9
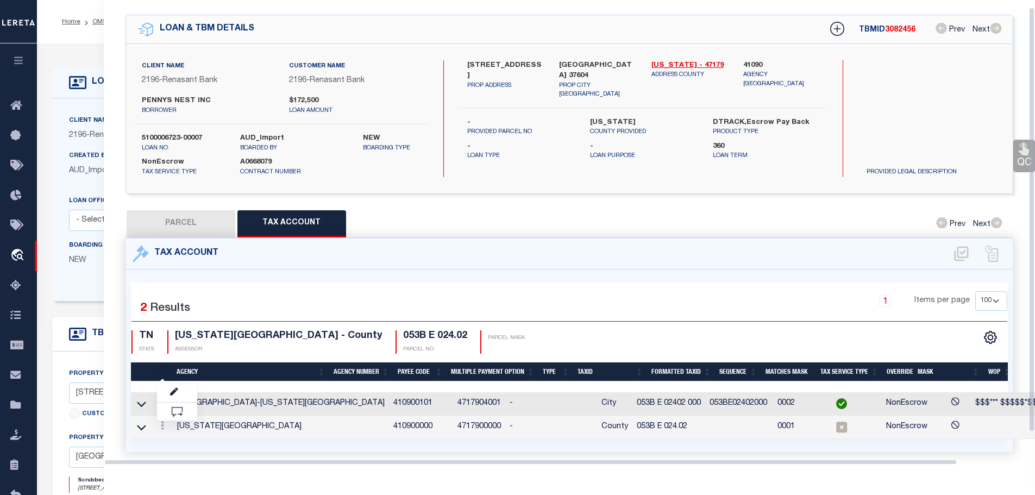
scroll to position [35, 0]
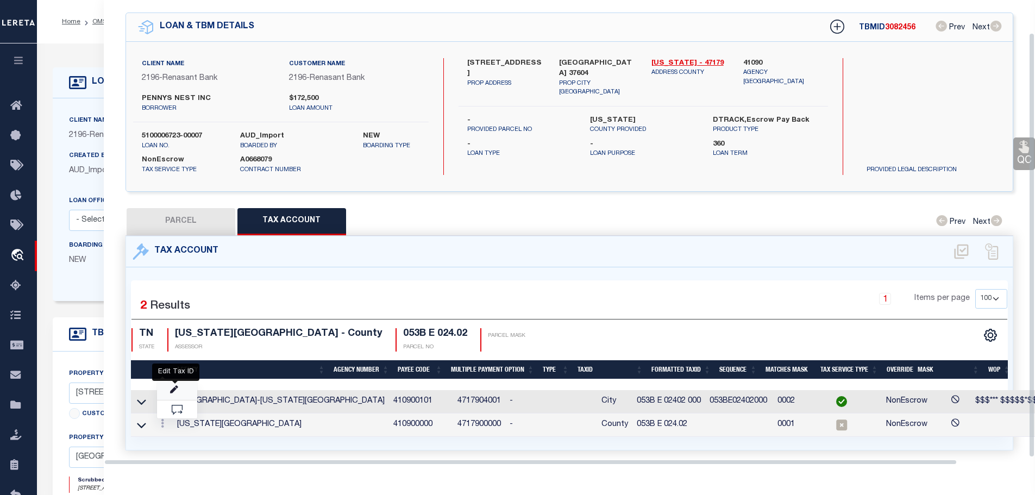
click at [177, 386] on icon "" at bounding box center [174, 390] width 8 height 8
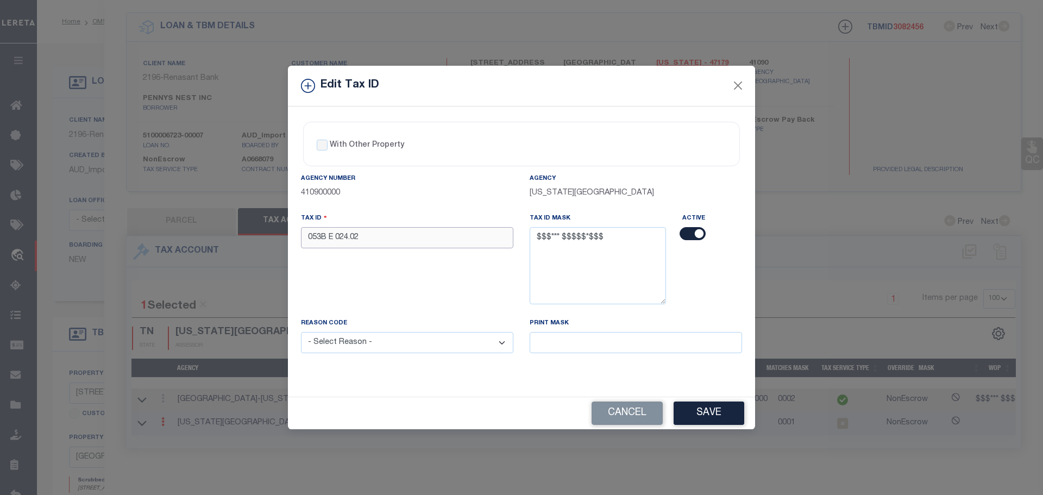
click at [424, 237] on input "053B E 024.02" at bounding box center [407, 237] width 212 height 21
paste input "02 000"
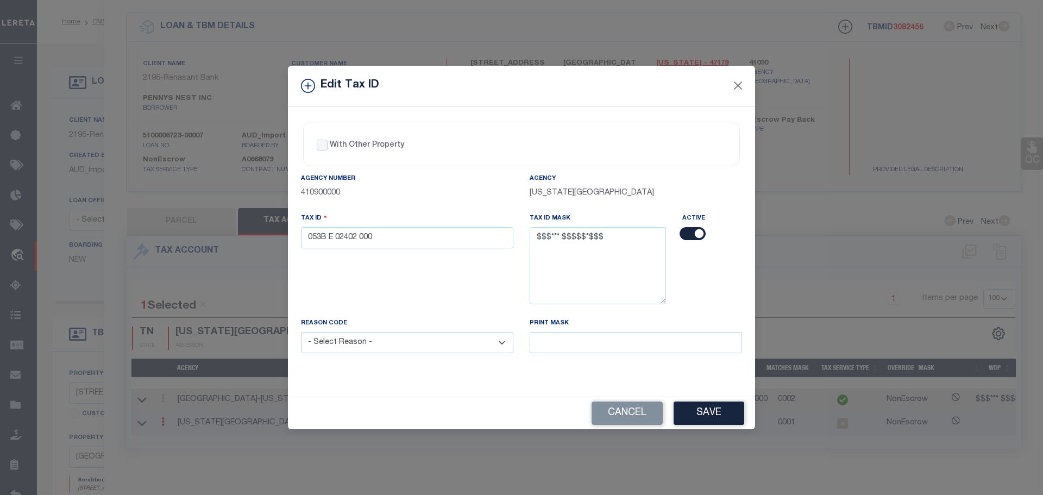
click at [440, 338] on select "- Select Reason - 099 - Other (Provide additional detail) ACT - Agency Changed …" at bounding box center [407, 342] width 212 height 21
click at [442, 349] on select "- Select Reason - 099 - Other (Provide additional detail) ACT - Agency Changed …" at bounding box center [407, 342] width 212 height 21
click at [443, 350] on select "- Select Reason - 099 - Other (Provide additional detail) ACT - Agency Changed …" at bounding box center [407, 342] width 212 height 21
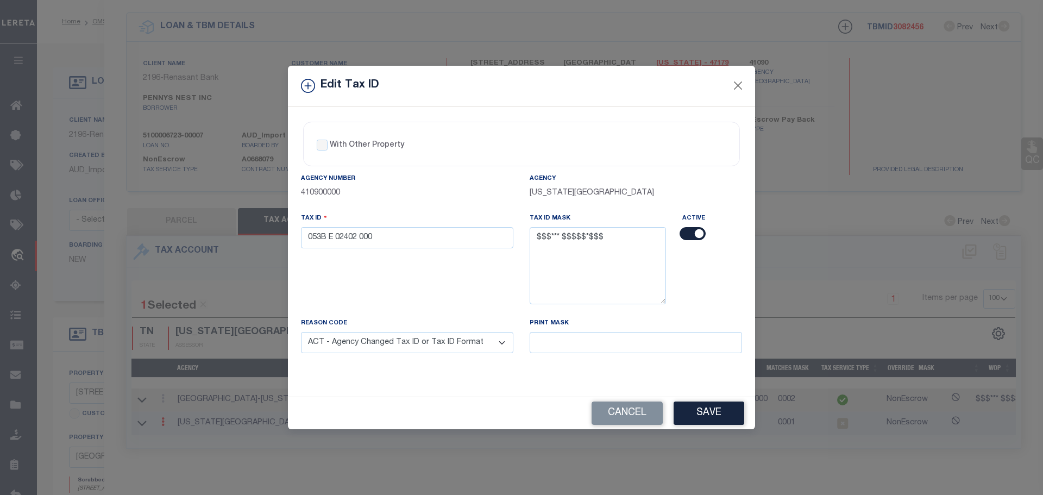
click at [301, 333] on select "- Select Reason - 099 - Other (Provide additional detail) ACT - Agency Changed …" at bounding box center [407, 342] width 212 height 21
click at [722, 413] on button "Save" at bounding box center [709, 413] width 71 height 23
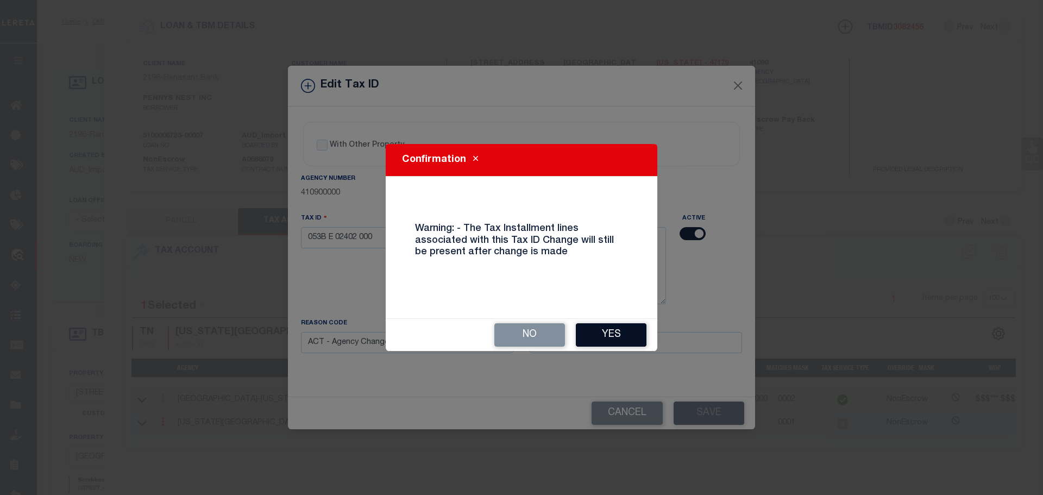
click at [605, 337] on button "Yes" at bounding box center [611, 334] width 71 height 23
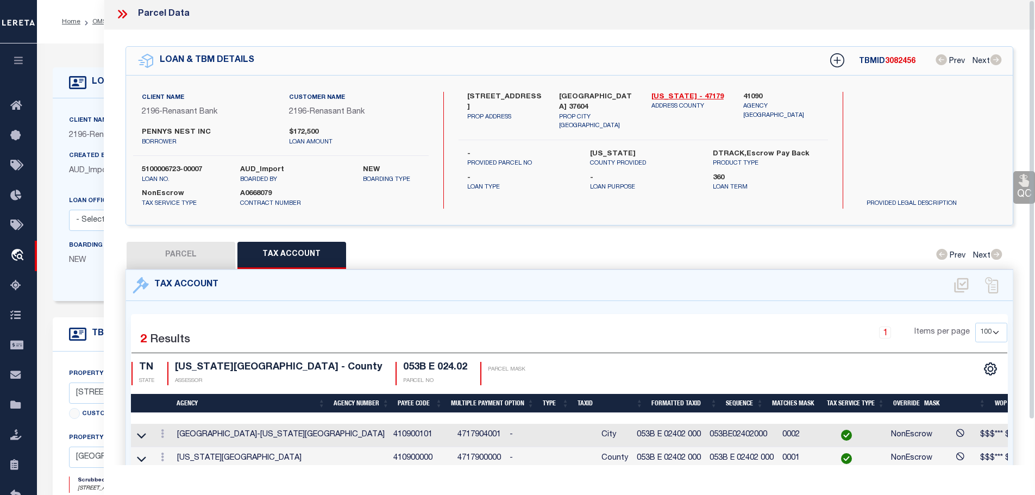
scroll to position [0, 0]
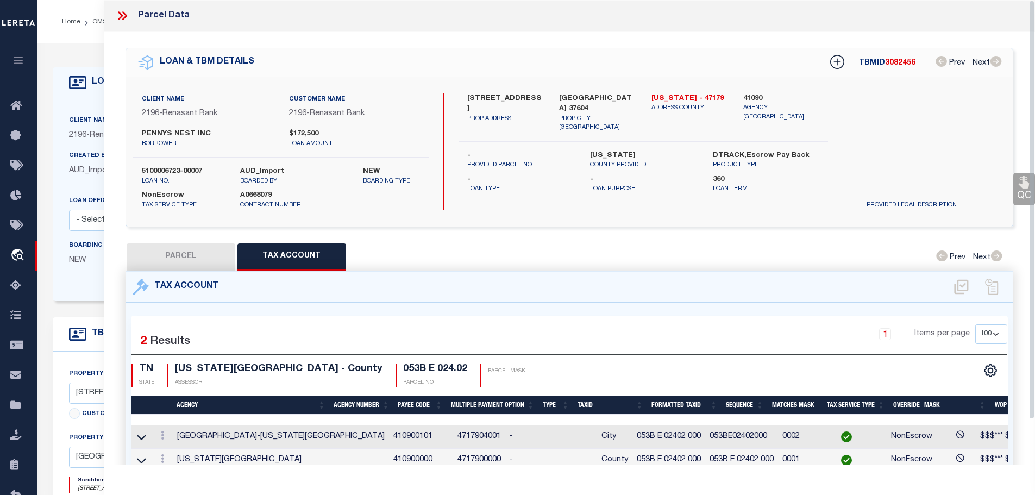
click at [126, 14] on icon at bounding box center [122, 16] width 14 height 14
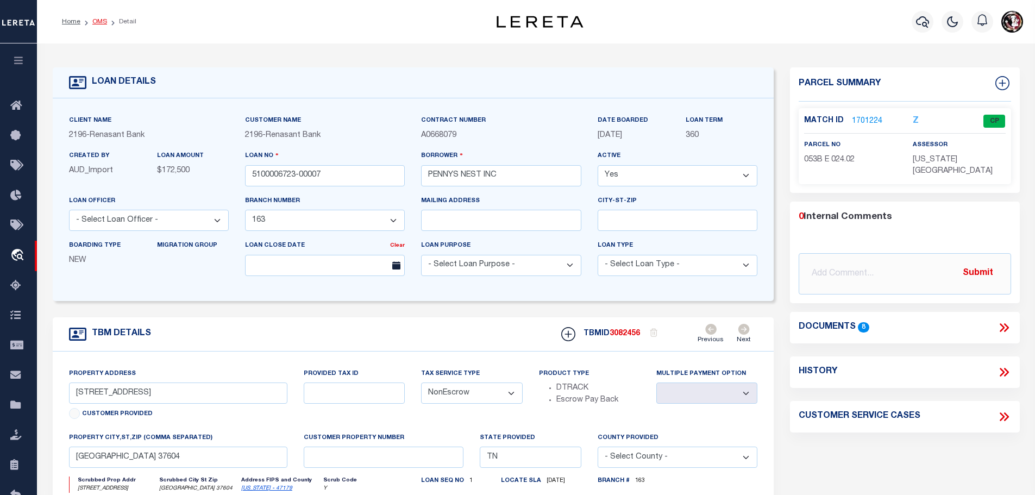
click at [94, 20] on link "OMS" at bounding box center [99, 21] width 15 height 7
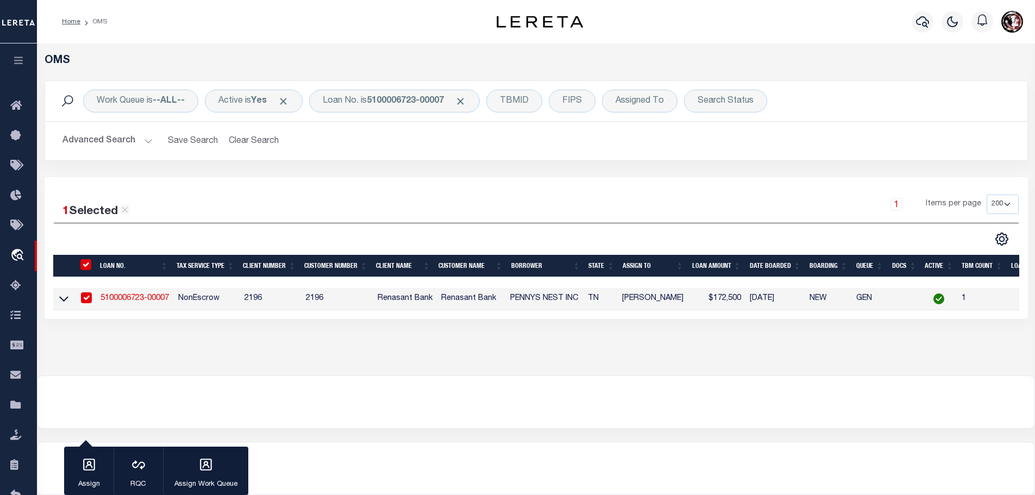
click at [134, 294] on link "5100006723-00007" at bounding box center [135, 298] width 68 height 8
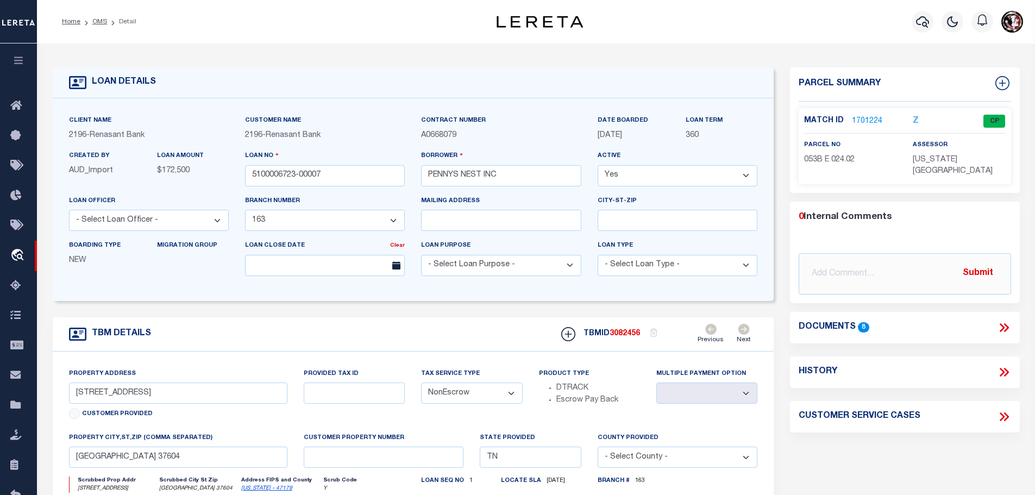
click at [865, 121] on link "1701224" at bounding box center [867, 121] width 30 height 11
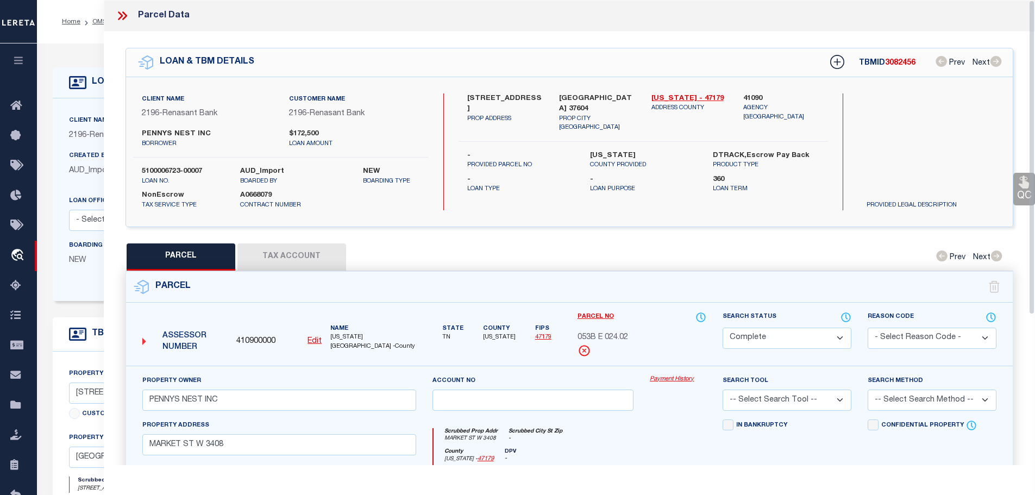
click at [309, 249] on button "Tax Account" at bounding box center [291, 256] width 109 height 27
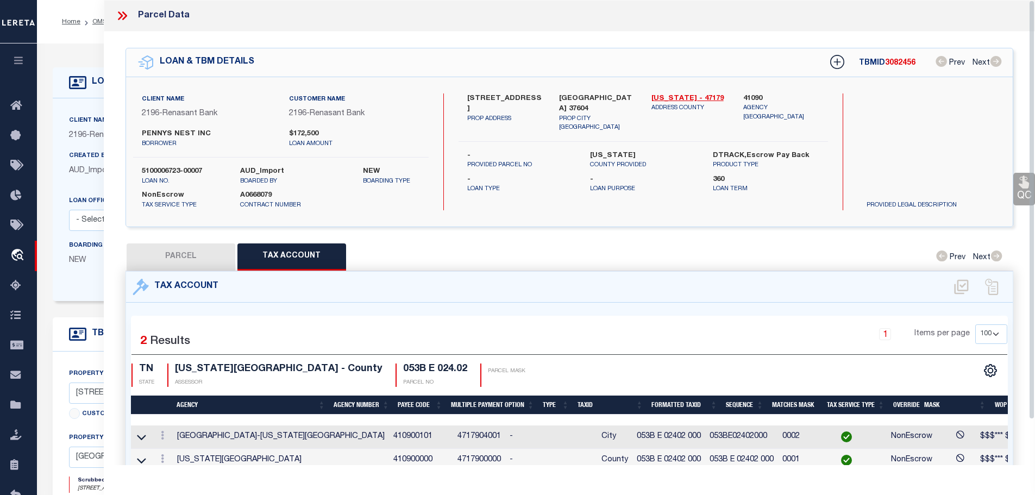
click at [123, 14] on icon at bounding box center [122, 16] width 14 height 14
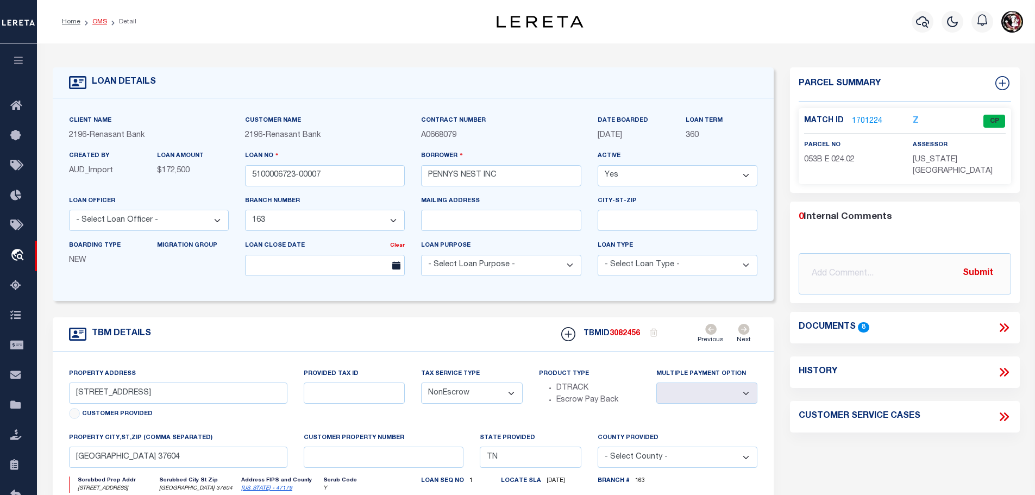
click at [96, 20] on link "OMS" at bounding box center [99, 21] width 15 height 7
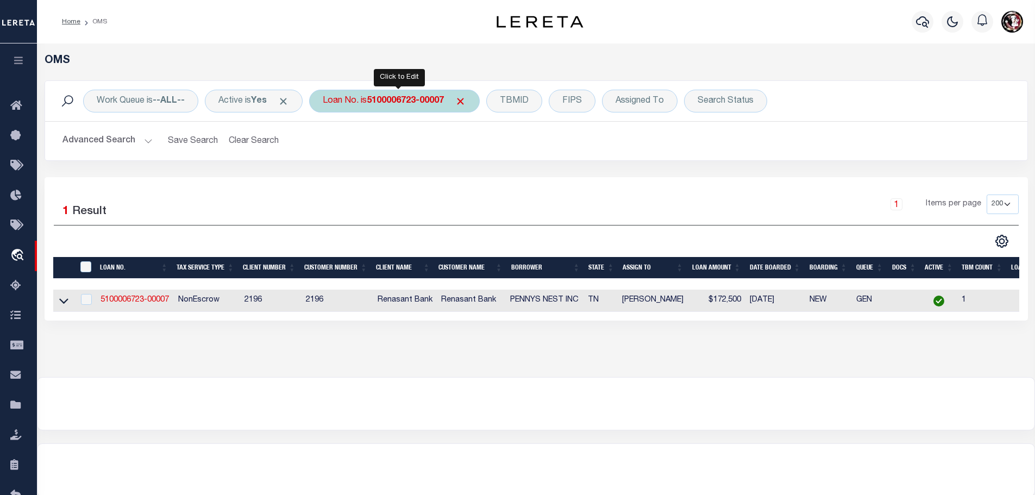
click at [423, 97] on b "5100006723-00007" at bounding box center [405, 101] width 77 height 9
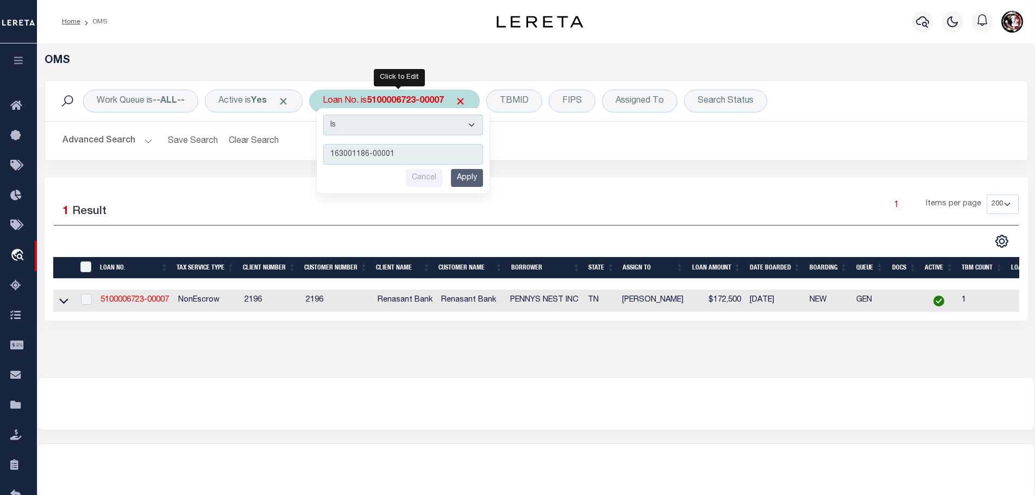
click at [476, 179] on input "Apply" at bounding box center [467, 178] width 32 height 18
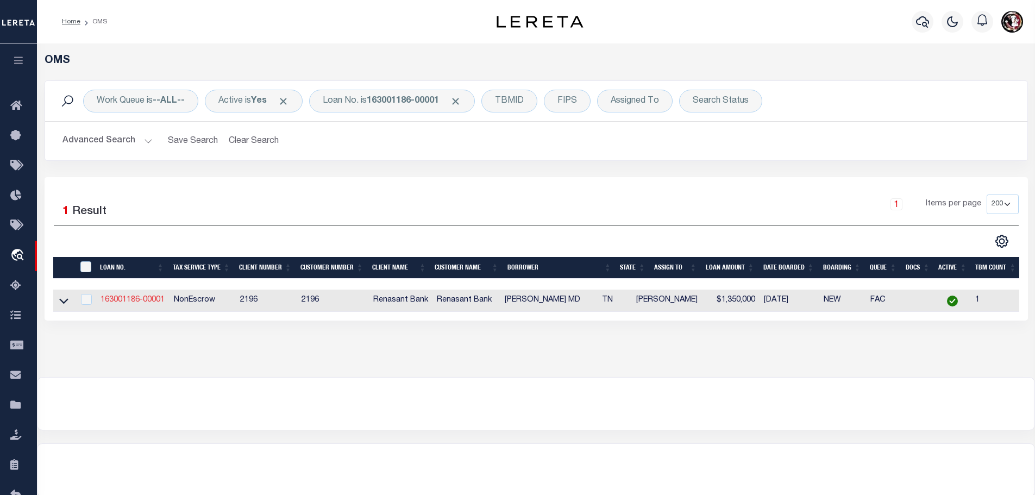
click at [139, 296] on link "163001186-00001" at bounding box center [133, 300] width 64 height 8
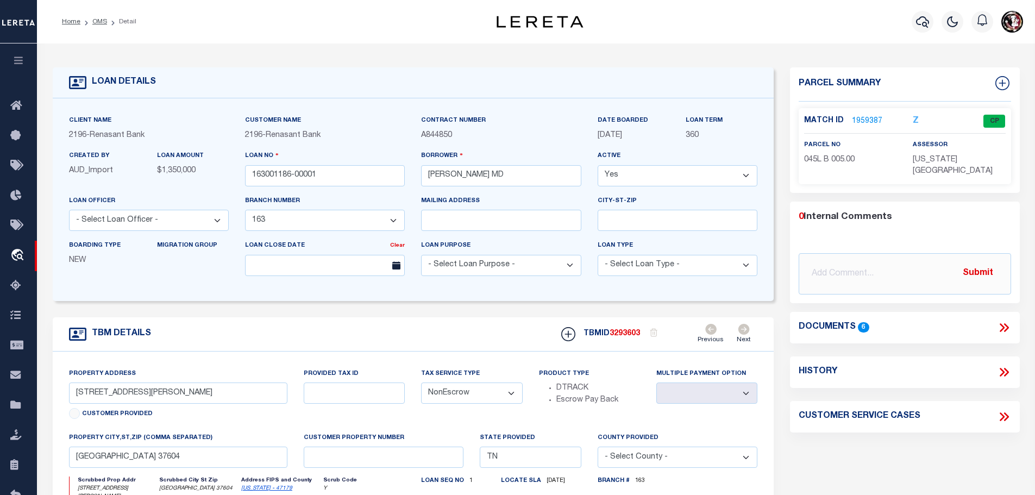
click at [873, 118] on link "1959387" at bounding box center [867, 121] width 30 height 11
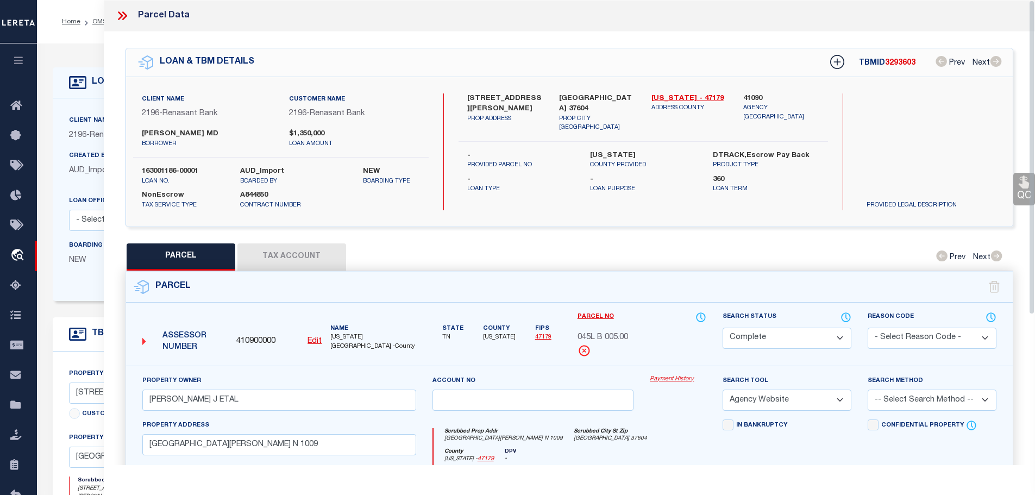
click at [283, 250] on button "Tax Account" at bounding box center [291, 256] width 109 height 27
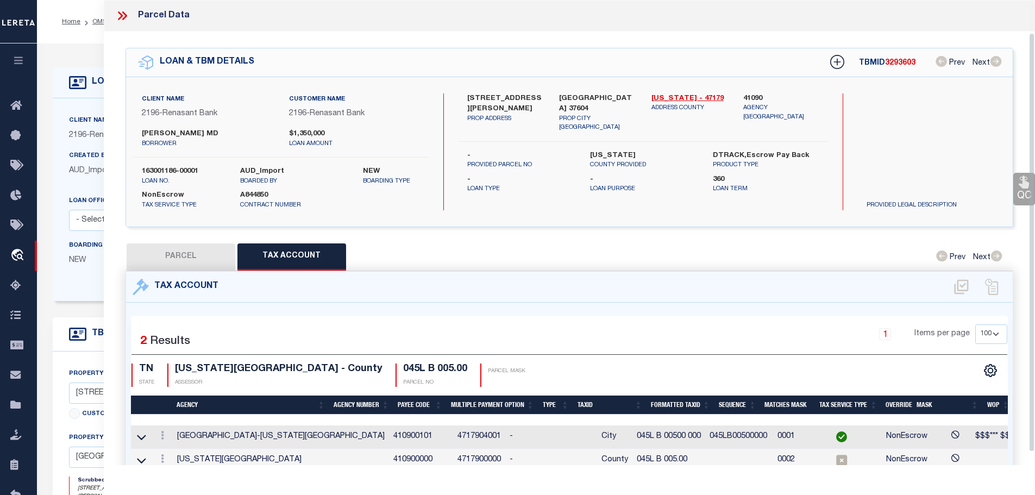
scroll to position [32, 0]
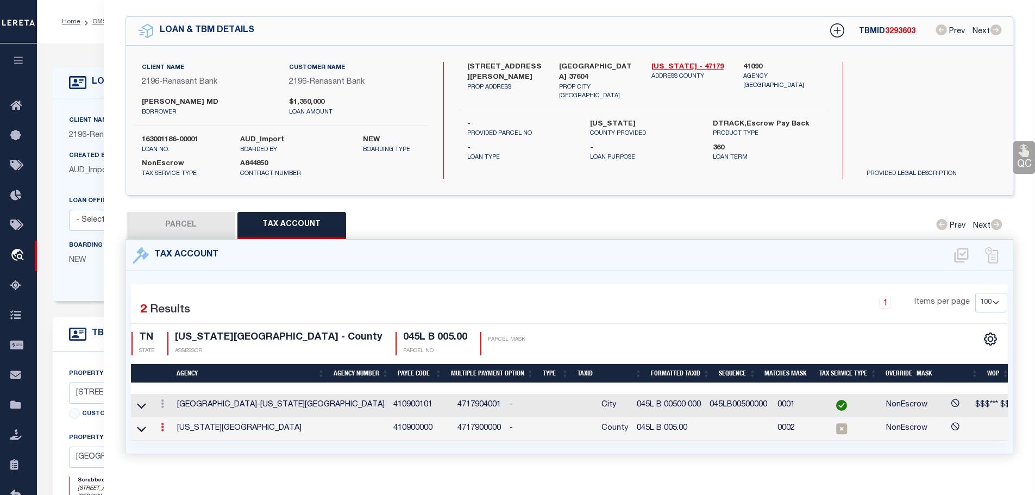
click at [162, 425] on icon at bounding box center [162, 427] width 3 height 9
click at [175, 440] on icon "" at bounding box center [174, 444] width 8 height 8
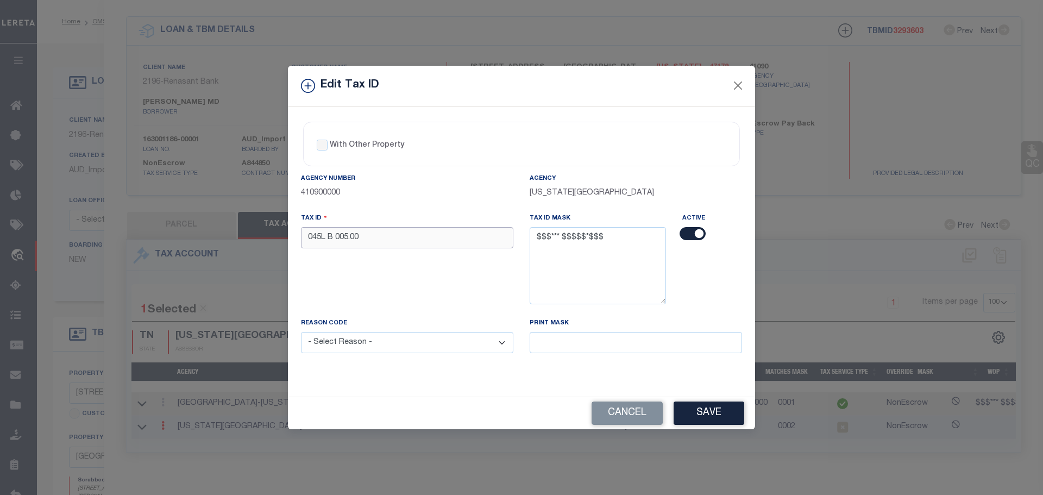
click at [377, 239] on input "045L B 005.00" at bounding box center [407, 237] width 212 height 21
paste input "00 0"
click at [391, 345] on select "- Select Reason - 099 - Other (Provide additional detail) ACT - Agency Changed …" at bounding box center [407, 342] width 212 height 21
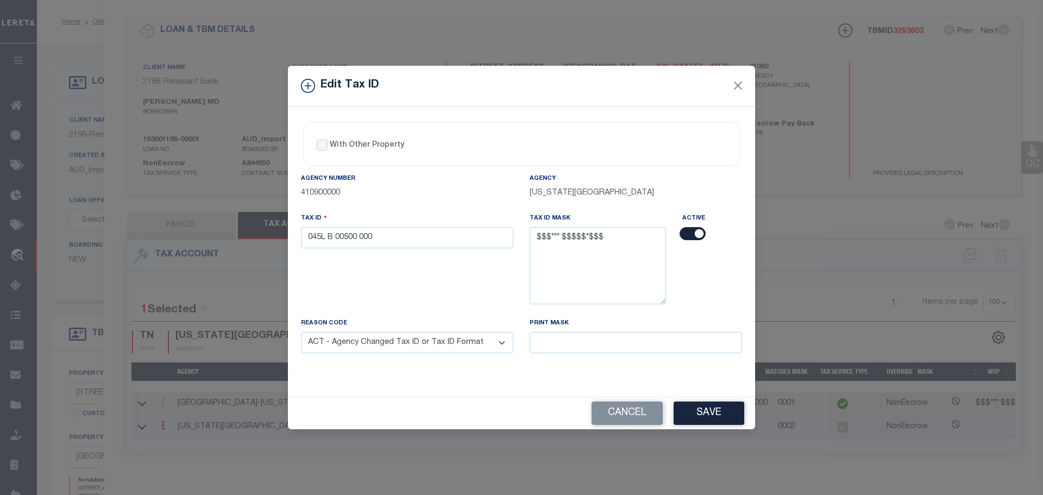
click at [301, 333] on select "- Select Reason - 099 - Other (Provide additional detail) ACT - Agency Changed …" at bounding box center [407, 342] width 212 height 21
click at [699, 412] on button "Save" at bounding box center [709, 413] width 71 height 23
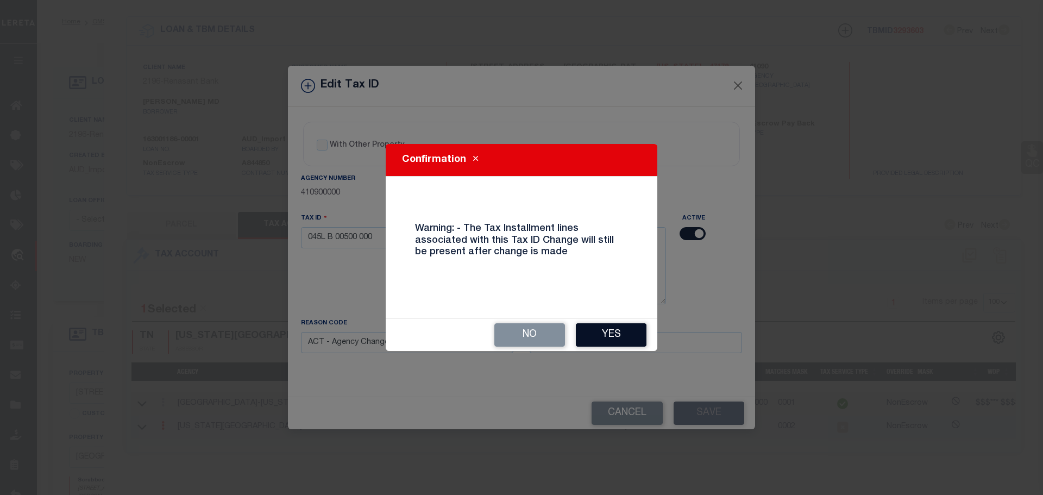
click at [607, 335] on button "Yes" at bounding box center [611, 334] width 71 height 23
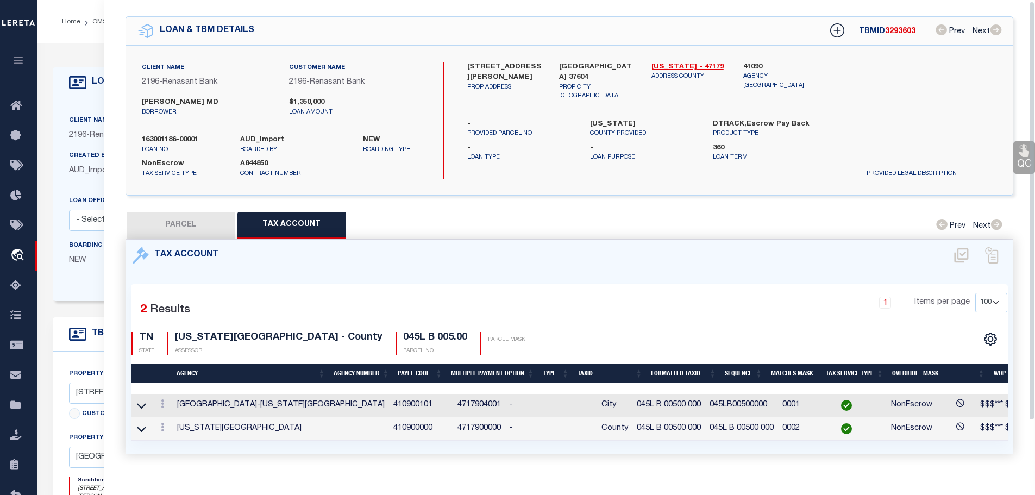
scroll to position [0, 0]
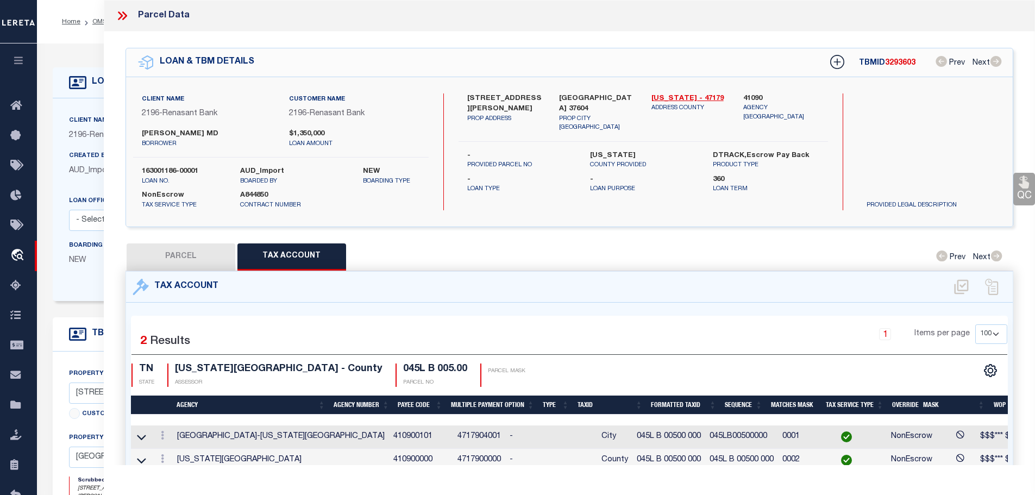
click at [123, 18] on icon at bounding box center [124, 15] width 5 height 9
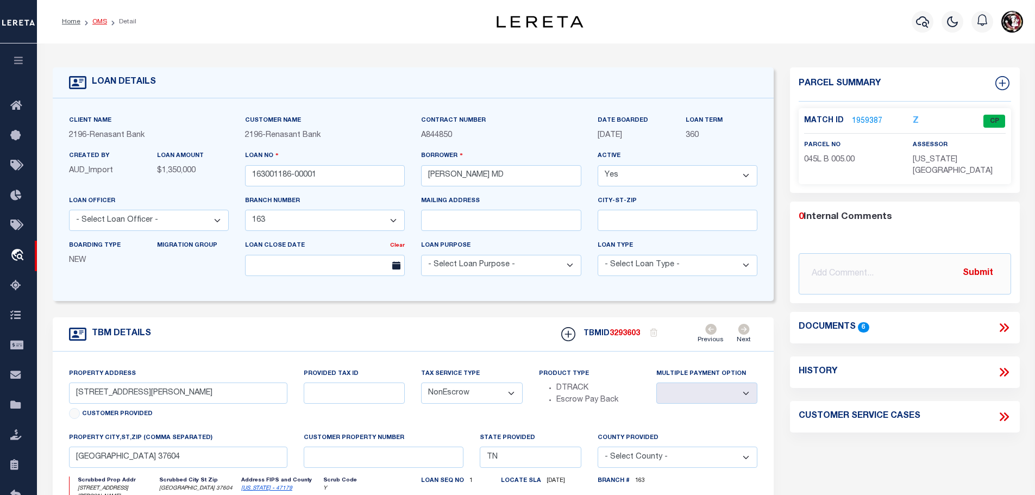
click at [94, 21] on link "OMS" at bounding box center [99, 21] width 15 height 7
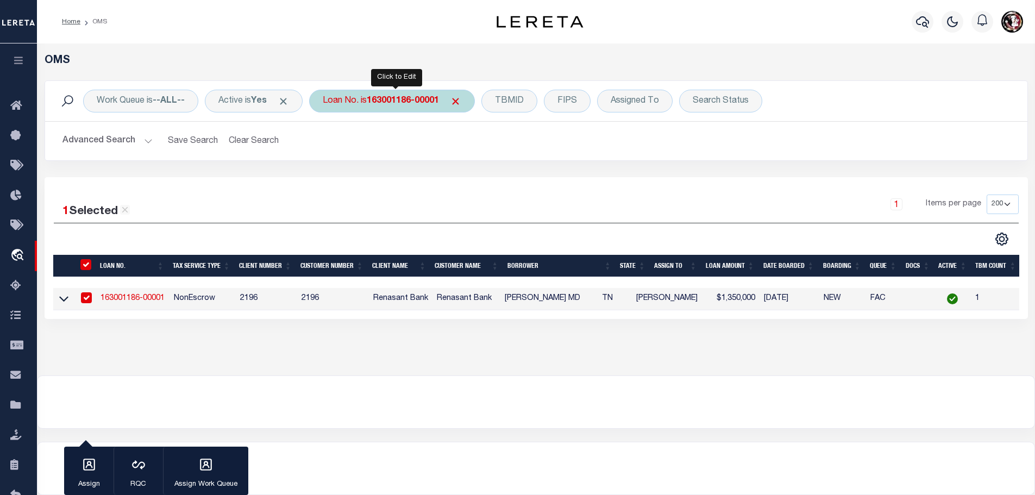
click at [416, 104] on b "163001186-00001" at bounding box center [403, 101] width 72 height 9
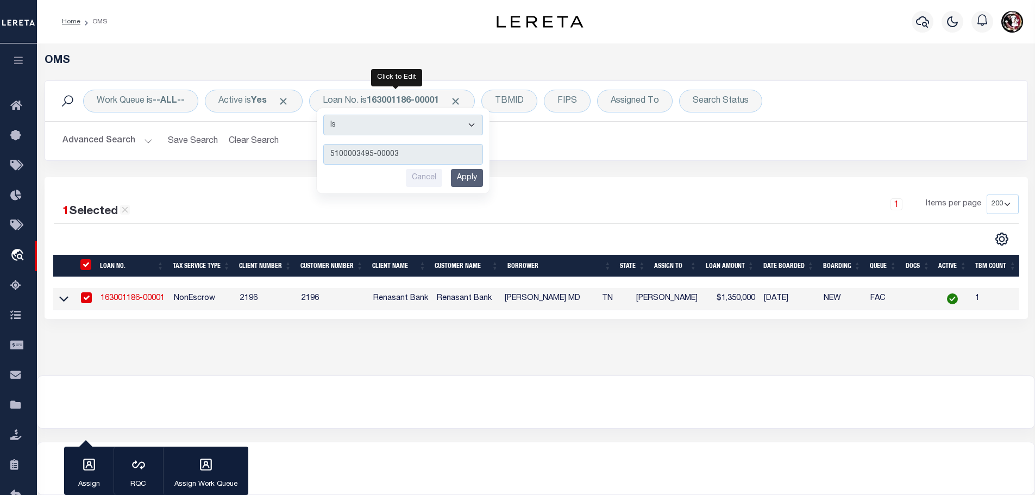
click at [470, 174] on input "Apply" at bounding box center [467, 178] width 32 height 18
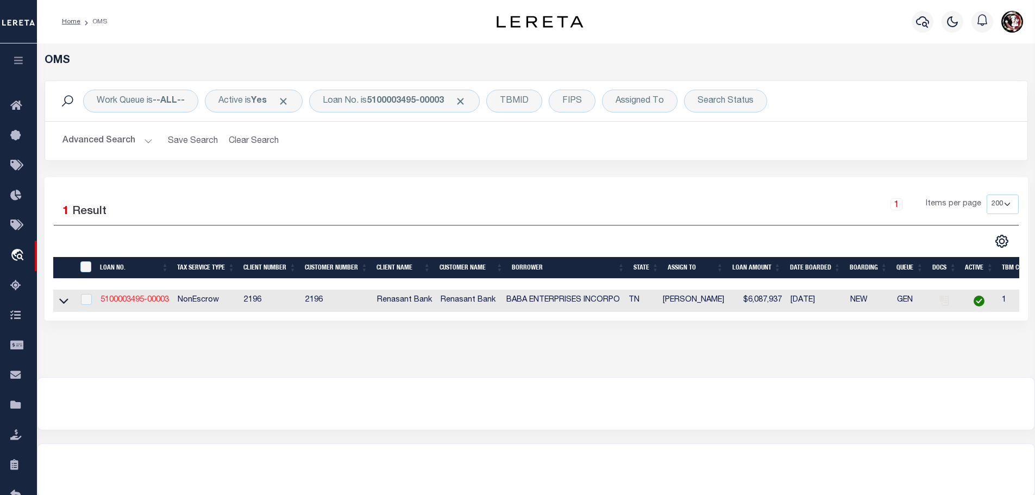
click at [130, 298] on link "5100003495-00003" at bounding box center [135, 300] width 68 height 8
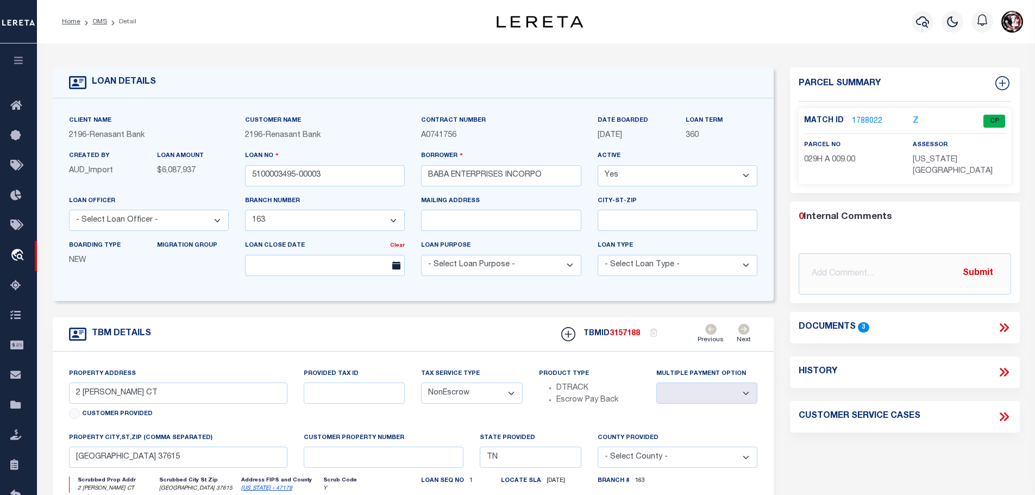
click at [867, 116] on link "1788022" at bounding box center [867, 121] width 30 height 11
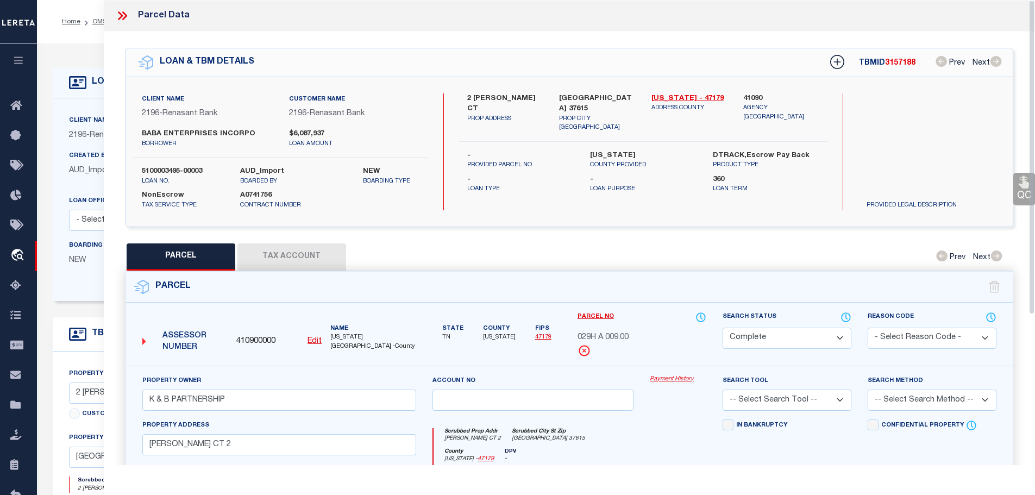
click at [294, 250] on button "Tax Account" at bounding box center [291, 256] width 109 height 27
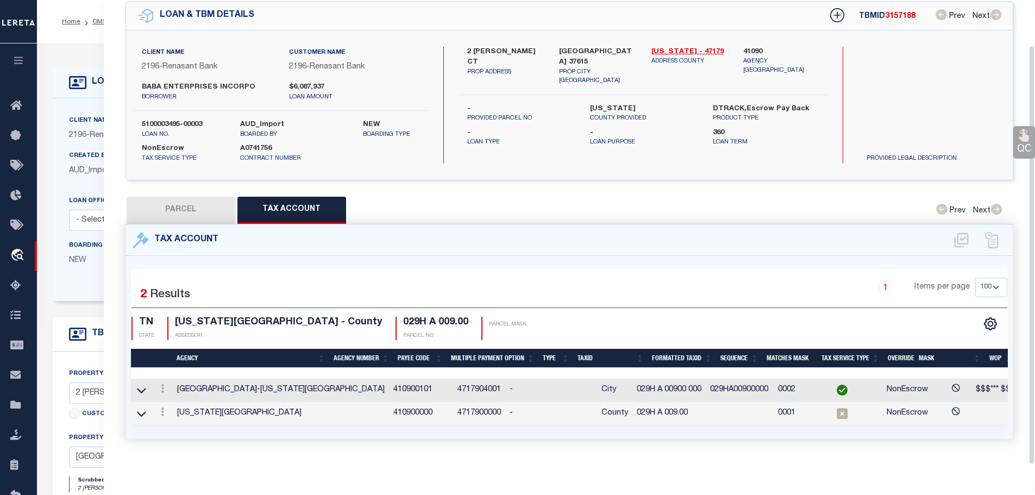
scroll to position [51, 0]
click at [163, 407] on icon at bounding box center [162, 411] width 3 height 9
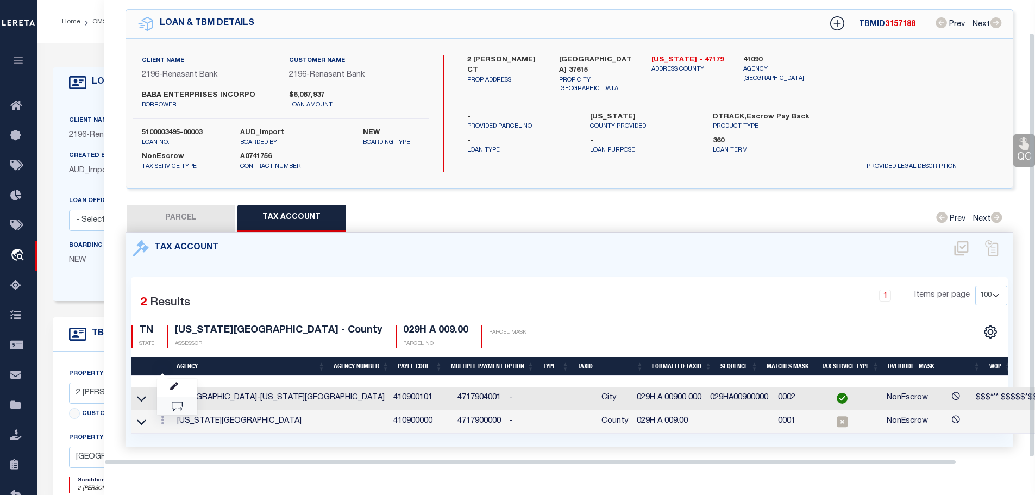
scroll to position [35, 0]
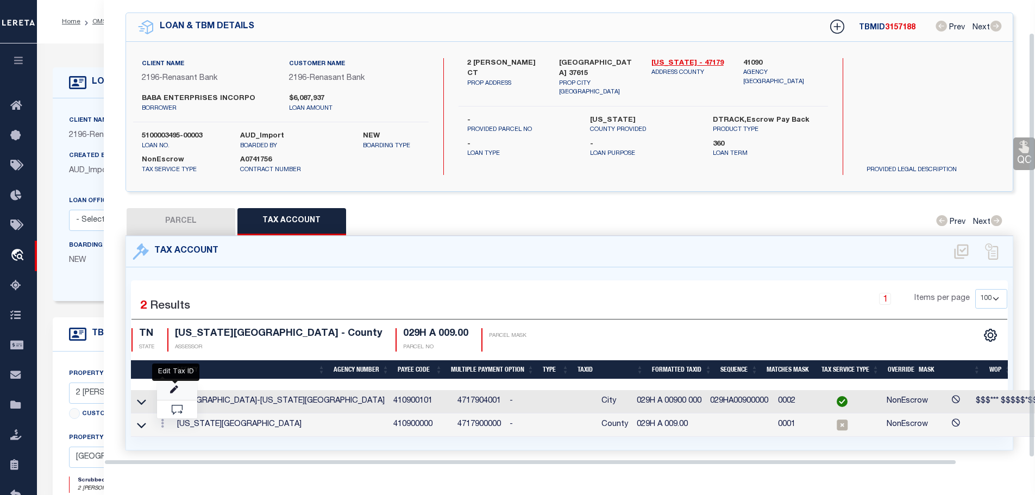
click at [172, 386] on icon "" at bounding box center [174, 390] width 8 height 8
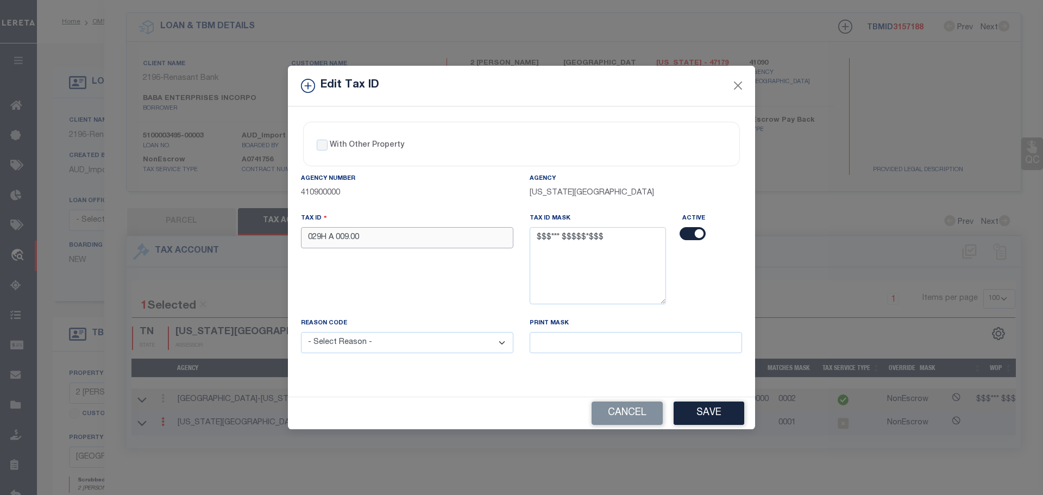
click at [375, 240] on input "029H A 009.00" at bounding box center [407, 237] width 212 height 21
paste input "00 0"
click at [375, 346] on select "- Select Reason - 099 - Other (Provide additional detail) ACT - Agency Changed …" at bounding box center [407, 342] width 212 height 21
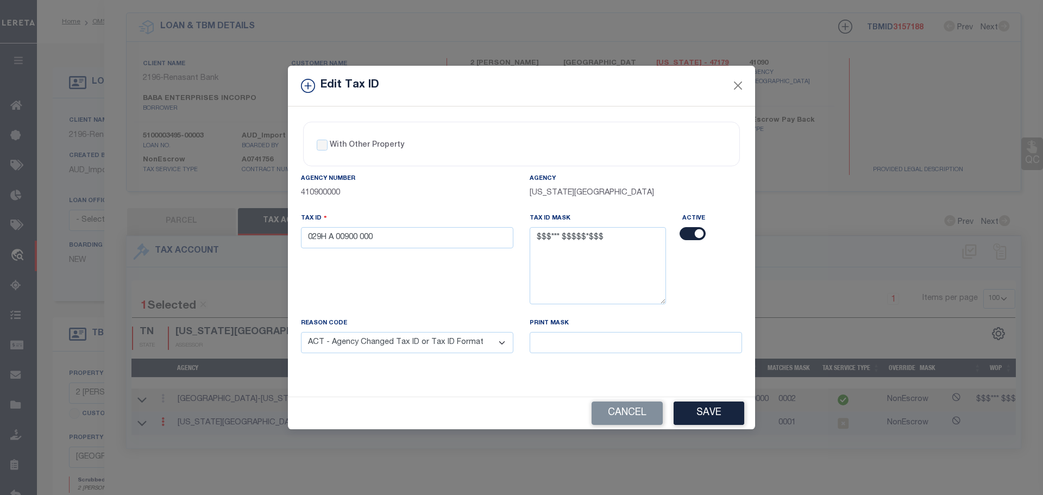
click at [301, 333] on select "- Select Reason - 099 - Other (Provide additional detail) ACT - Agency Changed …" at bounding box center [407, 342] width 212 height 21
click at [697, 411] on button "Save" at bounding box center [709, 413] width 71 height 23
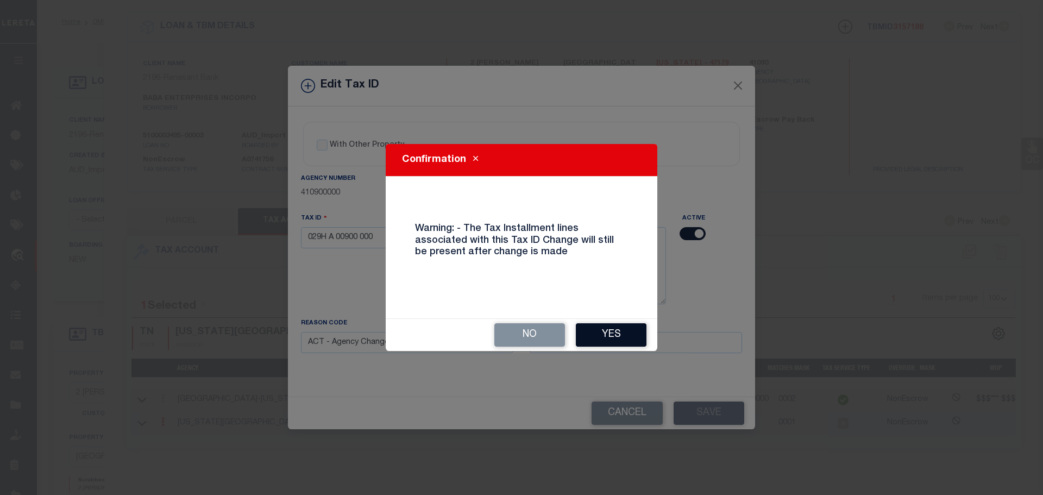
click at [620, 334] on button "Yes" at bounding box center [611, 334] width 71 height 23
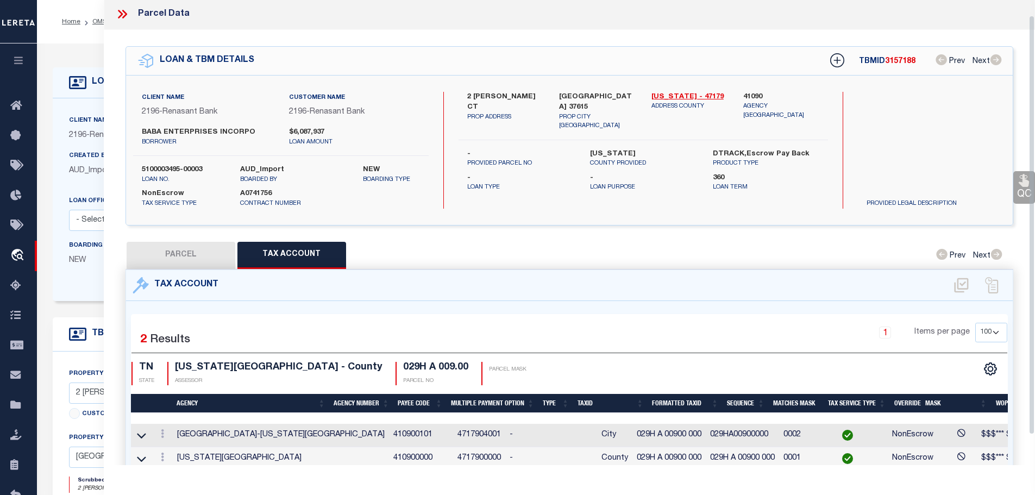
scroll to position [0, 0]
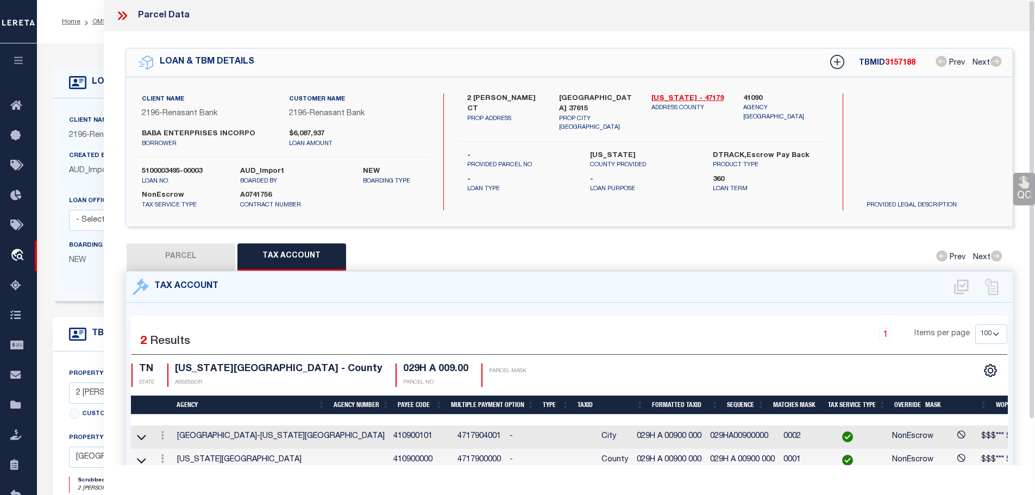
click at [120, 17] on icon at bounding box center [120, 15] width 5 height 9
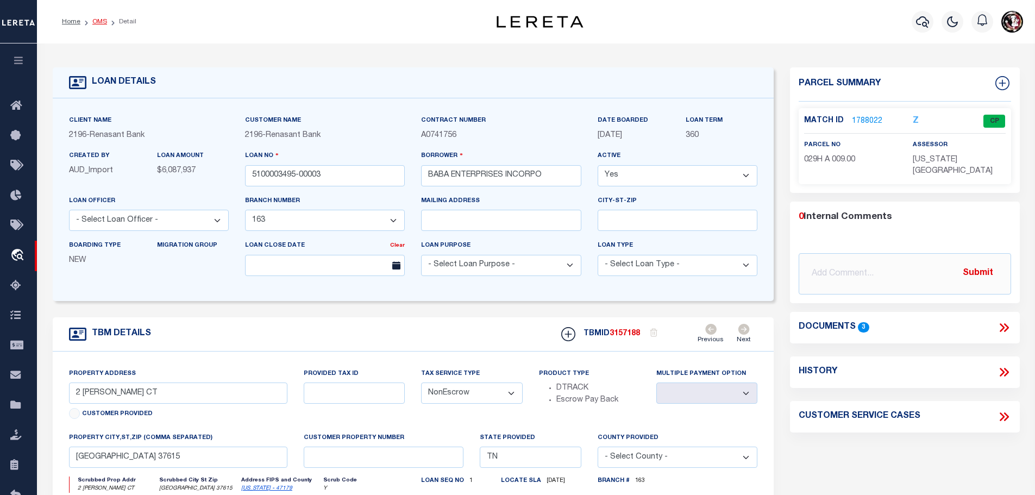
click at [92, 21] on link "OMS" at bounding box center [99, 21] width 15 height 7
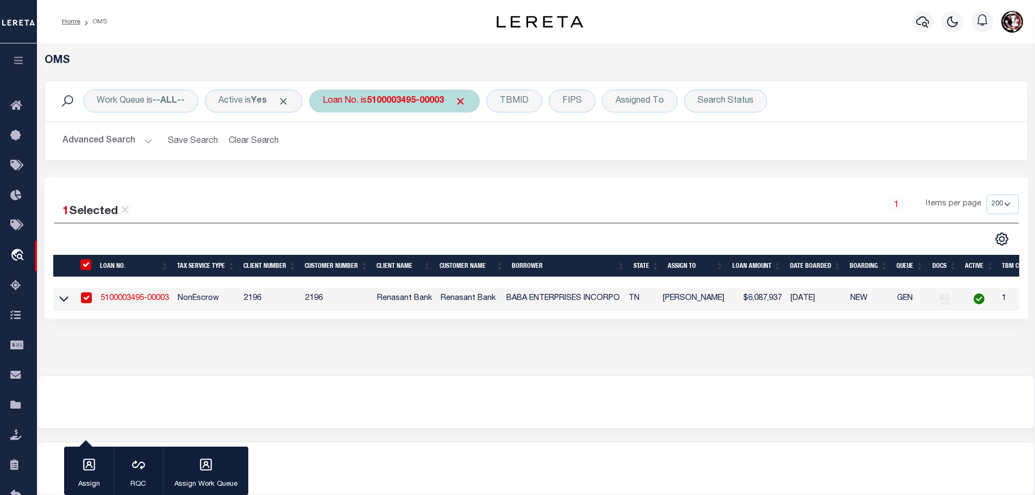
click at [406, 108] on div "Loan No. is 5100003495-00003" at bounding box center [394, 101] width 171 height 23
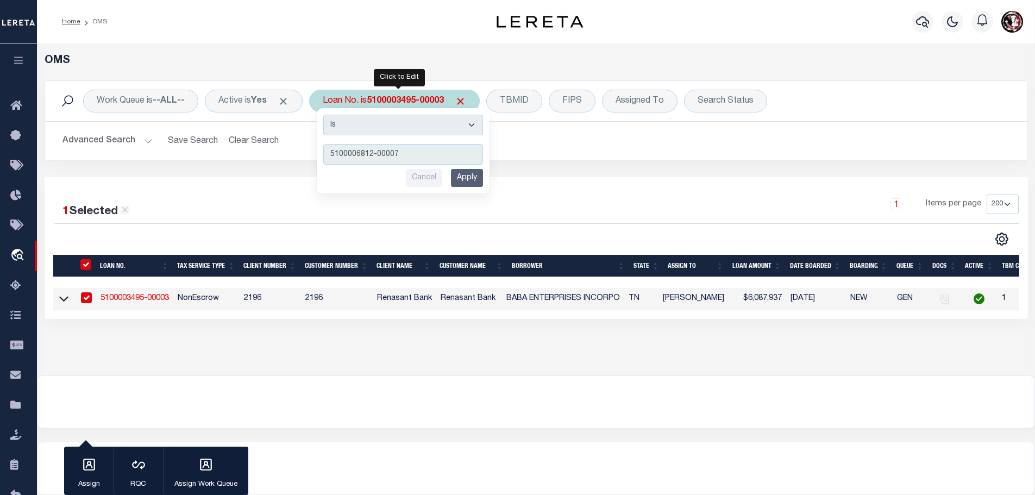
click at [471, 179] on input "Apply" at bounding box center [467, 178] width 32 height 18
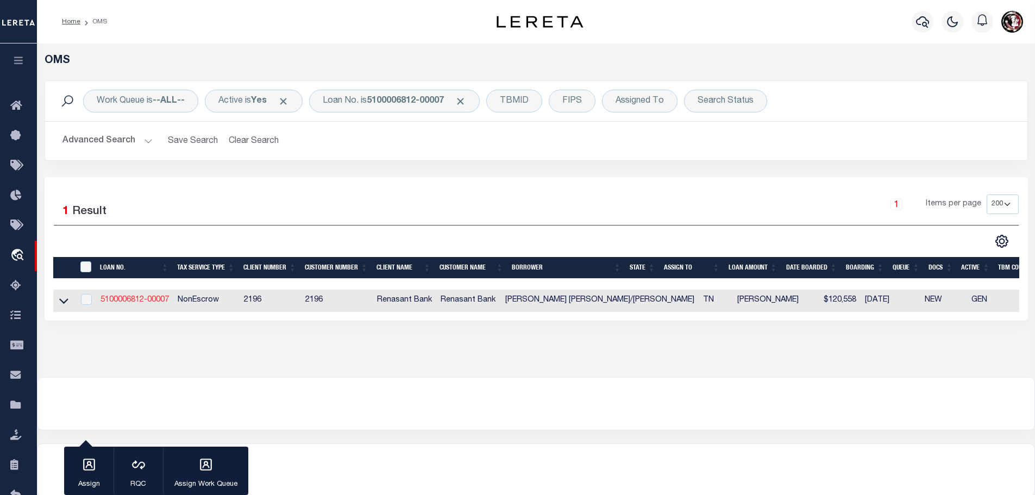
click at [139, 302] on link "5100006812-00007" at bounding box center [135, 300] width 68 height 8
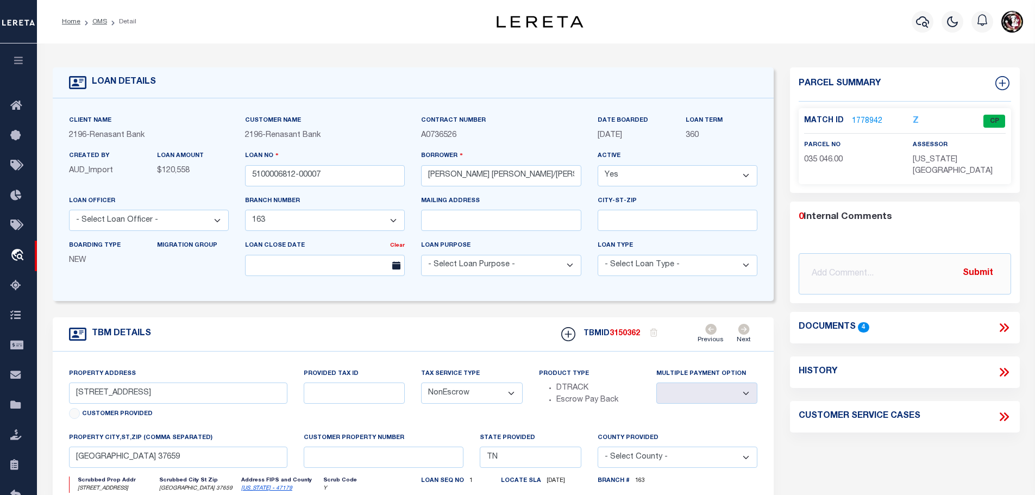
click at [877, 121] on link "1778942" at bounding box center [867, 121] width 30 height 11
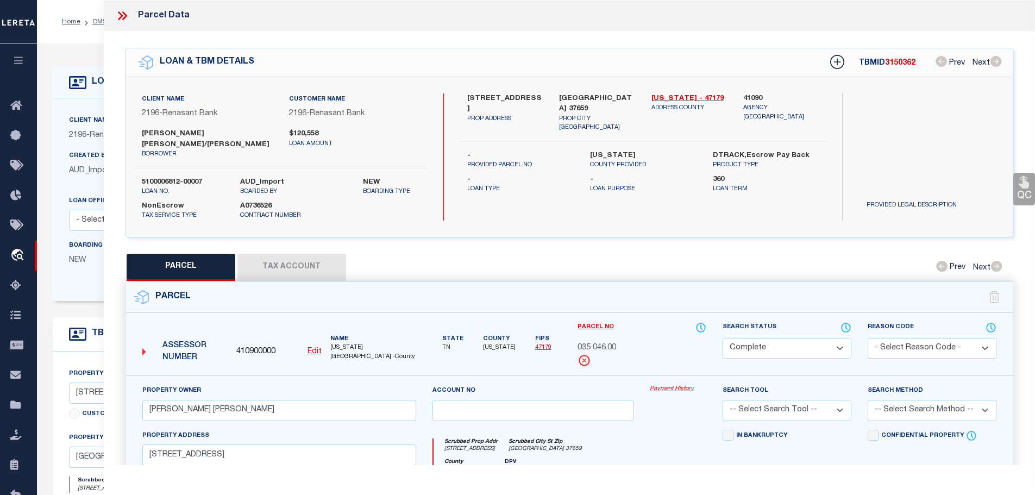
click at [257, 254] on button "Tax Account" at bounding box center [291, 267] width 109 height 27
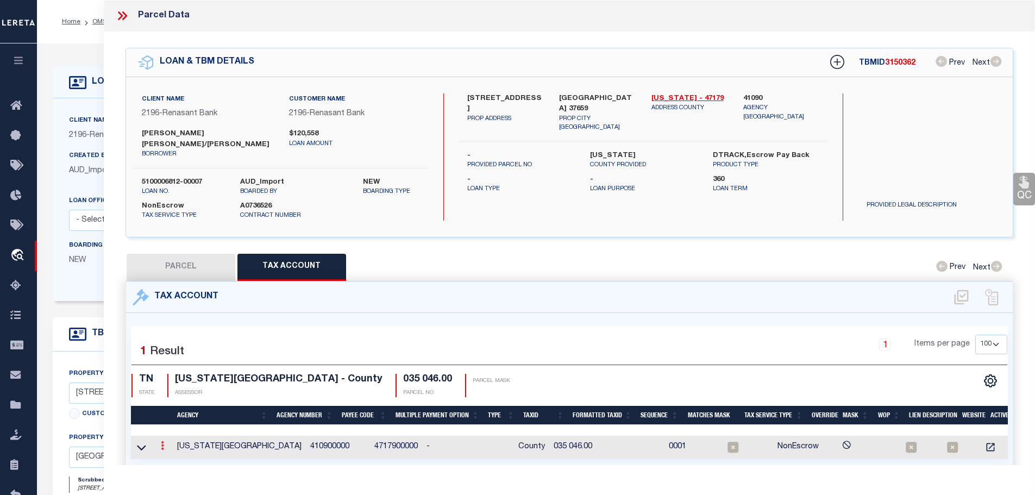
click at [163, 441] on icon at bounding box center [162, 445] width 3 height 9
click at [177, 458] on icon "" at bounding box center [174, 462] width 8 height 8
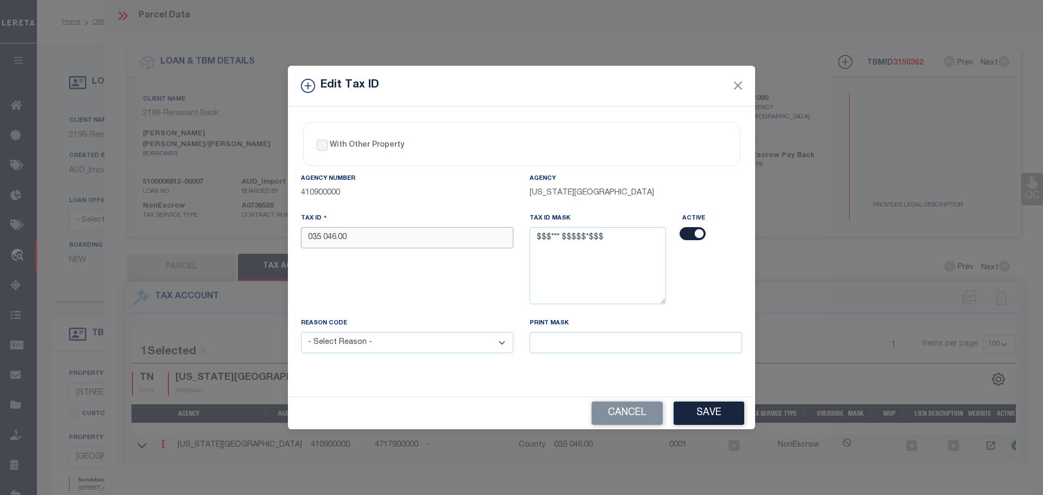
click at [442, 239] on input "035 046.00" at bounding box center [407, 237] width 212 height 21
paste input "04600 0"
click at [379, 348] on select "- Select Reason - 099 - Other (Provide additional detail) ACT - Agency Changed …" at bounding box center [407, 342] width 212 height 21
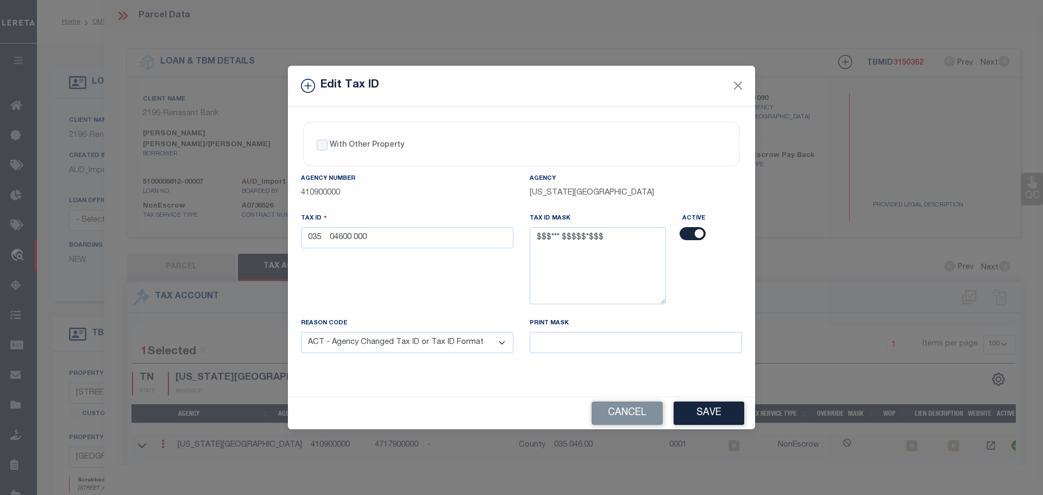
click at [301, 333] on select "- Select Reason - 099 - Other (Provide additional detail) ACT - Agency Changed …" at bounding box center [407, 342] width 212 height 21
click at [692, 410] on button "Save" at bounding box center [709, 413] width 71 height 23
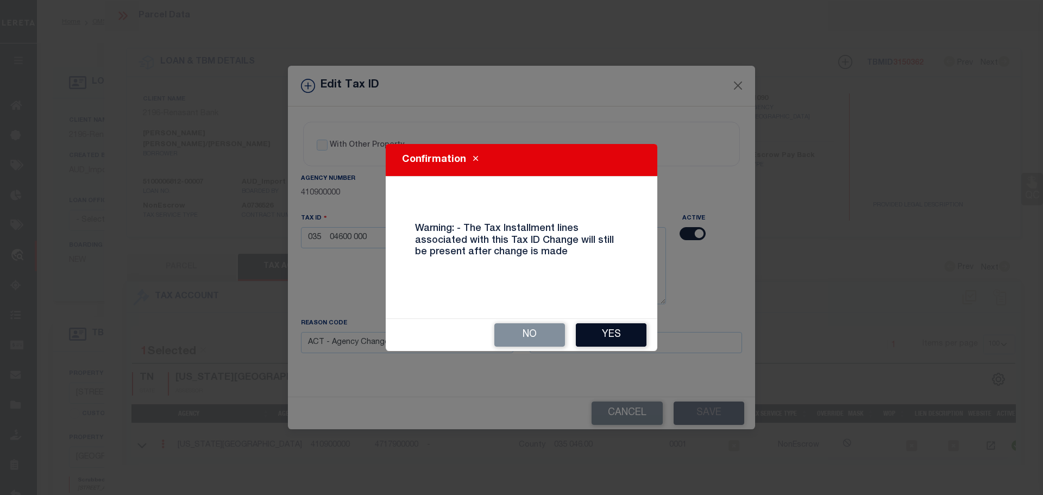
click at [601, 331] on button "Yes" at bounding box center [611, 334] width 71 height 23
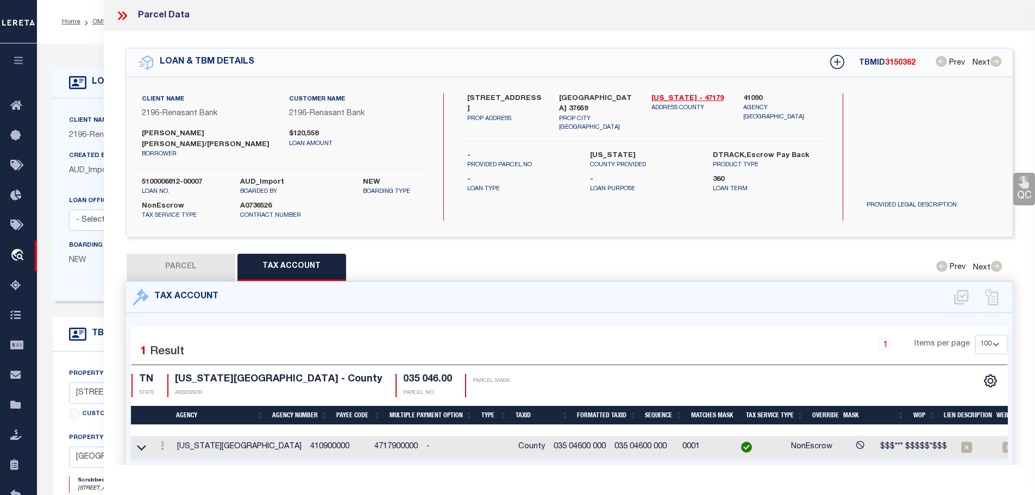
click at [118, 15] on icon at bounding box center [122, 16] width 14 height 14
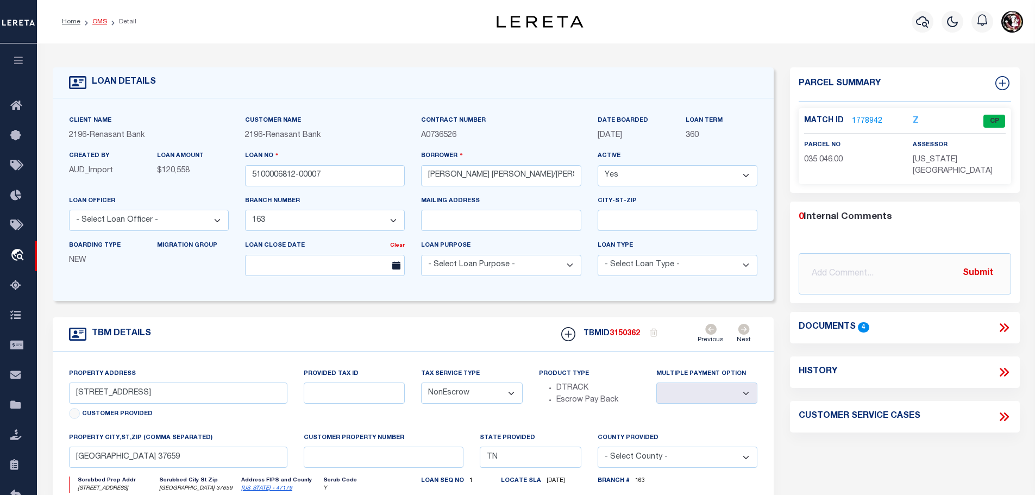
click at [100, 21] on link "OMS" at bounding box center [99, 21] width 15 height 7
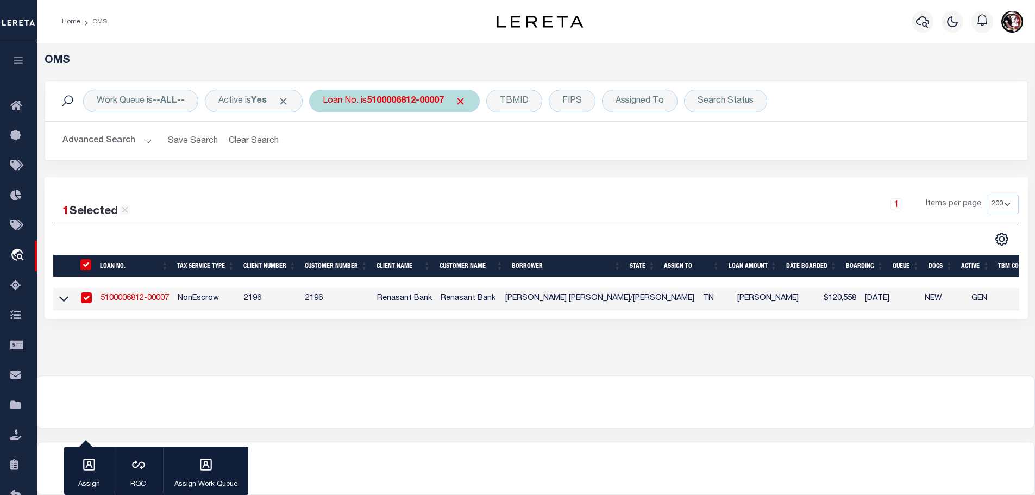
click at [423, 109] on div "Loan No. is 5100006812-00007" at bounding box center [394, 101] width 171 height 23
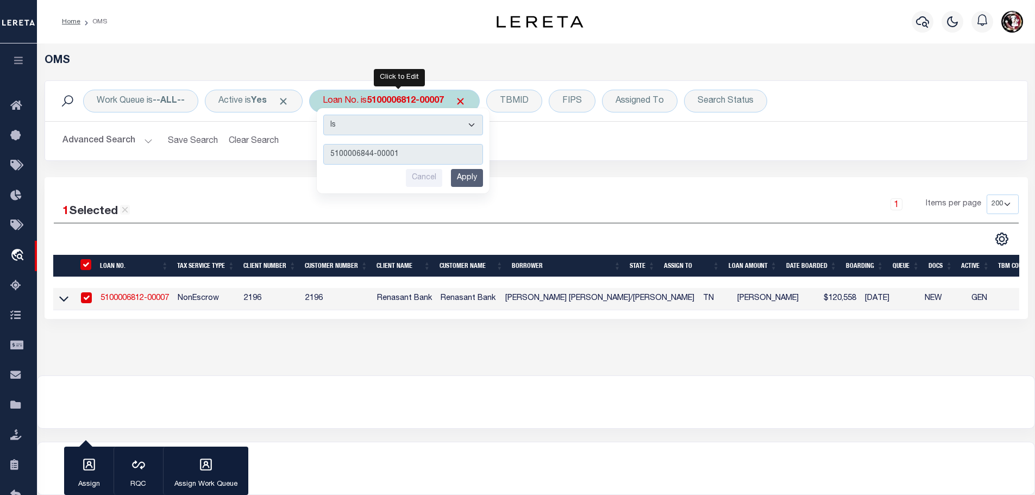
click at [467, 177] on input "Apply" at bounding box center [467, 178] width 32 height 18
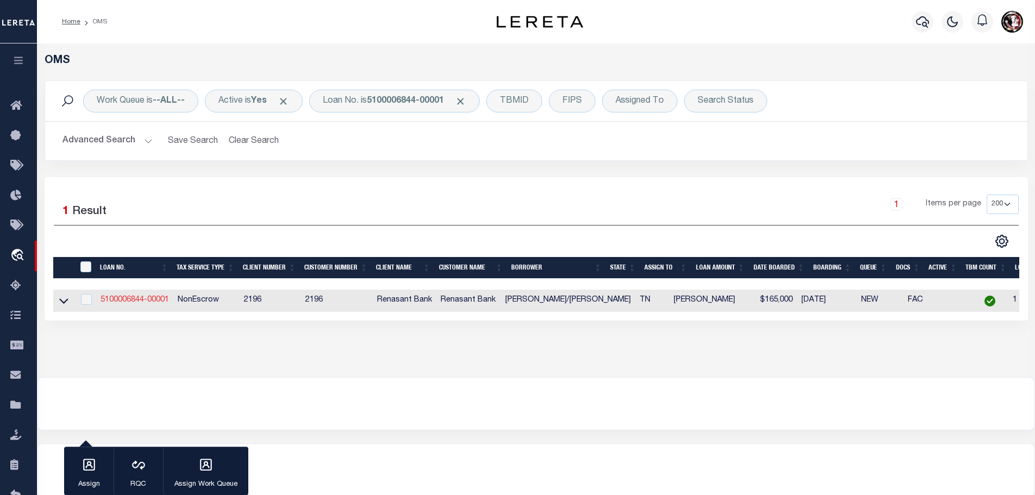
click at [158, 296] on link "5100006844-00001" at bounding box center [135, 300] width 68 height 8
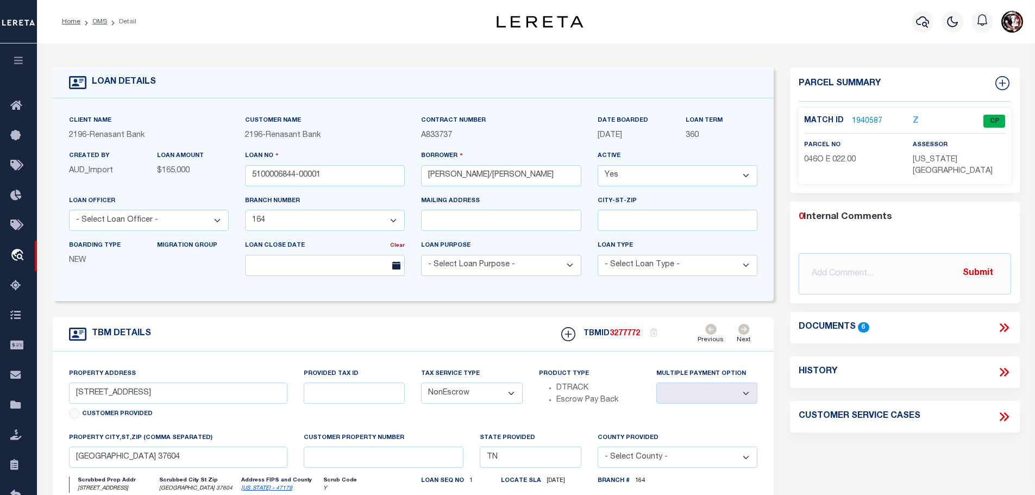
click at [862, 119] on link "1940587" at bounding box center [867, 121] width 30 height 11
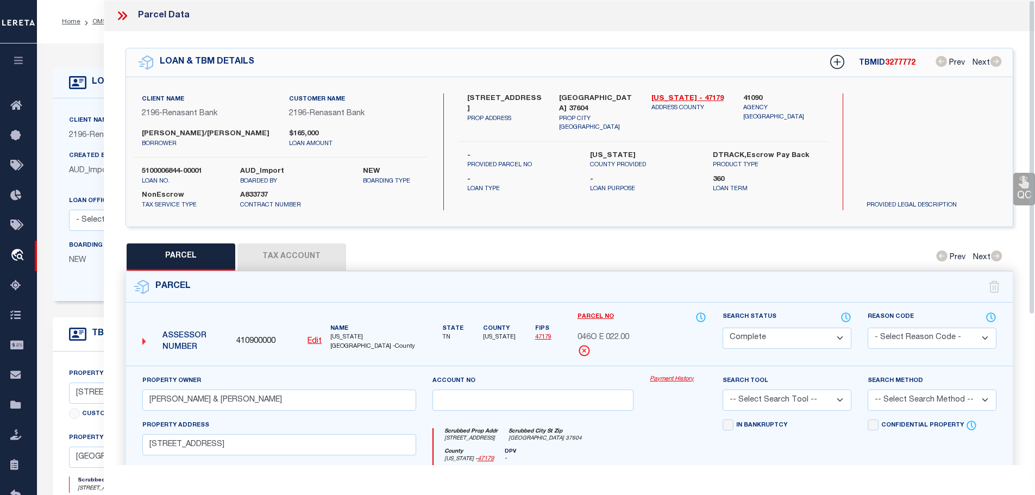
click at [288, 250] on button "Tax Account" at bounding box center [291, 256] width 109 height 27
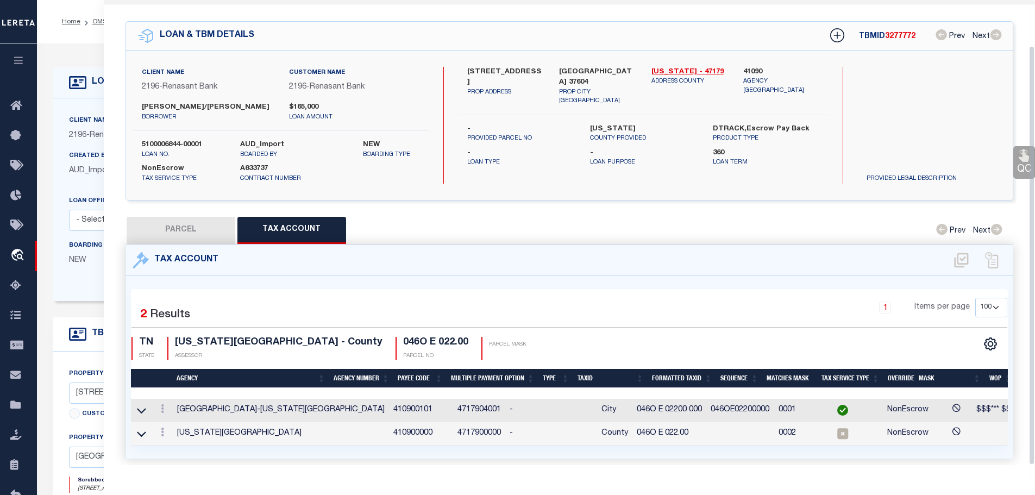
scroll to position [51, 0]
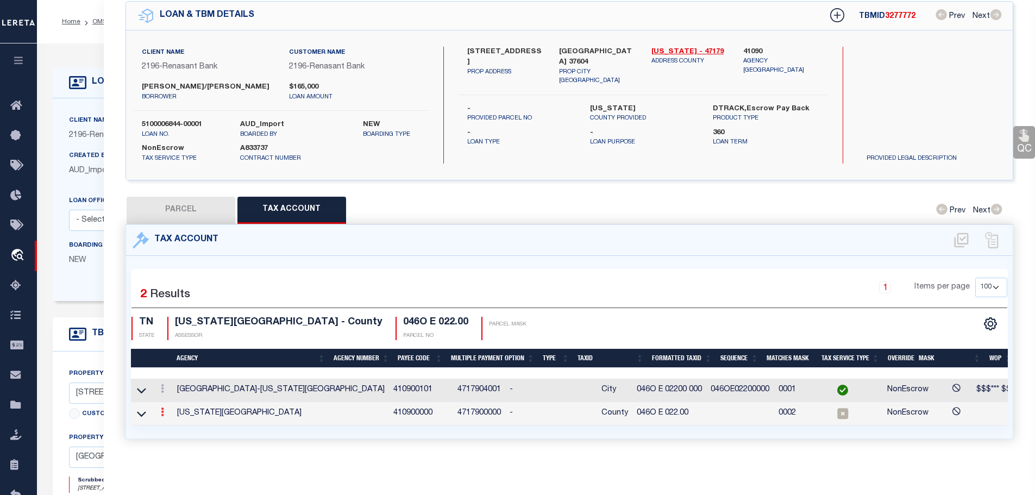
click at [164, 407] on icon at bounding box center [162, 411] width 3 height 9
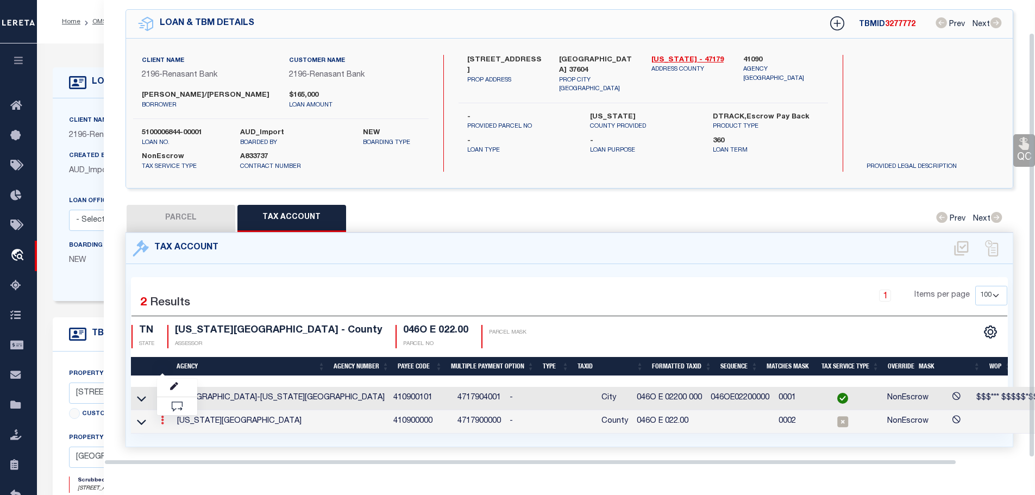
scroll to position [35, 0]
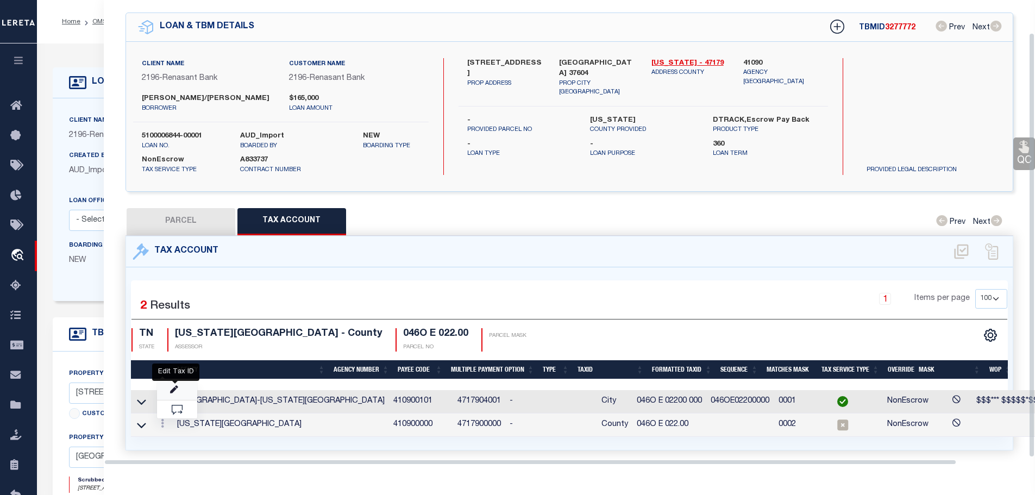
click at [173, 387] on icon "" at bounding box center [174, 390] width 8 height 8
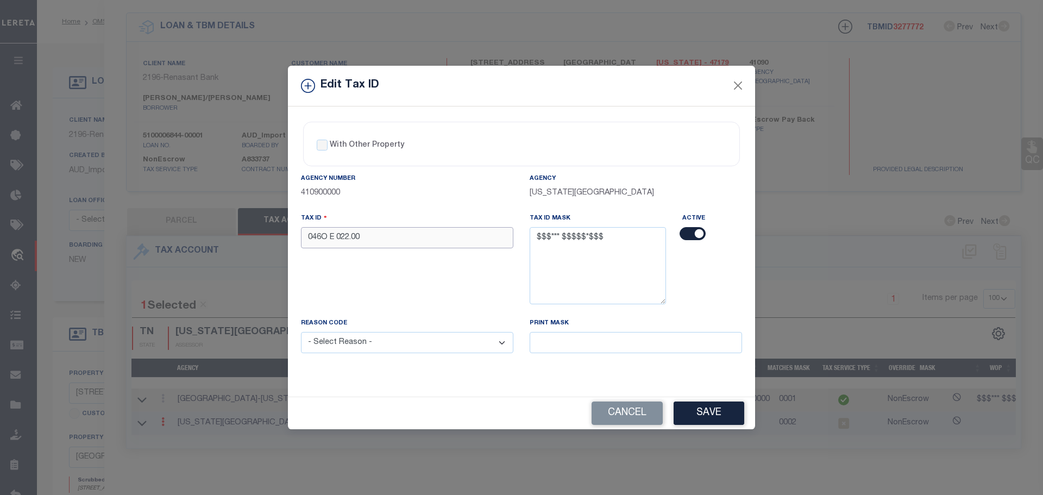
click at [415, 239] on input "046O E 022.00" at bounding box center [407, 237] width 212 height 21
paste input "00 0"
click at [402, 343] on select "- Select Reason - 099 - Other (Provide additional detail) ACT - Agency Changed …" at bounding box center [407, 342] width 212 height 21
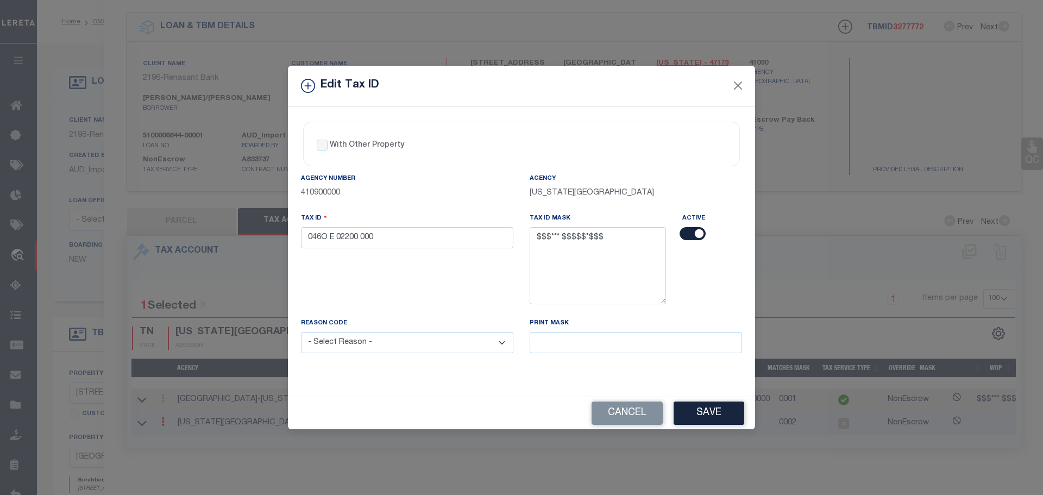
click at [402, 343] on select "- Select Reason - 099 - Other (Provide additional detail) ACT - Agency Changed …" at bounding box center [407, 342] width 212 height 21
click at [409, 348] on select "- Select Reason - 099 - Other (Provide additional detail) ACT - Agency Changed …" at bounding box center [407, 342] width 212 height 21
click at [410, 349] on select "- Select Reason - 099 - Other (Provide additional detail) ACT - Agency Changed …" at bounding box center [407, 342] width 212 height 21
click at [301, 333] on select "- Select Reason - 099 - Other (Provide additional detail) ACT - Agency Changed …" at bounding box center [407, 342] width 212 height 21
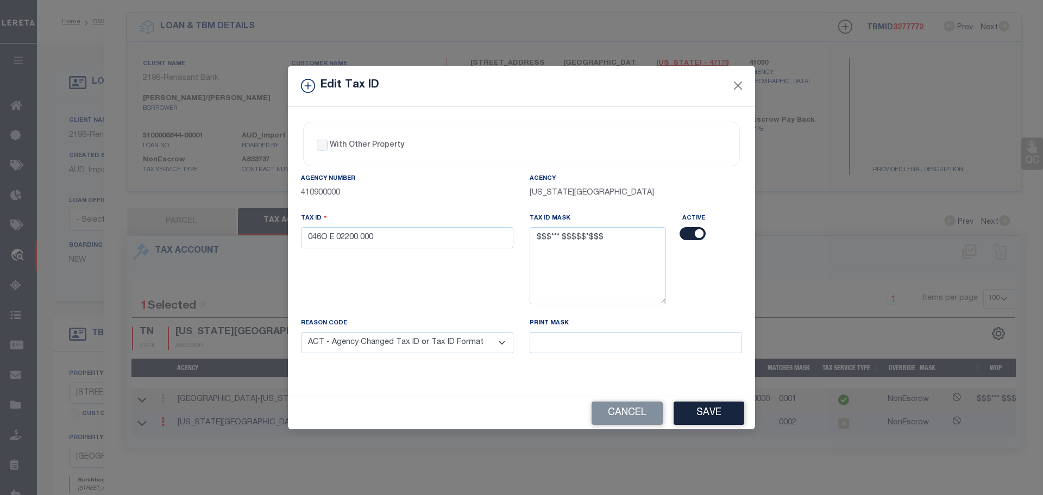
click at [689, 415] on button "Save" at bounding box center [709, 413] width 71 height 23
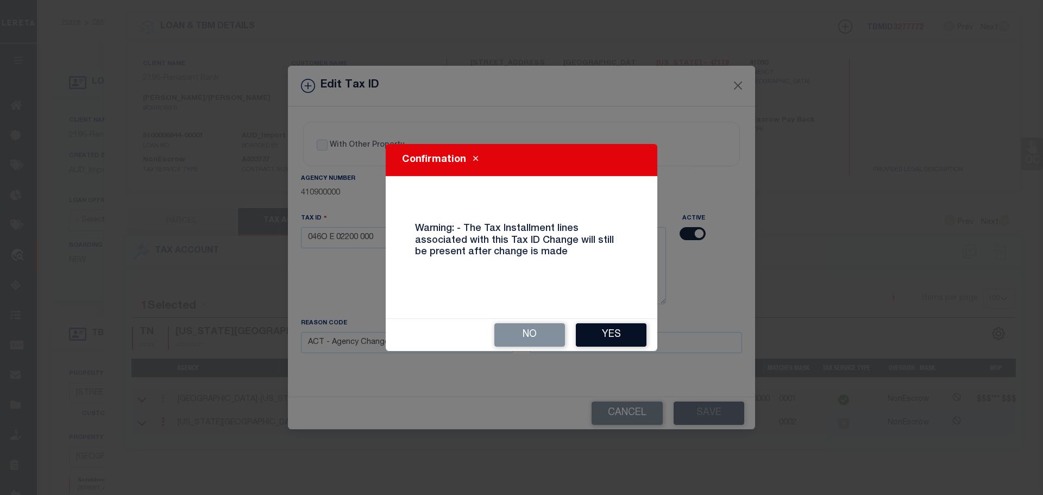
click at [610, 340] on button "Yes" at bounding box center [611, 334] width 71 height 23
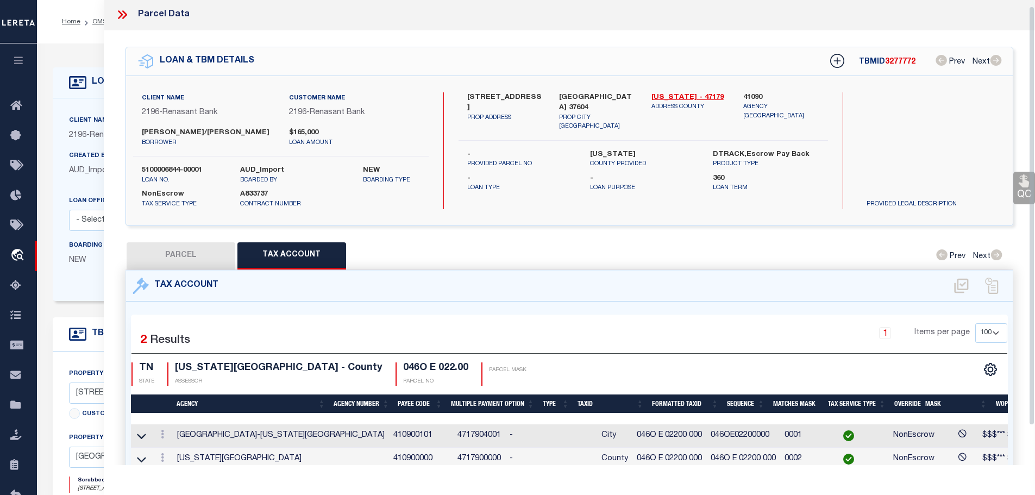
scroll to position [0, 0]
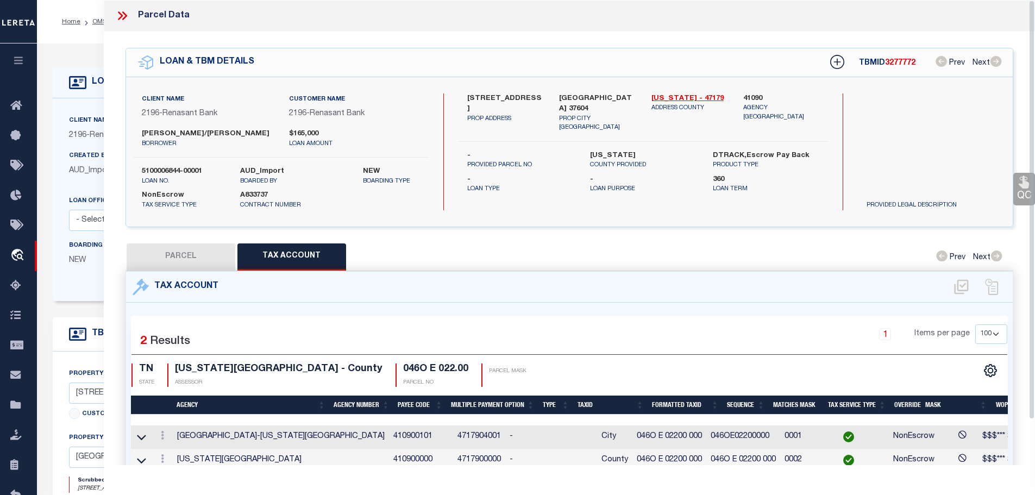
click at [122, 13] on icon at bounding box center [122, 16] width 14 height 14
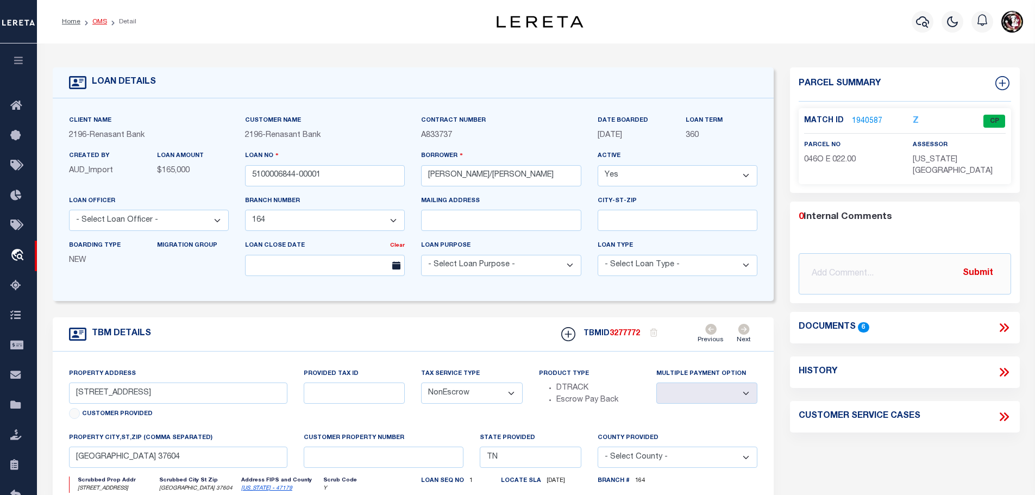
click at [92, 21] on link "OMS" at bounding box center [99, 21] width 15 height 7
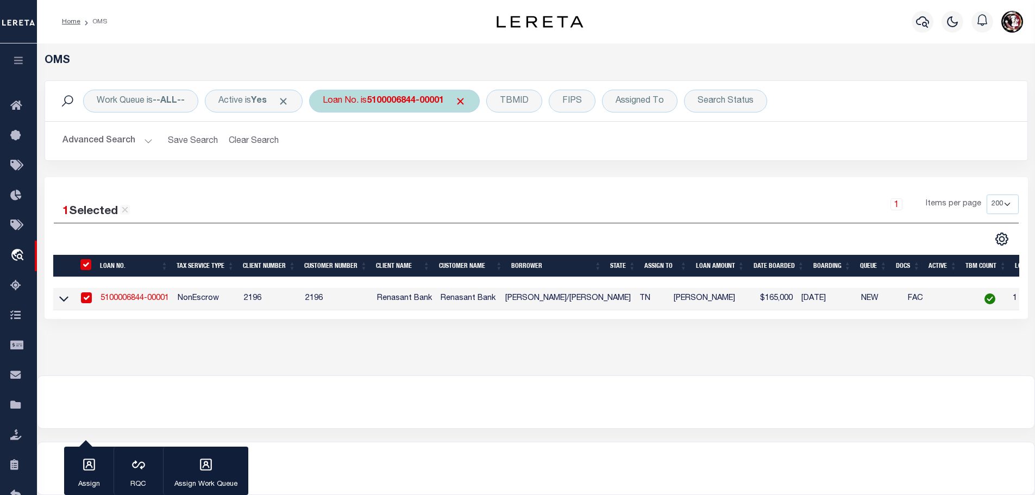
click at [397, 99] on b "5100006844-00001" at bounding box center [405, 101] width 77 height 9
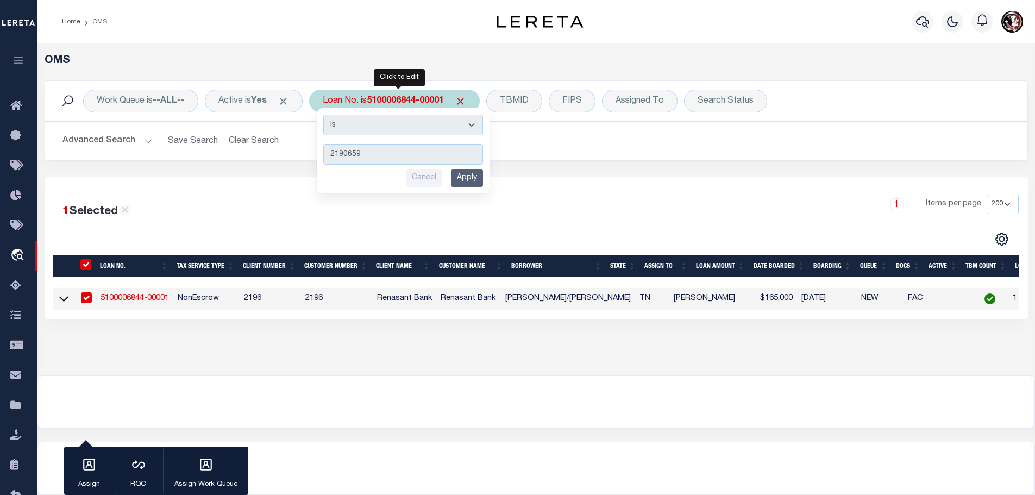
click at [471, 179] on input "Apply" at bounding box center [467, 178] width 32 height 18
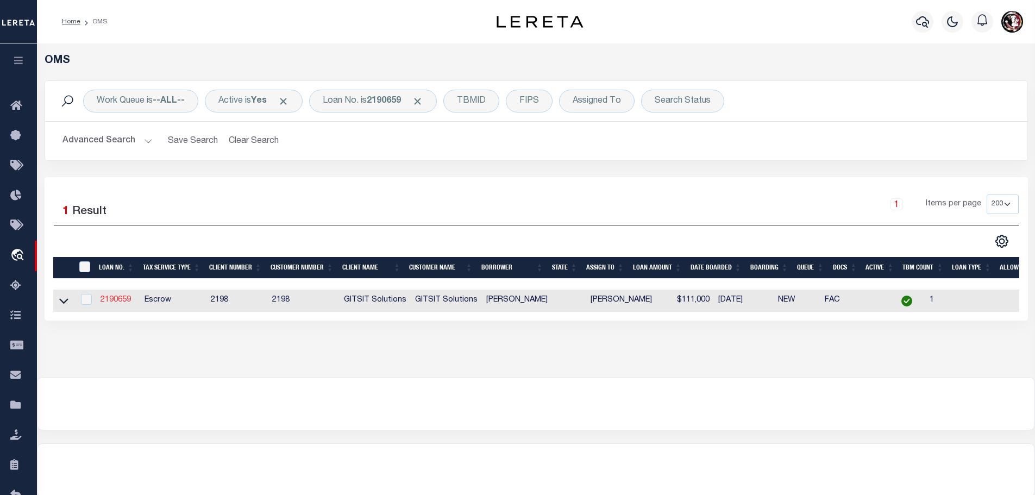
click at [114, 300] on link "2190659" at bounding box center [116, 300] width 30 height 8
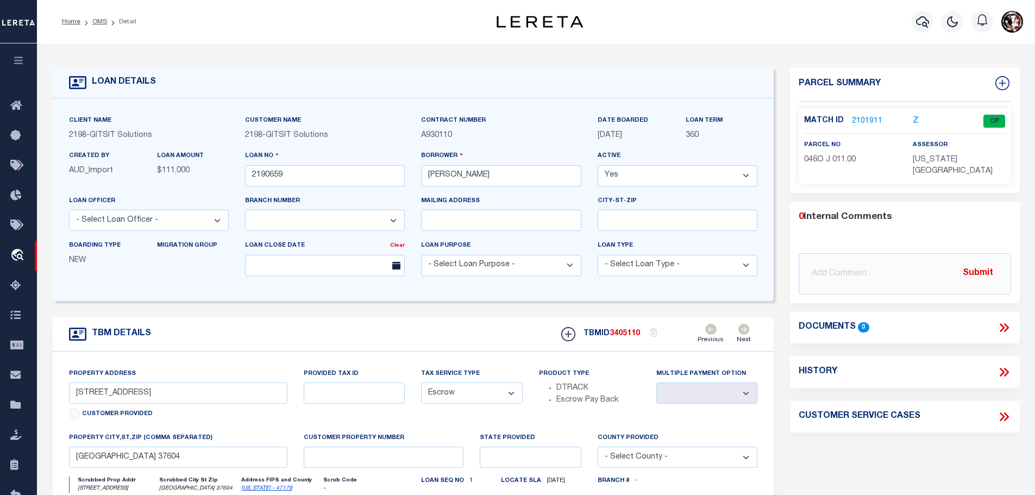
click at [855, 119] on link "2101911" at bounding box center [867, 121] width 30 height 11
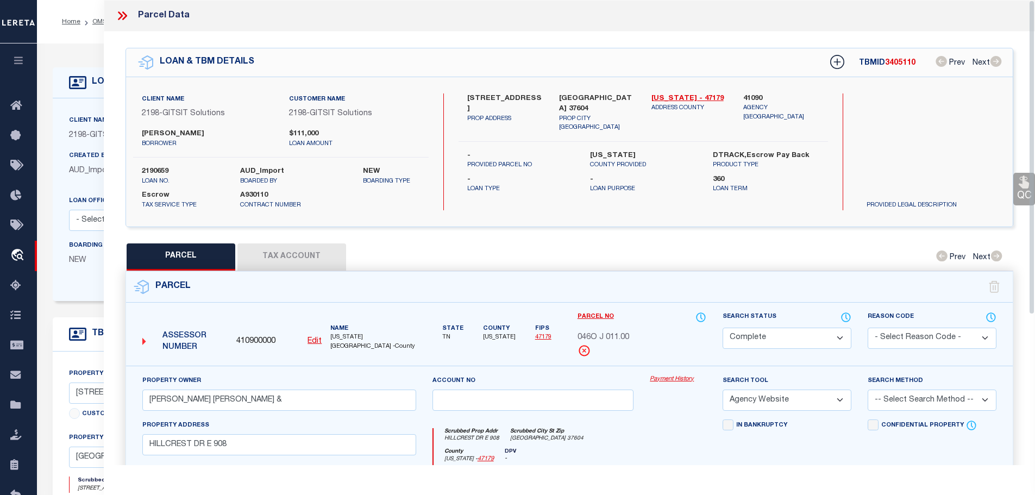
click at [296, 256] on button "Tax Account" at bounding box center [291, 256] width 109 height 27
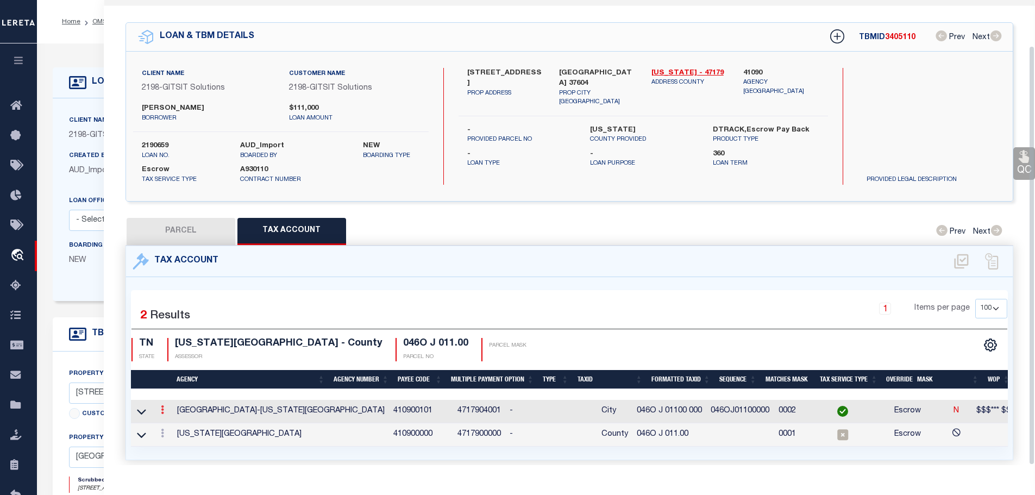
scroll to position [51, 0]
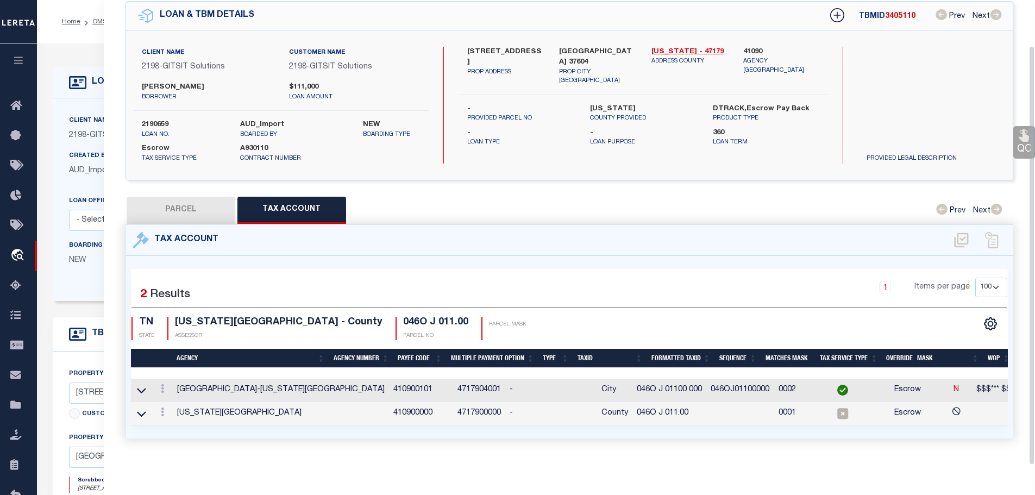
click at [161, 409] on link at bounding box center [162, 413] width 12 height 9
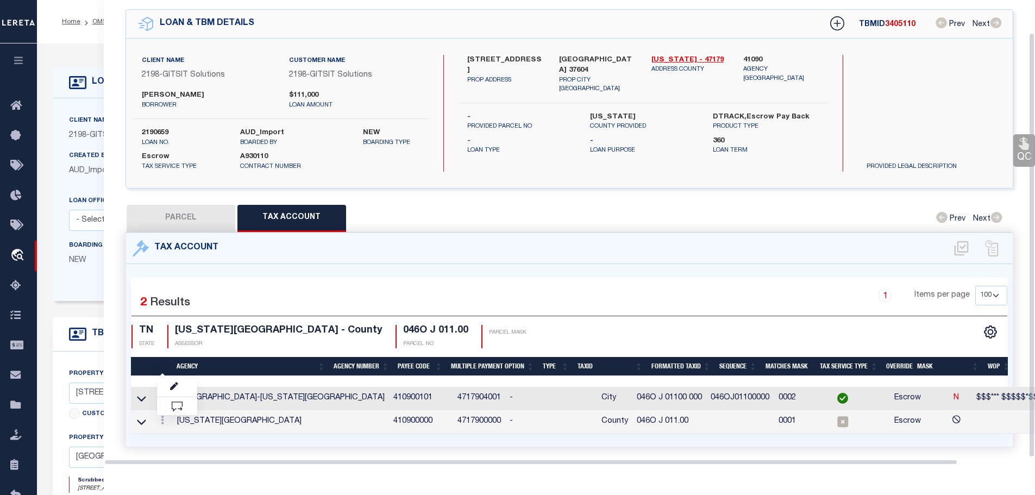
scroll to position [35, 0]
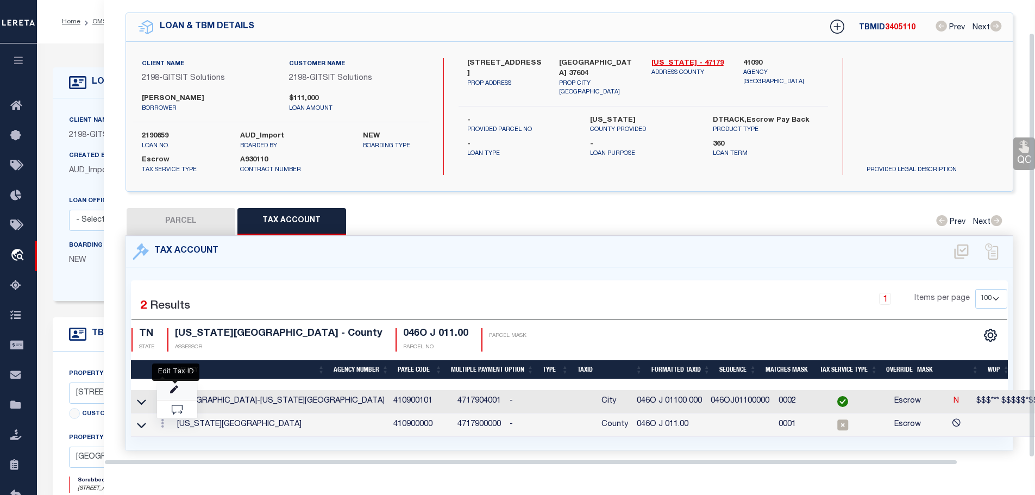
click at [174, 387] on icon "" at bounding box center [174, 390] width 8 height 8
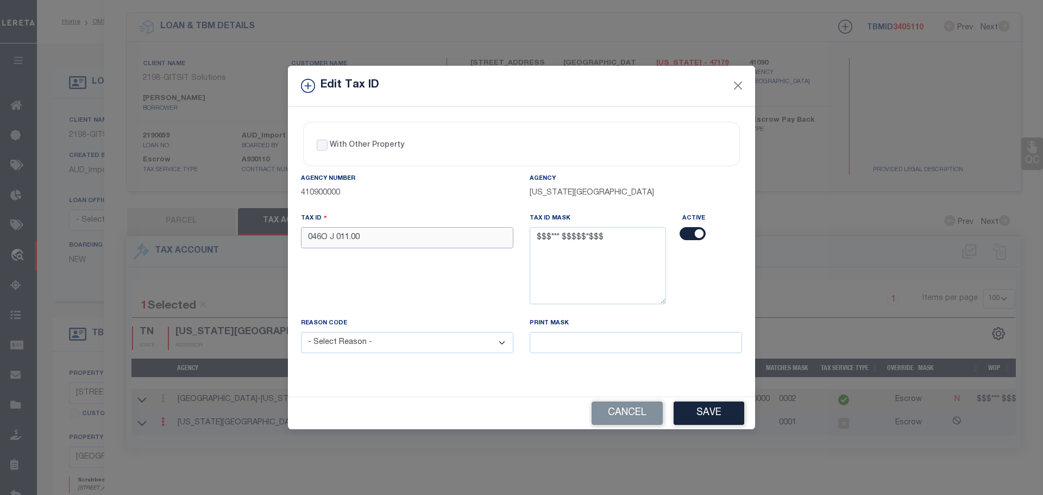
click at [378, 233] on input "046O J 011.00" at bounding box center [407, 237] width 212 height 21
paste input "00 0"
click at [386, 352] on select "- Select Reason - 099 - Other (Provide additional detail) ACT - Agency Changed …" at bounding box center [407, 342] width 212 height 21
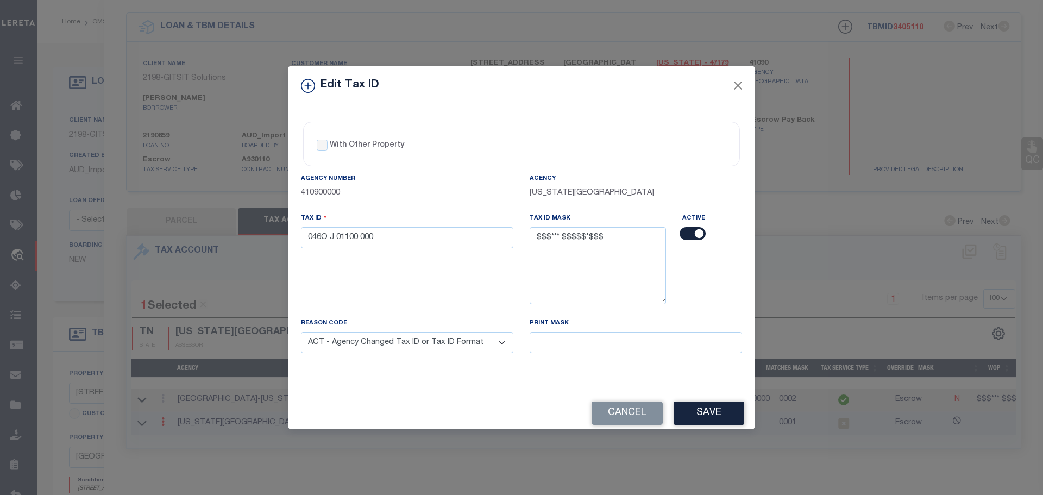
click at [301, 333] on select "- Select Reason - 099 - Other (Provide additional detail) ACT - Agency Changed …" at bounding box center [407, 342] width 212 height 21
click at [389, 390] on div "With Other Property With Other Property Type Temporary Permanent Parent Parcel …" at bounding box center [521, 251] width 467 height 291
click at [706, 402] on button "Save" at bounding box center [709, 413] width 71 height 23
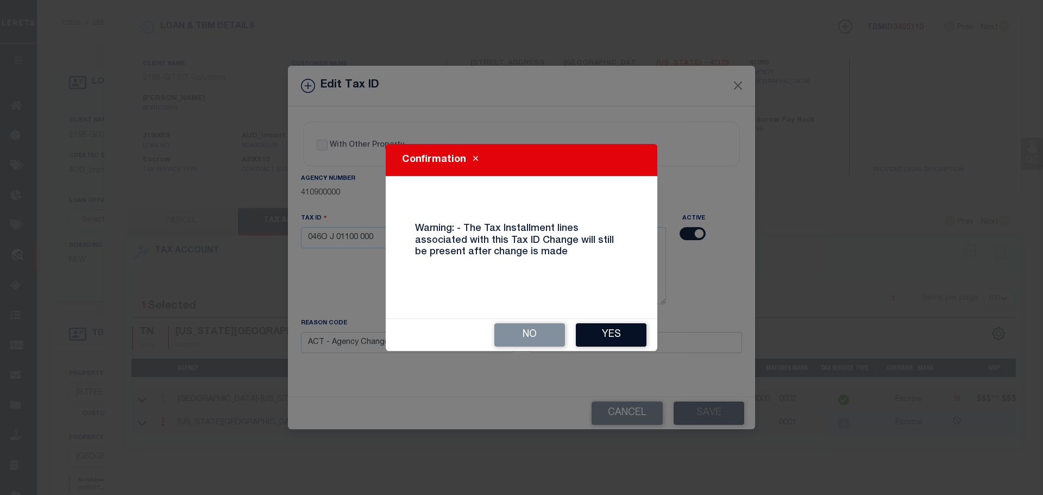
click at [627, 328] on button "Yes" at bounding box center [611, 334] width 71 height 23
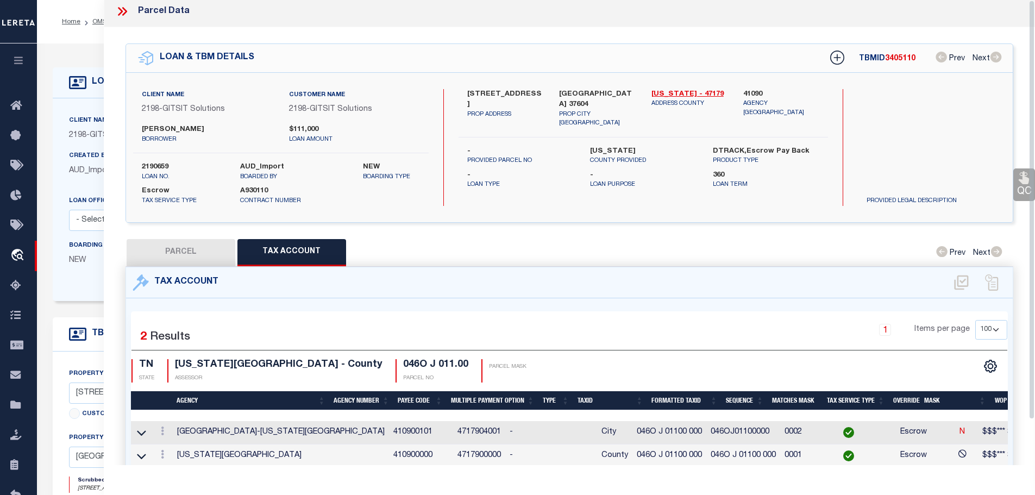
scroll to position [0, 0]
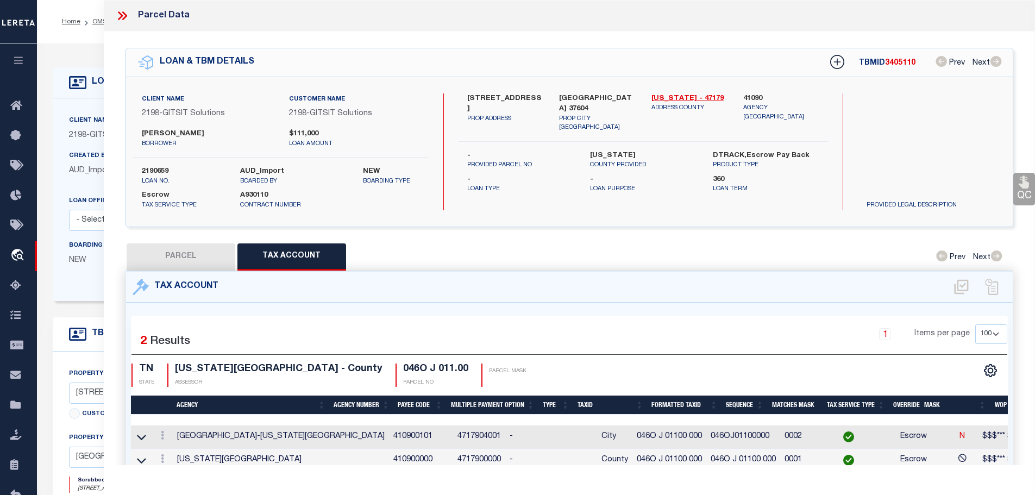
click at [123, 14] on icon at bounding box center [122, 16] width 14 height 14
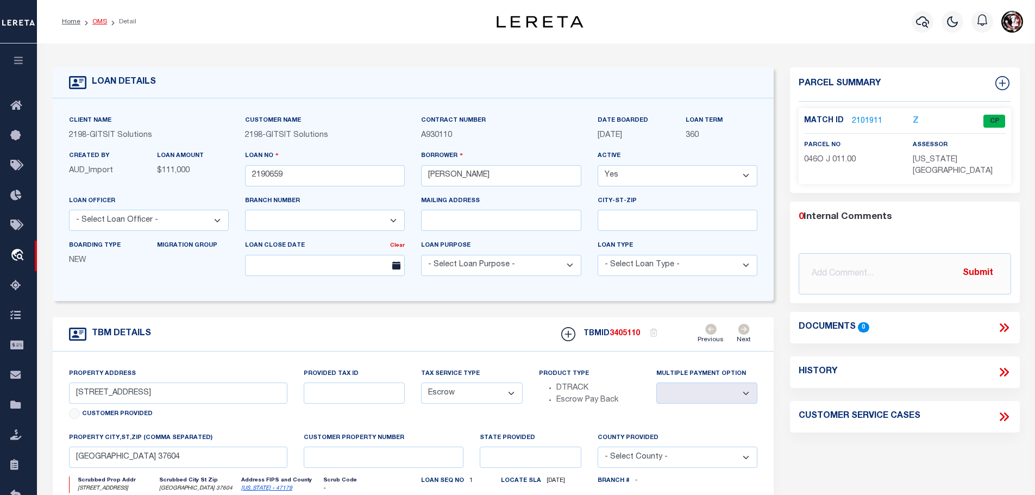
click at [93, 24] on link "OMS" at bounding box center [99, 21] width 15 height 7
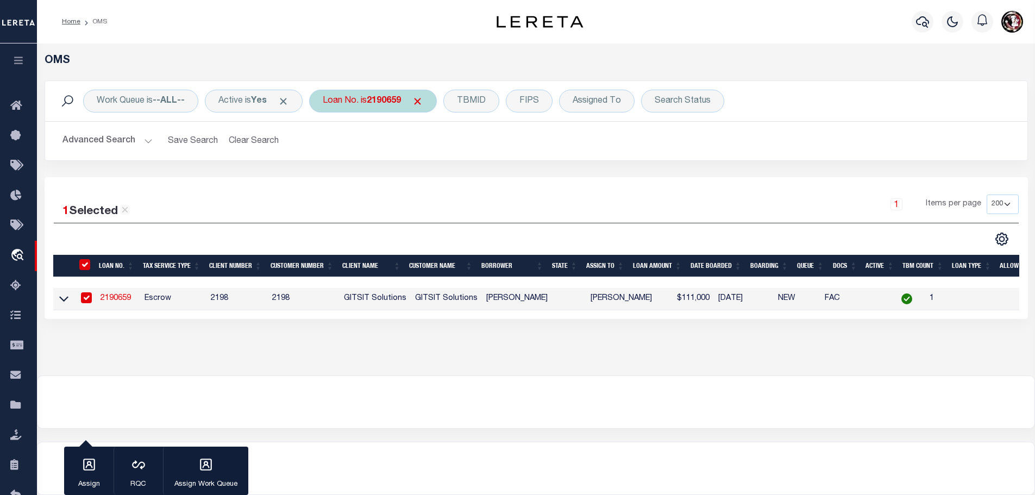
click at [369, 97] on div "Loan No. is 2190659" at bounding box center [373, 101] width 128 height 23
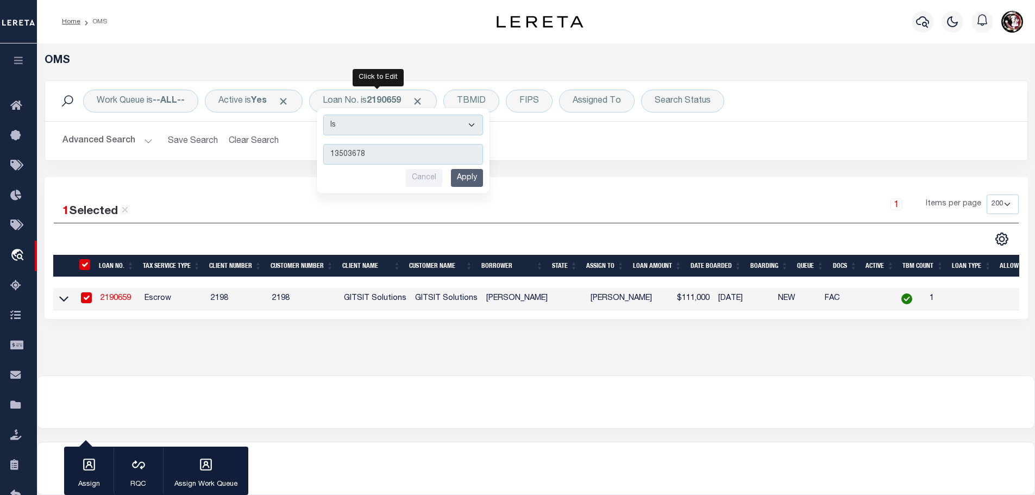
click at [465, 176] on input "Apply" at bounding box center [467, 178] width 32 height 18
